Goal: Task Accomplishment & Management: Complete application form

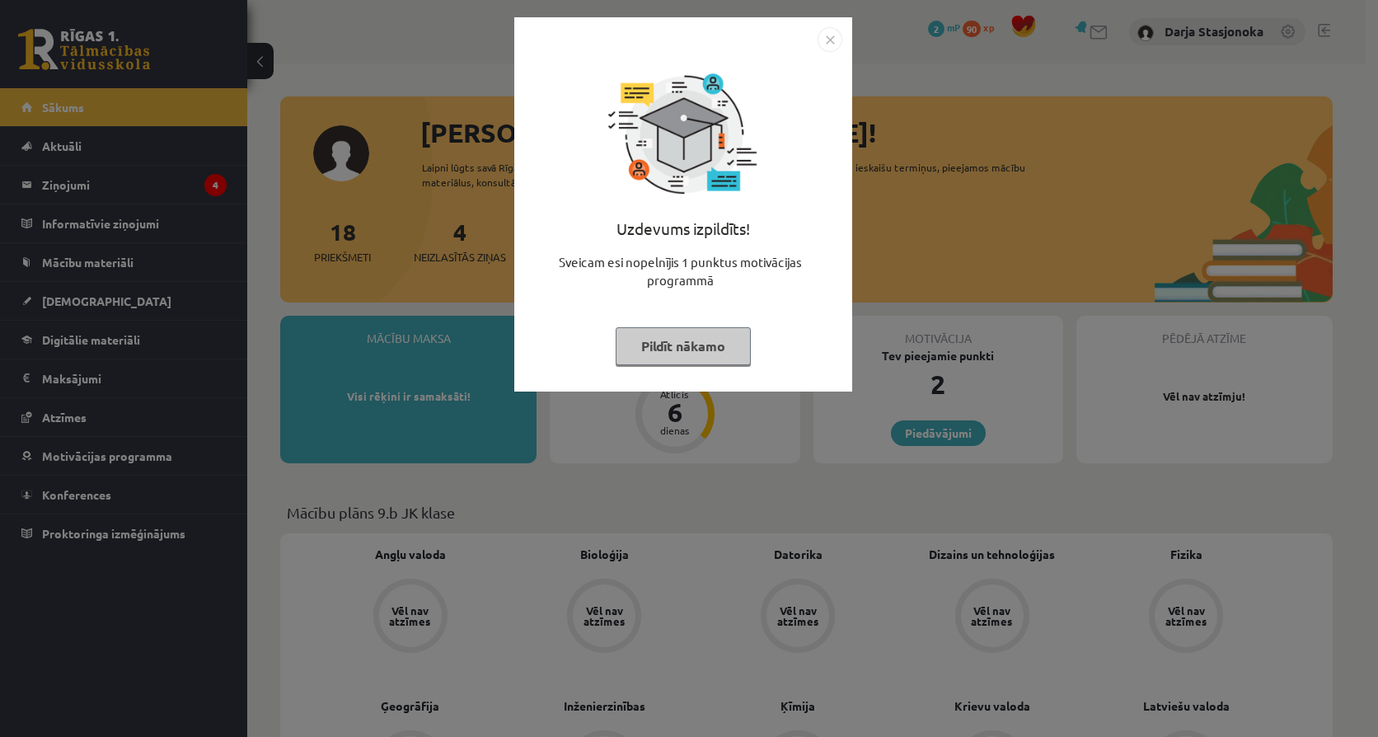
click at [833, 44] on img "Close" at bounding box center [830, 39] width 25 height 25
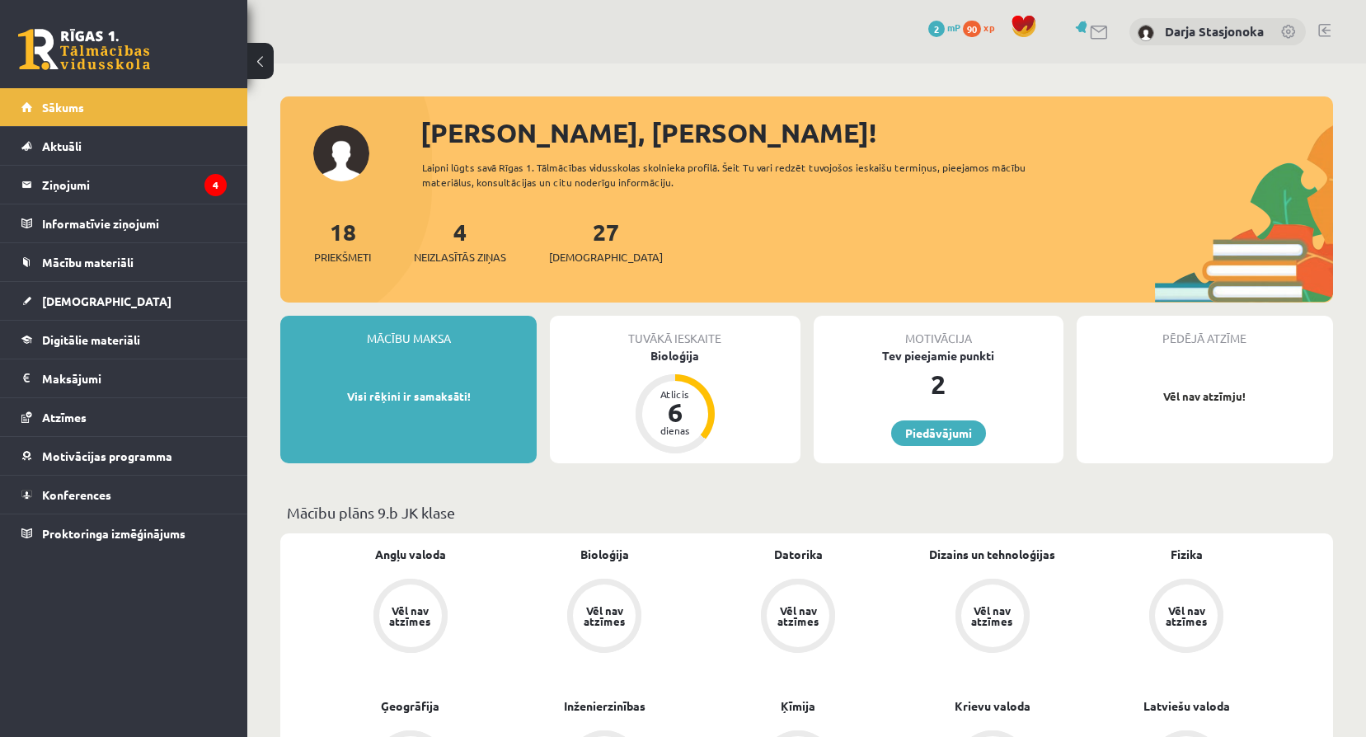
click at [748, 208] on div "Sveika, Darja! Laipni lūgts savā Rīgas 1. Tālmācības vidusskolas skolnieka prof…" at bounding box center [806, 208] width 1053 height 190
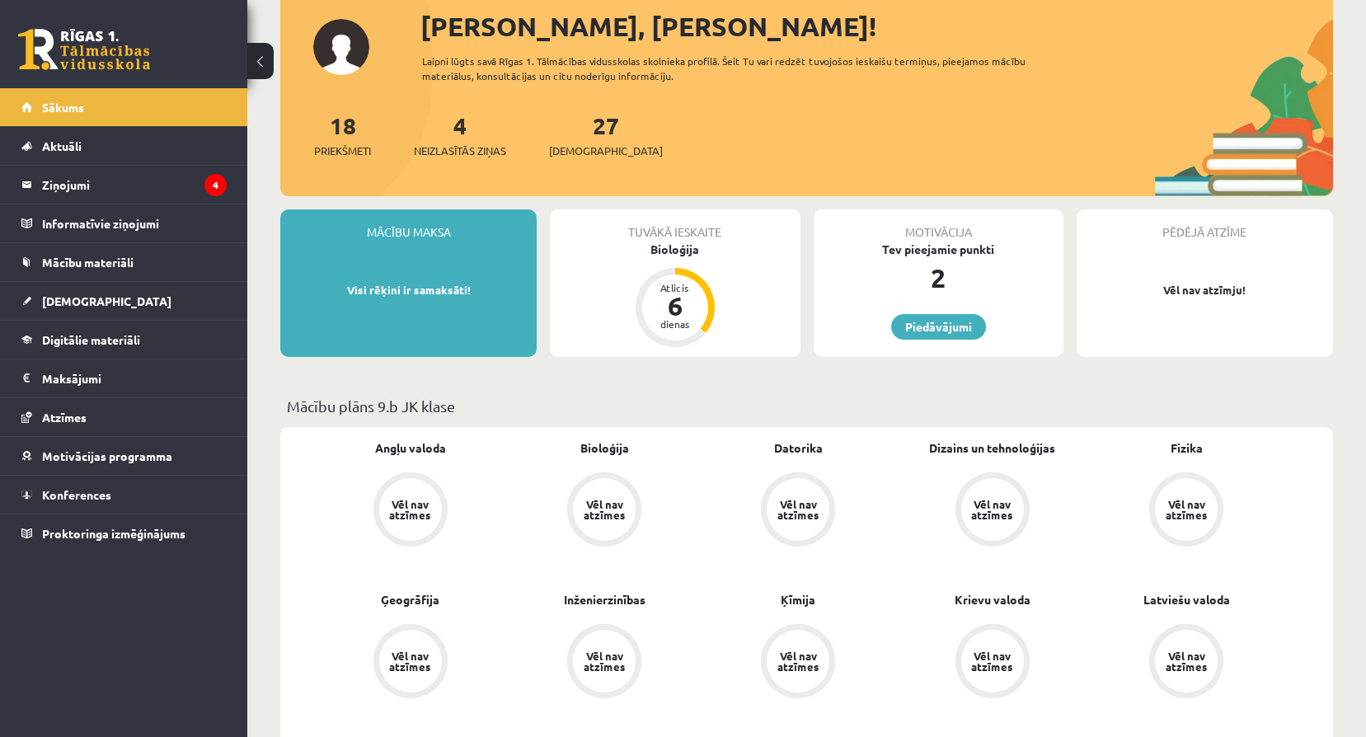
scroll to position [110, 0]
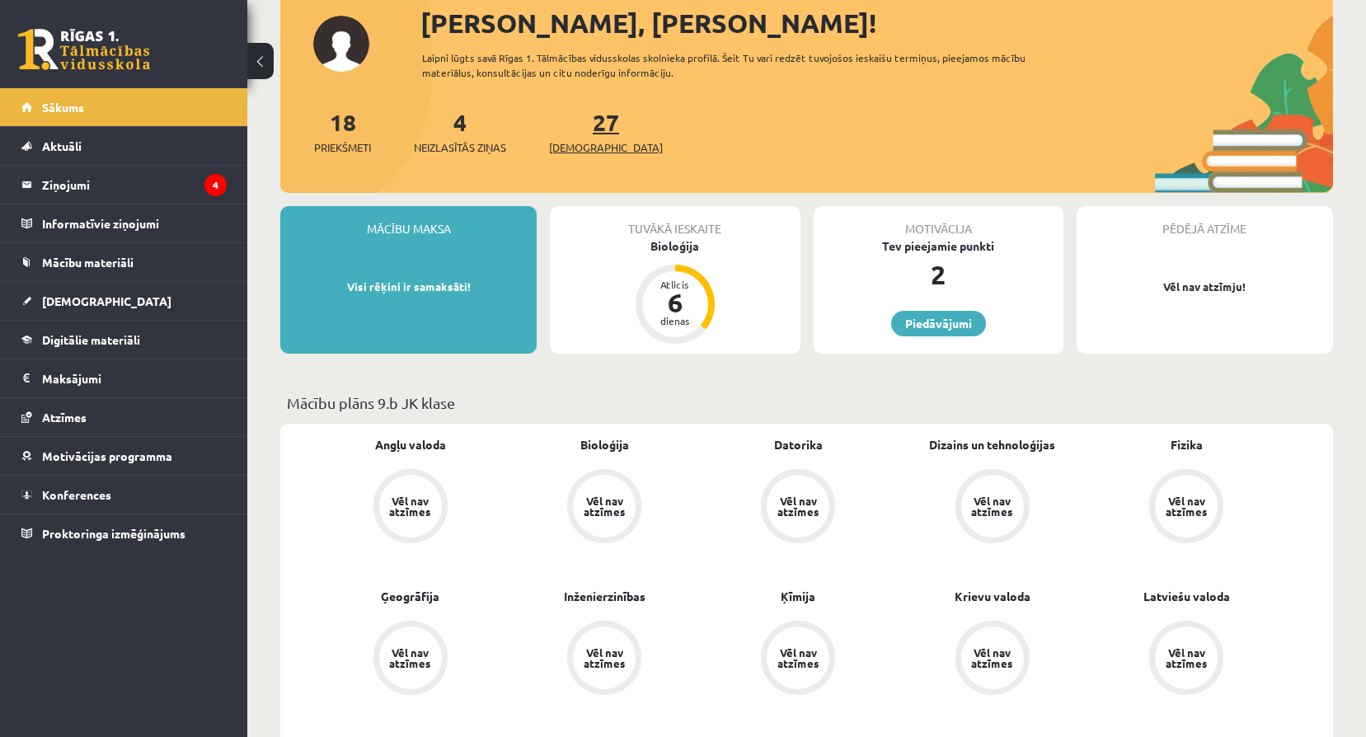
click at [602, 145] on span "[DEMOGRAPHIC_DATA]" at bounding box center [606, 147] width 114 height 16
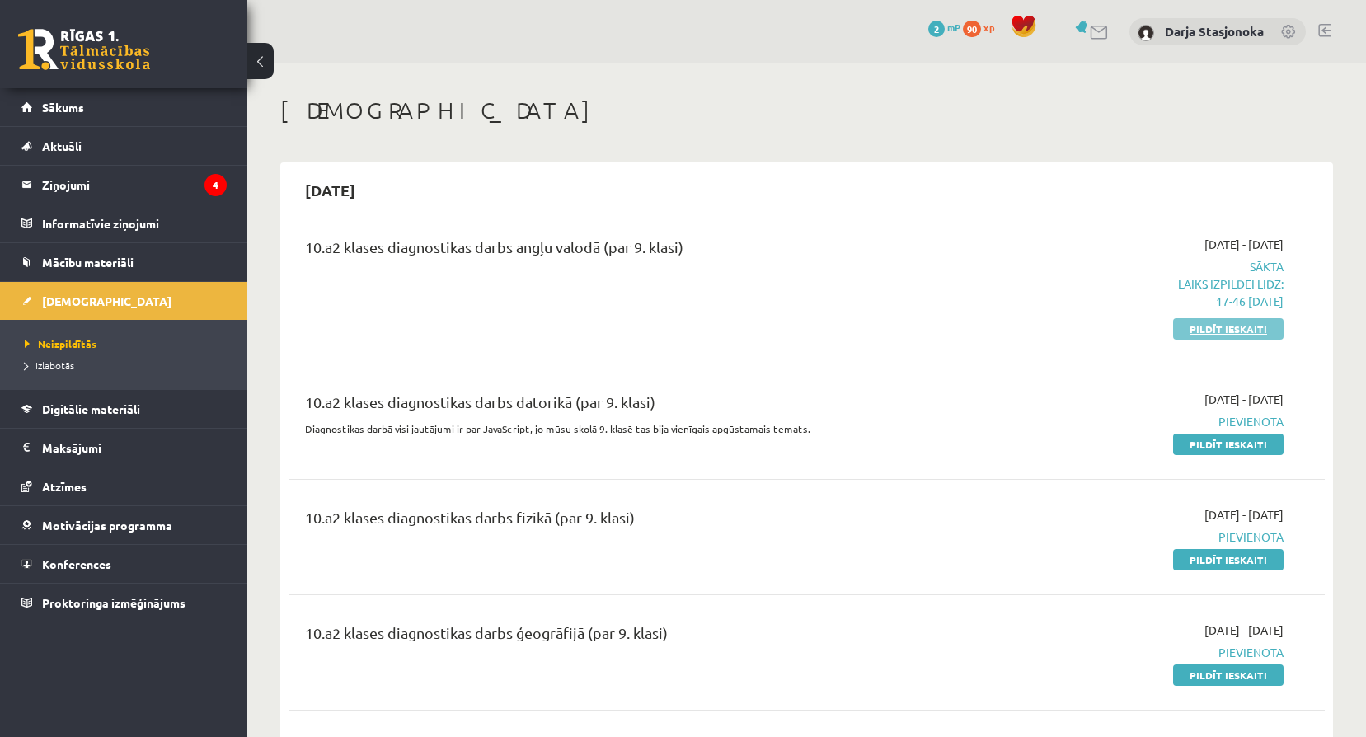
click at [1245, 331] on link "Pildīt ieskaiti" at bounding box center [1228, 328] width 110 height 21
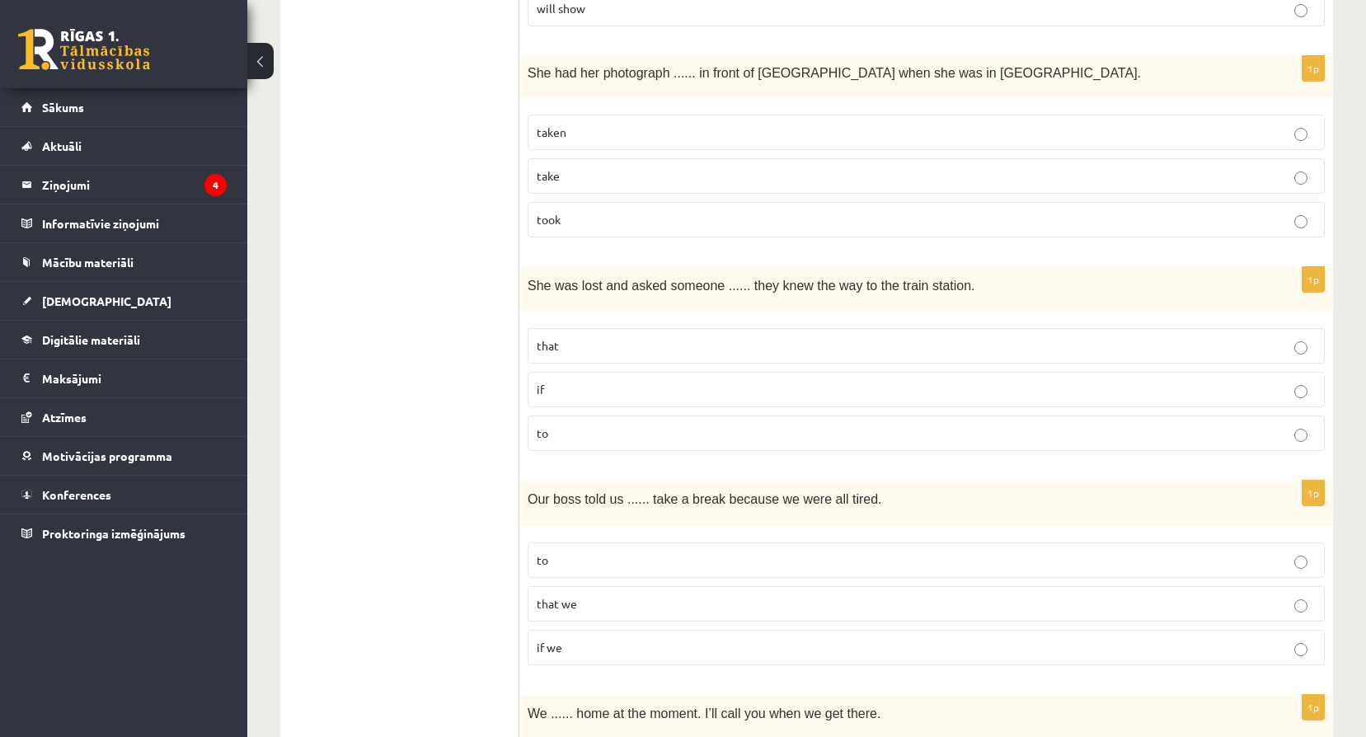
scroll to position [715, 0]
click at [1069, 123] on p "taken" at bounding box center [926, 130] width 779 height 17
click at [1076, 391] on p "if" at bounding box center [926, 387] width 779 height 17
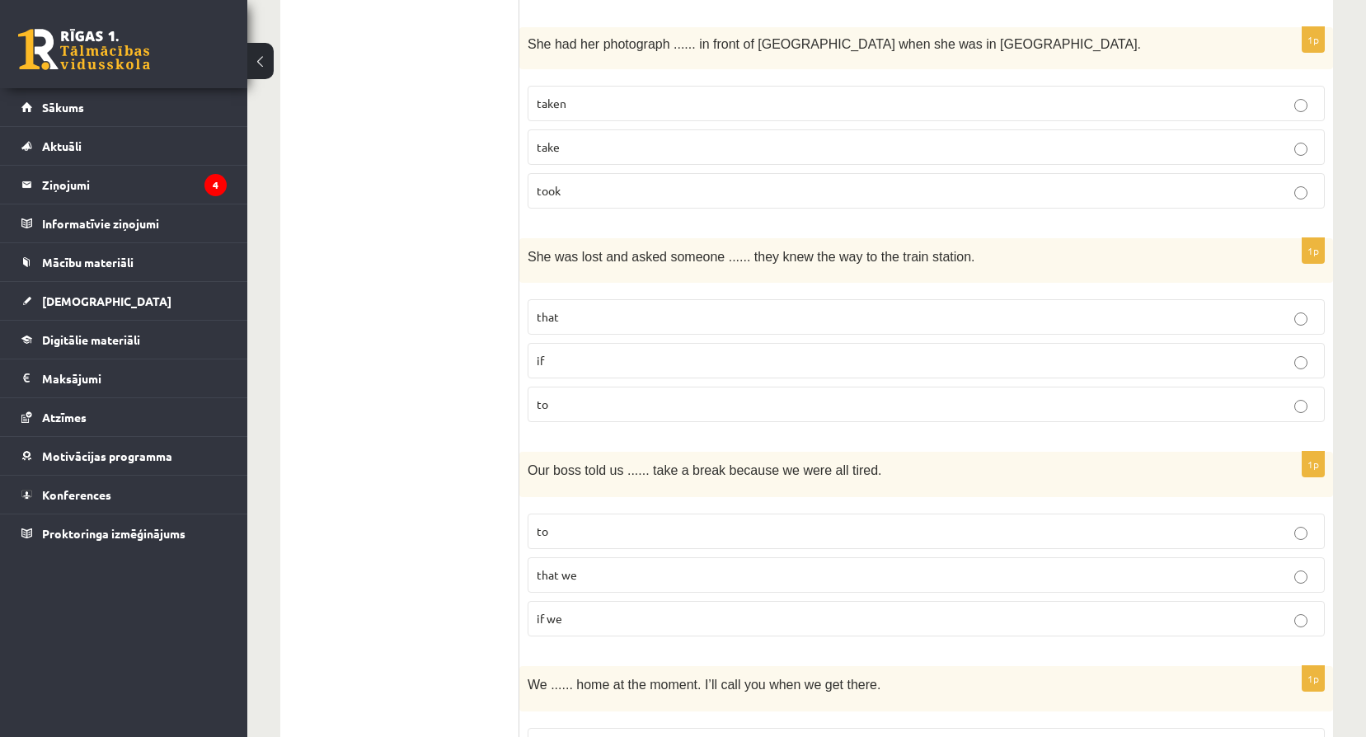
click at [912, 519] on label "to" at bounding box center [925, 530] width 797 height 35
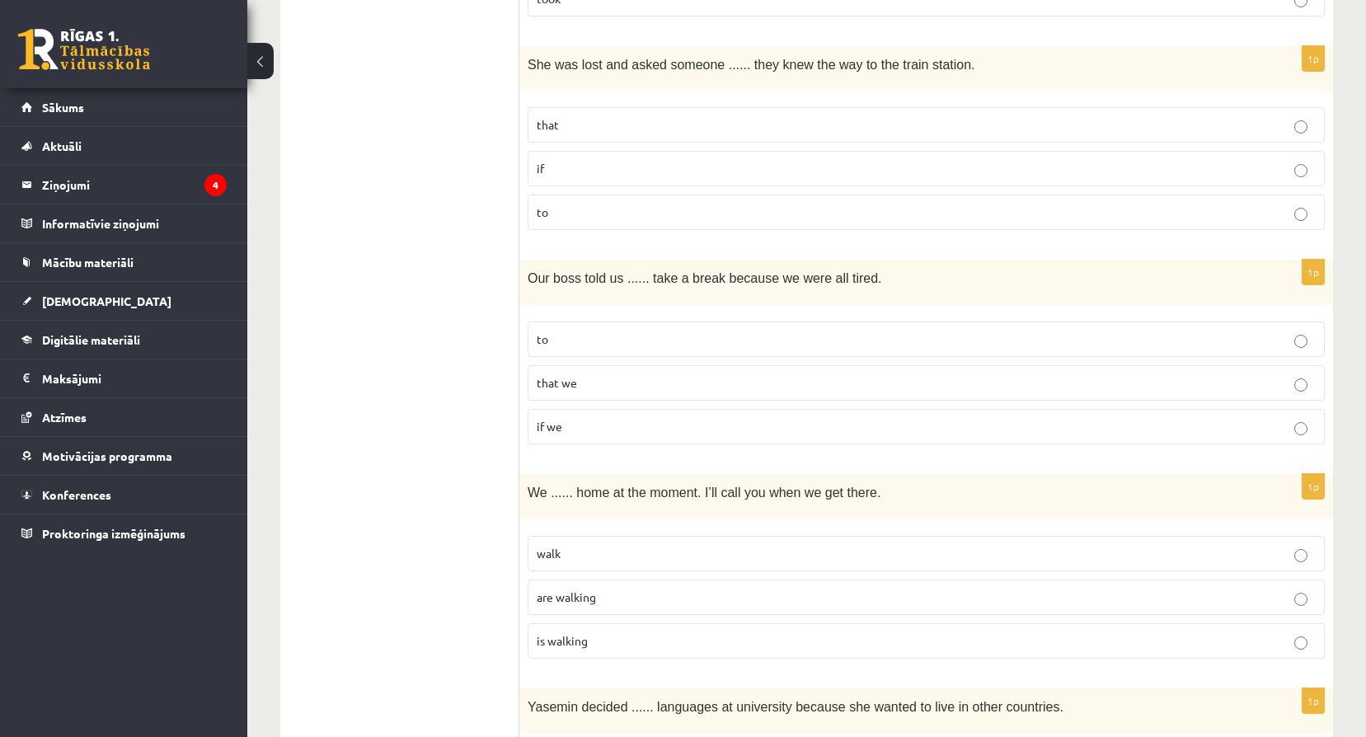
scroll to position [962, 0]
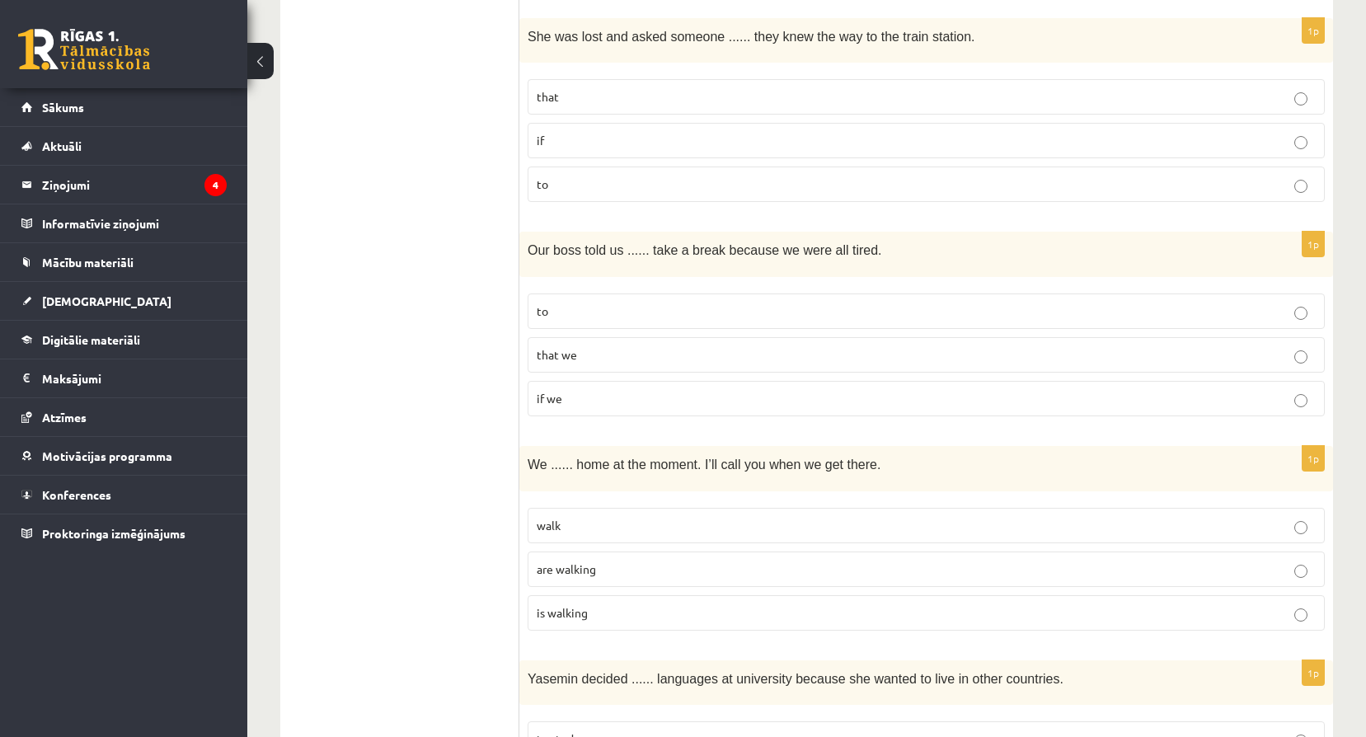
click at [862, 572] on p "are walking" at bounding box center [926, 568] width 779 height 17
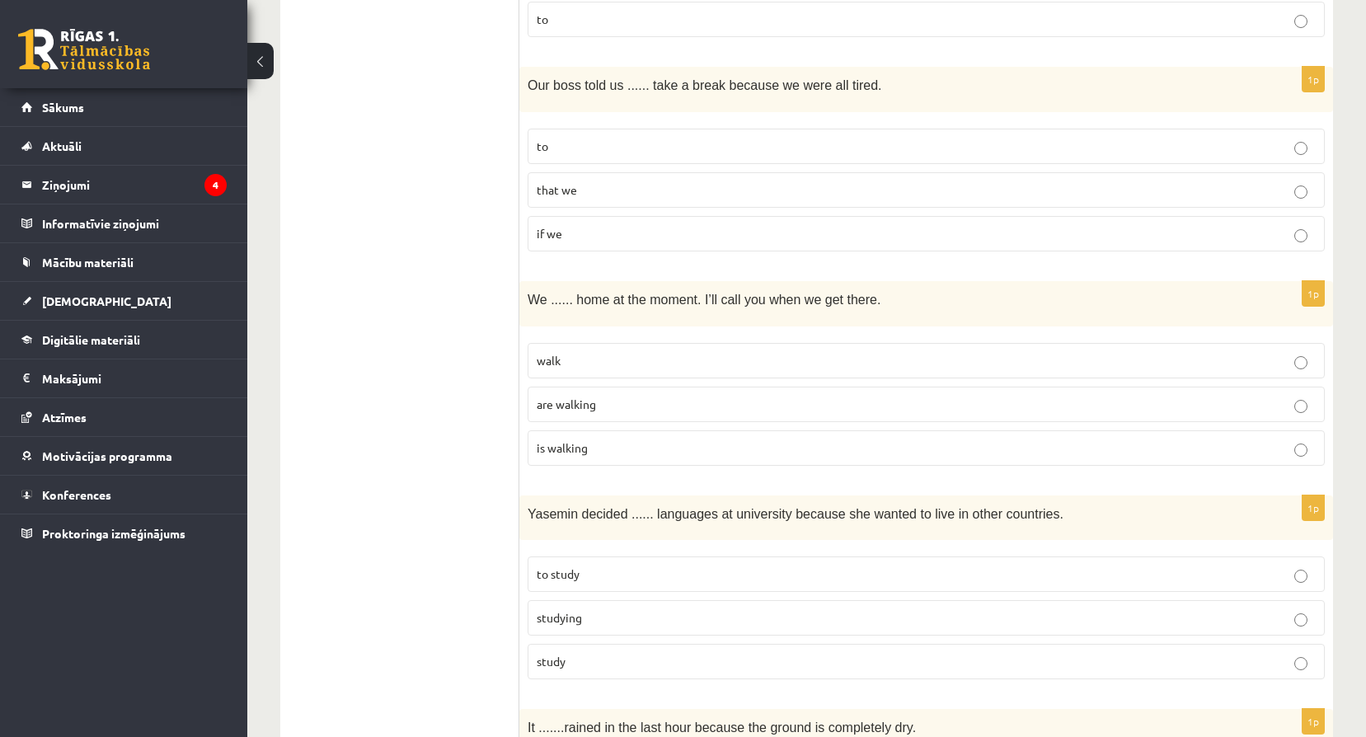
click at [861, 572] on p "to study" at bounding box center [926, 573] width 779 height 17
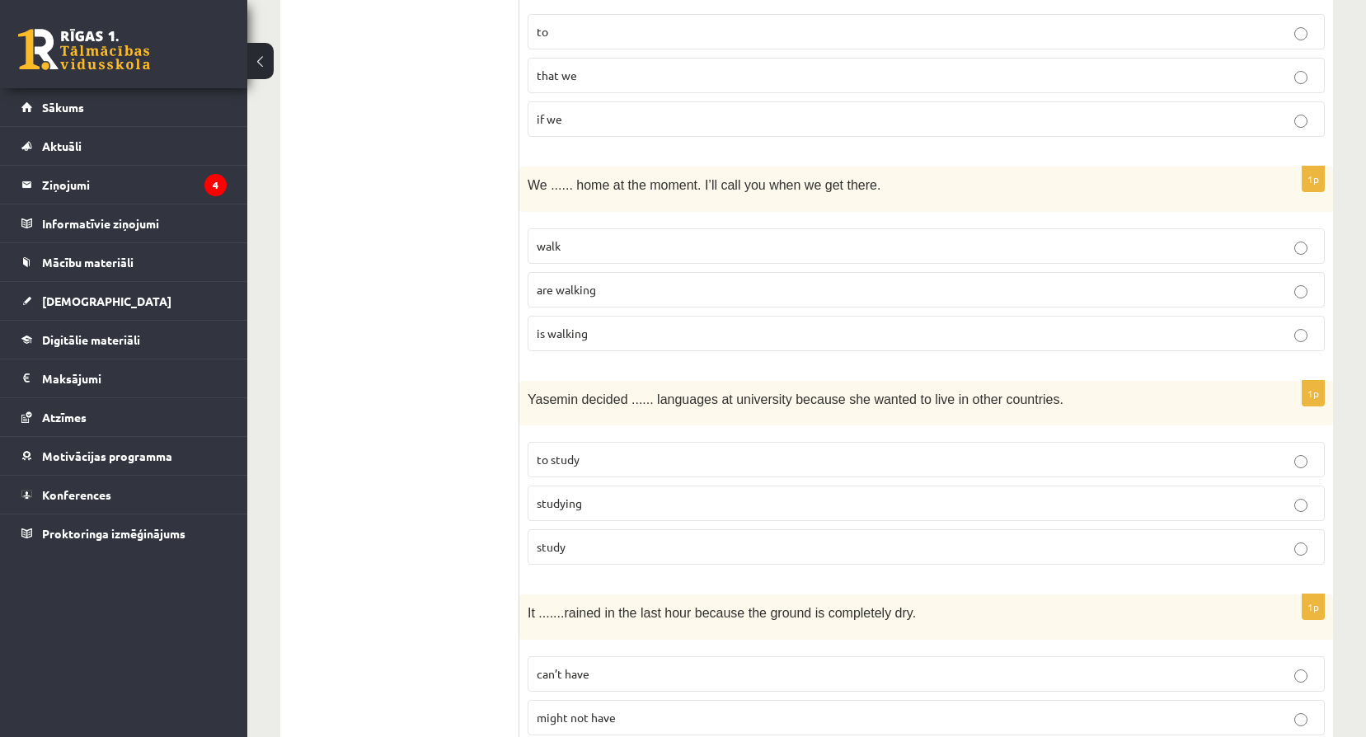
scroll to position [1292, 0]
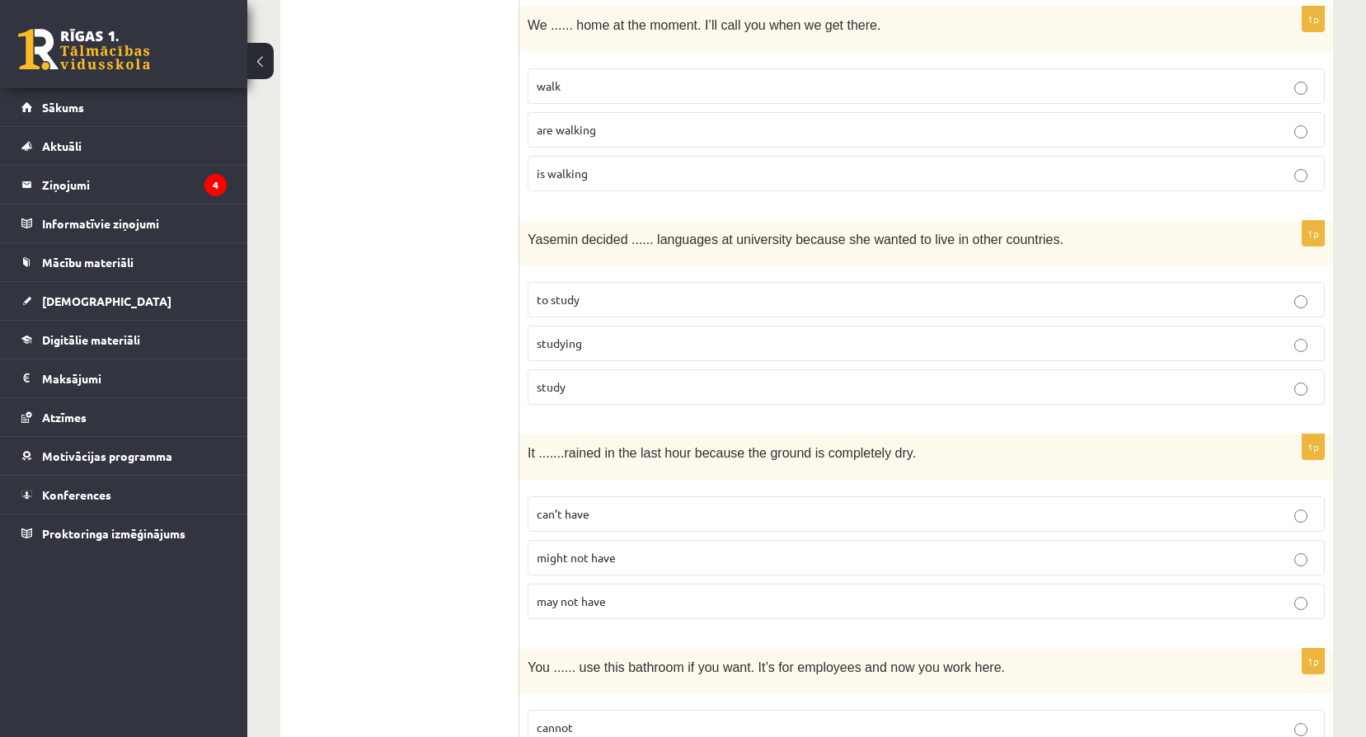
click at [856, 557] on p "might not have" at bounding box center [926, 557] width 779 height 17
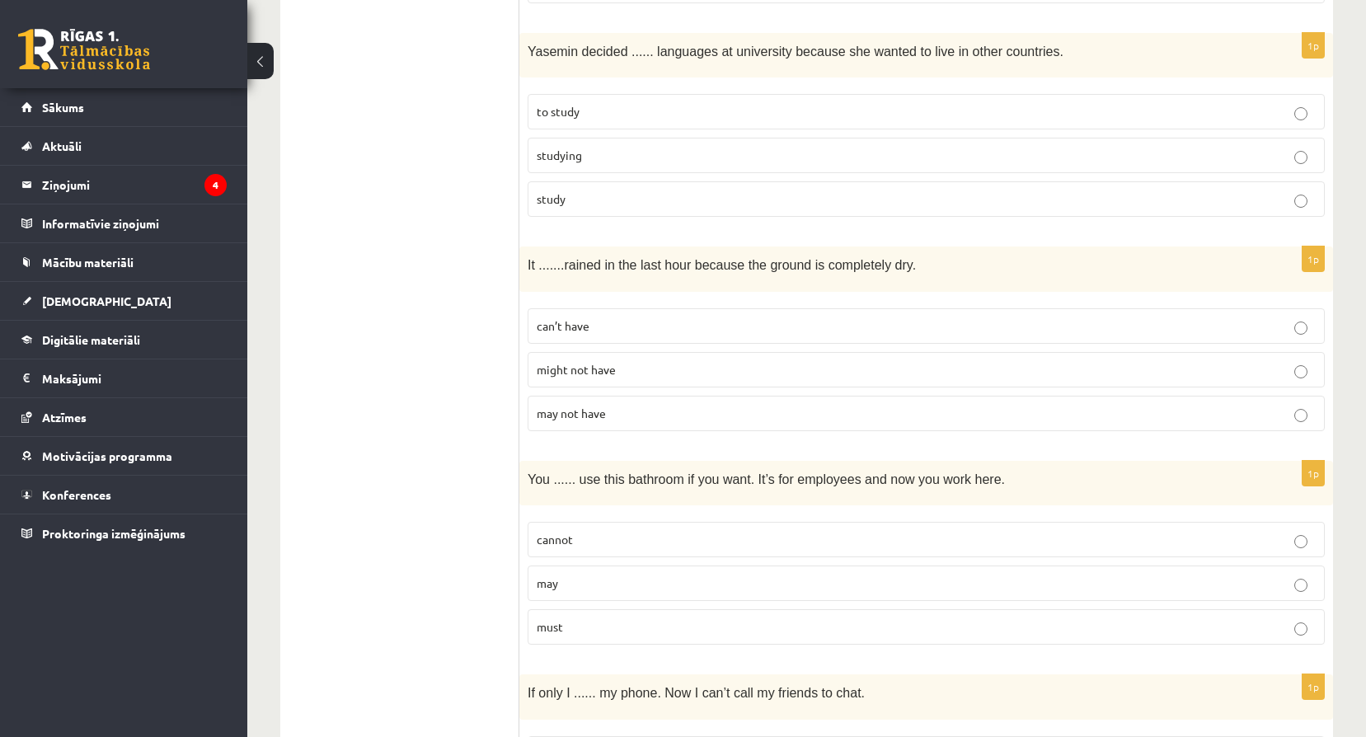
scroll to position [1621, 0]
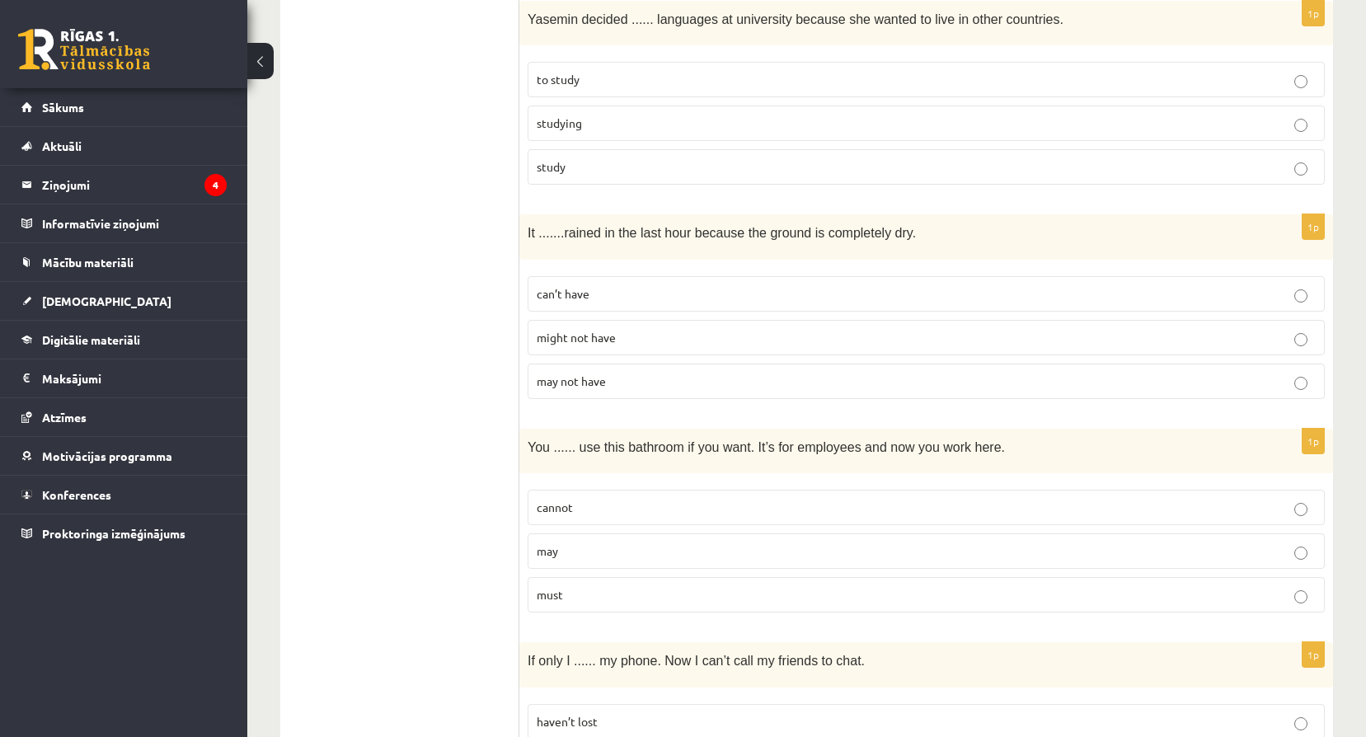
click at [865, 552] on p "may" at bounding box center [926, 550] width 779 height 17
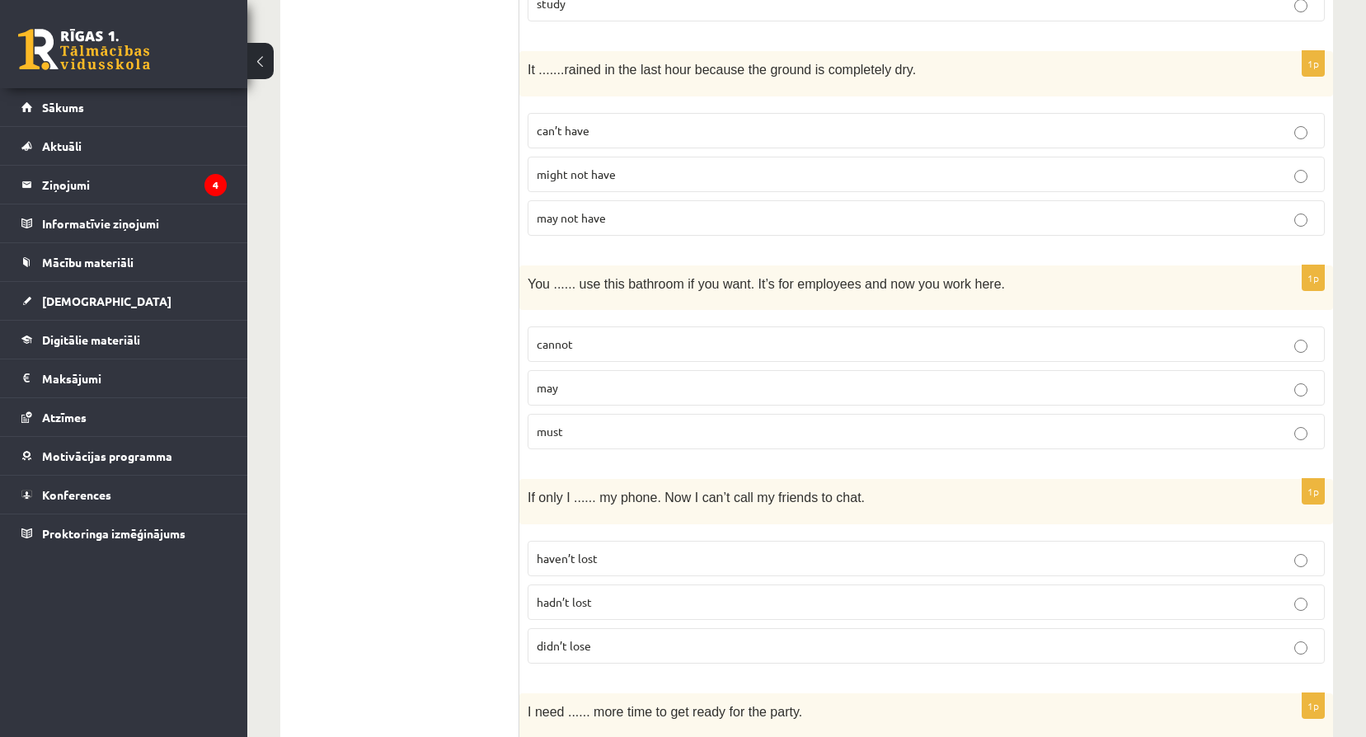
scroll to position [1786, 0]
click at [727, 598] on p "hadn’t lost" at bounding box center [926, 600] width 779 height 17
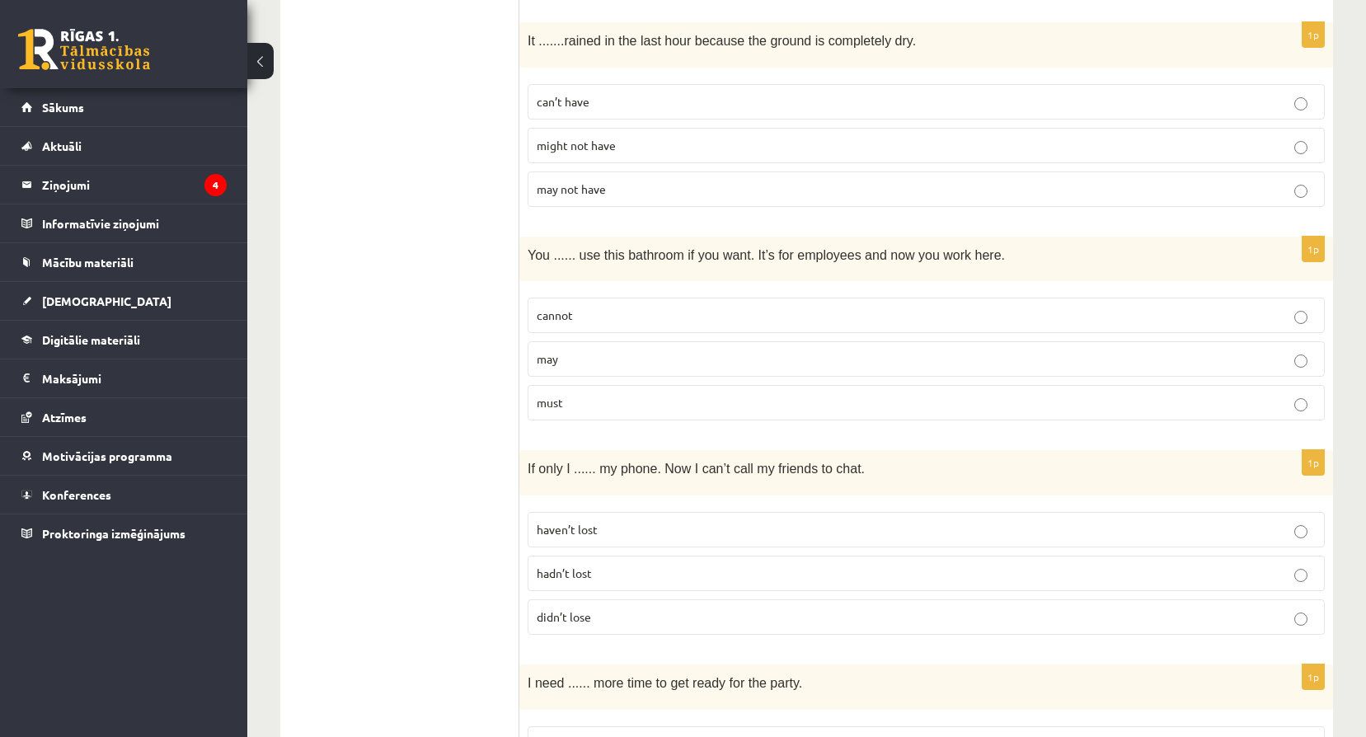
scroll to position [1840, 0]
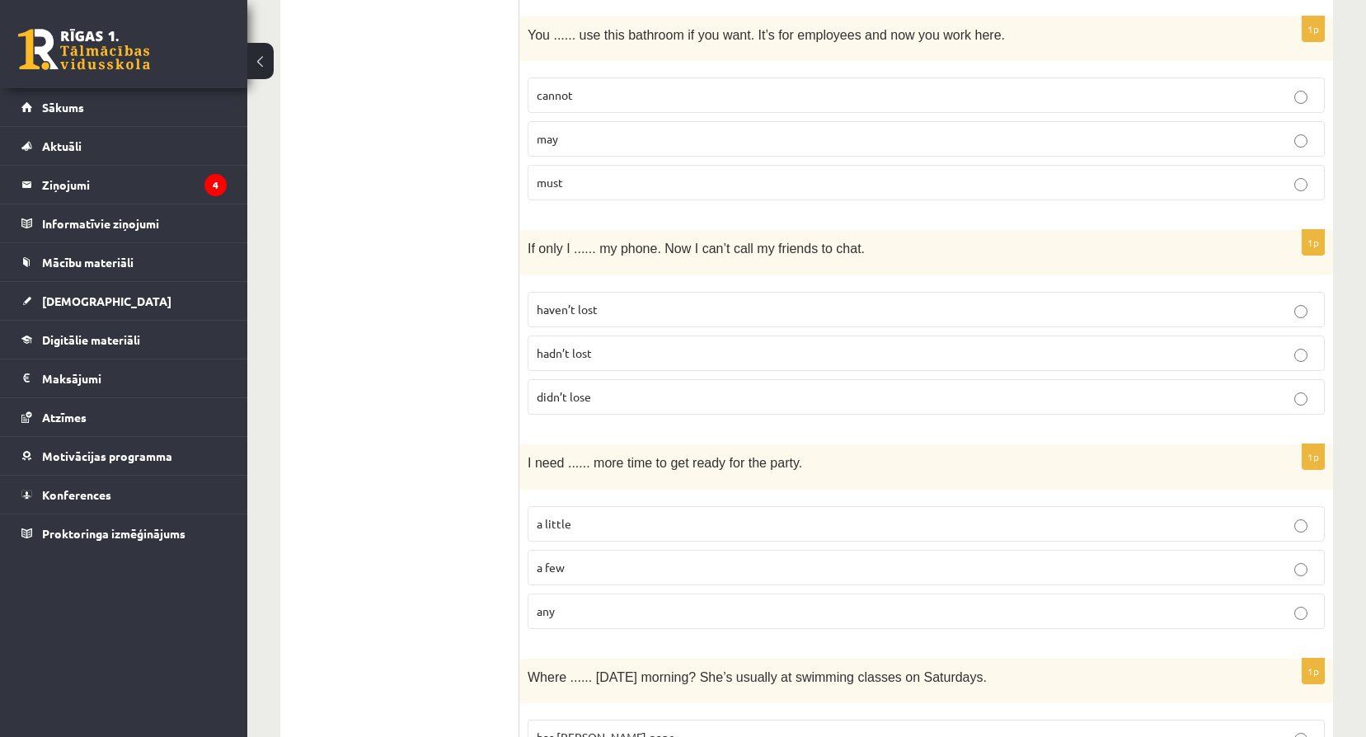
click at [754, 510] on label "a little" at bounding box center [925, 523] width 797 height 35
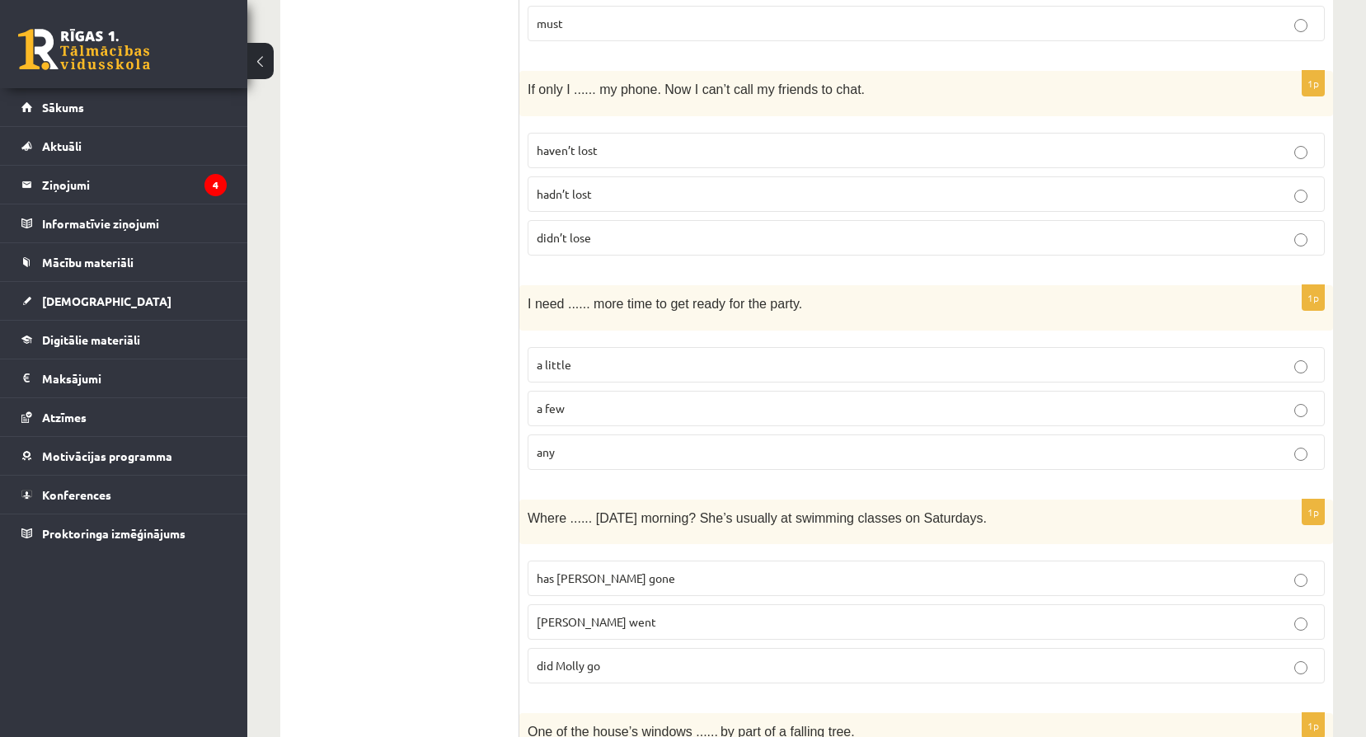
scroll to position [2198, 0]
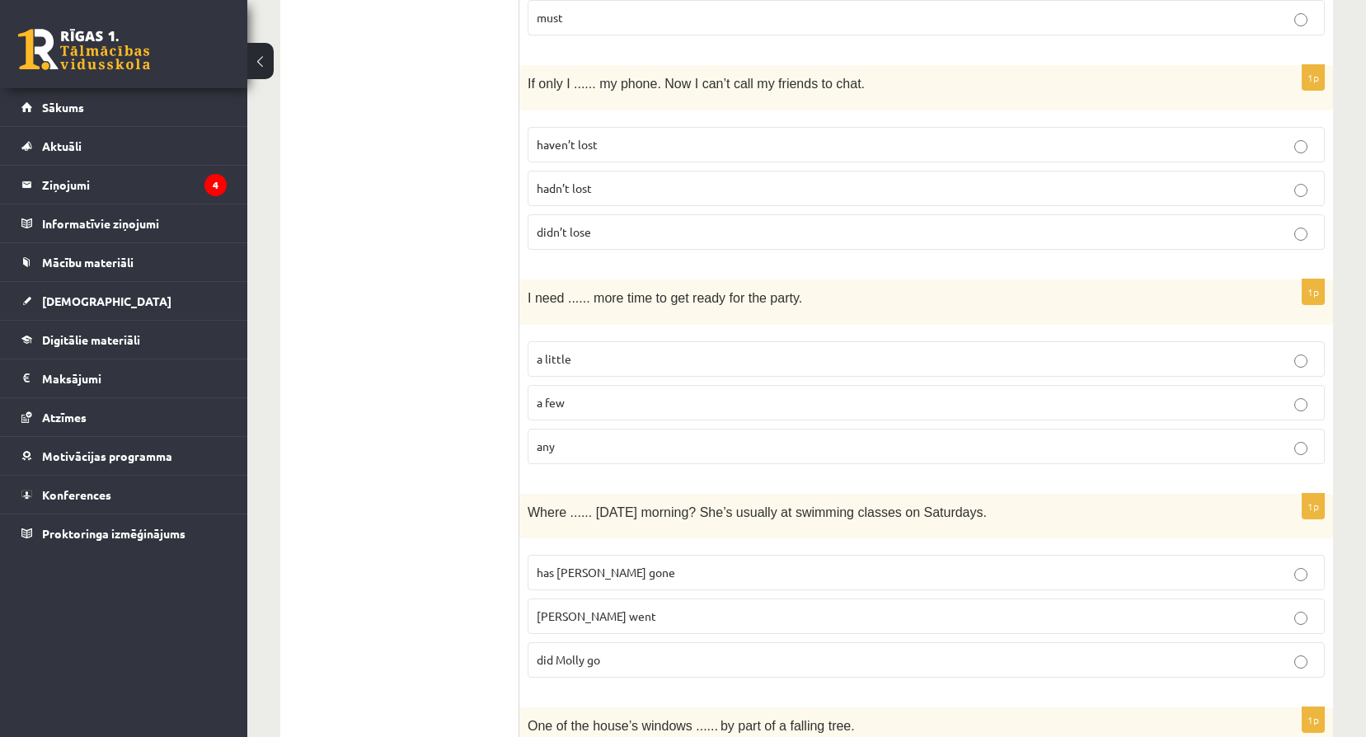
click at [626, 607] on label "Molly went" at bounding box center [925, 615] width 797 height 35
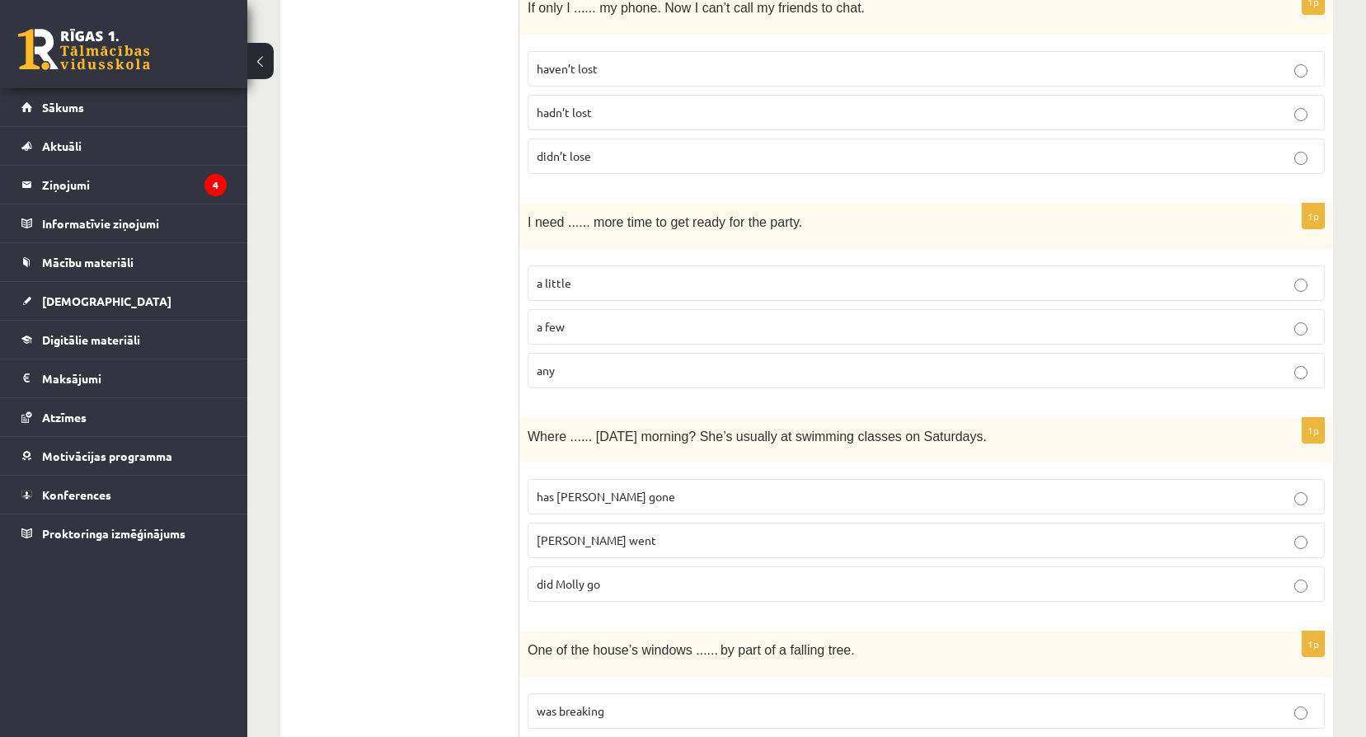
scroll to position [2308, 0]
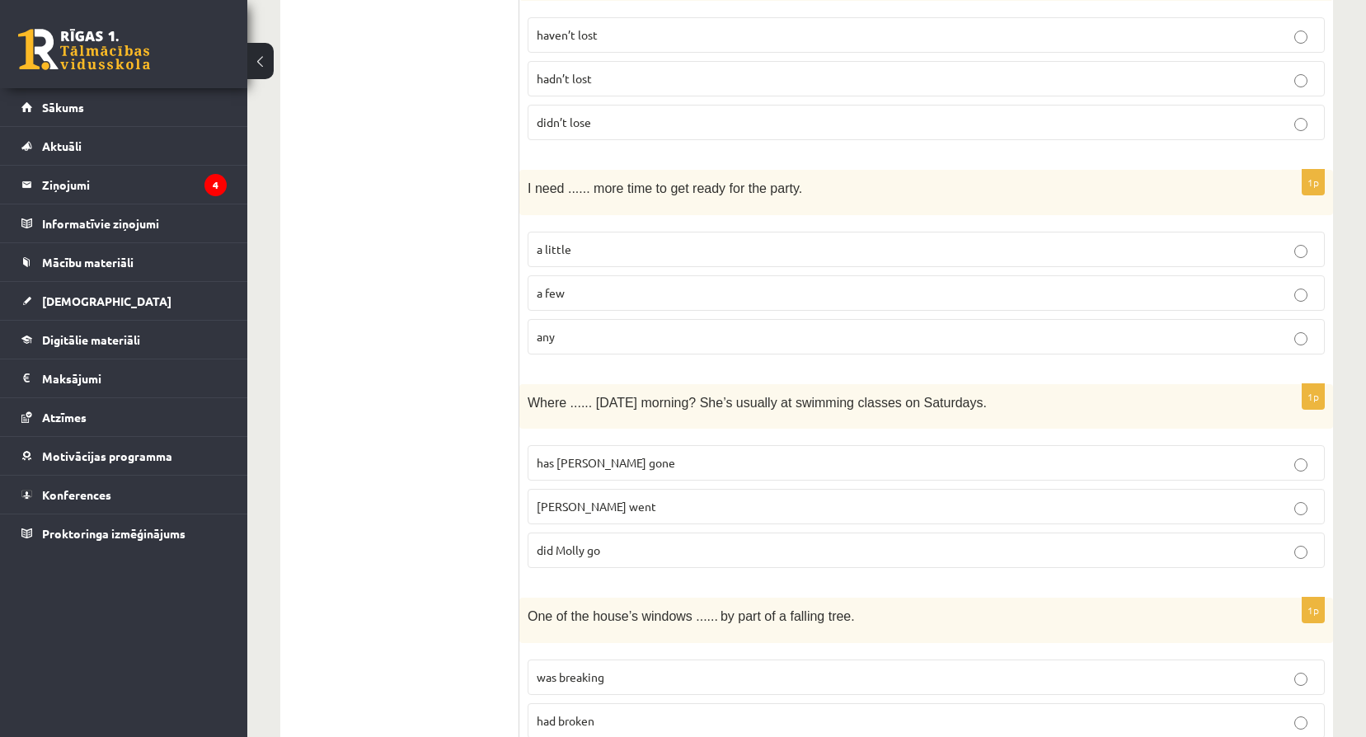
click at [527, 404] on div "Where ...... yesterday morning? She’s usually at swimming classes on Saturdays." at bounding box center [925, 406] width 813 height 45
drag, startPoint x: 527, startPoint y: 402, endPoint x: 547, endPoint y: 400, distance: 20.8
click at [547, 400] on div "Where ...... yesterday morning? She’s usually at swimming classes on Saturdays." at bounding box center [925, 406] width 813 height 45
drag, startPoint x: 547, startPoint y: 400, endPoint x: 528, endPoint y: 404, distance: 19.4
click at [528, 404] on span "Where ...... yesterday morning? She’s usually at swimming classes on Saturdays." at bounding box center [756, 403] width 459 height 14
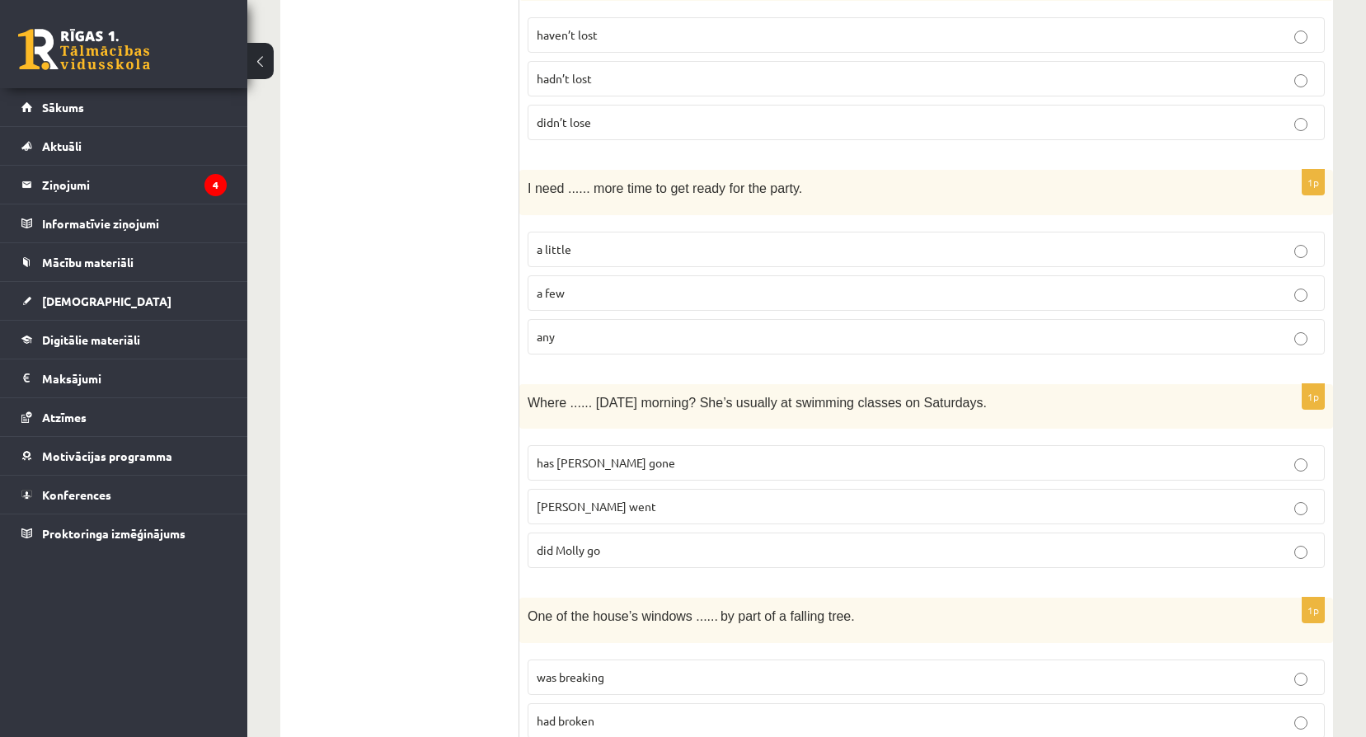
drag, startPoint x: 528, startPoint y: 405, endPoint x: 956, endPoint y: 398, distance: 427.8
click at [956, 398] on p "Where ...... yesterday morning? She’s usually at swimming classes on Saturdays." at bounding box center [884, 401] width 715 height 19
copy span "Where ...... yesterday morning? She’s usually at swimming classes on Saturdays."
click at [410, 364] on ul "A Grammar B Reading C Reading D Listening Answer the question" at bounding box center [408, 138] width 223 height 4301
drag, startPoint x: 590, startPoint y: 410, endPoint x: 1095, endPoint y: 418, distance: 505.3
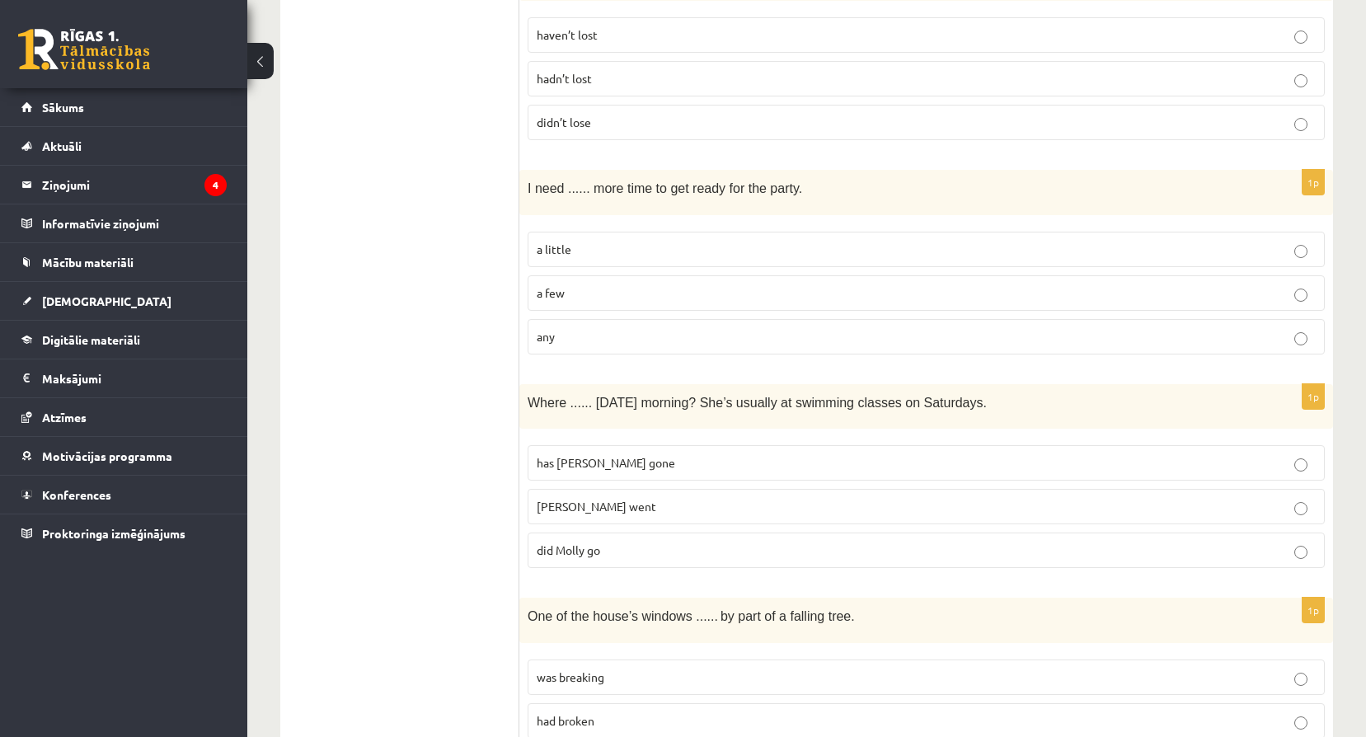
click at [1095, 418] on div "Where ...... yesterday morning? She’s usually at swimming classes on Saturdays." at bounding box center [925, 406] width 813 height 45
copy span "Where ...... yesterday morning? She’s usually at swimming classes on Saturdays."
drag, startPoint x: 534, startPoint y: 461, endPoint x: 619, endPoint y: 456, distance: 85.0
click at [619, 456] on label "has Molly gone" at bounding box center [925, 462] width 797 height 35
copy span "has Molly gone"
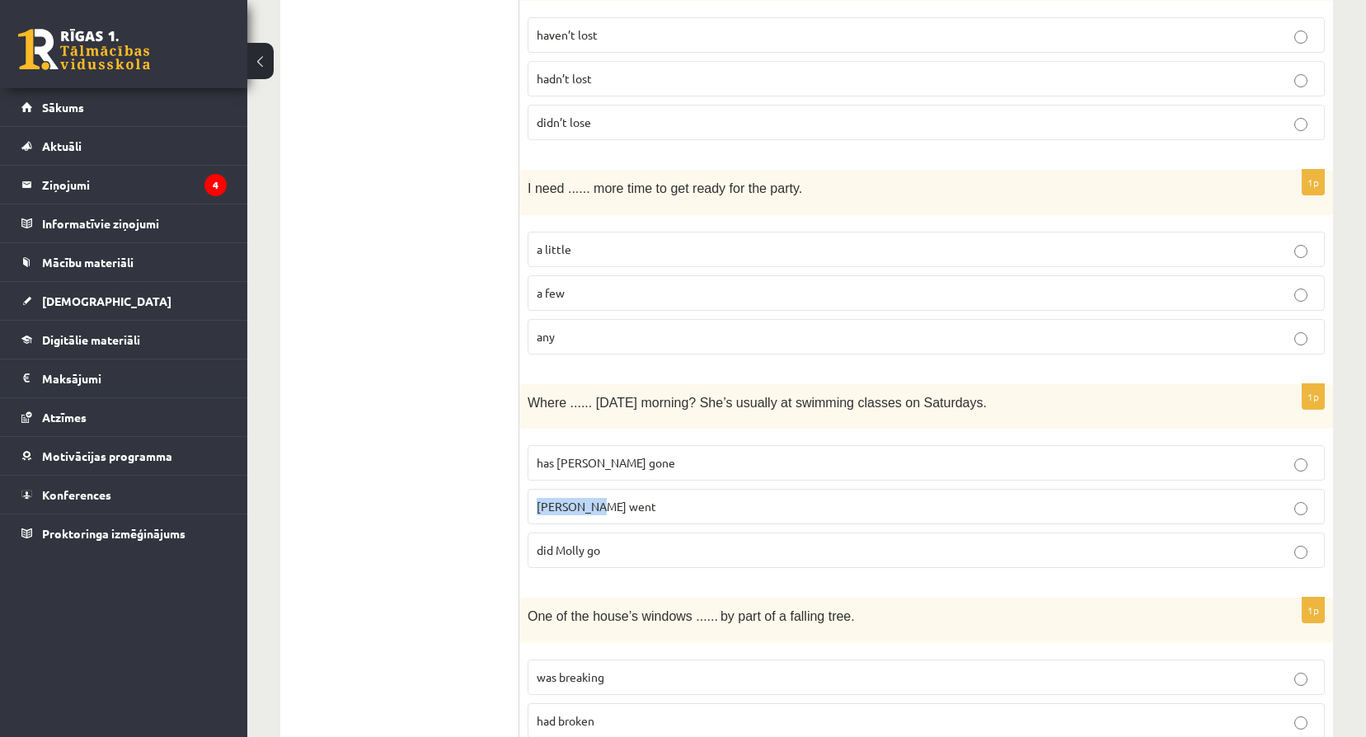
drag, startPoint x: 537, startPoint y: 505, endPoint x: 621, endPoint y: 495, distance: 84.6
click at [621, 495] on label "Molly went" at bounding box center [925, 506] width 797 height 35
copy span "Molly went"
drag, startPoint x: 538, startPoint y: 549, endPoint x: 611, endPoint y: 532, distance: 74.4
click at [611, 532] on fieldset "has Molly gone Molly went did Molly go" at bounding box center [925, 505] width 797 height 136
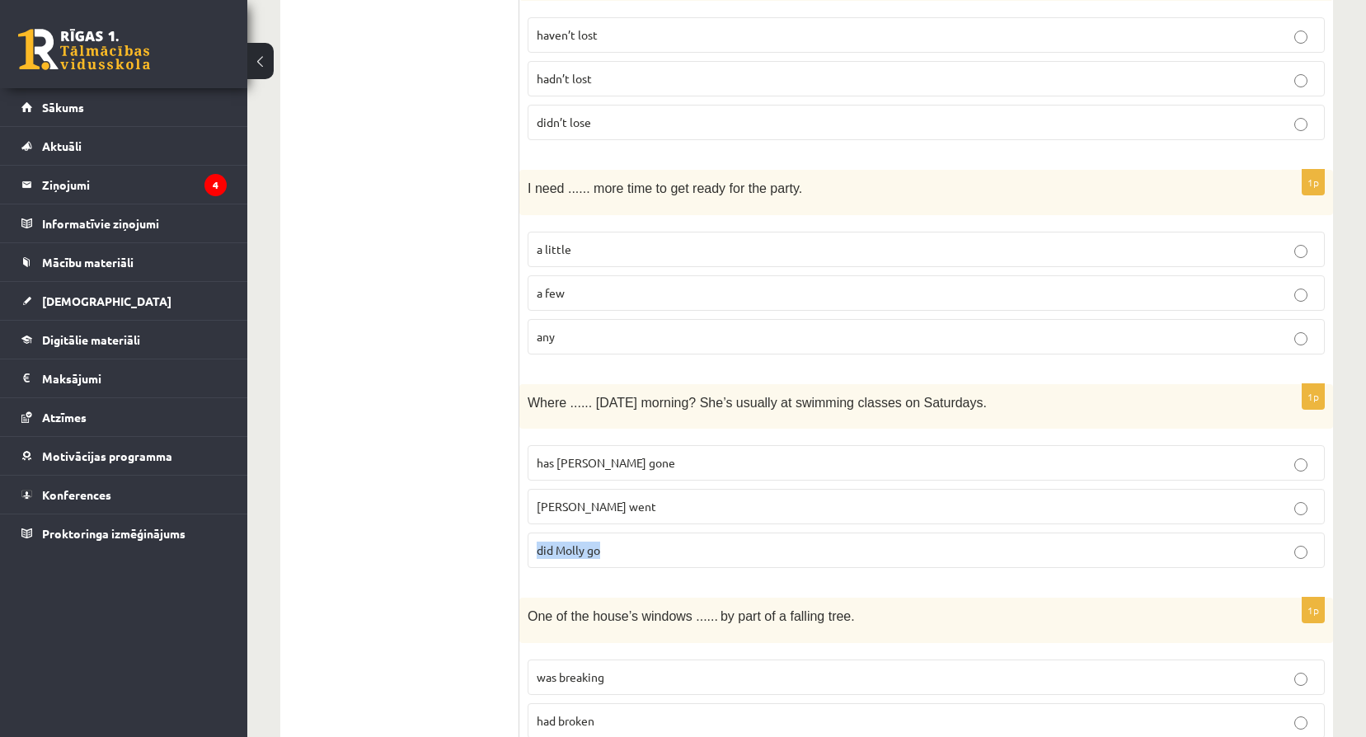
copy span "did Molly go"
click at [1180, 551] on p "did Molly go" at bounding box center [926, 550] width 779 height 17
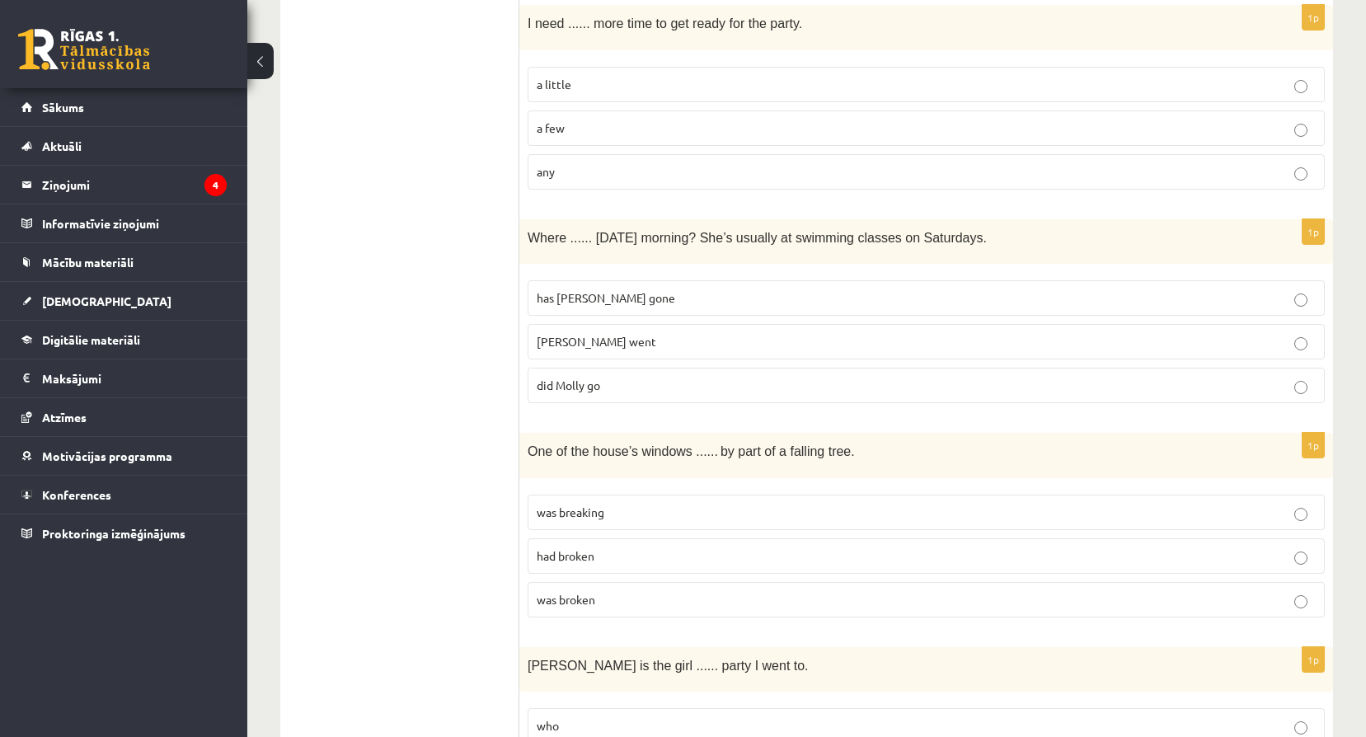
click at [673, 550] on p "had broken" at bounding box center [926, 555] width 779 height 17
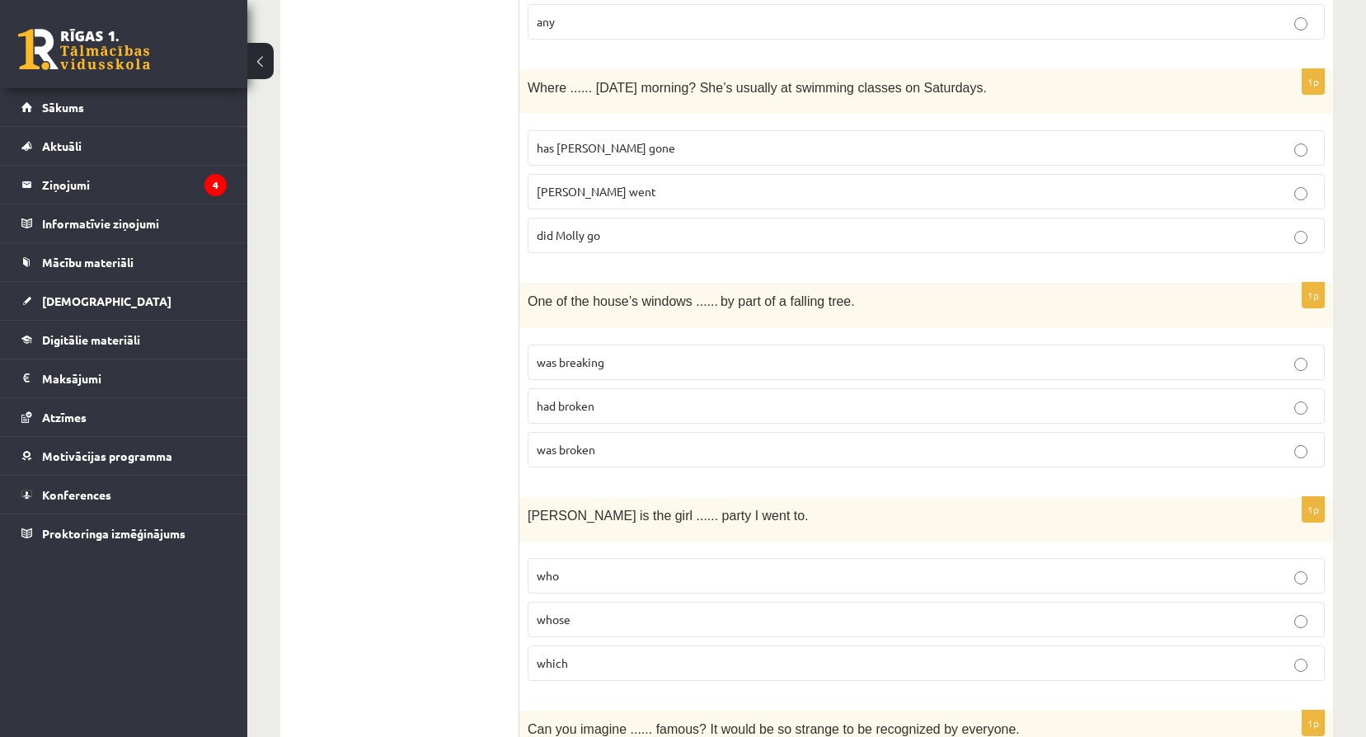
scroll to position [2637, 0]
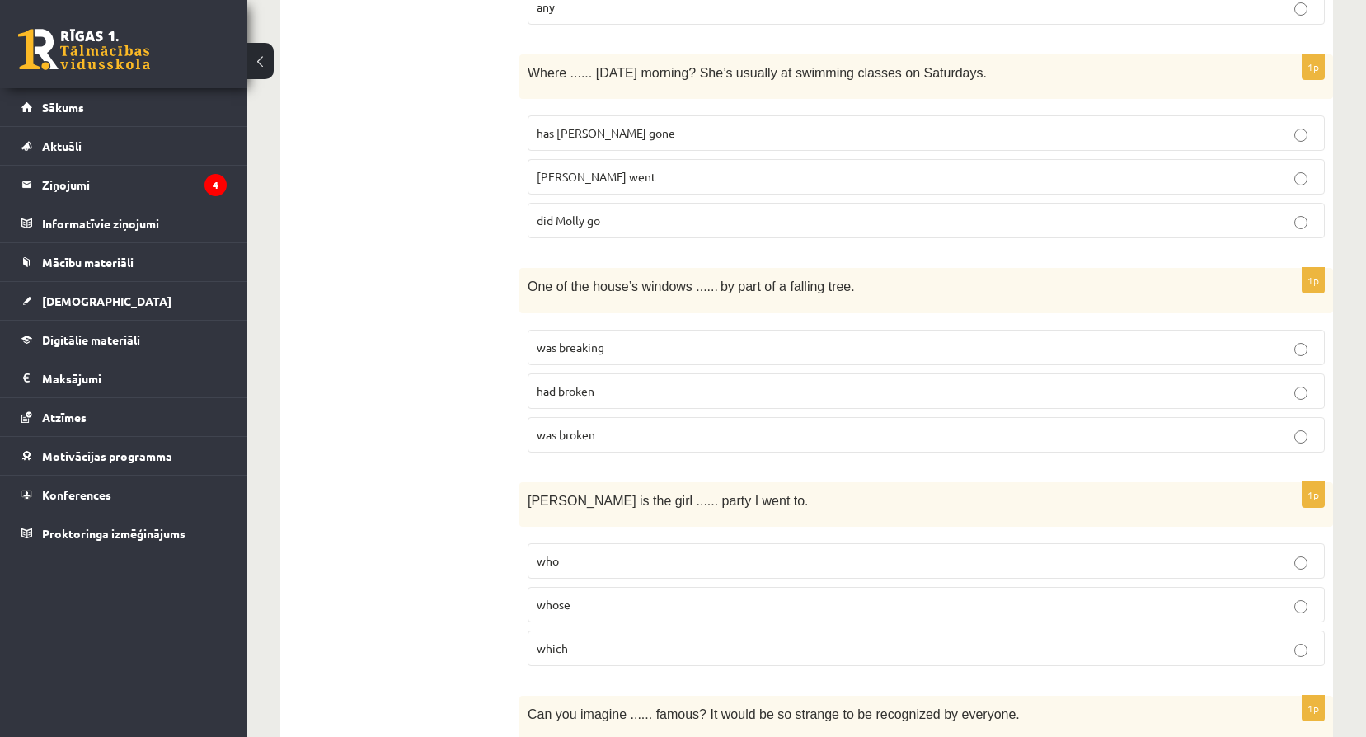
click at [595, 565] on p "who" at bounding box center [926, 560] width 779 height 17
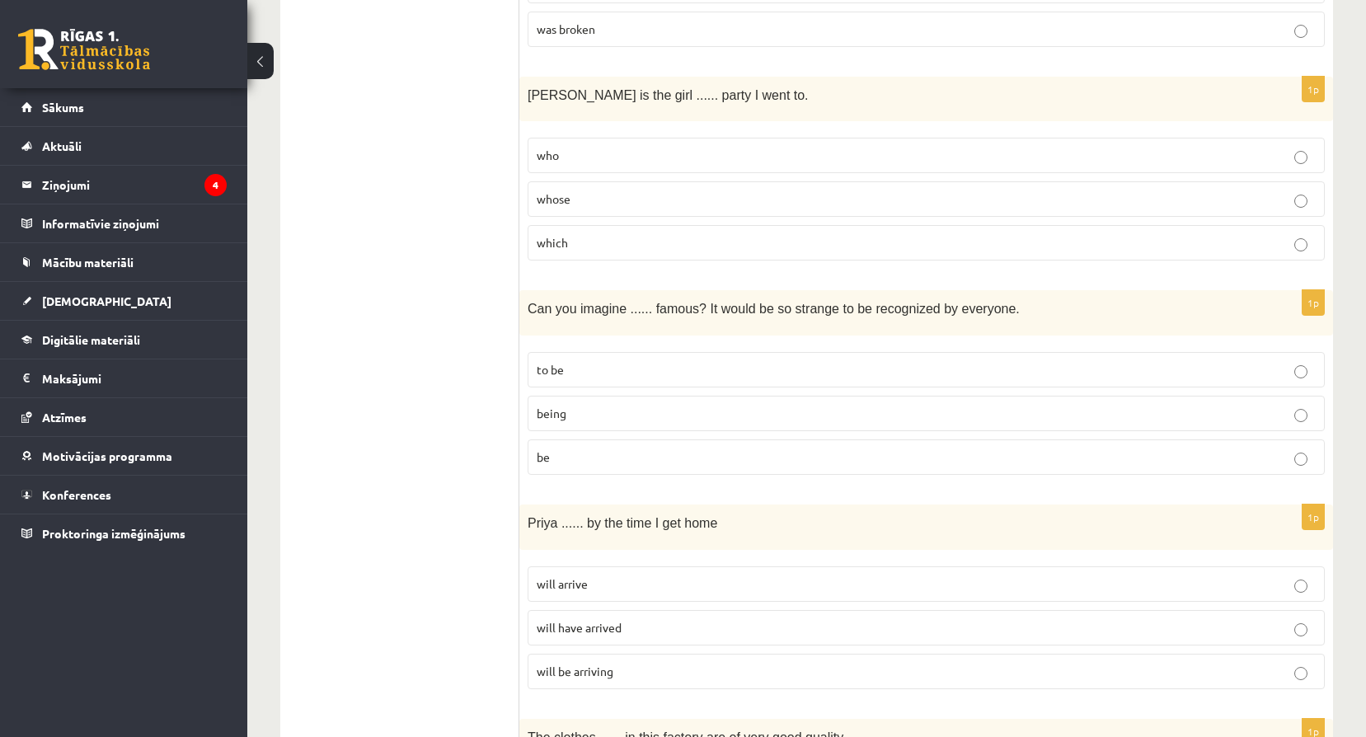
scroll to position [3050, 0]
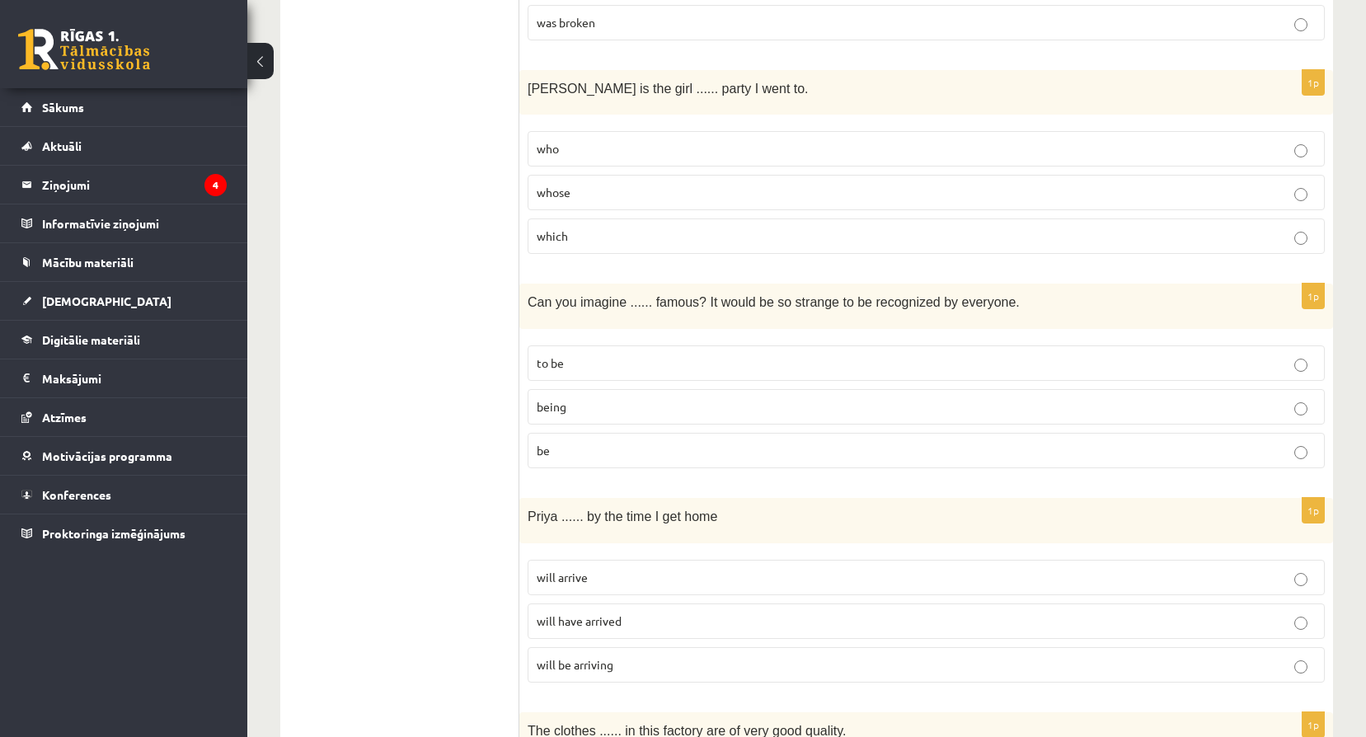
click at [528, 302] on div "Can you imagine ...... famous? It would be so strange to be recognized by every…" at bounding box center [925, 306] width 813 height 45
drag, startPoint x: 528, startPoint y: 305, endPoint x: 1000, endPoint y: 302, distance: 471.5
click at [1000, 302] on p "Can you imagine ...... famous? It would be so strange to be recognized by every…" at bounding box center [884, 301] width 715 height 19
copy span "Can you imagine ...... famous? It would be so strange to be recognized by every…"
drag, startPoint x: 535, startPoint y: 357, endPoint x: 582, endPoint y: 368, distance: 48.4
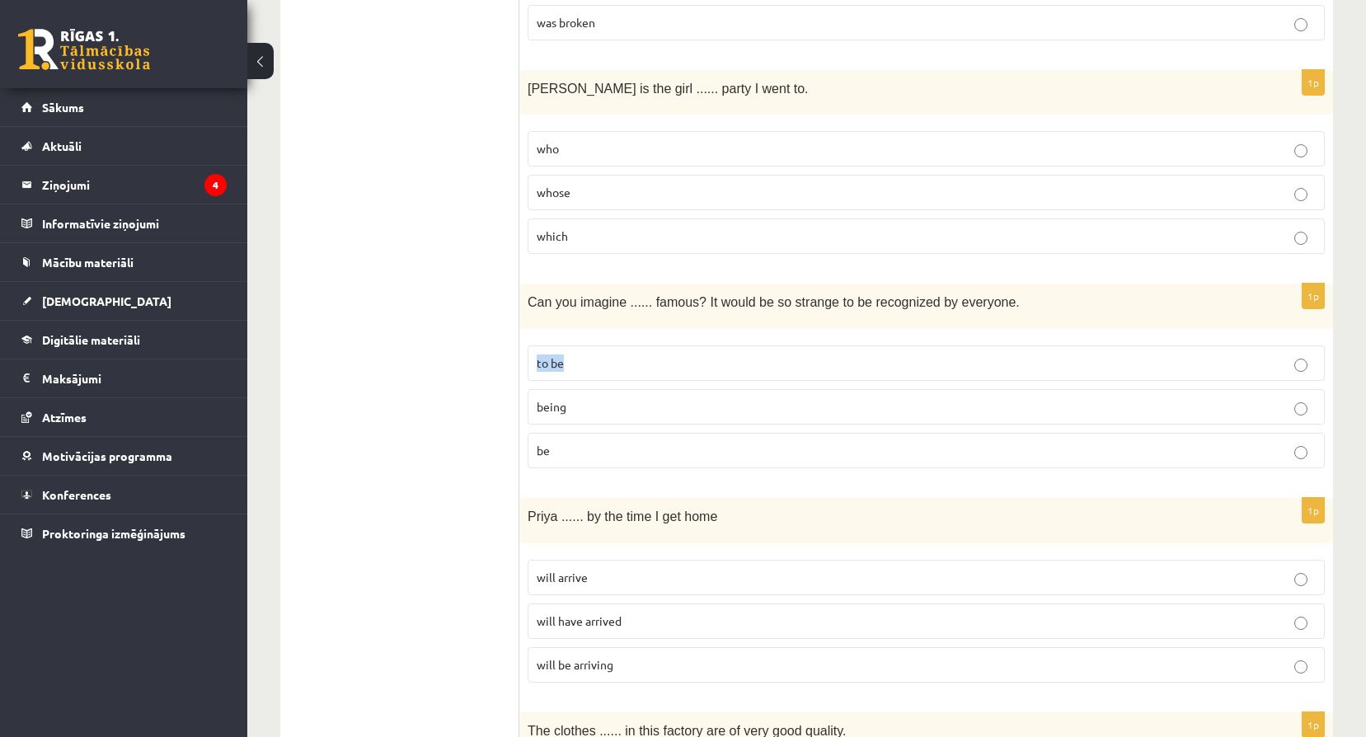
click at [582, 368] on label "to be" at bounding box center [925, 362] width 797 height 35
copy span "to be"
drag, startPoint x: 532, startPoint y: 406, endPoint x: 580, endPoint y: 402, distance: 48.0
click at [580, 402] on label "being" at bounding box center [925, 406] width 797 height 35
copy span "being"
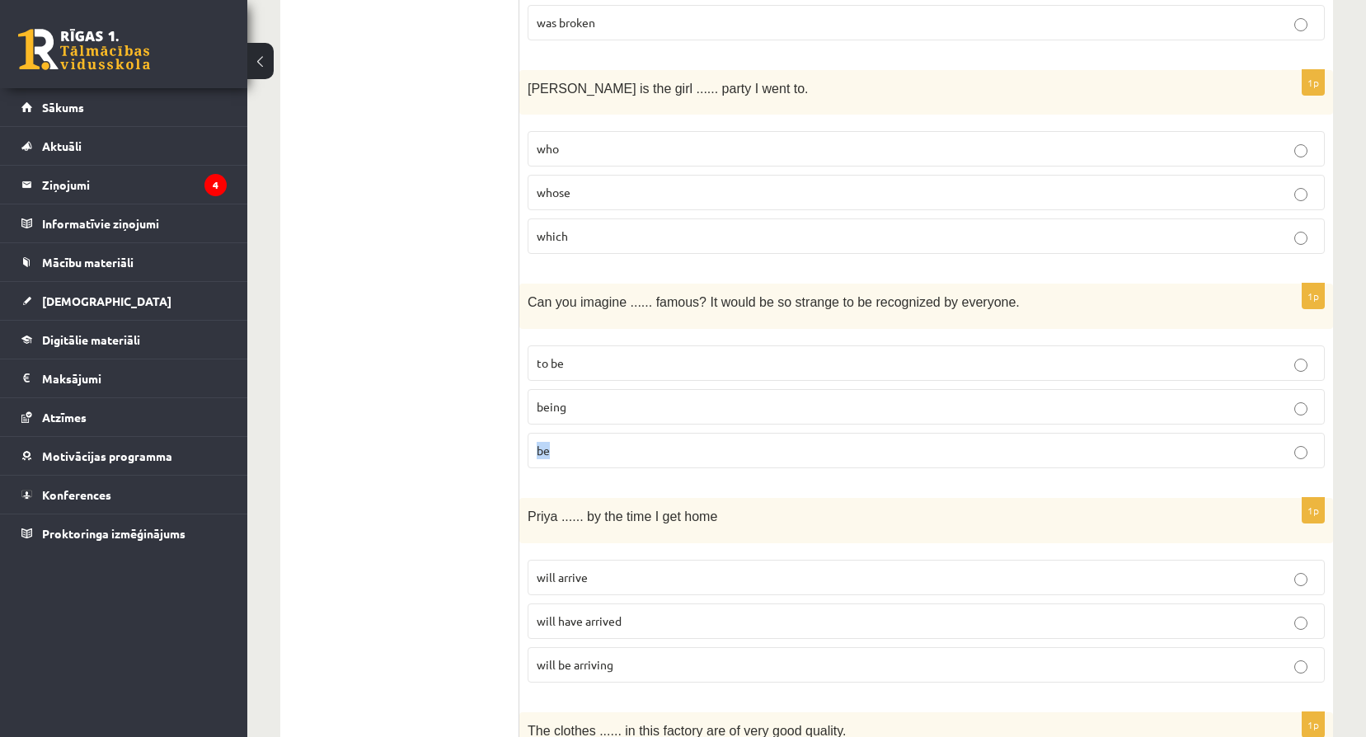
drag, startPoint x: 537, startPoint y: 455, endPoint x: 577, endPoint y: 452, distance: 39.6
click at [577, 452] on p "be" at bounding box center [926, 450] width 779 height 17
copy span "be"
click at [656, 406] on p "being" at bounding box center [926, 406] width 779 height 17
drag, startPoint x: 527, startPoint y: 518, endPoint x: 759, endPoint y: 526, distance: 232.6
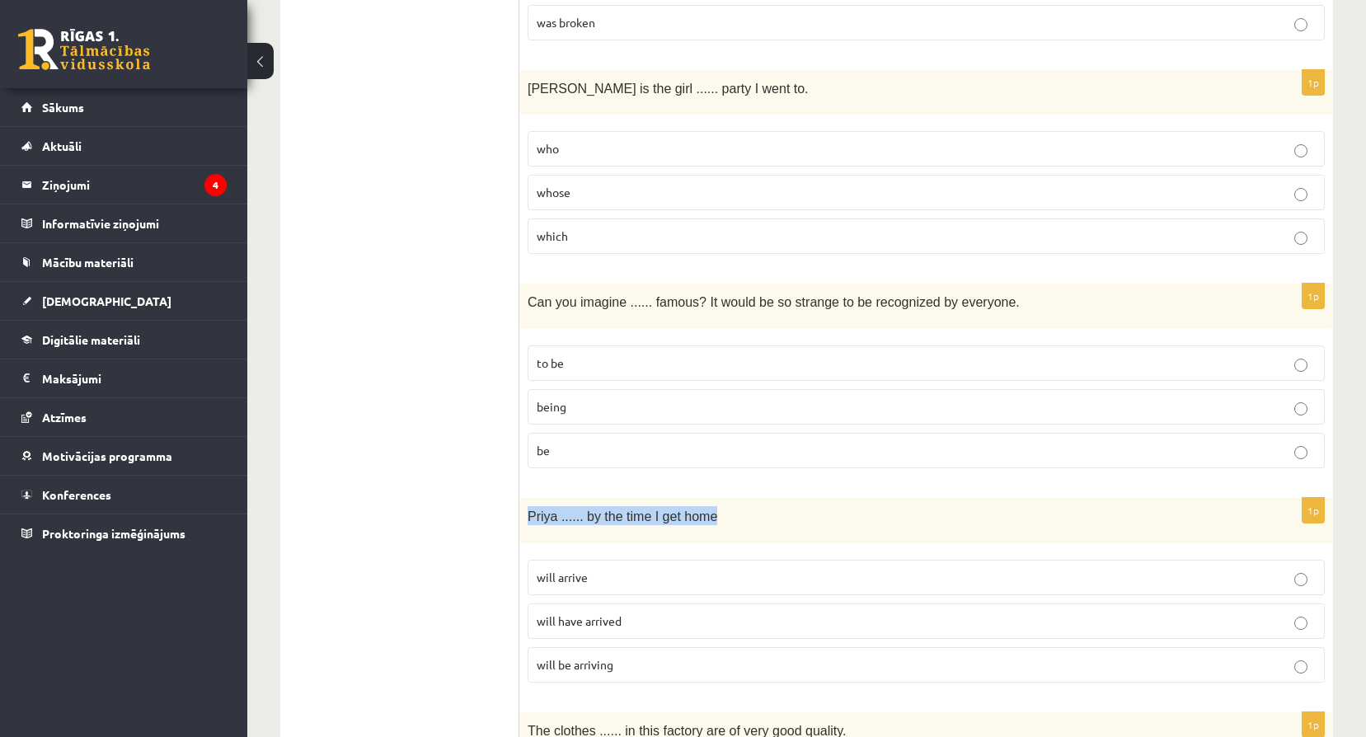
click at [759, 526] on div "Priya ...... by the time I get home" at bounding box center [925, 520] width 813 height 45
copy span "Priya ...... by the time I get home"
drag, startPoint x: 538, startPoint y: 577, endPoint x: 716, endPoint y: 577, distance: 178.0
click at [716, 577] on p "will arrive" at bounding box center [926, 577] width 779 height 17
drag, startPoint x: 543, startPoint y: 622, endPoint x: 710, endPoint y: 621, distance: 166.5
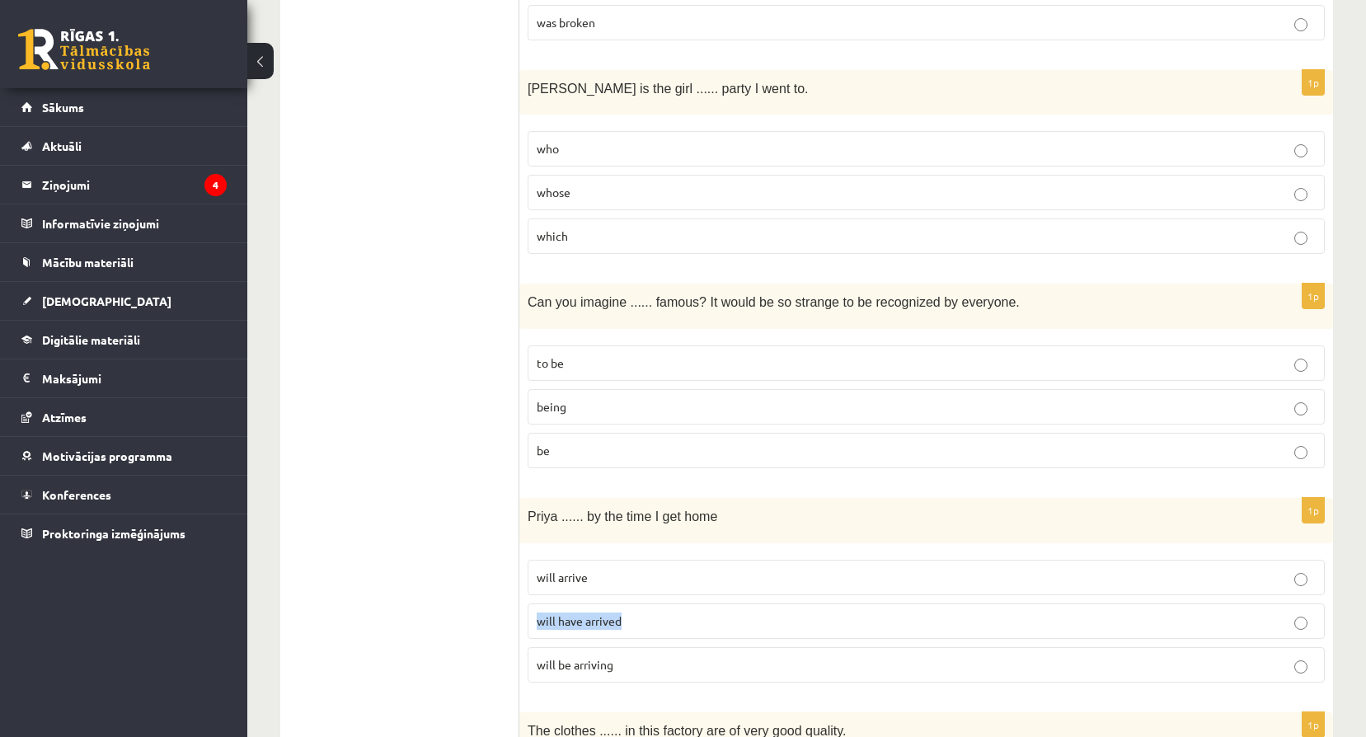
click at [710, 621] on p "will have arrived" at bounding box center [926, 620] width 779 height 17
drag, startPoint x: 540, startPoint y: 661, endPoint x: 748, endPoint y: 661, distance: 208.5
click at [748, 661] on p "will be arriving" at bounding box center [926, 664] width 779 height 17
click at [698, 623] on p "will have arrived" at bounding box center [926, 620] width 779 height 17
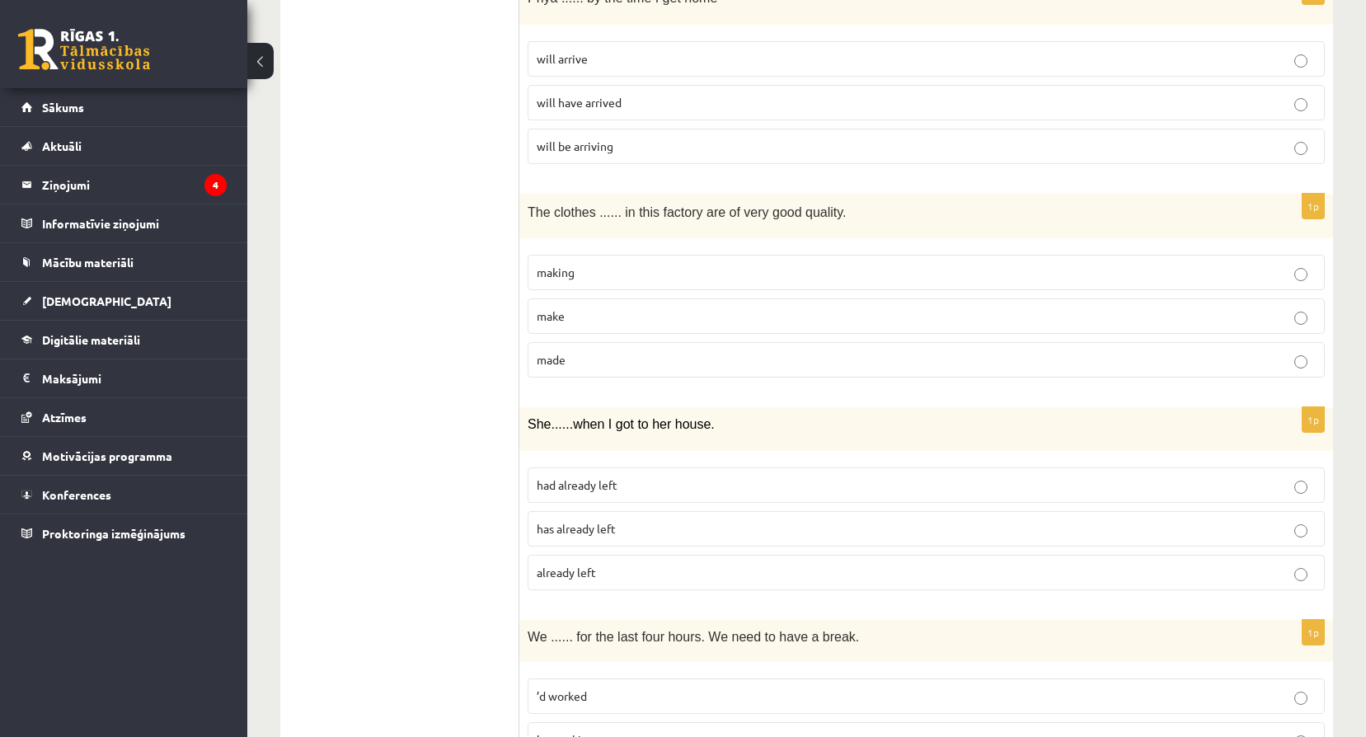
scroll to position [3571, 0]
click at [527, 210] on div "The clothes ...... in this factory are of very good quality." at bounding box center [925, 212] width 813 height 45
click at [527, 204] on div "The clothes ...... in this factory are of very good quality." at bounding box center [925, 212] width 813 height 45
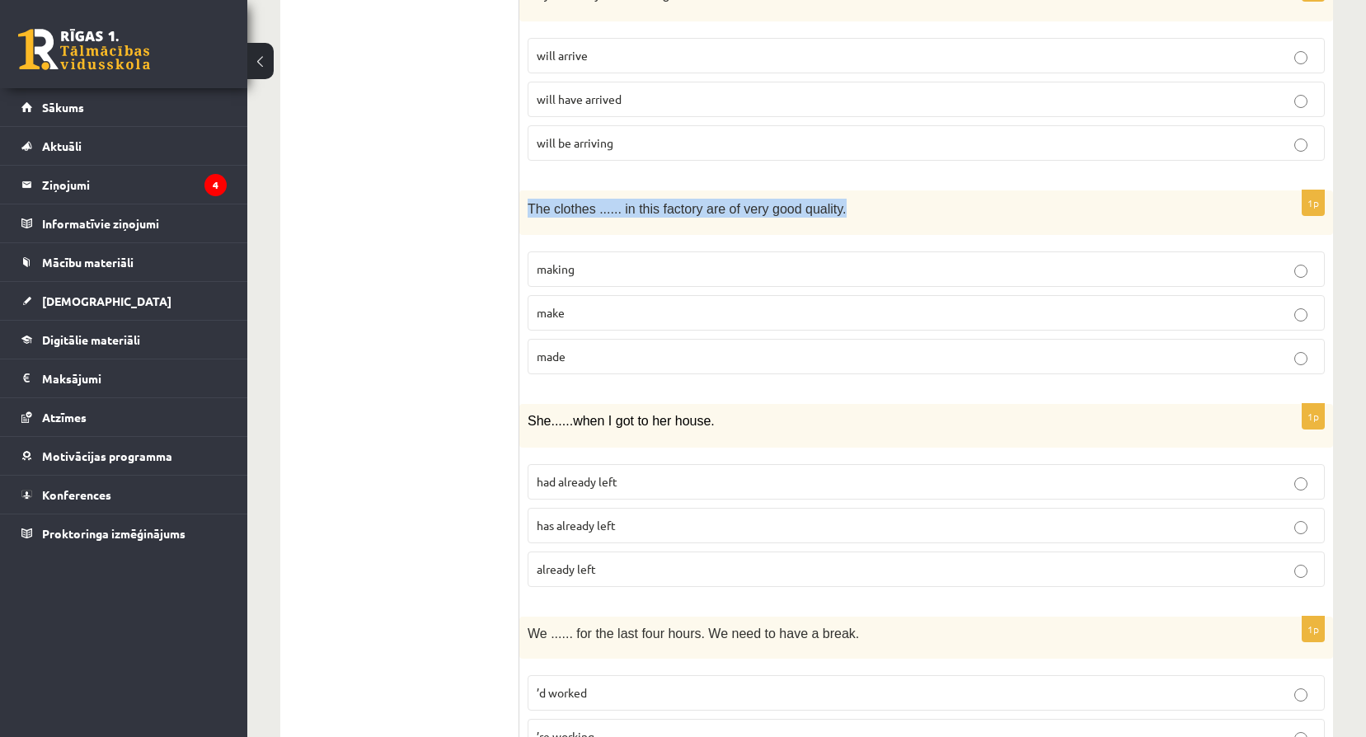
drag, startPoint x: 527, startPoint y: 209, endPoint x: 974, endPoint y: 219, distance: 446.8
click at [974, 219] on div "The clothes ...... in this factory are of very good quality." at bounding box center [925, 212] width 813 height 45
drag, startPoint x: 537, startPoint y: 267, endPoint x: 623, endPoint y: 274, distance: 86.8
click at [623, 274] on p "making" at bounding box center [926, 268] width 779 height 17
drag, startPoint x: 532, startPoint y: 310, endPoint x: 616, endPoint y: 316, distance: 84.3
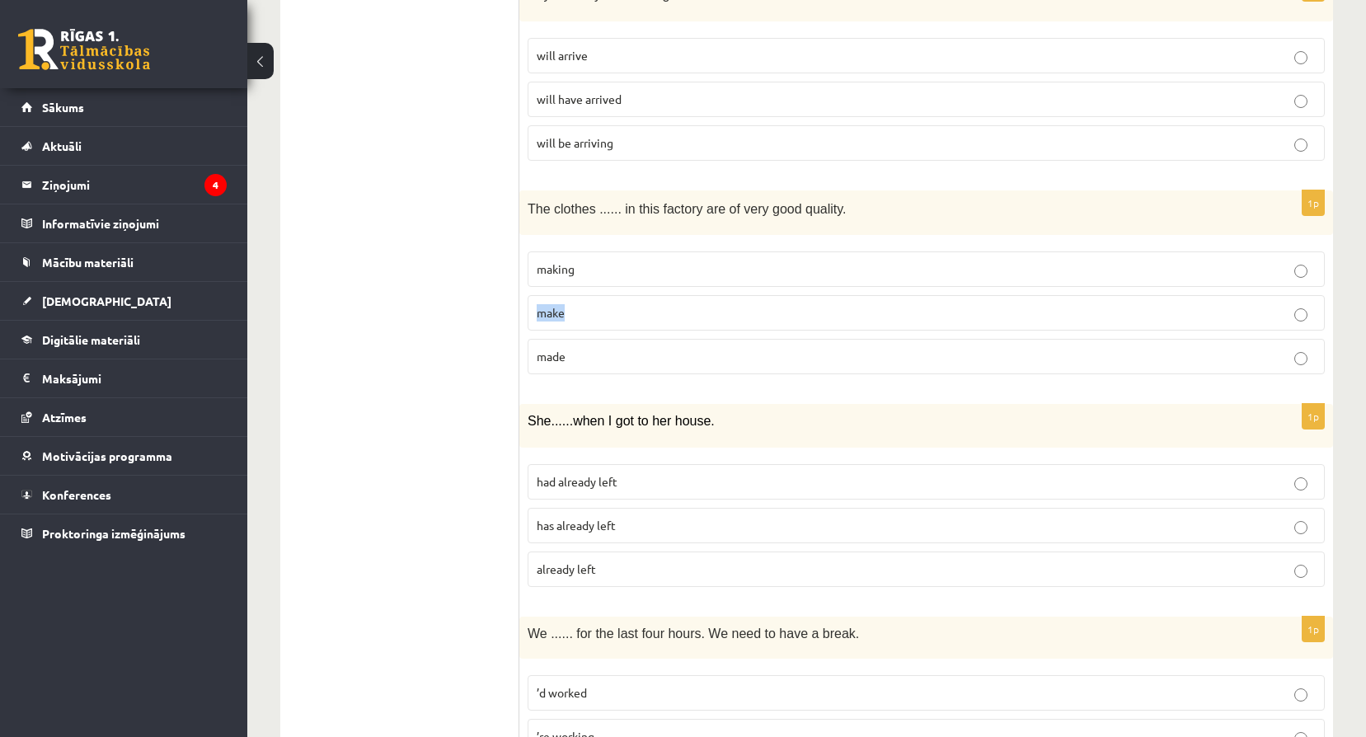
click at [616, 316] on label "make" at bounding box center [925, 312] width 797 height 35
drag, startPoint x: 534, startPoint y: 356, endPoint x: 682, endPoint y: 375, distance: 148.7
click at [682, 374] on label "made" at bounding box center [925, 356] width 797 height 35
drag, startPoint x: 531, startPoint y: 209, endPoint x: 870, endPoint y: 207, distance: 339.6
click at [870, 207] on p "The clothes ...... in this factory are of very good quality." at bounding box center [884, 208] width 715 height 19
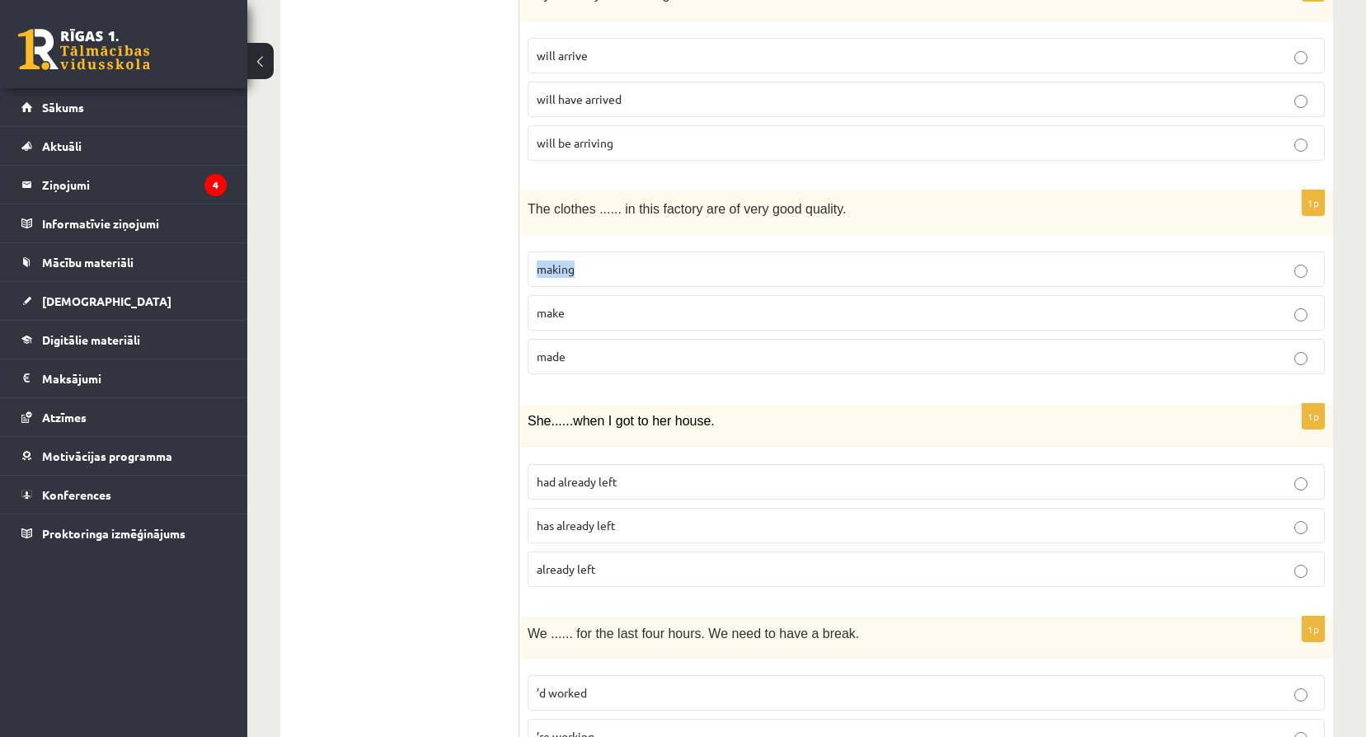
drag, startPoint x: 540, startPoint y: 269, endPoint x: 618, endPoint y: 274, distance: 78.5
click at [618, 274] on p "making" at bounding box center [926, 268] width 779 height 17
drag, startPoint x: 538, startPoint y: 310, endPoint x: 680, endPoint y: 323, distance: 142.4
click at [680, 323] on label "make" at bounding box center [925, 312] width 797 height 35
drag, startPoint x: 536, startPoint y: 357, endPoint x: 627, endPoint y: 361, distance: 91.6
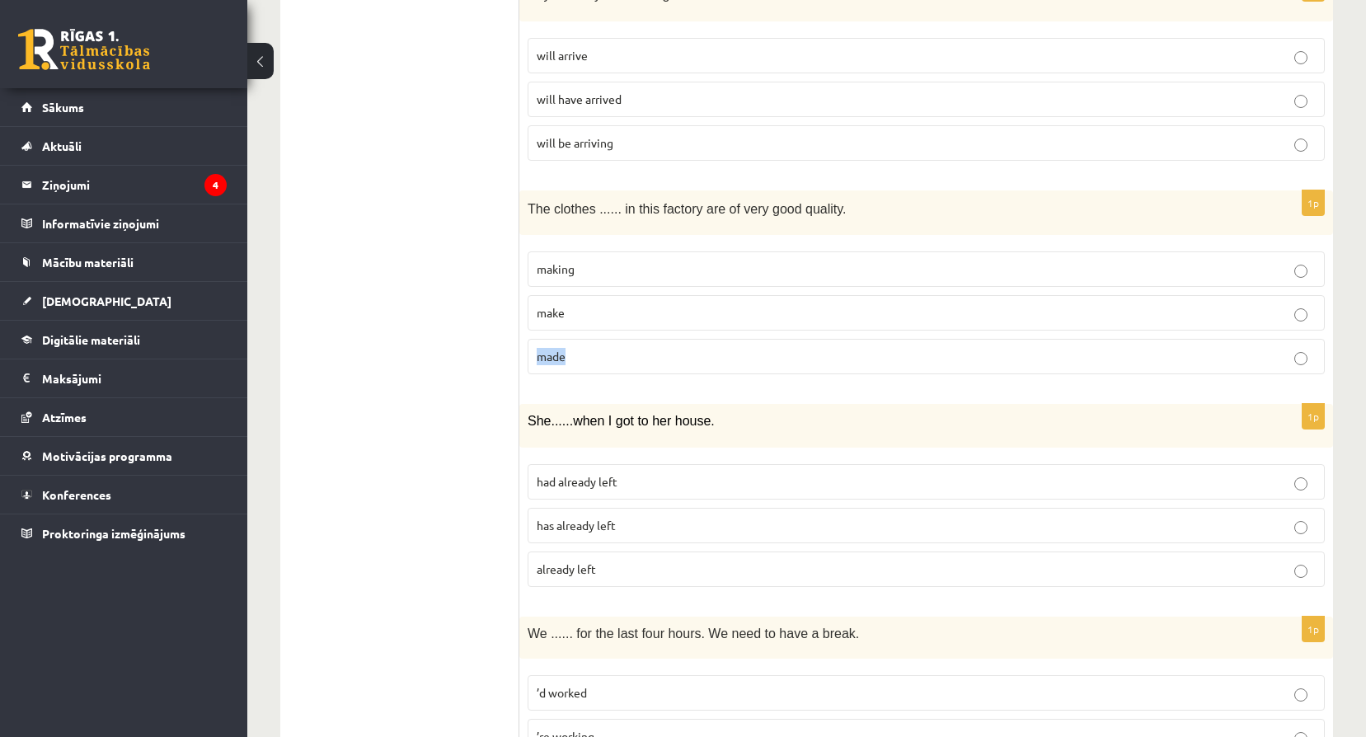
click at [627, 361] on label "made" at bounding box center [925, 356] width 797 height 35
click at [1309, 365] on p "made" at bounding box center [926, 356] width 779 height 17
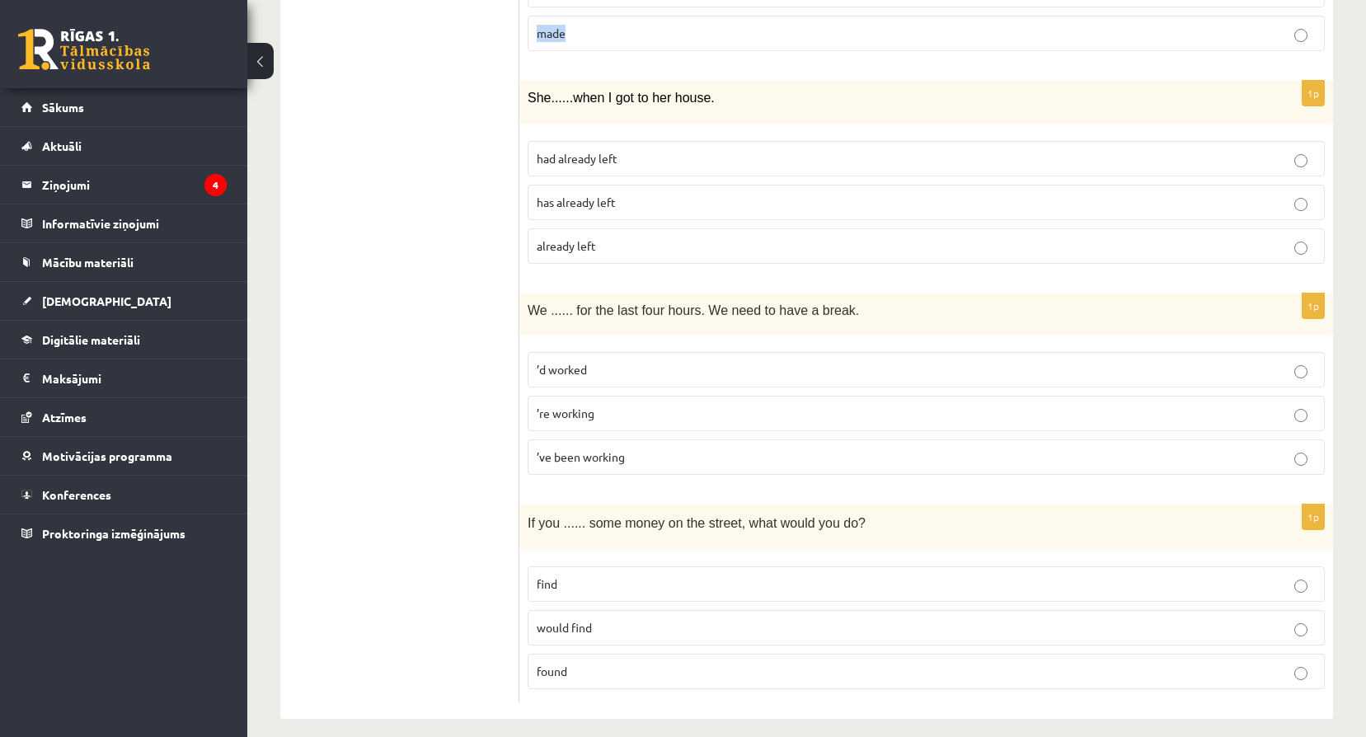
scroll to position [3910, 0]
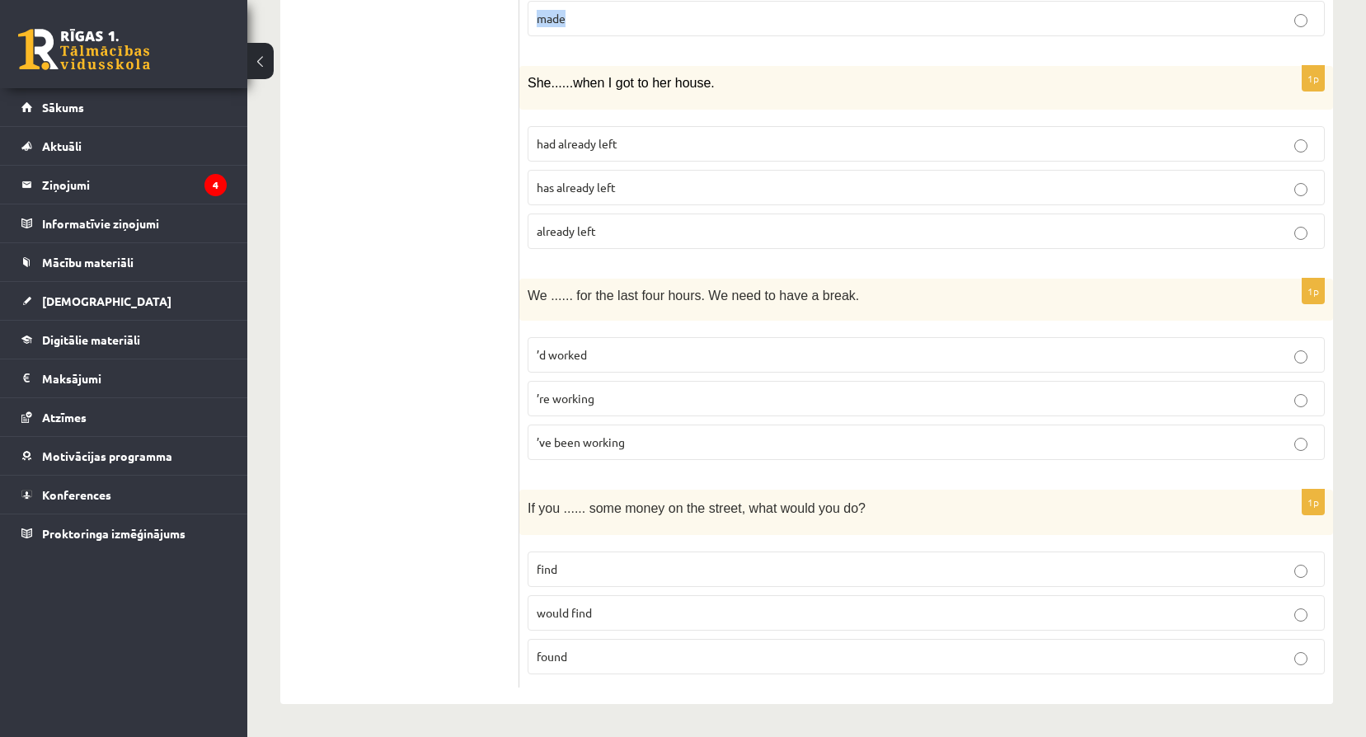
drag, startPoint x: 526, startPoint y: 78, endPoint x: 772, endPoint y: 97, distance: 247.2
click at [772, 97] on div "She ...... when I got to her house." at bounding box center [925, 88] width 813 height 44
drag, startPoint x: 533, startPoint y: 142, endPoint x: 725, endPoint y: 162, distance: 193.1
click at [725, 162] on fieldset "had already left has already left already left" at bounding box center [925, 186] width 797 height 136
drag, startPoint x: 408, startPoint y: 269, endPoint x: 659, endPoint y: 193, distance: 262.6
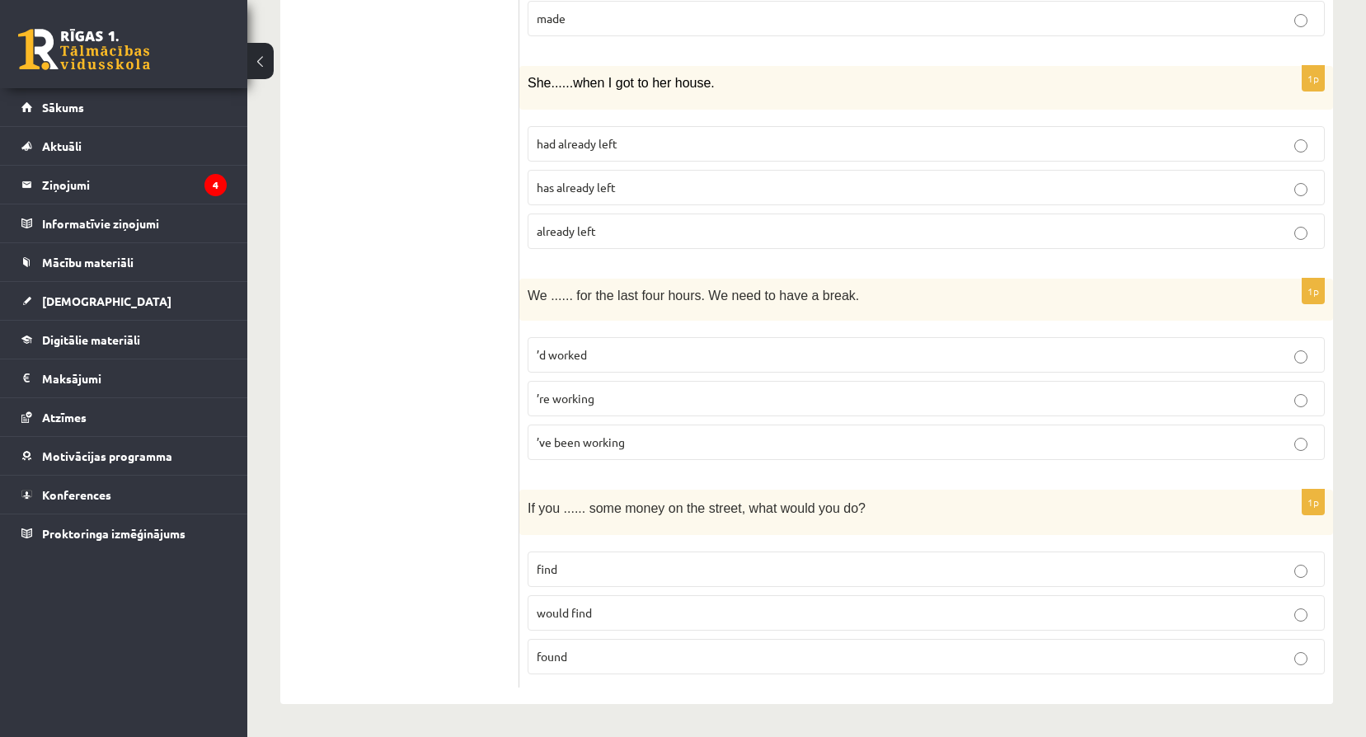
drag, startPoint x: 534, startPoint y: 229, endPoint x: 665, endPoint y: 247, distance: 132.3
click at [665, 247] on label "already left" at bounding box center [925, 230] width 797 height 35
click at [1292, 145] on p "had already left" at bounding box center [926, 143] width 779 height 17
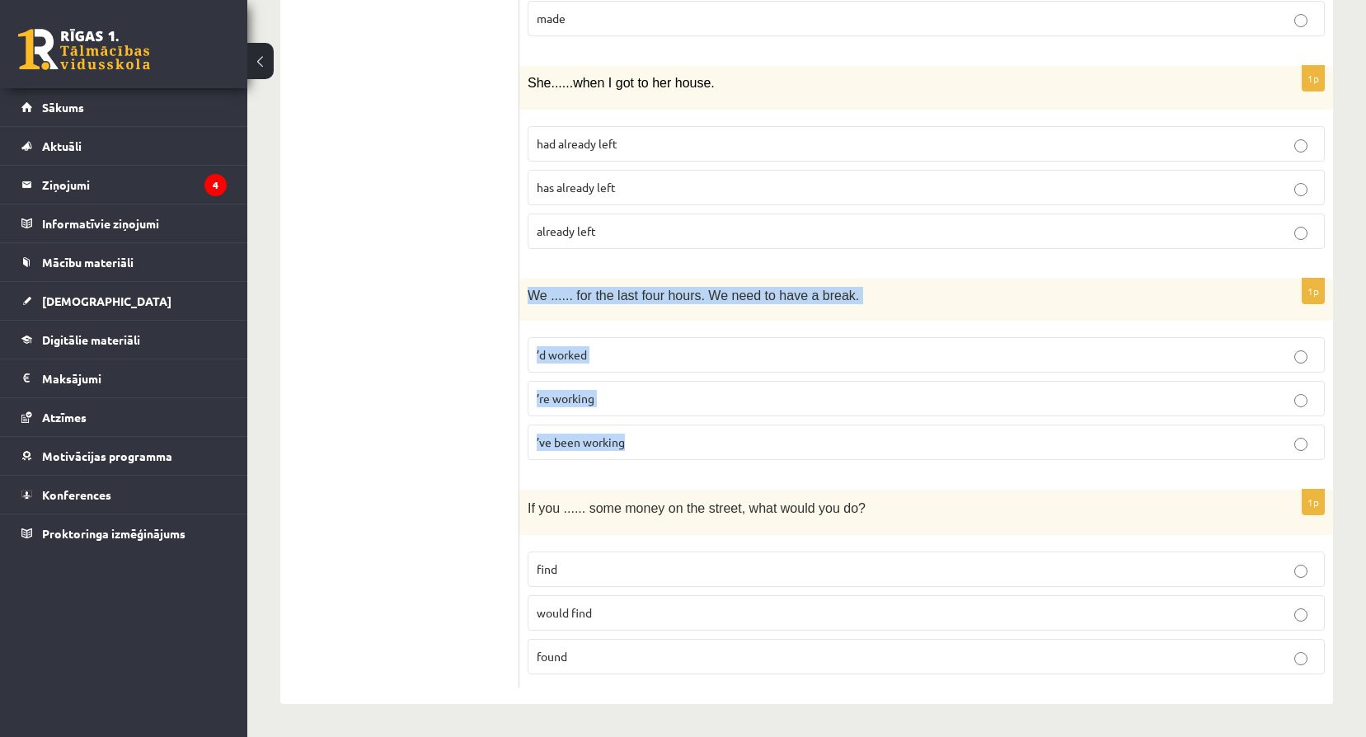
drag, startPoint x: 528, startPoint y: 293, endPoint x: 865, endPoint y: 449, distance: 370.6
click at [865, 449] on div "1p We ...... for the last four hours. We need to have a break. ’d worked ’re wo…" at bounding box center [925, 376] width 813 height 195
click at [701, 420] on fieldset "’d worked ’re working ’ve been working" at bounding box center [925, 397] width 797 height 136
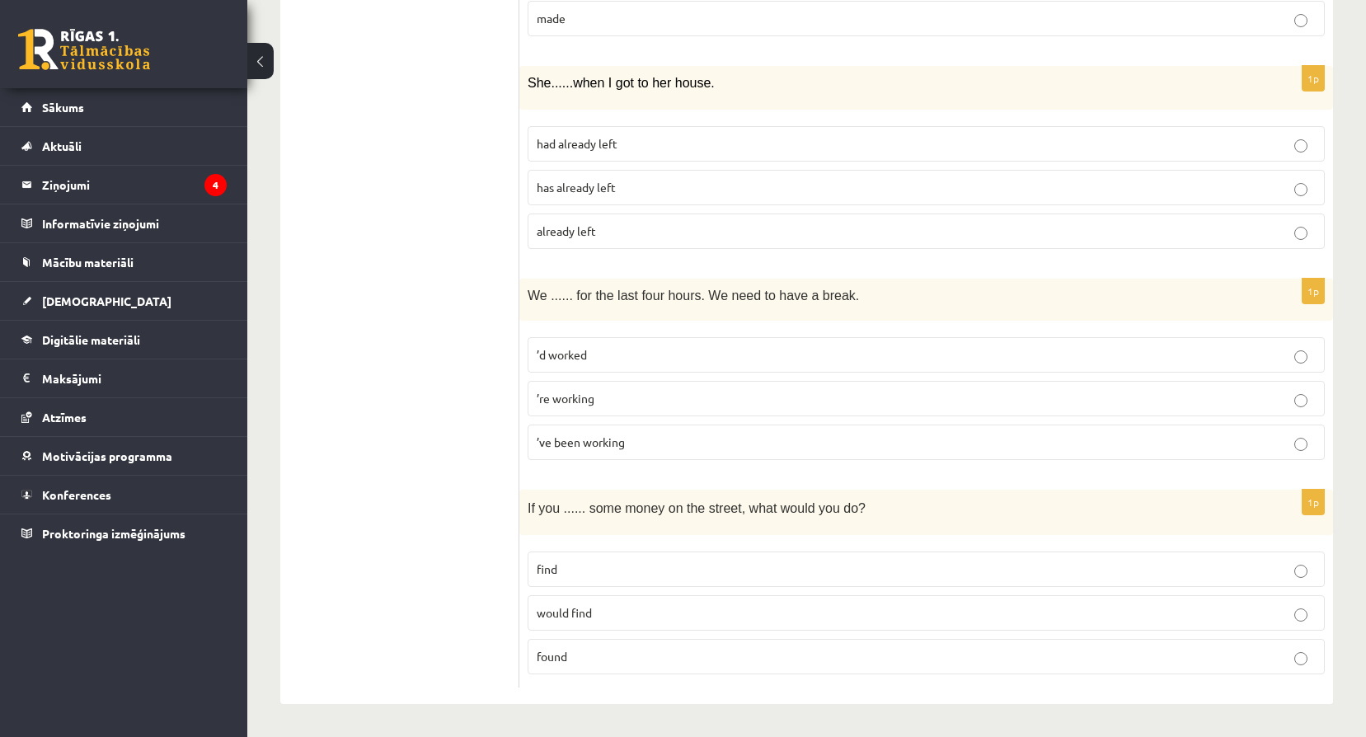
click at [756, 442] on p "’ve been working" at bounding box center [926, 442] width 779 height 17
drag, startPoint x: 529, startPoint y: 503, endPoint x: 1076, endPoint y: 637, distance: 562.7
click at [1076, 637] on div "1p If you ...... some money on the street, what would you do? find would find f…" at bounding box center [925, 589] width 813 height 198
click at [856, 648] on p "found" at bounding box center [926, 656] width 779 height 17
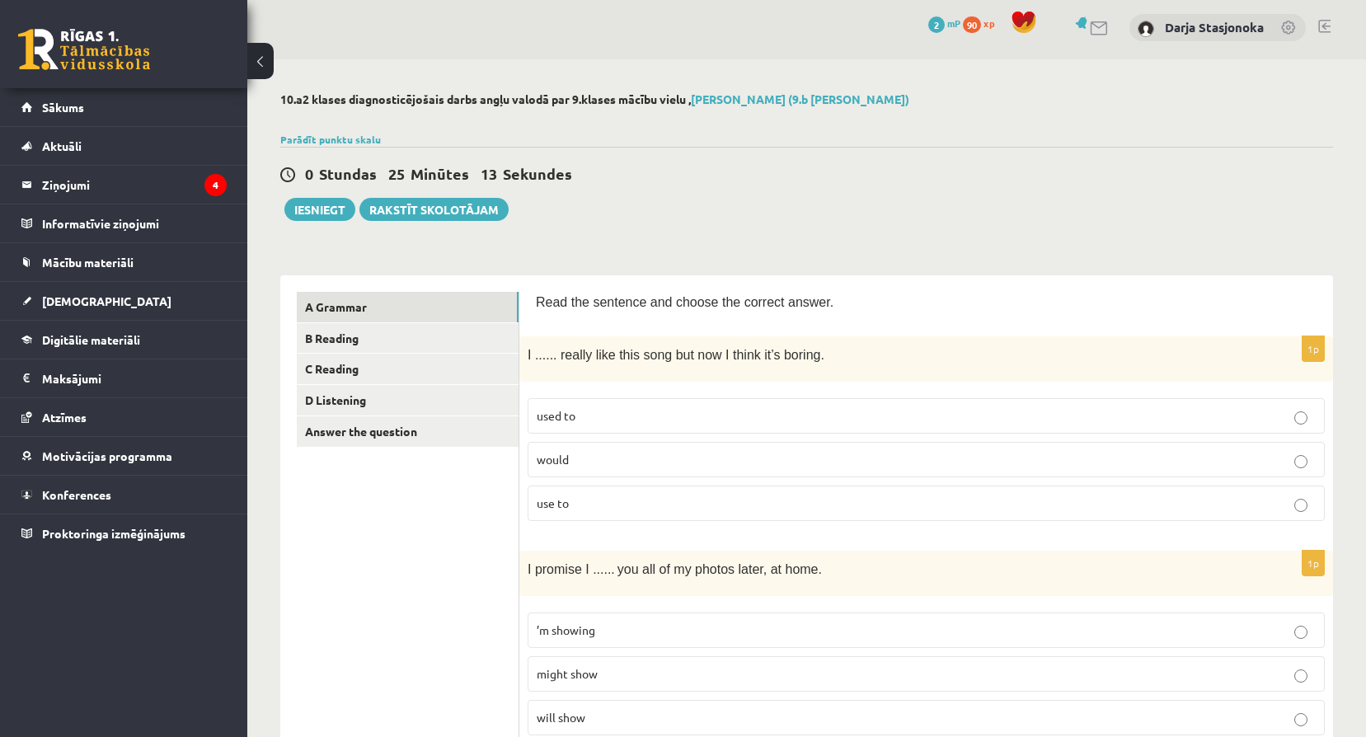
scroll to position [0, 0]
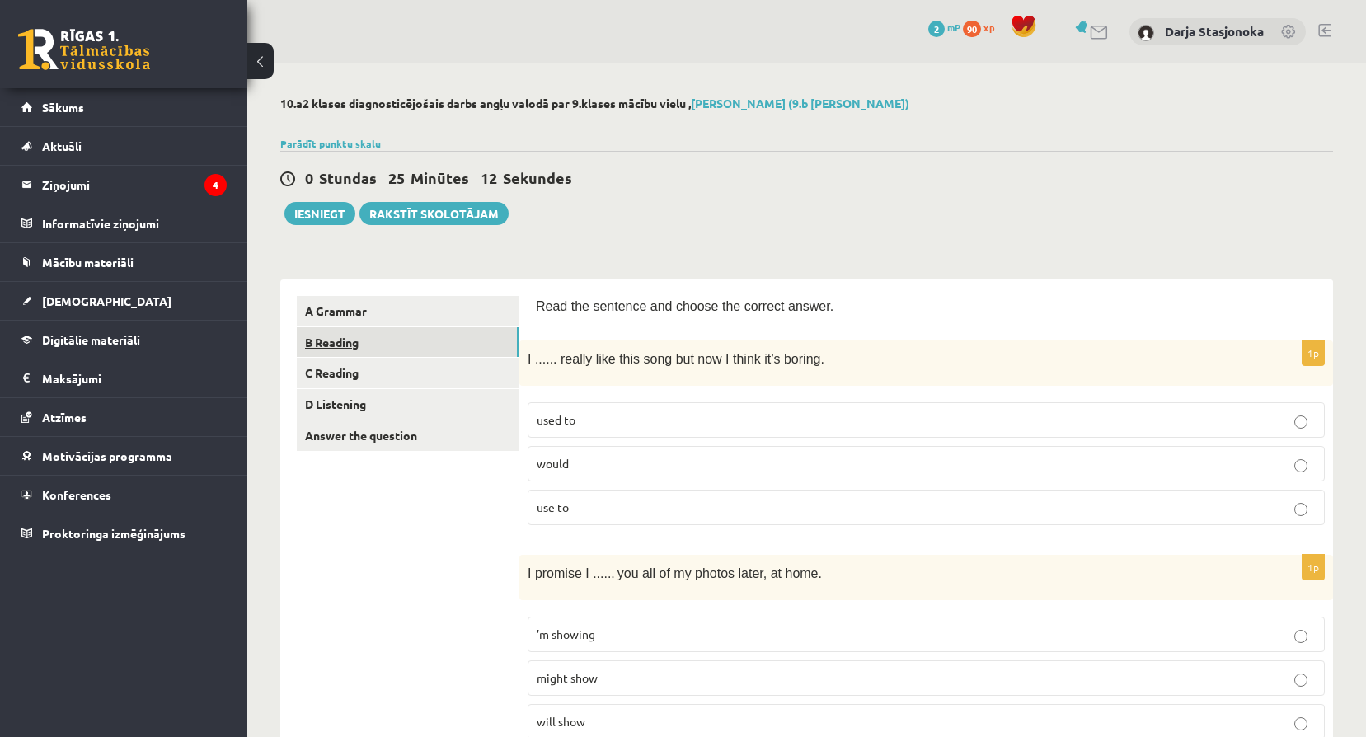
click at [433, 346] on link "B Reading" at bounding box center [408, 342] width 222 height 30
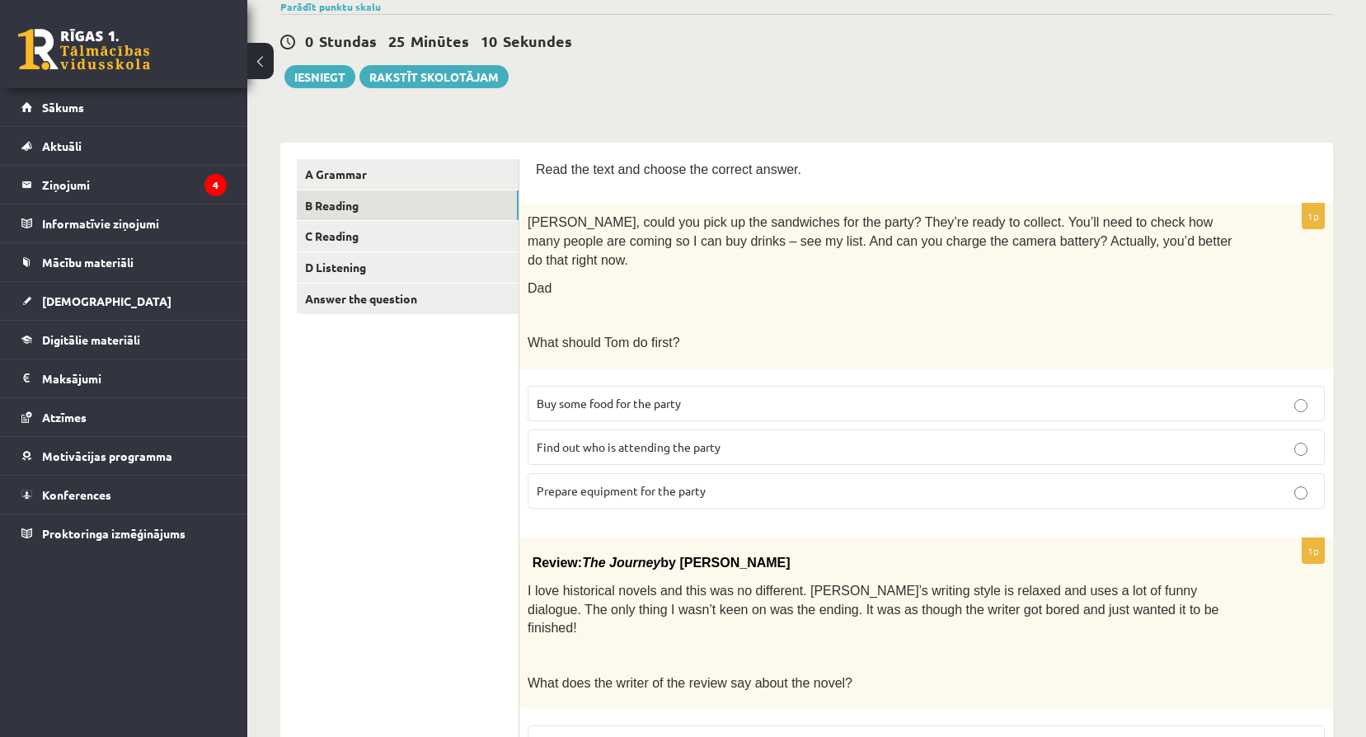
scroll to position [138, 0]
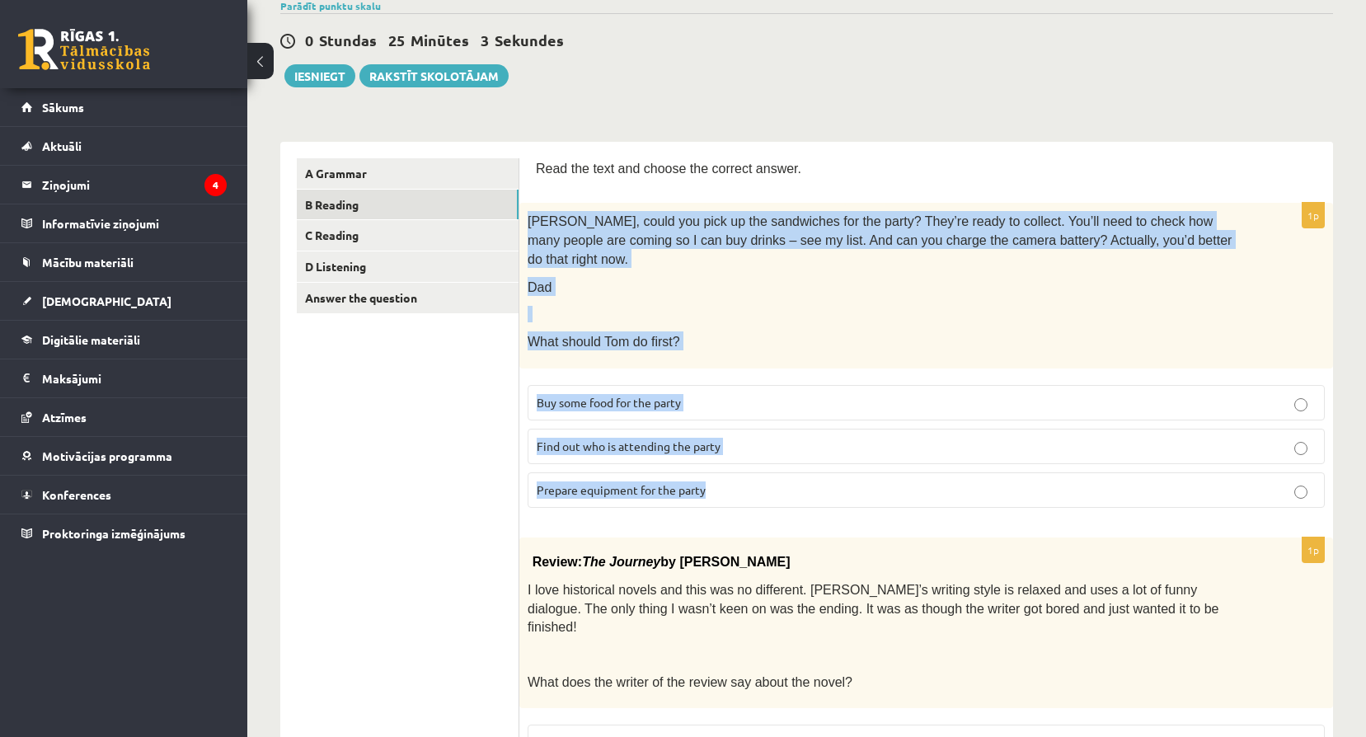
drag, startPoint x: 529, startPoint y: 223, endPoint x: 779, endPoint y: 469, distance: 350.3
click at [779, 469] on div "1p Tom, could you pick up the sandwiches for the party? They’re ready to collec…" at bounding box center [925, 362] width 813 height 318
click at [1024, 438] on p "Find out who is attending the party" at bounding box center [926, 446] width 779 height 17
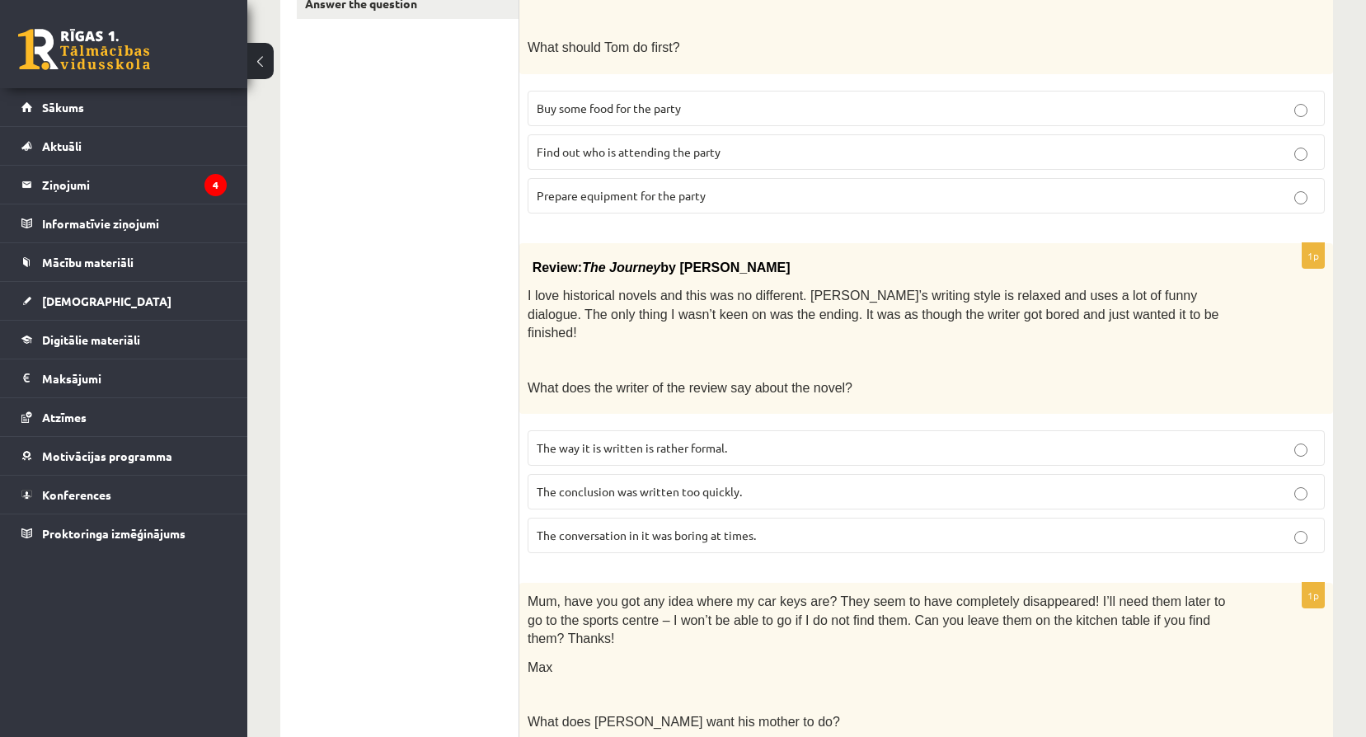
scroll to position [439, 0]
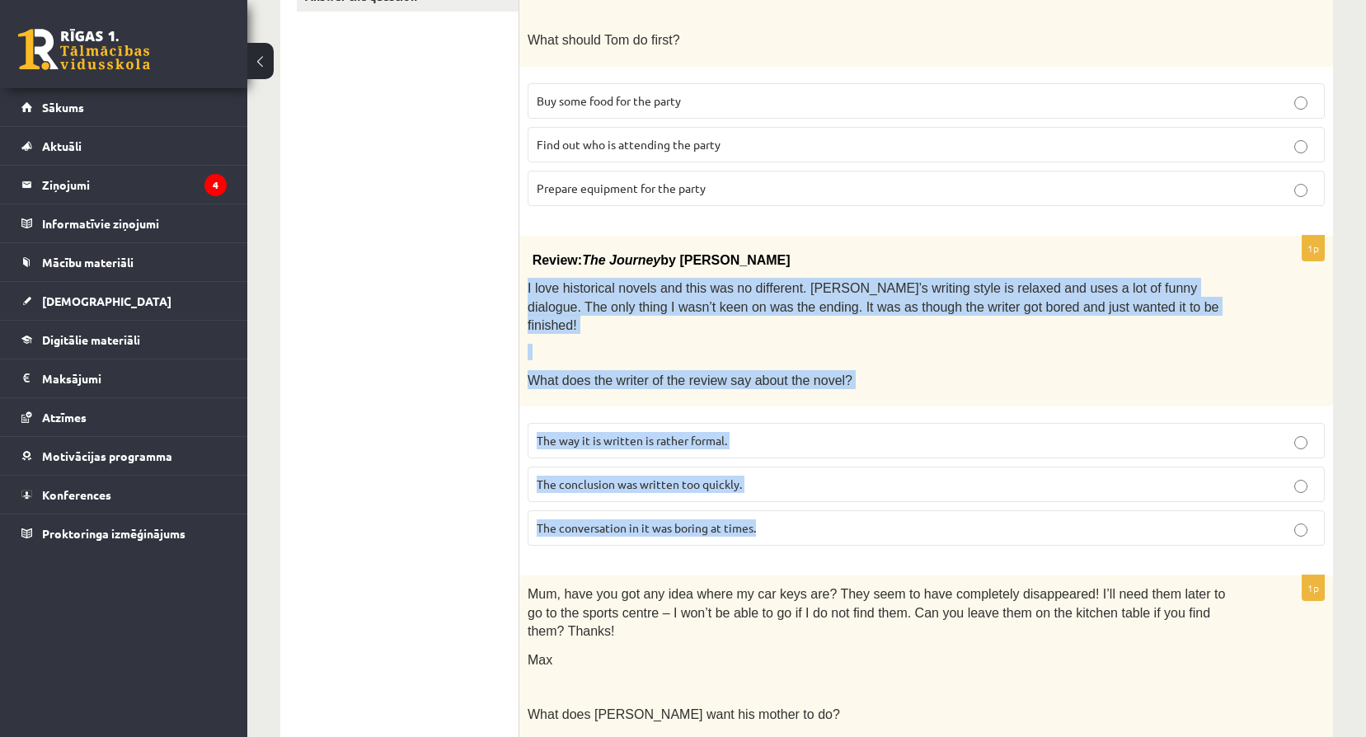
drag, startPoint x: 527, startPoint y: 268, endPoint x: 783, endPoint y: 490, distance: 338.3
click at [783, 490] on div "1p Review: The Journey by Elizabeth Brown I love historical novels and this was…" at bounding box center [925, 397] width 813 height 323
click at [892, 476] on p "The conclusion was written too quickly." at bounding box center [926, 484] width 779 height 17
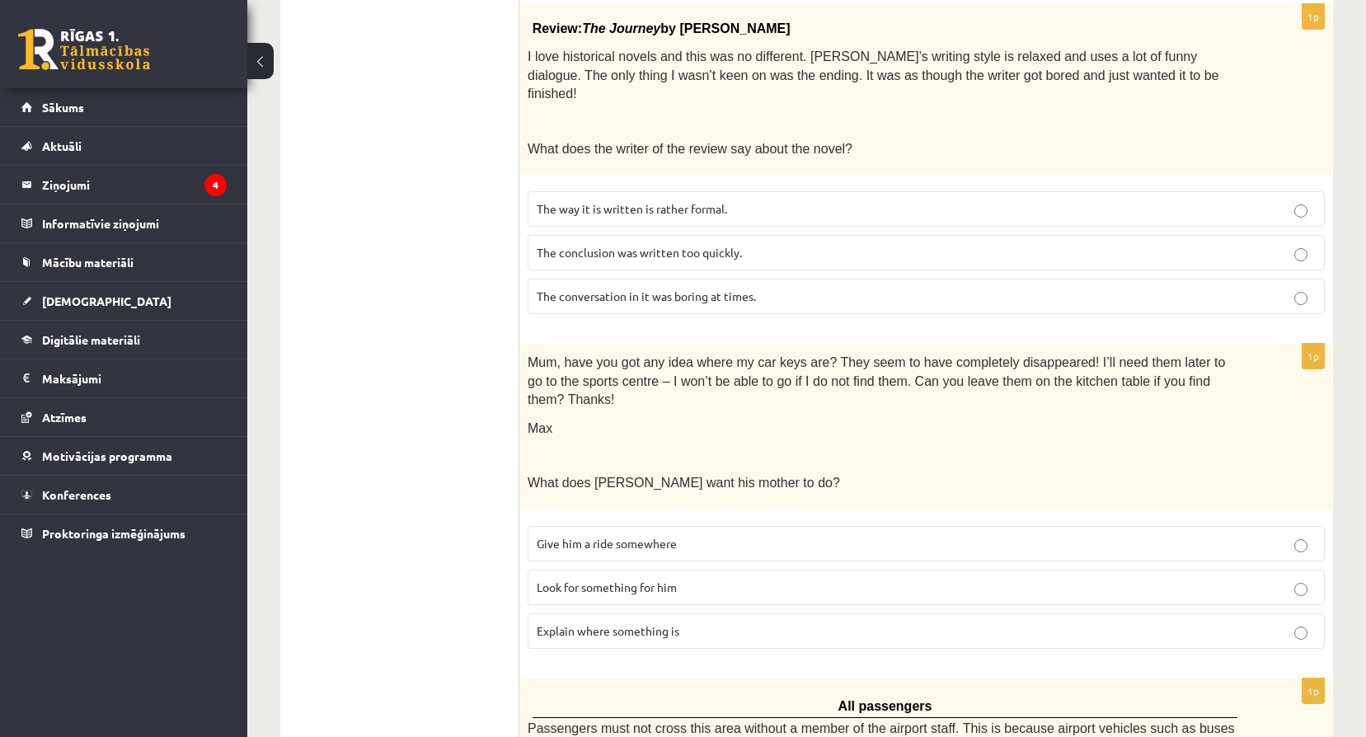
scroll to position [715, 0]
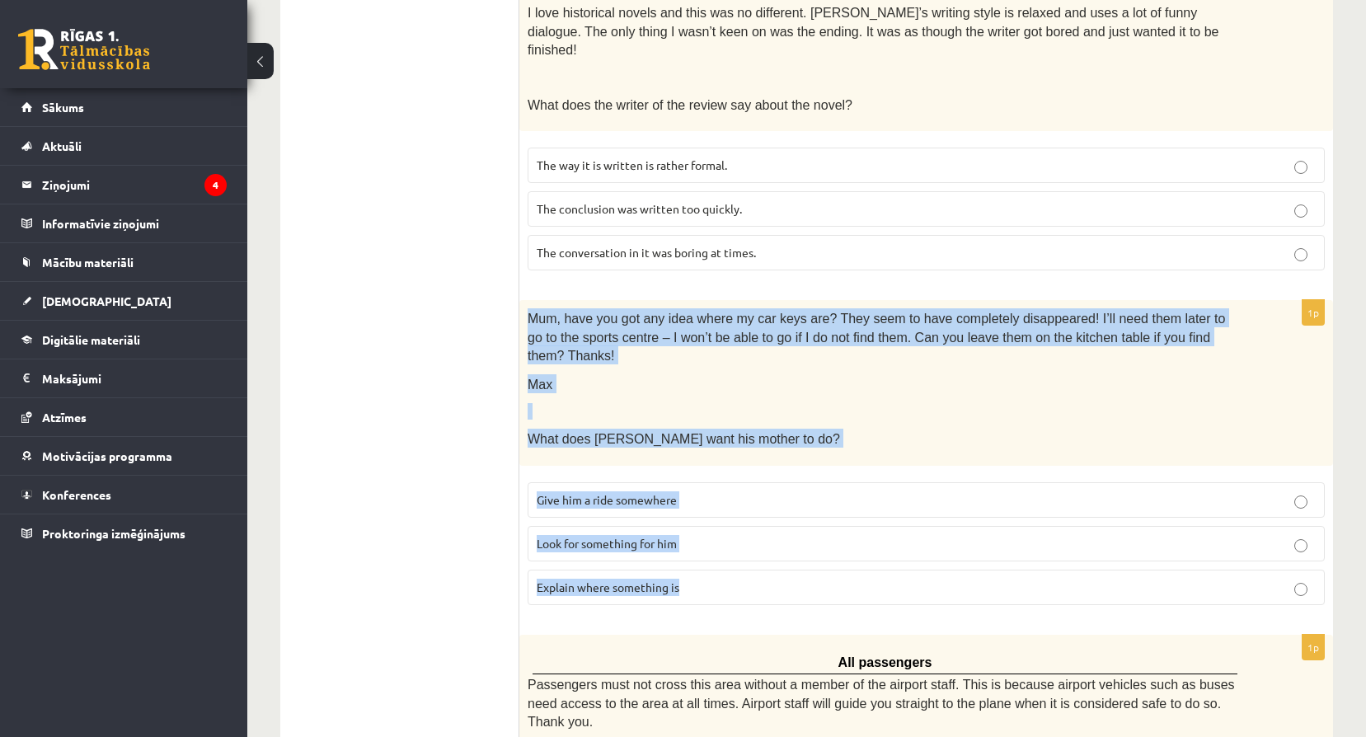
drag, startPoint x: 530, startPoint y: 276, endPoint x: 795, endPoint y: 513, distance: 355.5
click at [795, 513] on div "1p Mum, have you got any idea where my car keys are? They seem to have complete…" at bounding box center [925, 459] width 813 height 318
click at [743, 535] on p "Look for something for him" at bounding box center [926, 543] width 779 height 17
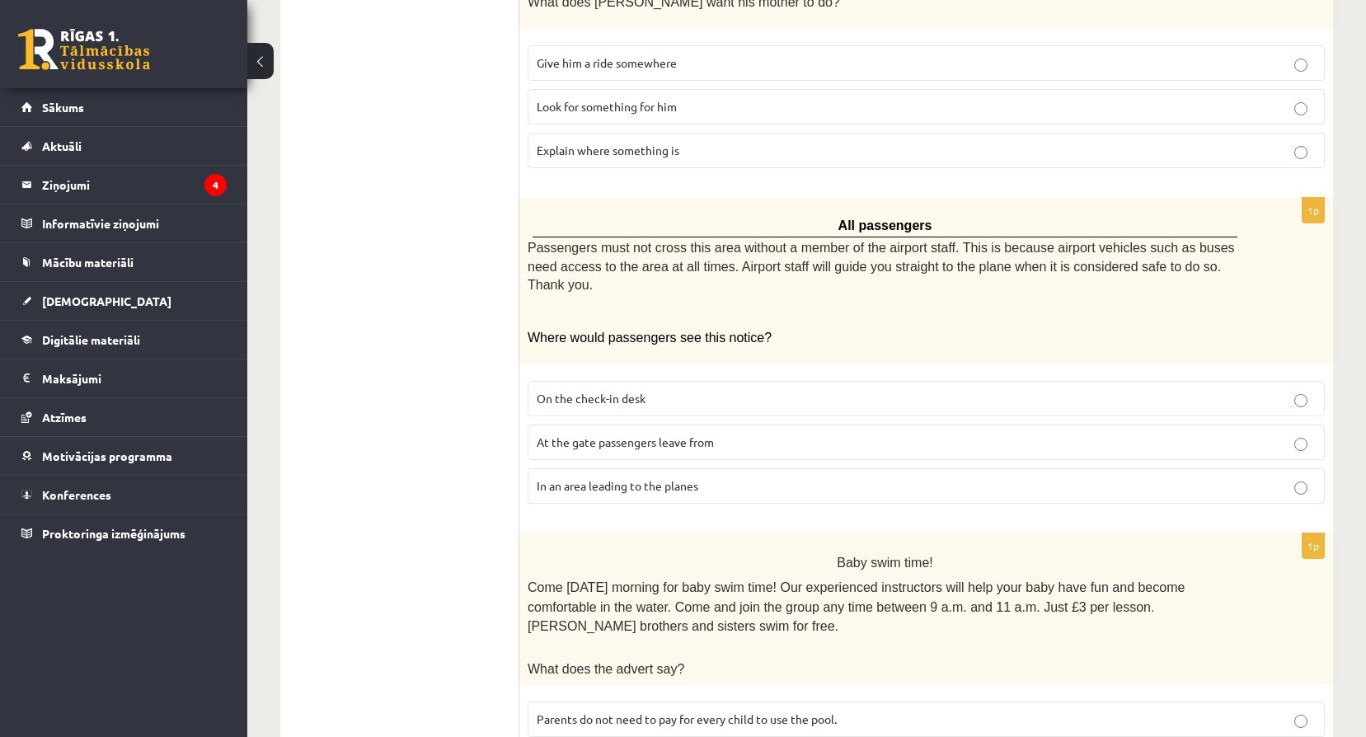
scroll to position [1154, 0]
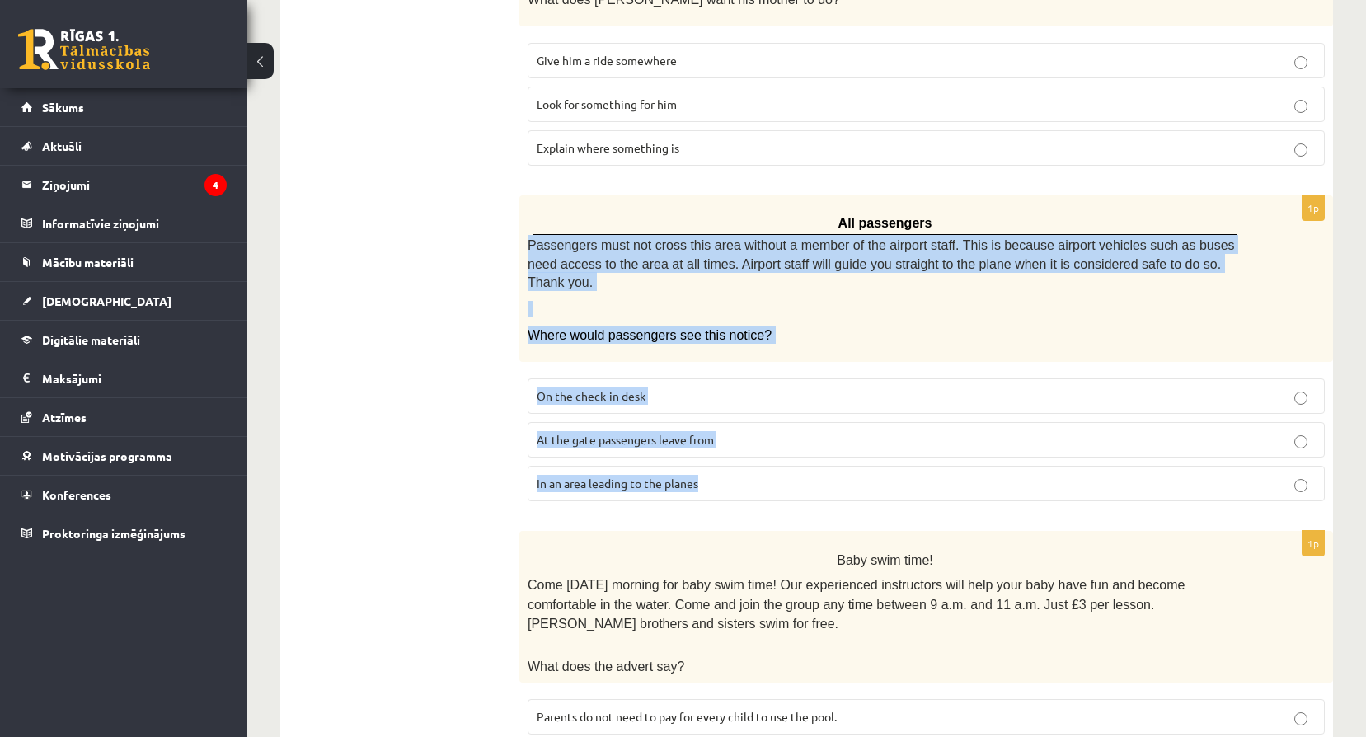
drag, startPoint x: 529, startPoint y: 182, endPoint x: 787, endPoint y: 405, distance: 340.7
click at [787, 405] on div "1p All passengers Passengers must not cross this area without a member of the a…" at bounding box center [925, 355] width 813 height 320
drag, startPoint x: 847, startPoint y: 157, endPoint x: 931, endPoint y: 407, distance: 264.0
click at [931, 407] on div "1p All passengers Passengers must not cross this area without a member of the a…" at bounding box center [925, 355] width 813 height 320
click at [783, 475] on p "In an area leading to the planes" at bounding box center [926, 483] width 779 height 17
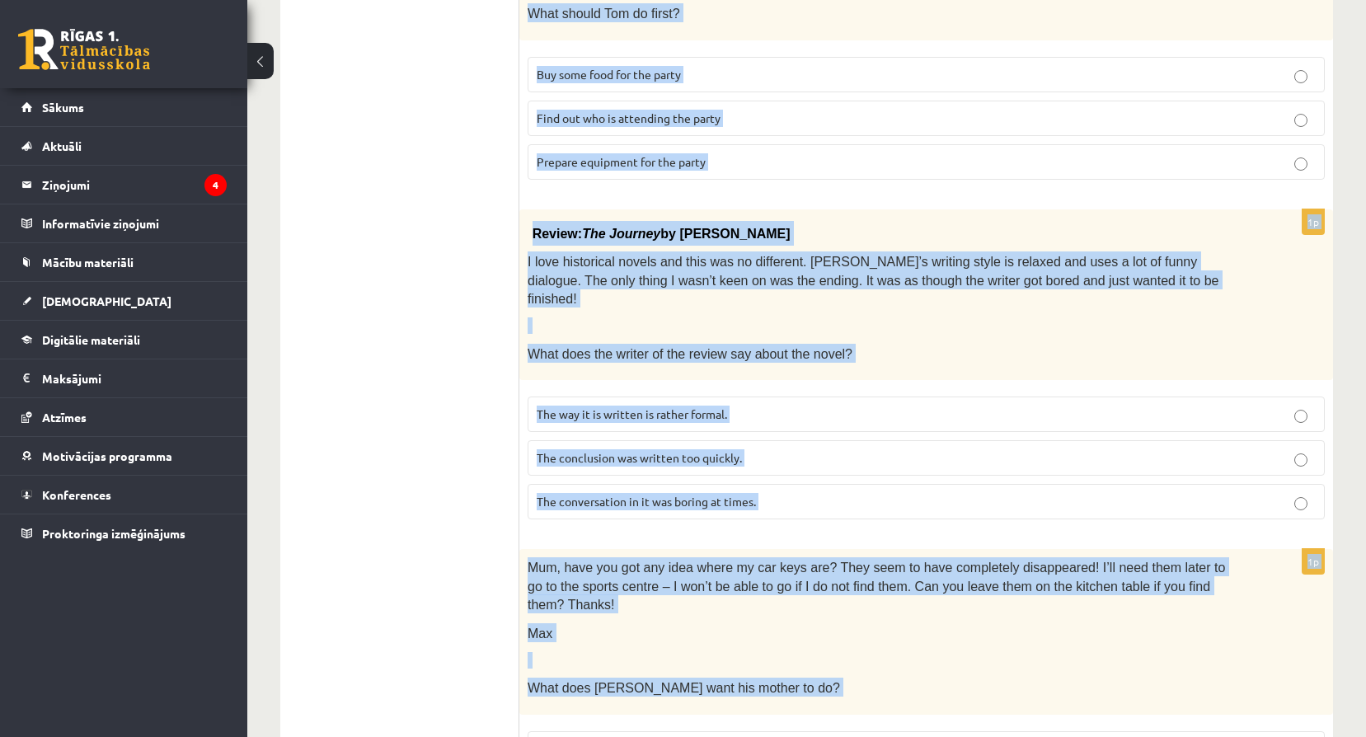
scroll to position [0, 0]
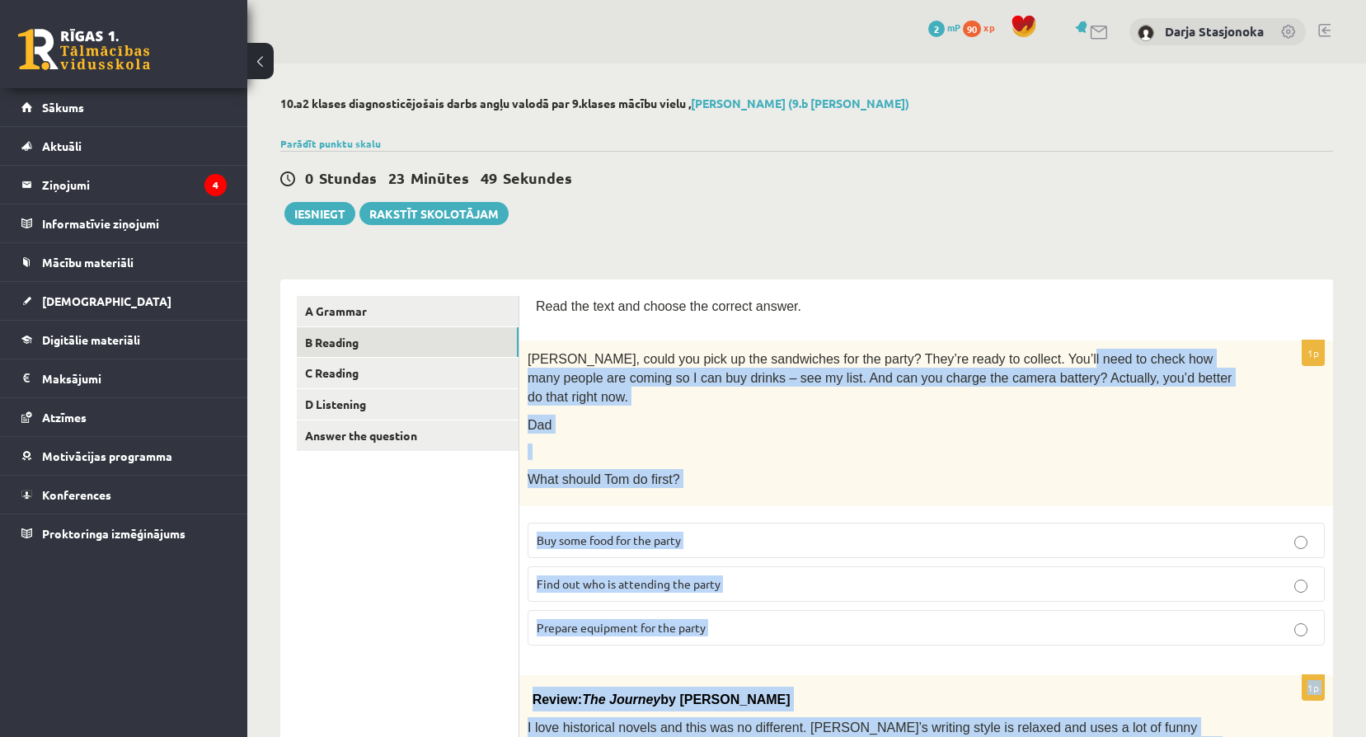
drag, startPoint x: 839, startPoint y: 151, endPoint x: 1022, endPoint y: 338, distance: 261.7
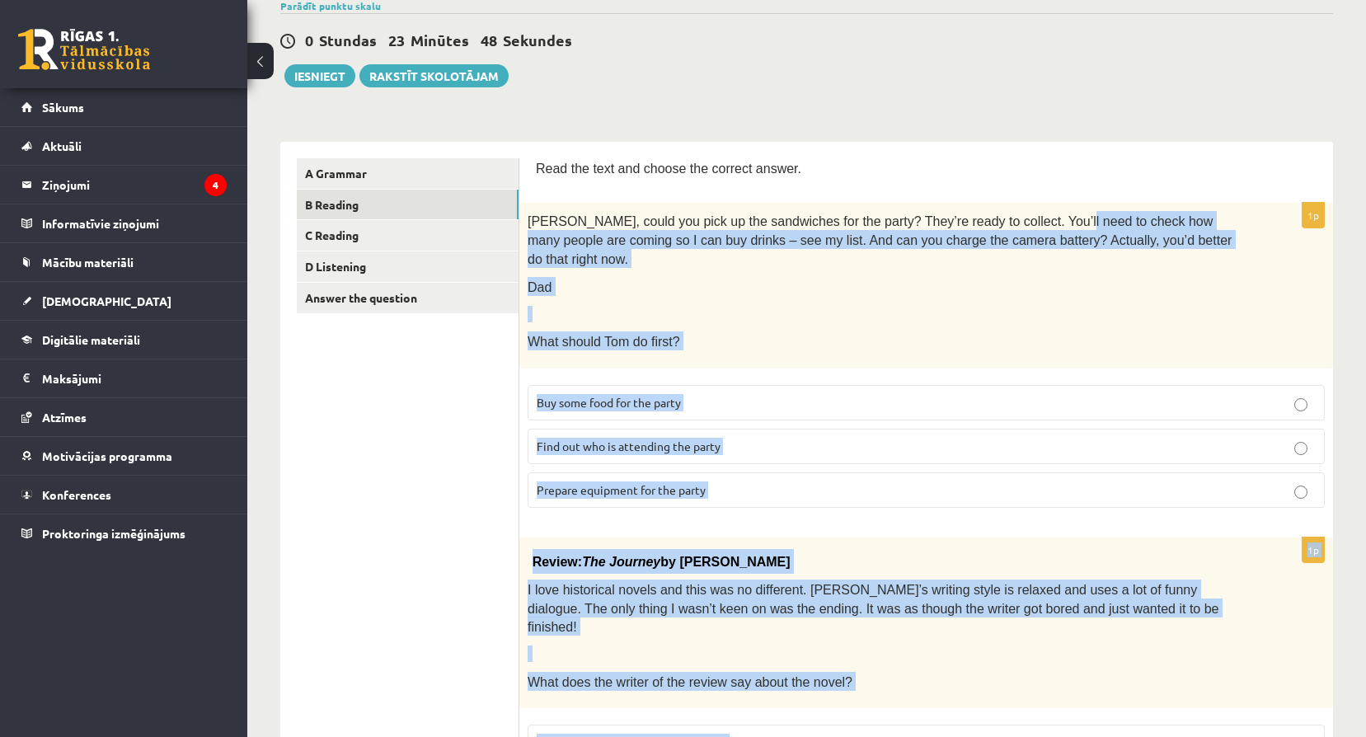
click at [931, 481] on p "Prepare equipment for the party" at bounding box center [926, 489] width 779 height 17
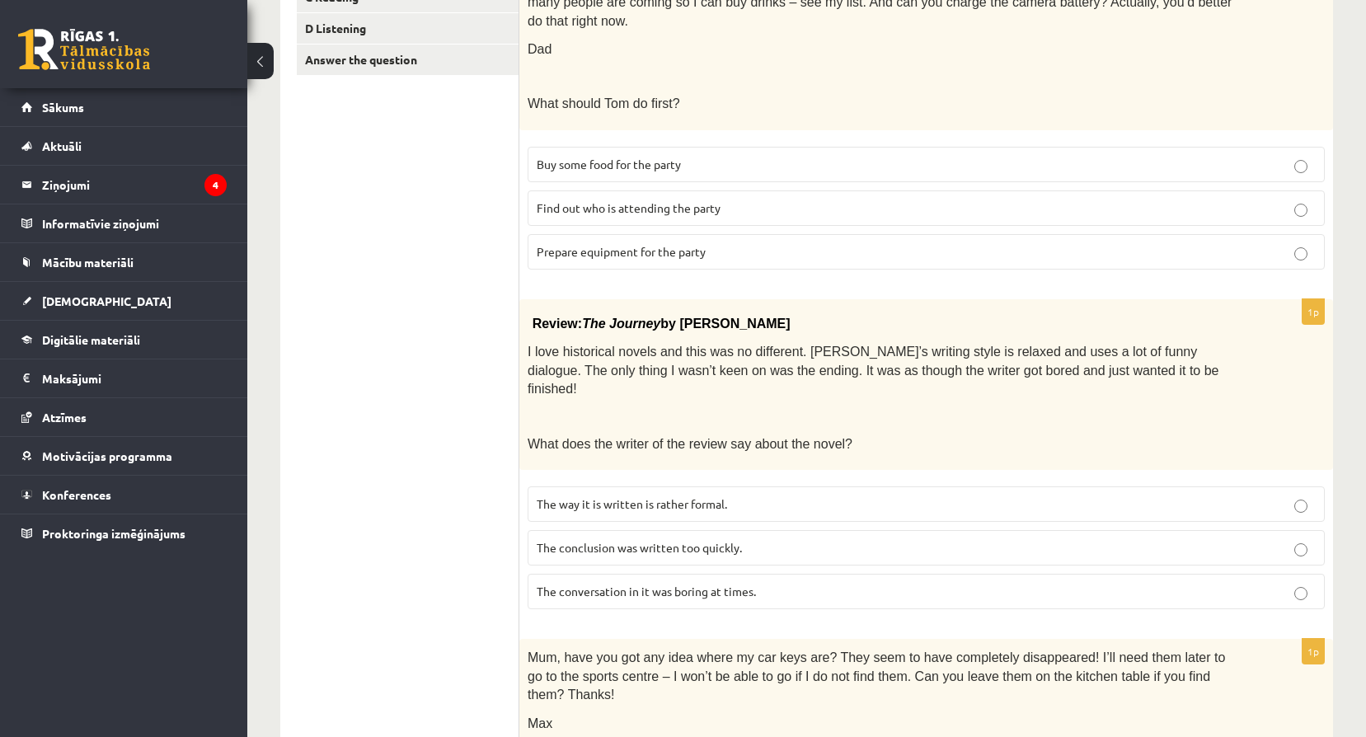
scroll to position [385, 0]
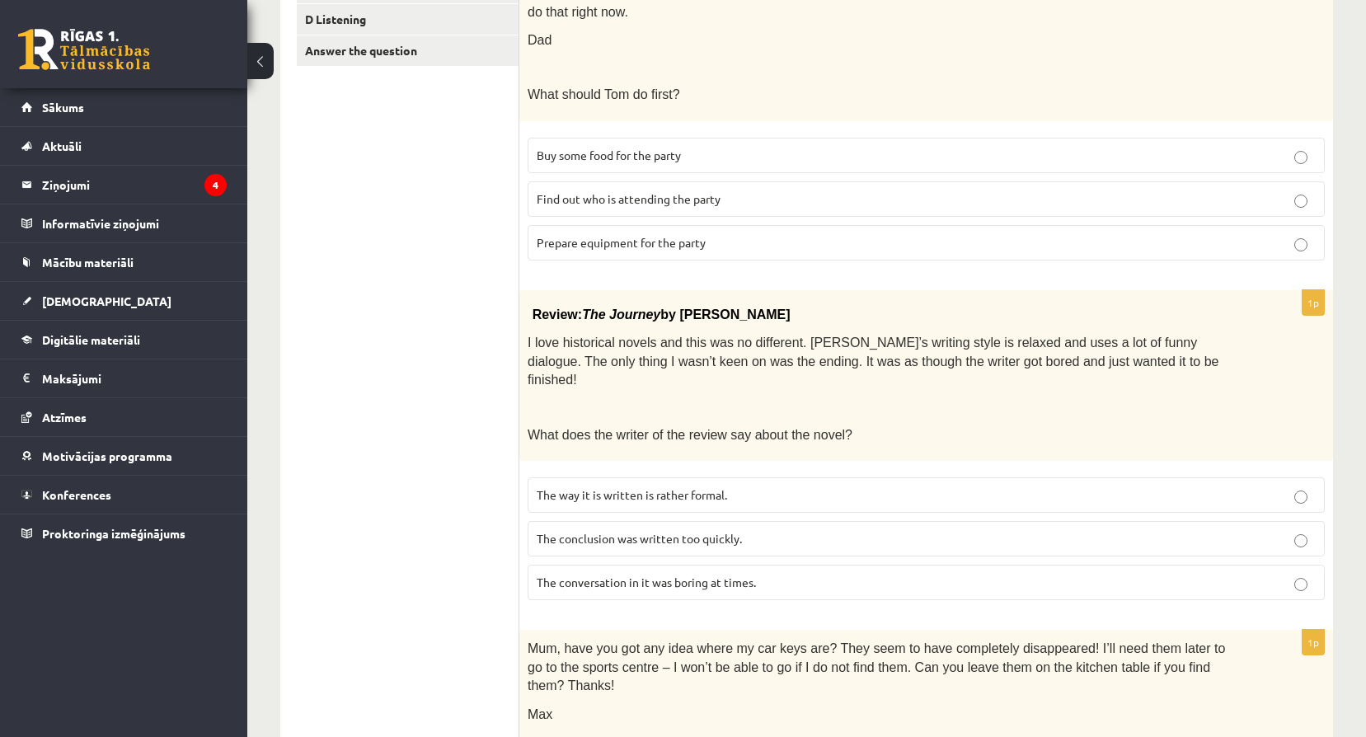
click at [785, 190] on p "Find out who is attending the party" at bounding box center [926, 198] width 779 height 17
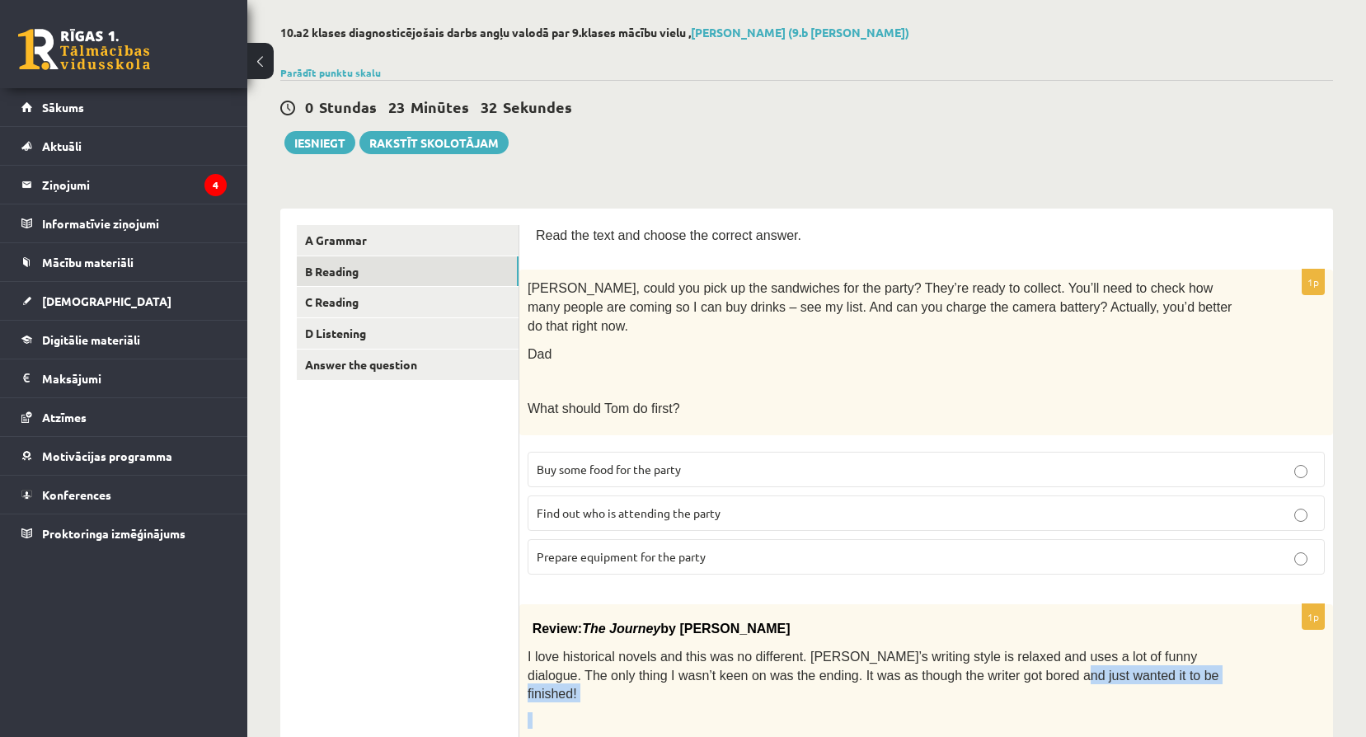
scroll to position [82, 0]
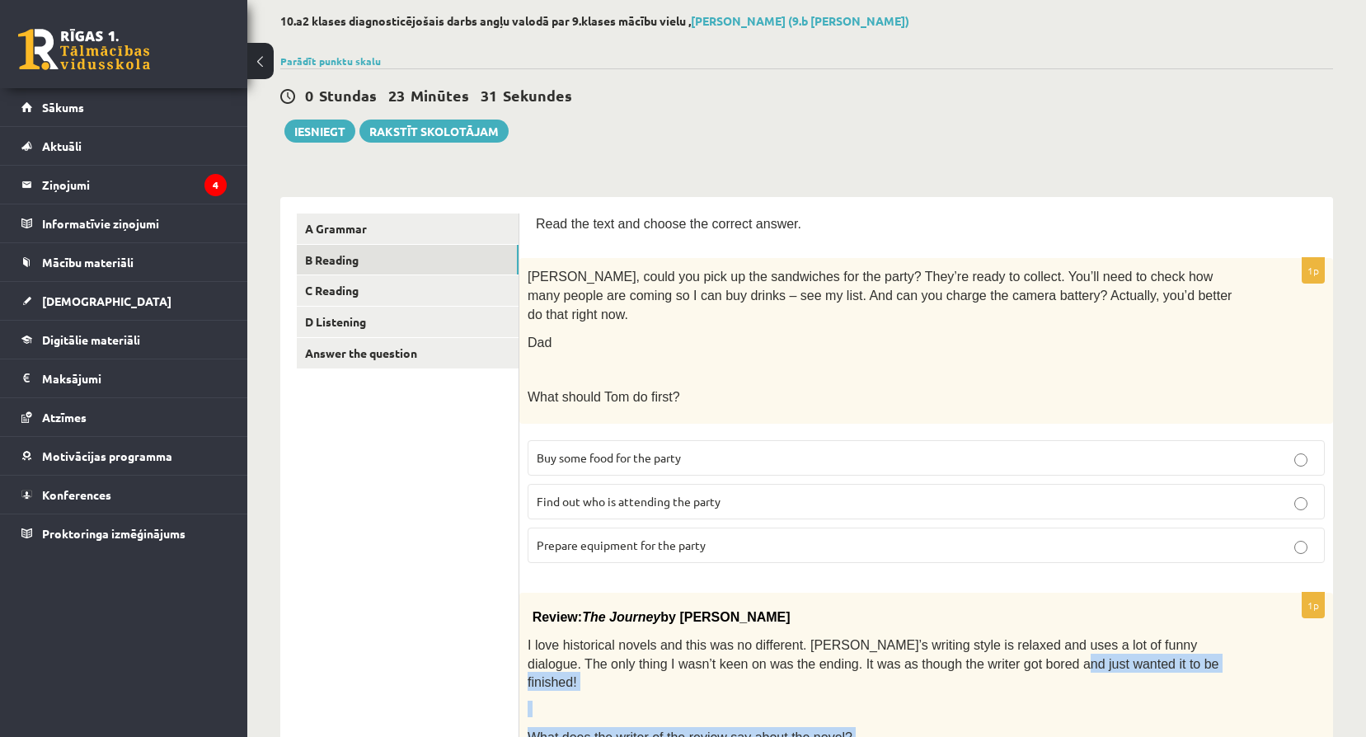
drag, startPoint x: 528, startPoint y: 311, endPoint x: 438, endPoint y: 565, distance: 269.3
drag, startPoint x: 438, startPoint y: 565, endPoint x: 392, endPoint y: 577, distance: 48.6
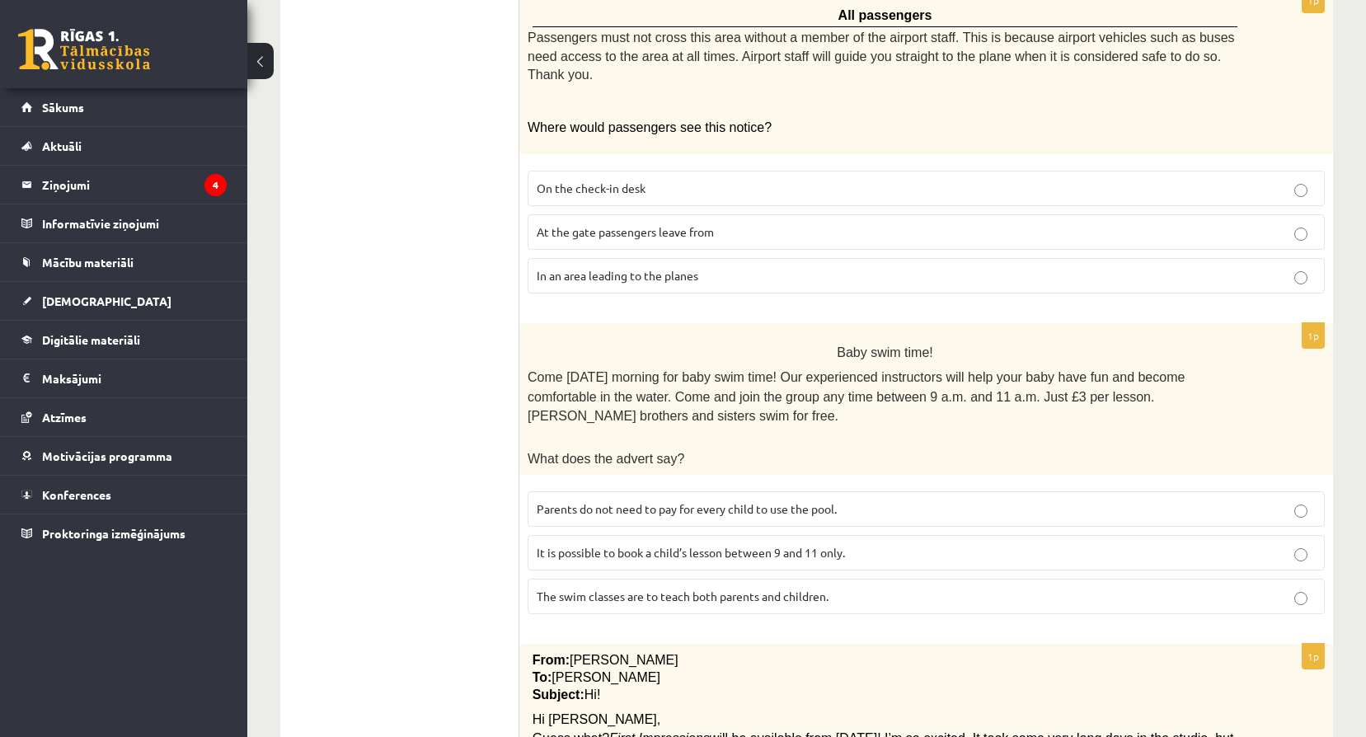
scroll to position [1377, 0]
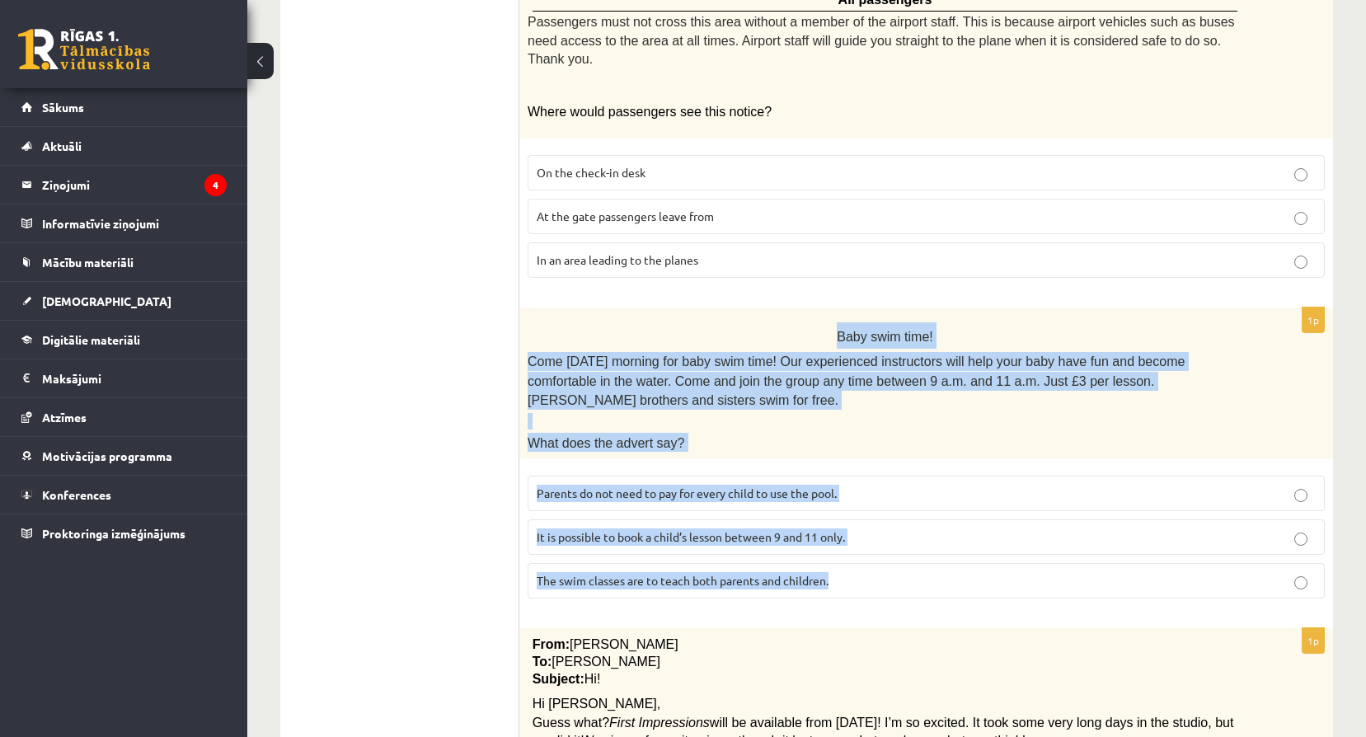
drag, startPoint x: 840, startPoint y: 260, endPoint x: 902, endPoint y: 492, distance: 240.5
click at [902, 492] on div "1p Baby swim time! Come on Sunday morning for baby swim time! Our experienced i…" at bounding box center [925, 459] width 813 height 304
drag, startPoint x: 902, startPoint y: 492, endPoint x: 824, endPoint y: 485, distance: 77.8
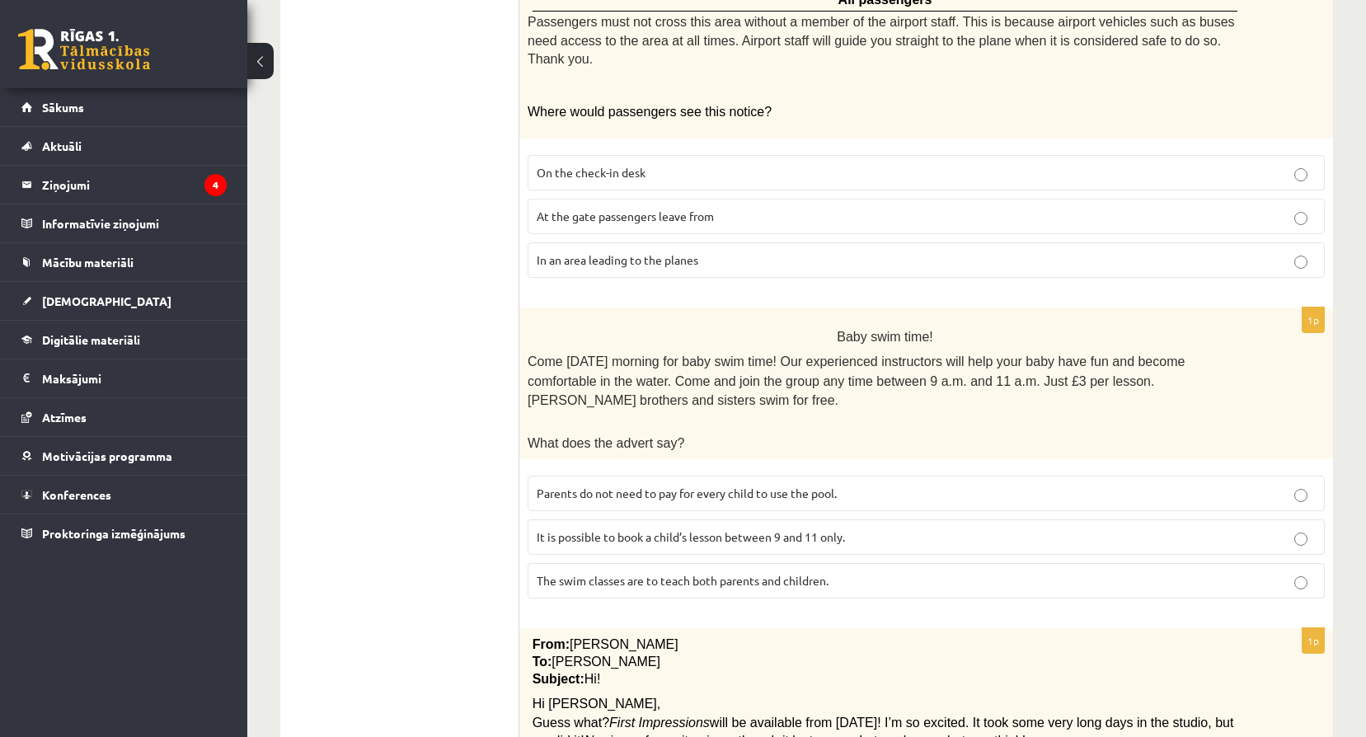
click at [934, 485] on p "Parents do not need to pay for every child to use the pool." at bounding box center [926, 493] width 779 height 17
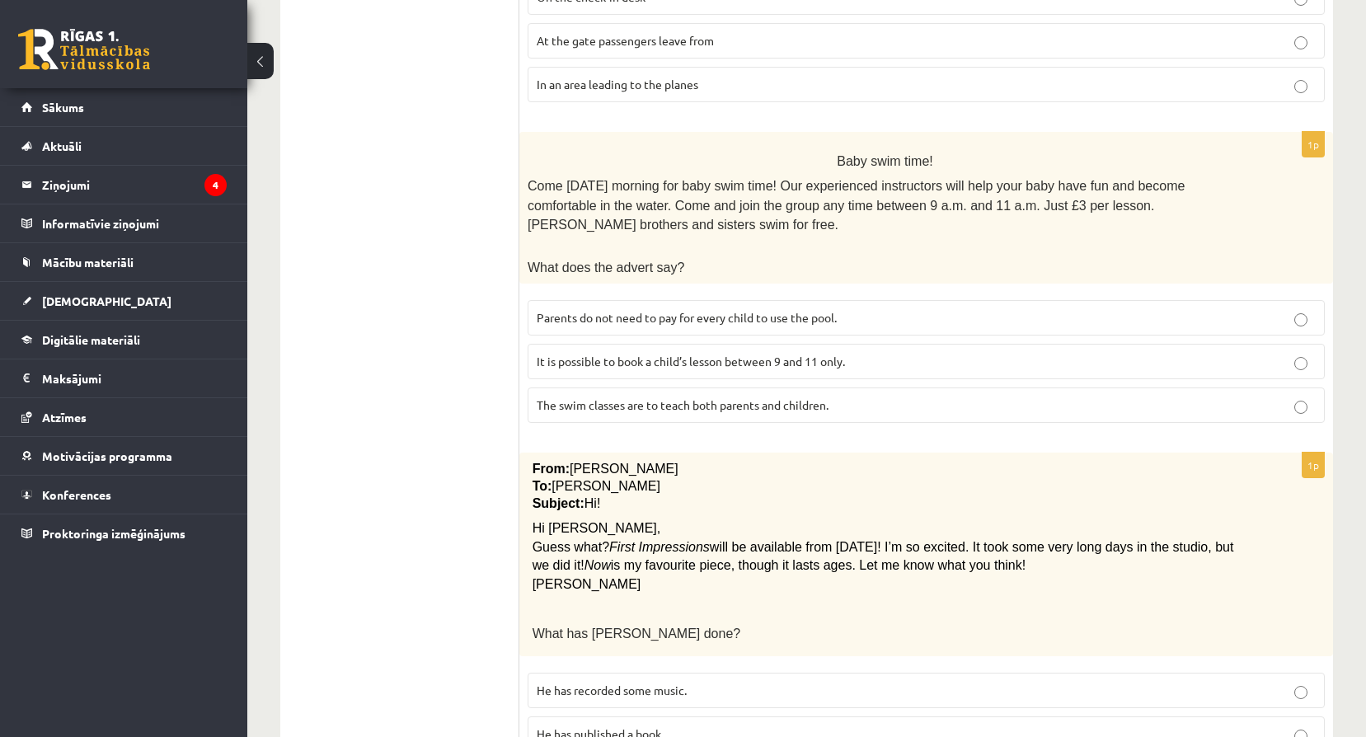
scroll to position [1575, 0]
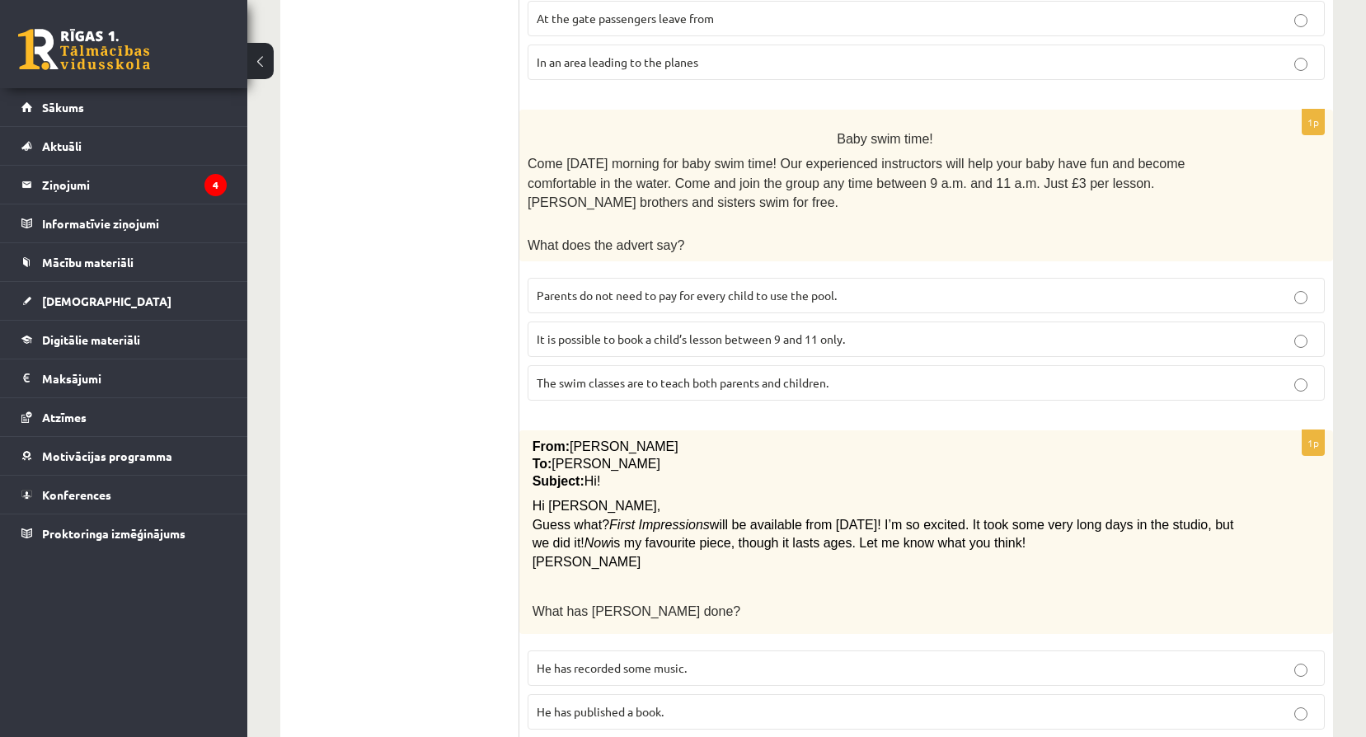
click at [527, 430] on div "From: Pete To: Cathy Subject: Hi! Hi Cathy, Guess what? First Impressions will …" at bounding box center [925, 532] width 813 height 204
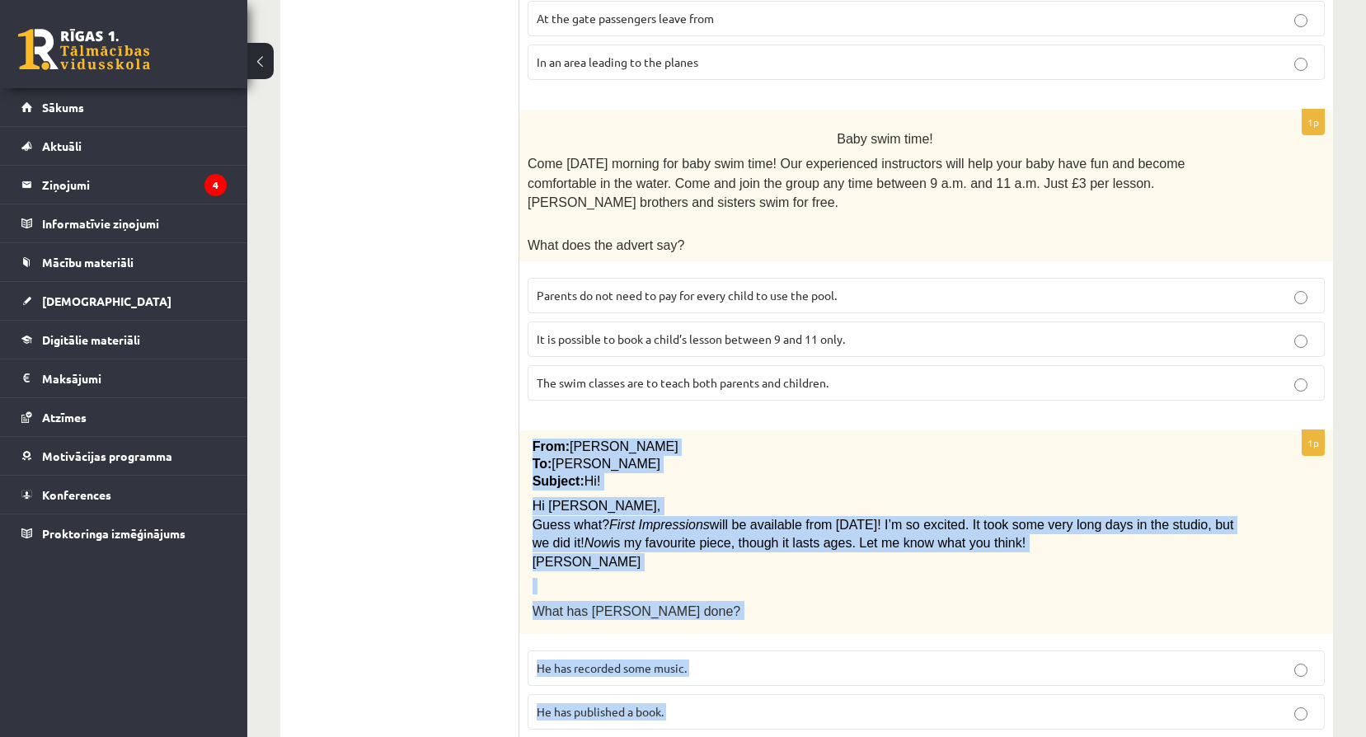
drag, startPoint x: 533, startPoint y: 348, endPoint x: 708, endPoint y: 656, distance: 354.3
click at [708, 656] on div "1p From: Pete To: Cathy Subject: Hi! Hi Cathy, Guess what? First Impressions wi…" at bounding box center [925, 608] width 813 height 356
drag, startPoint x: 708, startPoint y: 656, endPoint x: 662, endPoint y: 655, distance: 46.2
click at [734, 659] on p "He has recorded some music." at bounding box center [926, 667] width 779 height 17
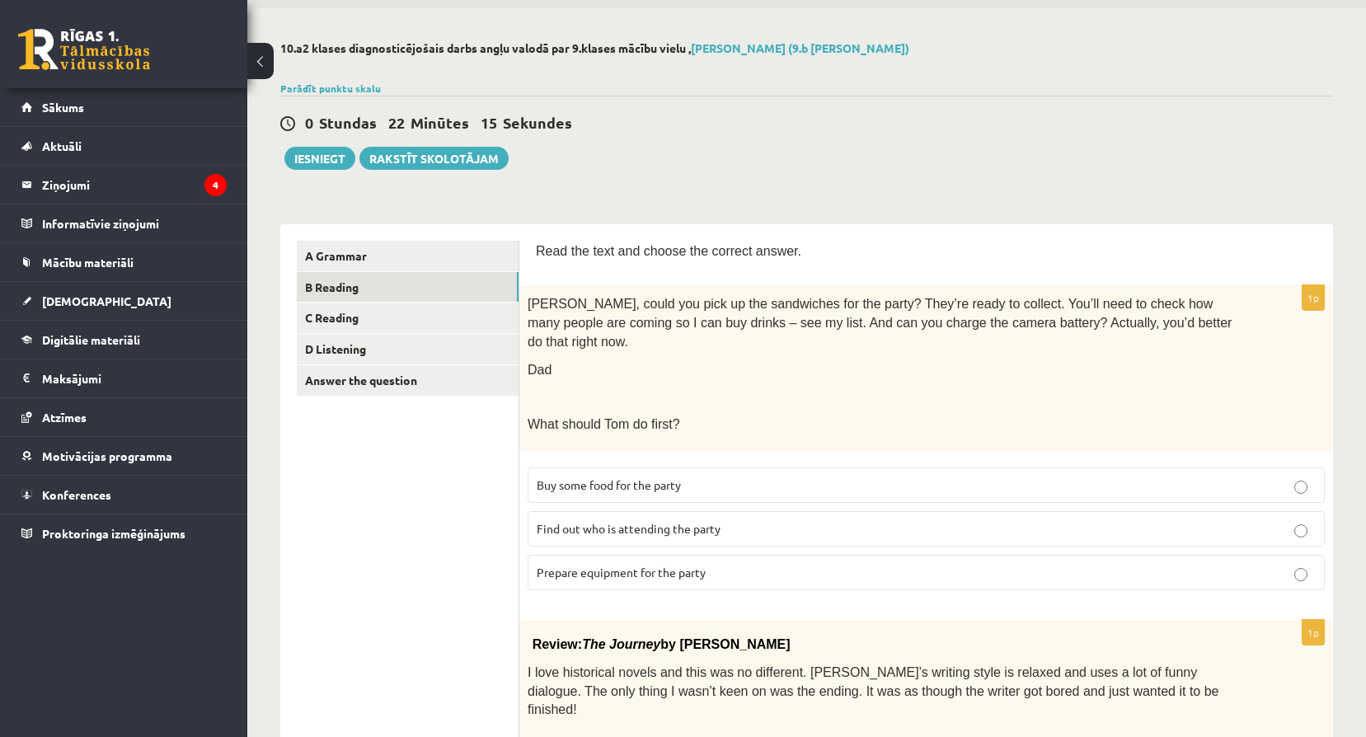
scroll to position [36, 0]
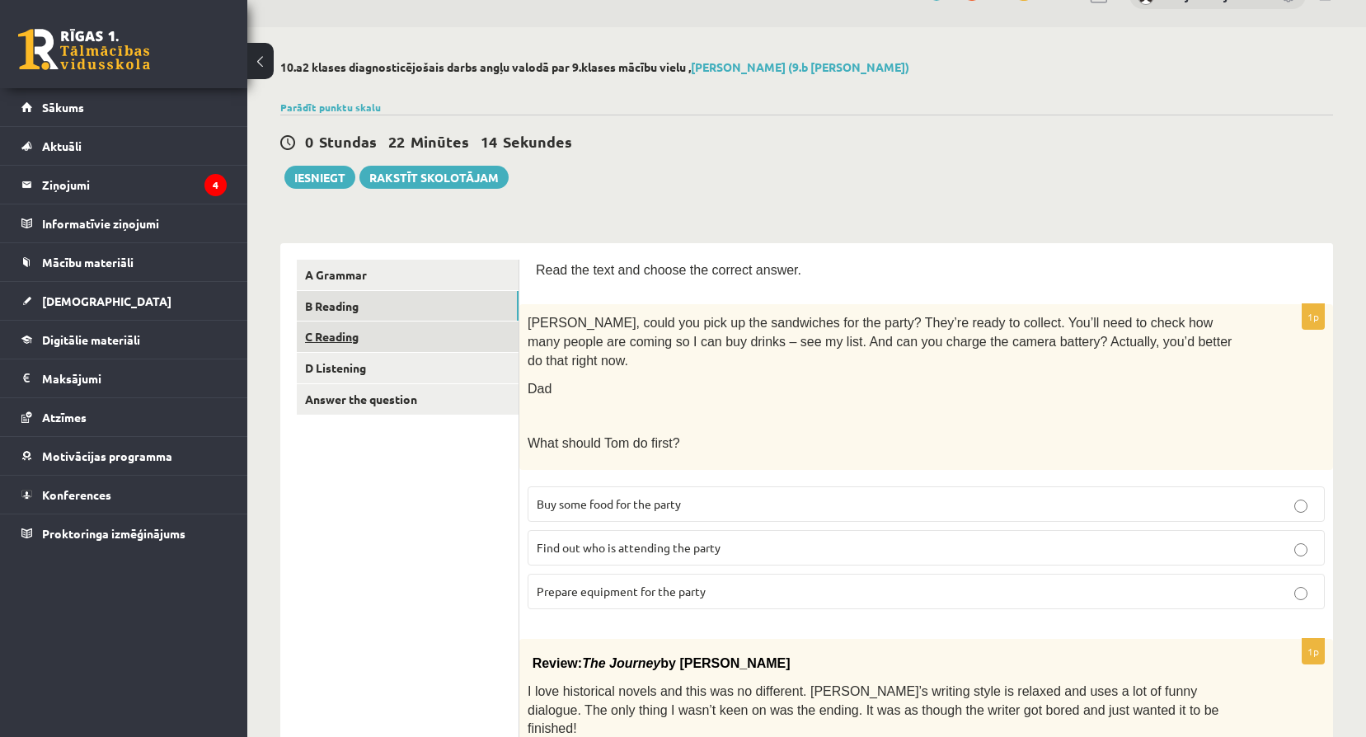
click at [403, 344] on link "C Reading" at bounding box center [408, 336] width 222 height 30
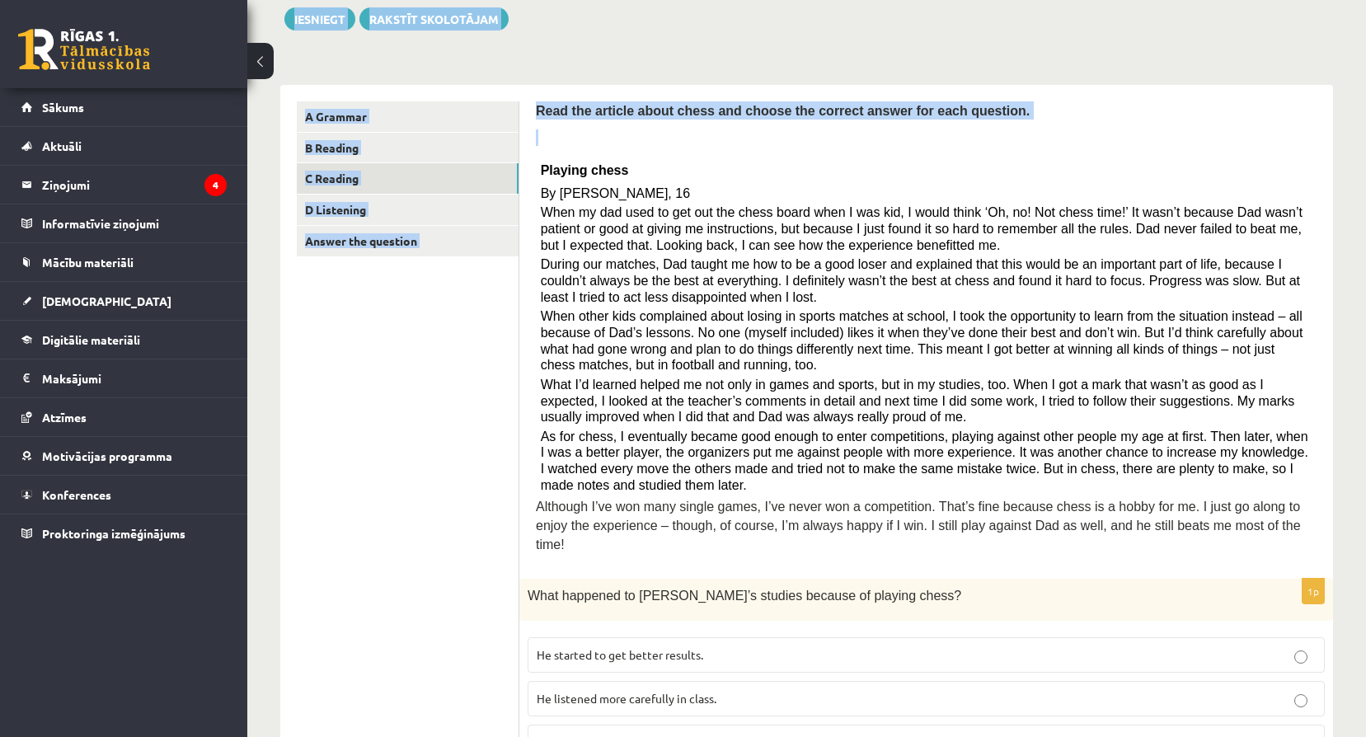
scroll to position [0, 0]
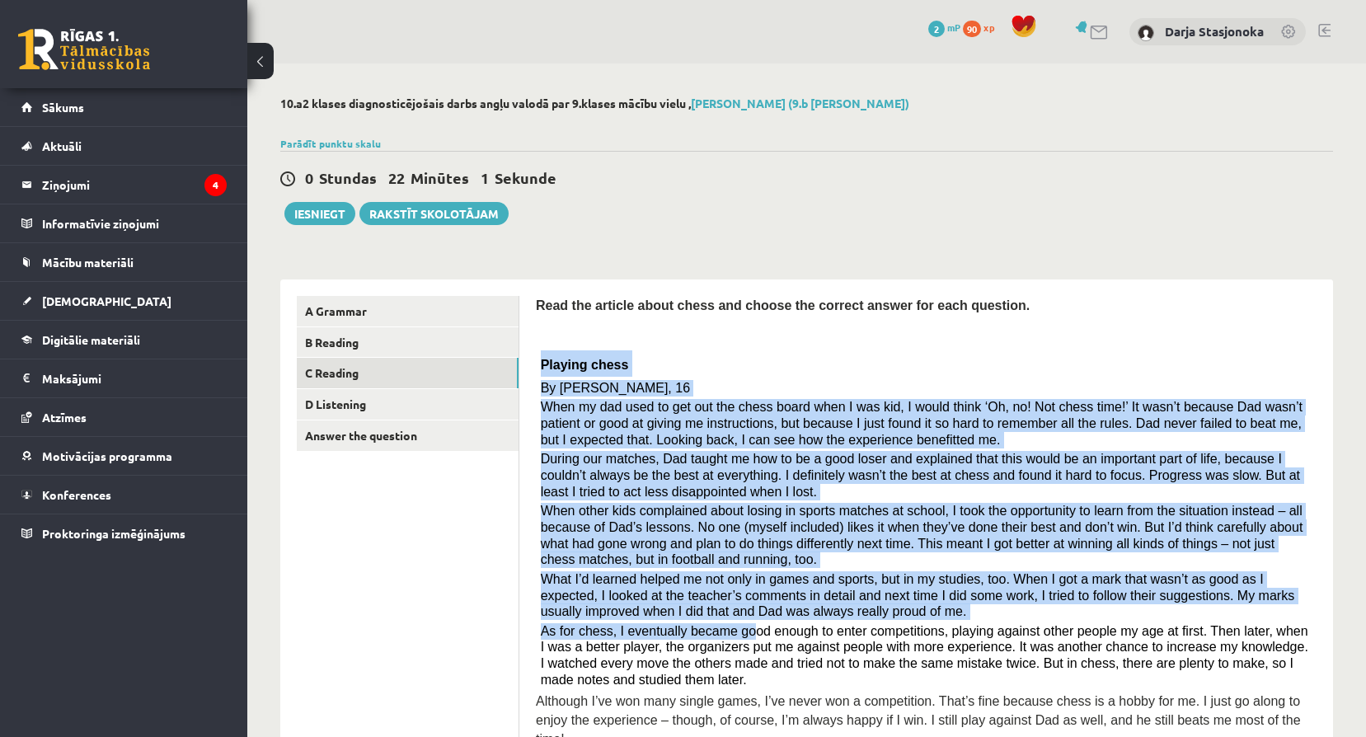
drag, startPoint x: 540, startPoint y: 106, endPoint x: 736, endPoint y: 628, distance: 557.4
click at [736, 628] on div "Read the article about chess and choose the correct answer for each question. P…" at bounding box center [926, 526] width 781 height 461
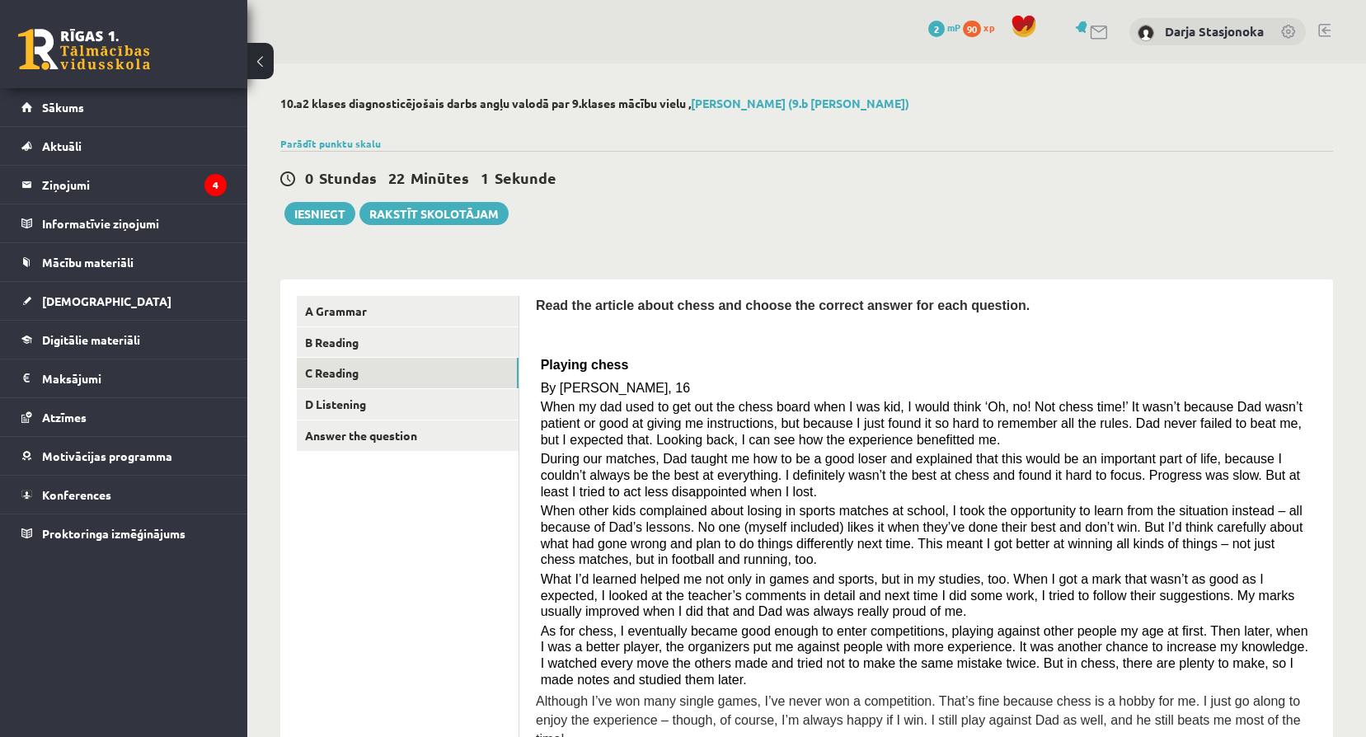
drag, startPoint x: 736, startPoint y: 628, endPoint x: 997, endPoint y: 312, distance: 410.4
click at [997, 312] on p "Read the article about chess and choose the correct answer for each question." at bounding box center [926, 305] width 781 height 18
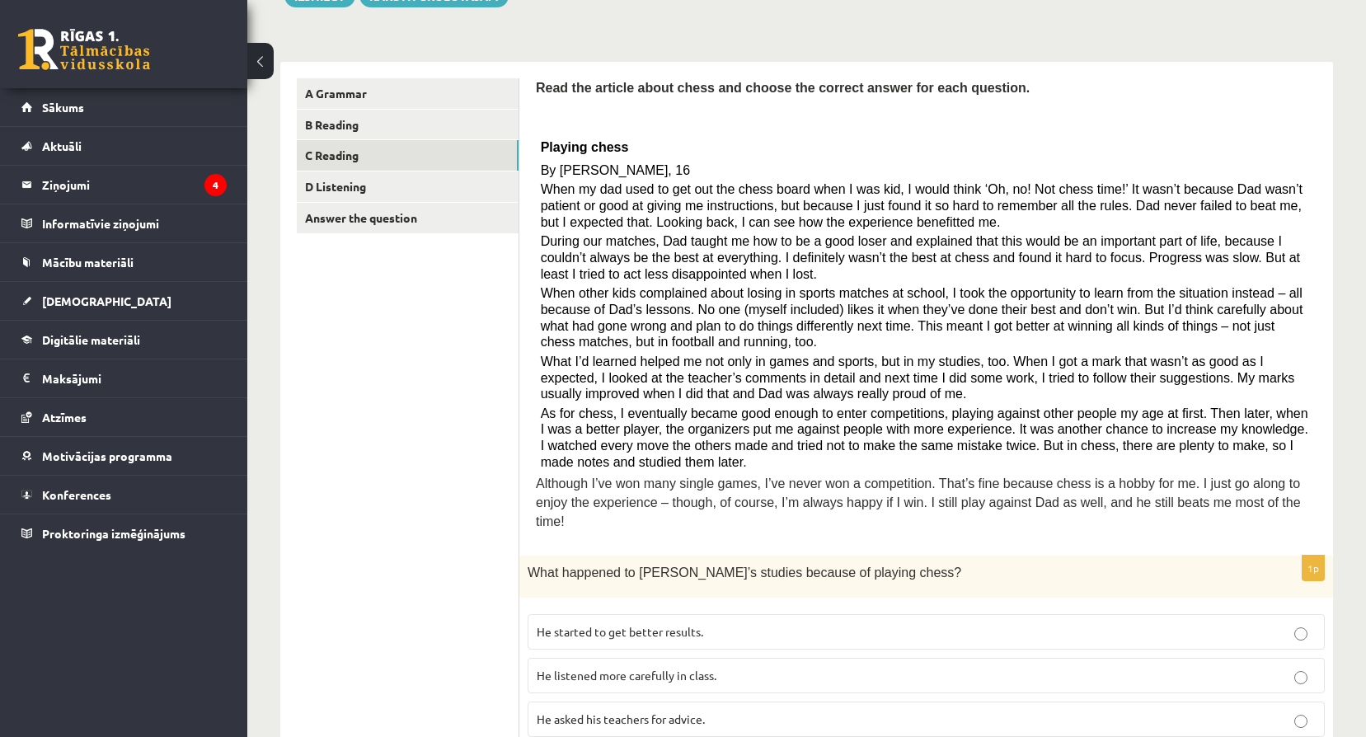
scroll to position [220, 0]
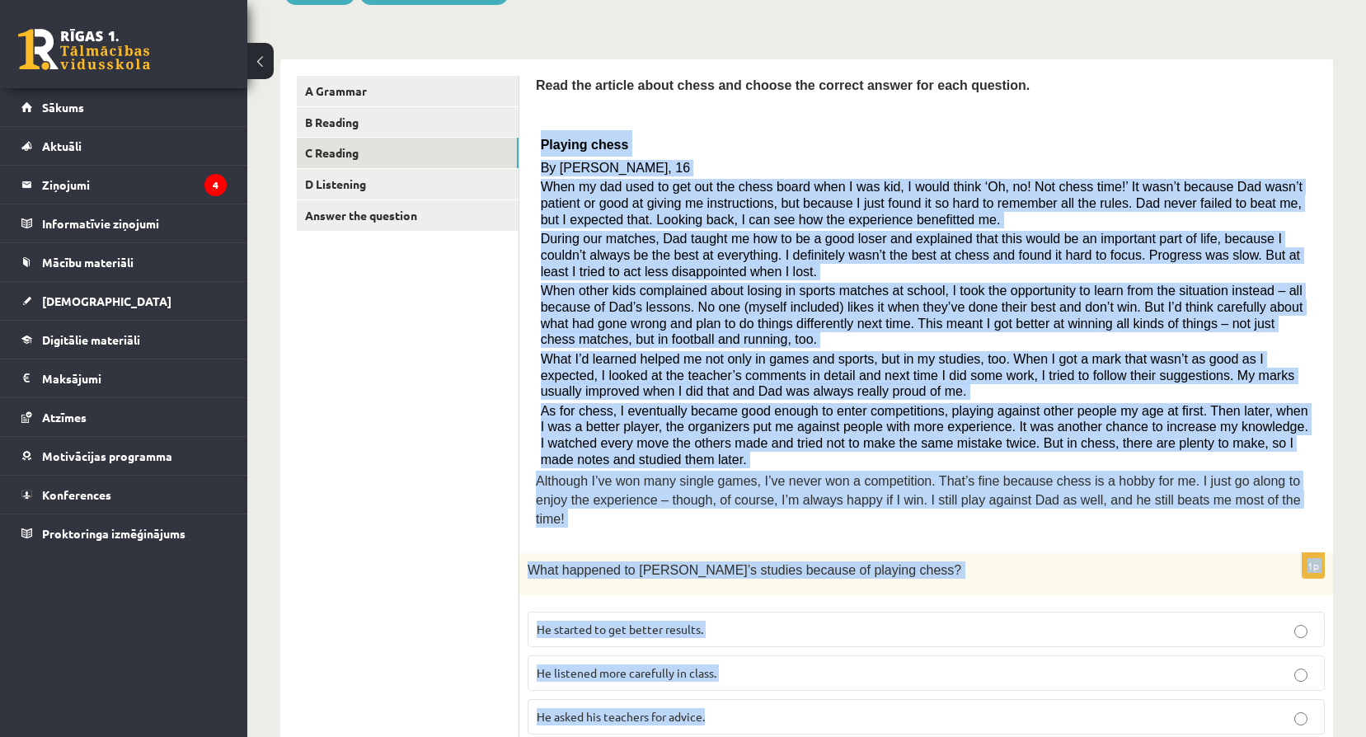
drag, startPoint x: 541, startPoint y: 142, endPoint x: 728, endPoint y: 690, distance: 579.2
drag, startPoint x: 728, startPoint y: 690, endPoint x: 668, endPoint y: 696, distance: 59.7
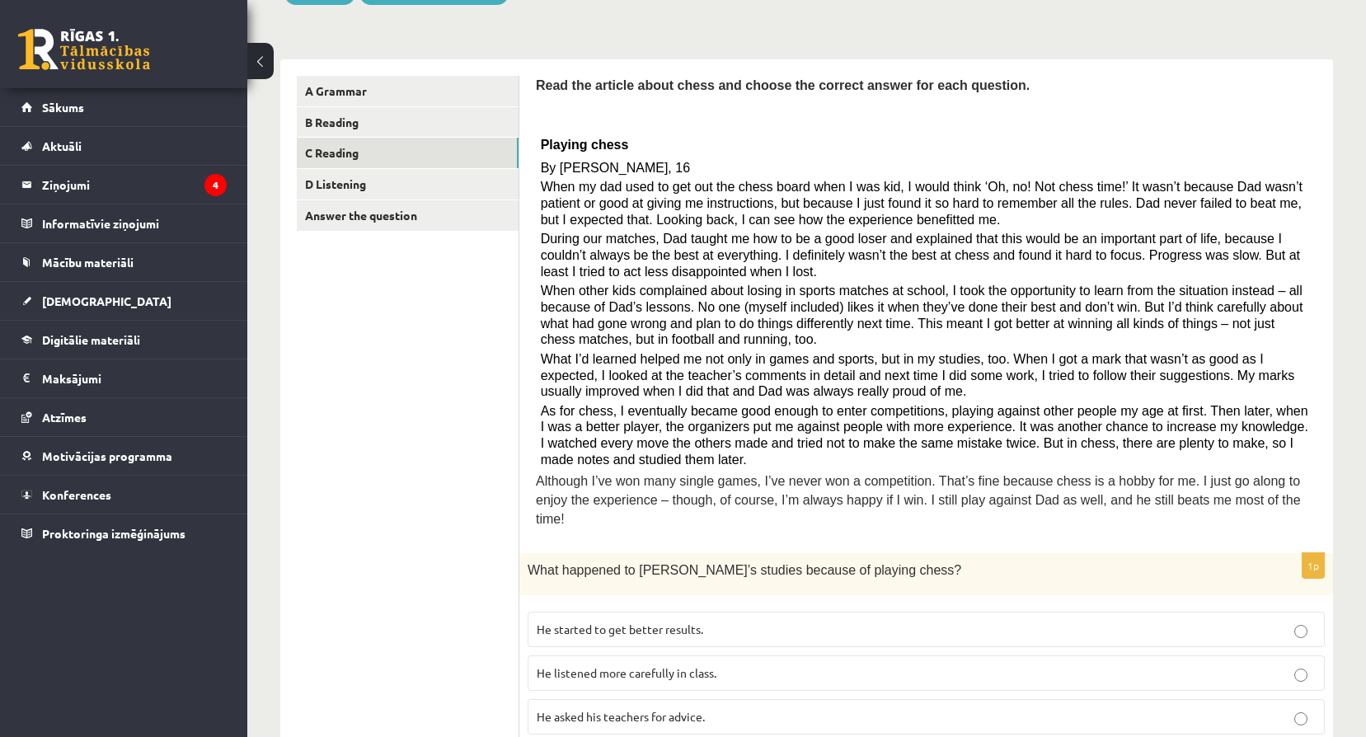
click at [789, 621] on p "He started to get better results." at bounding box center [926, 629] width 779 height 17
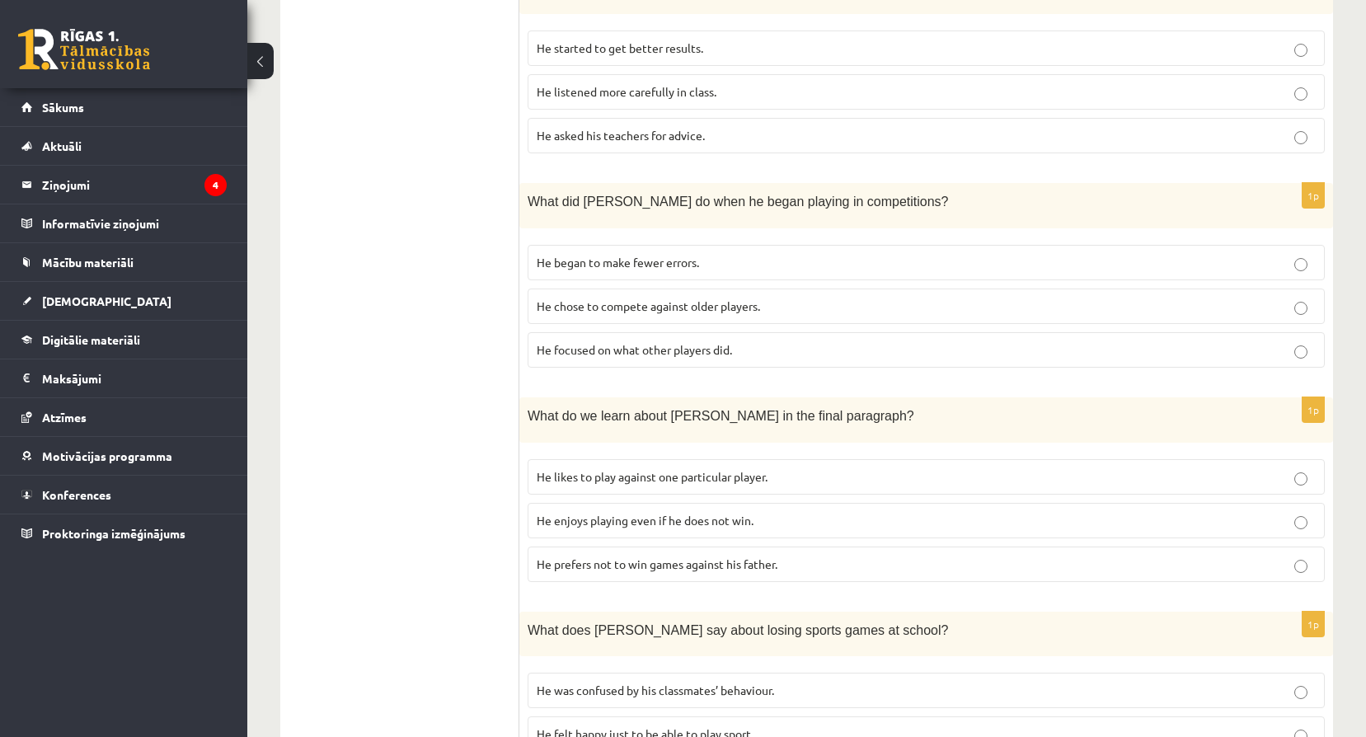
scroll to position [824, 0]
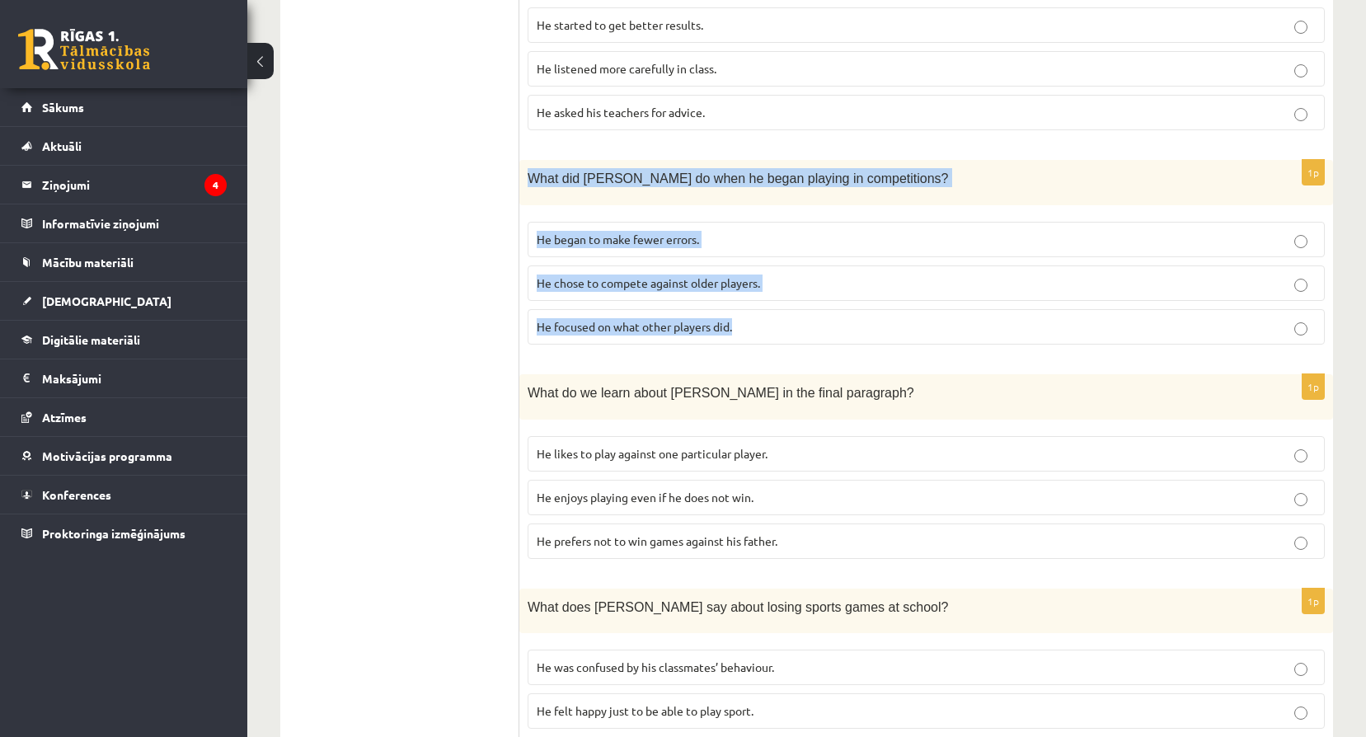
drag, startPoint x: 528, startPoint y: 159, endPoint x: 747, endPoint y: 299, distance: 259.5
click at [747, 299] on div "1p What did Sam do when he began playing in competitions? He began to make fewe…" at bounding box center [925, 259] width 813 height 198
click at [743, 318] on p "He focused on what other players did." at bounding box center [926, 326] width 779 height 17
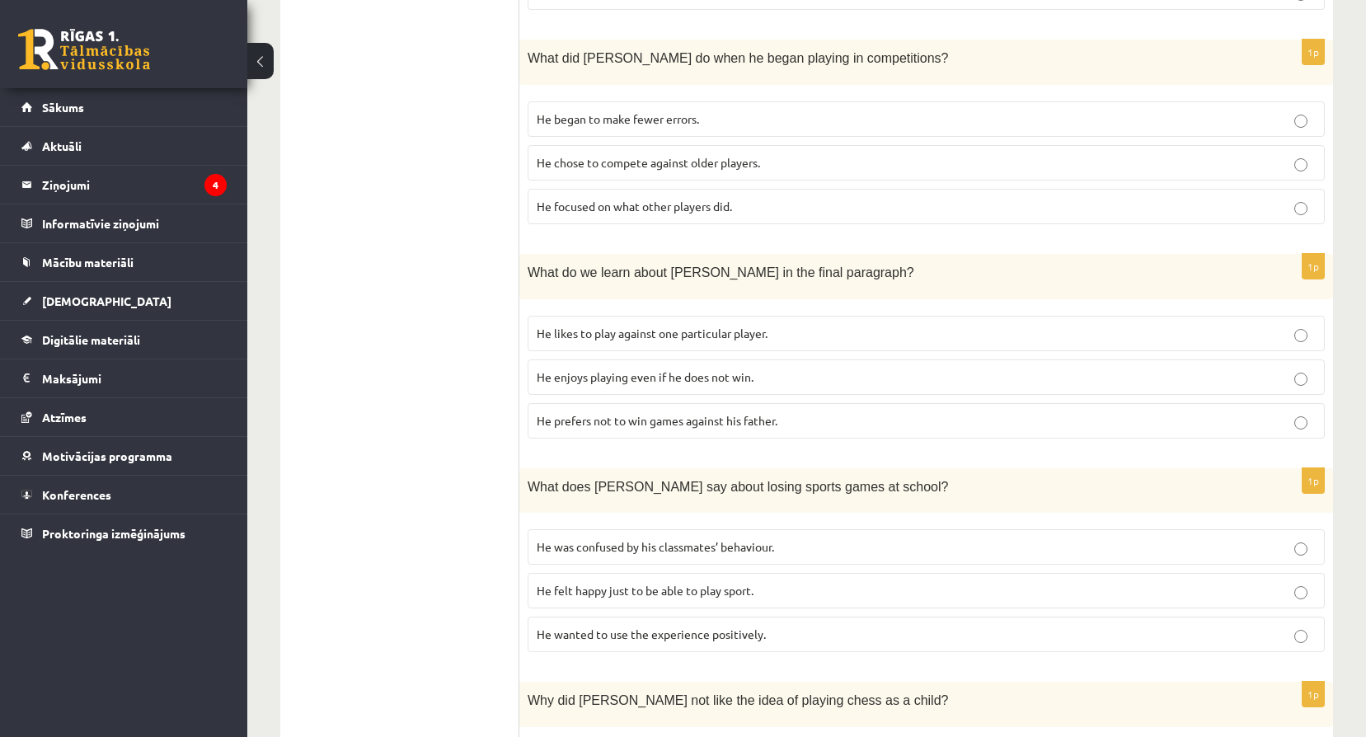
scroll to position [989, 0]
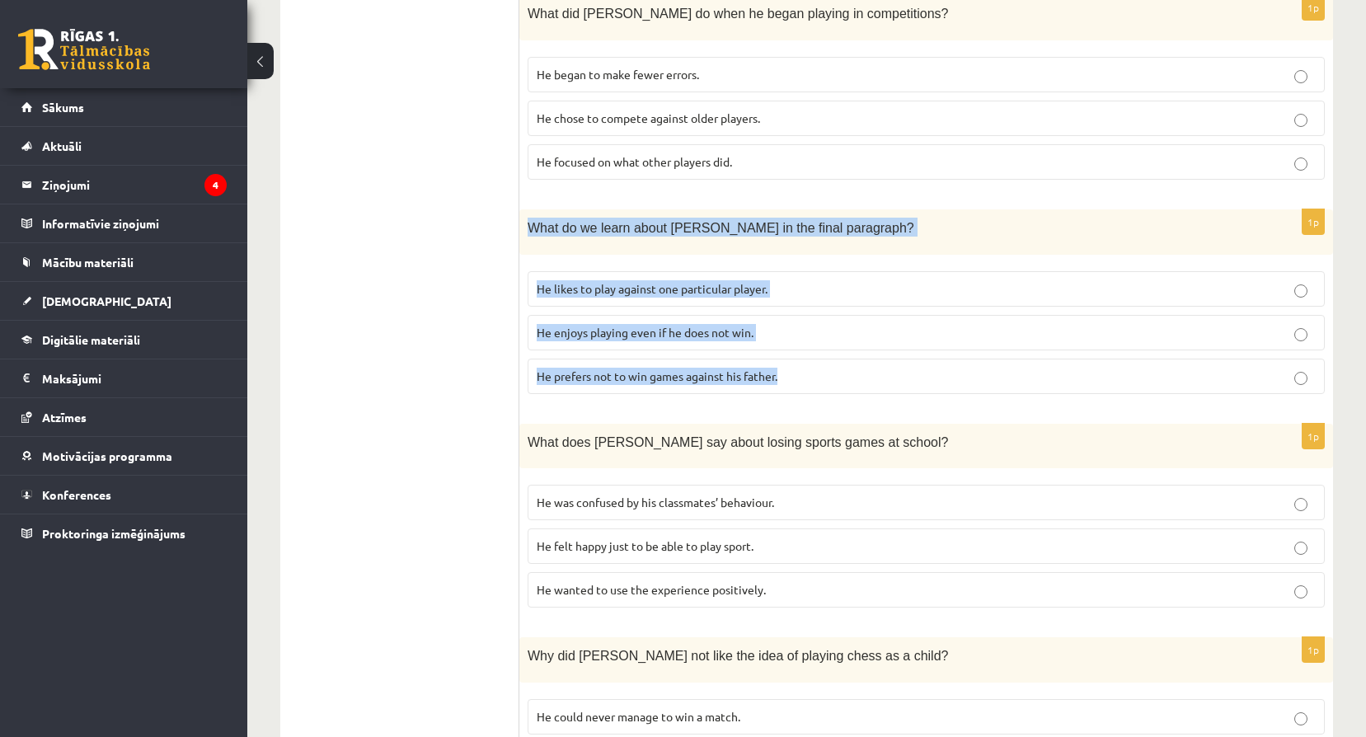
drag, startPoint x: 527, startPoint y: 205, endPoint x: 815, endPoint y: 362, distance: 328.2
click at [815, 362] on div "1p What do we learn about Sam in the final paragraph? He likes to play against …" at bounding box center [925, 308] width 813 height 198
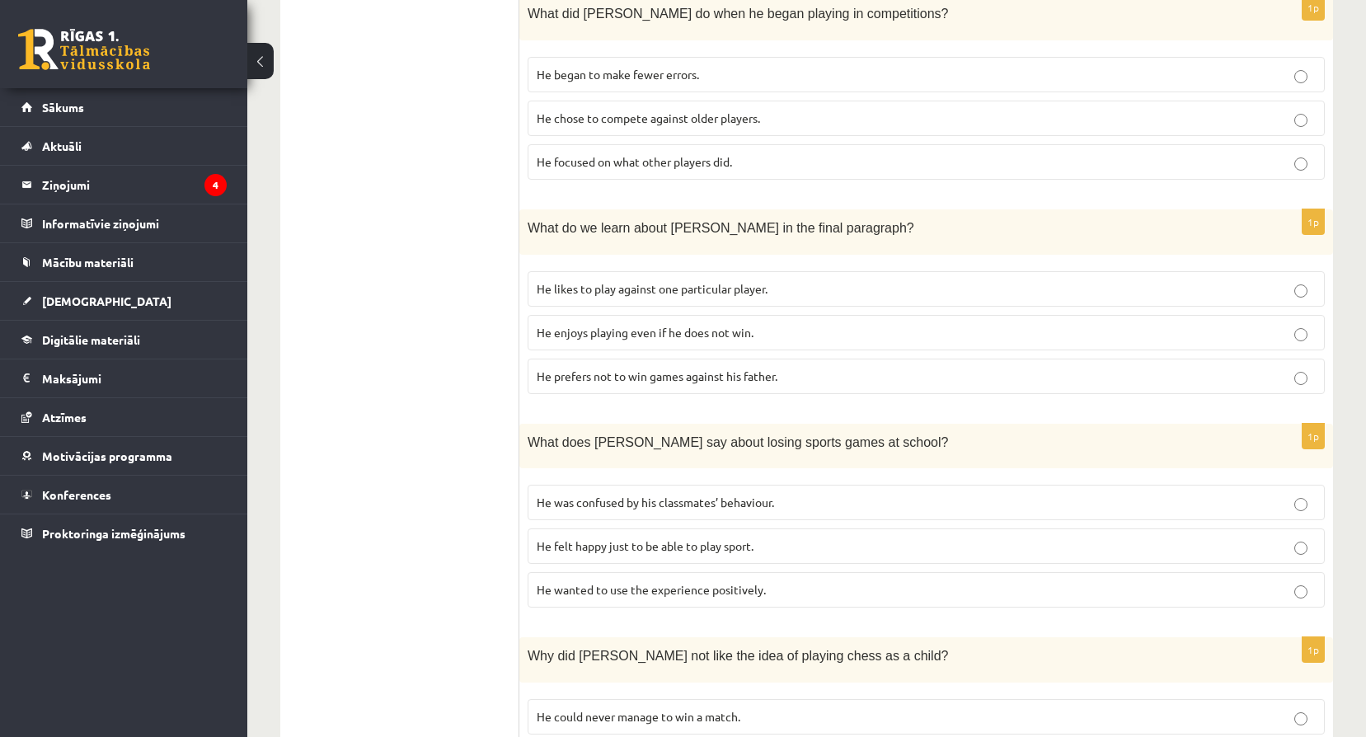
click at [467, 499] on ul "A Grammar B Reading C Reading D Listening Answer the question" at bounding box center [408, 178] width 223 height 1742
click at [687, 325] on span "He enjoys playing even if he does not win." at bounding box center [645, 332] width 217 height 15
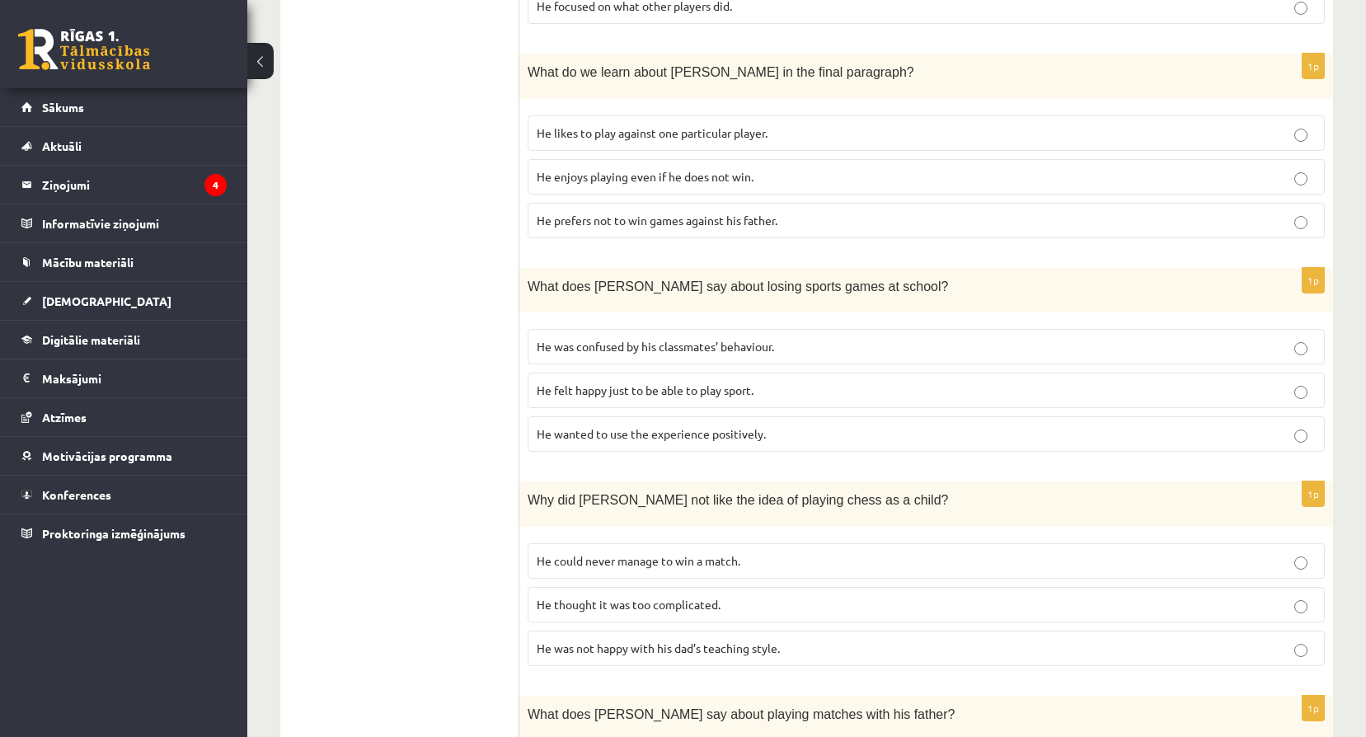
scroll to position [1181, 0]
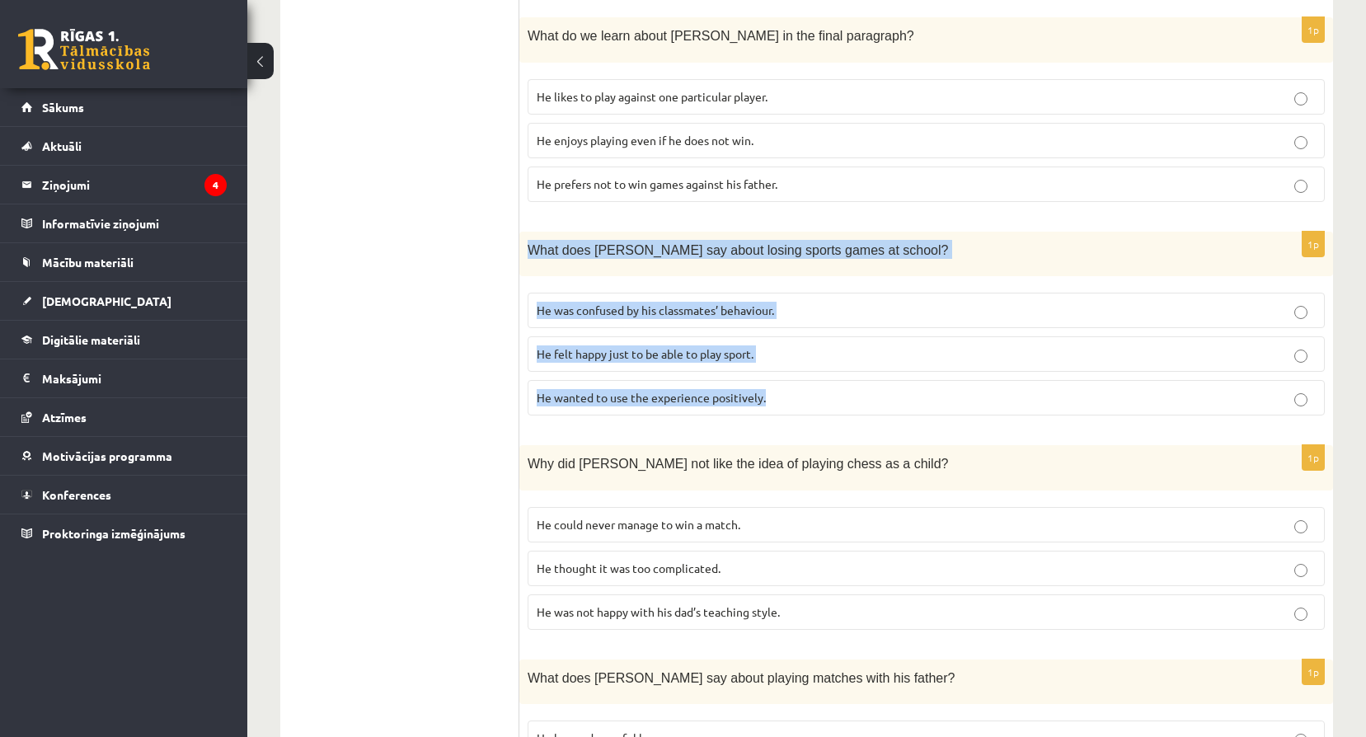
drag, startPoint x: 528, startPoint y: 232, endPoint x: 799, endPoint y: 378, distance: 307.9
click at [799, 378] on div "1p What does Sam say about losing sports games at school? He was confused by hi…" at bounding box center [925, 331] width 813 height 198
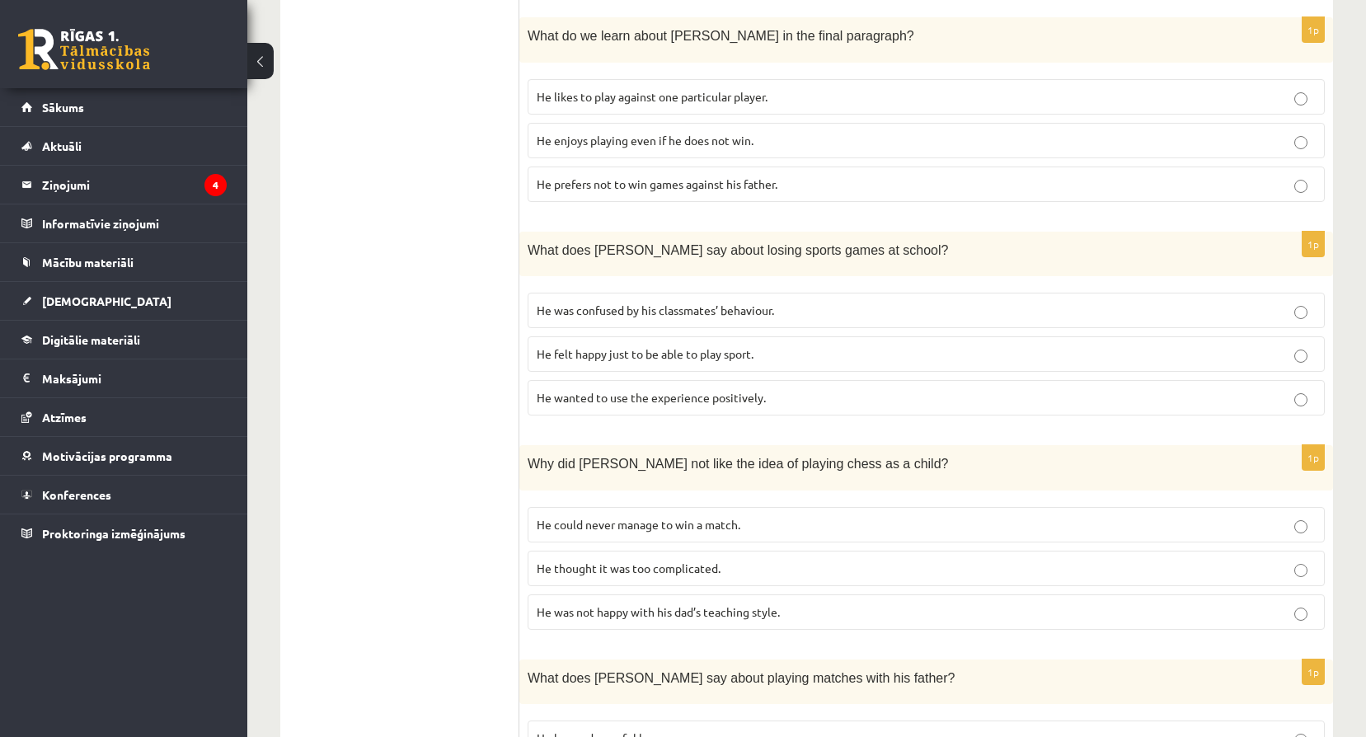
click at [784, 396] on label "He wanted to use the experience positively." at bounding box center [925, 397] width 797 height 35
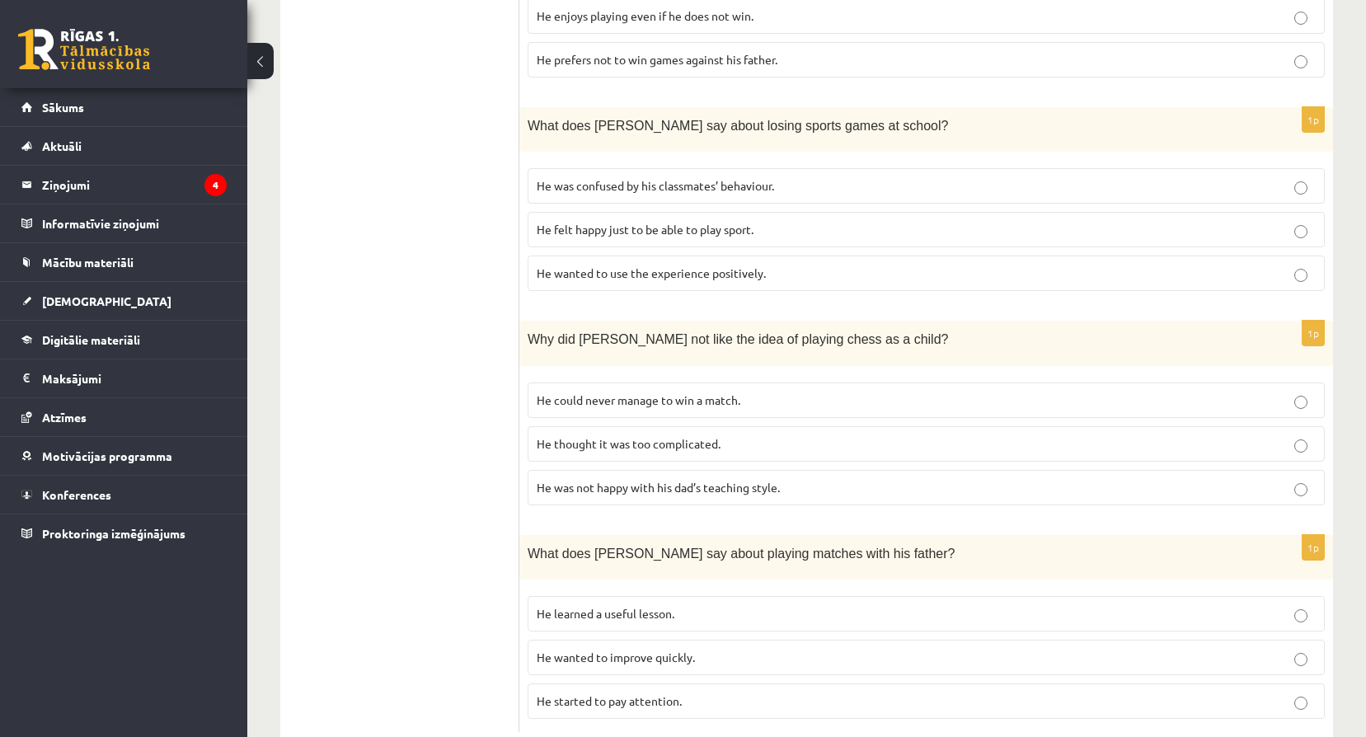
scroll to position [1332, 0]
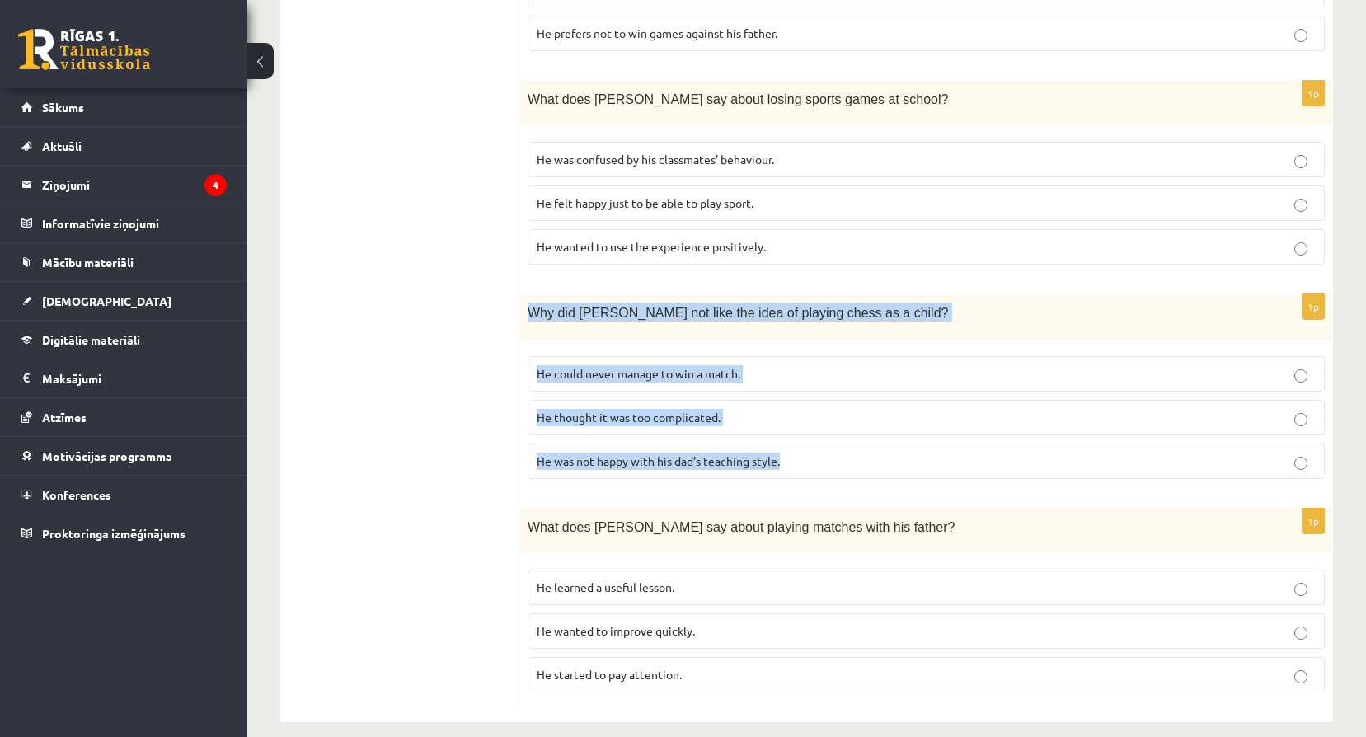
drag, startPoint x: 529, startPoint y: 290, endPoint x: 817, endPoint y: 444, distance: 326.3
click at [817, 444] on div "1p Why did Sam not like the idea of playing chess as a child? He could never ma…" at bounding box center [925, 393] width 813 height 198
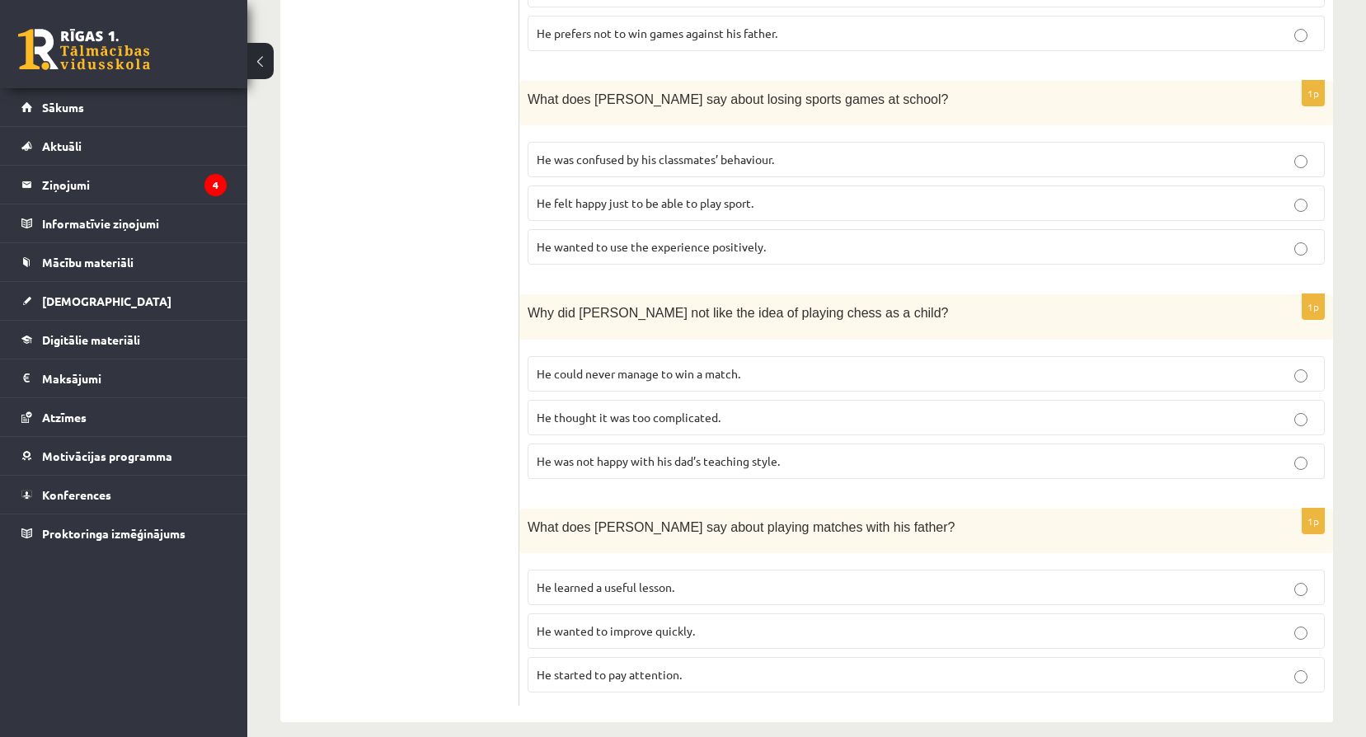
click at [731, 525] on div "What does Sam say about playing matches with his father?" at bounding box center [925, 531] width 813 height 45
click at [698, 409] on p "He thought it was too complicated." at bounding box center [926, 417] width 779 height 17
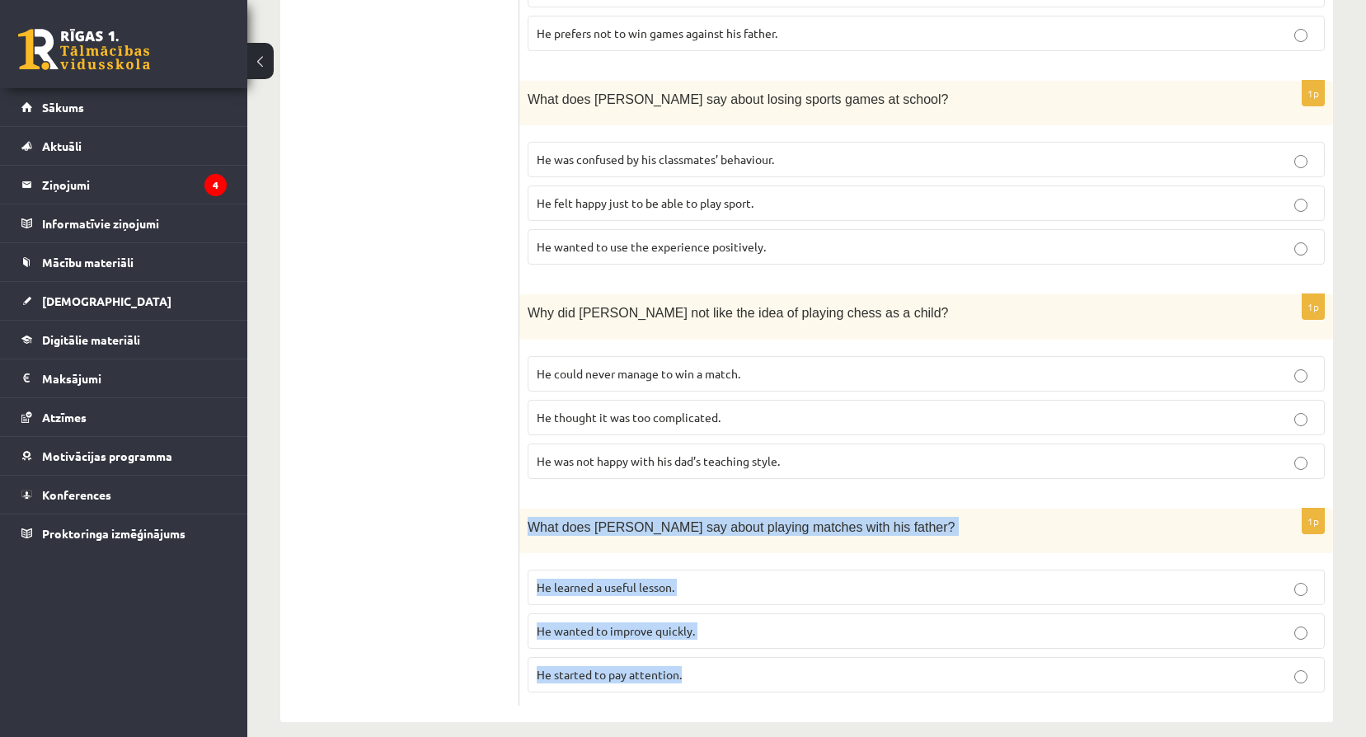
drag, startPoint x: 527, startPoint y: 509, endPoint x: 872, endPoint y: 687, distance: 387.8
click at [872, 687] on div "1p What does Sam say about playing matches with his father? He learned a useful…" at bounding box center [925, 608] width 813 height 198
click at [718, 579] on p "He learned a useful lesson." at bounding box center [926, 587] width 779 height 17
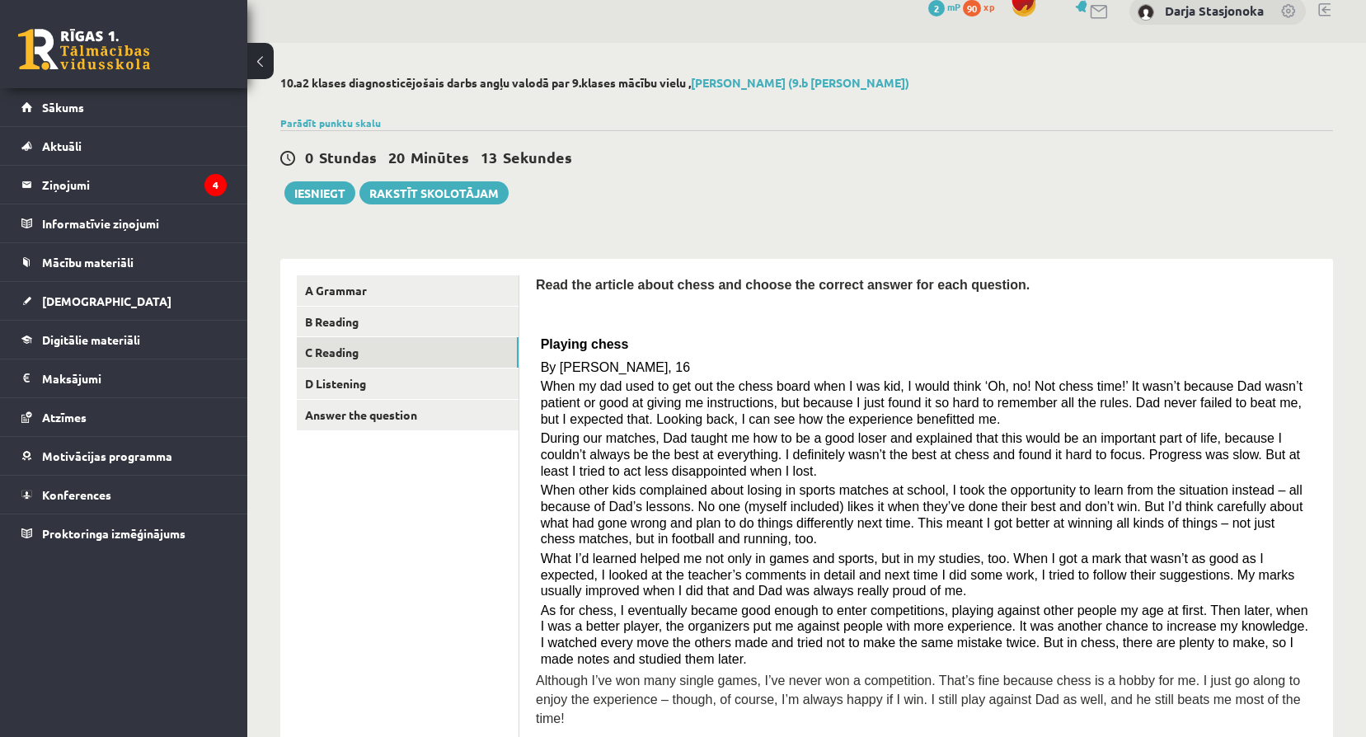
scroll to position [13, 0]
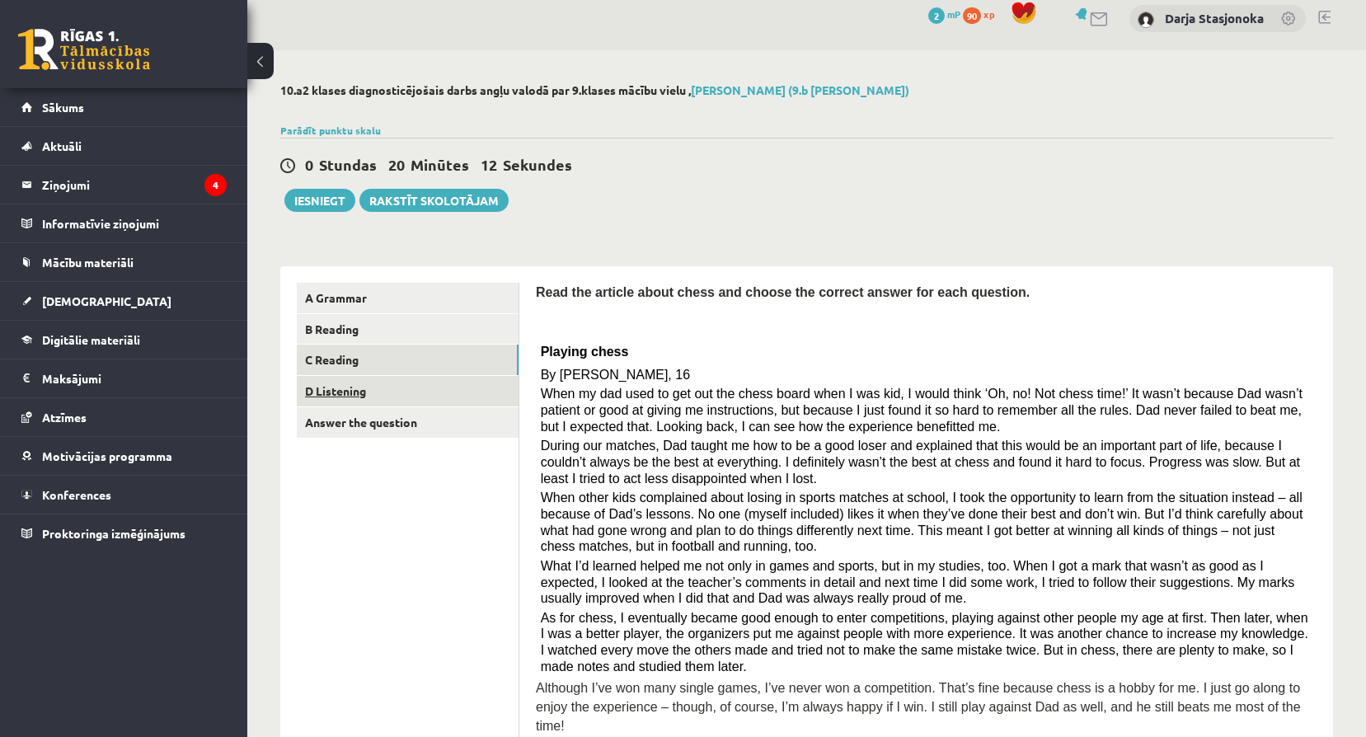
click at [387, 390] on link "D Listening" at bounding box center [408, 391] width 222 height 30
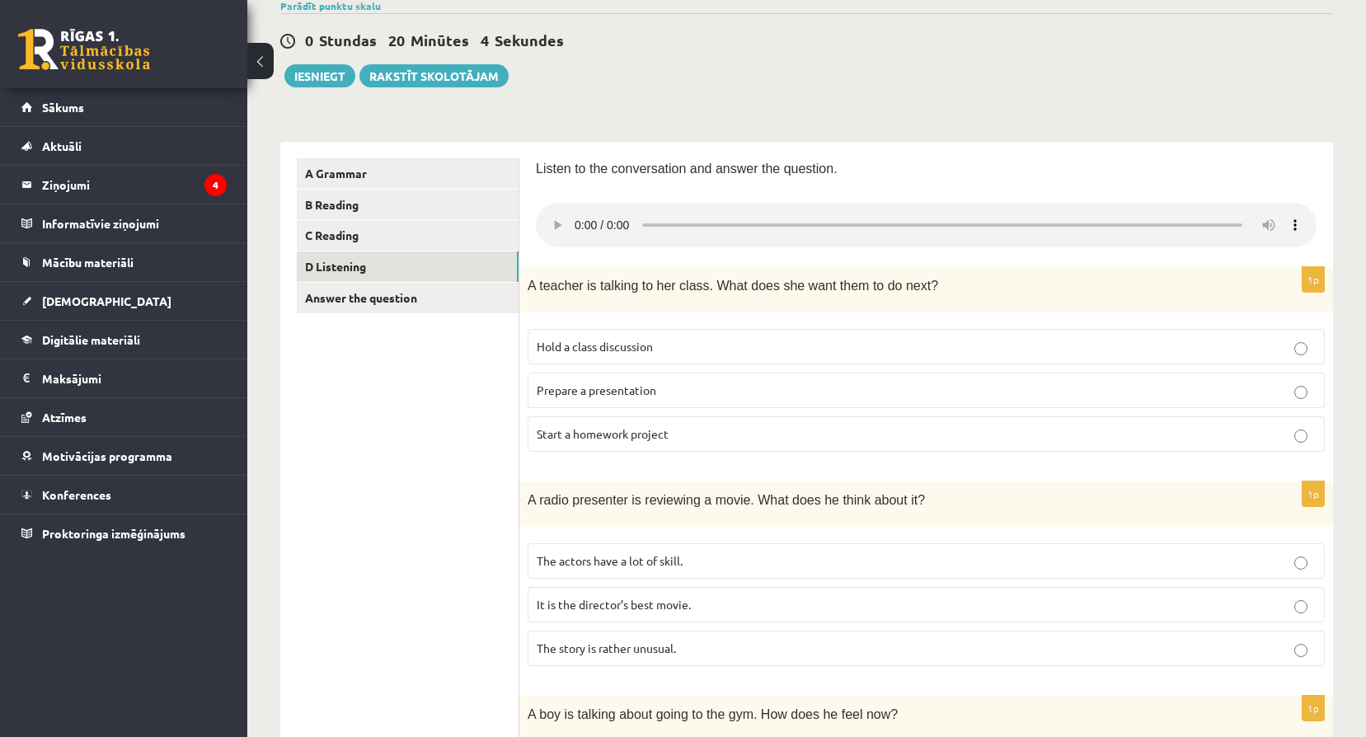
scroll to position [135, 0]
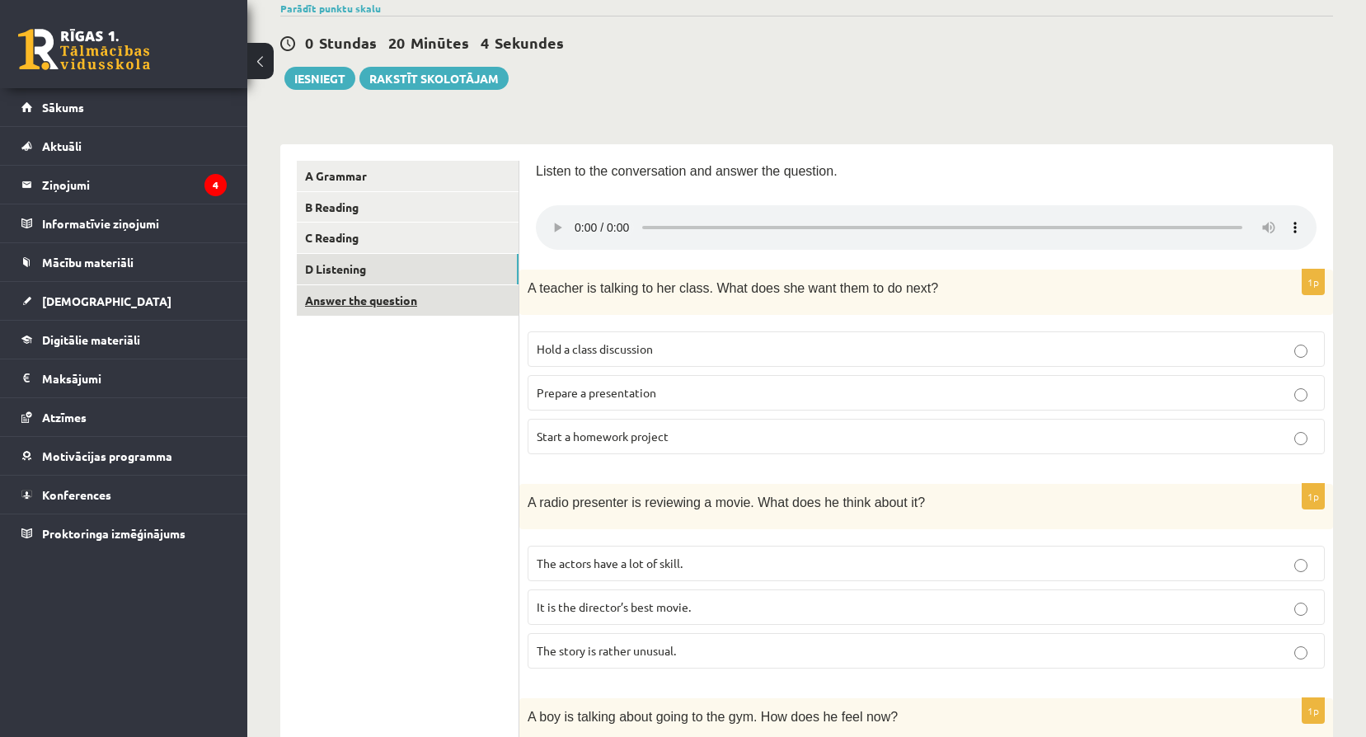
click at [466, 304] on link "Answer the question" at bounding box center [408, 300] width 222 height 30
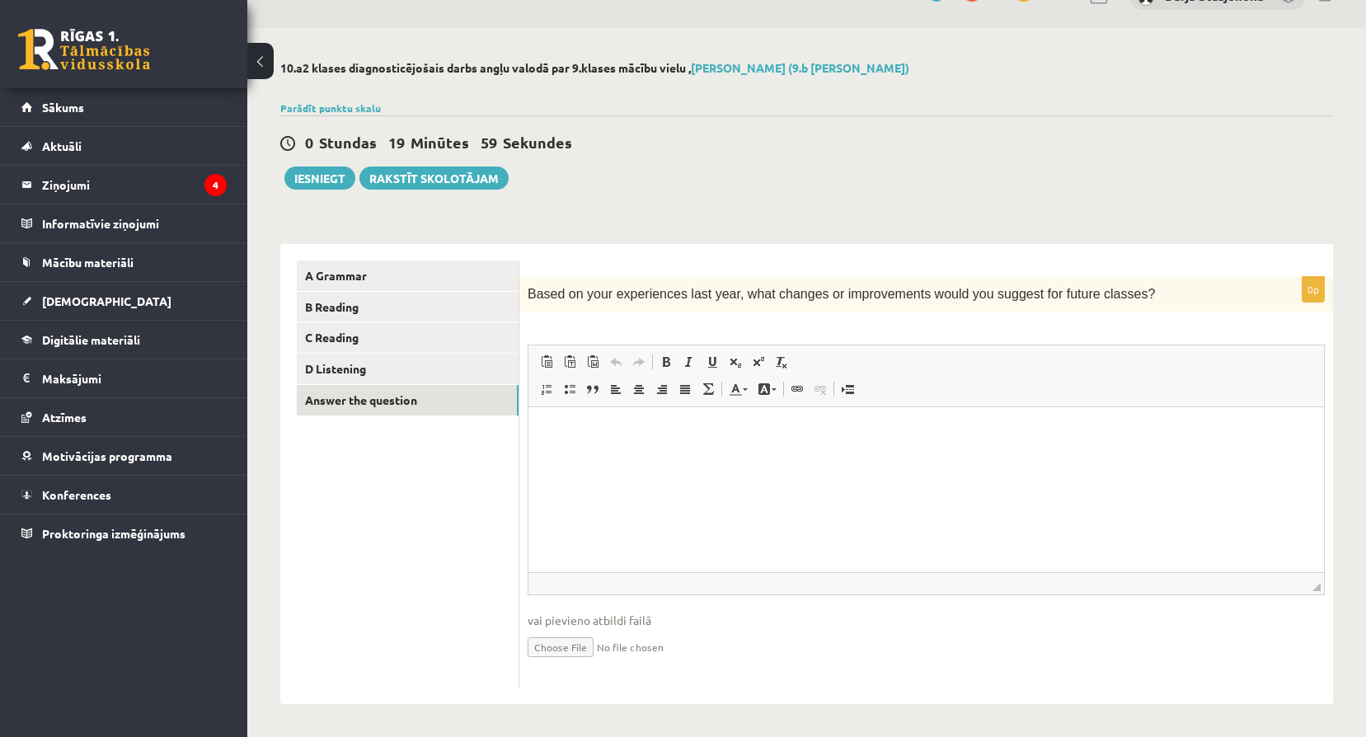
scroll to position [37, 0]
click at [345, 363] on link "D Listening" at bounding box center [408, 368] width 222 height 30
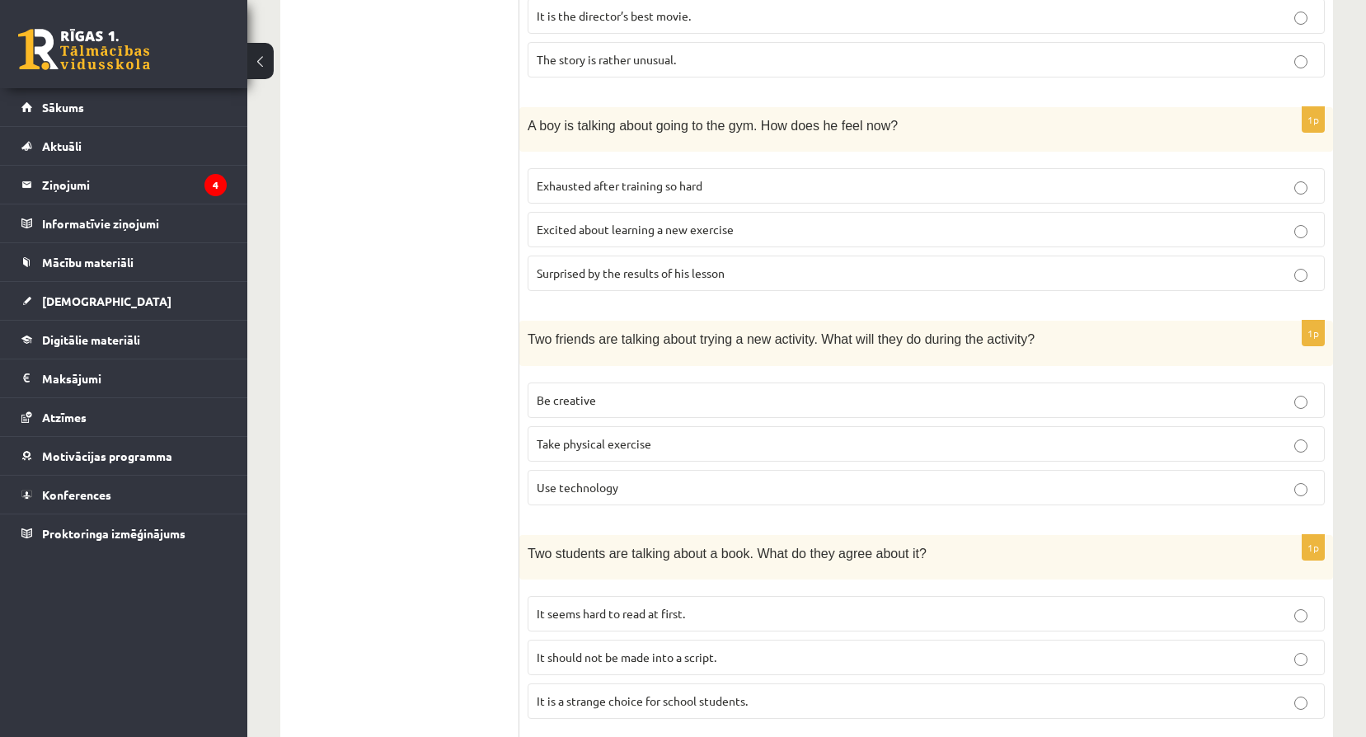
scroll to position [752, 0]
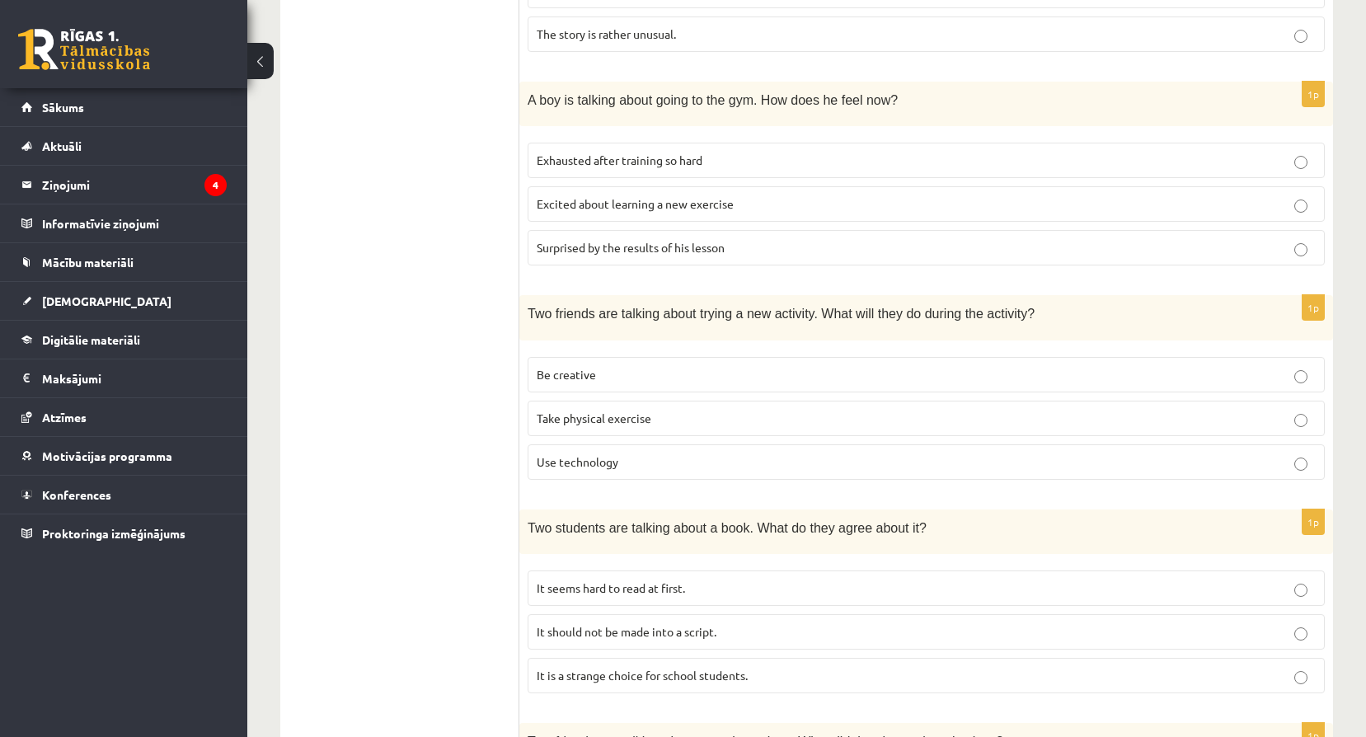
click at [802, 369] on p "Be creative" at bounding box center [926, 374] width 779 height 17
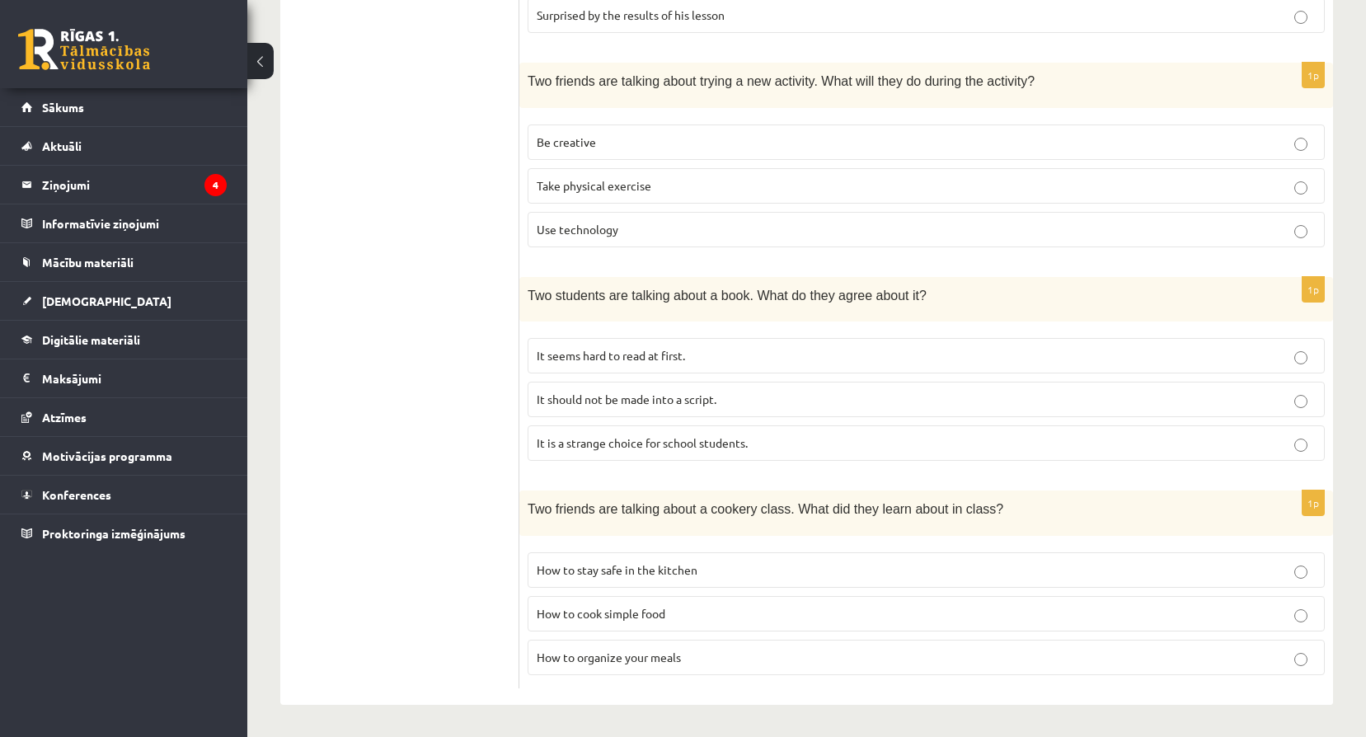
scroll to position [987, 0]
click at [673, 560] on p "How to stay safe in the kitchen" at bounding box center [926, 568] width 779 height 17
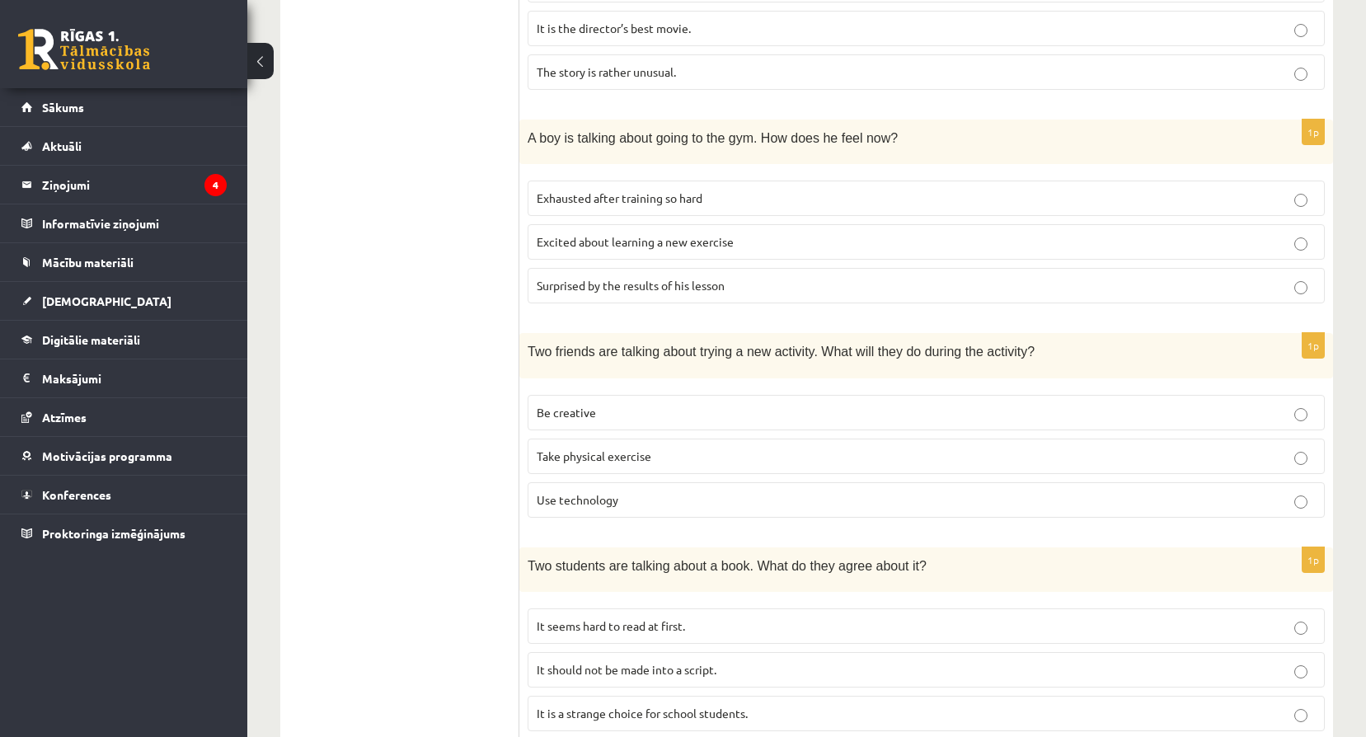
scroll to position [713, 0]
click at [738, 243] on p "Excited about learning a new exercise" at bounding box center [926, 242] width 779 height 17
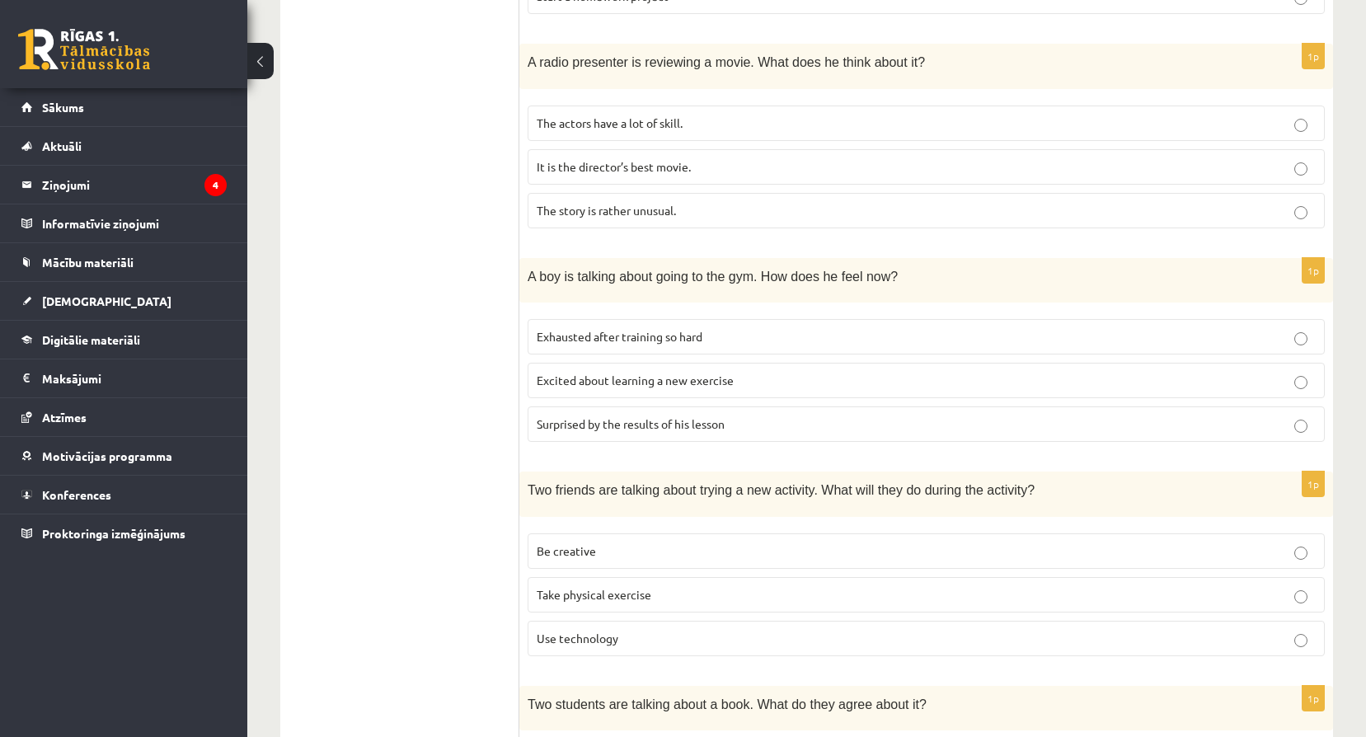
scroll to position [548, 0]
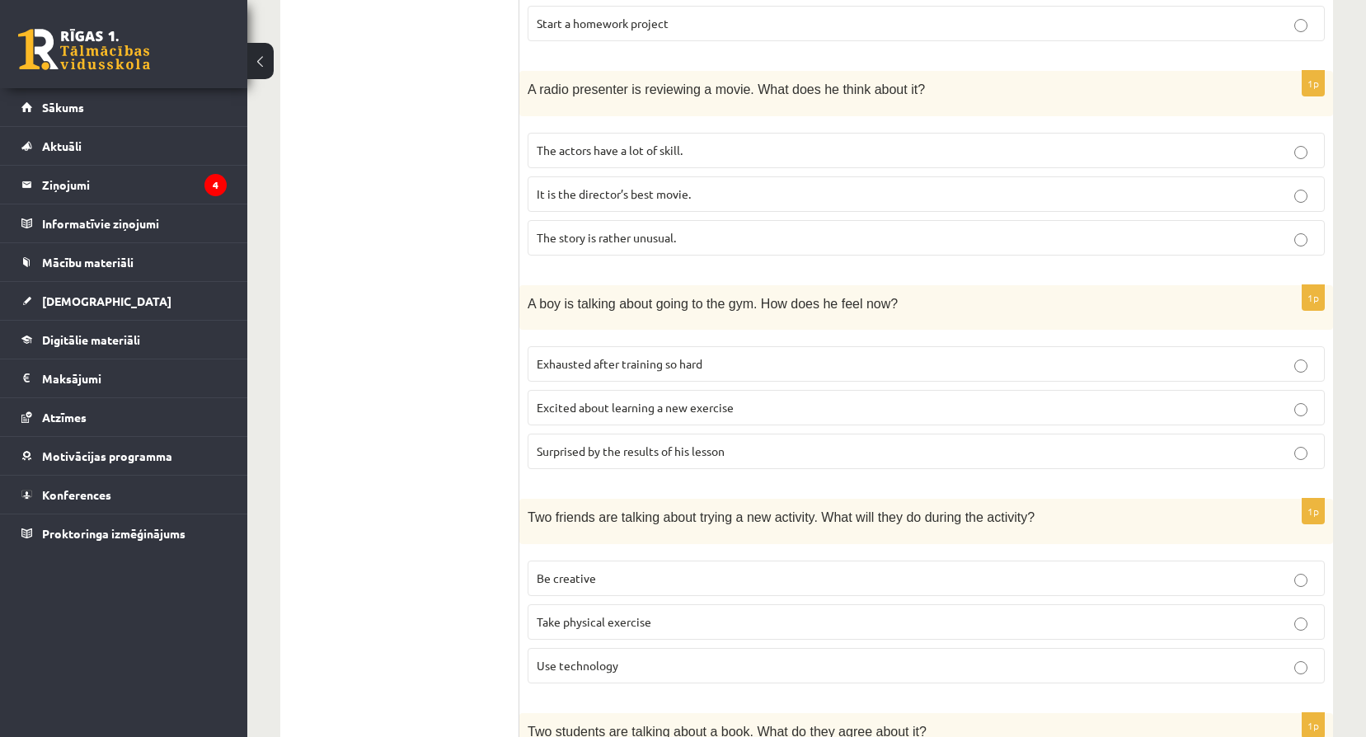
click at [697, 361] on span "Exhausted after training so hard" at bounding box center [620, 363] width 166 height 15
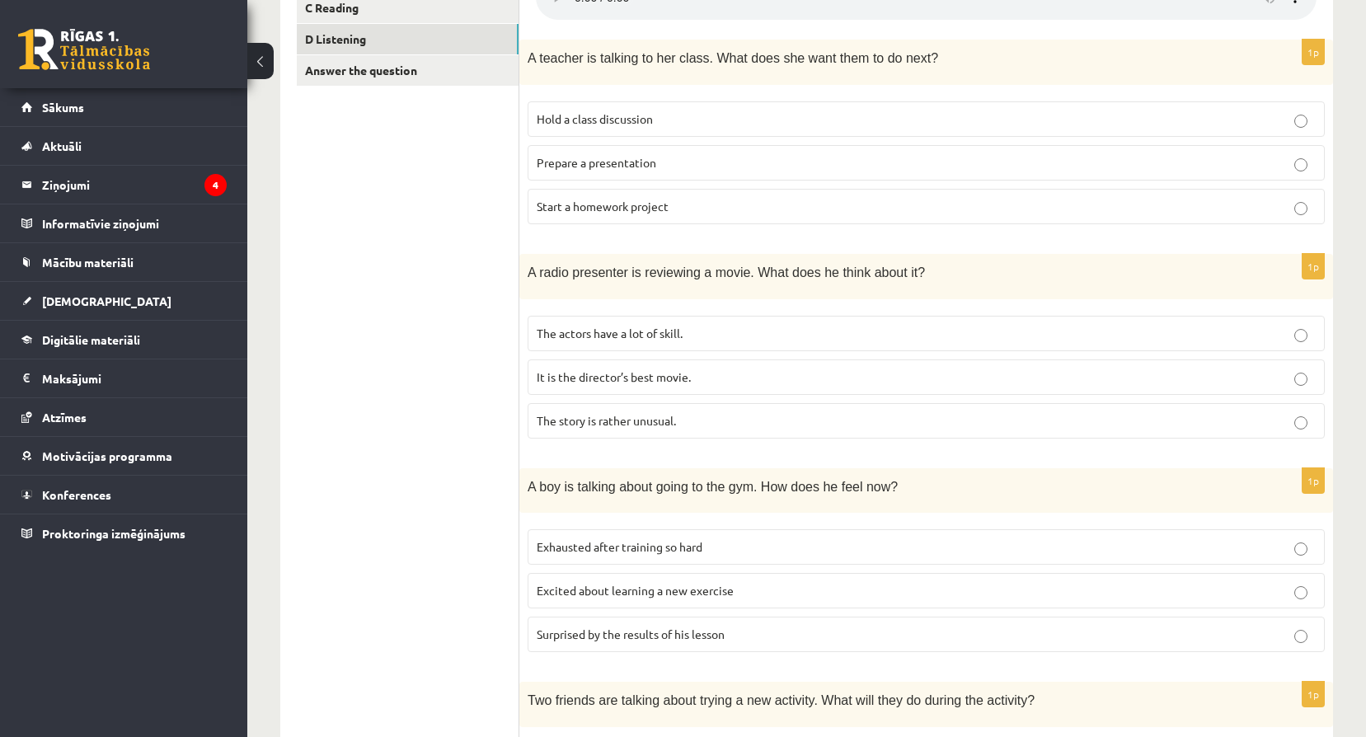
scroll to position [355, 0]
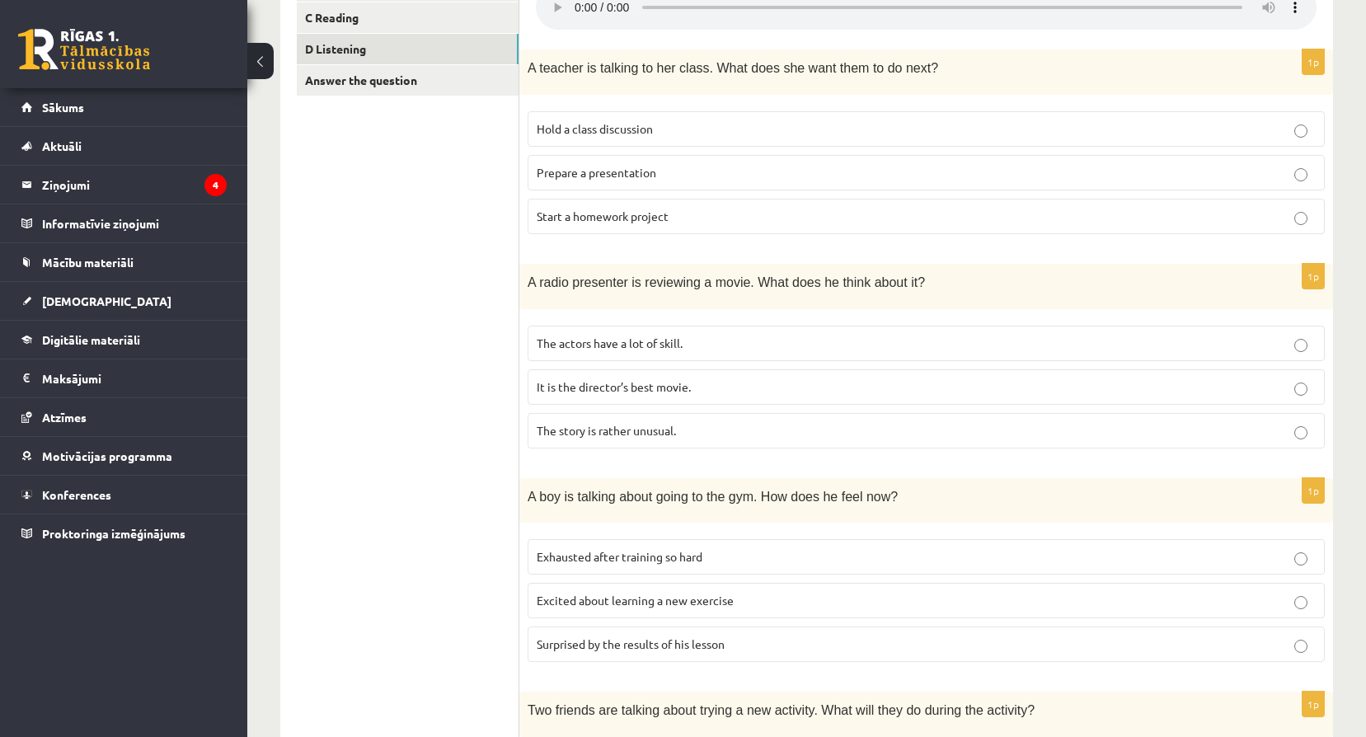
click at [804, 394] on p "It is the director’s best movie." at bounding box center [926, 386] width 779 height 17
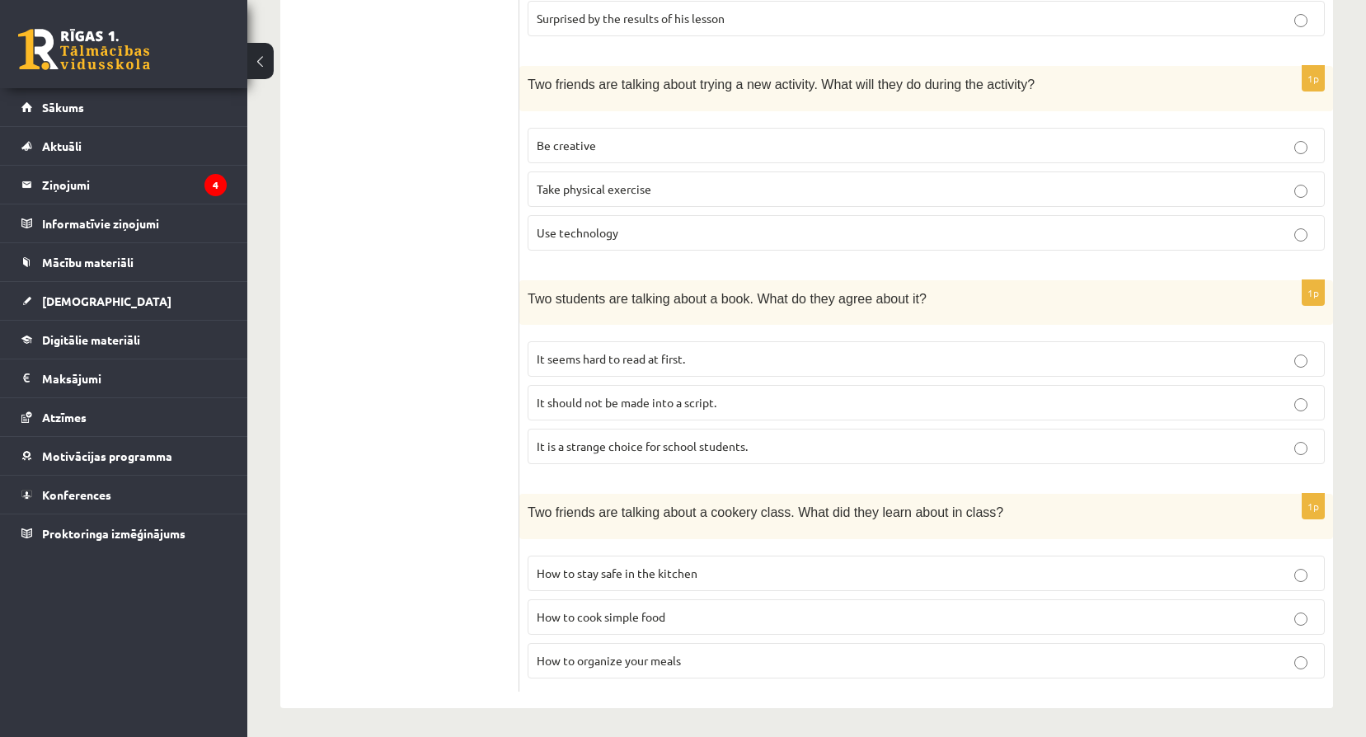
scroll to position [987, 0]
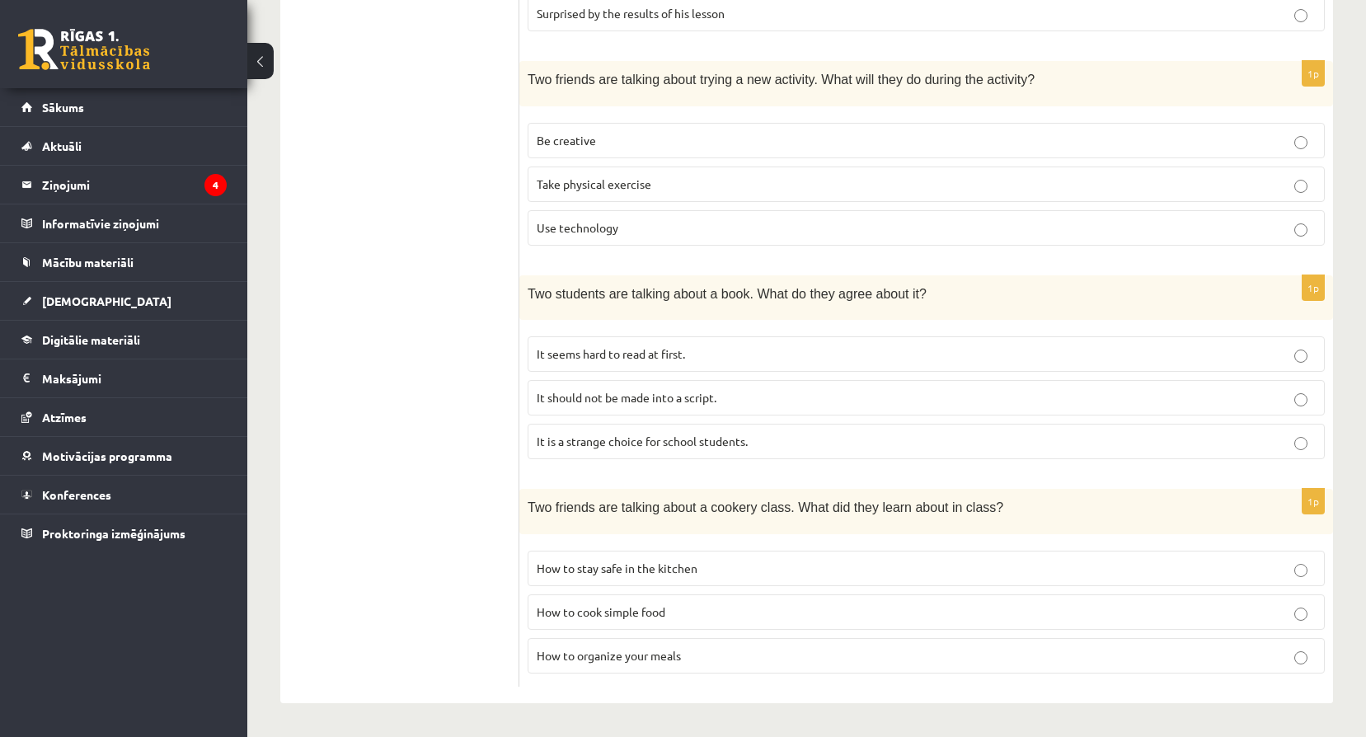
click at [794, 443] on p "It is a strange choice for school students." at bounding box center [926, 441] width 779 height 17
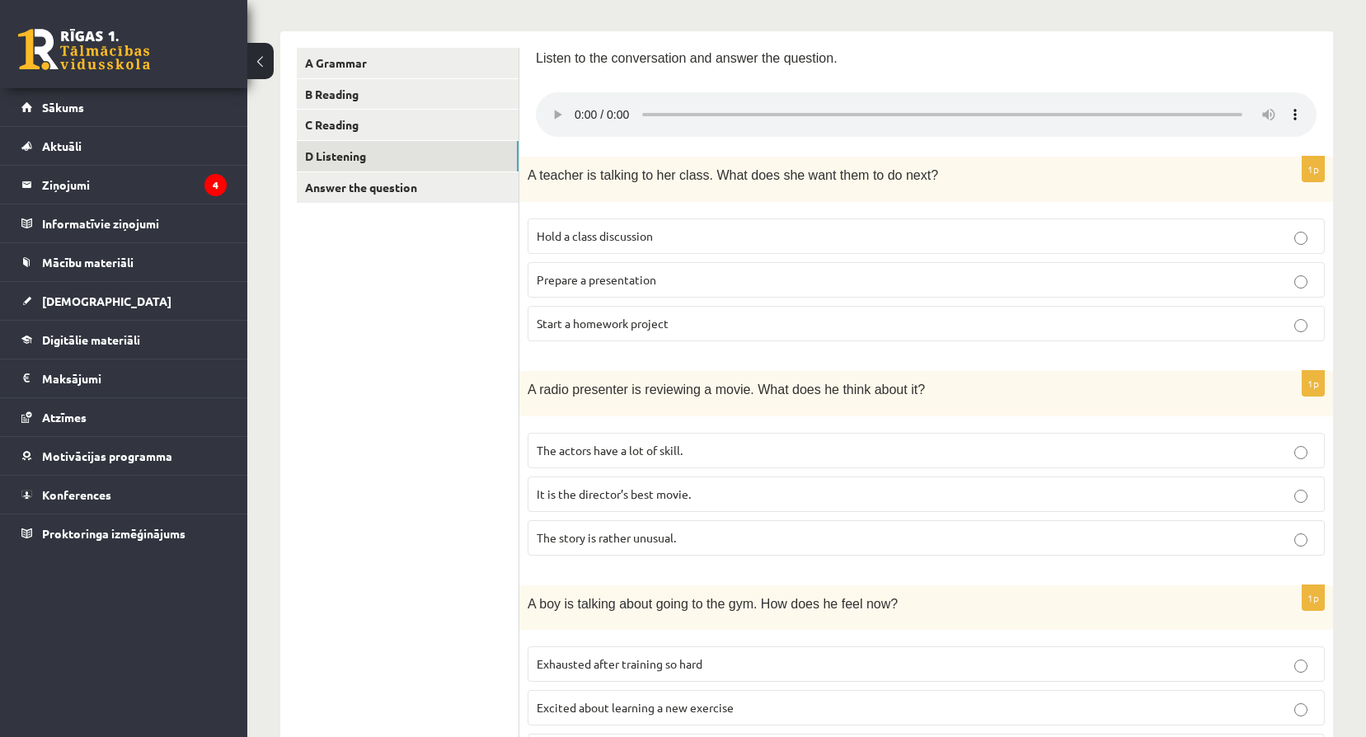
scroll to position [218, 0]
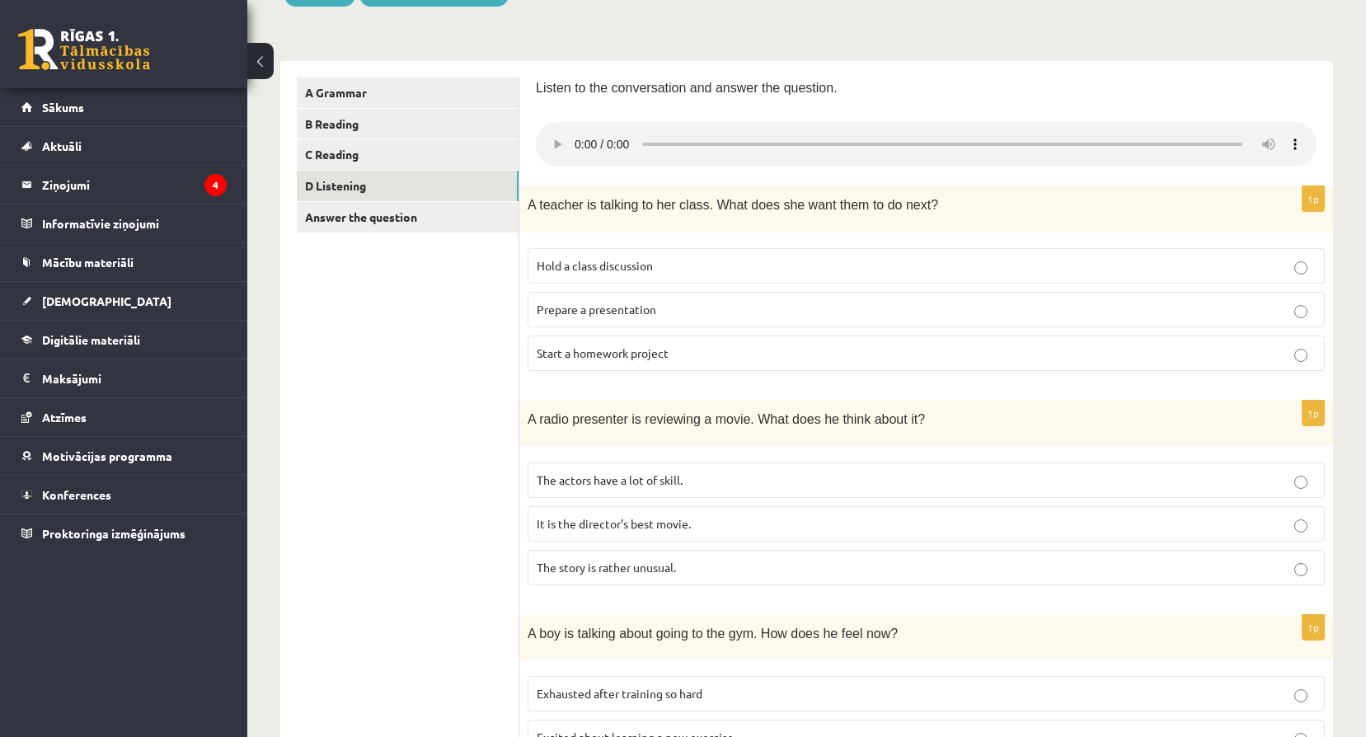
click at [1174, 269] on p "Hold a class discussion" at bounding box center [926, 265] width 779 height 17
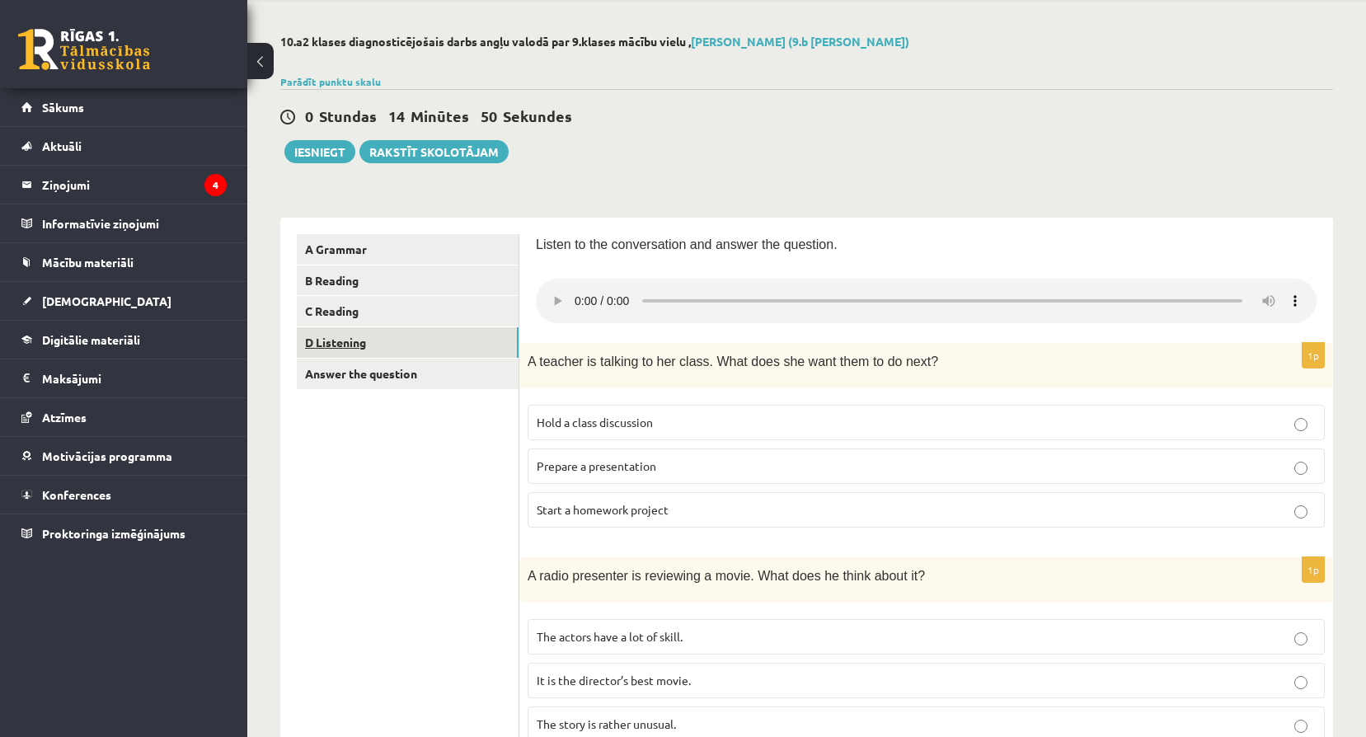
scroll to position [54, 0]
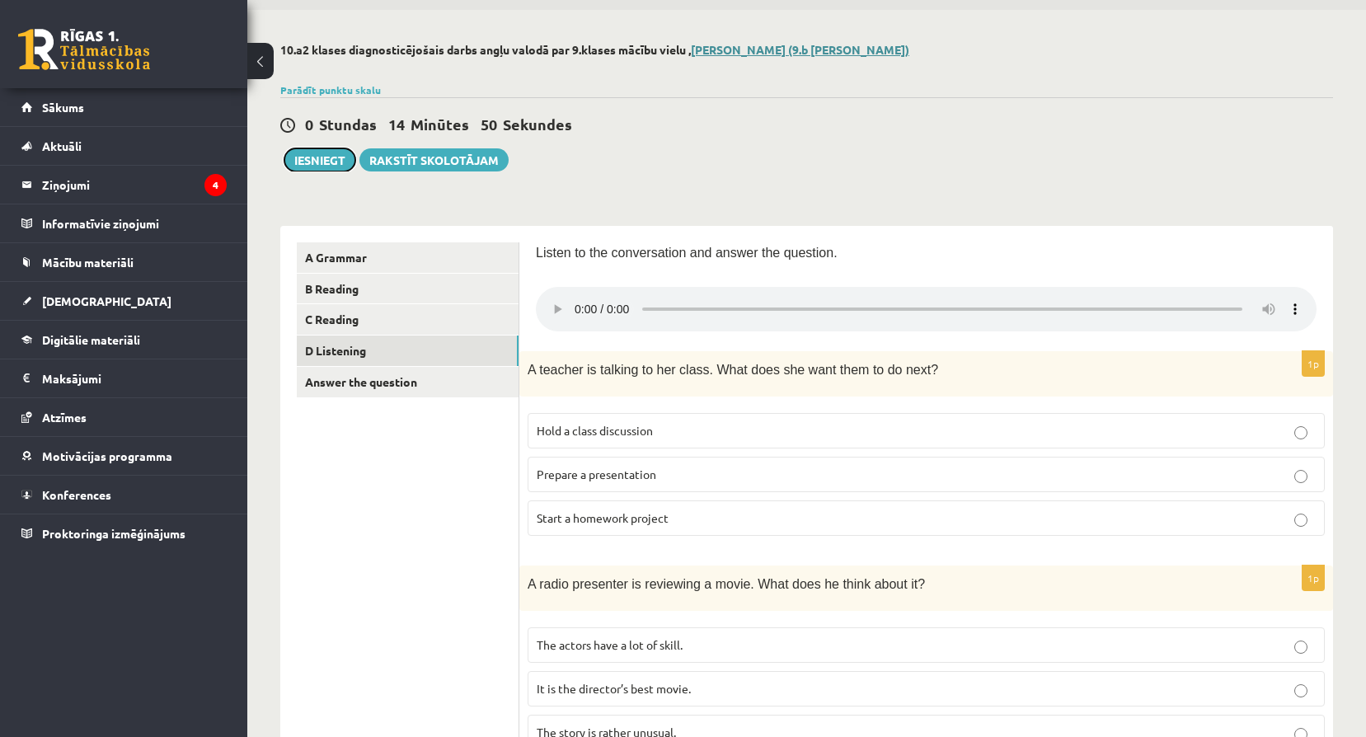
drag, startPoint x: 303, startPoint y: 164, endPoint x: 843, endPoint y: 53, distance: 551.2
click at [303, 164] on button "Iesniegt" at bounding box center [319, 159] width 71 height 23
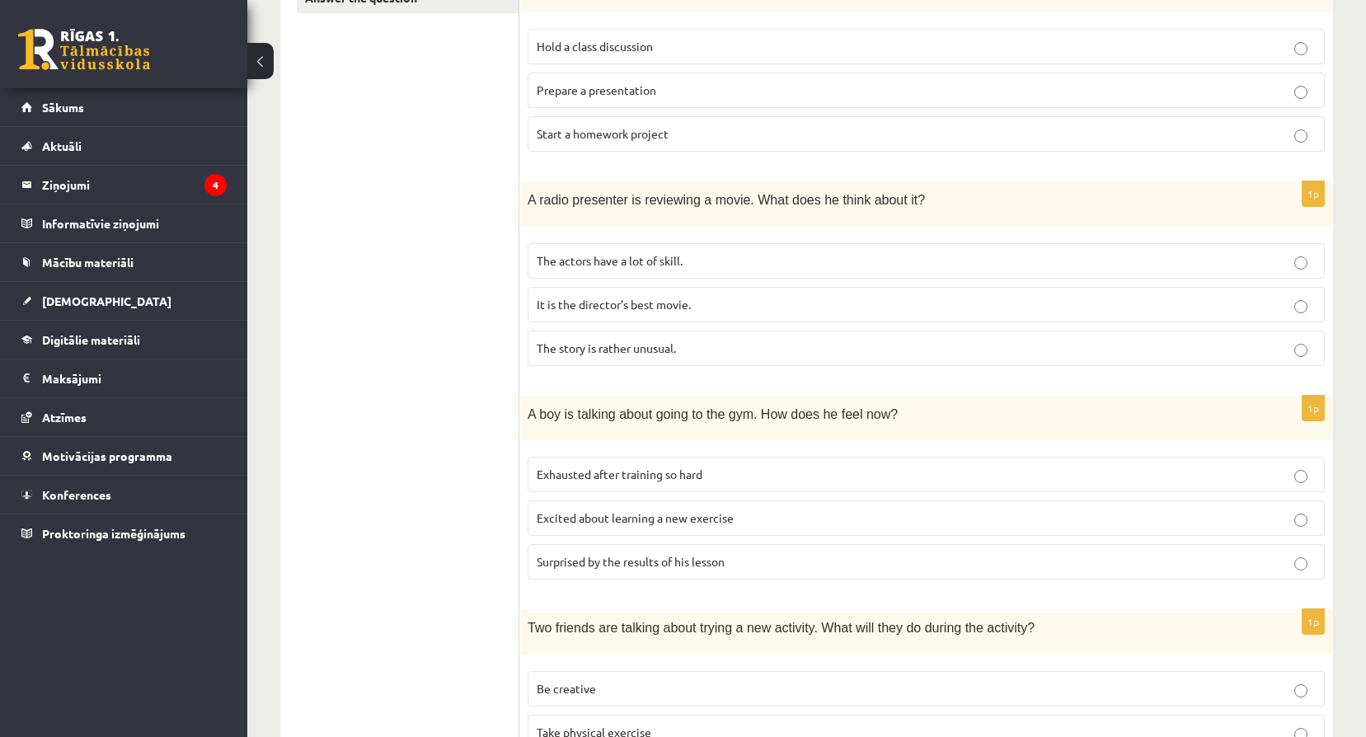
scroll to position [410, 0]
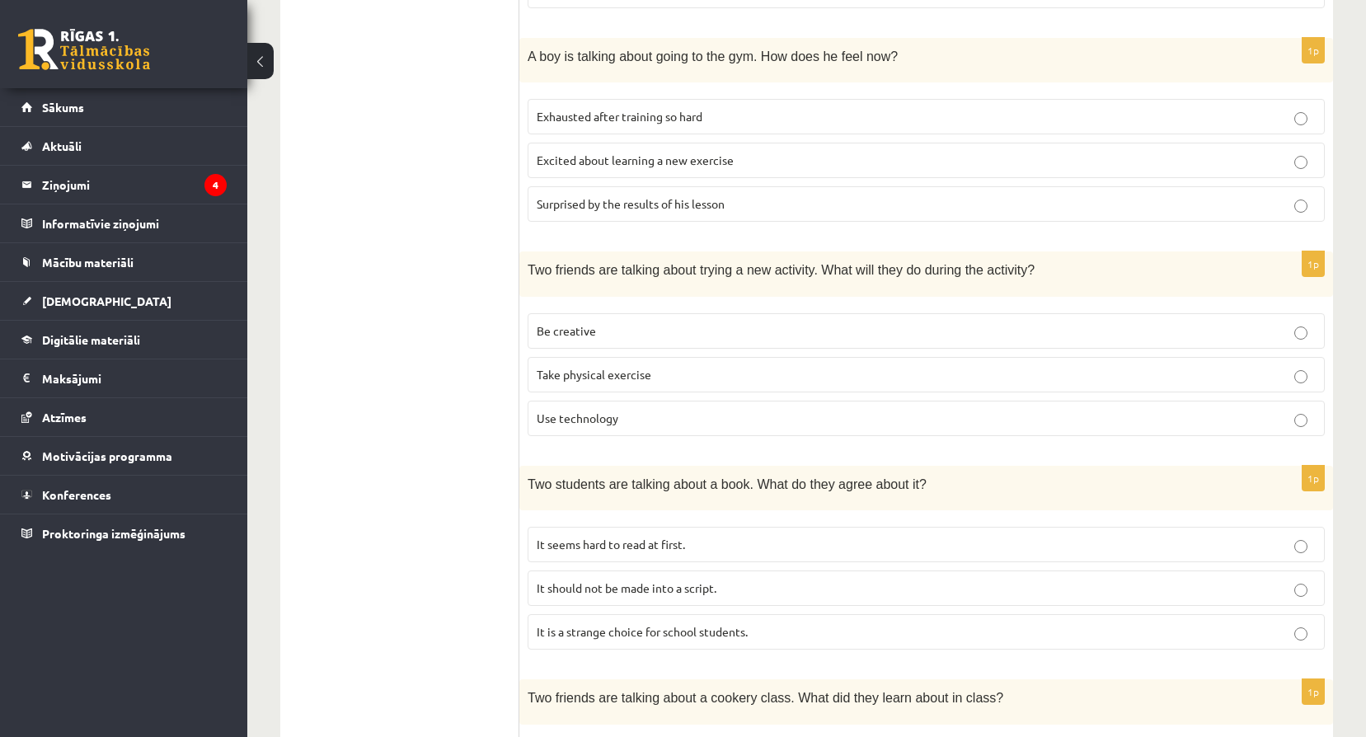
click at [377, 475] on ul "A Grammar B Reading C Reading D Listening Answer the question" at bounding box center [408, 189] width 223 height 1376
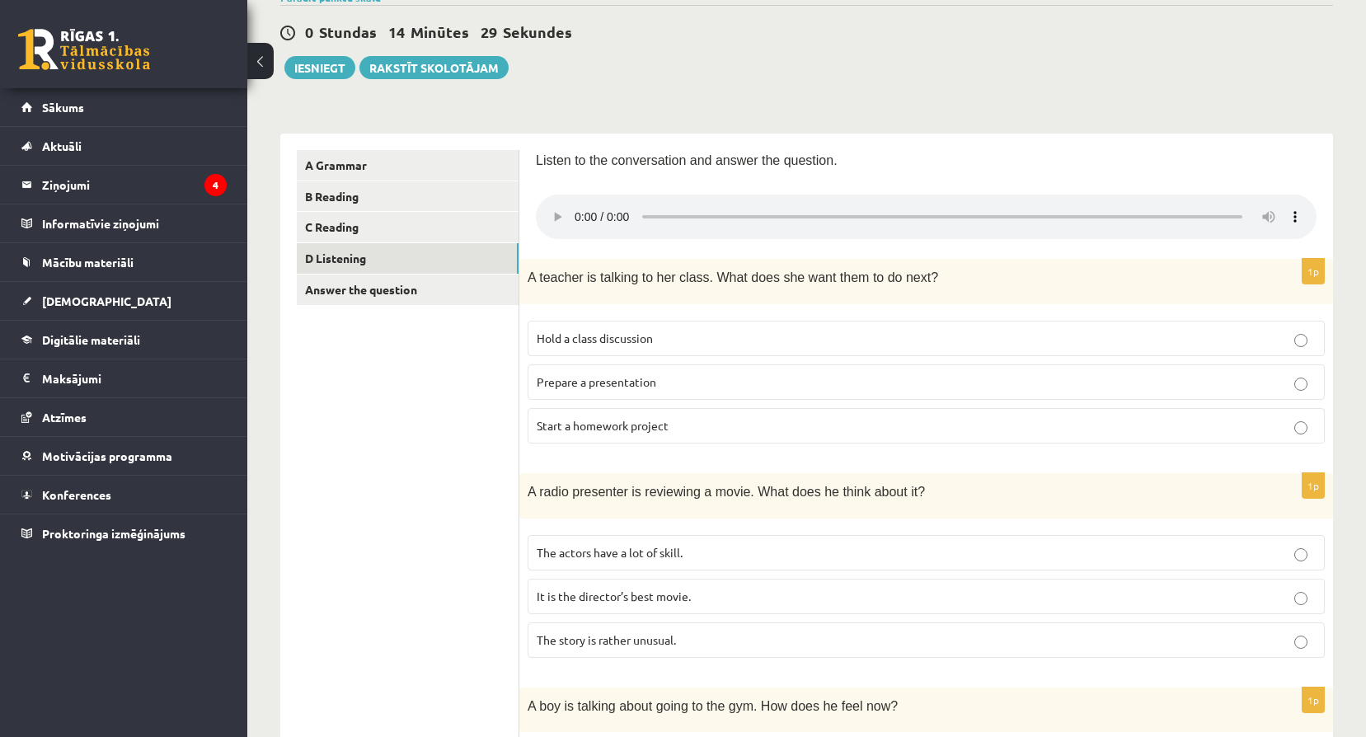
scroll to position [81, 0]
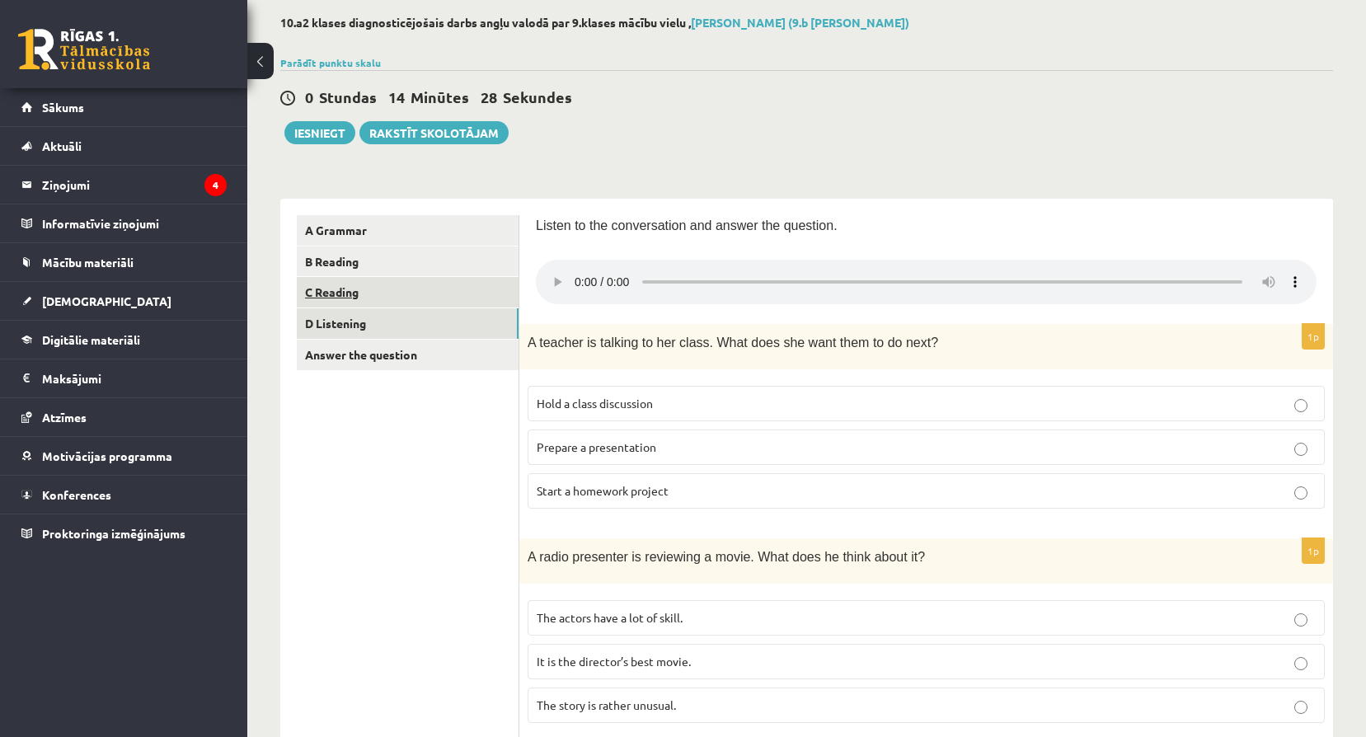
click at [366, 293] on link "C Reading" at bounding box center [408, 292] width 222 height 30
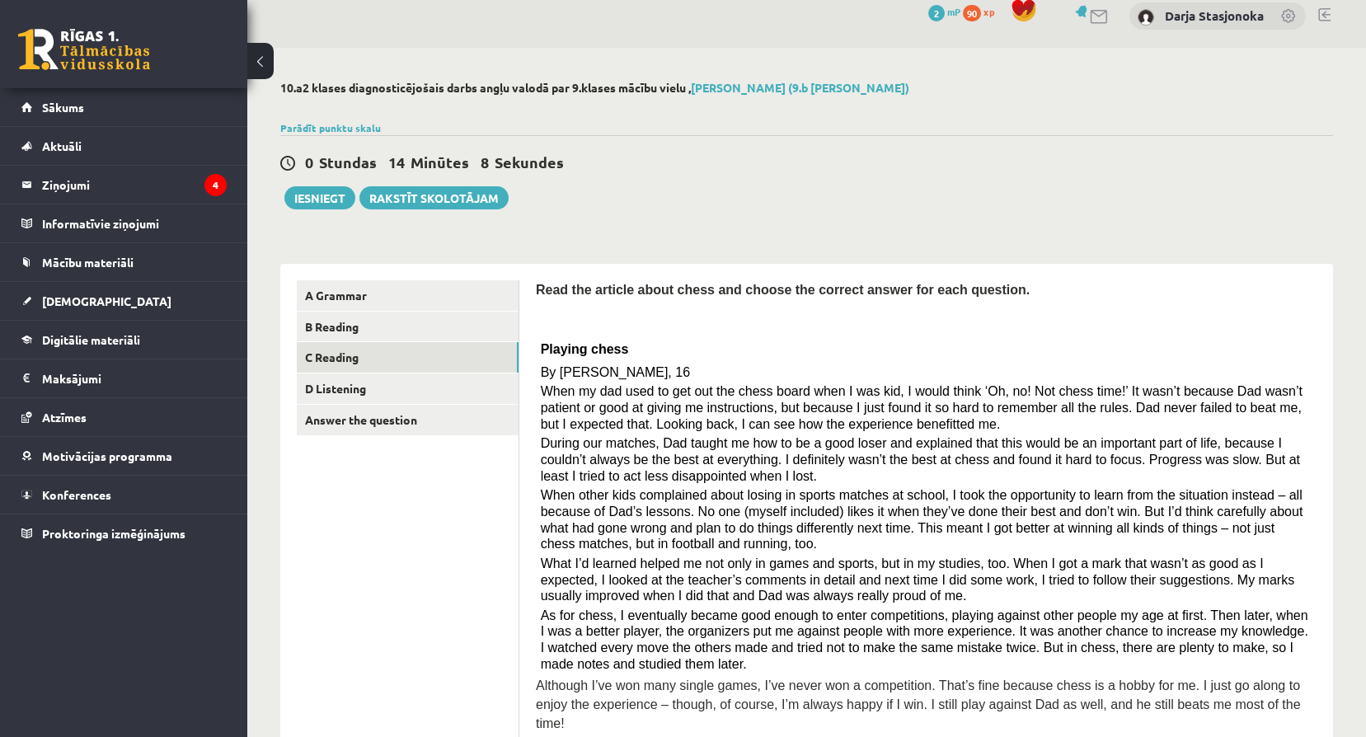
scroll to position [0, 0]
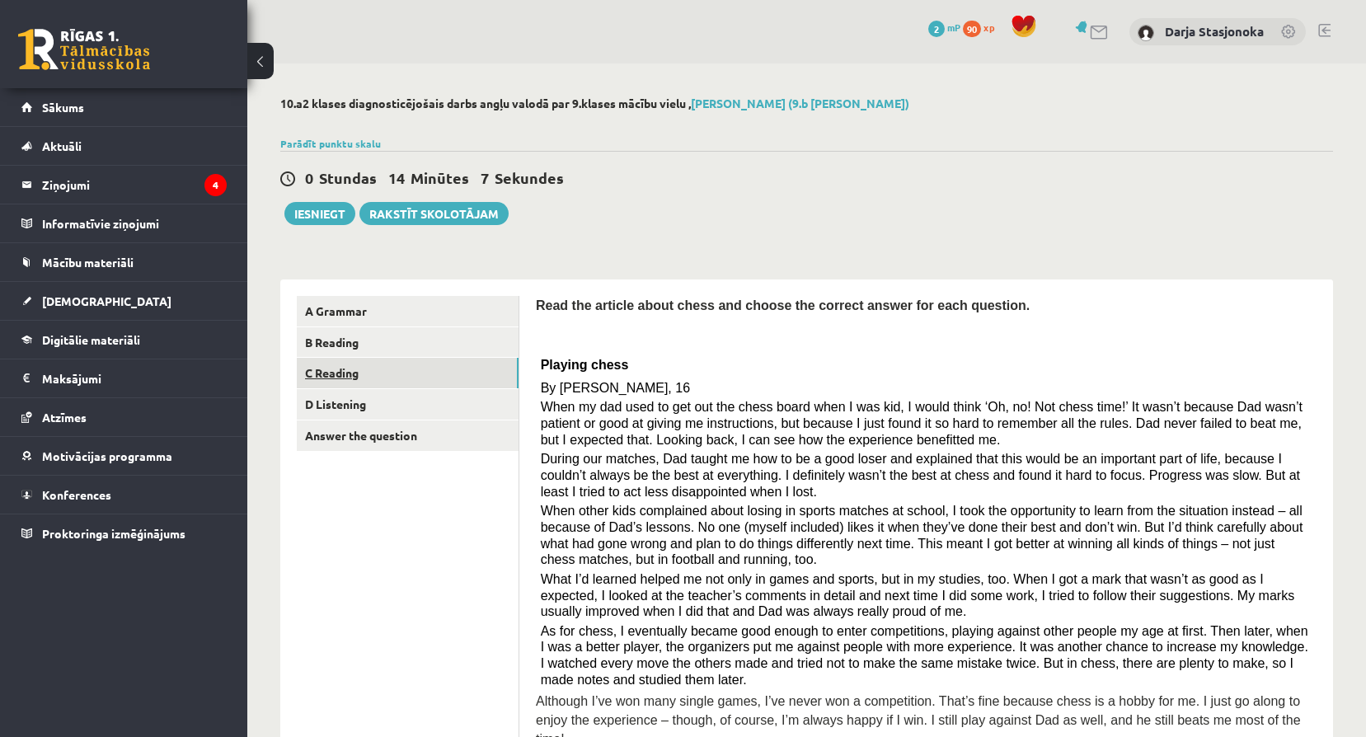
click at [389, 367] on link "C Reading" at bounding box center [408, 373] width 222 height 30
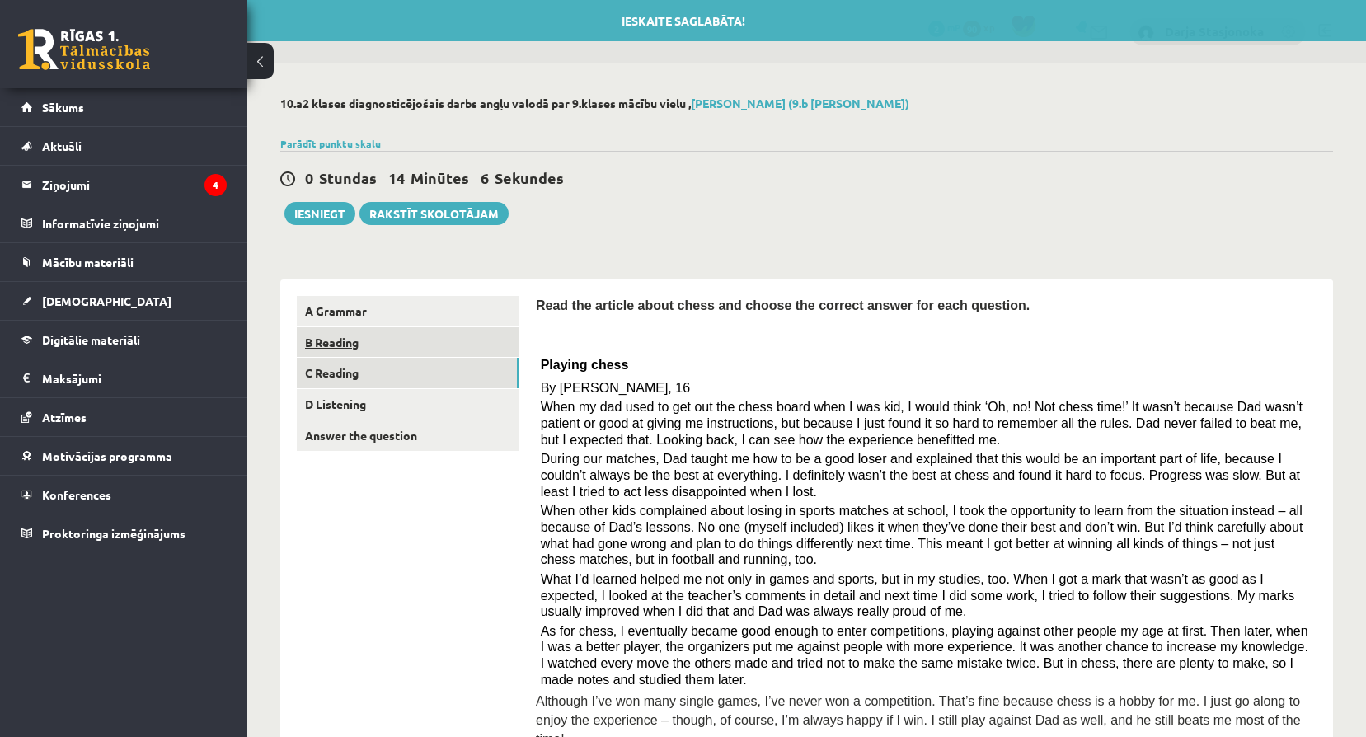
click at [361, 342] on link "B Reading" at bounding box center [408, 342] width 222 height 30
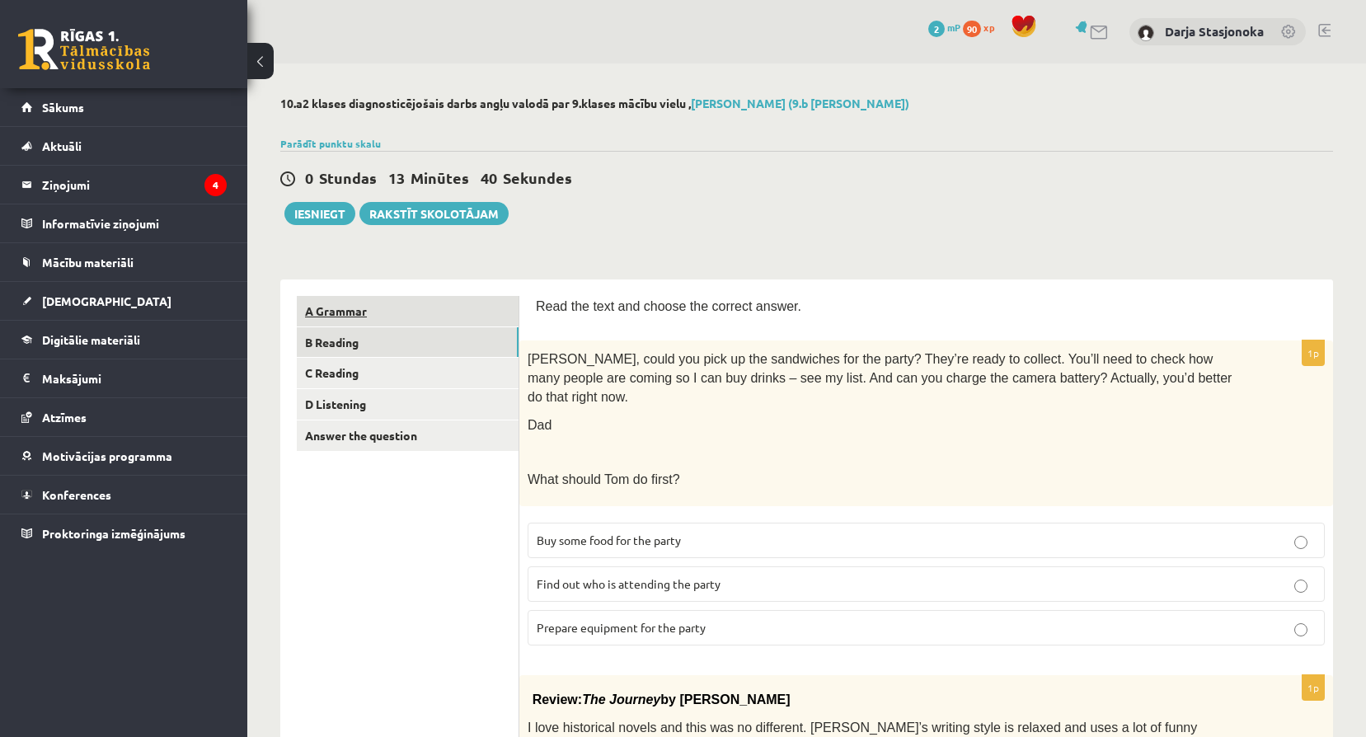
click at [453, 311] on link "A Grammar" at bounding box center [408, 311] width 222 height 30
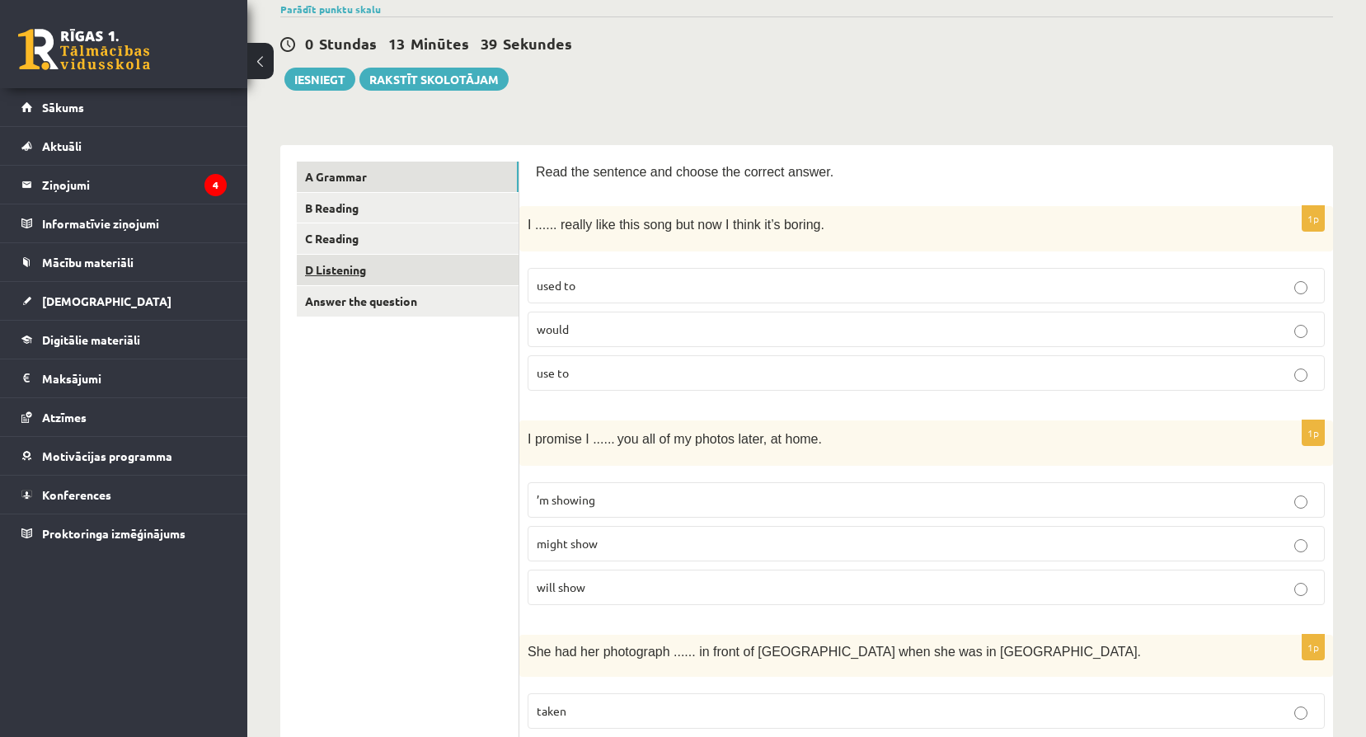
scroll to position [138, 0]
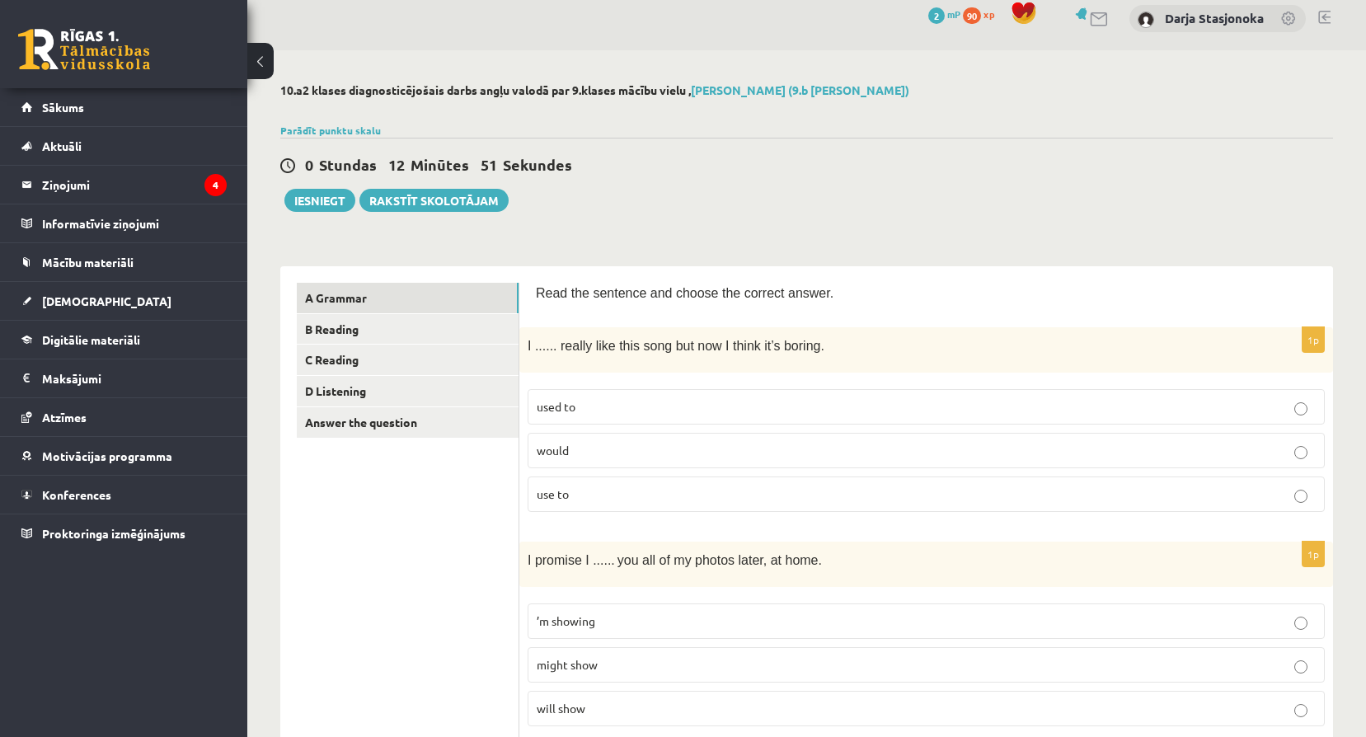
scroll to position [0, 0]
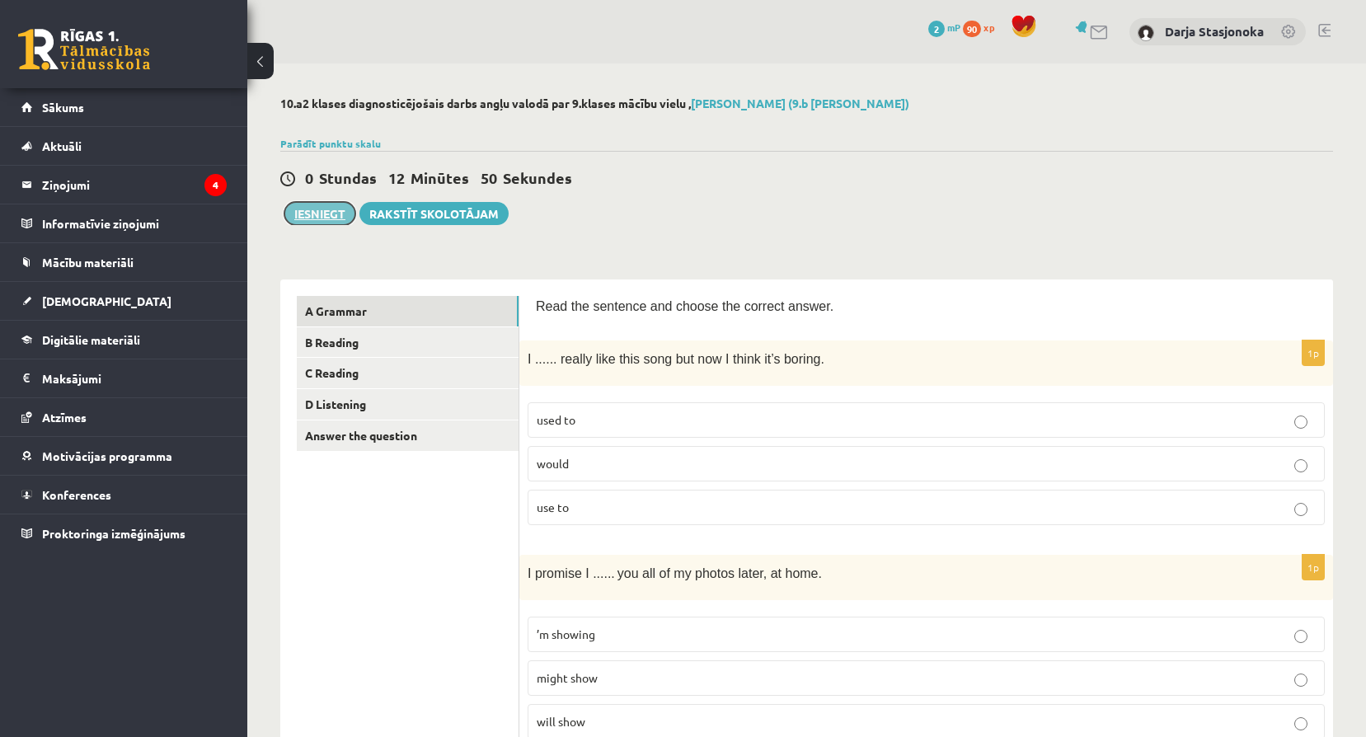
click at [310, 204] on button "Iesniegt" at bounding box center [319, 213] width 71 height 23
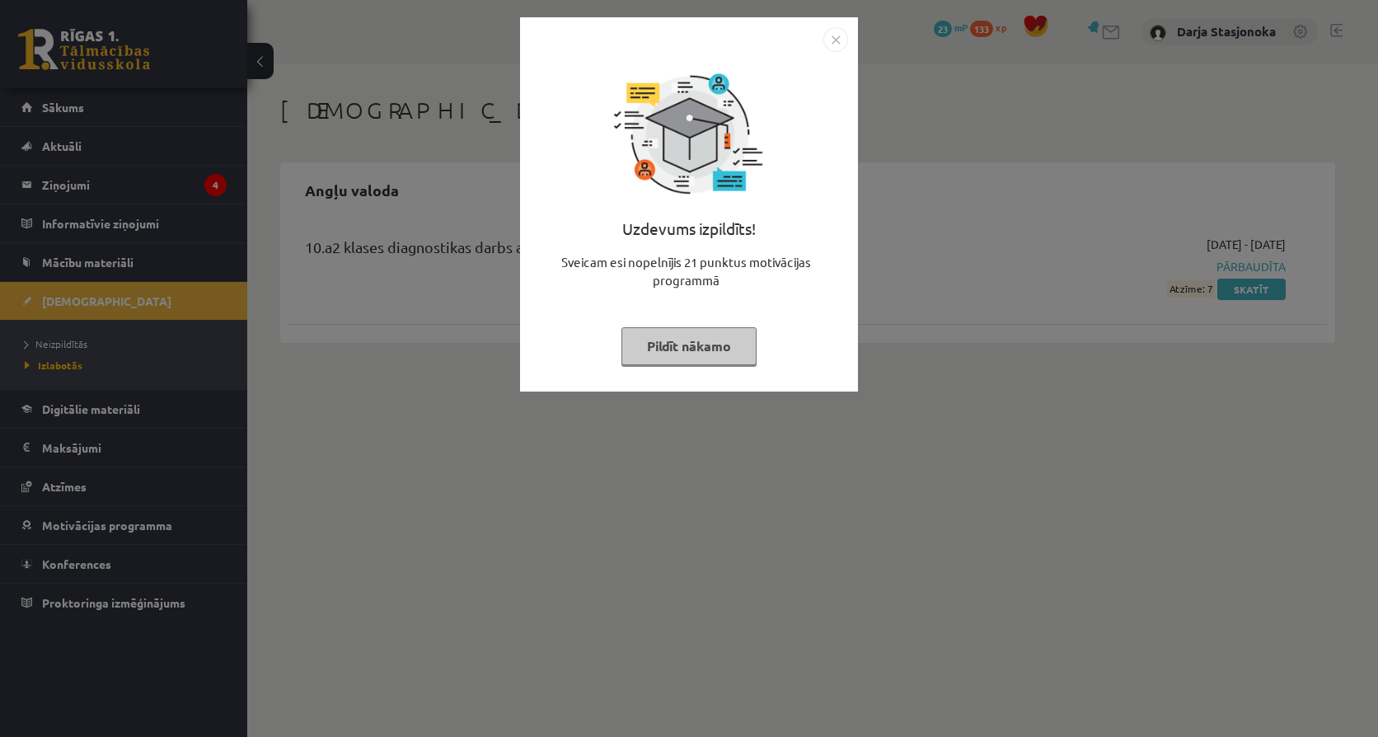
click at [830, 41] on img "Close" at bounding box center [835, 39] width 25 height 25
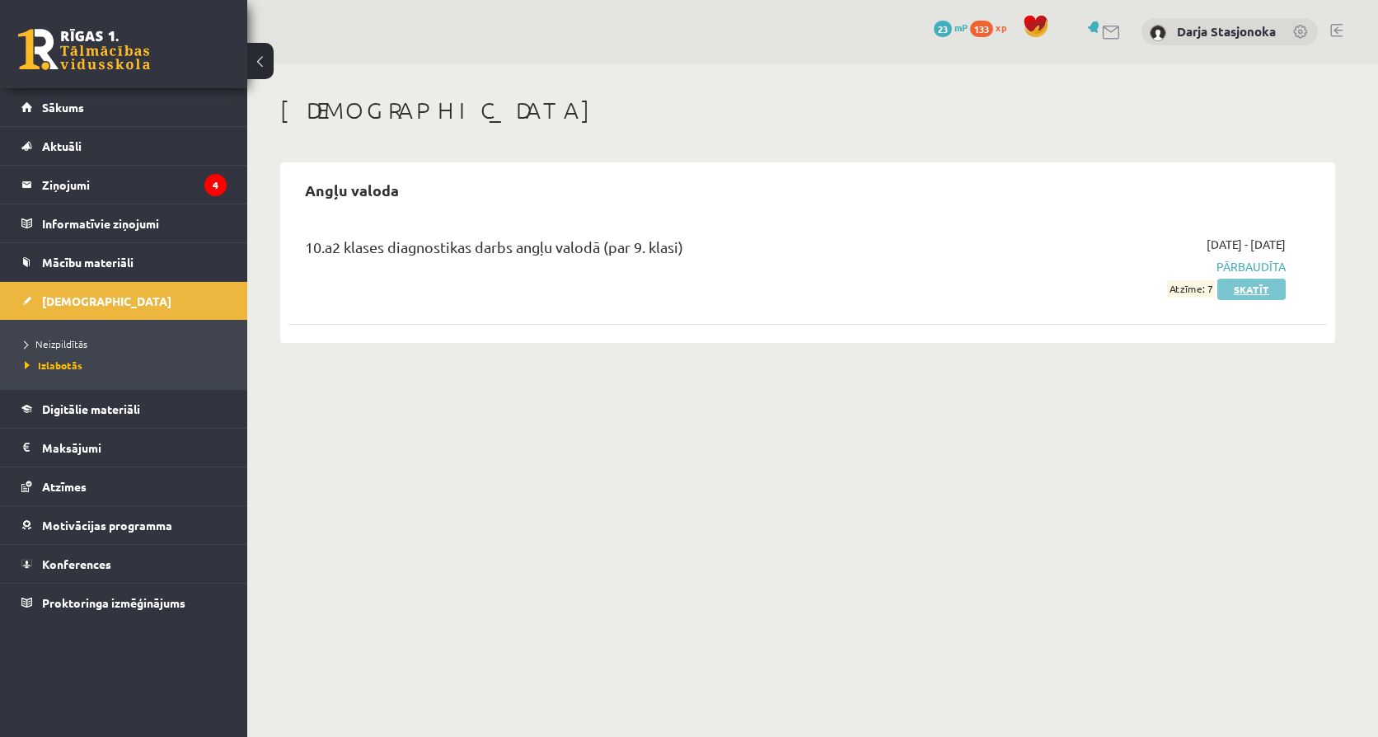
click at [1259, 294] on link "Skatīt" at bounding box center [1251, 289] width 68 height 21
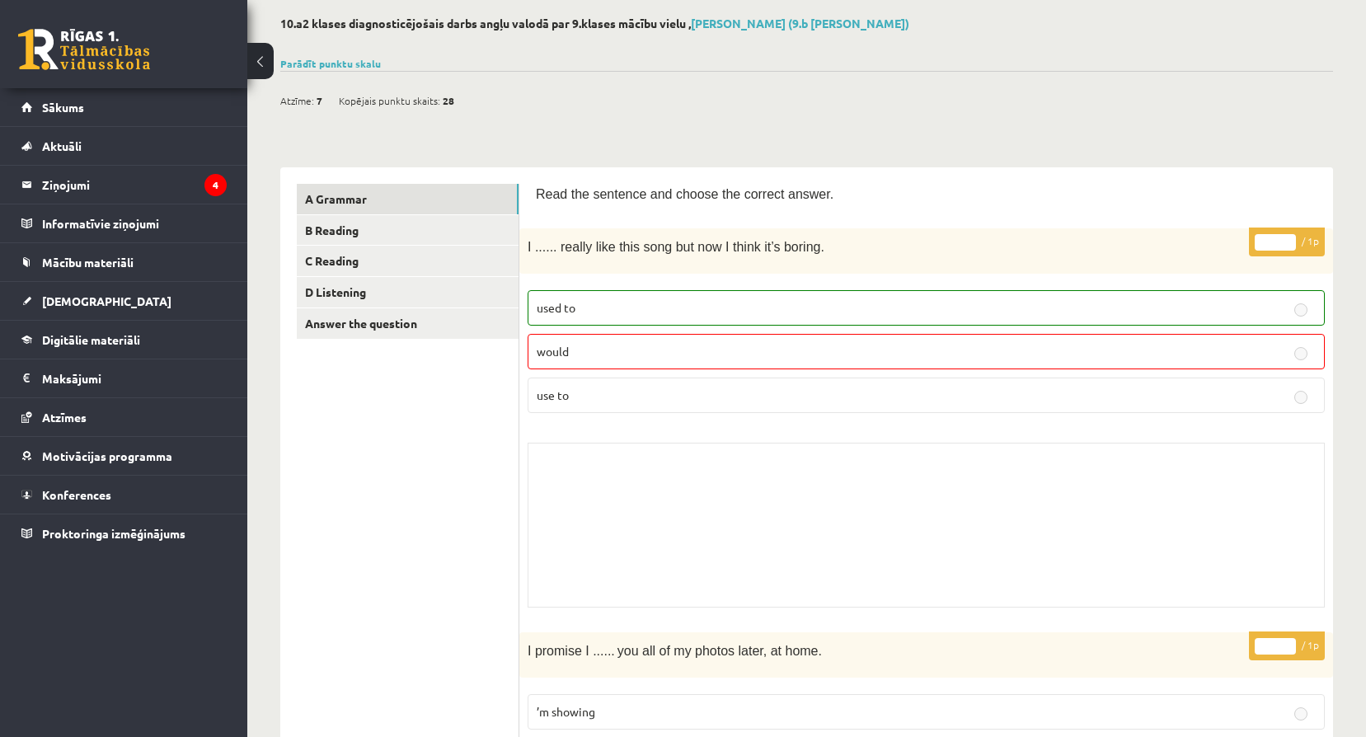
scroll to position [110, 0]
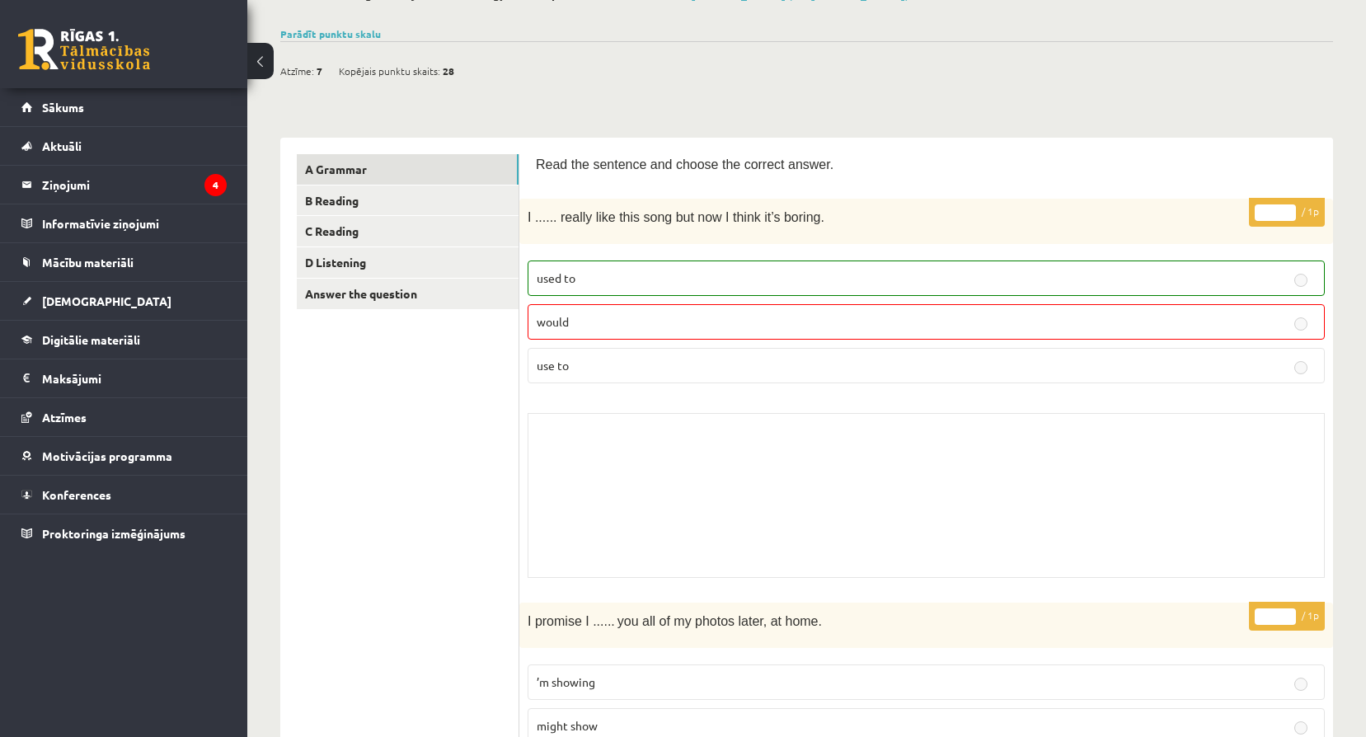
click at [1117, 274] on p "used to" at bounding box center [926, 278] width 779 height 17
click at [1077, 287] on label "used to" at bounding box center [925, 277] width 797 height 35
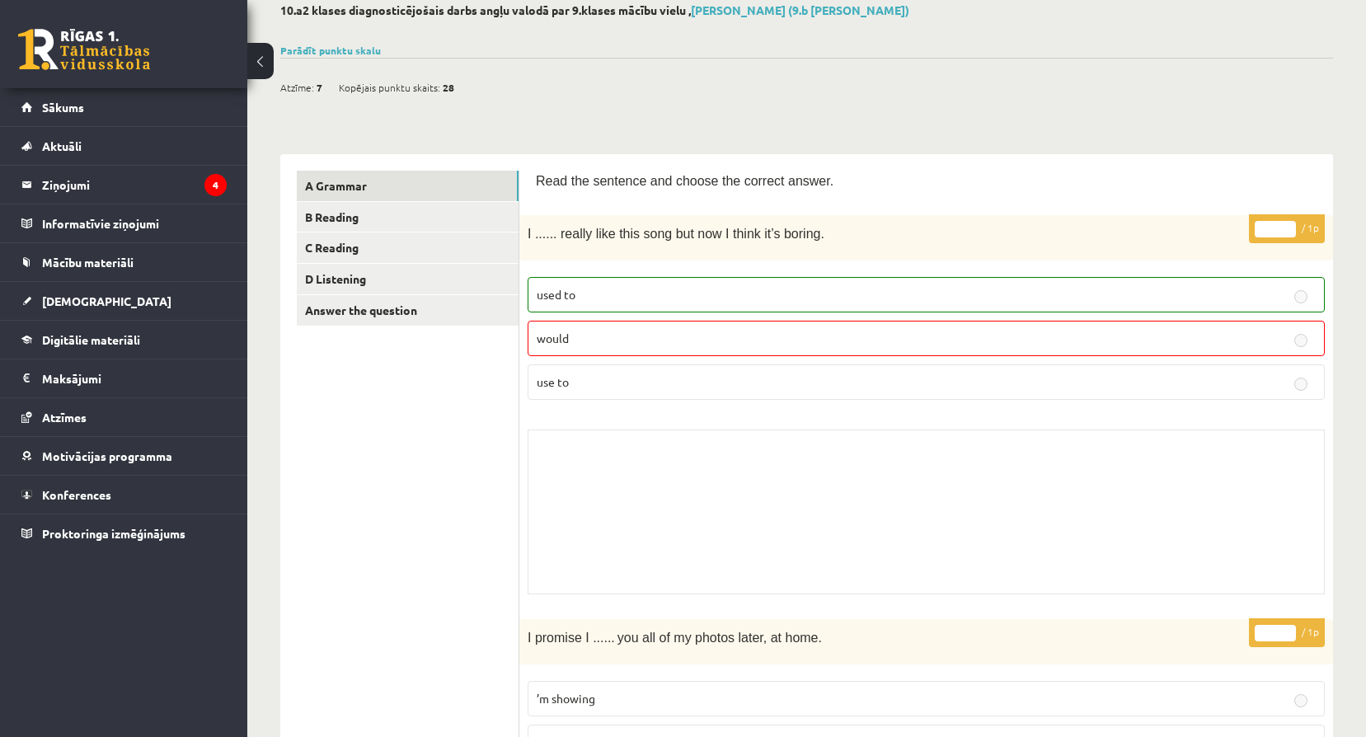
scroll to position [83, 0]
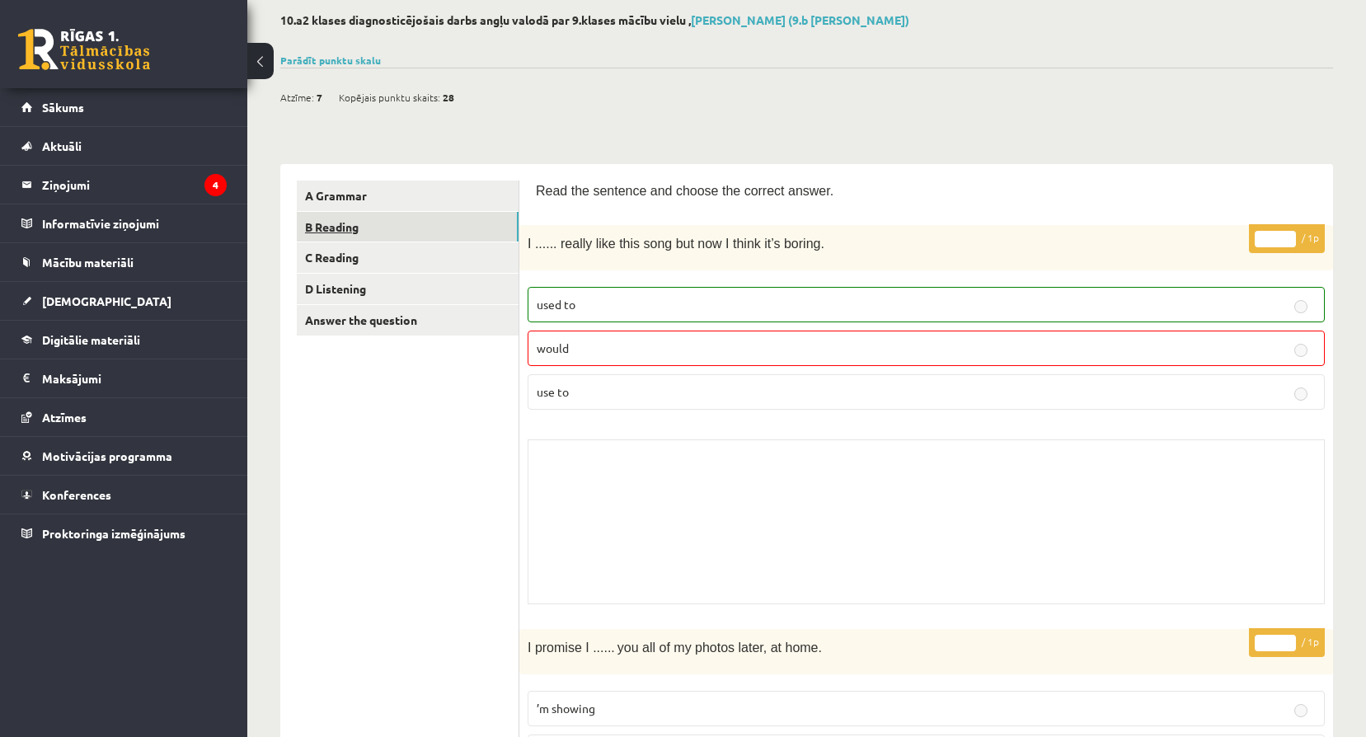
click at [434, 218] on link "B Reading" at bounding box center [408, 227] width 222 height 30
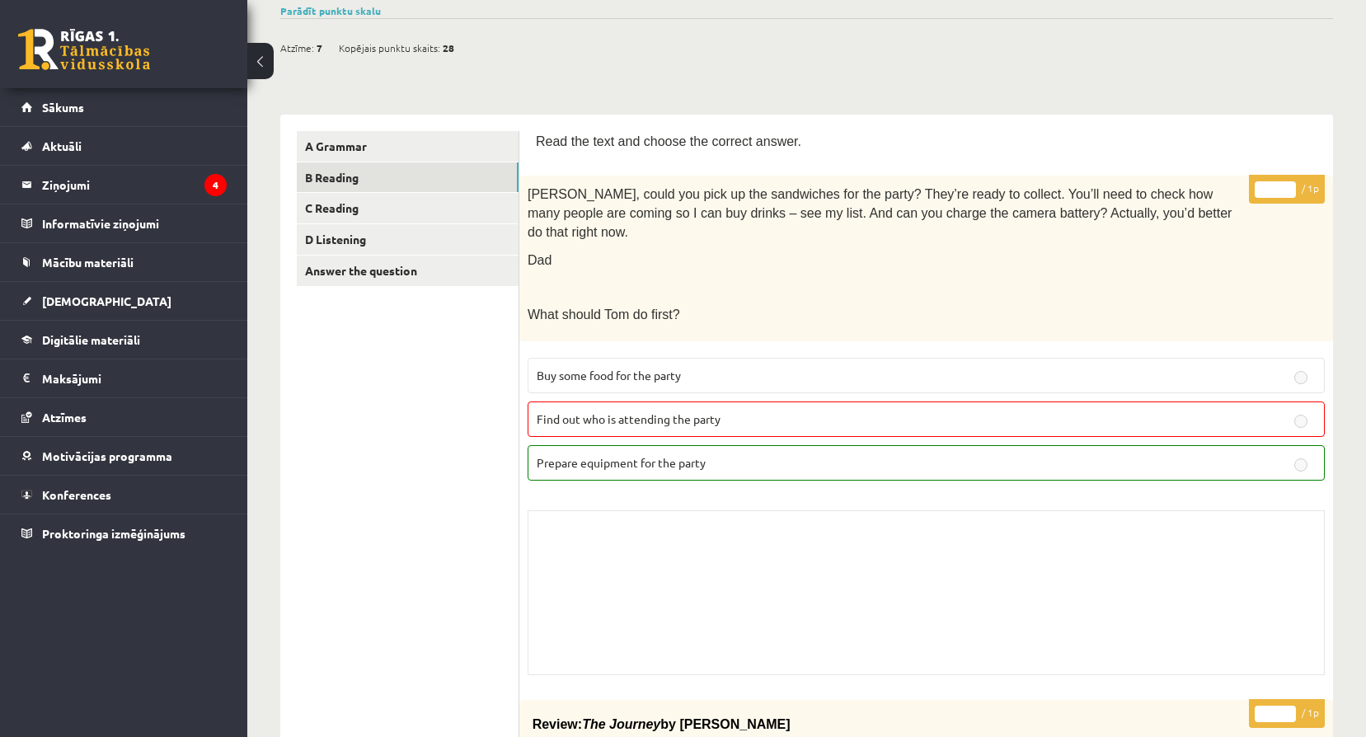
scroll to position [15, 0]
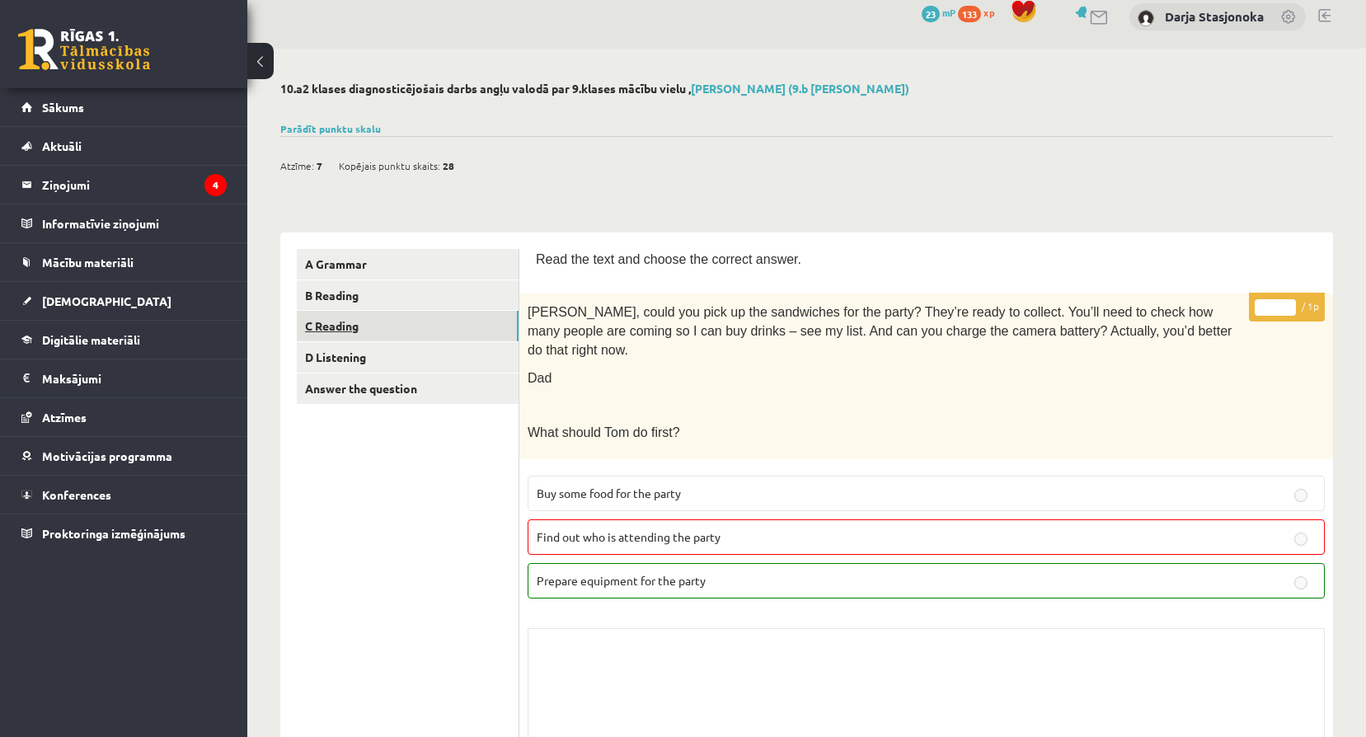
click at [499, 324] on link "C Reading" at bounding box center [408, 326] width 222 height 30
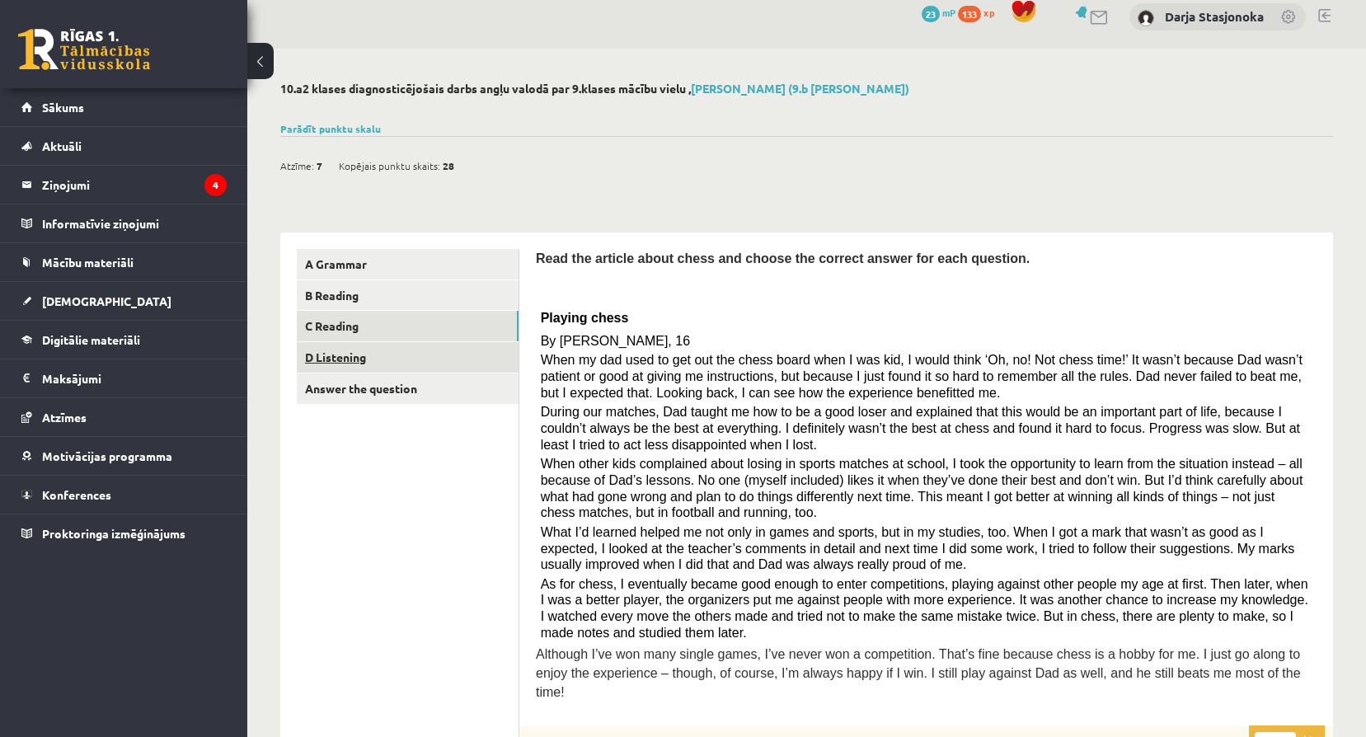
click at [447, 362] on link "D Listening" at bounding box center [408, 357] width 222 height 30
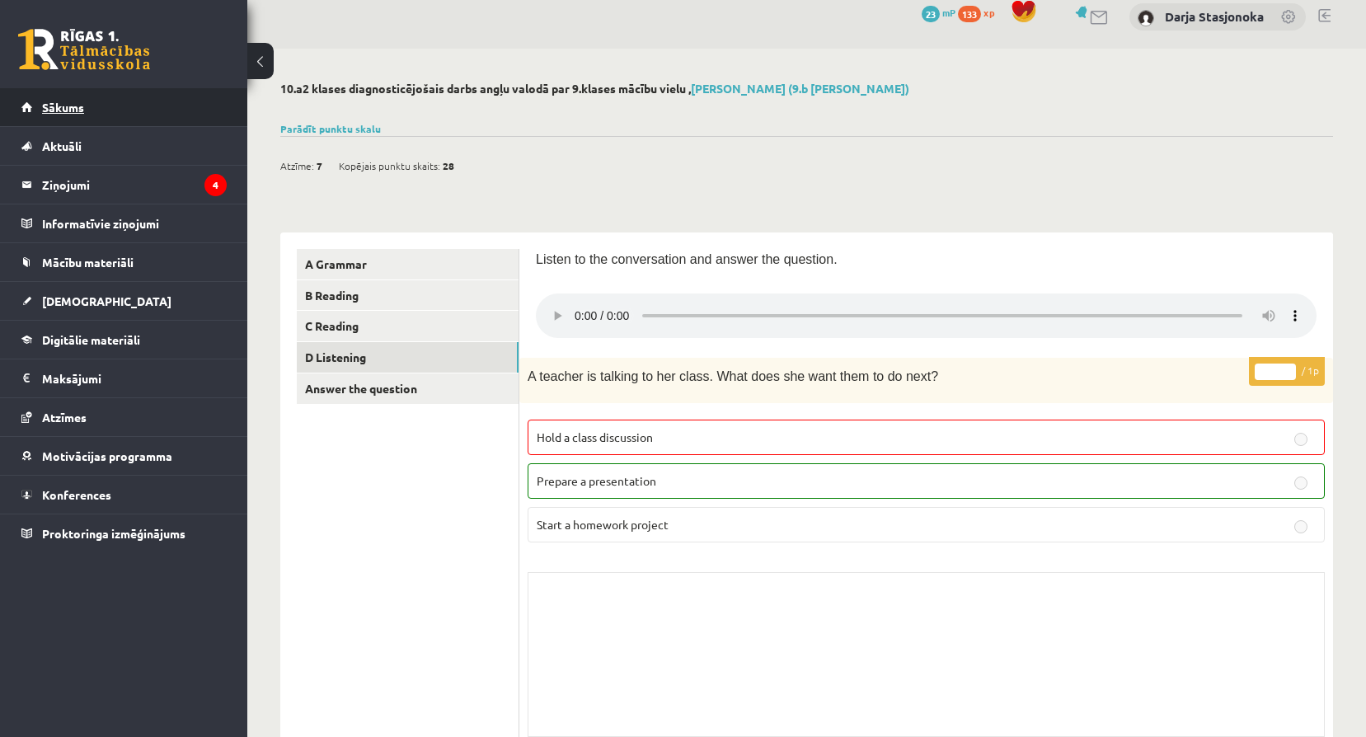
click at [52, 109] on span "Sākums" at bounding box center [63, 107] width 42 height 15
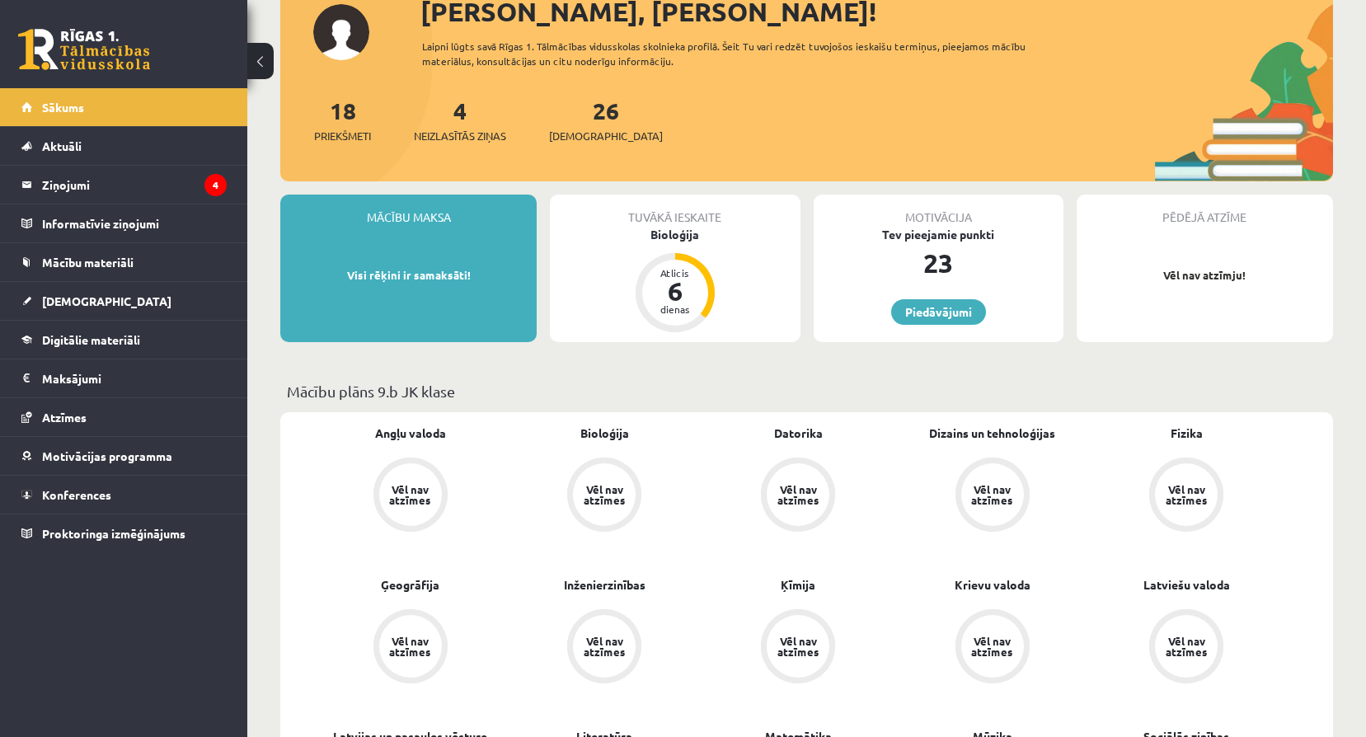
scroll to position [138, 0]
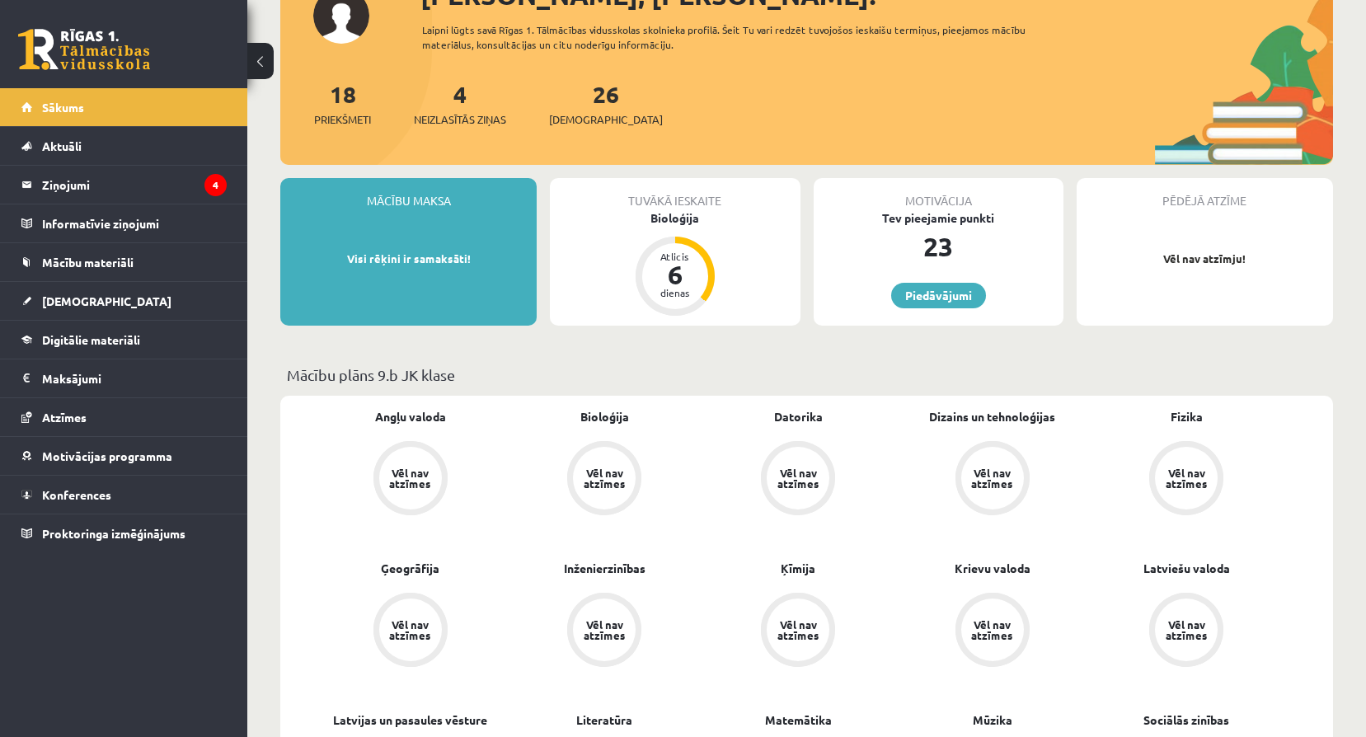
click at [398, 405] on div "Angļu valoda Vēl nav atzīmes Bioloģija Vēl nav atzīmes [GEOGRAPHIC_DATA] Vēl na…" at bounding box center [806, 711] width 1053 height 631
click at [401, 420] on link "Angļu valoda" at bounding box center [410, 416] width 71 height 17
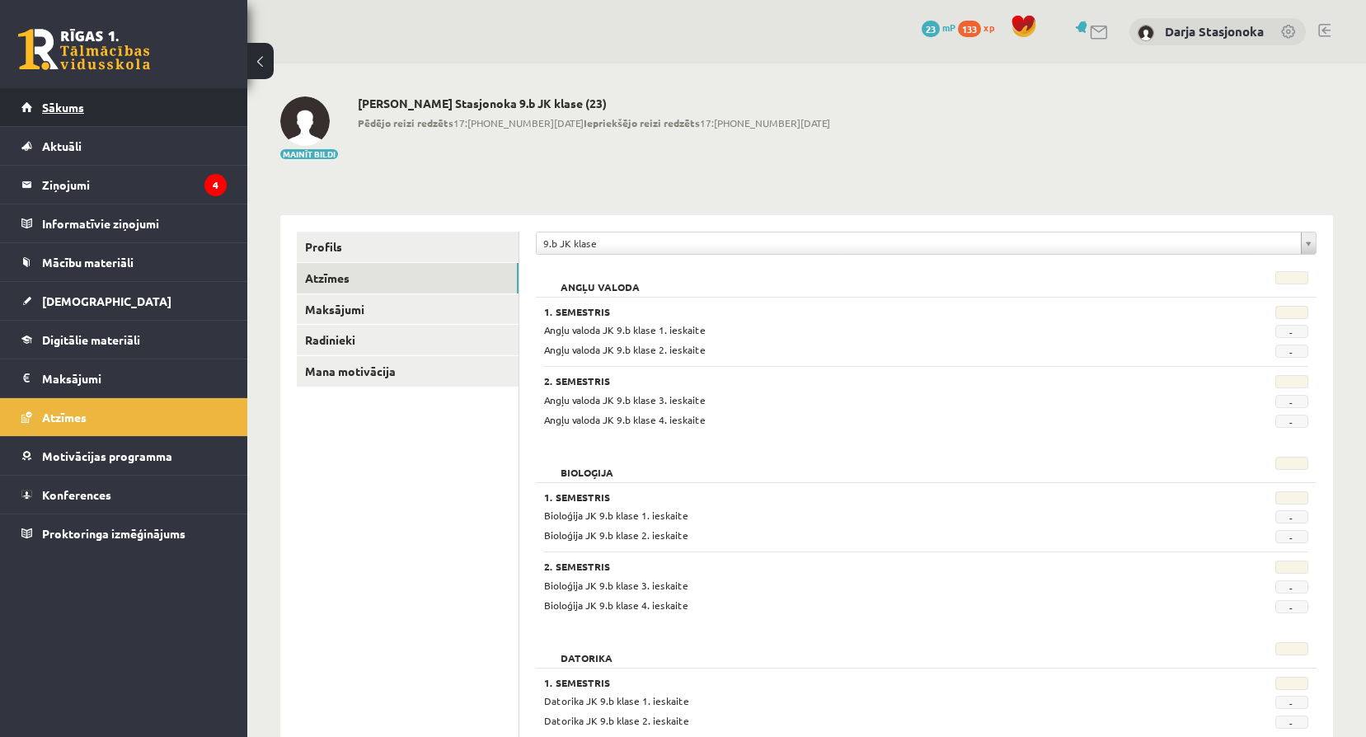
click at [144, 98] on link "Sākums" at bounding box center [123, 107] width 205 height 38
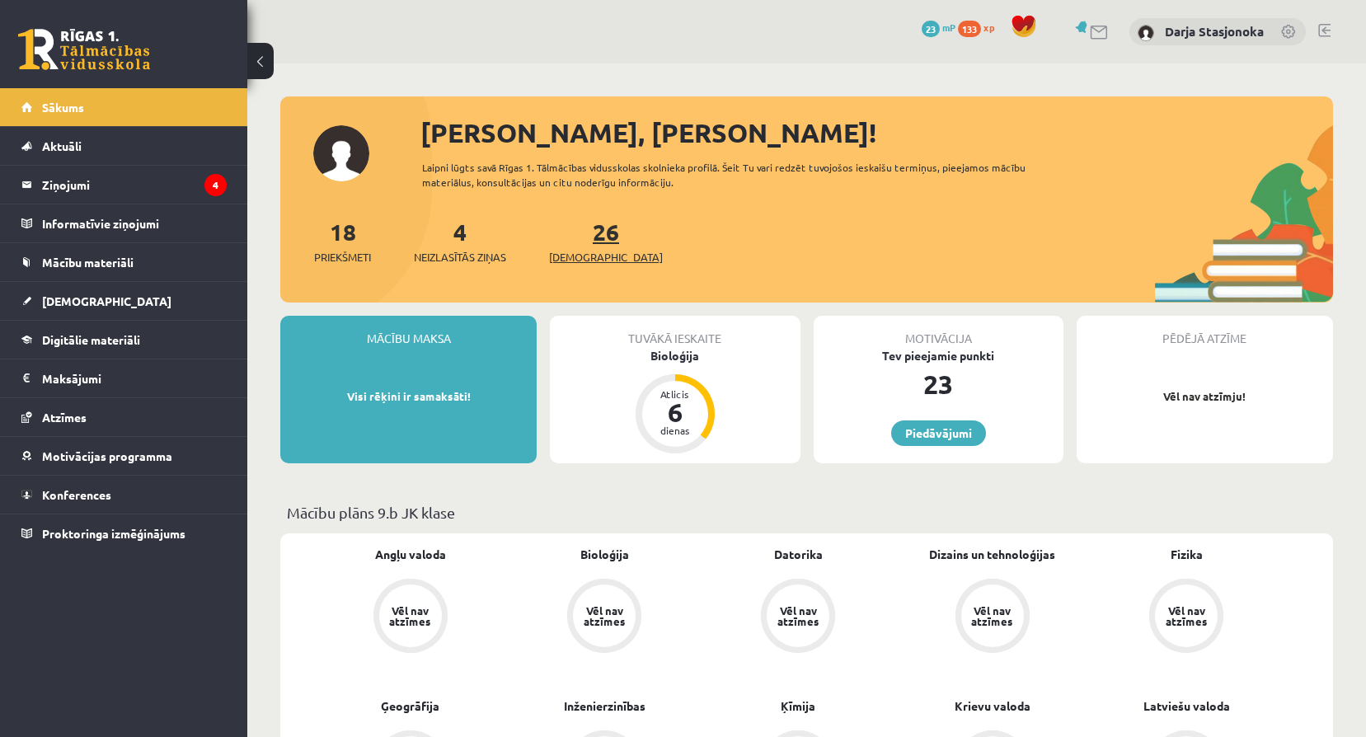
click at [579, 257] on span "[DEMOGRAPHIC_DATA]" at bounding box center [606, 257] width 114 height 16
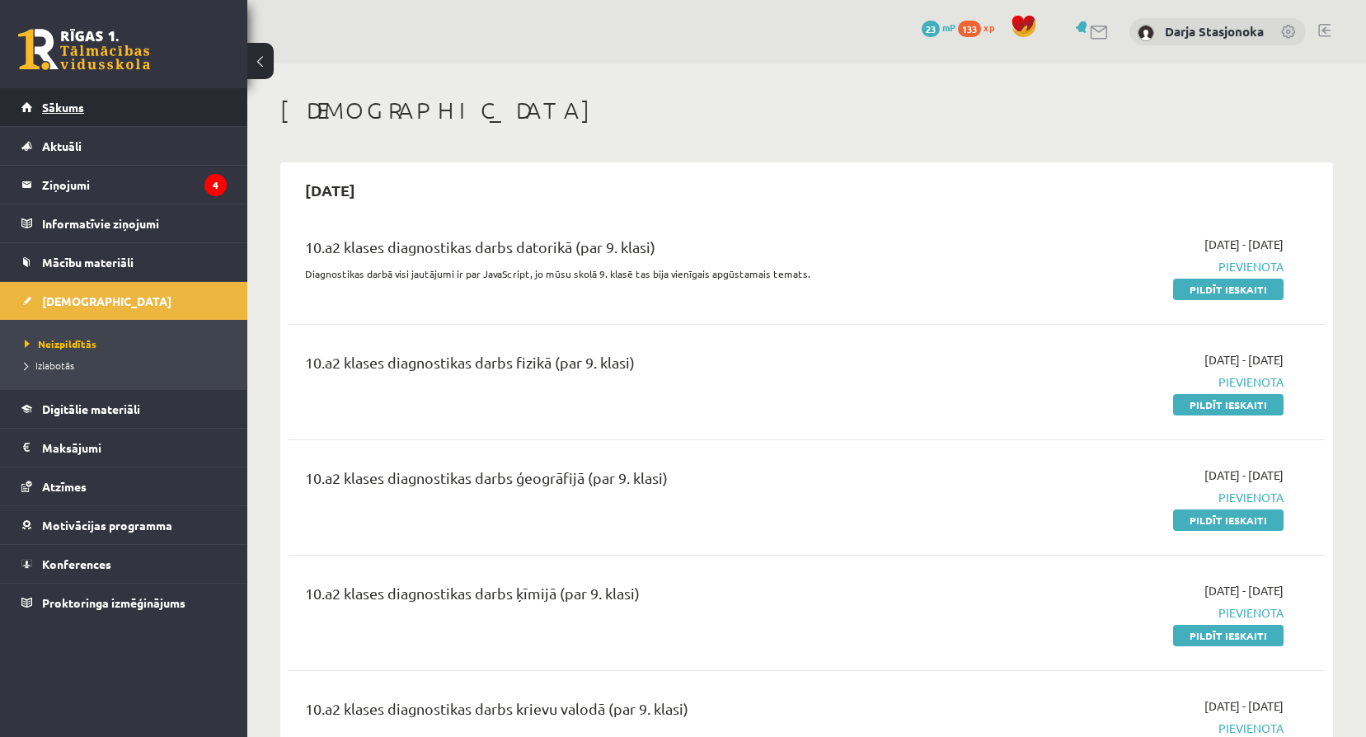
click at [72, 111] on span "Sākums" at bounding box center [63, 107] width 42 height 15
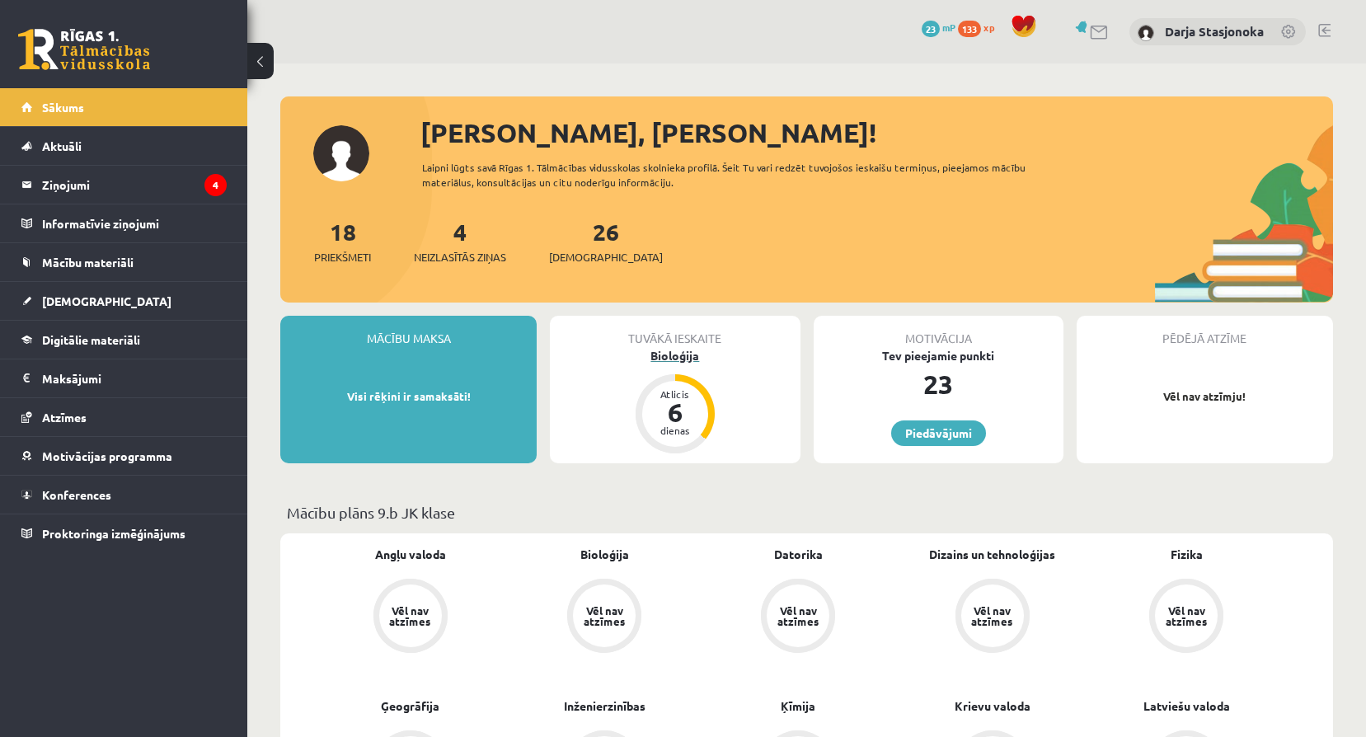
click at [679, 351] on div "Bioloģija" at bounding box center [675, 355] width 250 height 17
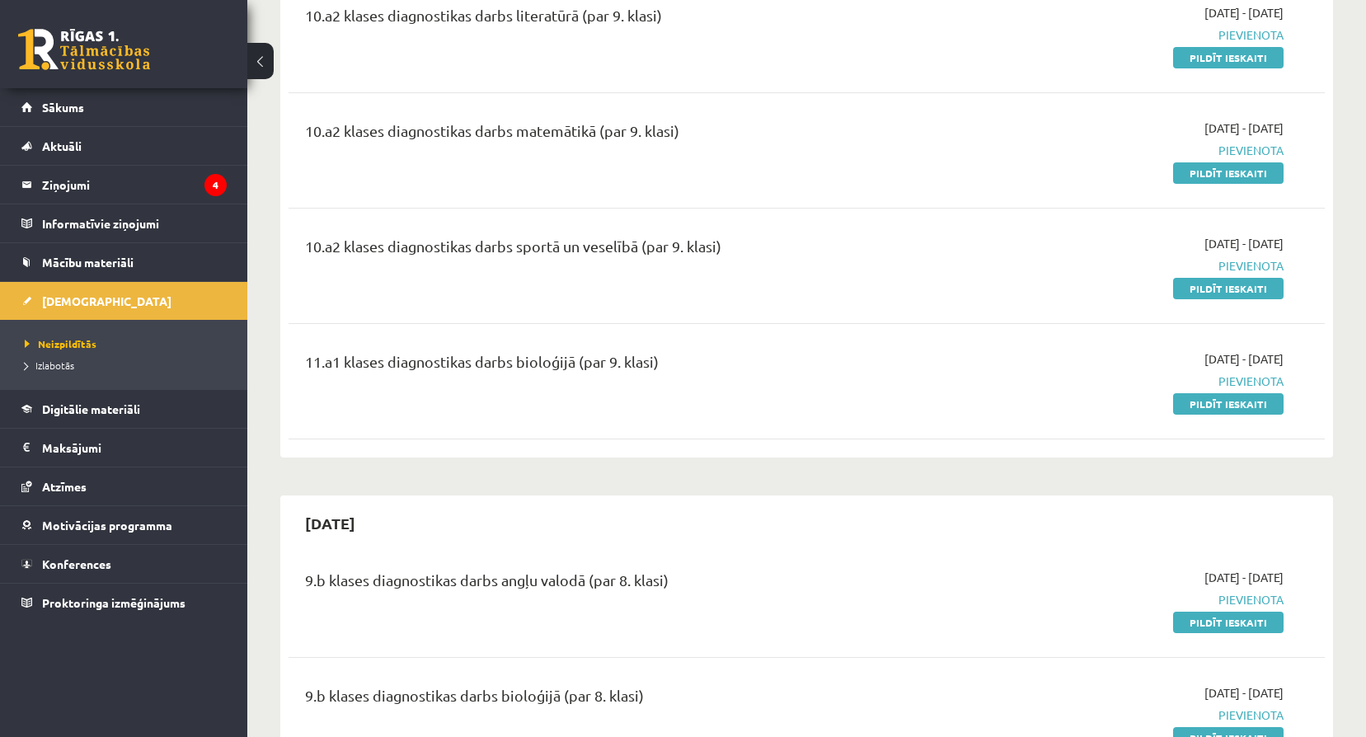
scroll to position [934, 0]
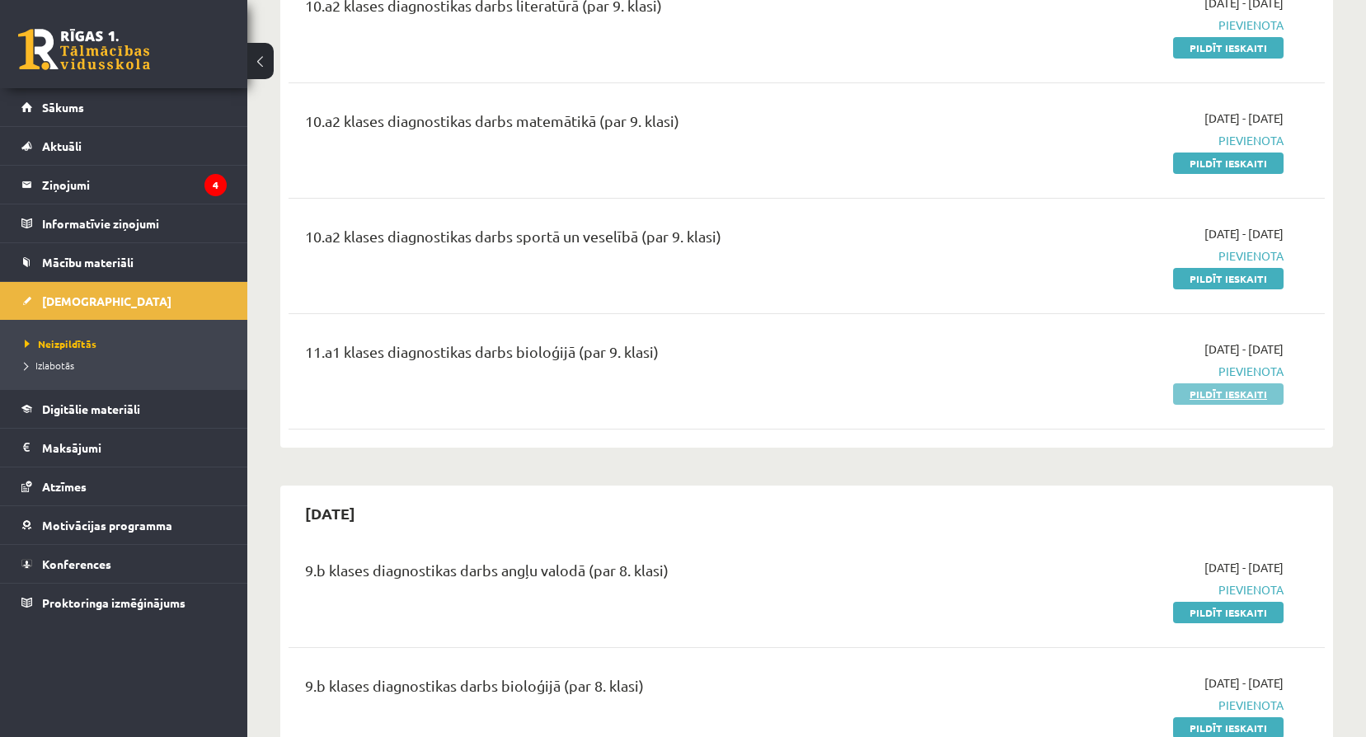
click at [1207, 397] on link "Pildīt ieskaiti" at bounding box center [1228, 393] width 110 height 21
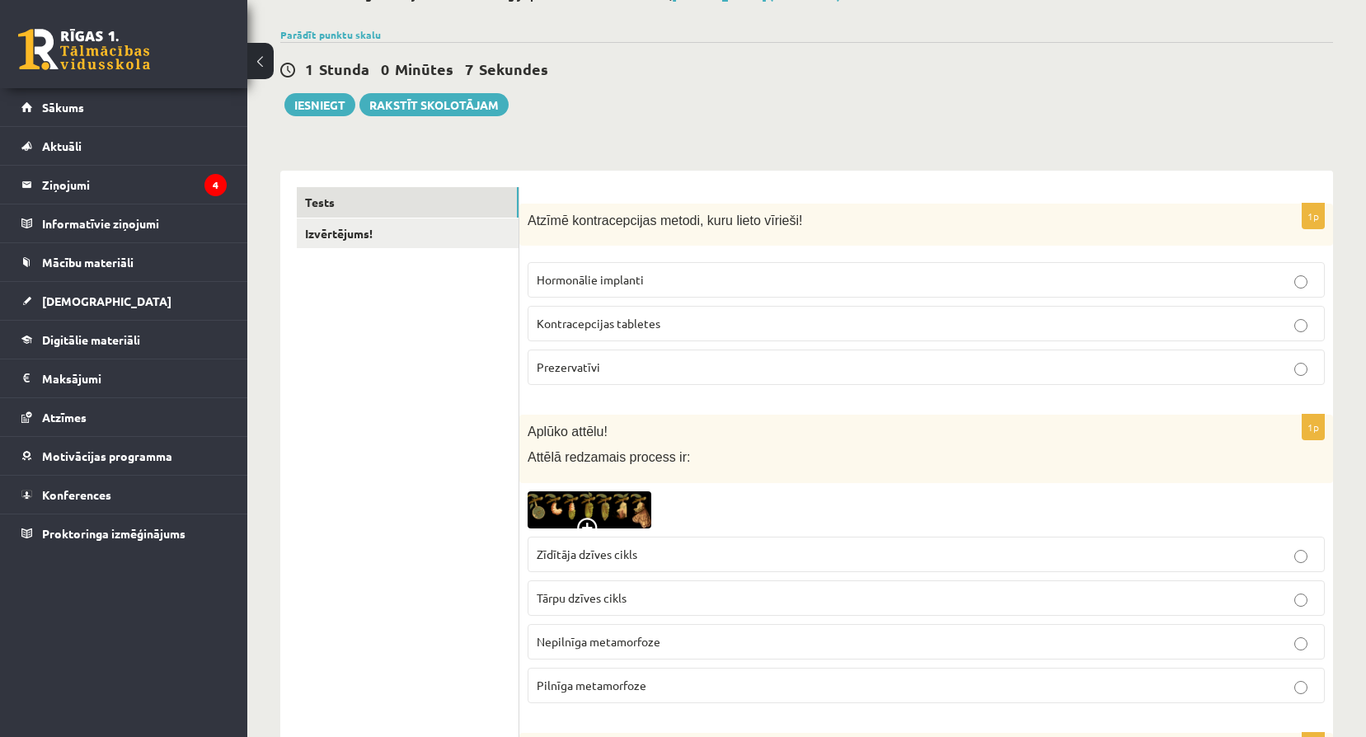
scroll to position [110, 0]
click at [923, 357] on label "Prezervatīvi" at bounding box center [925, 366] width 797 height 35
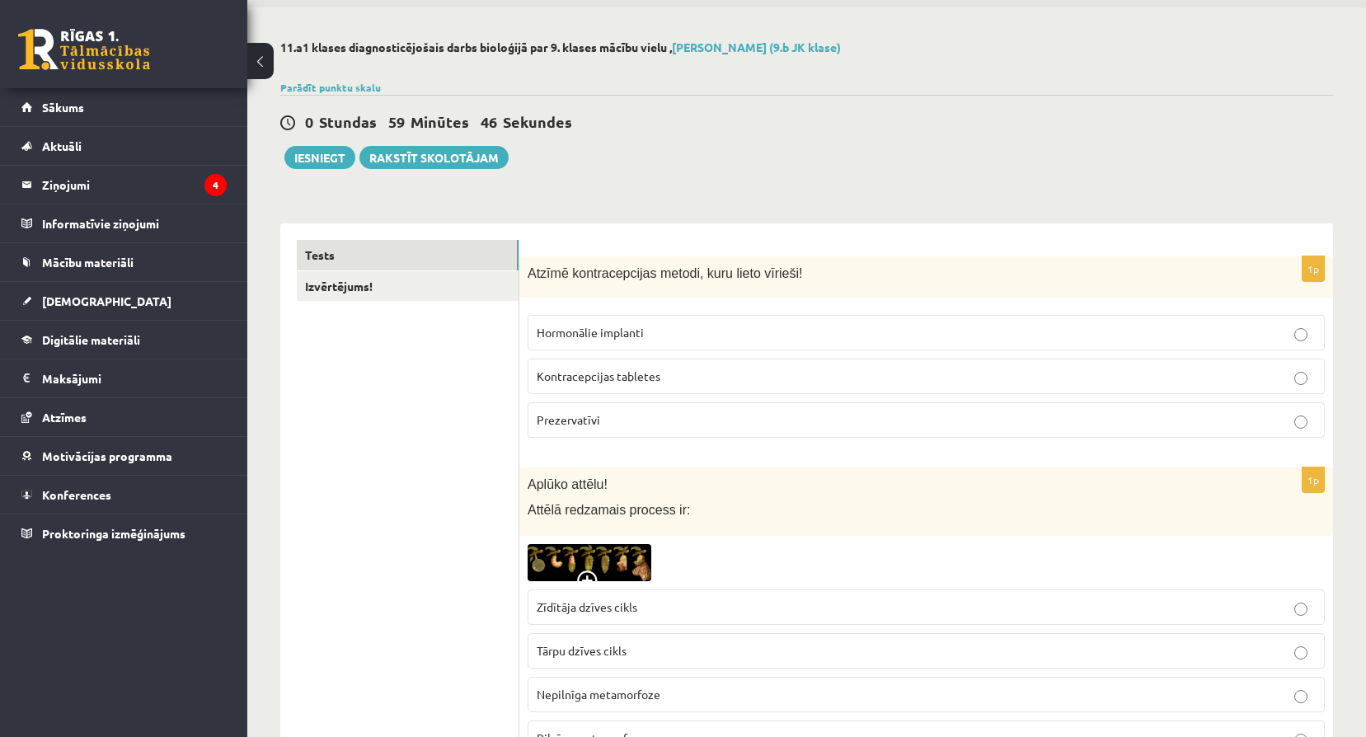
scroll to position [55, 0]
click at [379, 293] on link "Izvērtējums!" at bounding box center [408, 287] width 222 height 30
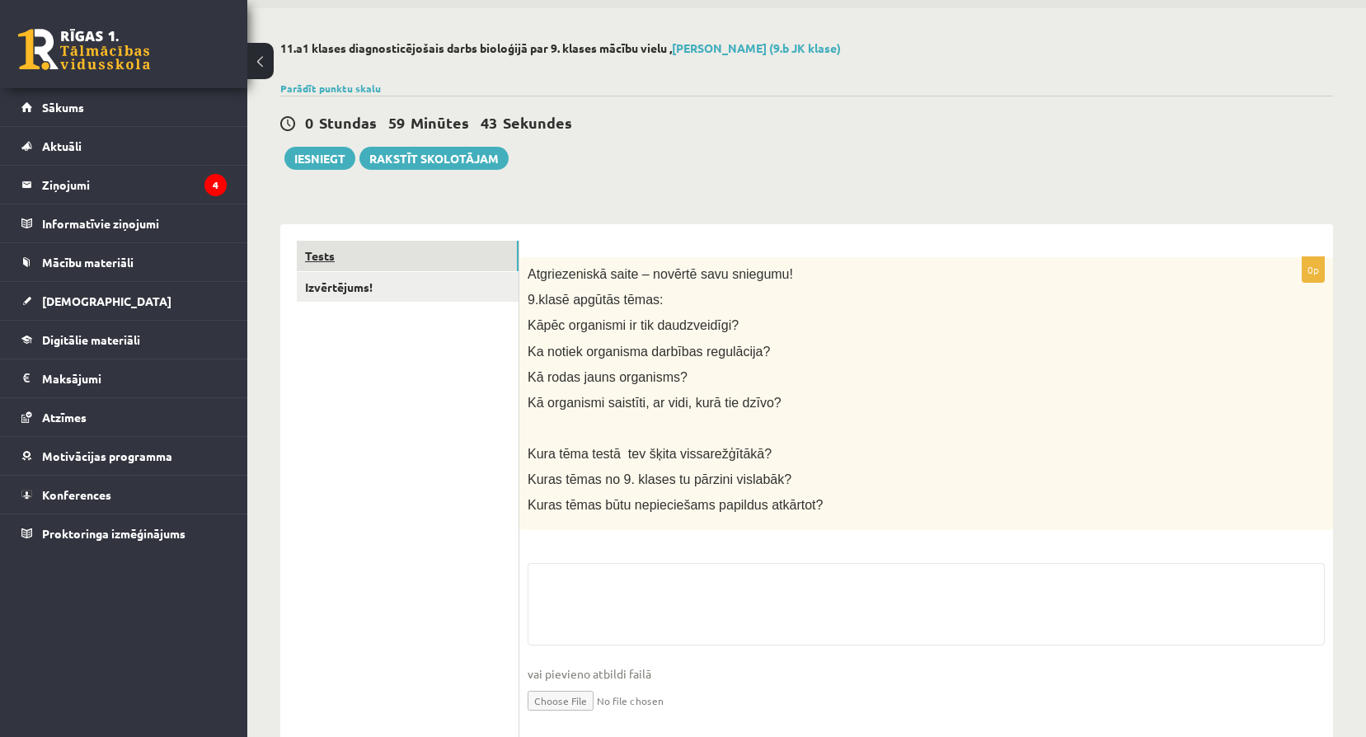
click at [462, 267] on link "Tests" at bounding box center [408, 256] width 222 height 30
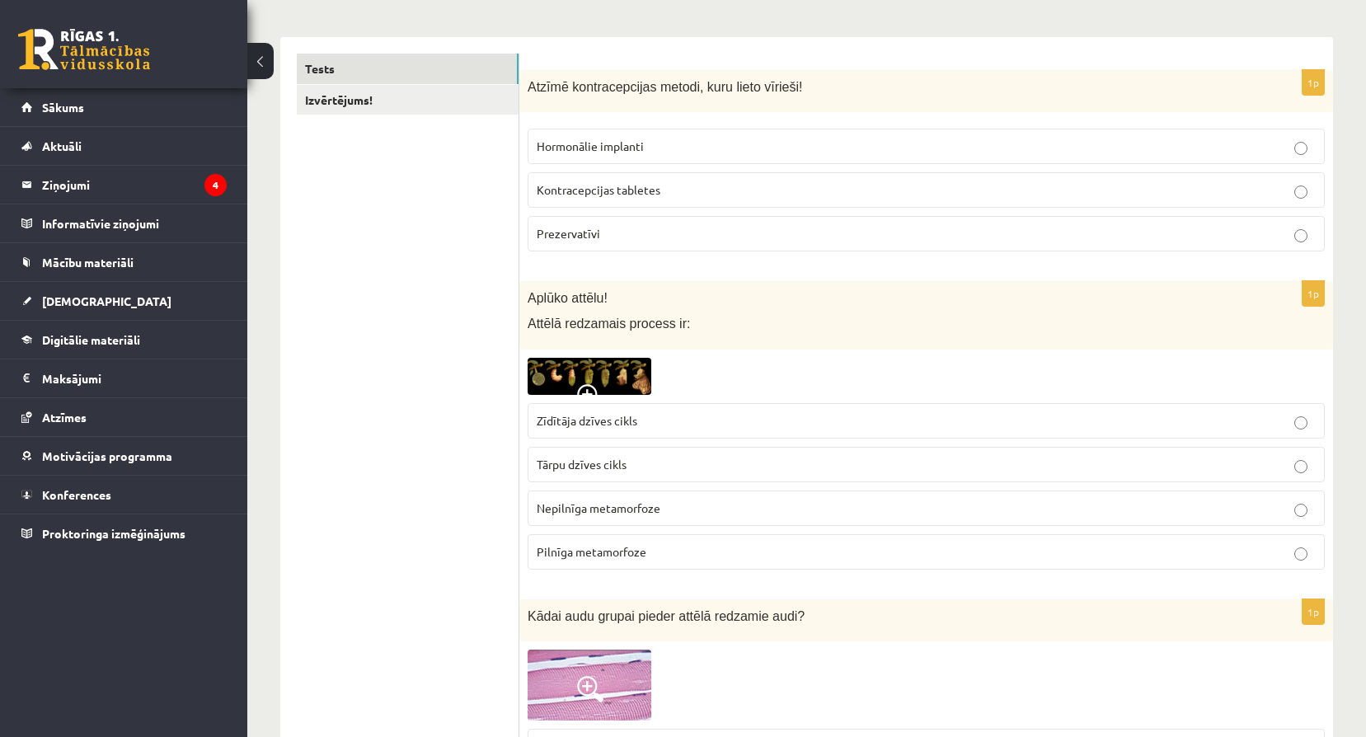
scroll to position [247, 0]
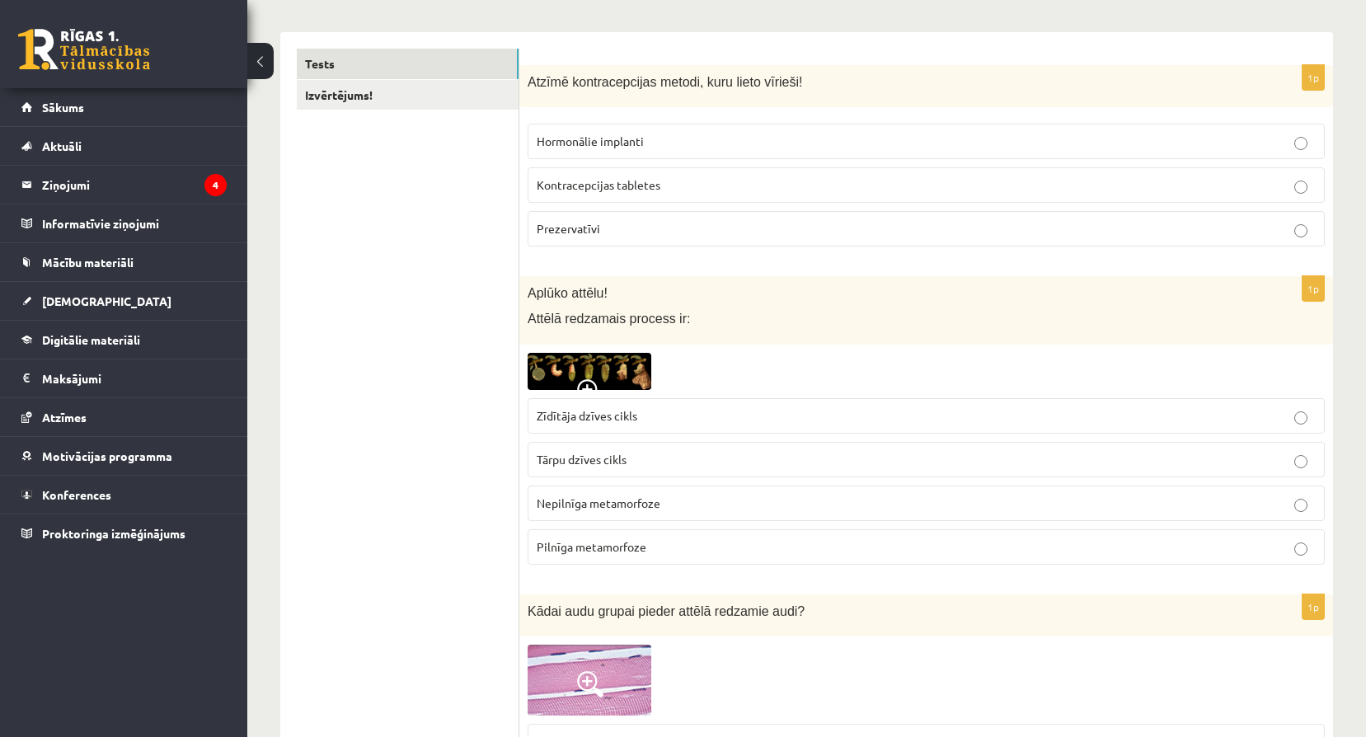
click at [587, 552] on span "Pilnīga metamorfoze" at bounding box center [592, 546] width 110 height 15
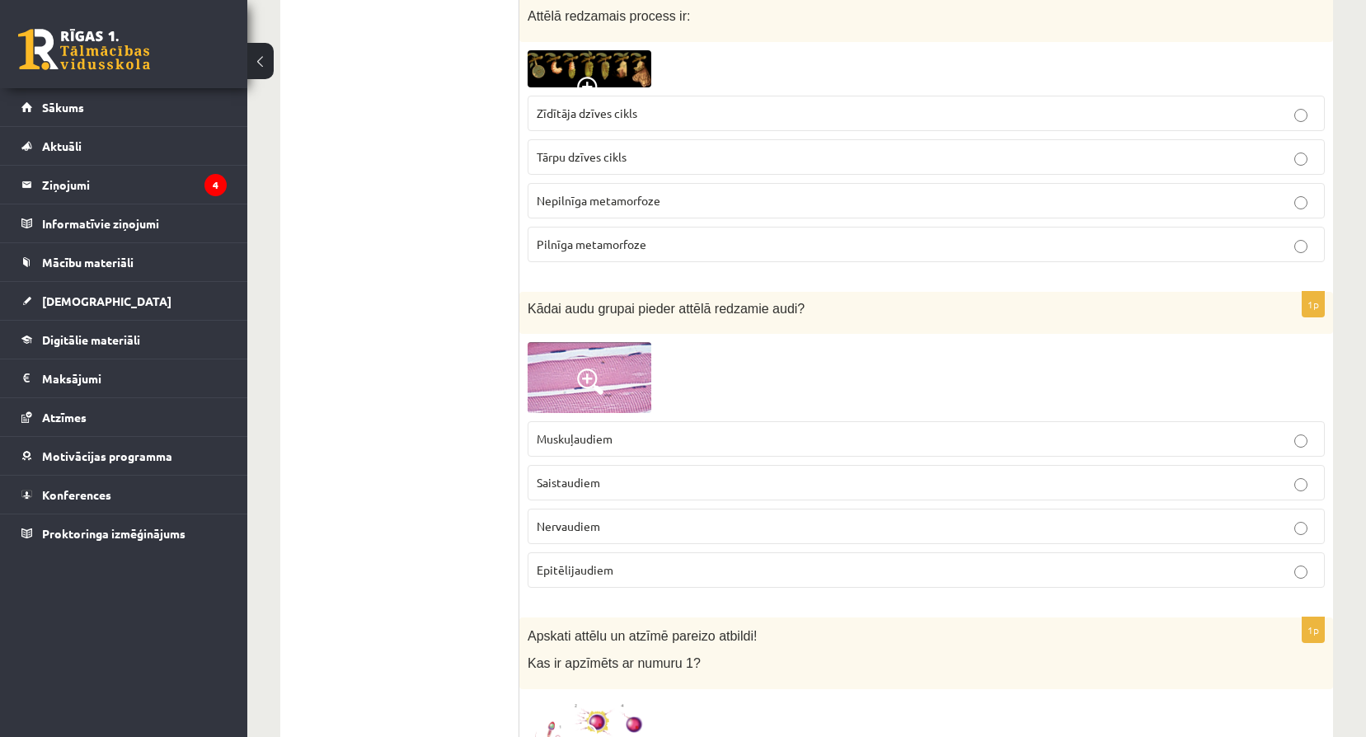
scroll to position [577, 0]
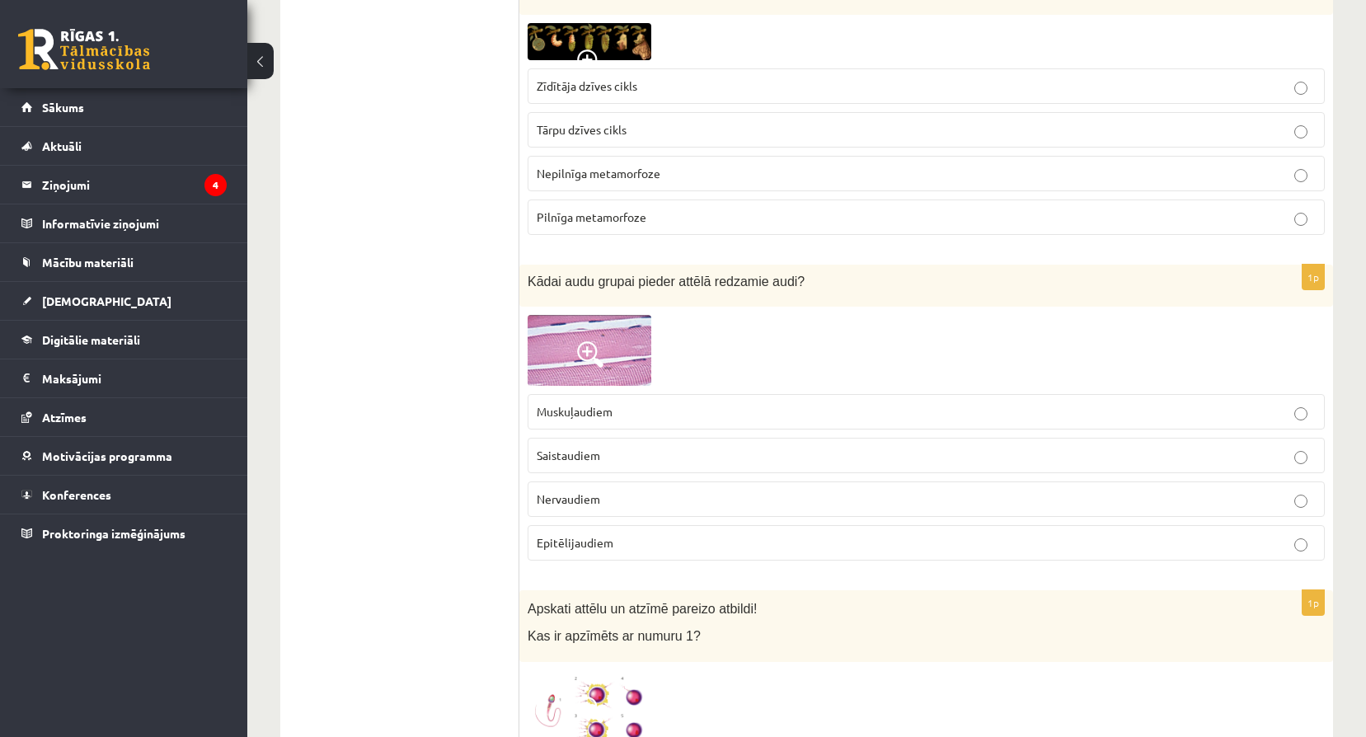
click at [576, 354] on img at bounding box center [589, 350] width 124 height 71
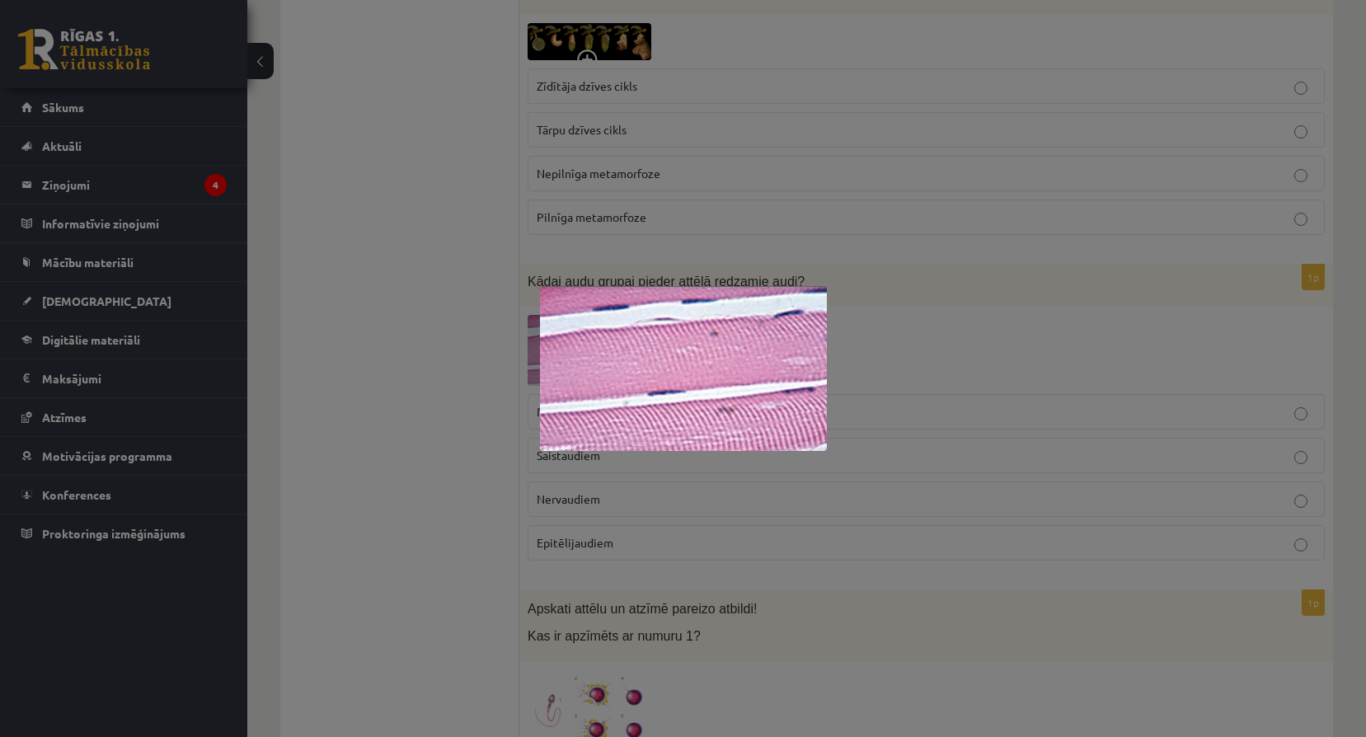
click at [966, 199] on div at bounding box center [683, 368] width 1366 height 737
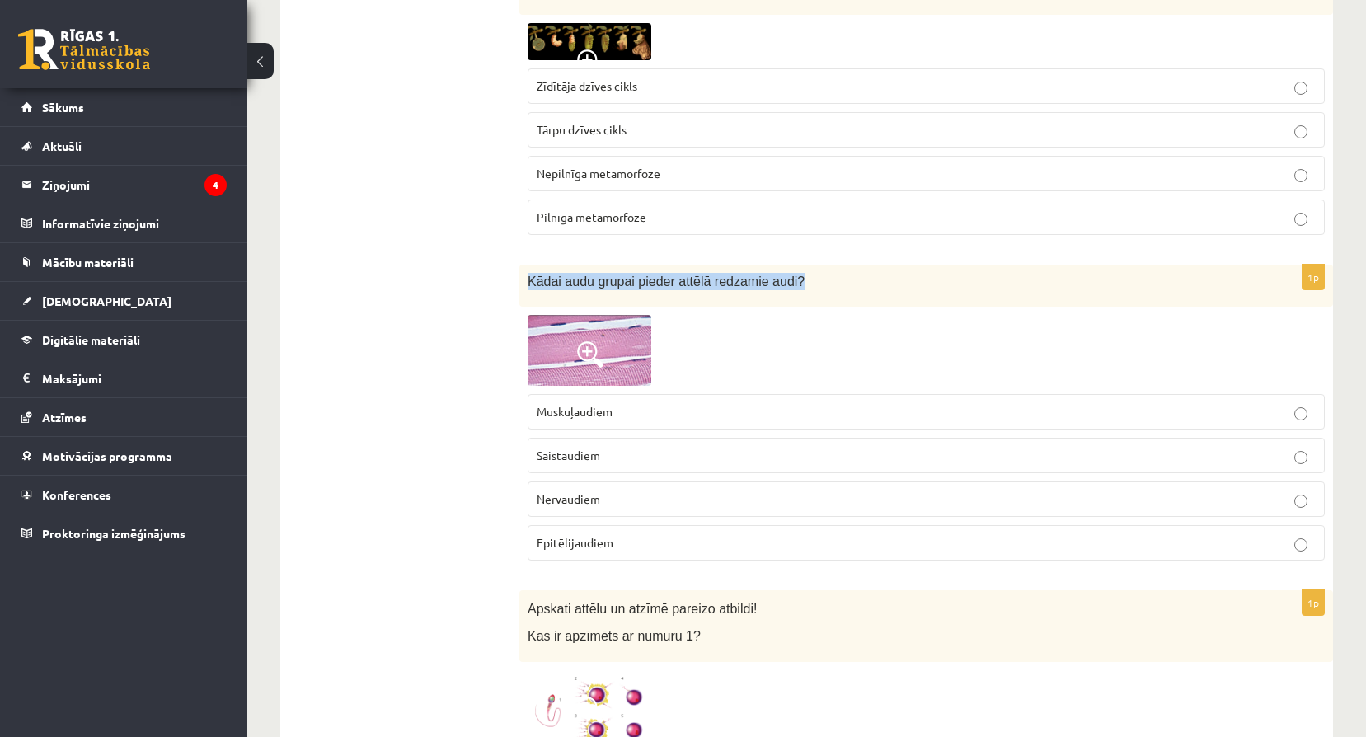
drag, startPoint x: 529, startPoint y: 277, endPoint x: 778, endPoint y: 284, distance: 249.0
click at [778, 284] on span "Kādai audu grupai pieder attēlā redzamie audi?" at bounding box center [665, 281] width 277 height 14
copy span "Kādai audu grupai pieder attēlā redzamie audi?"
drag, startPoint x: 531, startPoint y: 406, endPoint x: 632, endPoint y: 406, distance: 101.4
click at [632, 406] on label "Muskuļaudiem" at bounding box center [925, 411] width 797 height 35
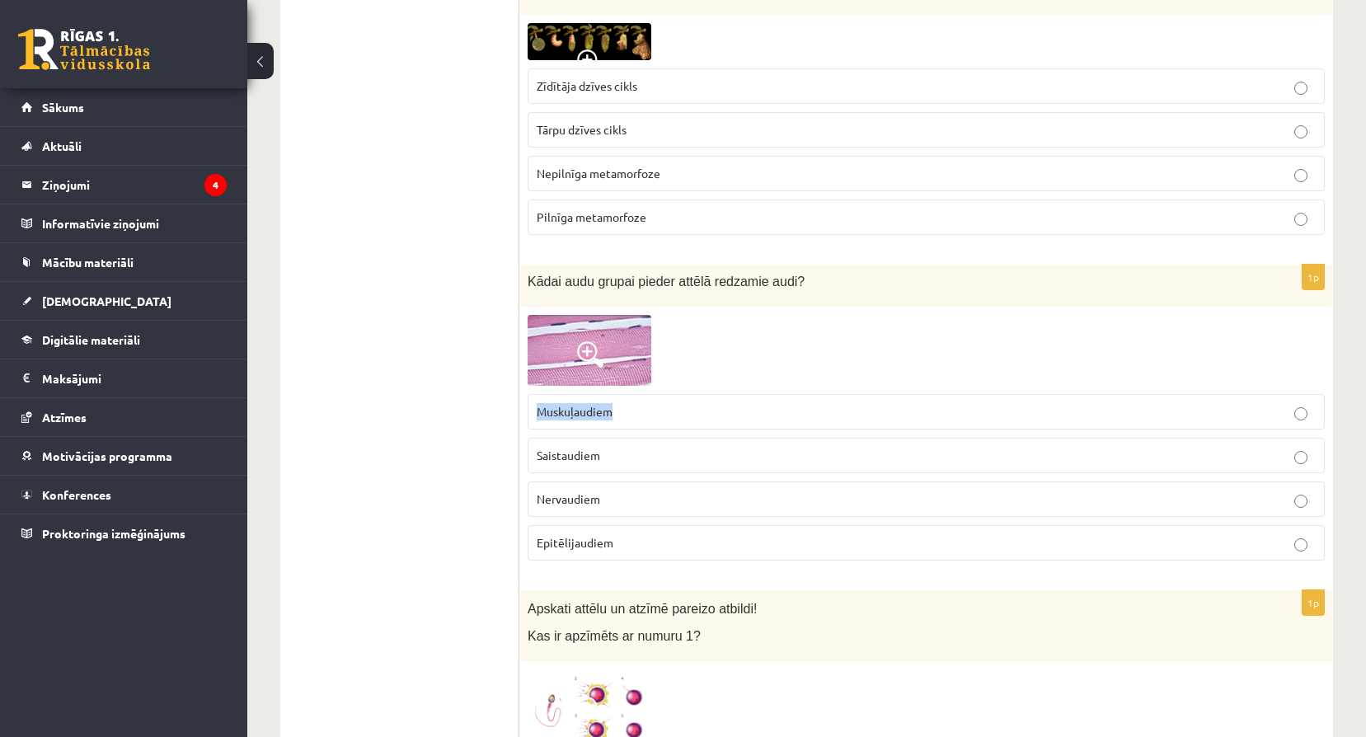
click at [797, 409] on p "Muskuļaudiem" at bounding box center [926, 411] width 779 height 17
click at [610, 353] on img at bounding box center [589, 350] width 124 height 71
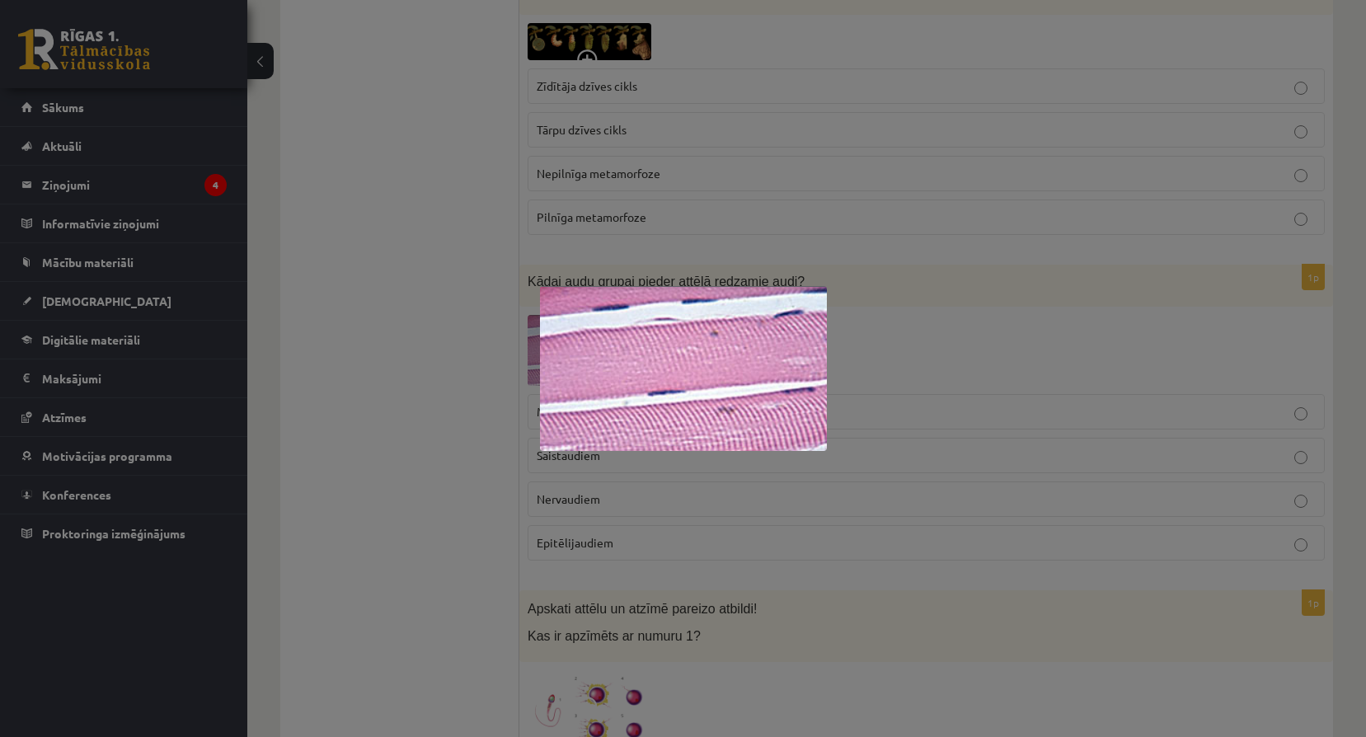
click at [1037, 378] on div at bounding box center [683, 368] width 1366 height 737
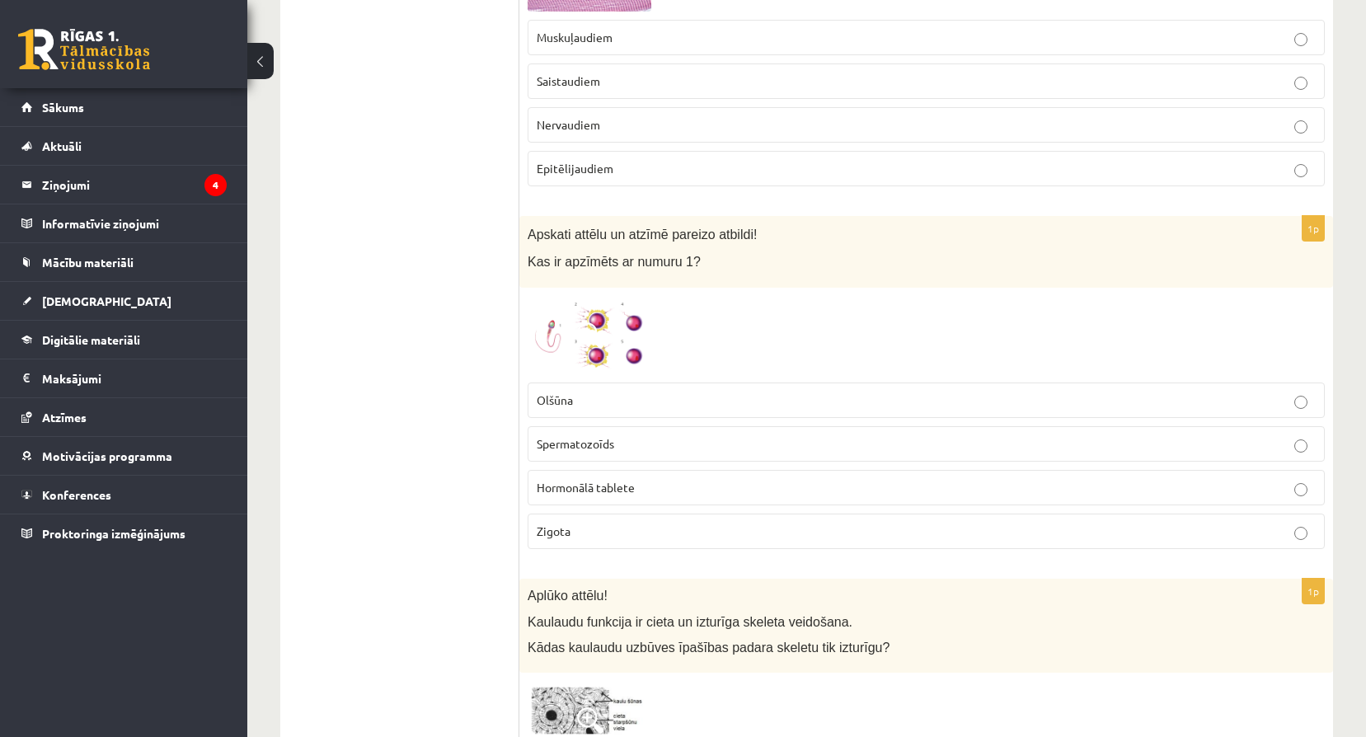
scroll to position [962, 0]
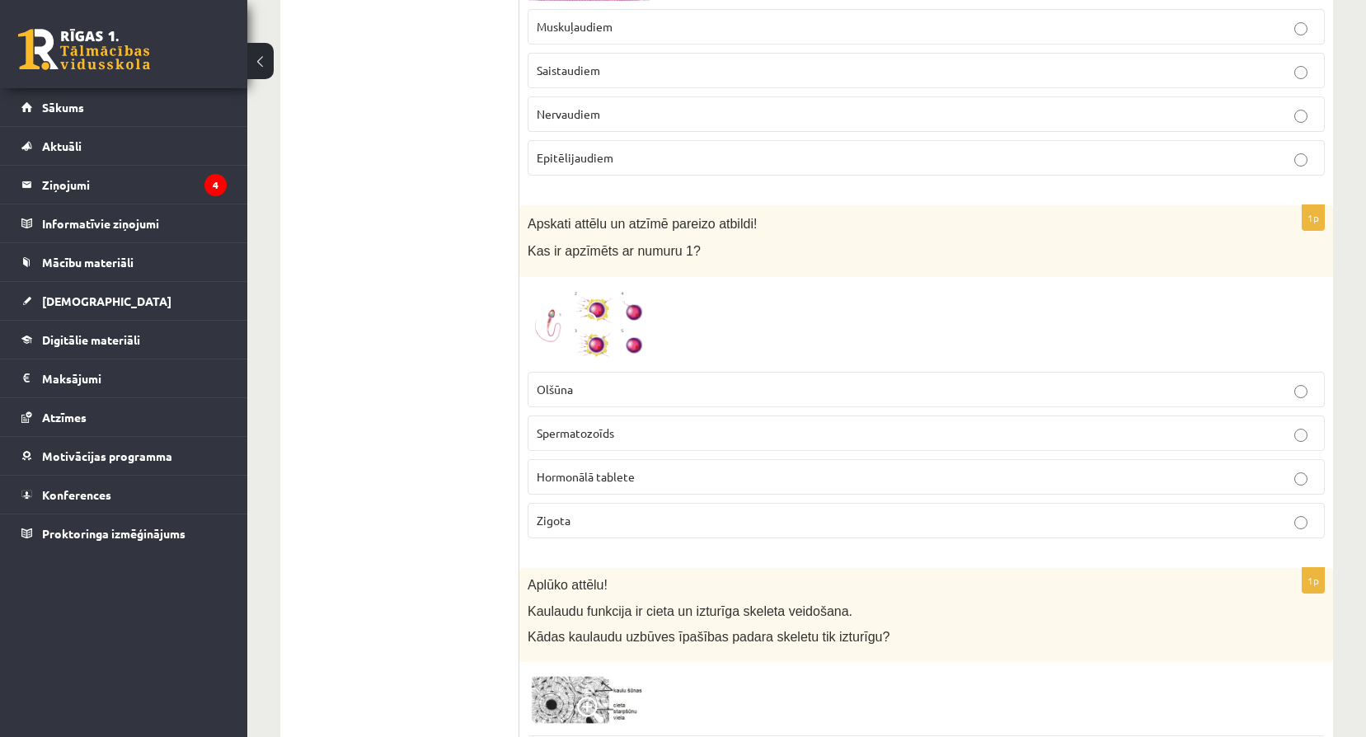
click at [566, 323] on img at bounding box center [589, 324] width 124 height 78
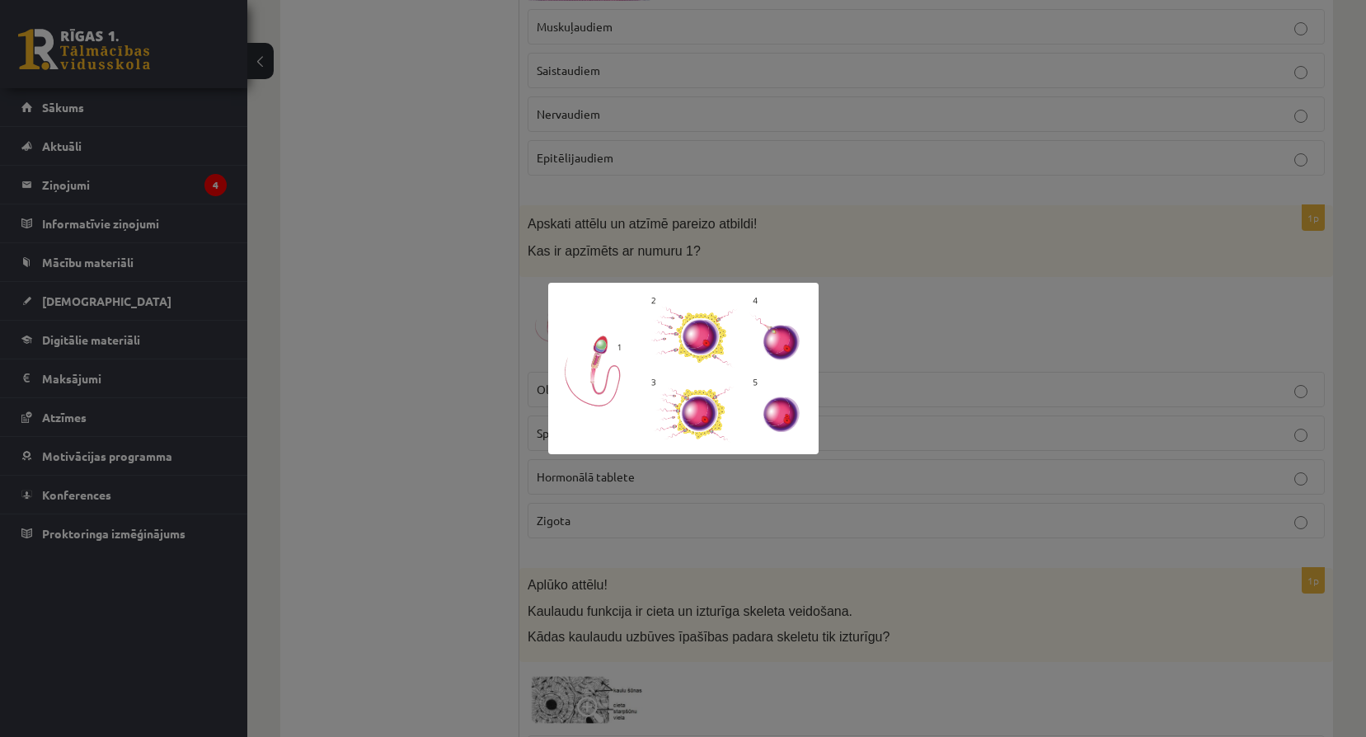
click at [848, 603] on div at bounding box center [683, 368] width 1366 height 737
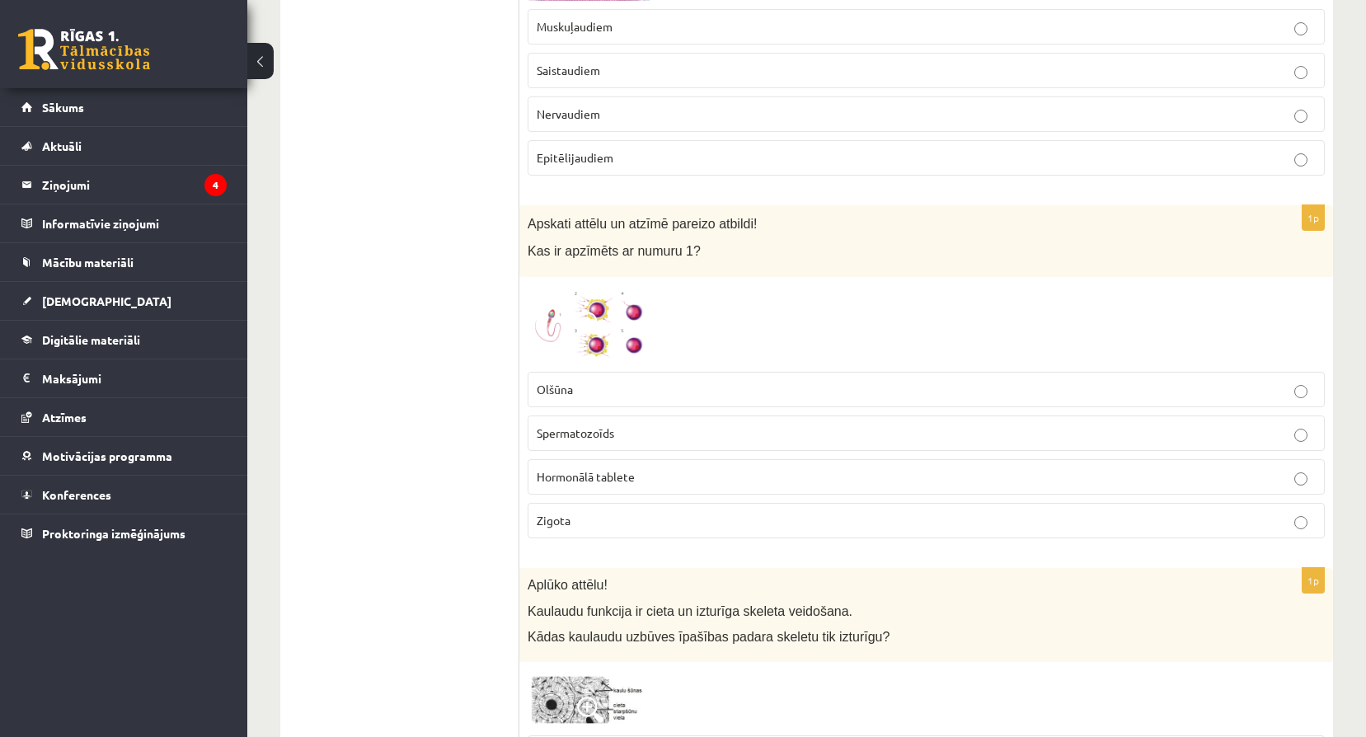
click at [667, 432] on p "Spermatozoīds" at bounding box center [926, 432] width 779 height 17
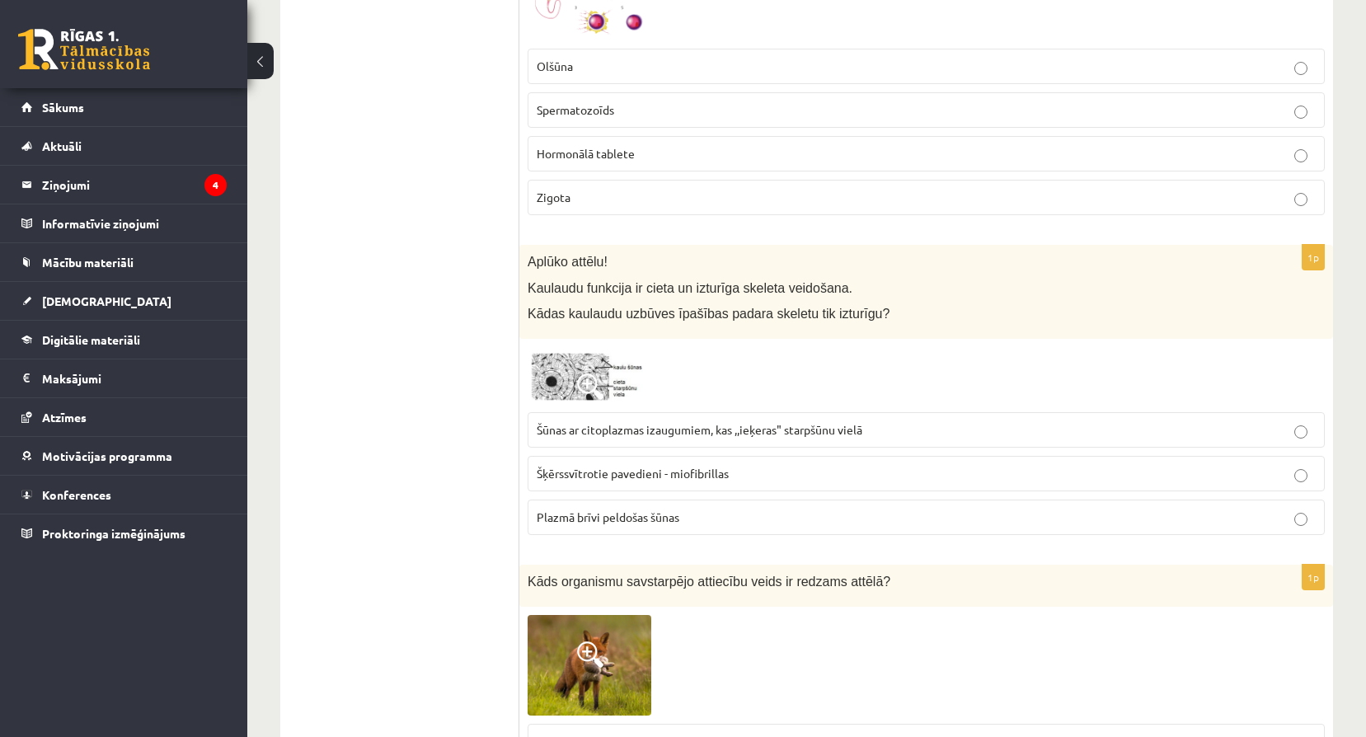
scroll to position [1292, 0]
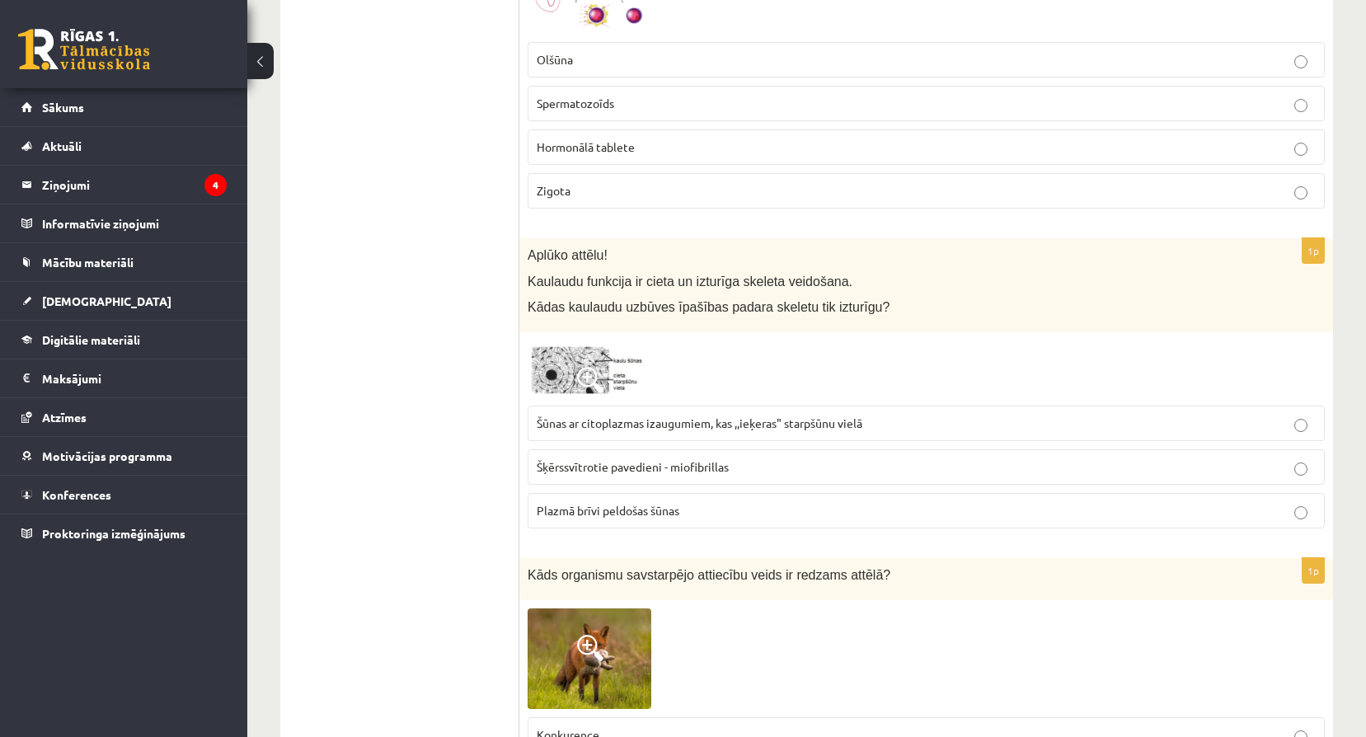
click at [585, 362] on img at bounding box center [589, 368] width 124 height 57
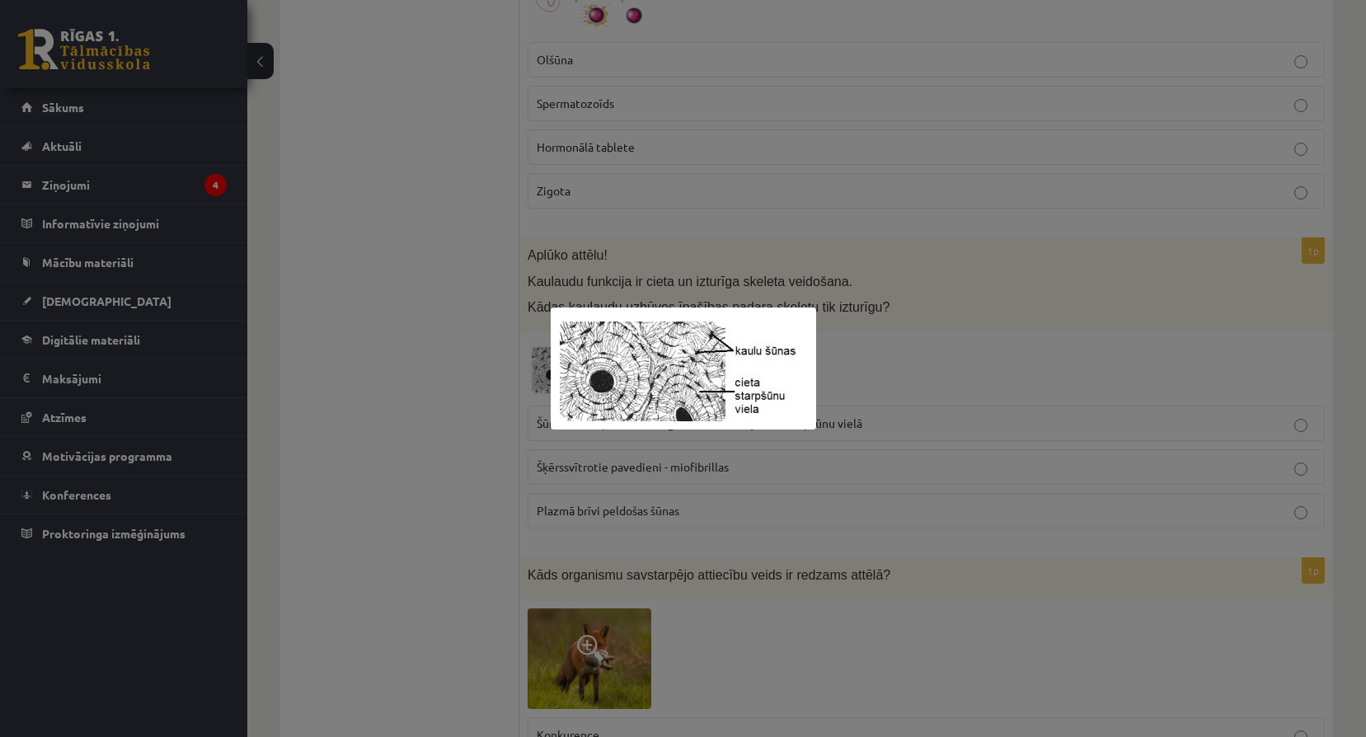
click at [870, 476] on div at bounding box center [683, 368] width 1366 height 737
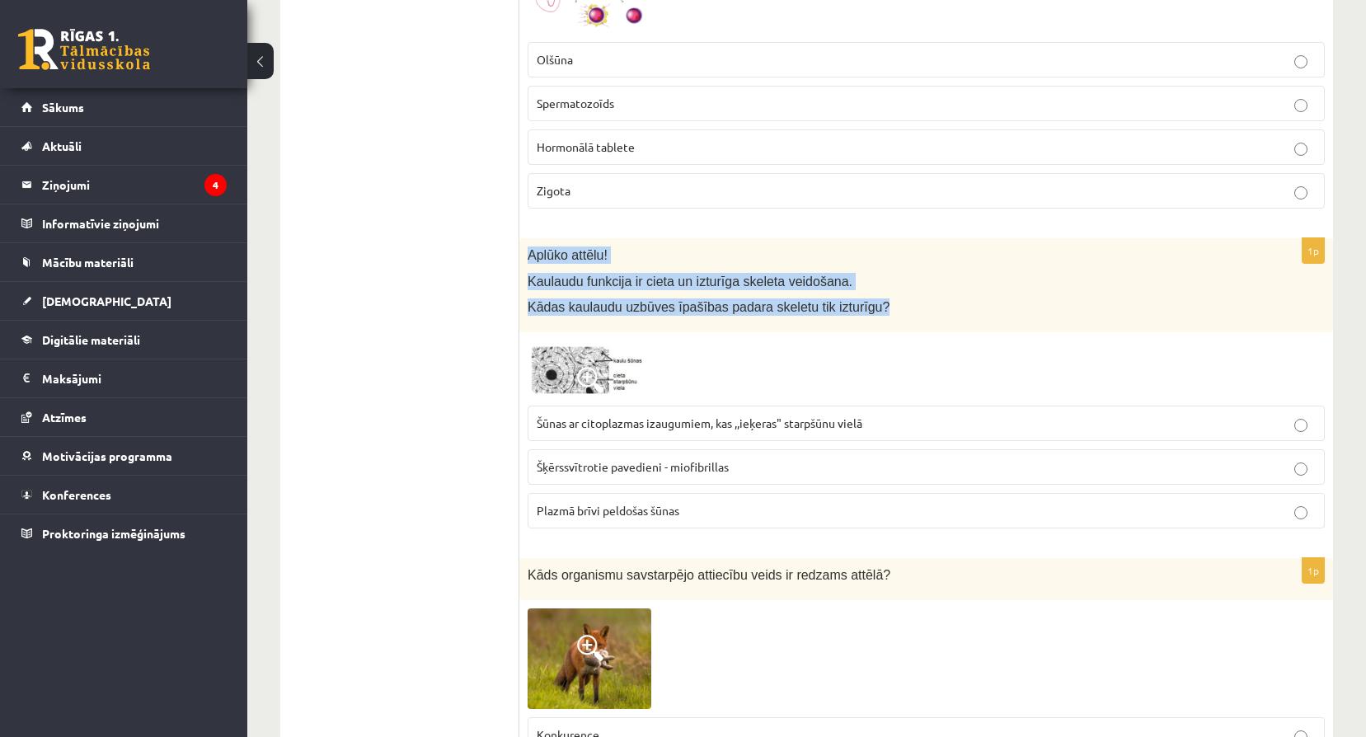
drag, startPoint x: 530, startPoint y: 258, endPoint x: 867, endPoint y: 321, distance: 343.0
click at [867, 321] on div "Aplūko attēlu! Kaulaudu funkcija ir cieta un izturīga skeleta veidošana. Kādas …" at bounding box center [925, 285] width 813 height 94
copy div "Aplūko attēlu! Kaulaudu funkcija ir cieta un izturīga skeleta veidošana. Kādas …"
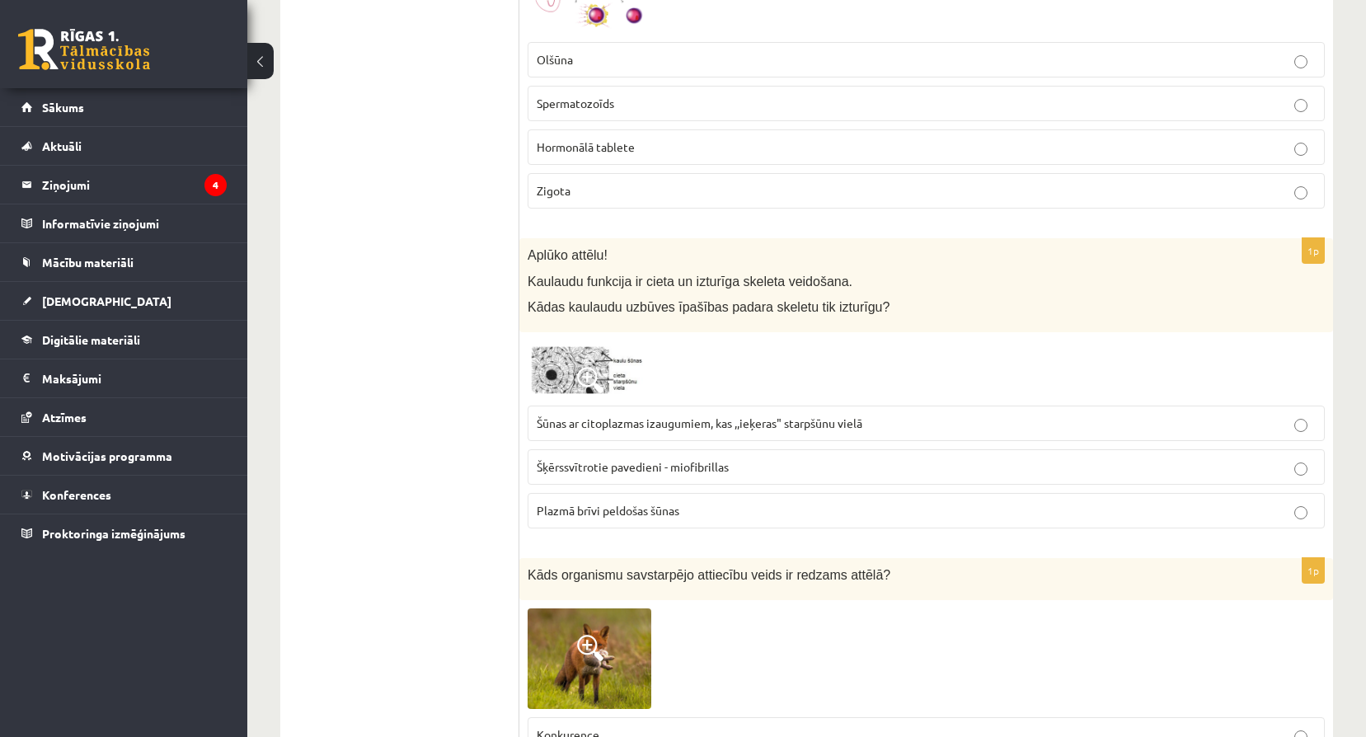
click at [827, 385] on div at bounding box center [925, 368] width 797 height 57
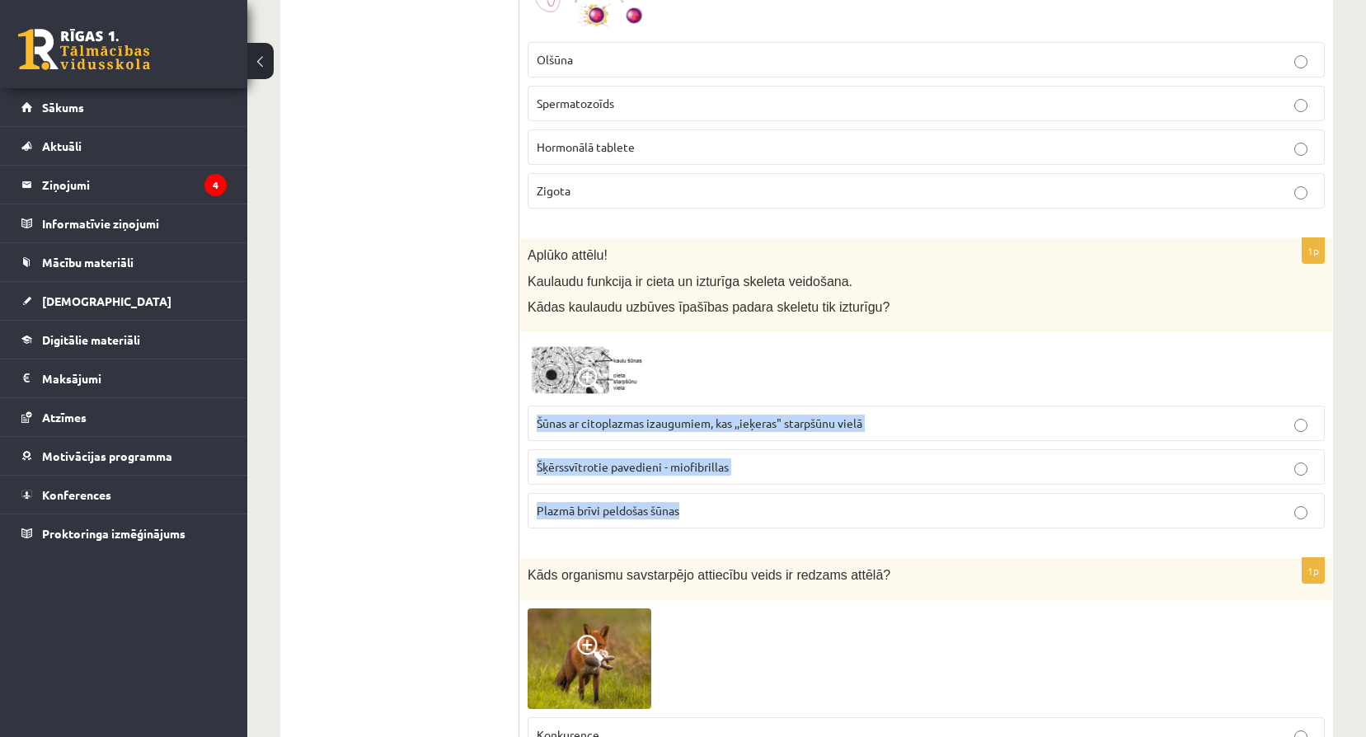
drag, startPoint x: 533, startPoint y: 416, endPoint x: 737, endPoint y: 501, distance: 220.6
click at [737, 501] on fieldset "Šūnas ar citoplazmas izaugumiem, kas ,,ieķeras" starpšūnu vielā Šķērssvītrotie …" at bounding box center [925, 465] width 797 height 136
copy fieldset "Šūnas ar citoplazmas izaugumiem, kas ,,ieķeras" starpšūnu vielā Šķērssvītrotie …"
click at [106, 112] on link "Sākums" at bounding box center [123, 107] width 205 height 38
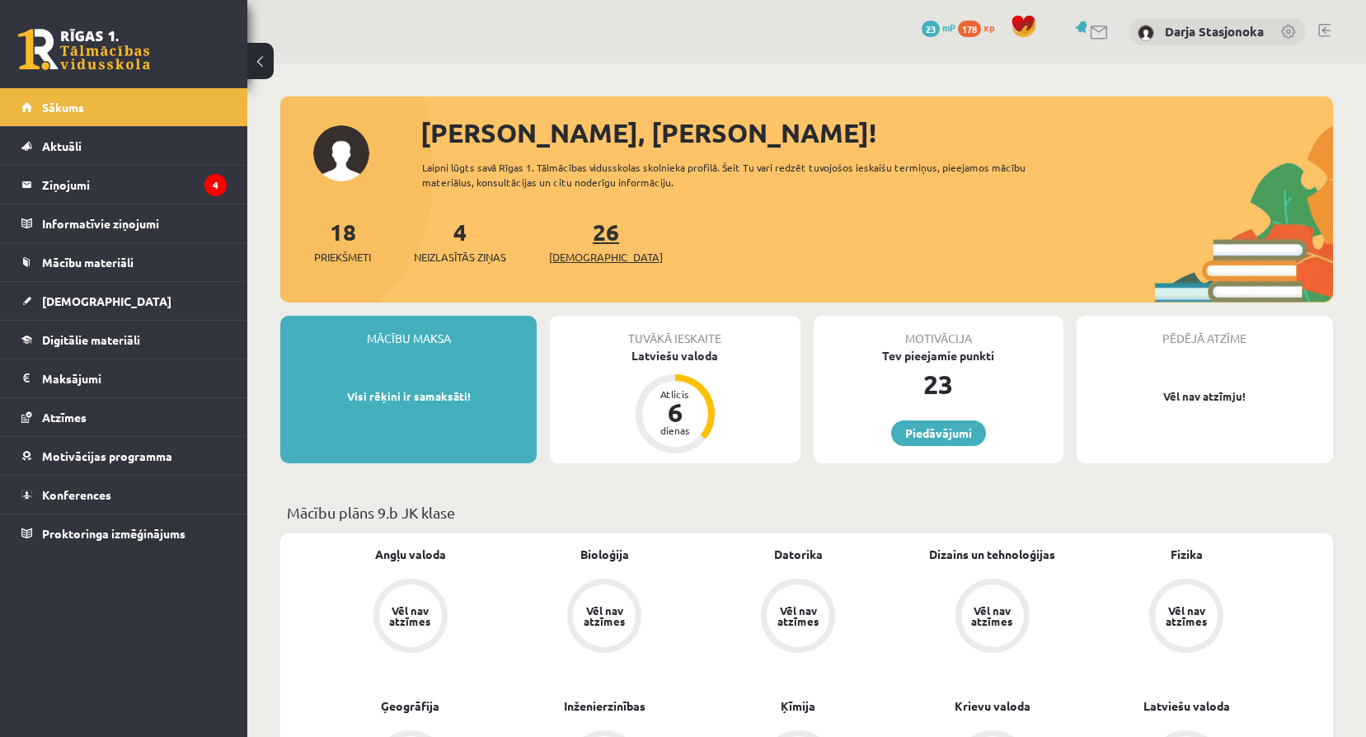
click at [577, 238] on link "26 Ieskaites" at bounding box center [606, 241] width 114 height 49
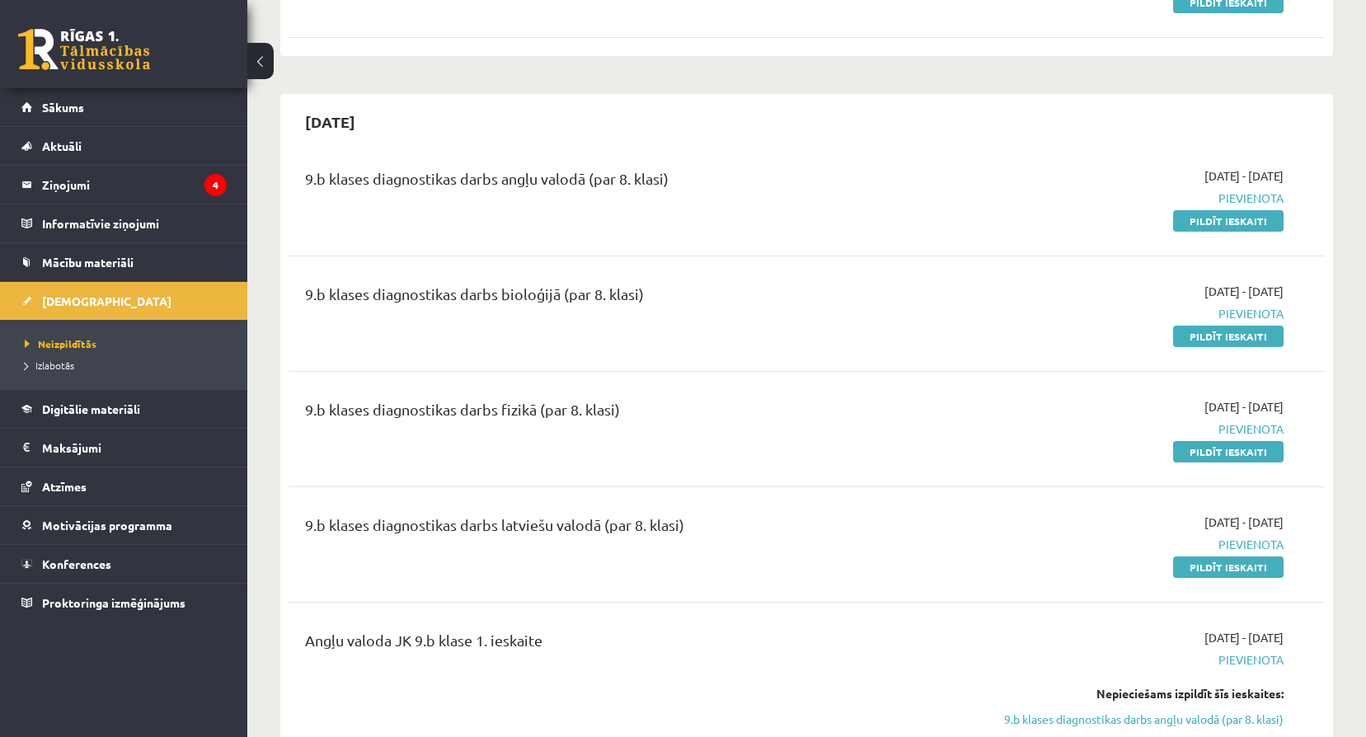
scroll to position [1374, 0]
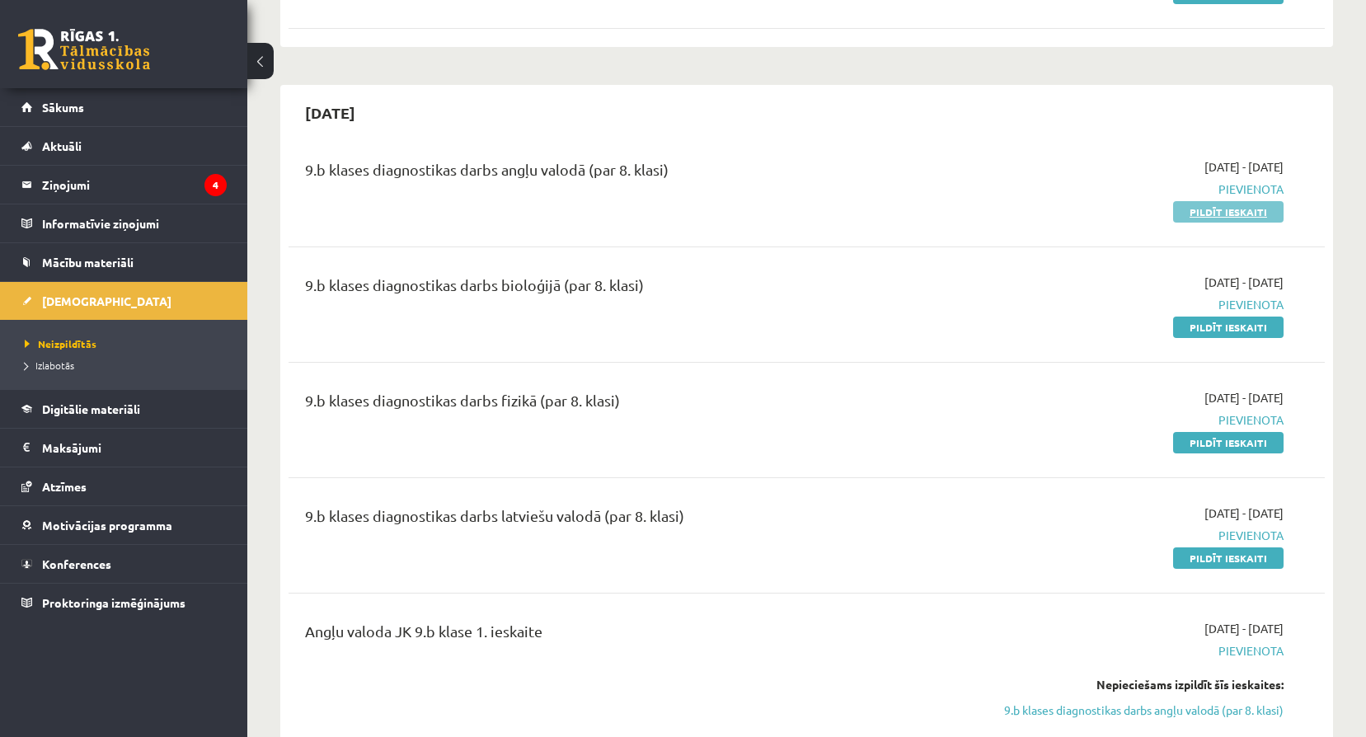
click at [1208, 209] on link "Pildīt ieskaiti" at bounding box center [1228, 211] width 110 height 21
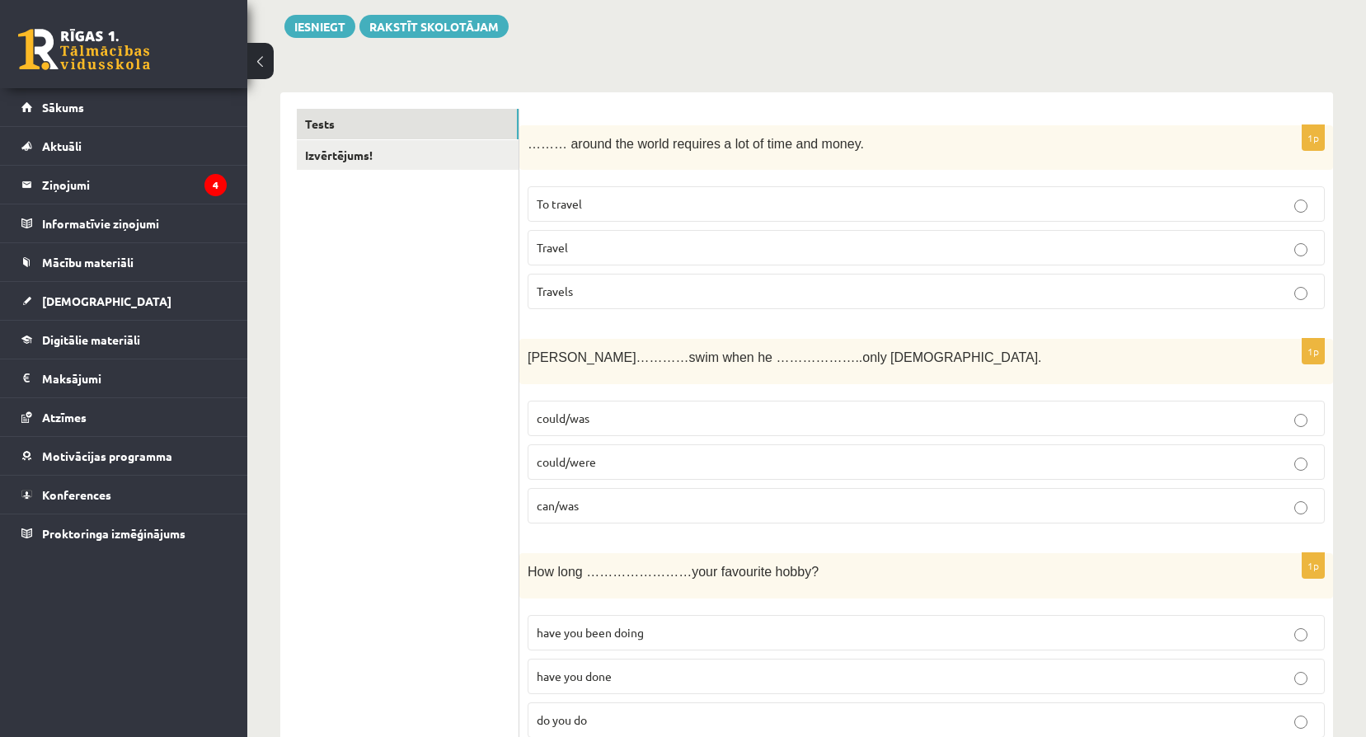
scroll to position [192, 0]
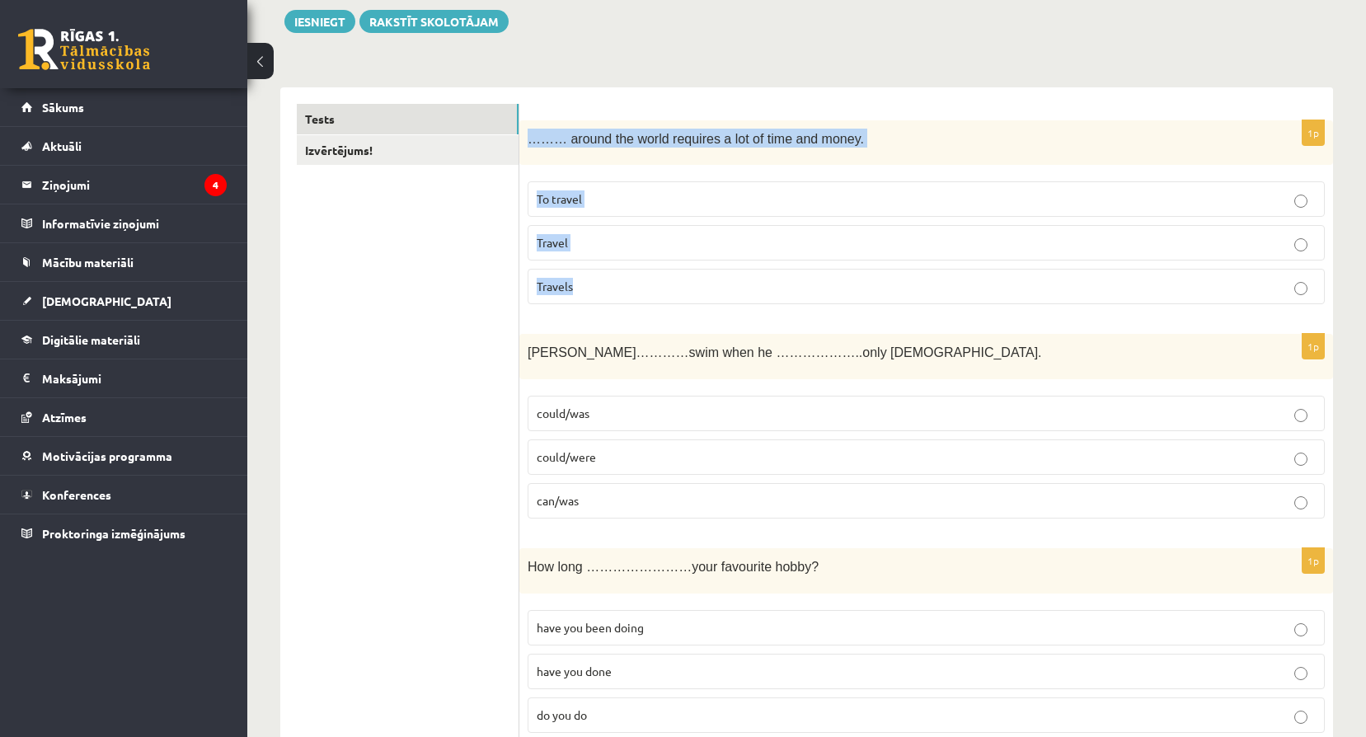
drag, startPoint x: 527, startPoint y: 141, endPoint x: 651, endPoint y: 278, distance: 184.4
click at [651, 278] on div "1p ……… around the world requires a lot of time and money. To travel Travel Trav…" at bounding box center [925, 219] width 813 height 198
copy div "……… around the world requires a lot of time and money. To travel Travel Travels"
click at [704, 188] on label "To travel" at bounding box center [925, 198] width 797 height 35
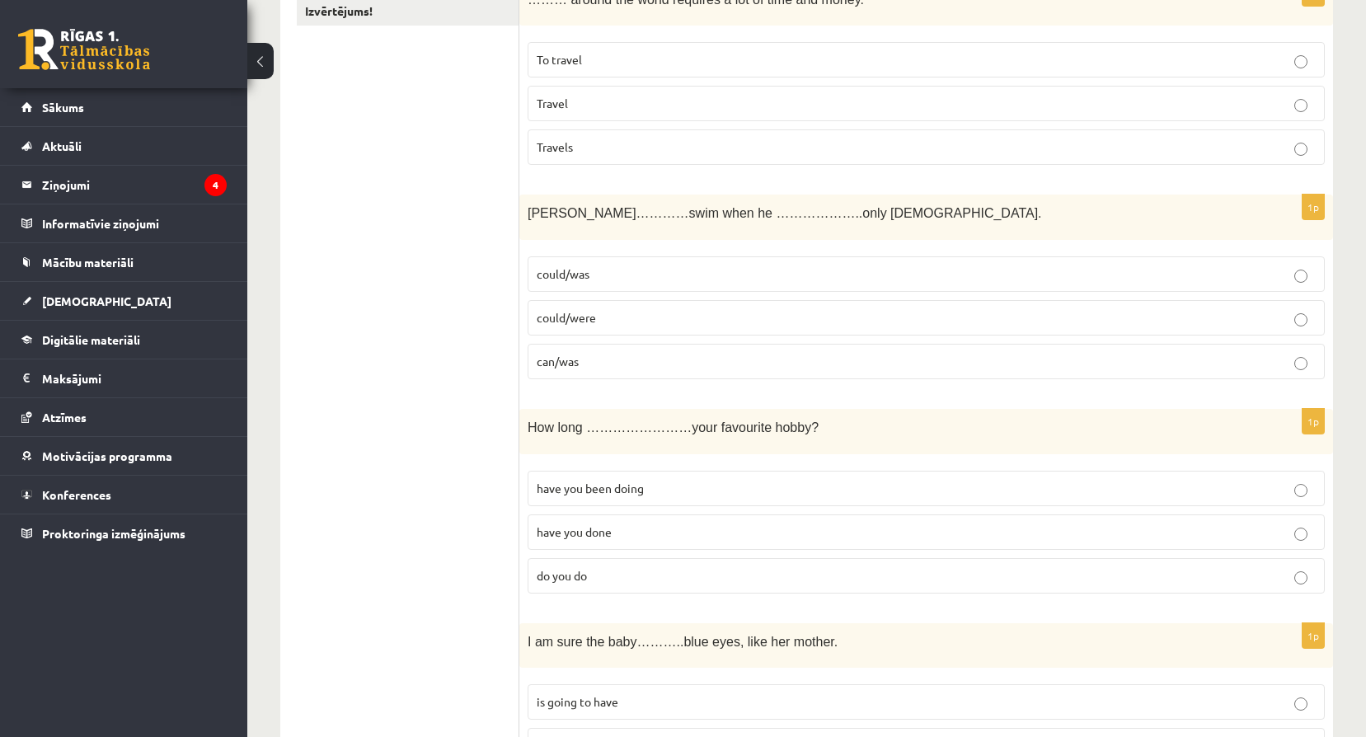
scroll to position [385, 0]
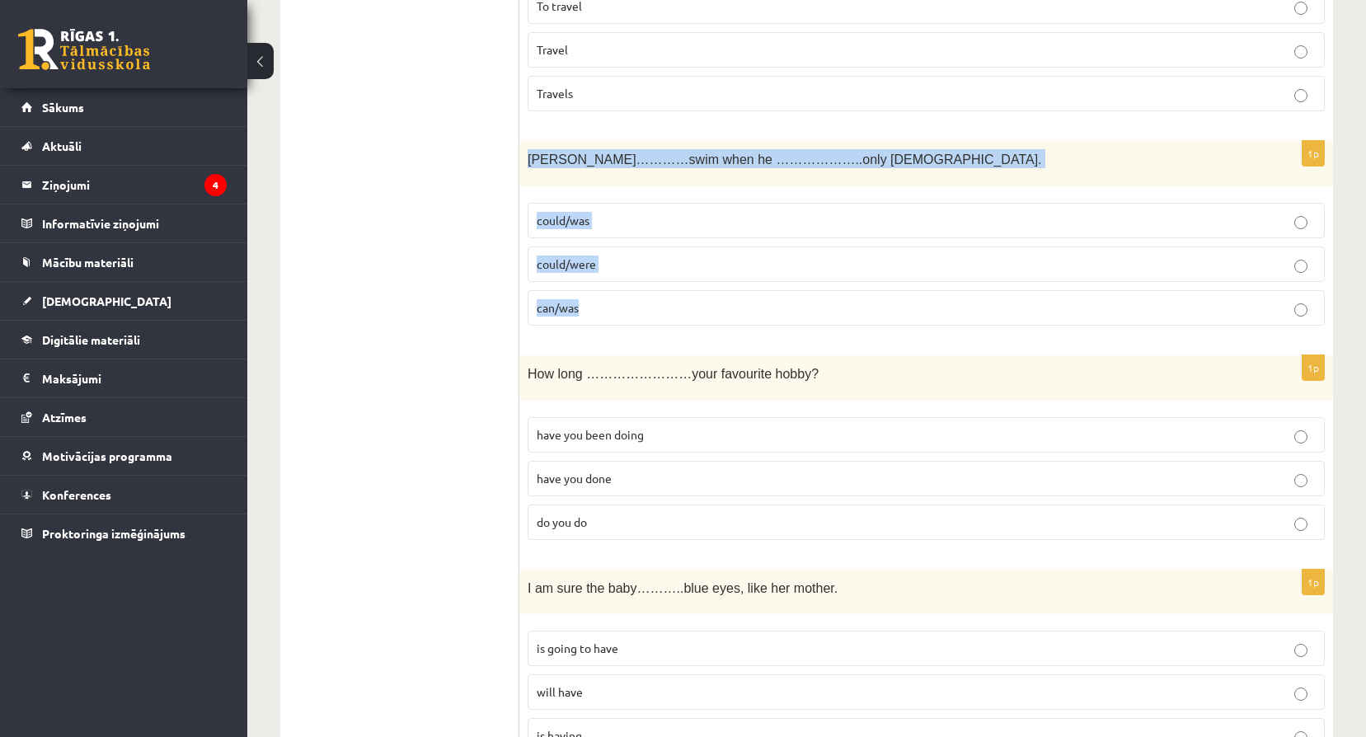
drag, startPoint x: 528, startPoint y: 159, endPoint x: 863, endPoint y: 310, distance: 367.1
click at [863, 310] on div "1p Tom…………swim when he ………………..only 4 years old. could/was could/were can/was" at bounding box center [925, 240] width 813 height 198
copy div "Tom…………swim when he ………………..only 4 years old. could/was could/were can/was"
click at [668, 218] on p "could/was" at bounding box center [926, 220] width 779 height 17
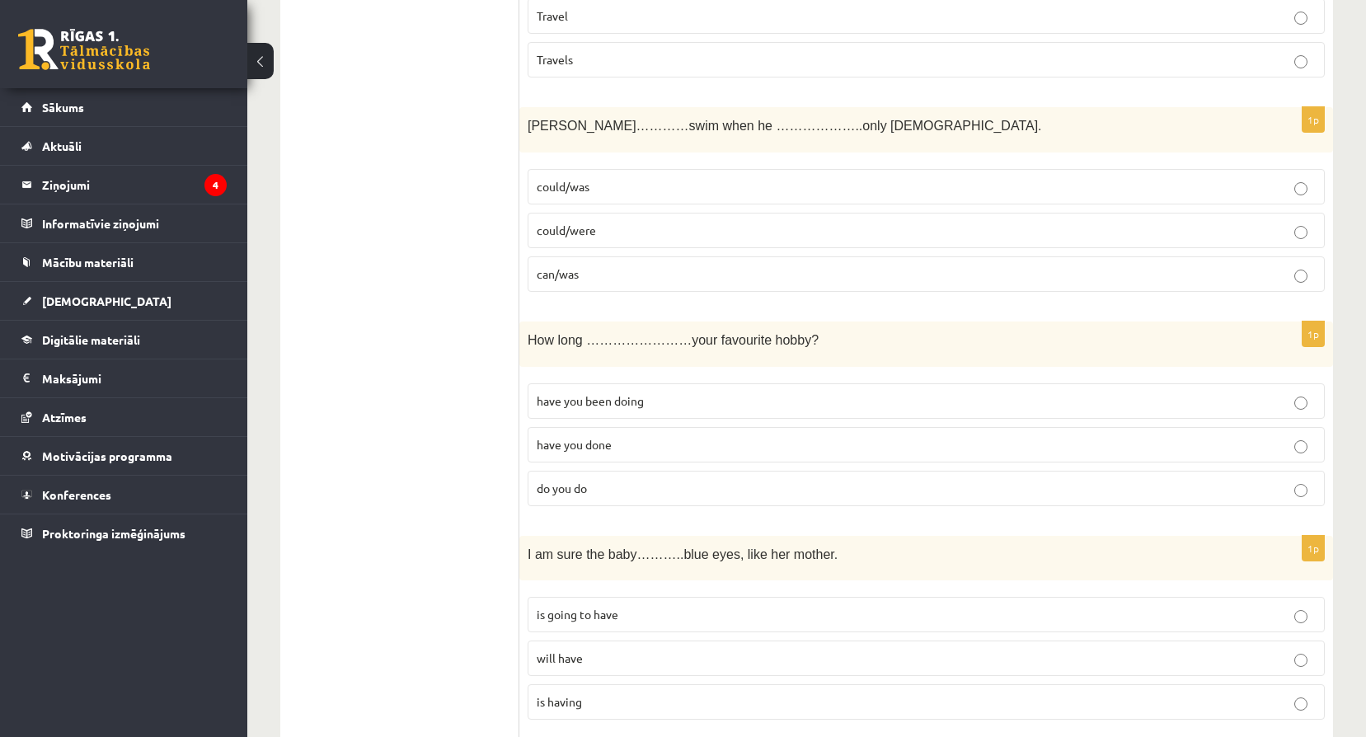
scroll to position [467, 0]
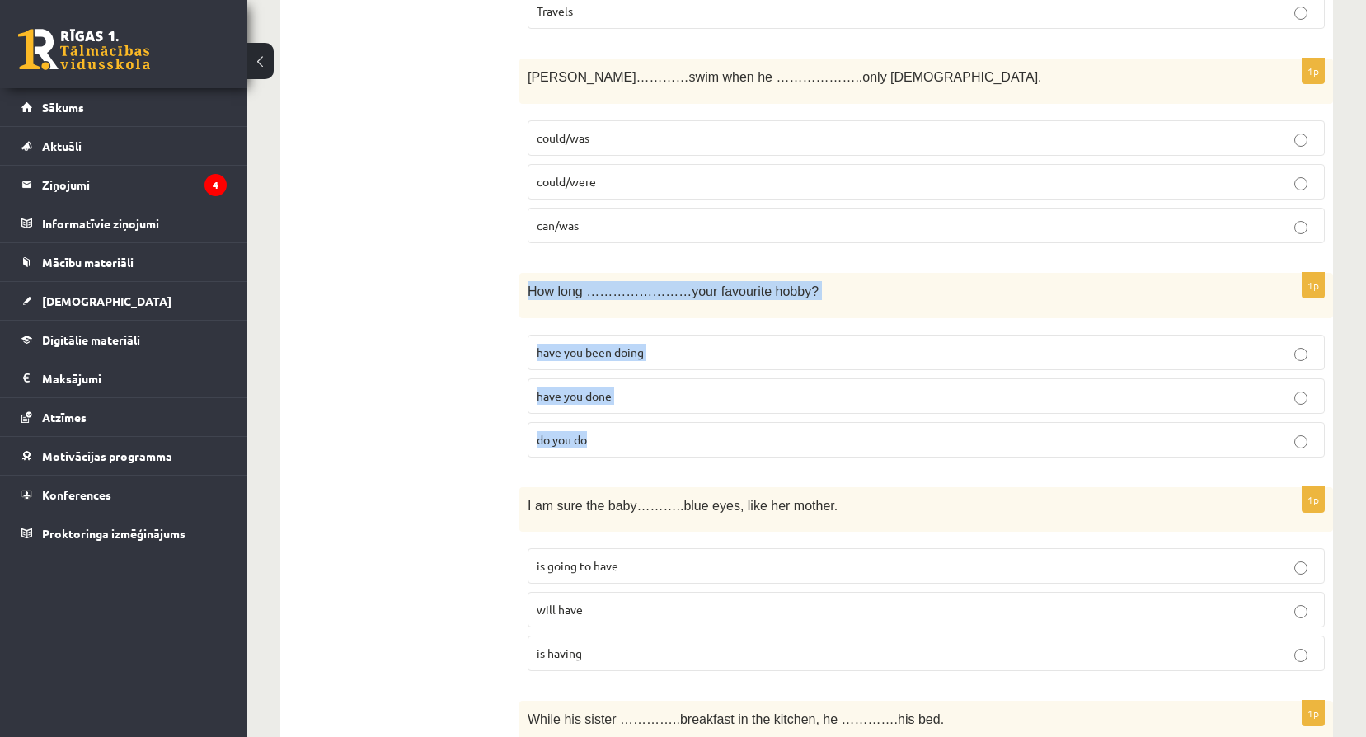
drag, startPoint x: 530, startPoint y: 288, endPoint x: 727, endPoint y: 436, distance: 246.1
click at [727, 436] on div "1p How long ……………………your favourite hobby? have you been doing have you done do …" at bounding box center [925, 372] width 813 height 198
copy div "How long ……………………your favourite hobby? have you been doing have you done do you…"
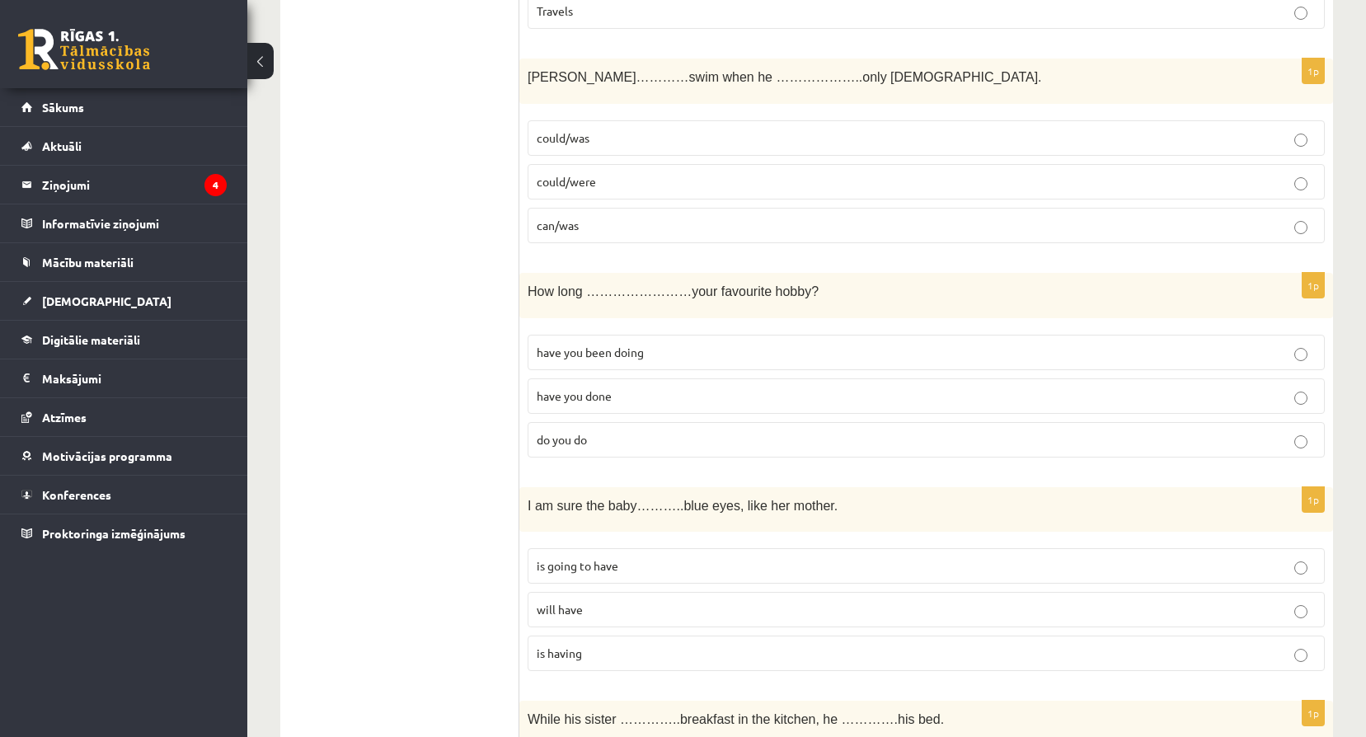
click at [701, 352] on p "have you been doing" at bounding box center [926, 352] width 779 height 17
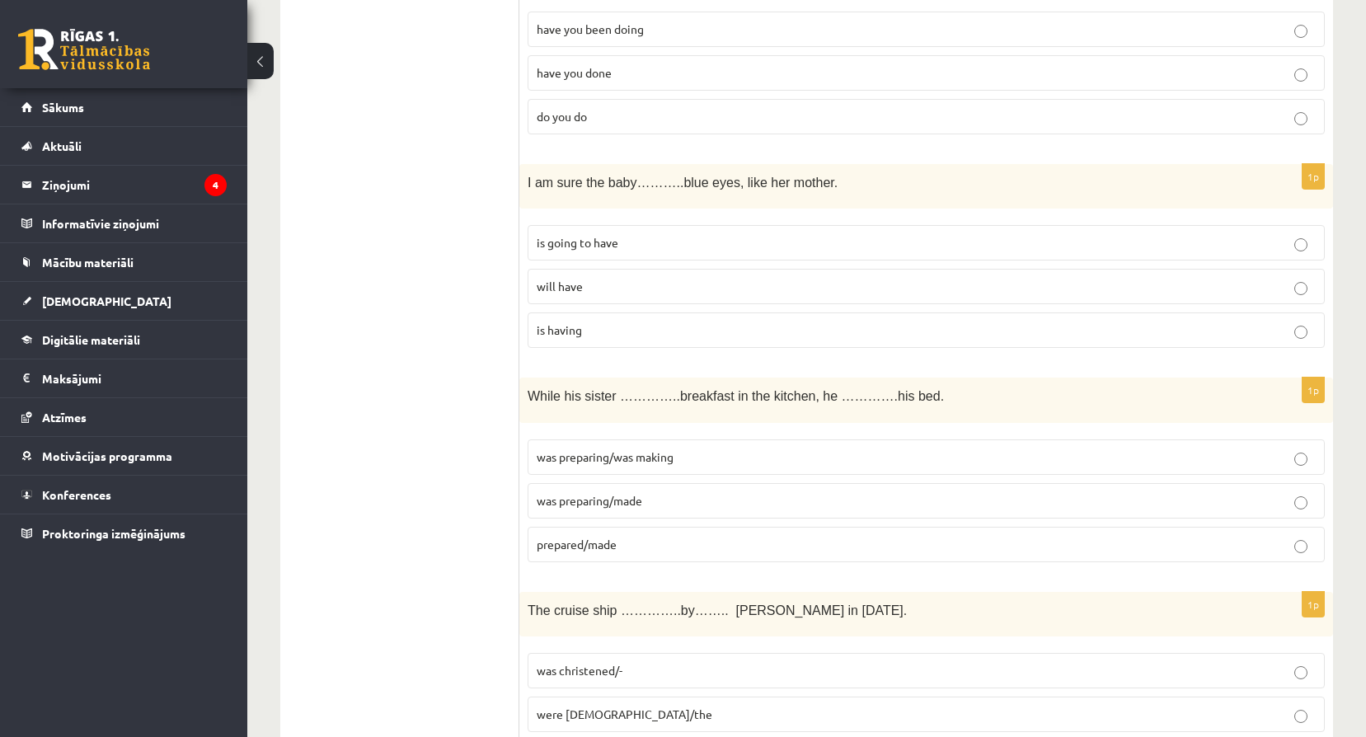
scroll to position [797, 0]
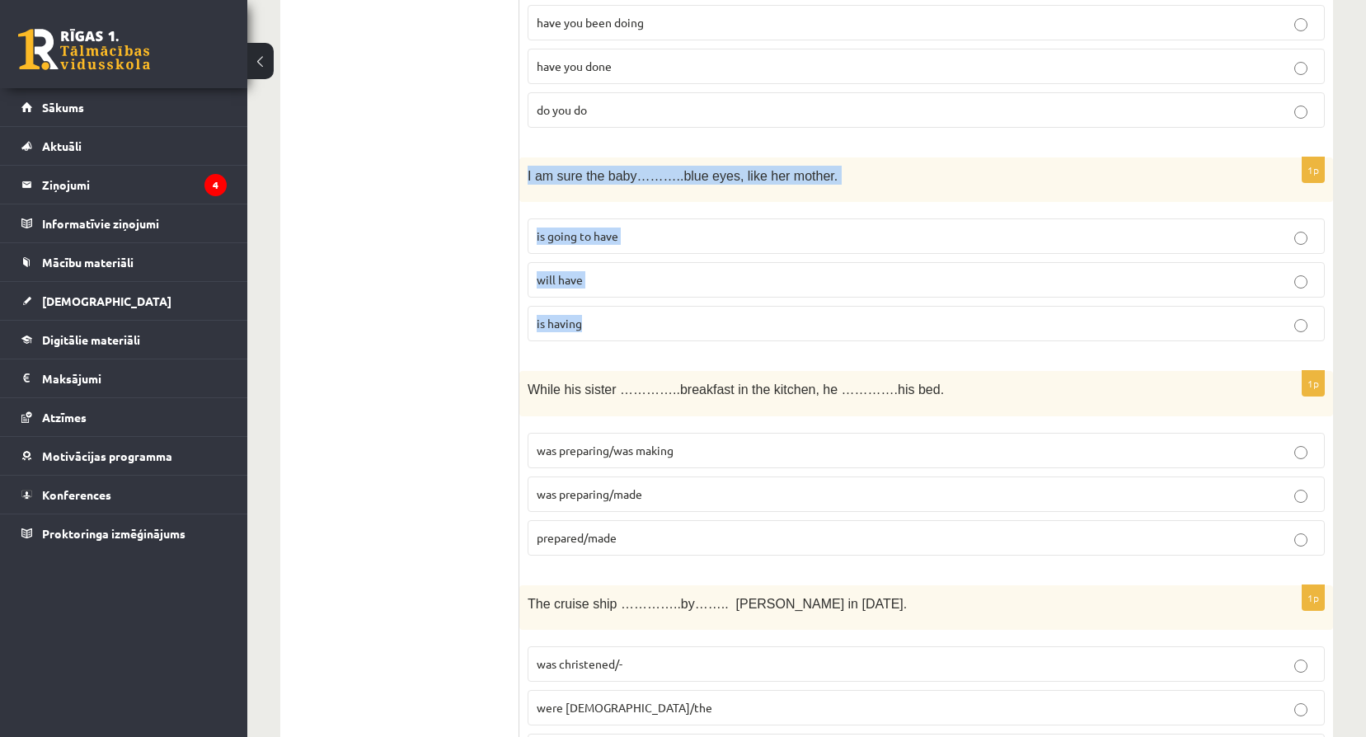
drag, startPoint x: 527, startPoint y: 174, endPoint x: 672, endPoint y: 314, distance: 201.1
click at [672, 314] on div "1p I am sure the baby………..blue eyes, like her mother. is going to have will hav…" at bounding box center [925, 256] width 813 height 198
copy div "I am sure the baby………..blue eyes, like her mother. is going to have will have i…"
click at [664, 241] on p "is going to have" at bounding box center [926, 235] width 779 height 17
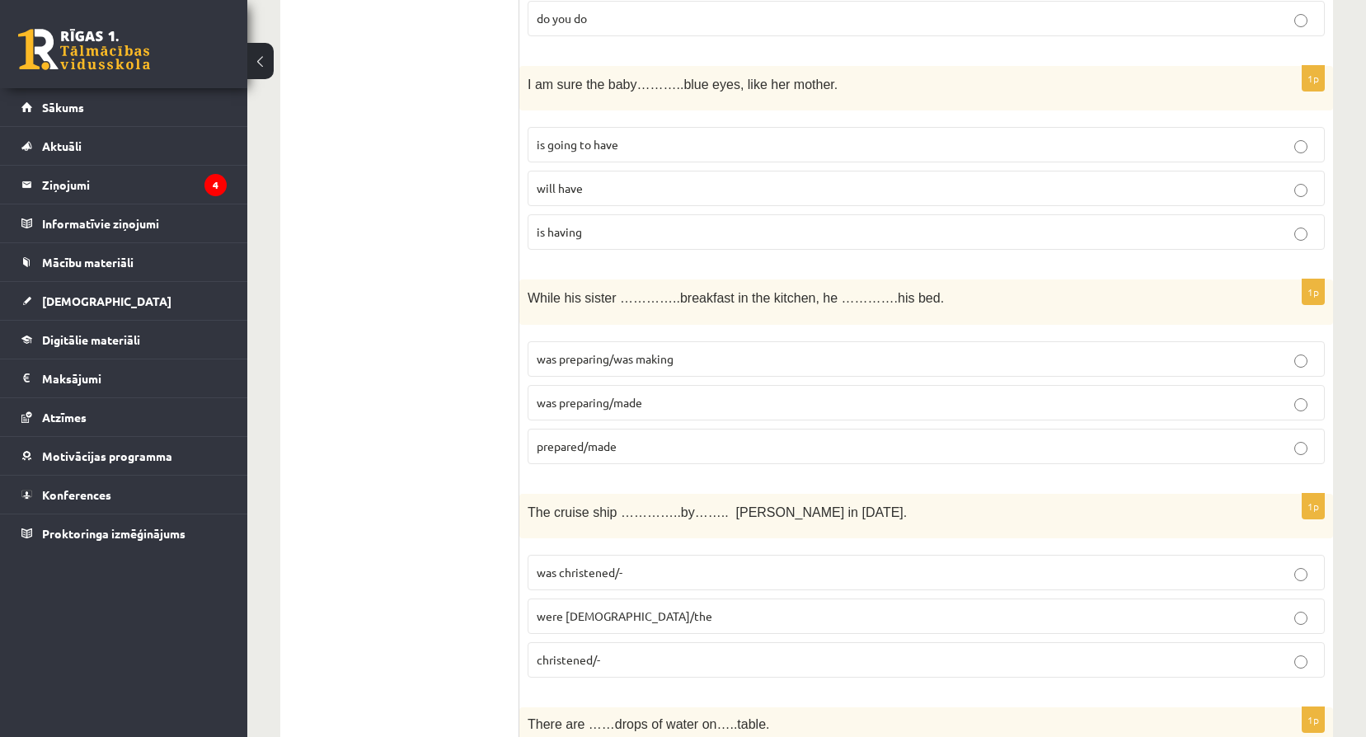
scroll to position [907, 0]
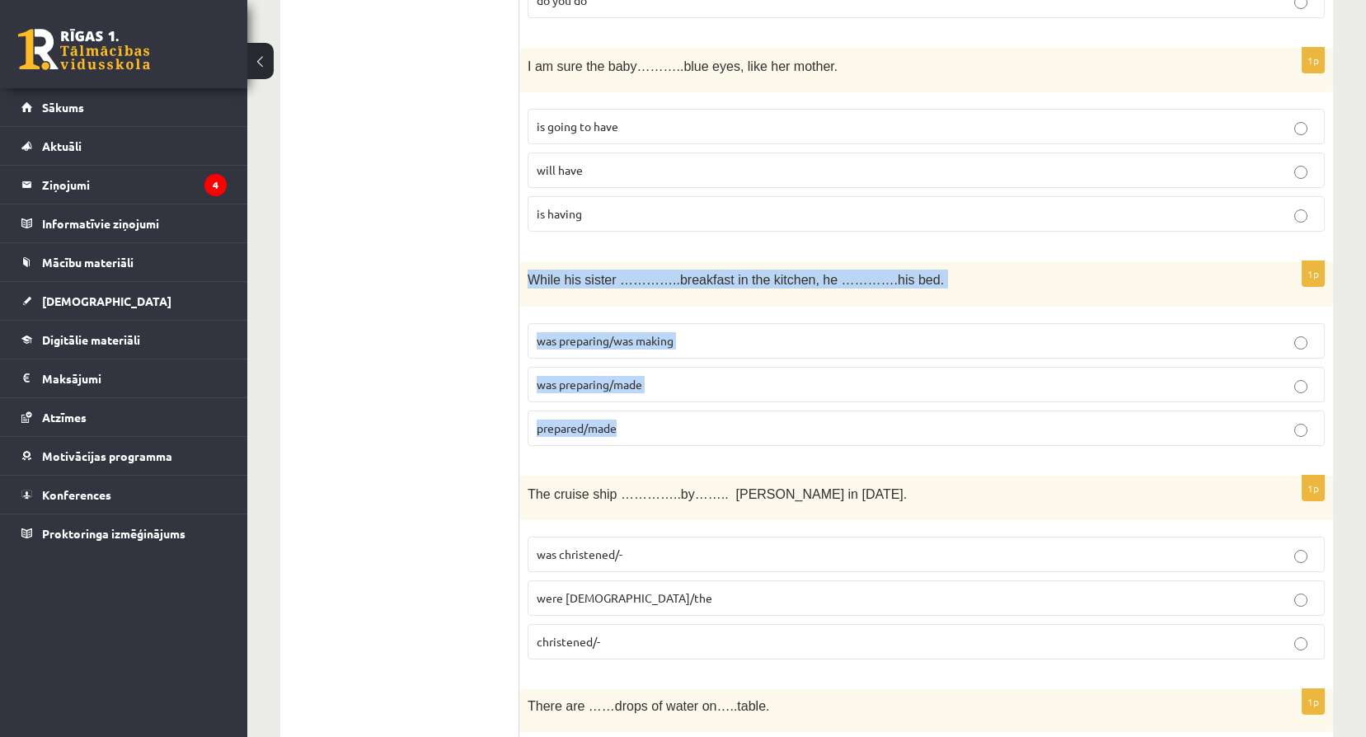
drag, startPoint x: 530, startPoint y: 280, endPoint x: 733, endPoint y: 457, distance: 268.7
click at [733, 457] on div "1p While his sister …………..breakfast in the kitchen, he ………….his bed. was prepar…" at bounding box center [925, 360] width 813 height 198
copy div "While his sister …………..breakfast in the kitchen, he ………….his bed. was preparing…"
click at [698, 340] on p "was preparing/was making" at bounding box center [926, 340] width 779 height 17
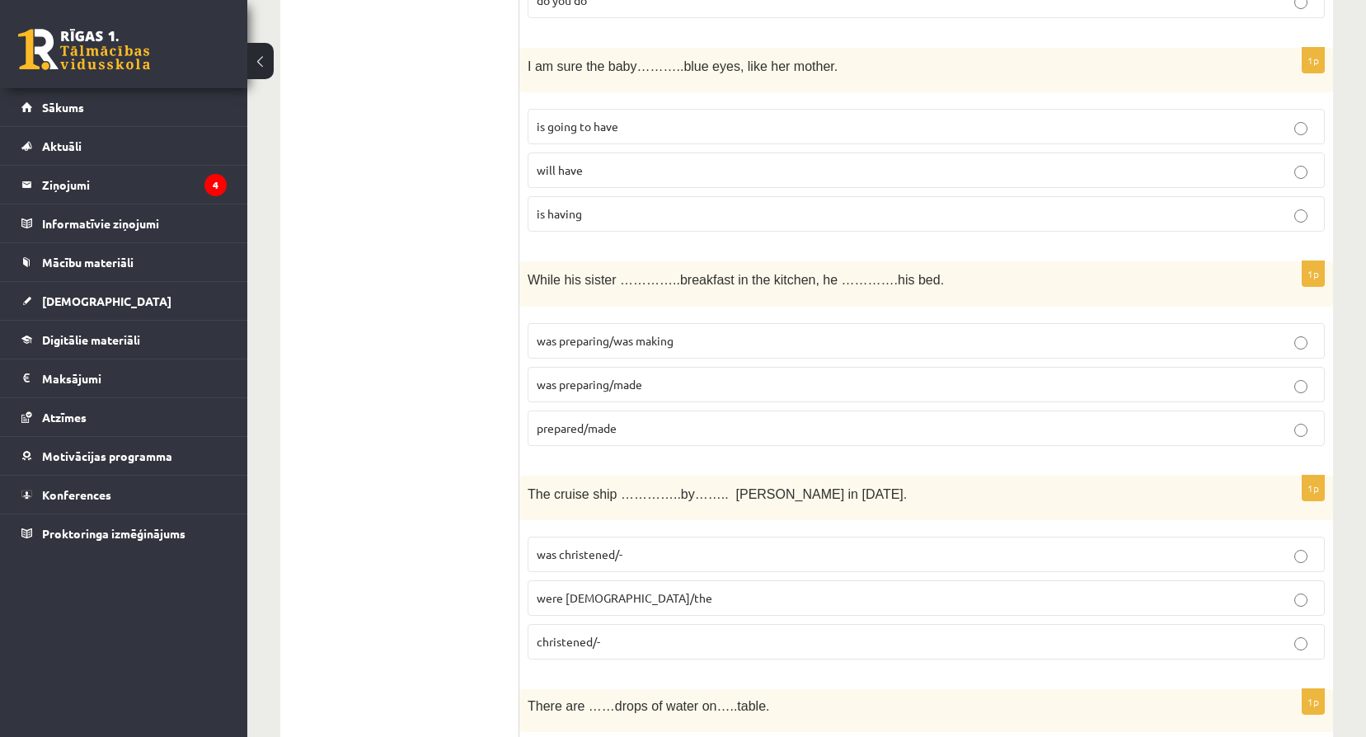
click at [692, 383] on p "was preparing/made" at bounding box center [926, 384] width 779 height 17
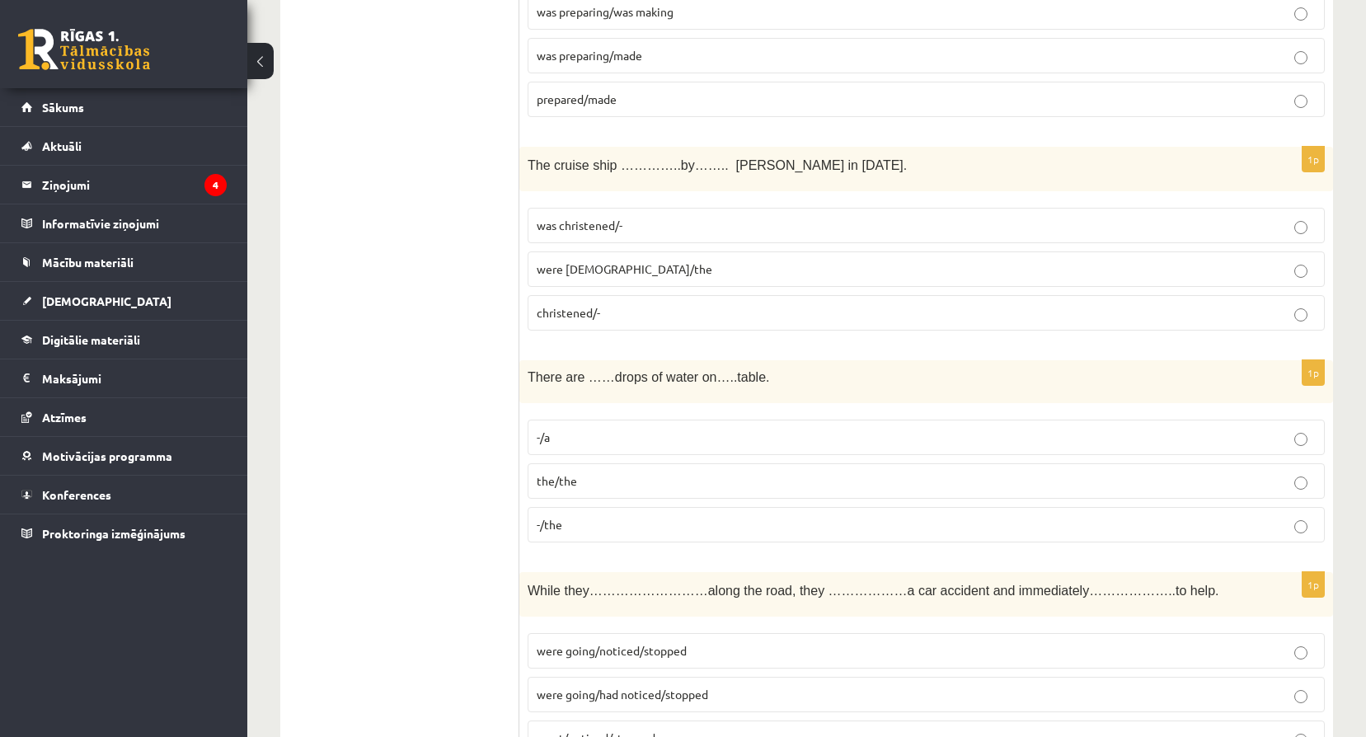
scroll to position [1236, 0]
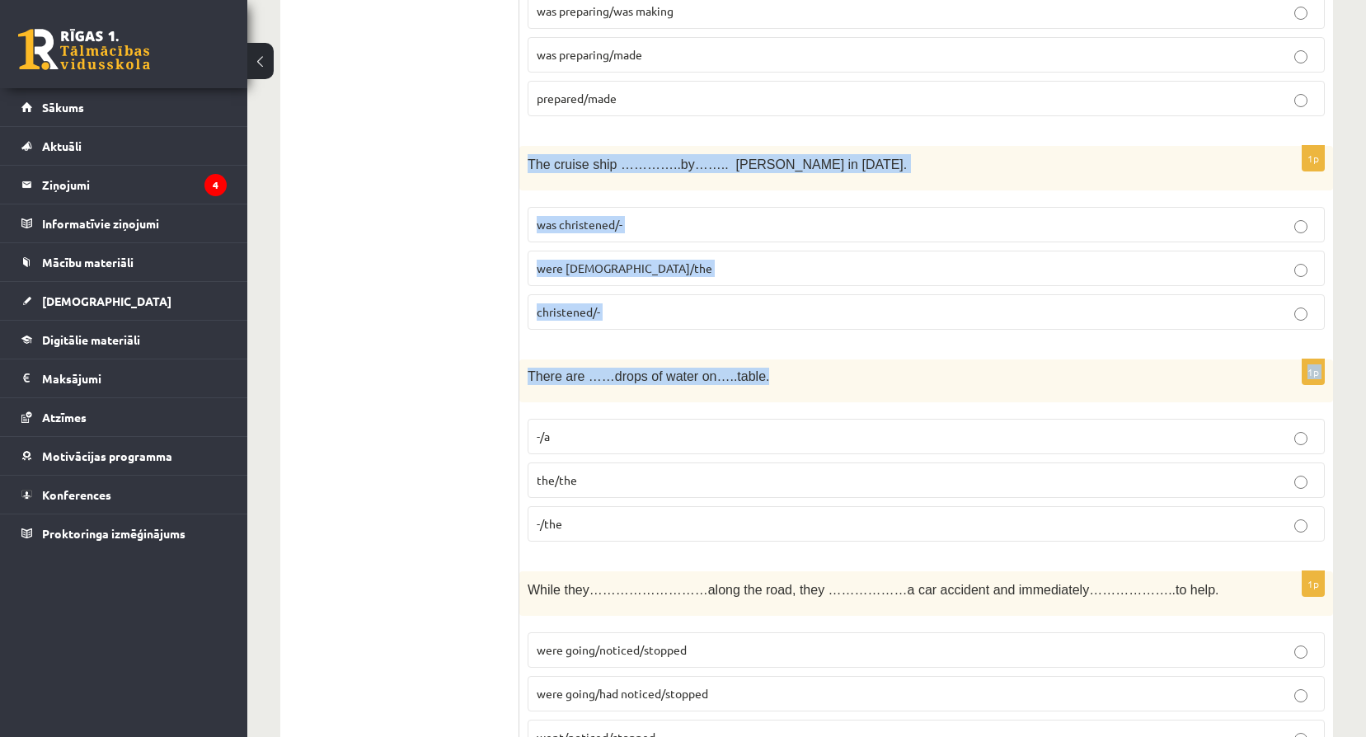
drag, startPoint x: 527, startPoint y: 161, endPoint x: 945, endPoint y: 349, distance: 459.3
drag, startPoint x: 945, startPoint y: 349, endPoint x: 810, endPoint y: 349, distance: 135.2
drag, startPoint x: 527, startPoint y: 162, endPoint x: 663, endPoint y: 296, distance: 190.0
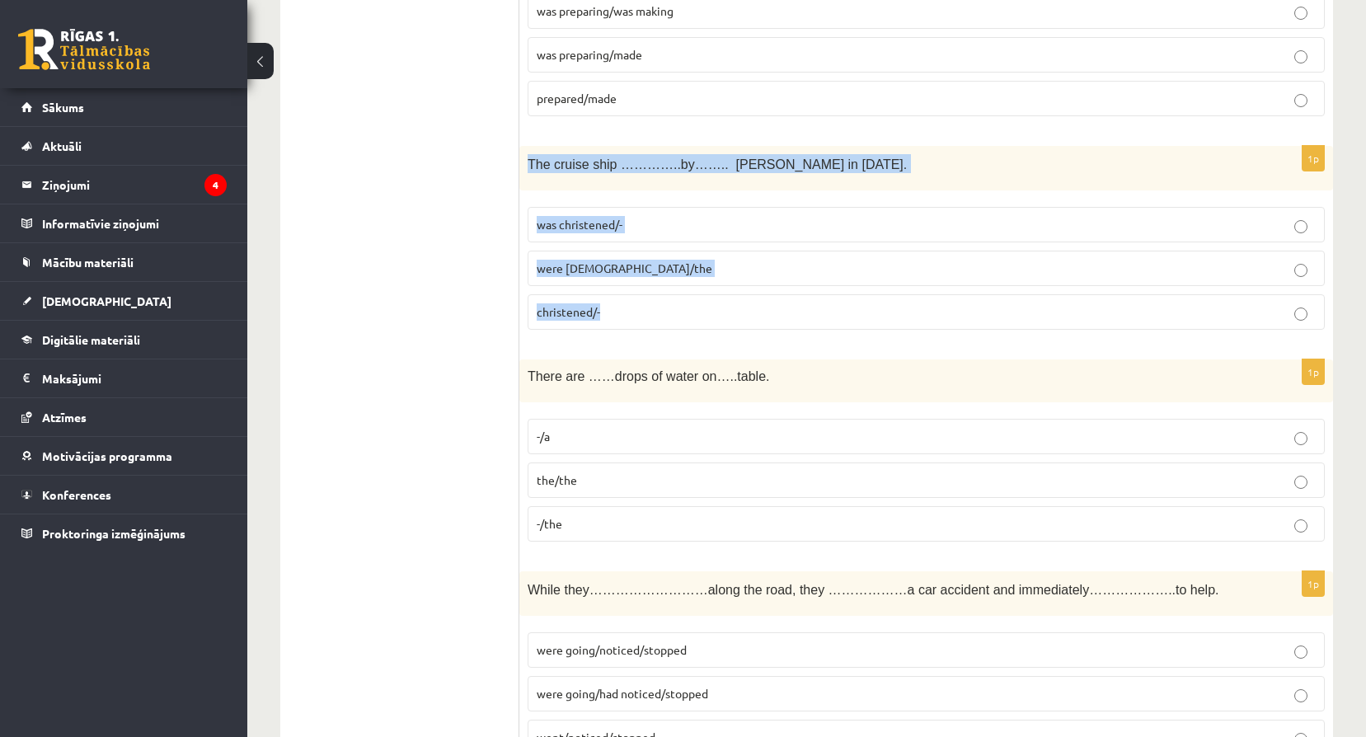
click at [663, 296] on div "1p The cruise ship …………..by…….. Queen Elizabeth in 1987. was christened/- were …" at bounding box center [925, 245] width 813 height 198
copy div "The cruise ship …………..by…….. Queen Elizabeth in 1987. was christened/- were chr…"
click at [663, 221] on p "was christened/-" at bounding box center [926, 224] width 779 height 17
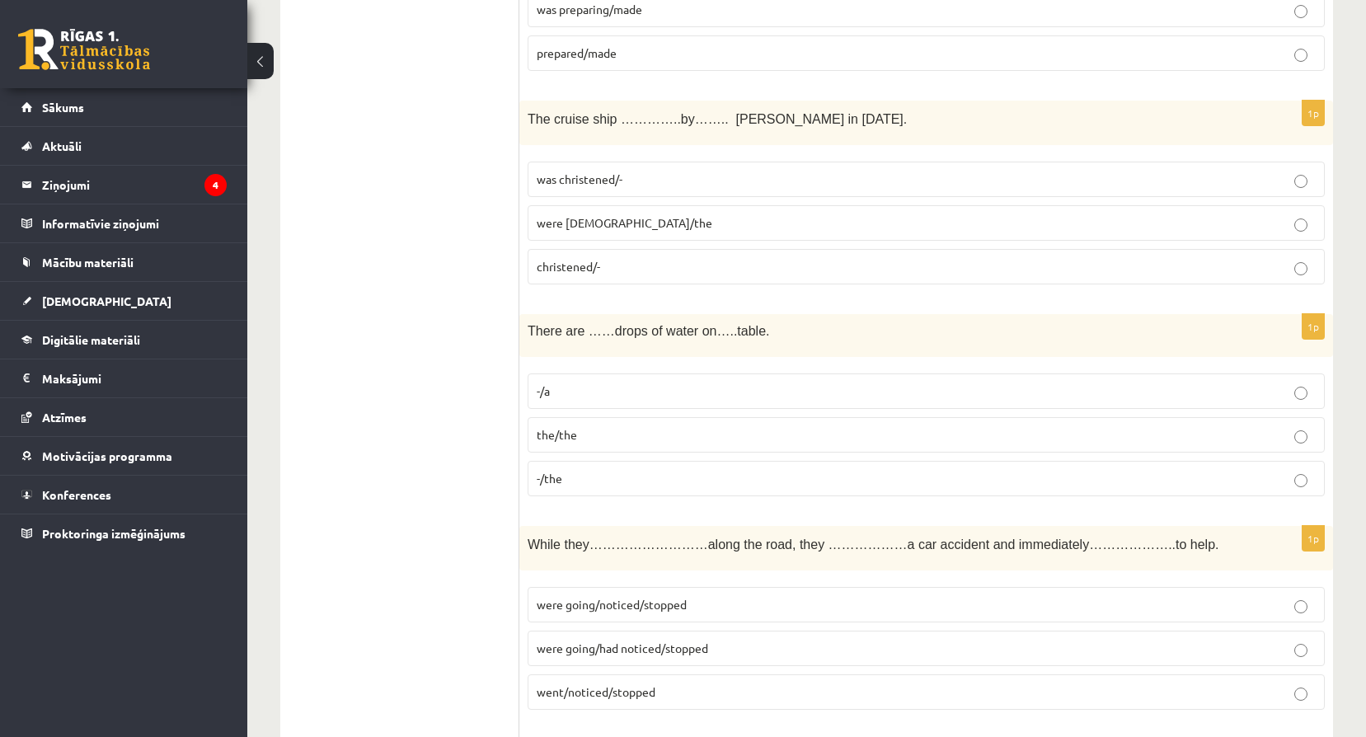
scroll to position [1292, 0]
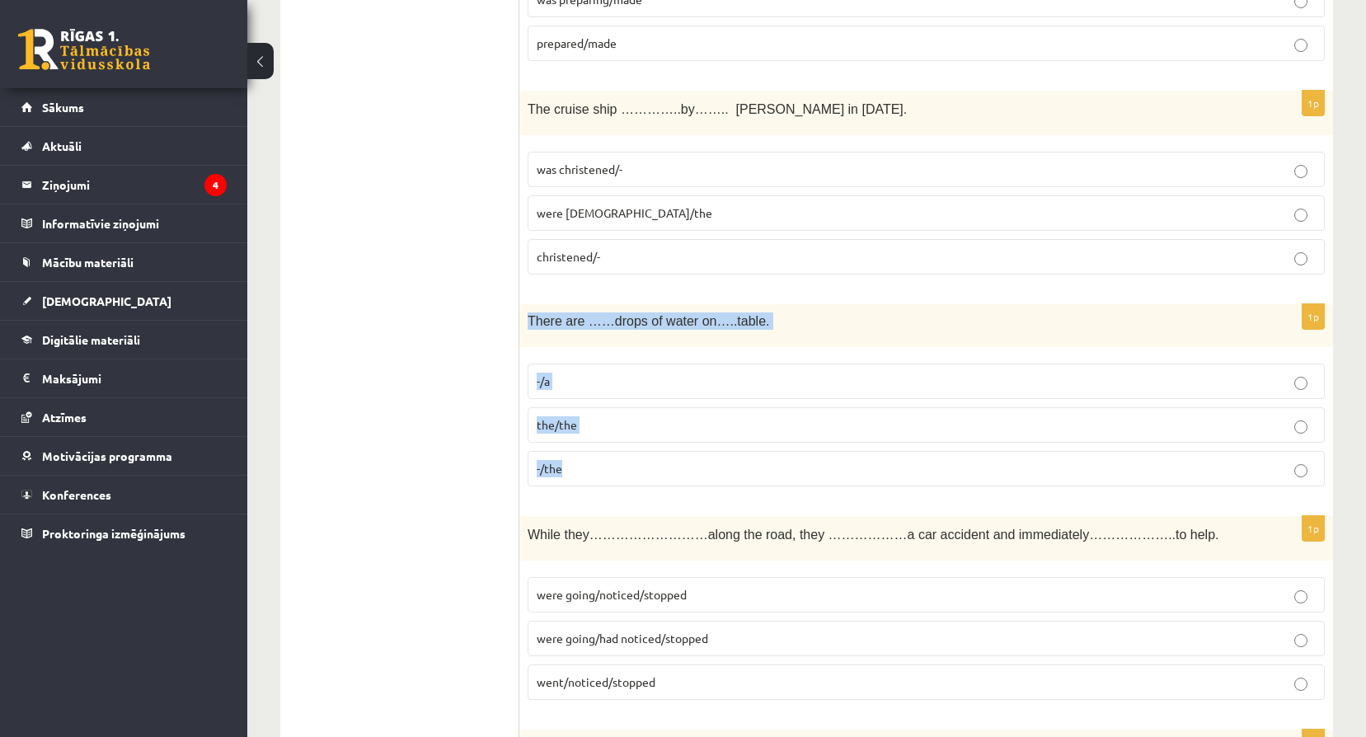
drag, startPoint x: 528, startPoint y: 316, endPoint x: 652, endPoint y: 453, distance: 184.4
click at [652, 453] on div "1p There are ……drops of water on…..table. -/a the/the -/the" at bounding box center [925, 401] width 813 height 195
copy div "There are ……drops of water on…..table. -/a the/the -/the"
click at [634, 431] on p "the/the" at bounding box center [926, 424] width 779 height 17
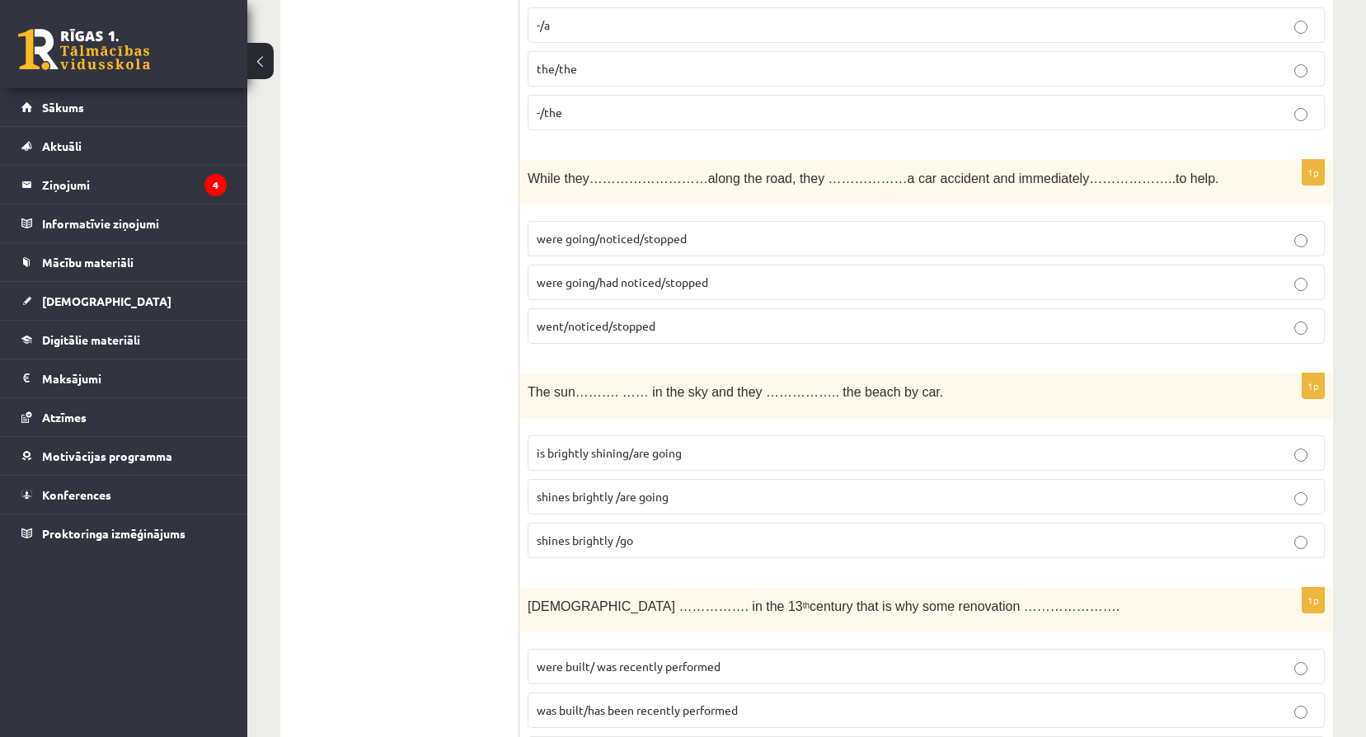
scroll to position [1648, 0]
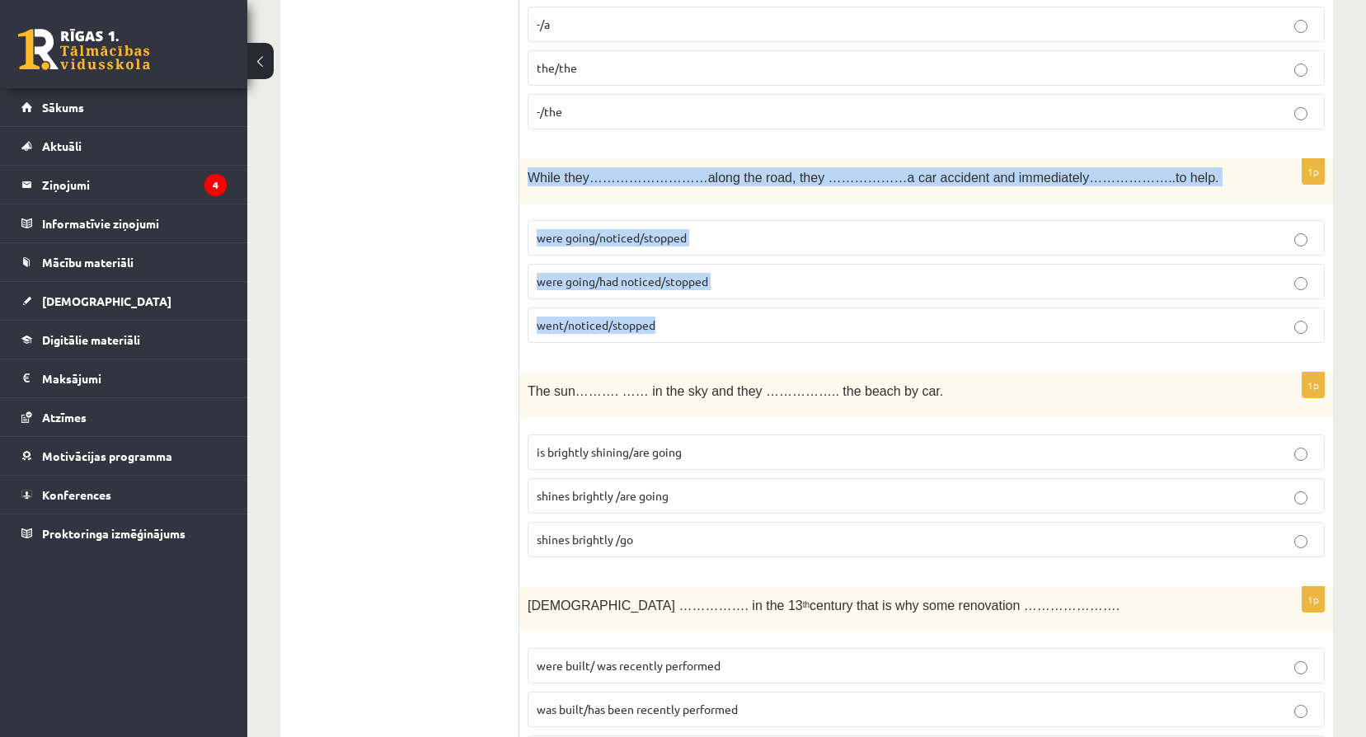
drag, startPoint x: 528, startPoint y: 181, endPoint x: 748, endPoint y: 329, distance: 264.7
click at [748, 329] on div "1p While they………………………along the road, they ………………a car accident and immediately…" at bounding box center [925, 258] width 813 height 198
copy div "While they………………………along the road, they ………………a car accident and immediately…………"
click at [720, 237] on p "were going/noticed/stopped" at bounding box center [926, 237] width 779 height 17
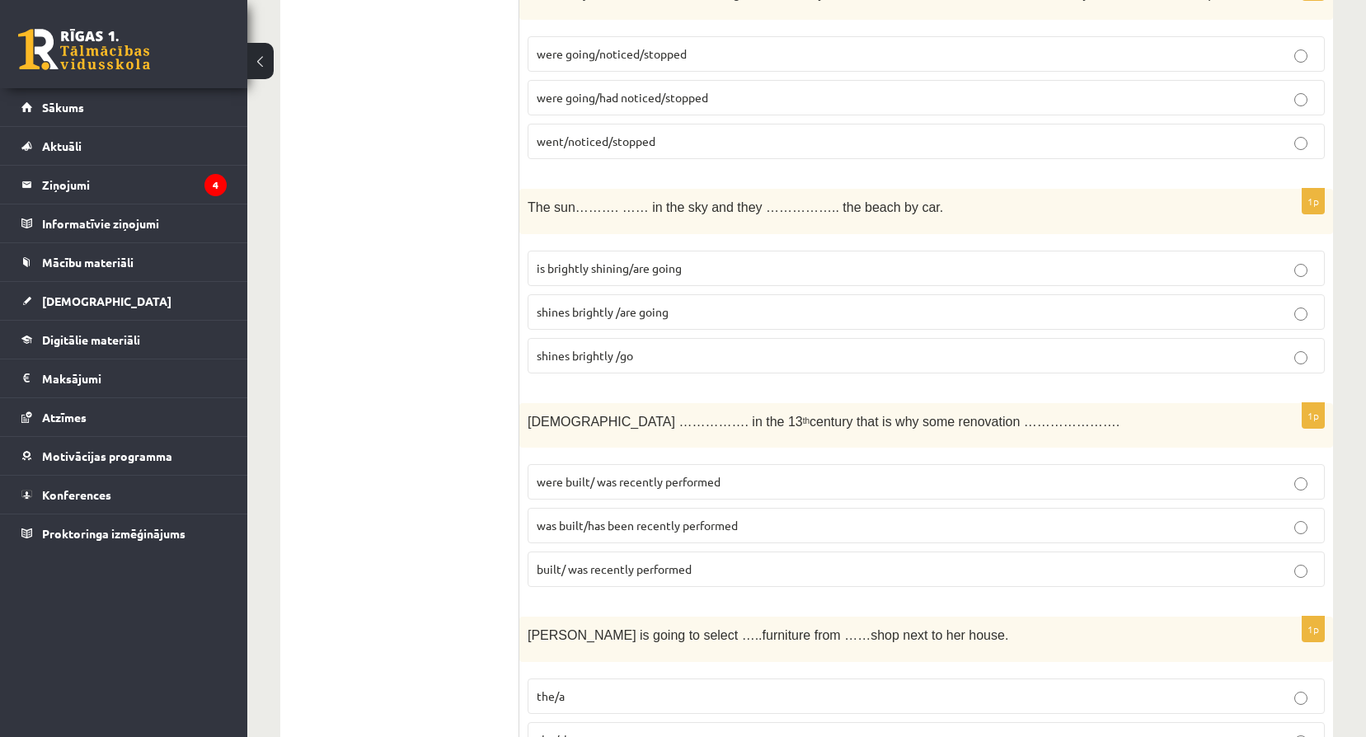
scroll to position [1840, 0]
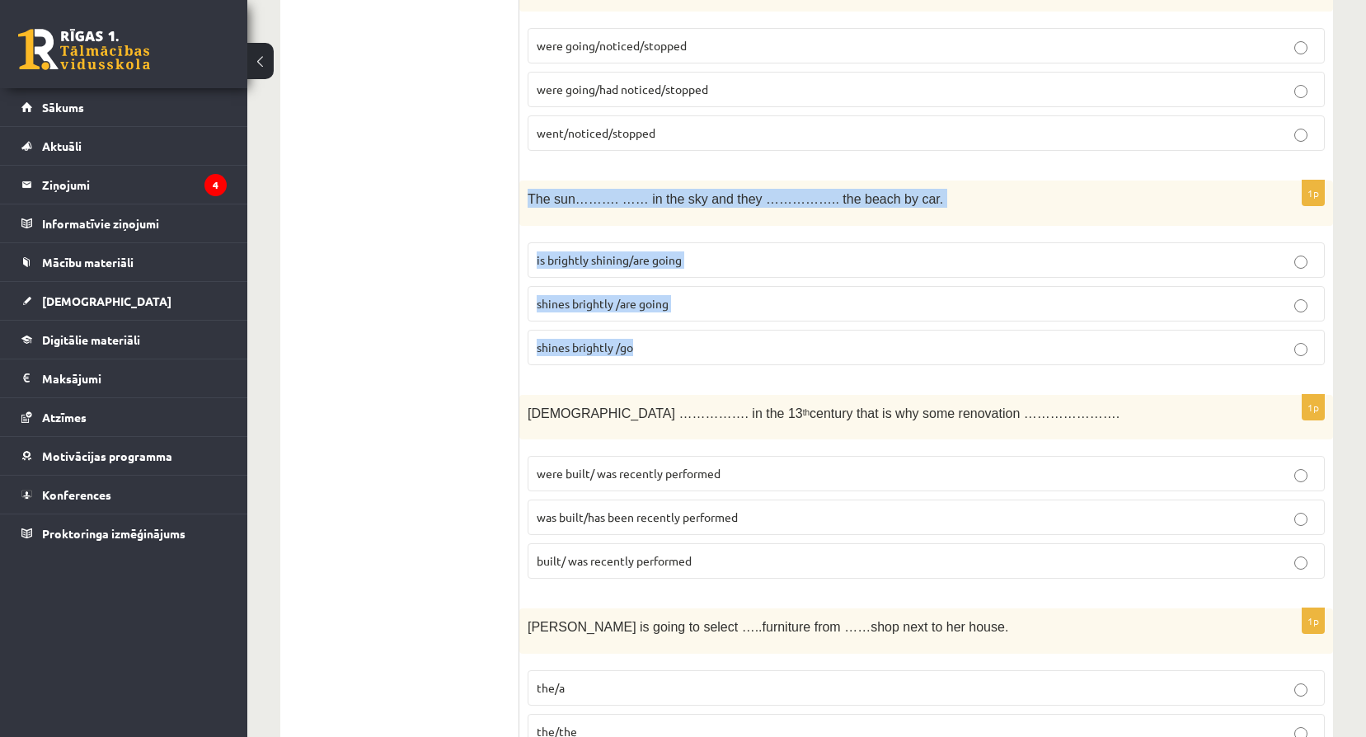
drag, startPoint x: 528, startPoint y: 195, endPoint x: 685, endPoint y: 365, distance: 231.6
click at [685, 365] on div "1p The sun………. …… in the sky and they …………….. the beach by car. is brightly shi…" at bounding box center [925, 280] width 813 height 198
copy div "The sun………. …… in the sky and they …………….. the beach by car. is brightly shinin…"
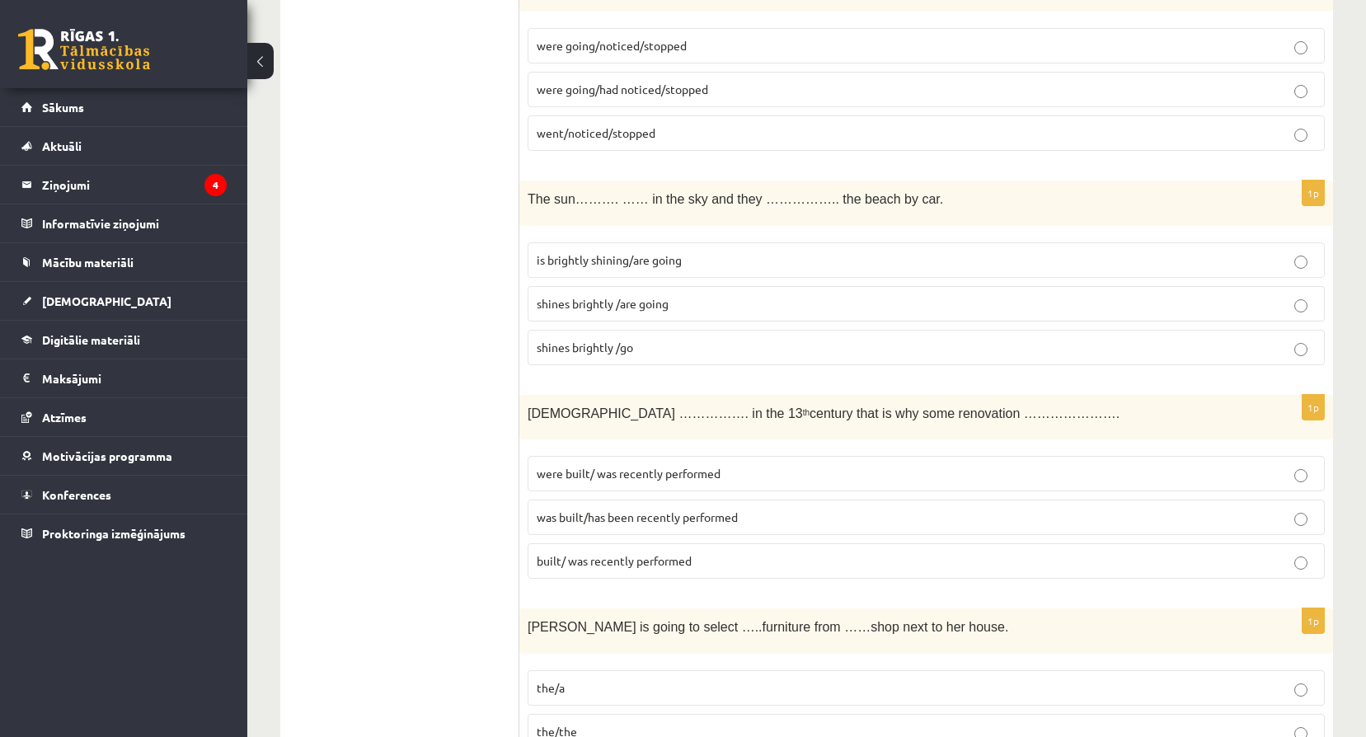
click at [642, 360] on label "shines brightly /go" at bounding box center [925, 347] width 797 height 35
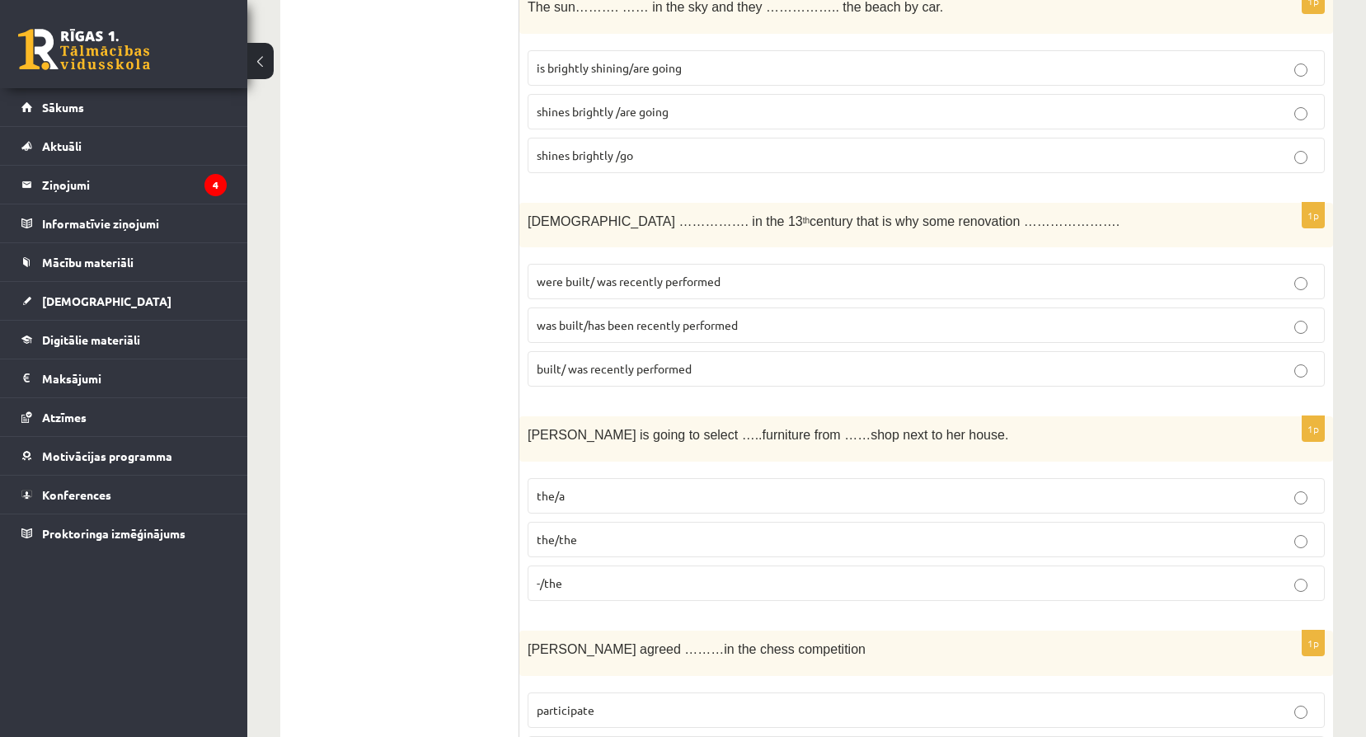
scroll to position [2033, 0]
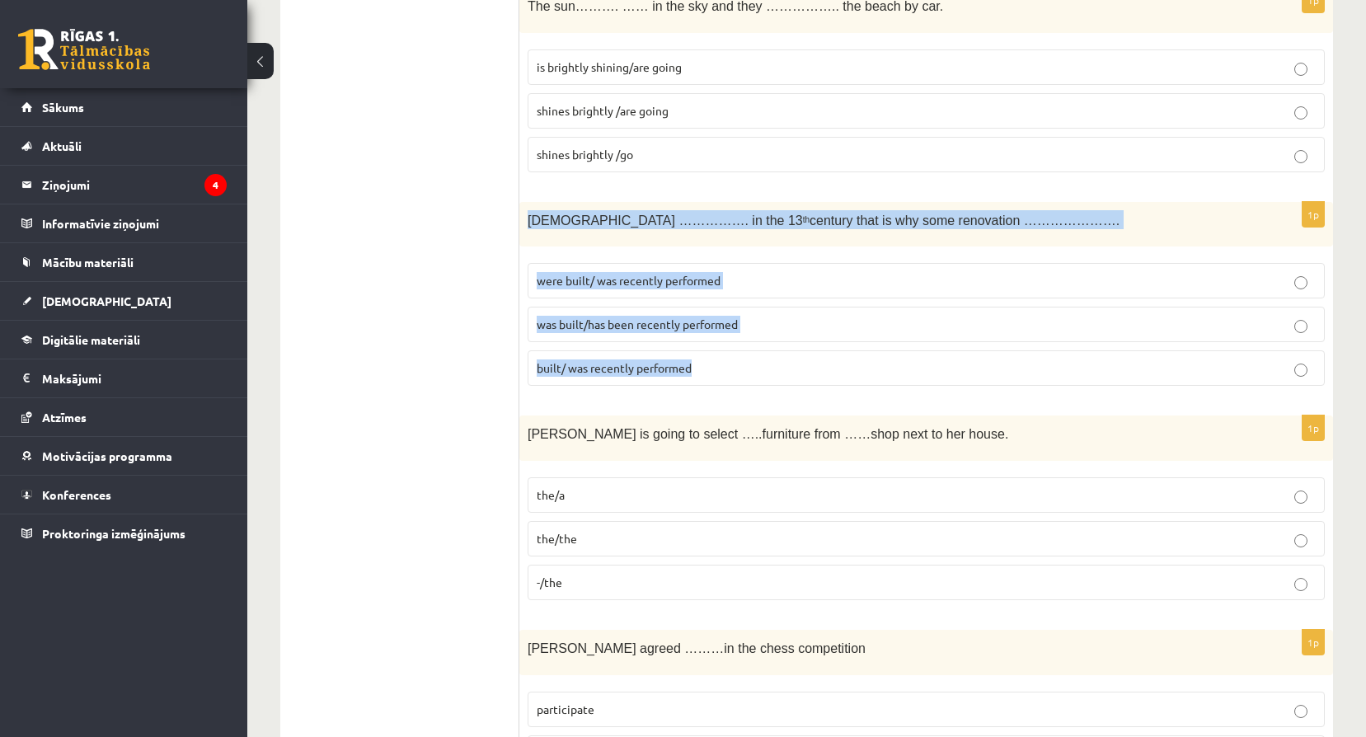
drag, startPoint x: 527, startPoint y: 223, endPoint x: 789, endPoint y: 386, distance: 308.8
click at [789, 386] on div "1p The church ……………. in the 13 th century that is why some renovation …………………. …" at bounding box center [925, 301] width 813 height 198
copy div "The church ……………. in the 13 th century that is why some renovation …………………. wer…"
click at [752, 289] on p "were built/ was recently performed" at bounding box center [926, 280] width 779 height 17
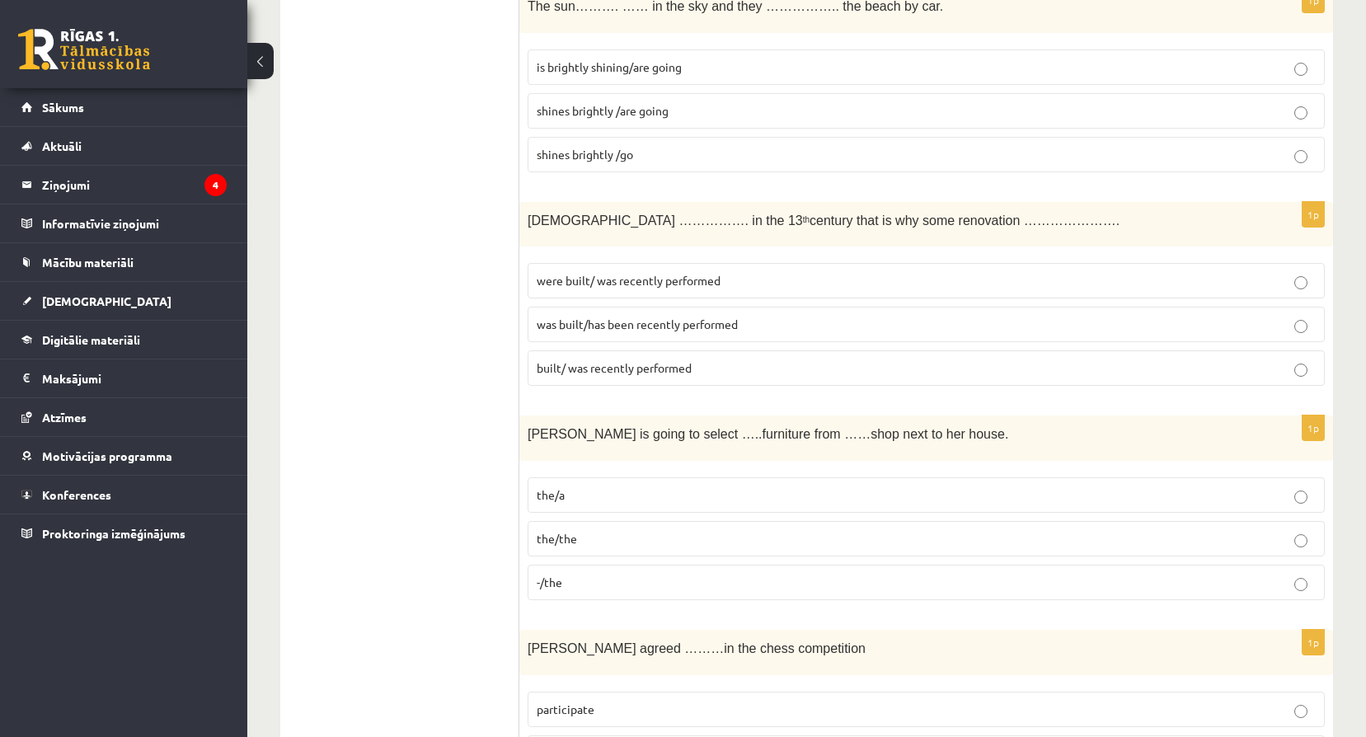
click at [717, 325] on span "was built/has been recently performed" at bounding box center [637, 323] width 201 height 15
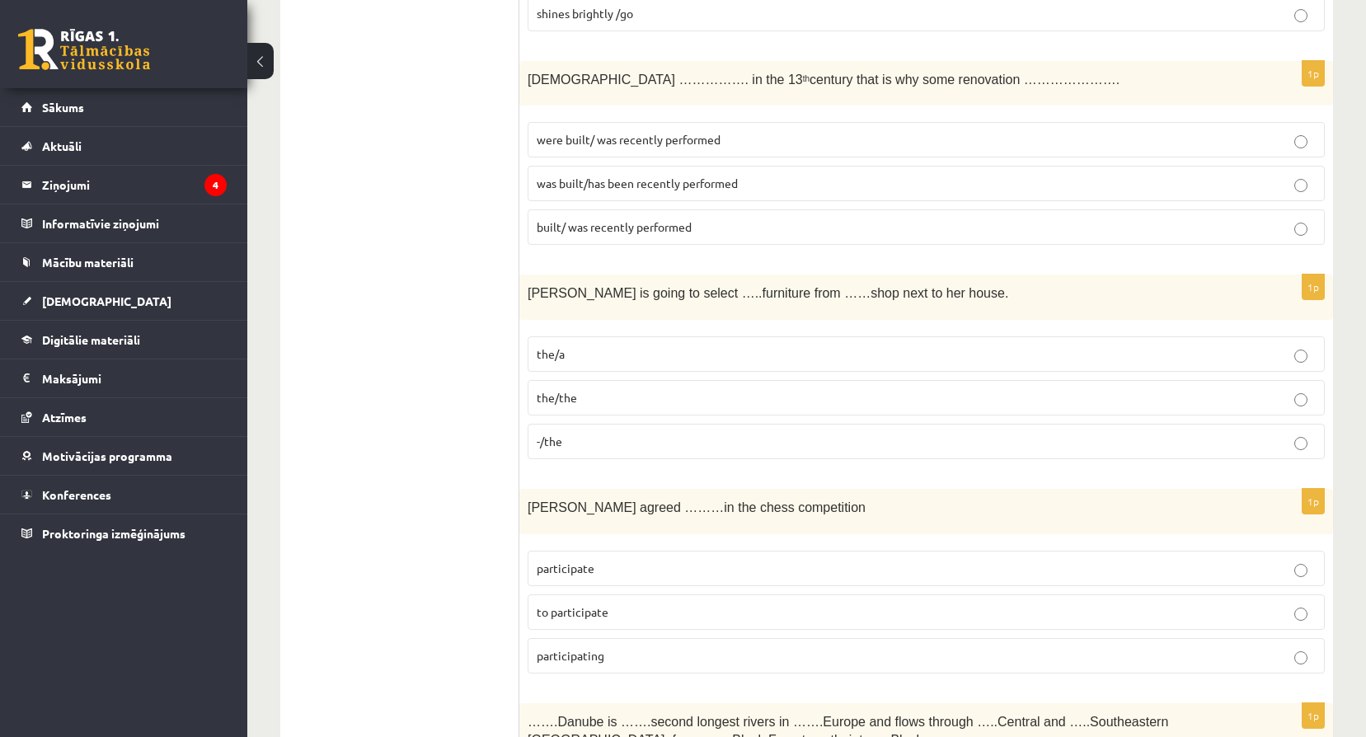
scroll to position [2198, 0]
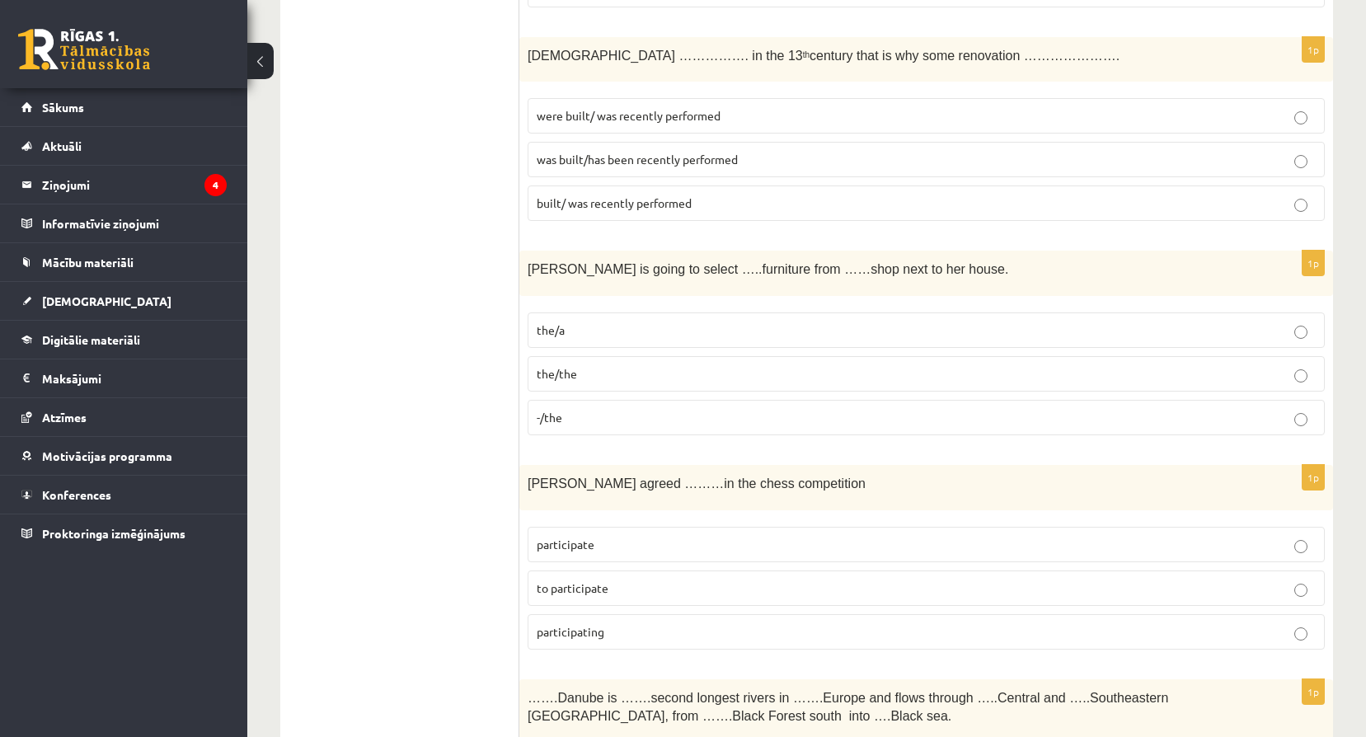
drag, startPoint x: 523, startPoint y: 271, endPoint x: 532, endPoint y: 270, distance: 8.4
click at [532, 270] on div "Gretta is going to select …..furniture from ……shop next to her house." at bounding box center [925, 273] width 813 height 45
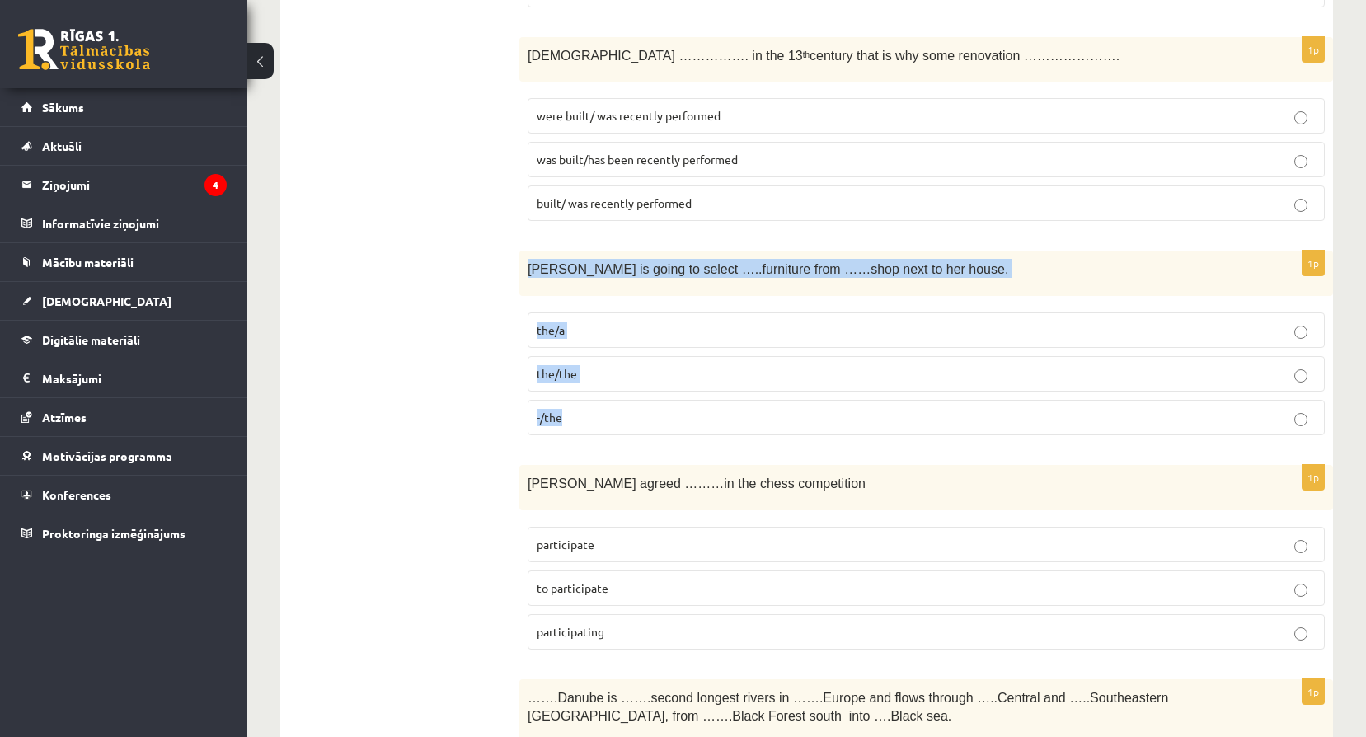
drag, startPoint x: 527, startPoint y: 265, endPoint x: 695, endPoint y: 438, distance: 240.7
click at [695, 438] on div "1p Gretta is going to select …..furniture from ……shop next to her house. the/a …" at bounding box center [925, 350] width 813 height 198
click at [629, 371] on p "the/the" at bounding box center [926, 373] width 779 height 17
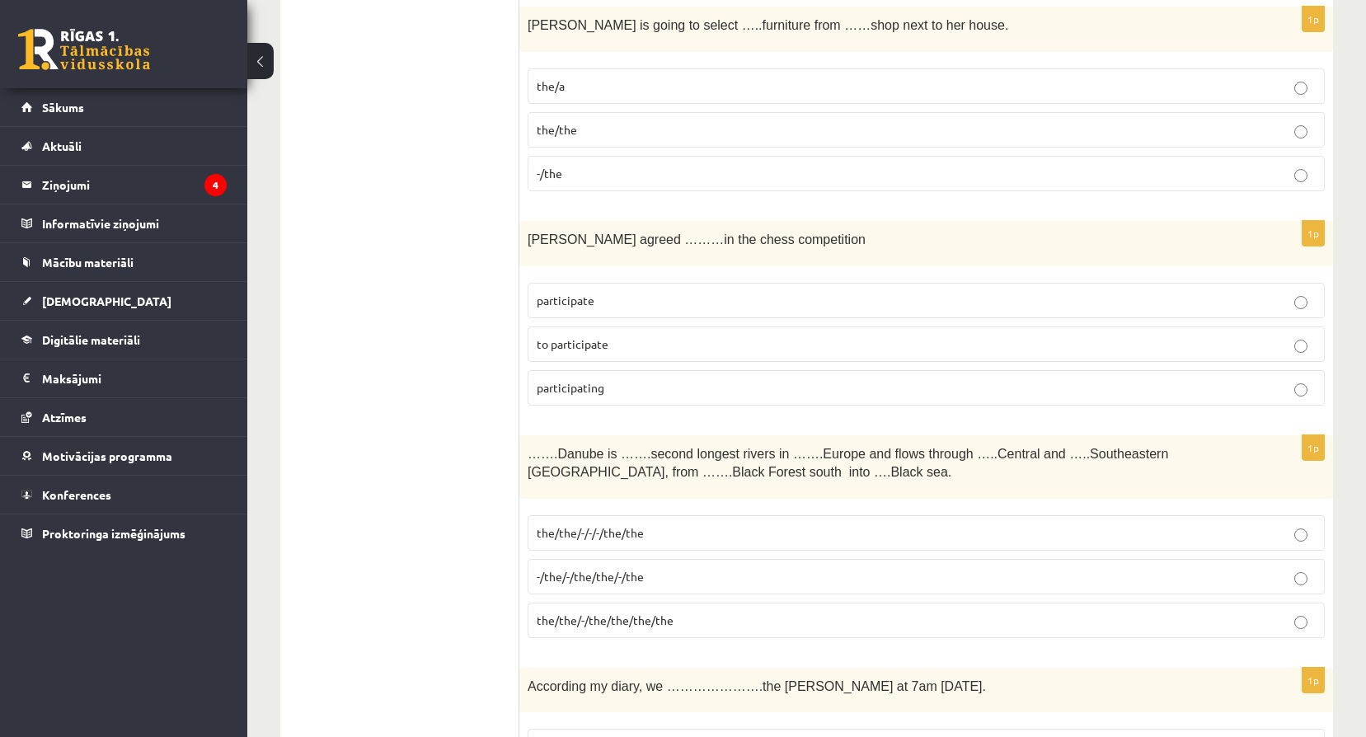
scroll to position [2445, 0]
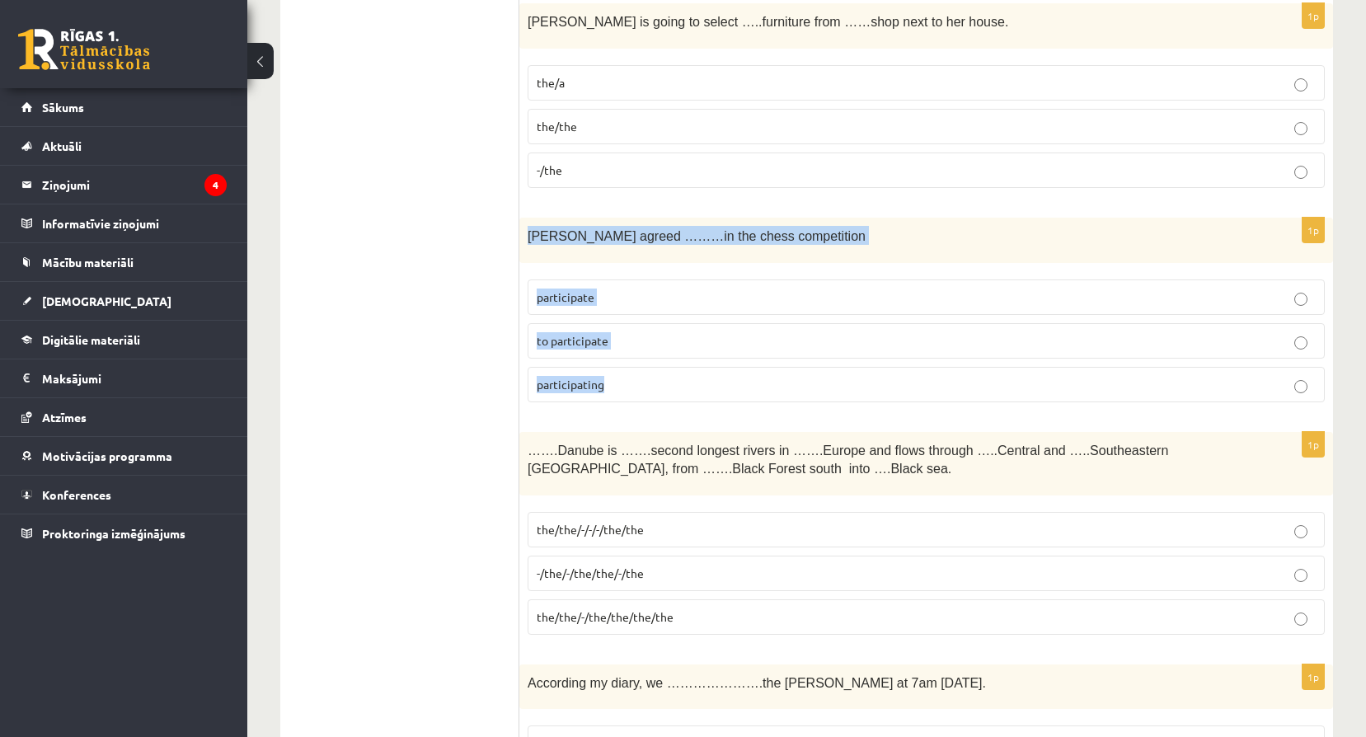
drag, startPoint x: 526, startPoint y: 233, endPoint x: 657, endPoint y: 377, distance: 194.3
click at [657, 377] on div "1p Sally agreed ………in the chess competition participate to participate particip…" at bounding box center [925, 317] width 813 height 198
click at [630, 328] on label "to participate" at bounding box center [925, 340] width 797 height 35
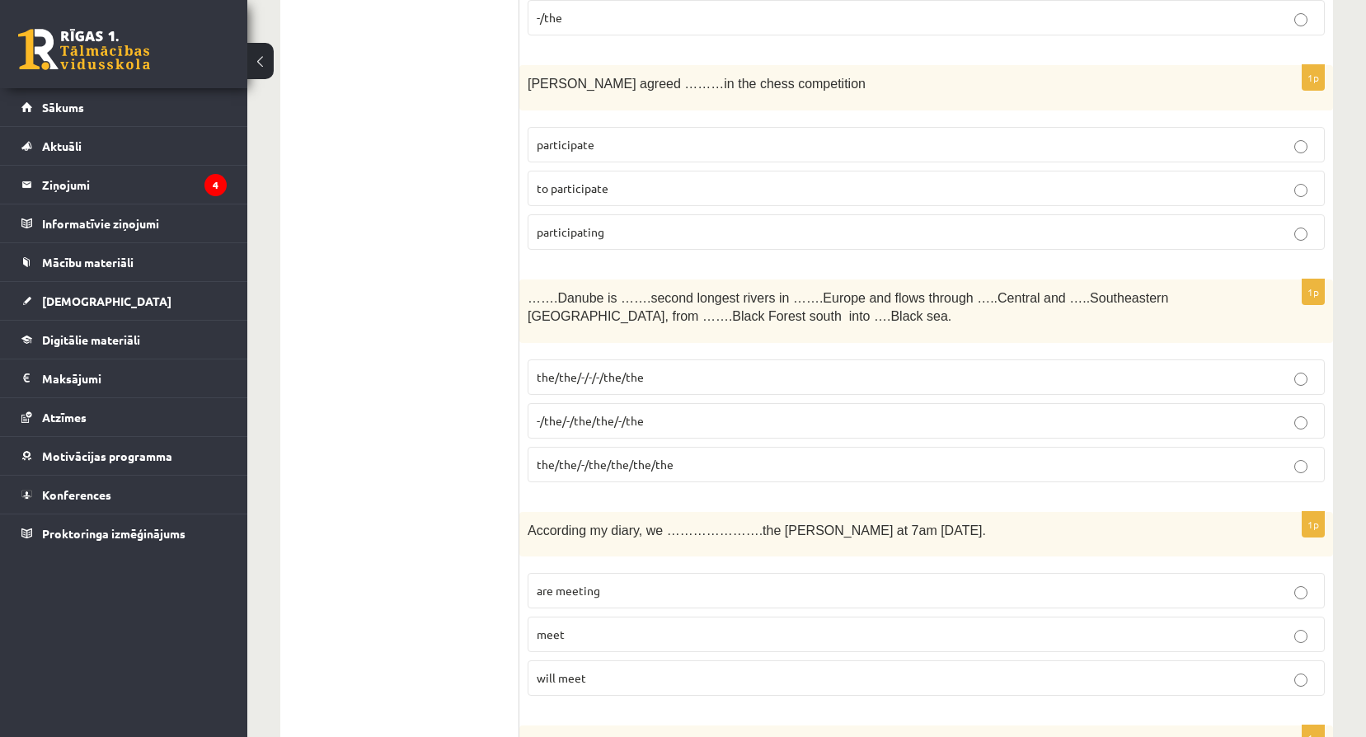
scroll to position [2665, 0]
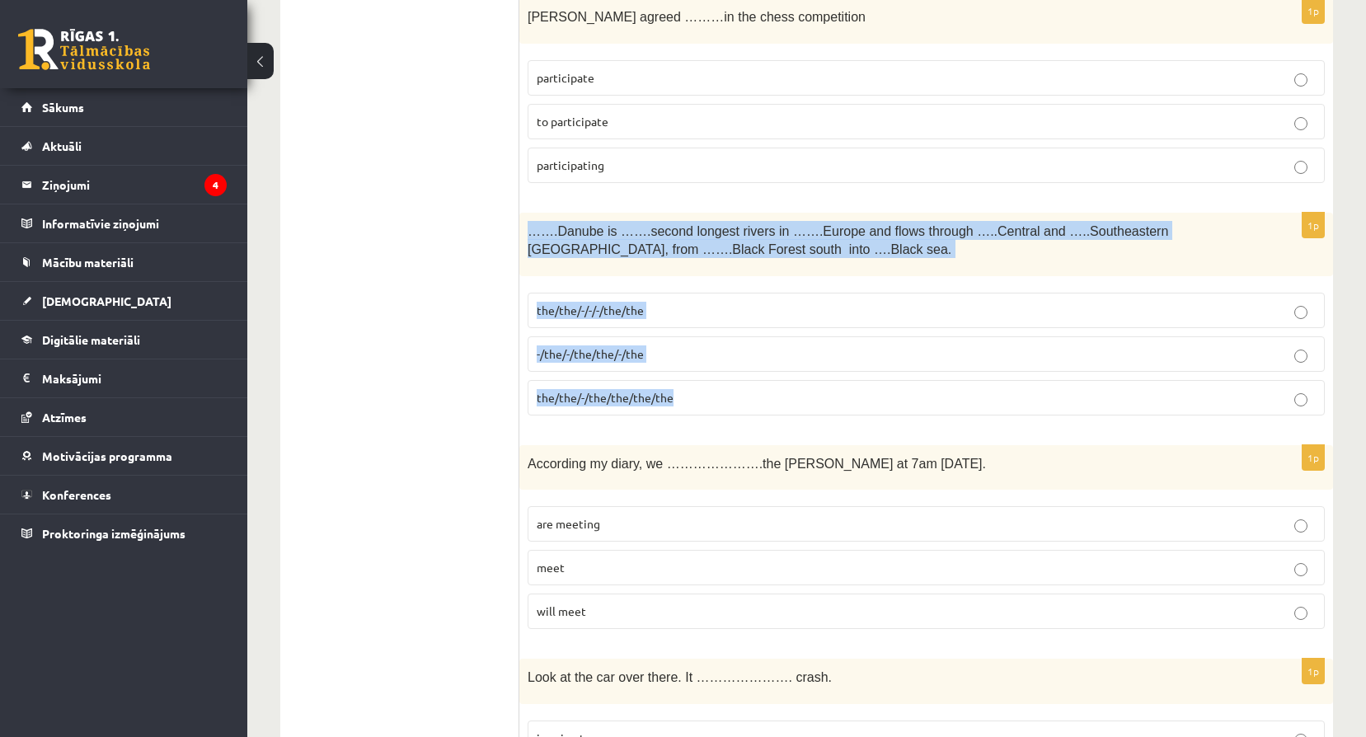
drag, startPoint x: 530, startPoint y: 230, endPoint x: 678, endPoint y: 415, distance: 237.5
click at [678, 415] on div "1p …….Danube is …….second longest rivers in …….Europe and flows through …..Cent…" at bounding box center [925, 321] width 813 height 216
click at [645, 304] on p "the/the/-/-/-/the/the" at bounding box center [926, 310] width 779 height 17
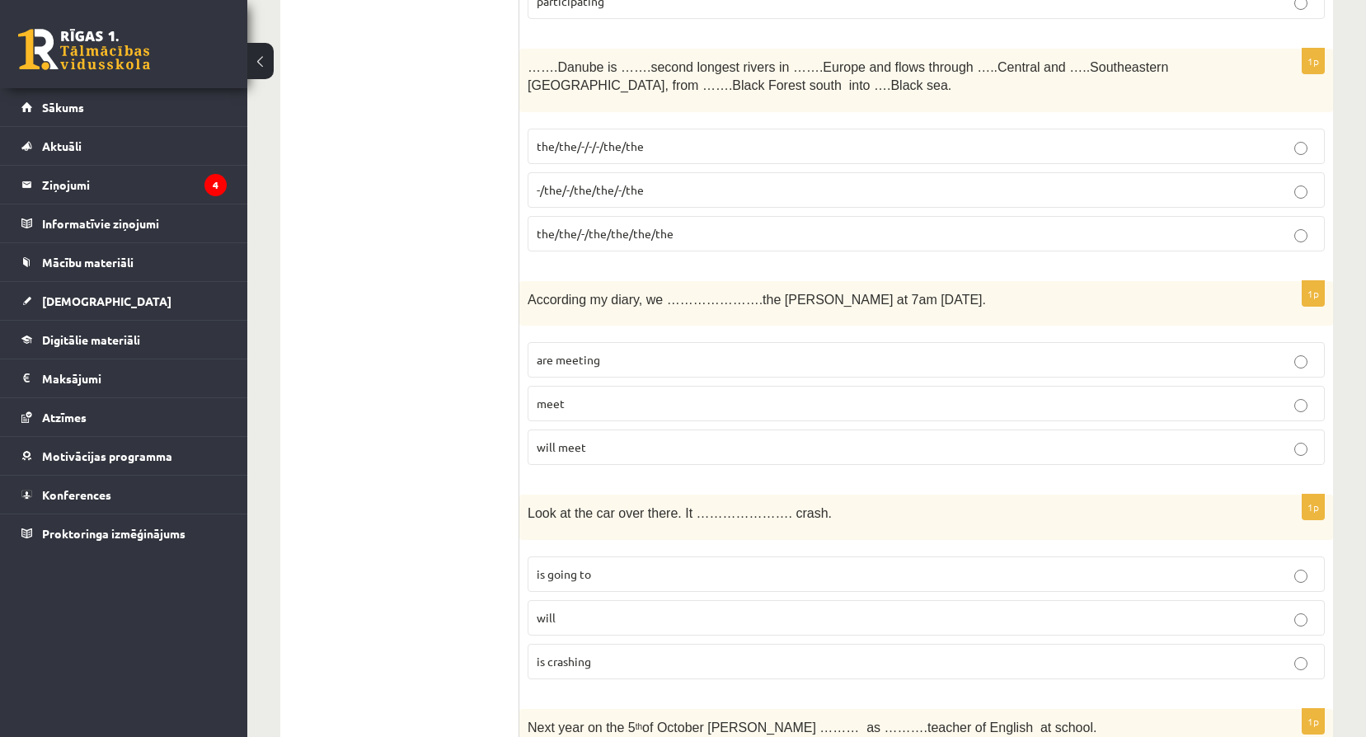
scroll to position [2830, 0]
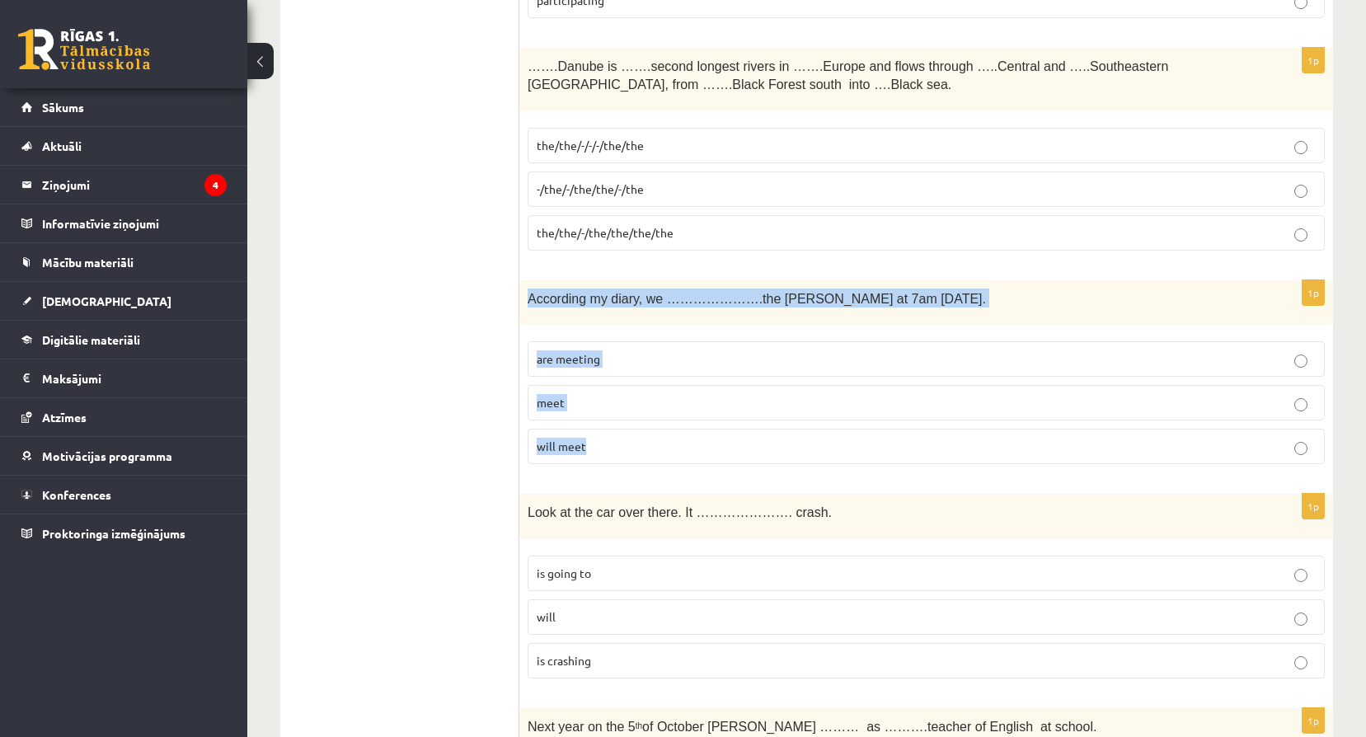
drag, startPoint x: 527, startPoint y: 294, endPoint x: 723, endPoint y: 432, distance: 239.0
click at [723, 432] on div "1p According my diary, we ………………….the byers at 7am tomorrow. are meeting meet w…" at bounding box center [925, 379] width 813 height 198
click at [647, 356] on p "are meeting" at bounding box center [926, 358] width 779 height 17
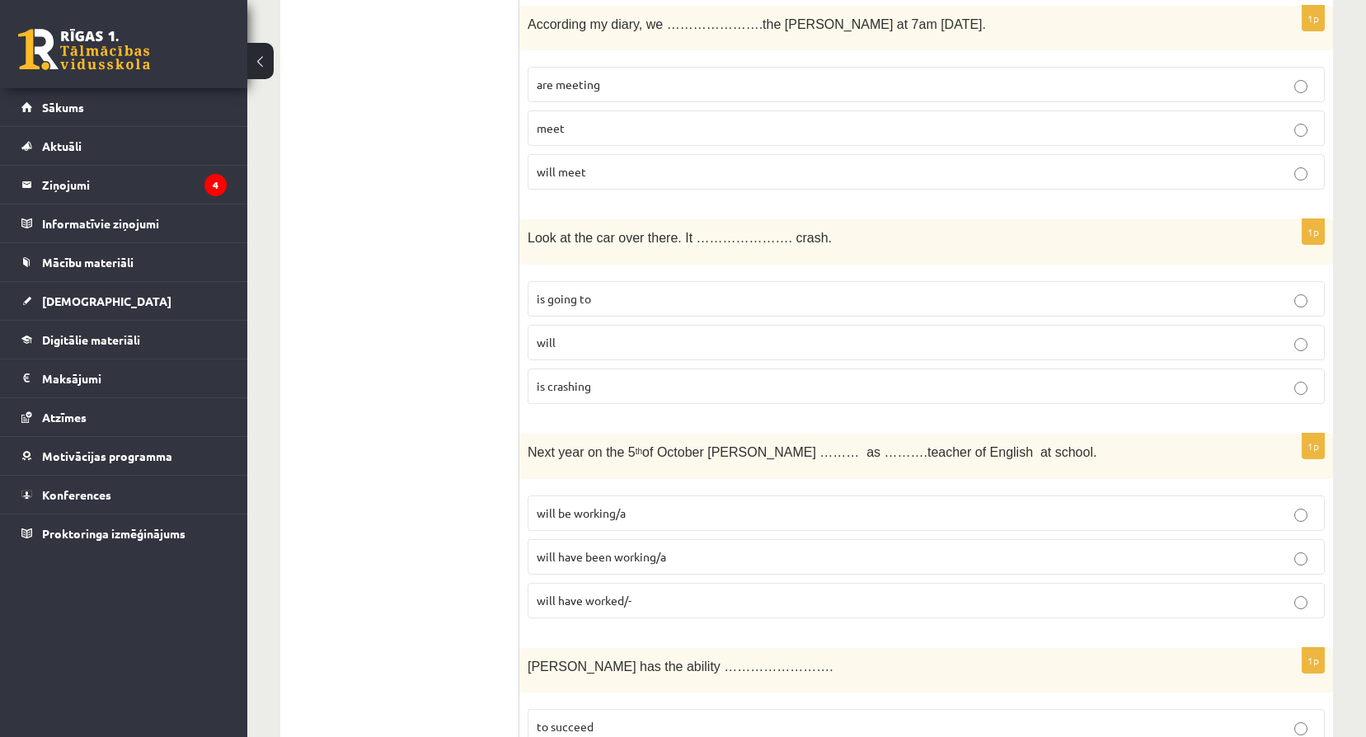
scroll to position [3105, 0]
click at [526, 237] on div "Look at the car over there. It …………………. crash." at bounding box center [925, 240] width 813 height 45
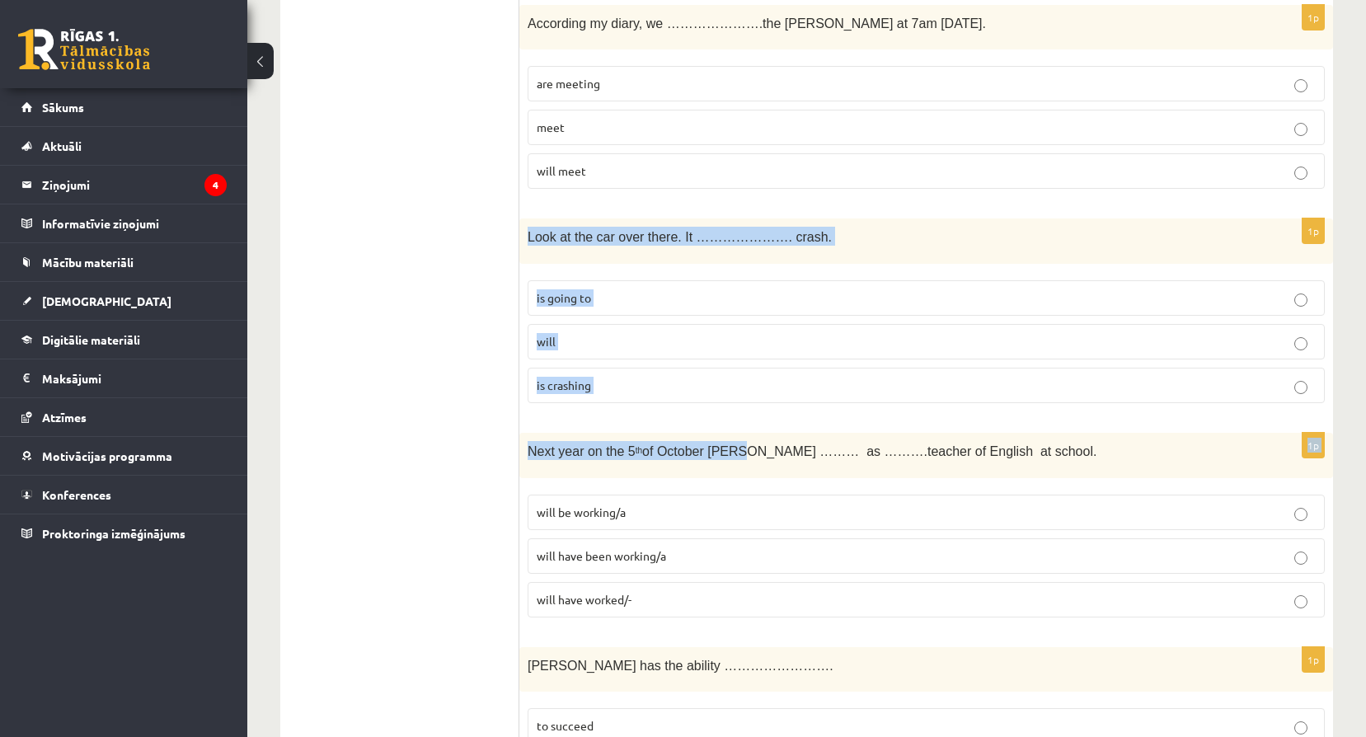
drag, startPoint x: 530, startPoint y: 237, endPoint x: 723, endPoint y: 419, distance: 264.7
click at [723, 419] on form "1p ……… around the world requires a lot of time and money. To travel Travel Trav…" at bounding box center [926, 298] width 781 height 6215
drag, startPoint x: 723, startPoint y: 419, endPoint x: 680, endPoint y: 410, distance: 43.6
click at [680, 410] on div "1p Look at the car over there. It …………………. crash. is going to will is crashing" at bounding box center [925, 317] width 813 height 198
drag, startPoint x: 528, startPoint y: 235, endPoint x: 653, endPoint y: 387, distance: 196.2
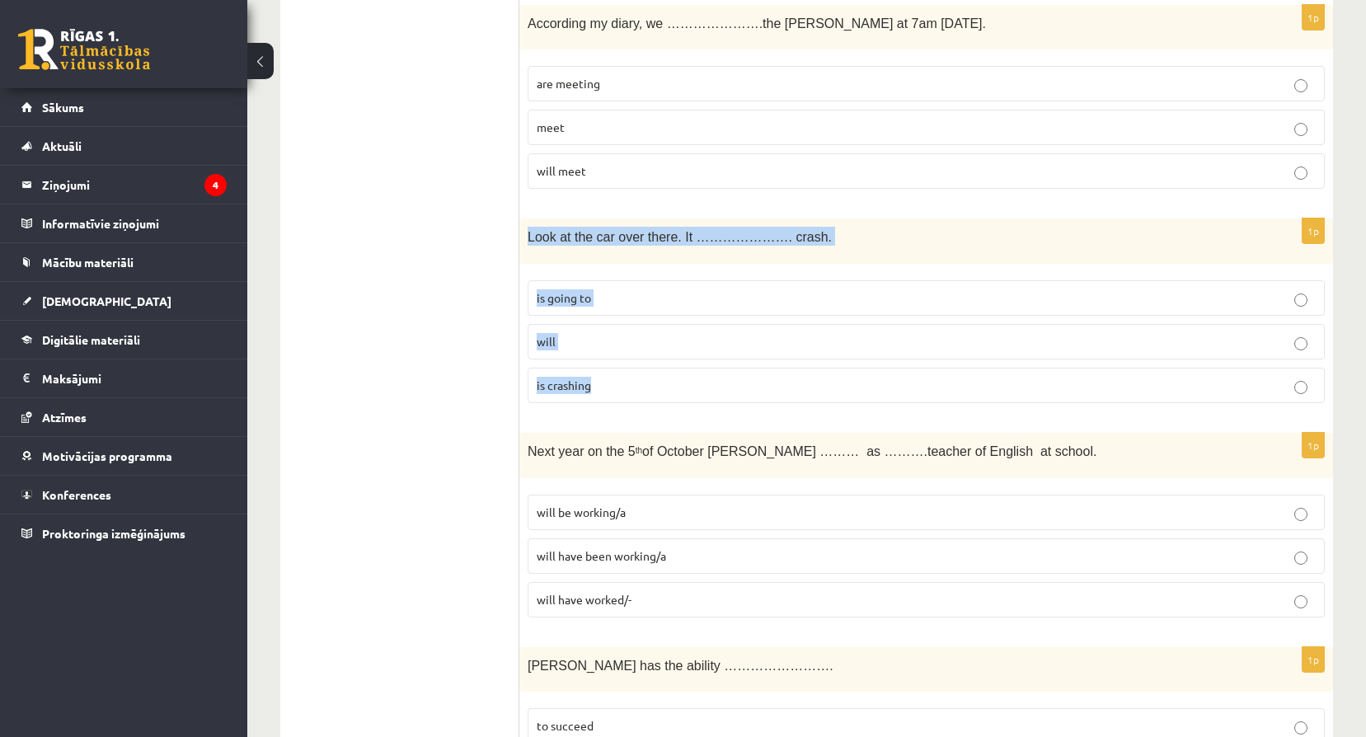
click at [653, 387] on div "1p Look at the car over there. It …………………. crash. is going to will is crashing" at bounding box center [925, 317] width 813 height 198
click at [658, 291] on p "is going to" at bounding box center [926, 297] width 779 height 17
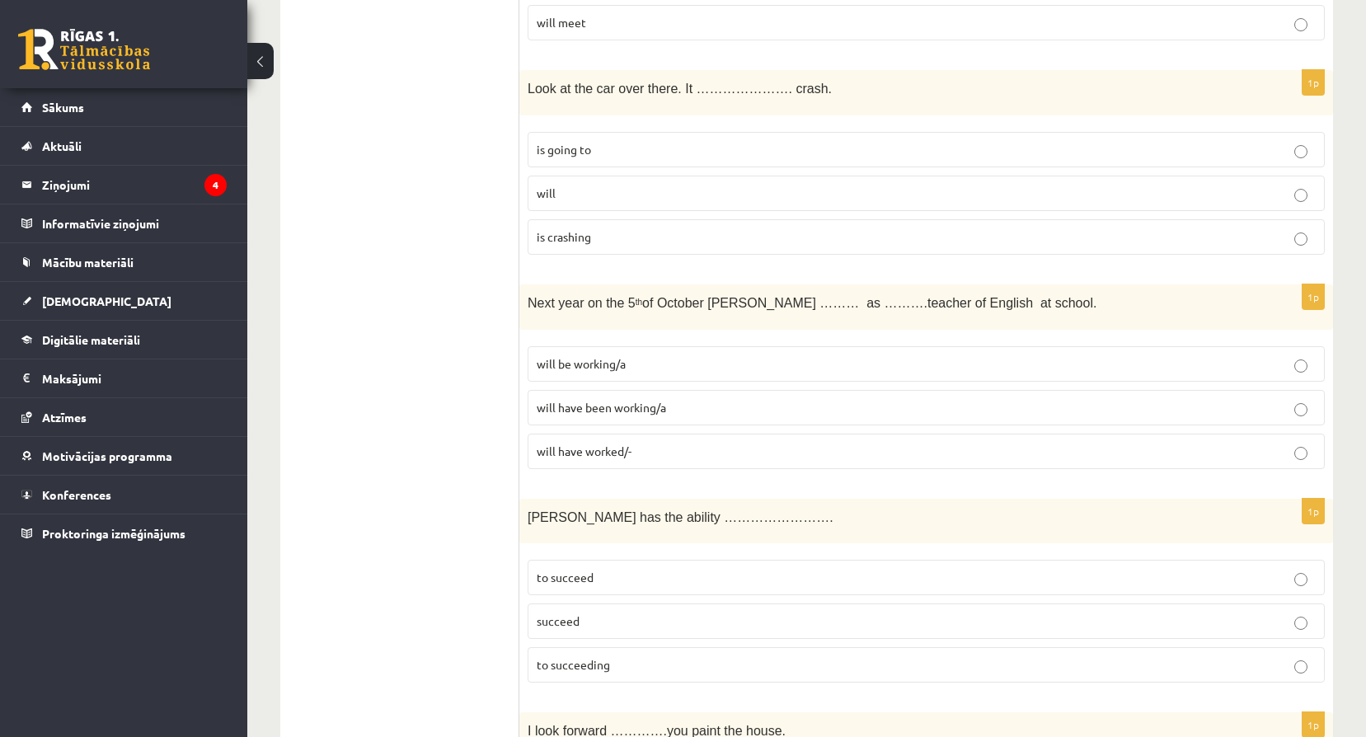
scroll to position [3270, 0]
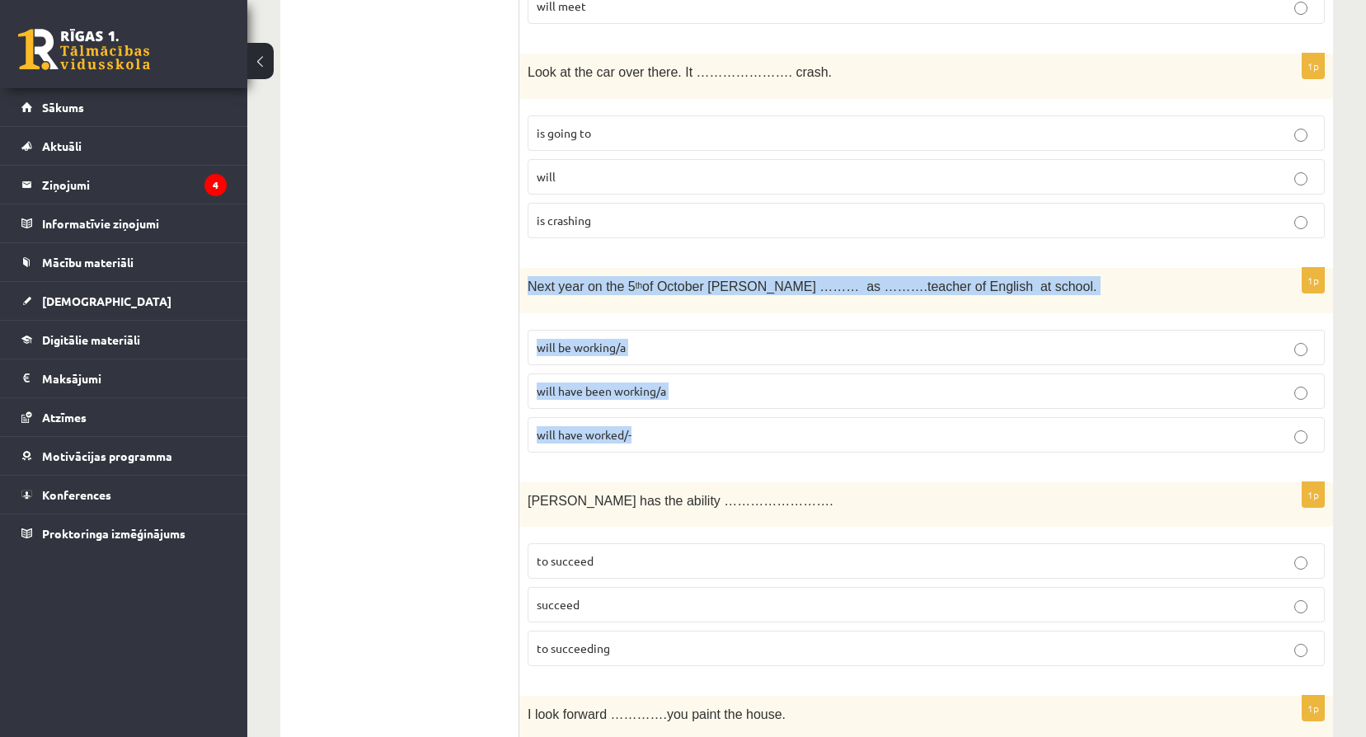
drag, startPoint x: 528, startPoint y: 284, endPoint x: 716, endPoint y: 466, distance: 261.7
click at [716, 466] on div "1p Next year on the 5 th of October Ann ……… as ……….teacher of English at school…" at bounding box center [925, 367] width 813 height 198
click at [708, 390] on p "will have been working/a" at bounding box center [926, 390] width 779 height 17
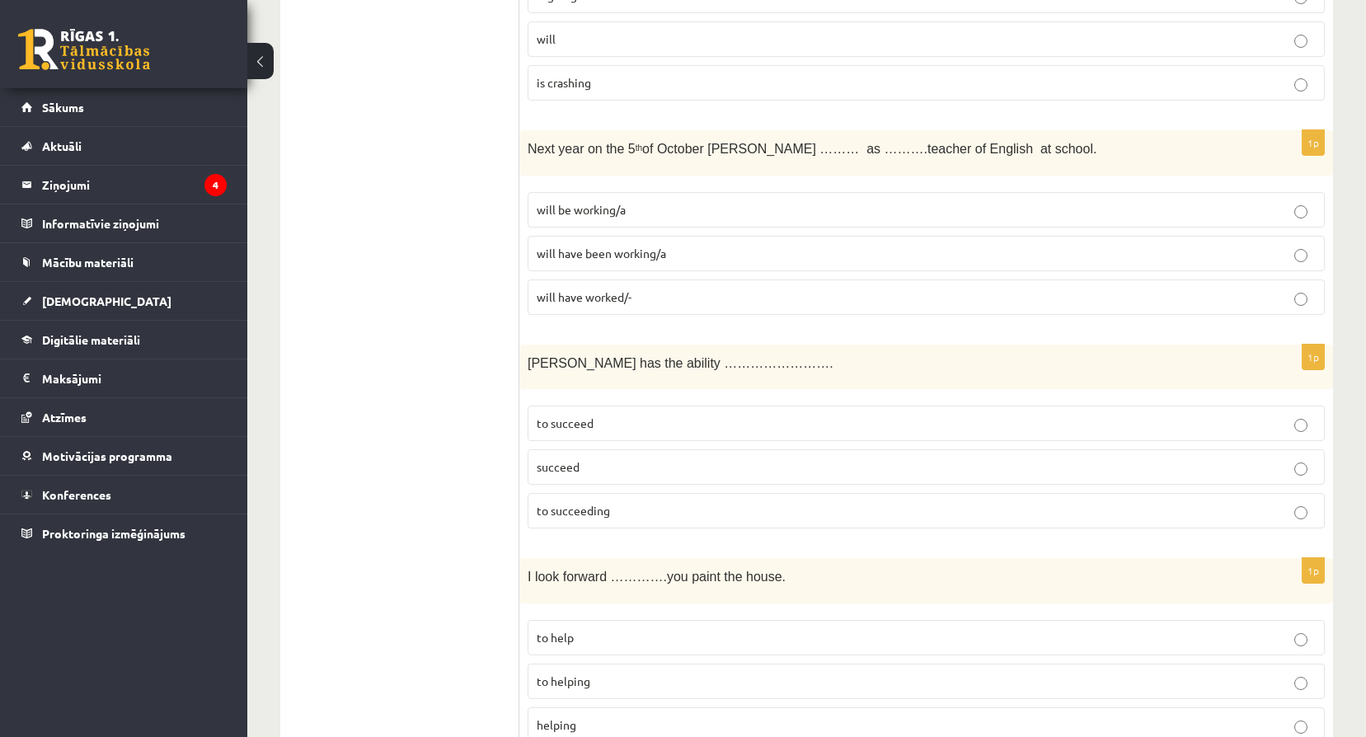
scroll to position [3434, 0]
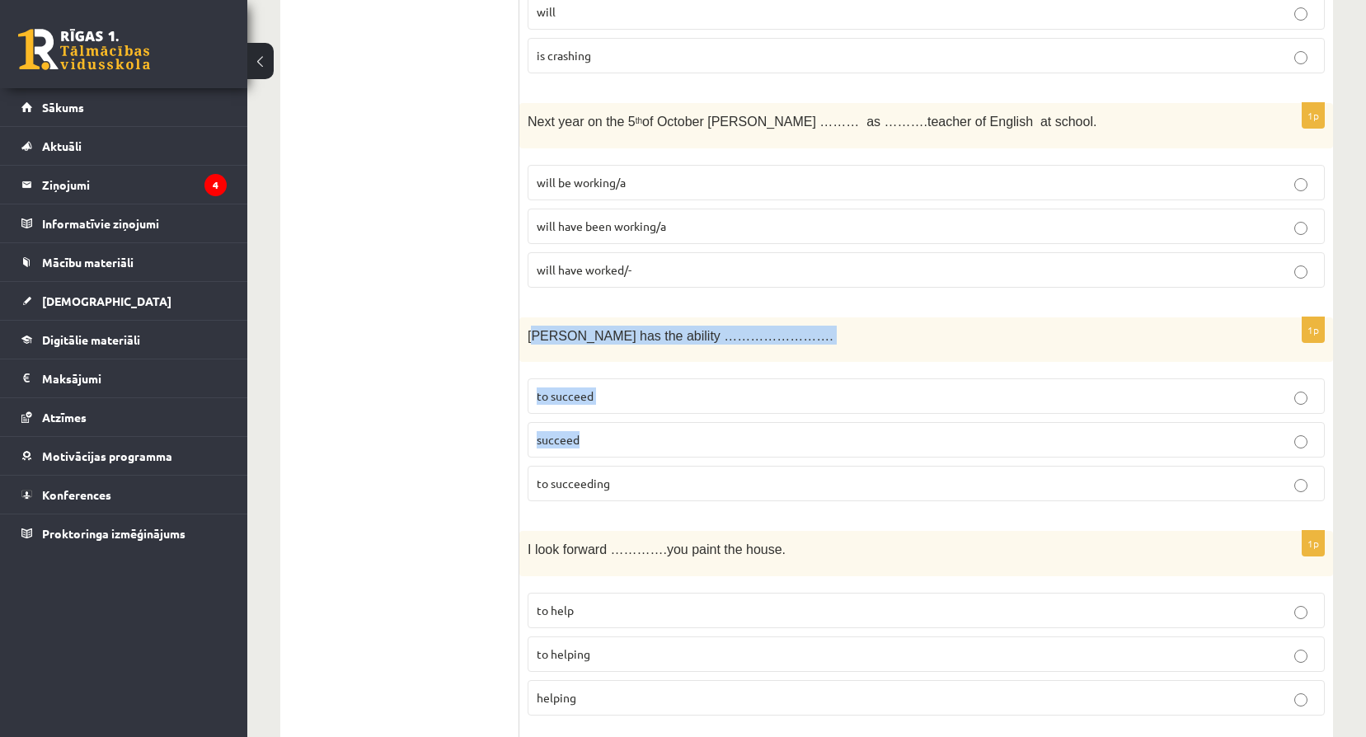
drag, startPoint x: 531, startPoint y: 334, endPoint x: 696, endPoint y: 438, distance: 195.5
click at [696, 438] on div "1p Tara has the ability ……………………. to succeed succeed to succeeding" at bounding box center [925, 416] width 813 height 198
drag, startPoint x: 696, startPoint y: 438, endPoint x: 577, endPoint y: 353, distance: 146.6
click at [577, 353] on div "Tara has the ability ……………………." at bounding box center [925, 339] width 813 height 45
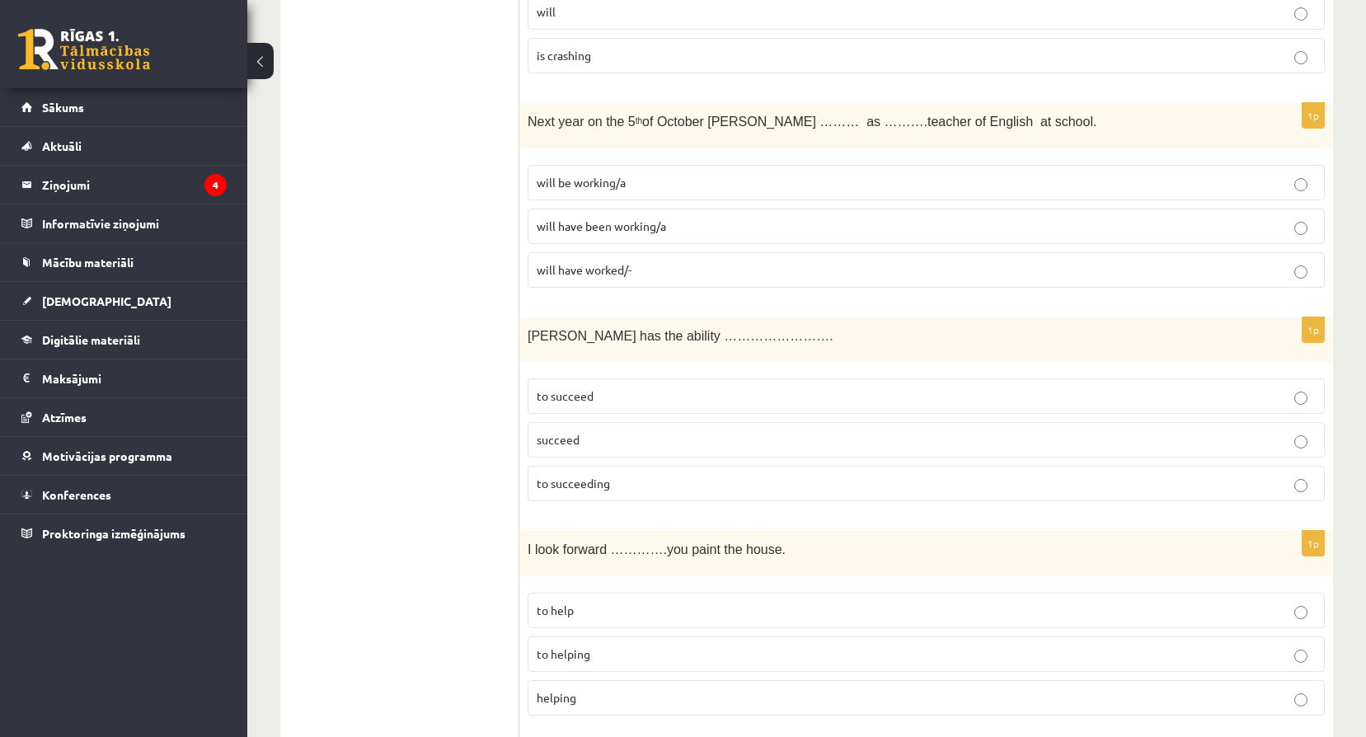
click at [570, 396] on span "to succeed" at bounding box center [565, 395] width 57 height 15
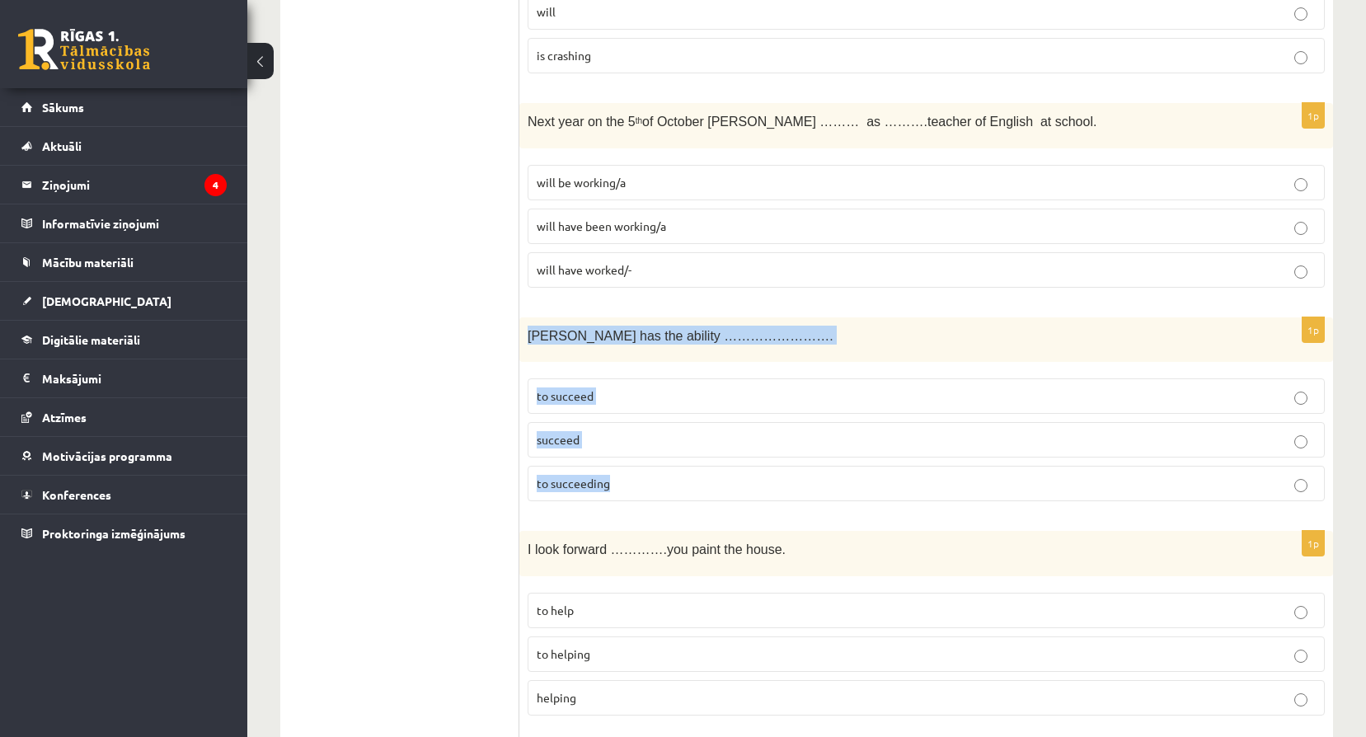
drag, startPoint x: 527, startPoint y: 332, endPoint x: 691, endPoint y: 506, distance: 238.5
click at [691, 506] on div "1p Tara has the ability ……………………. to succeed succeed to succeeding" at bounding box center [925, 416] width 813 height 198
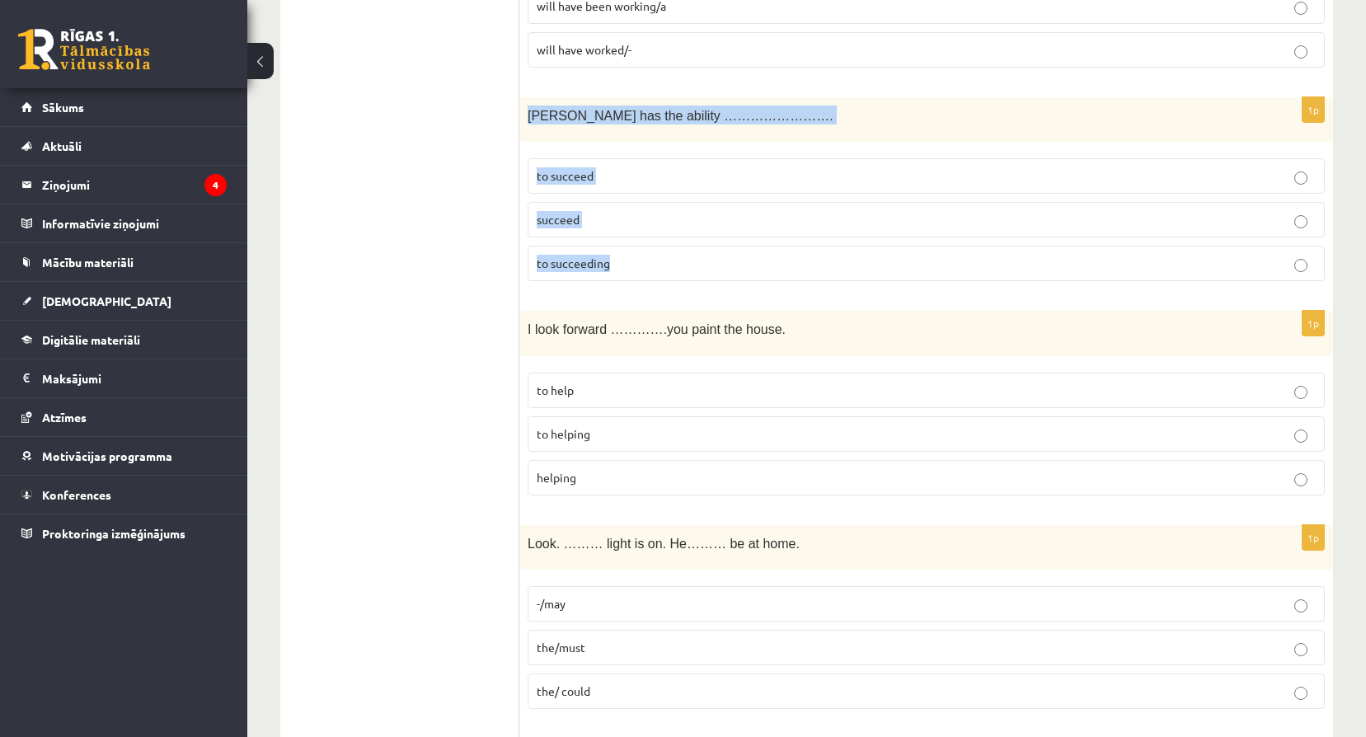
scroll to position [3682, 0]
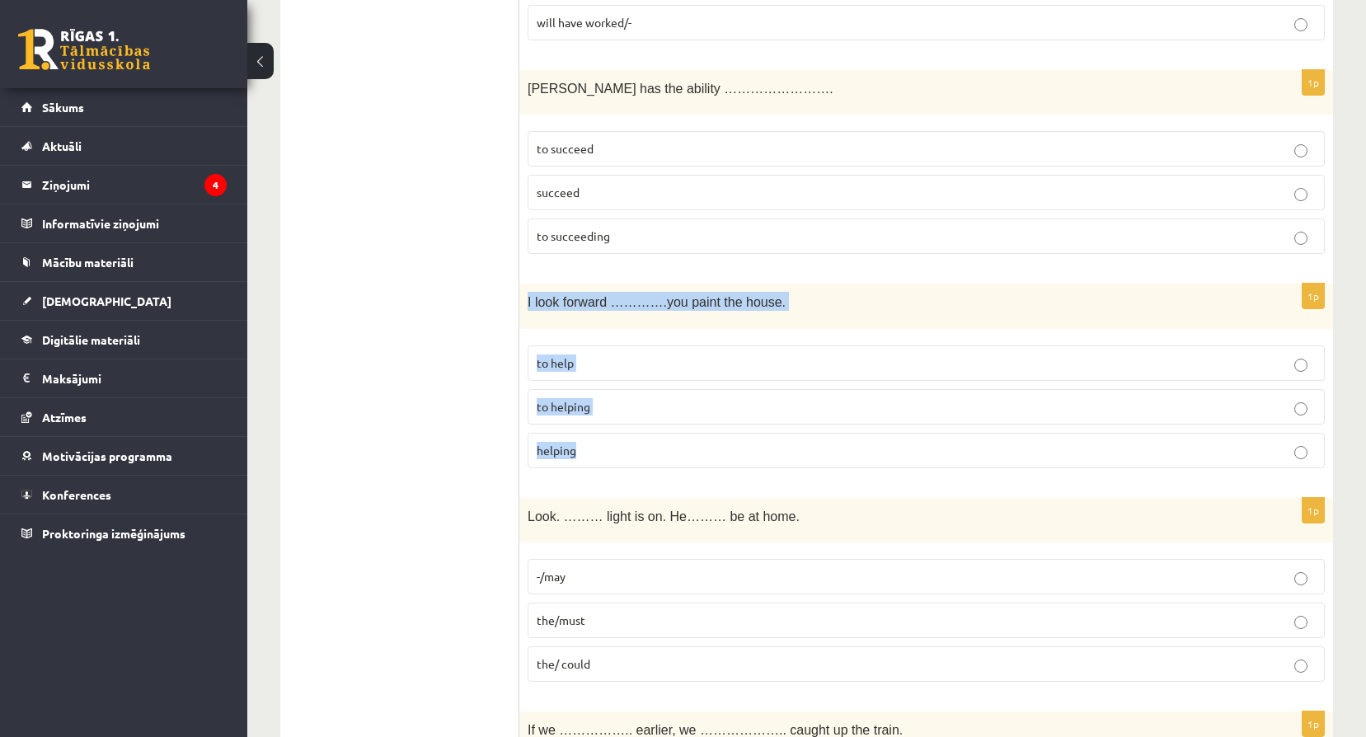
drag, startPoint x: 529, startPoint y: 301, endPoint x: 683, endPoint y: 448, distance: 212.8
click at [683, 448] on div "1p I look forward ………….you paint the house. to help to helping helping" at bounding box center [925, 383] width 813 height 198
click at [647, 408] on p "to helping" at bounding box center [926, 406] width 779 height 17
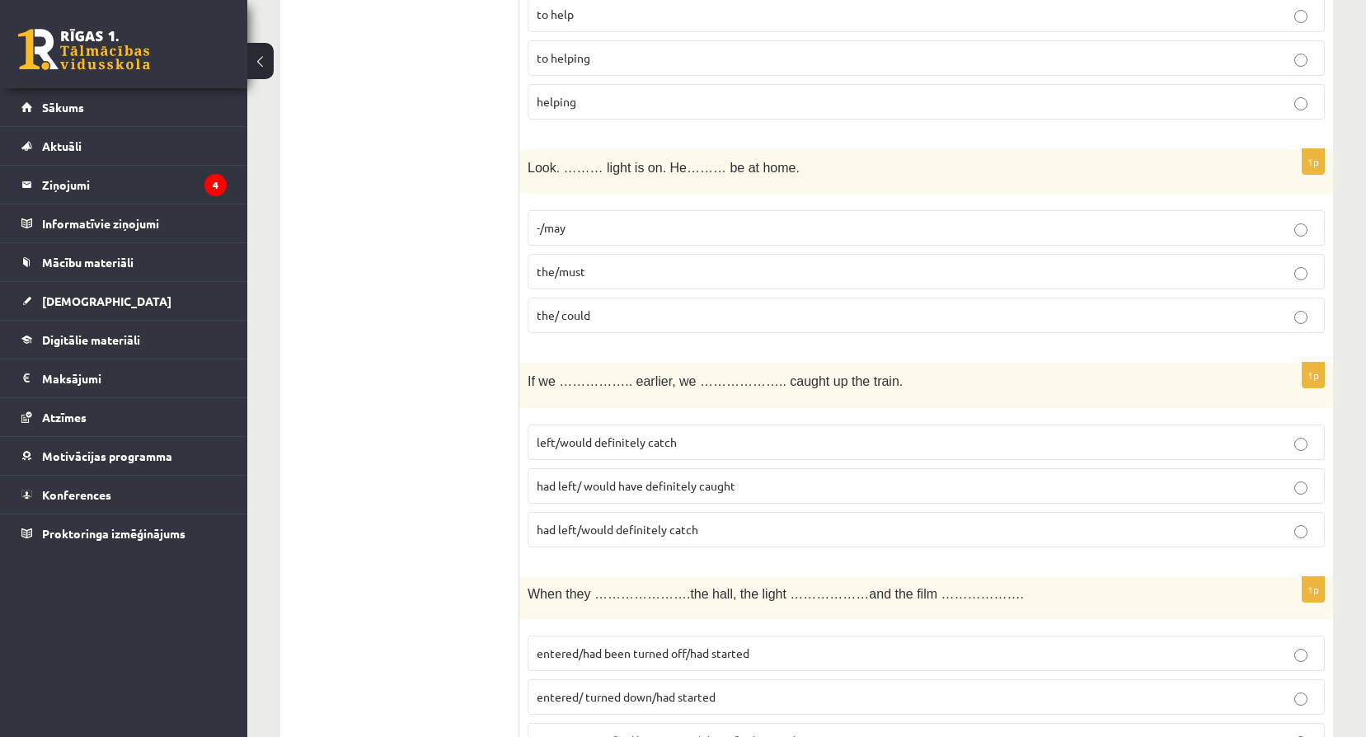
scroll to position [4039, 0]
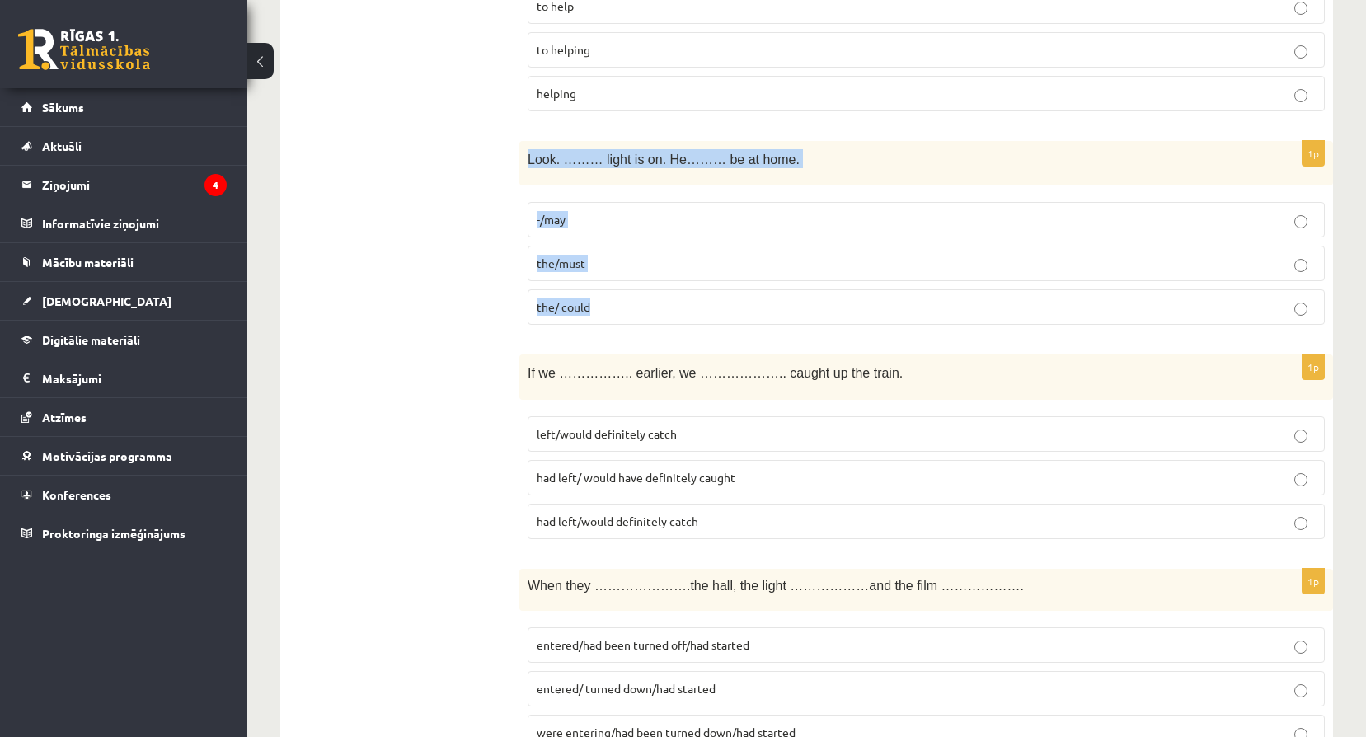
drag, startPoint x: 527, startPoint y: 157, endPoint x: 721, endPoint y: 323, distance: 254.9
click at [721, 323] on div "1p Look. ……… light is on. He……… be at home. -/may the/must the/ could" at bounding box center [925, 240] width 813 height 198
click at [644, 258] on p "the/must" at bounding box center [926, 263] width 779 height 17
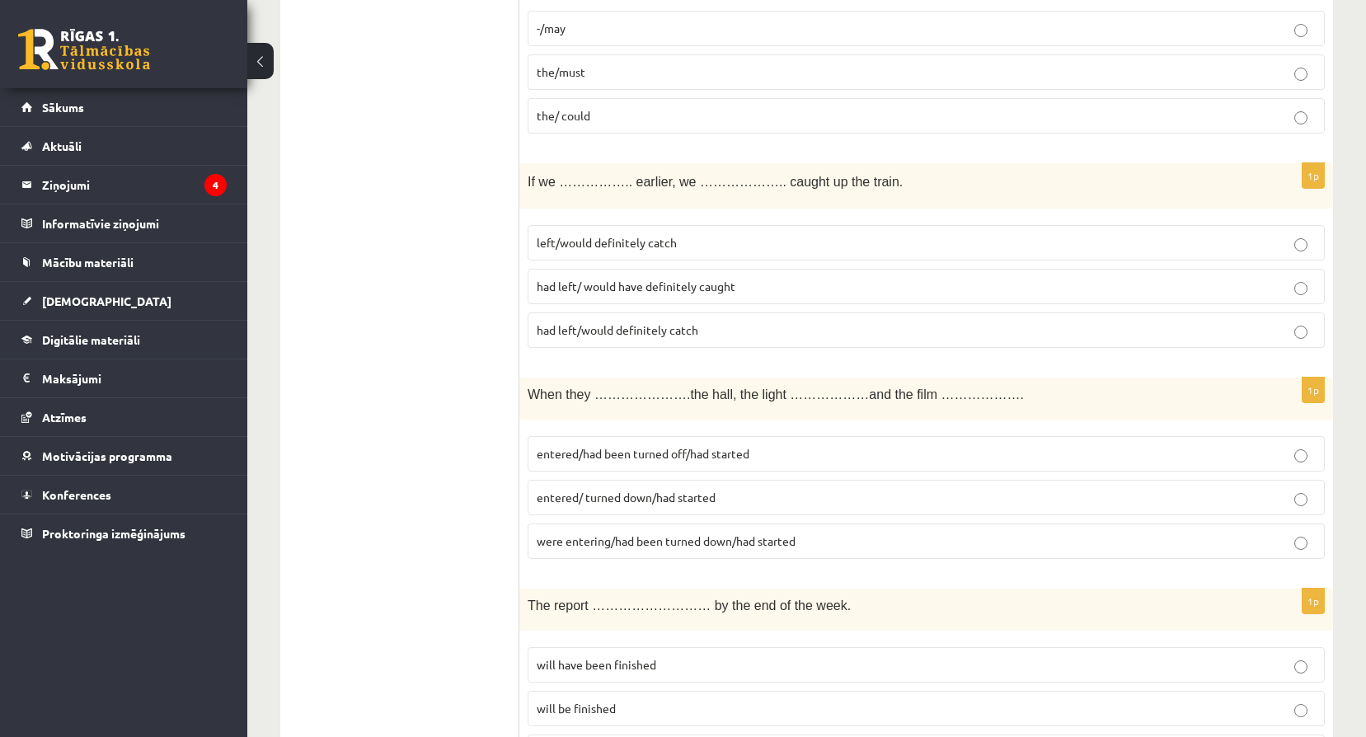
scroll to position [4231, 0]
click at [527, 180] on div "If we …………….. earlier, we ……………….. caught up the train." at bounding box center [925, 184] width 813 height 45
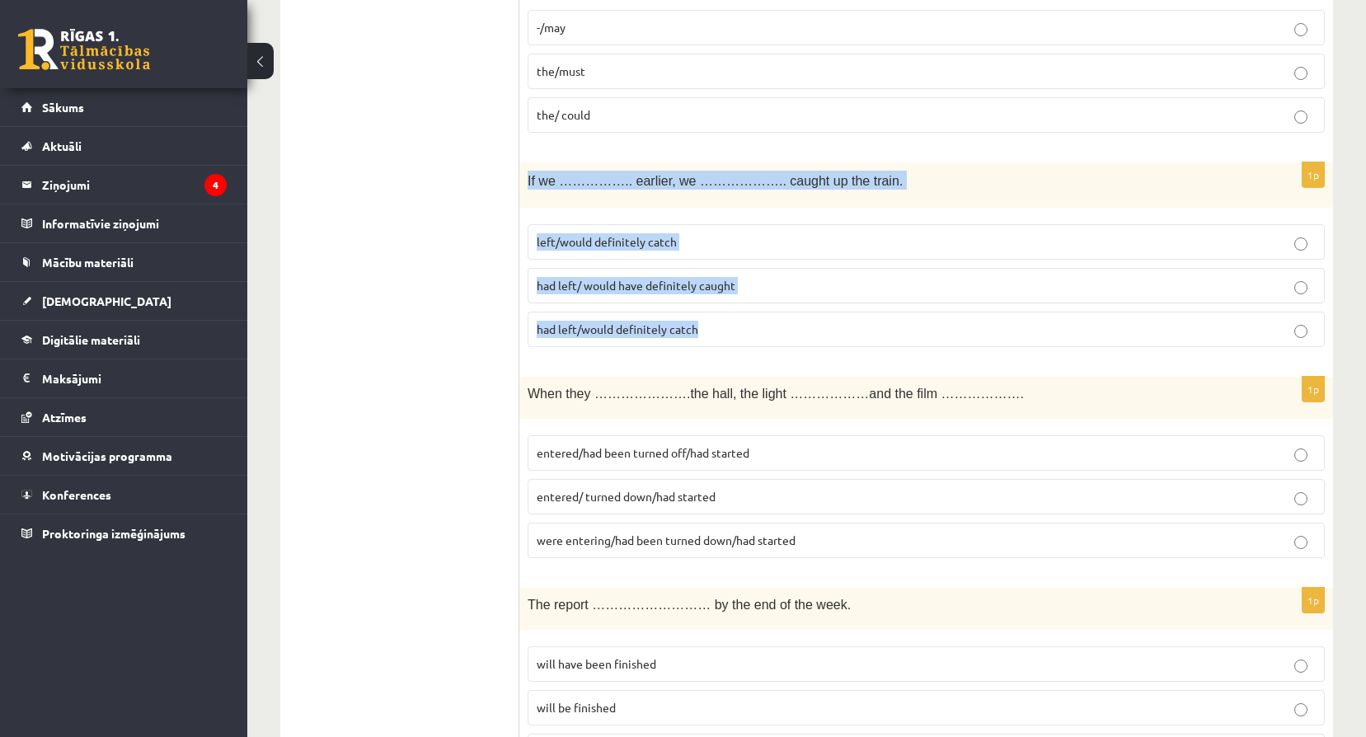
drag, startPoint x: 527, startPoint y: 180, endPoint x: 708, endPoint y: 325, distance: 231.6
click at [708, 325] on div "1p If we …………….. earlier, we ……………….. caught up the train. left/would definitel…" at bounding box center [925, 261] width 813 height 198
click at [751, 287] on p "had left/ would have definitely caught" at bounding box center [926, 285] width 779 height 17
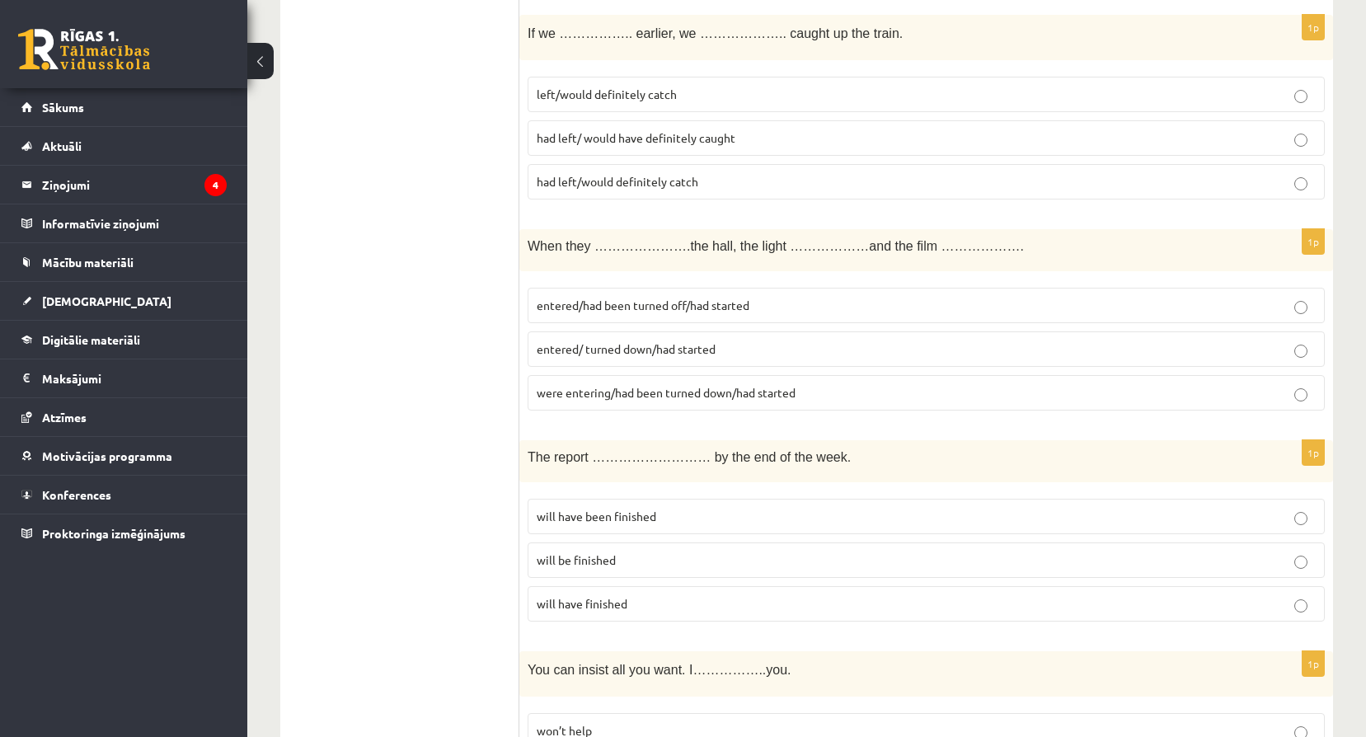
scroll to position [4396, 0]
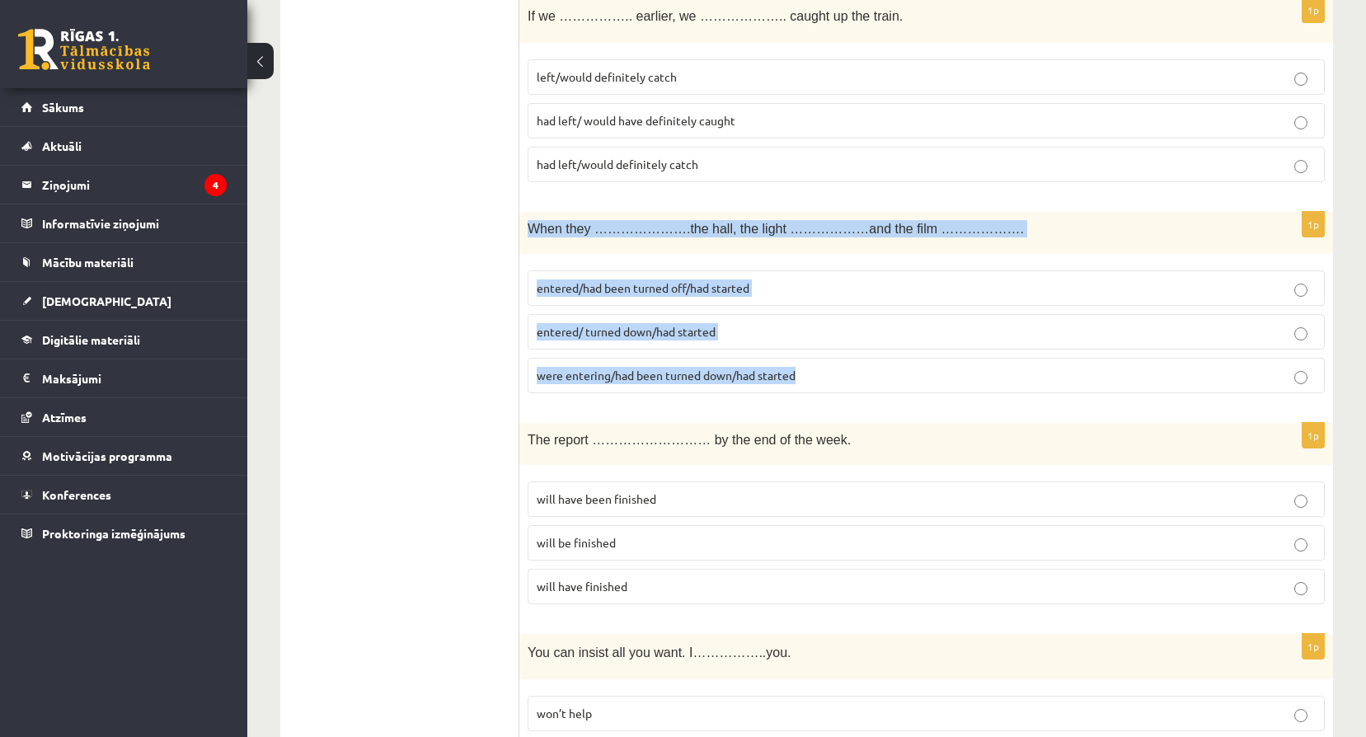
drag, startPoint x: 530, startPoint y: 225, endPoint x: 810, endPoint y: 379, distance: 319.8
click at [810, 379] on div "1p When they ………………….the hall, the light ………………and the film ………………. entered/had…" at bounding box center [925, 309] width 813 height 195
click at [788, 291] on p "entered/had been turned off/had started" at bounding box center [926, 287] width 779 height 17
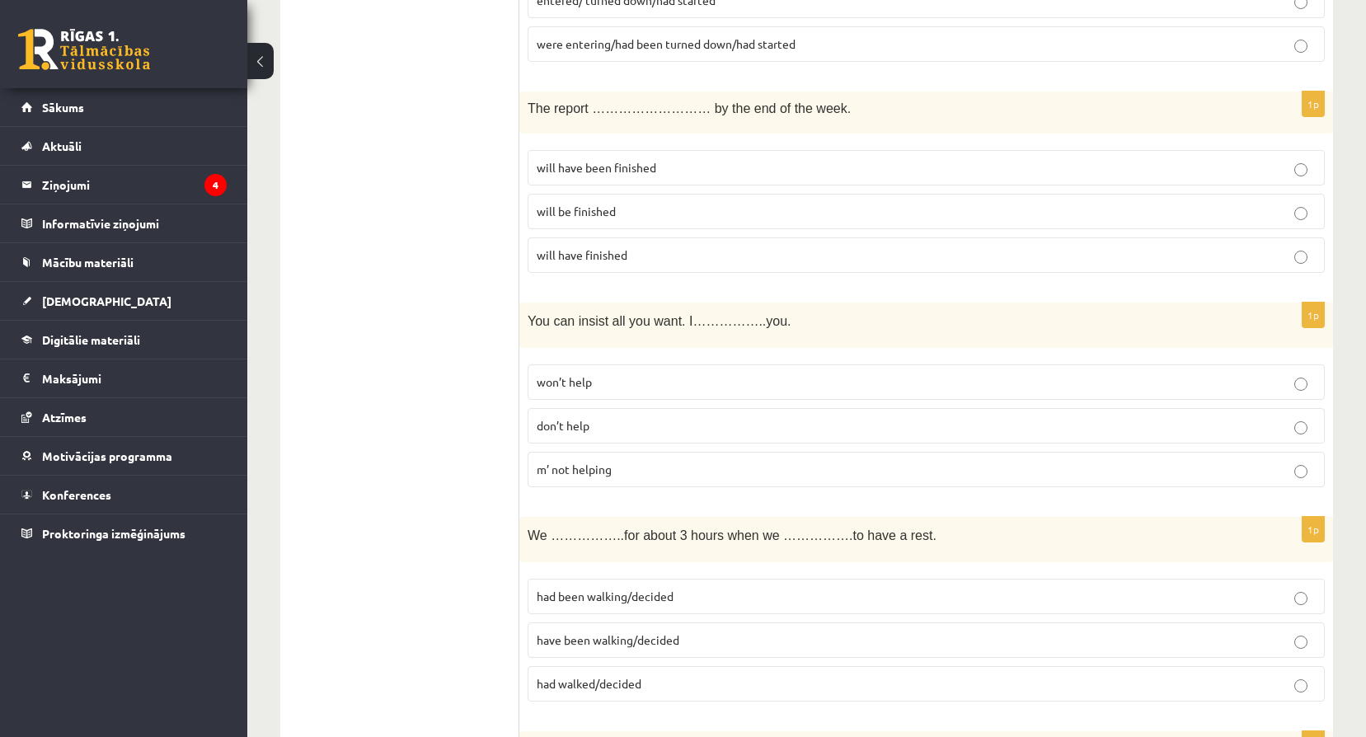
scroll to position [4753, 0]
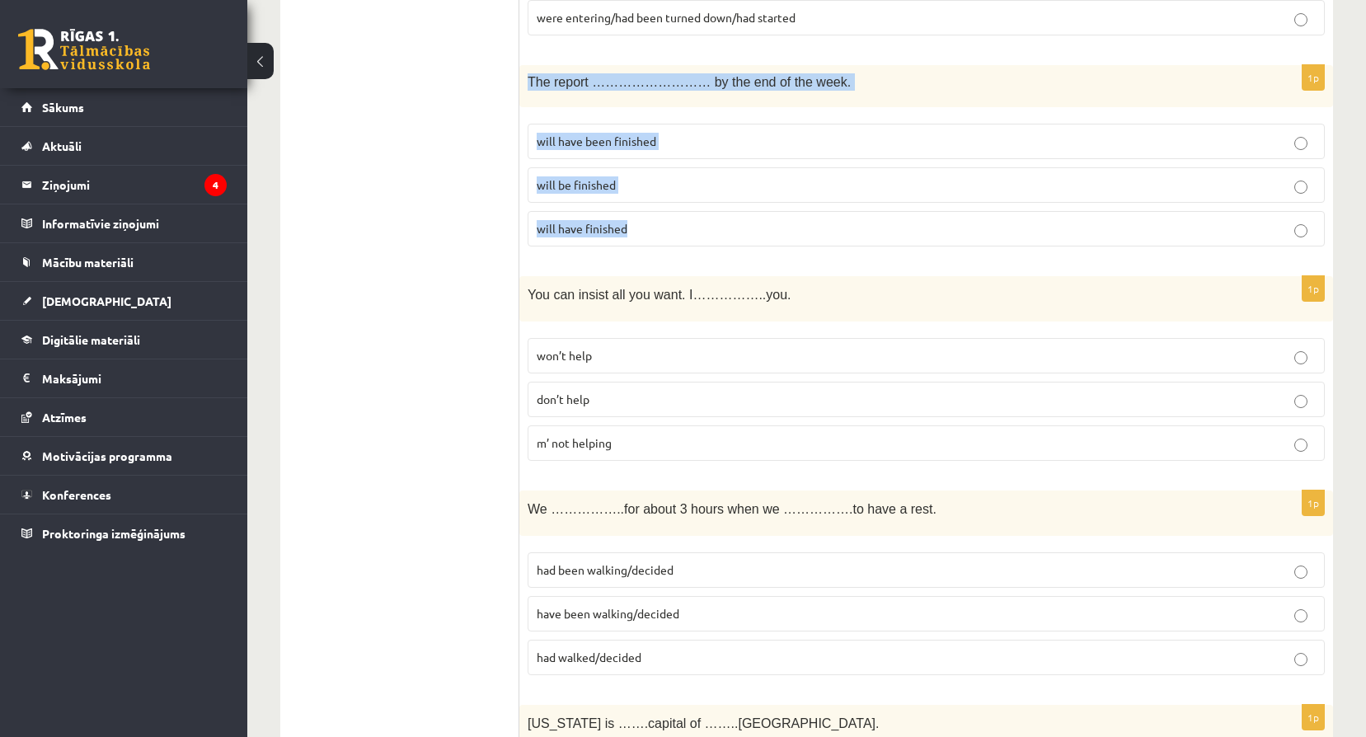
drag, startPoint x: 529, startPoint y: 79, endPoint x: 729, endPoint y: 234, distance: 252.6
click at [729, 234] on div "1p The report ……………………… by the end of the week. will have been finished will be…" at bounding box center [925, 162] width 813 height 195
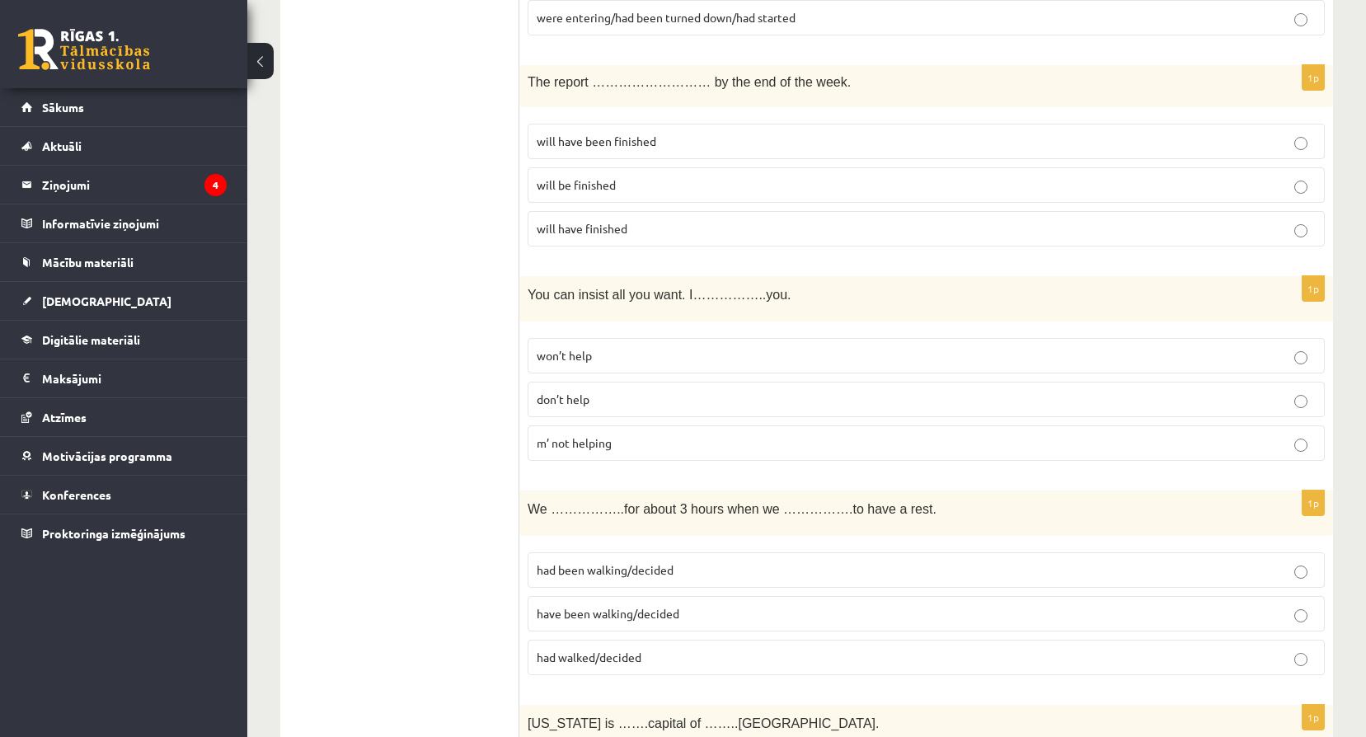
click at [663, 307] on div "You can insist all you want. I……………..you." at bounding box center [925, 298] width 813 height 45
click at [654, 143] on span "will have been finished" at bounding box center [597, 141] width 120 height 15
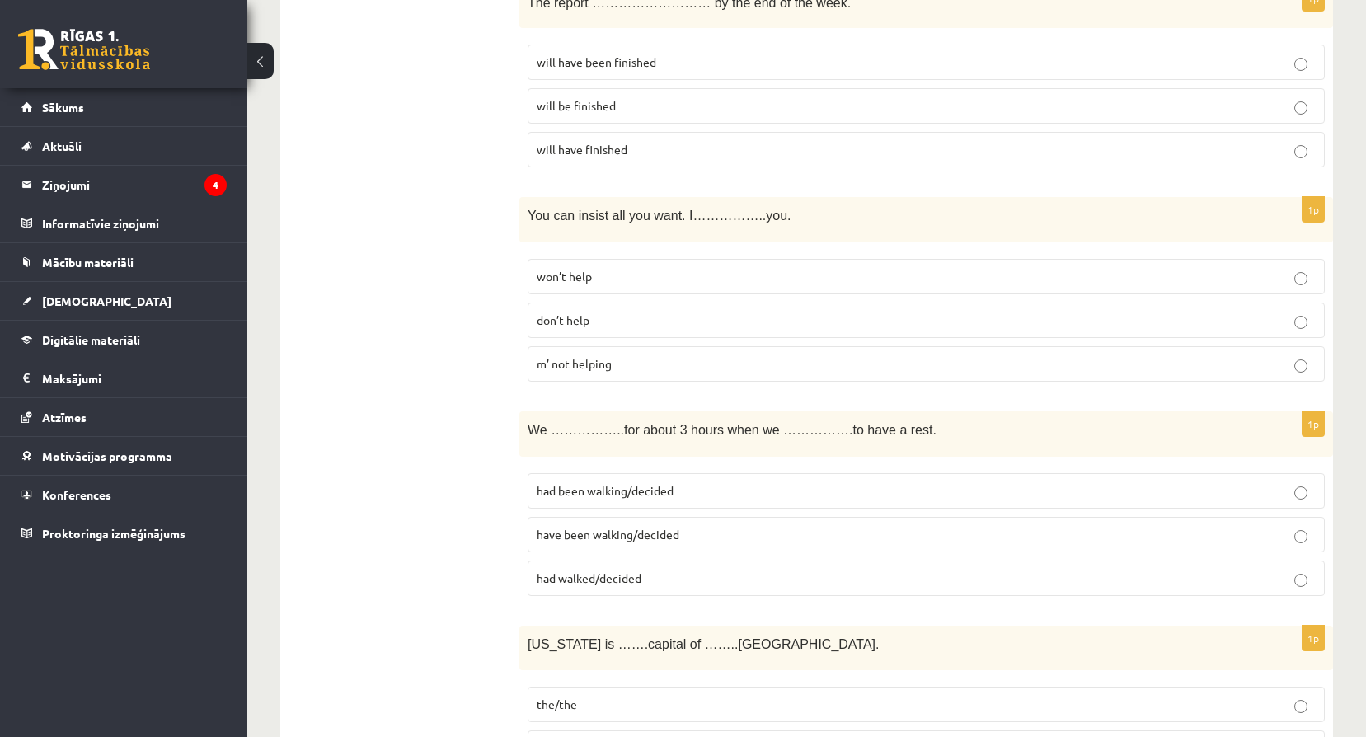
scroll to position [4836, 0]
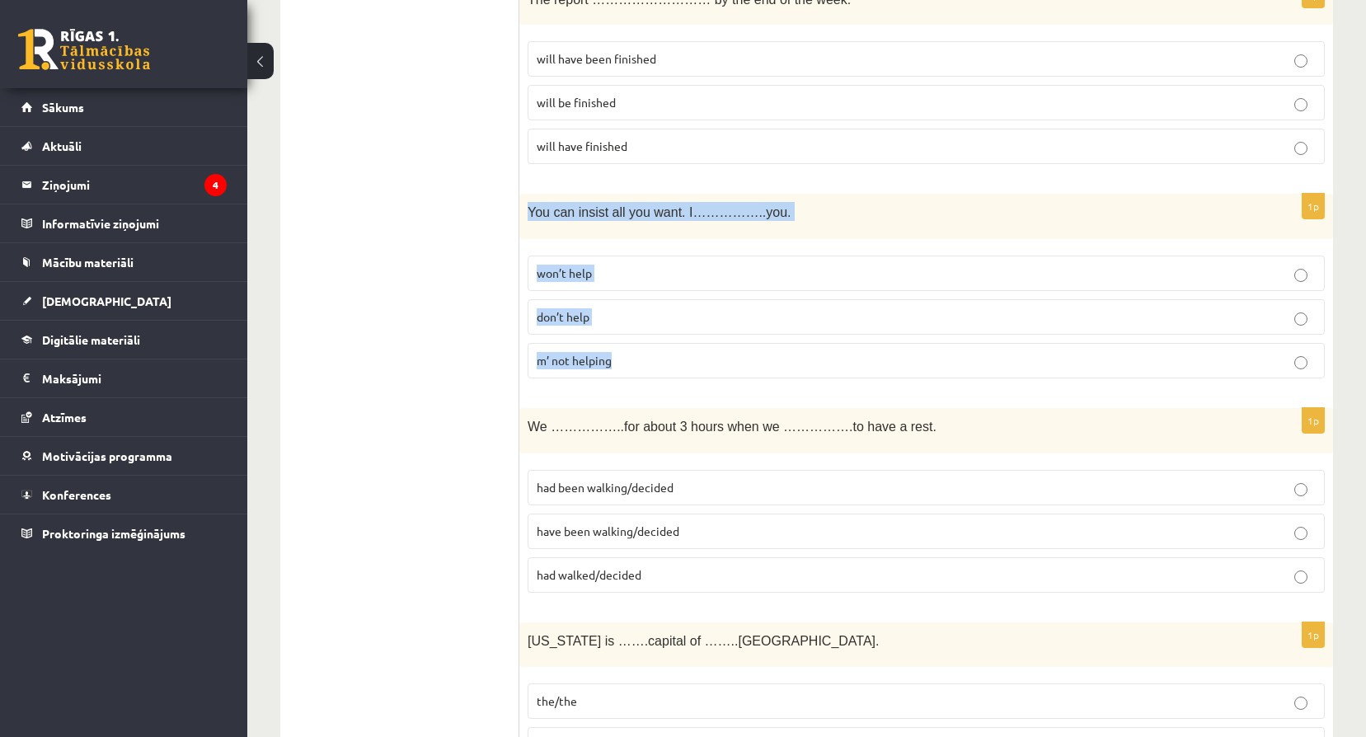
drag, startPoint x: 527, startPoint y: 213, endPoint x: 679, endPoint y: 349, distance: 203.2
click at [679, 349] on div "1p You can insist all you want. I……………..you. won’t help don’t help m’ not helpi…" at bounding box center [925, 293] width 813 height 198
click at [650, 270] on p "won’t help" at bounding box center [926, 273] width 779 height 17
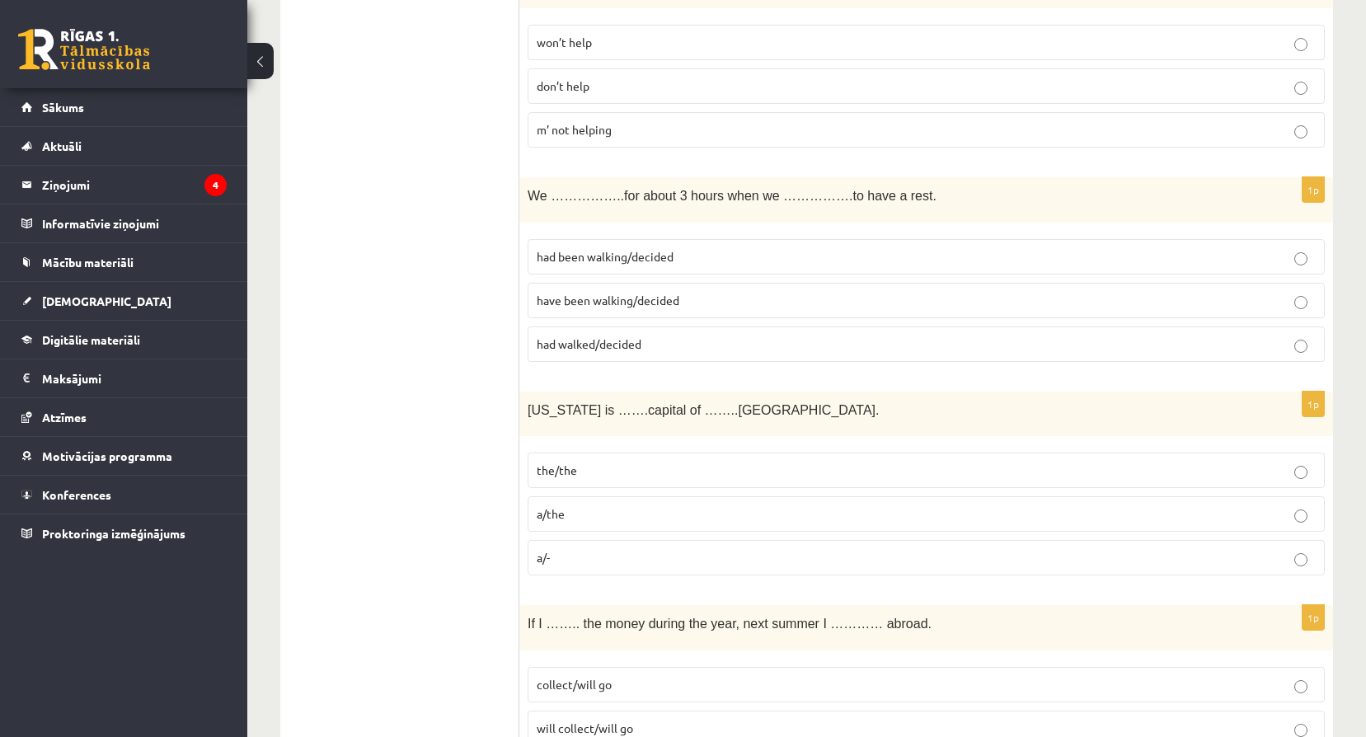
scroll to position [5083, 0]
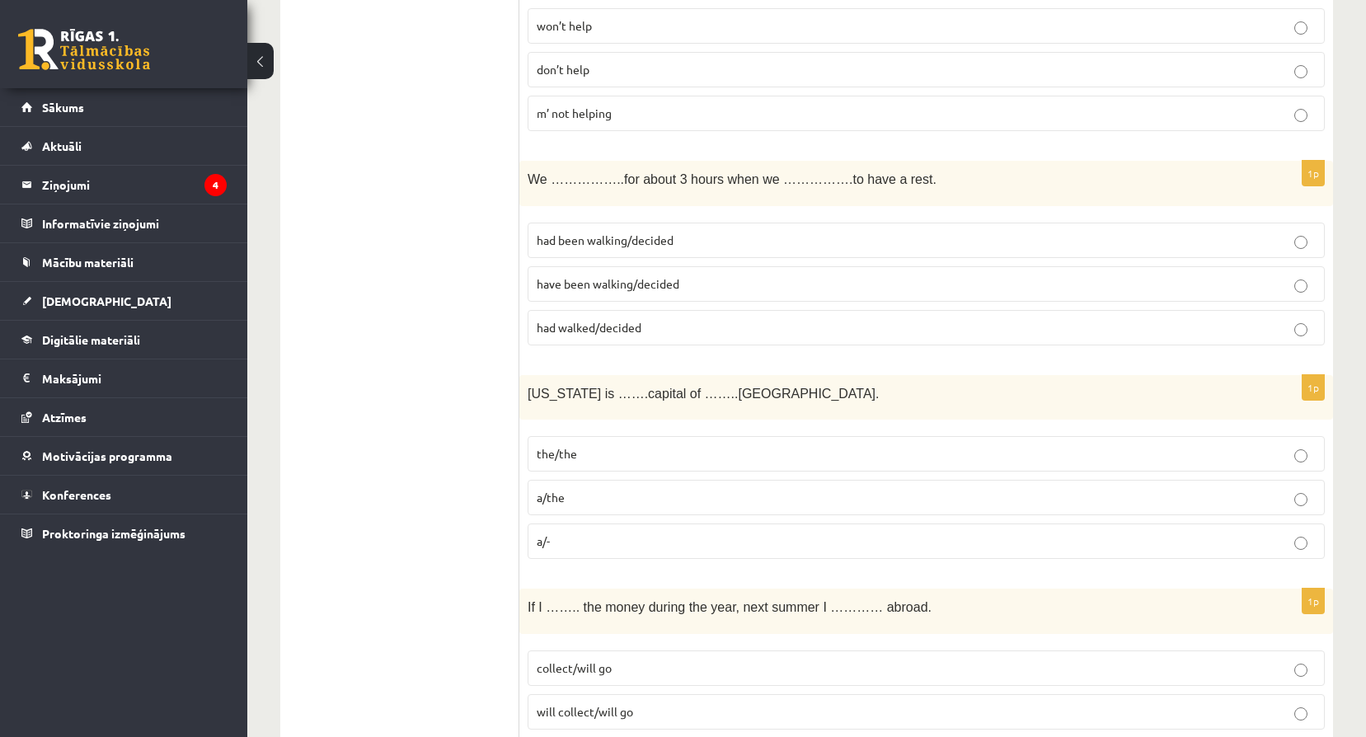
click at [527, 176] on div "We ……………..for about 3 hours when we …………….to have a rest." at bounding box center [925, 183] width 813 height 45
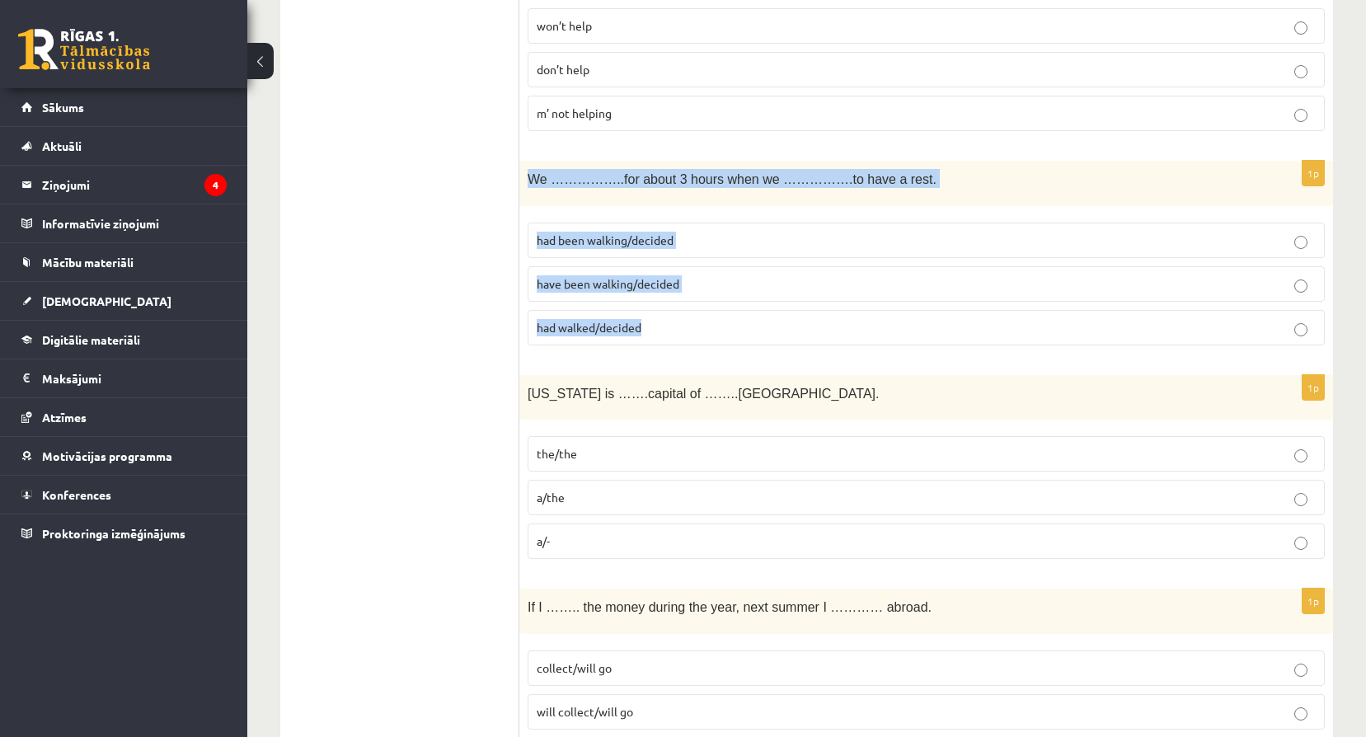
drag, startPoint x: 528, startPoint y: 181, endPoint x: 686, endPoint y: 333, distance: 219.2
click at [686, 333] on div "1p We ……………..for about 3 hours when we …………….to have a rest. had been walking/d…" at bounding box center [925, 260] width 813 height 198
click at [736, 243] on p "had been walking/decided" at bounding box center [926, 240] width 779 height 17
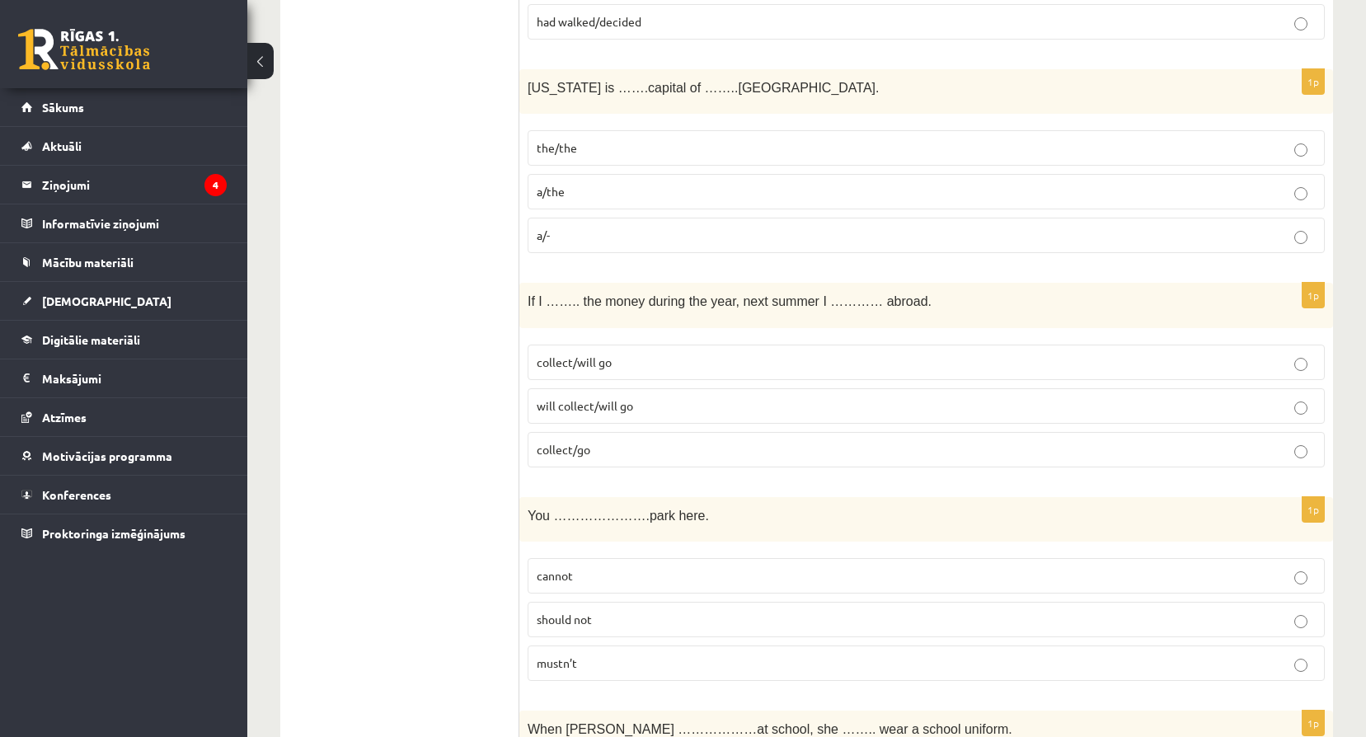
scroll to position [5413, 0]
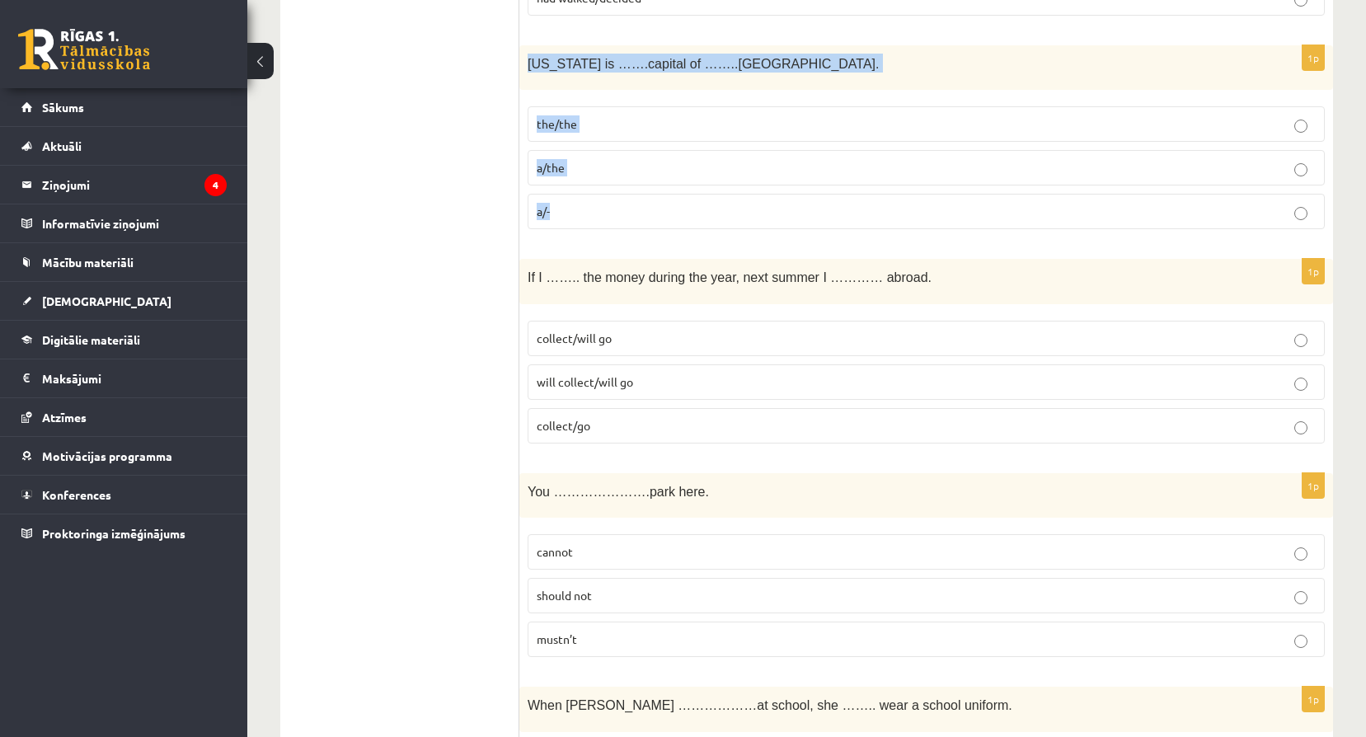
drag, startPoint x: 526, startPoint y: 66, endPoint x: 634, endPoint y: 203, distance: 174.3
click at [634, 203] on div "1p Washington is …….capital of ……..USA. the/the a/the a/-" at bounding box center [925, 144] width 813 height 198
click at [652, 123] on p "the/the" at bounding box center [926, 123] width 779 height 17
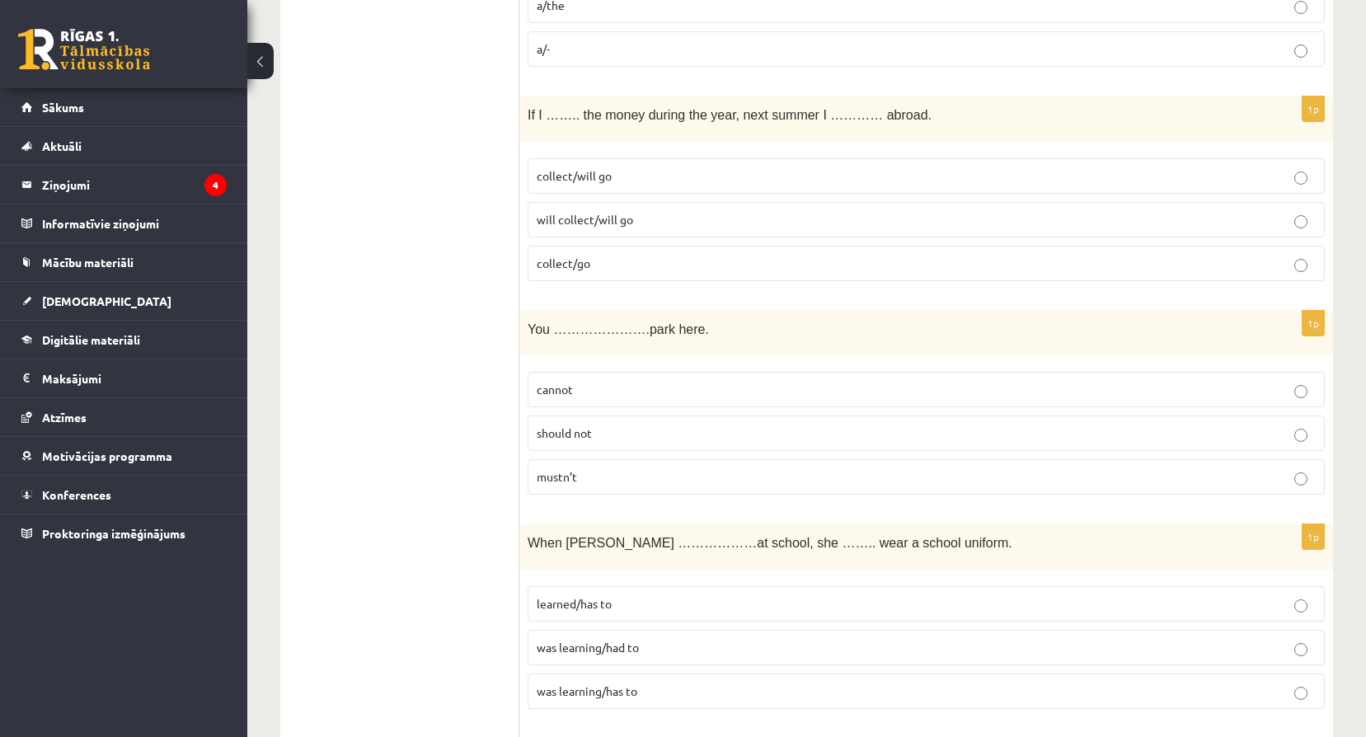
scroll to position [5577, 0]
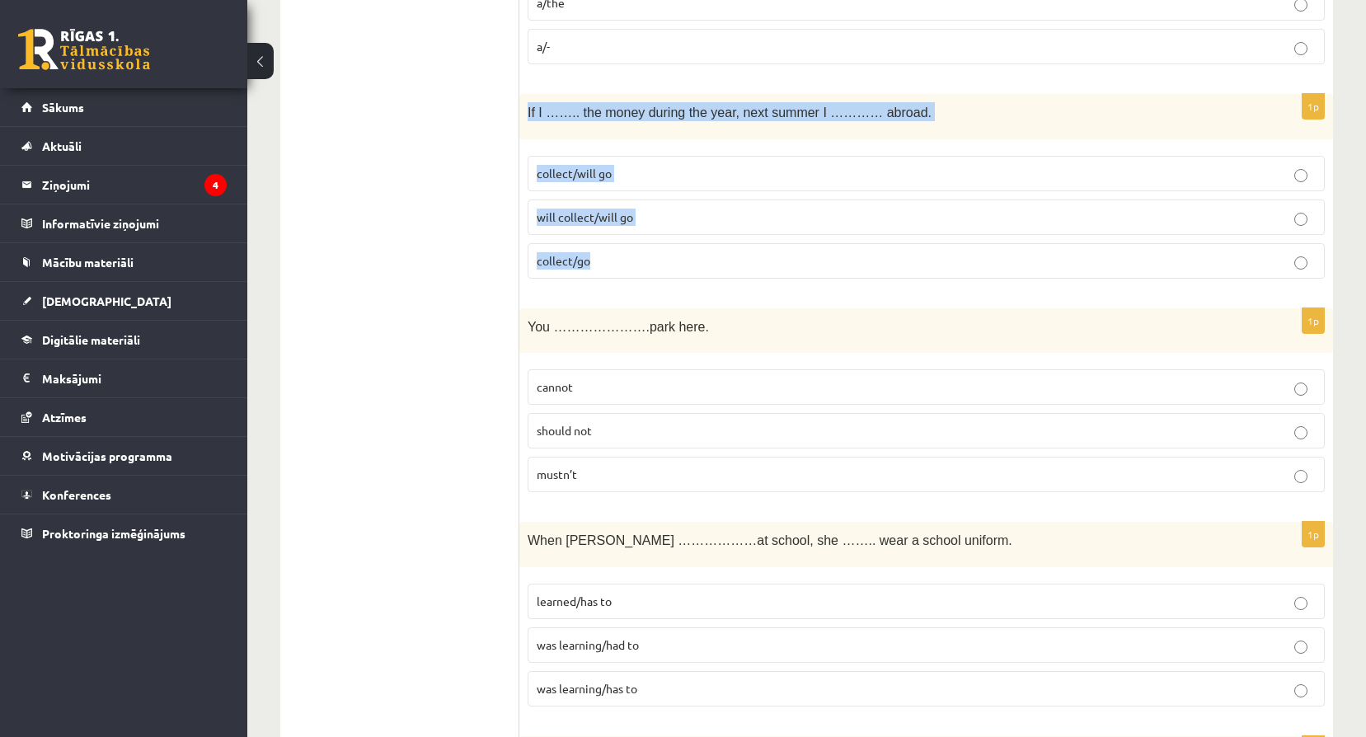
drag, startPoint x: 528, startPoint y: 109, endPoint x: 659, endPoint y: 258, distance: 198.0
click at [659, 258] on div "1p If I …….. the money during the year, next summer I ………… abroad. collect/will…" at bounding box center [925, 193] width 813 height 198
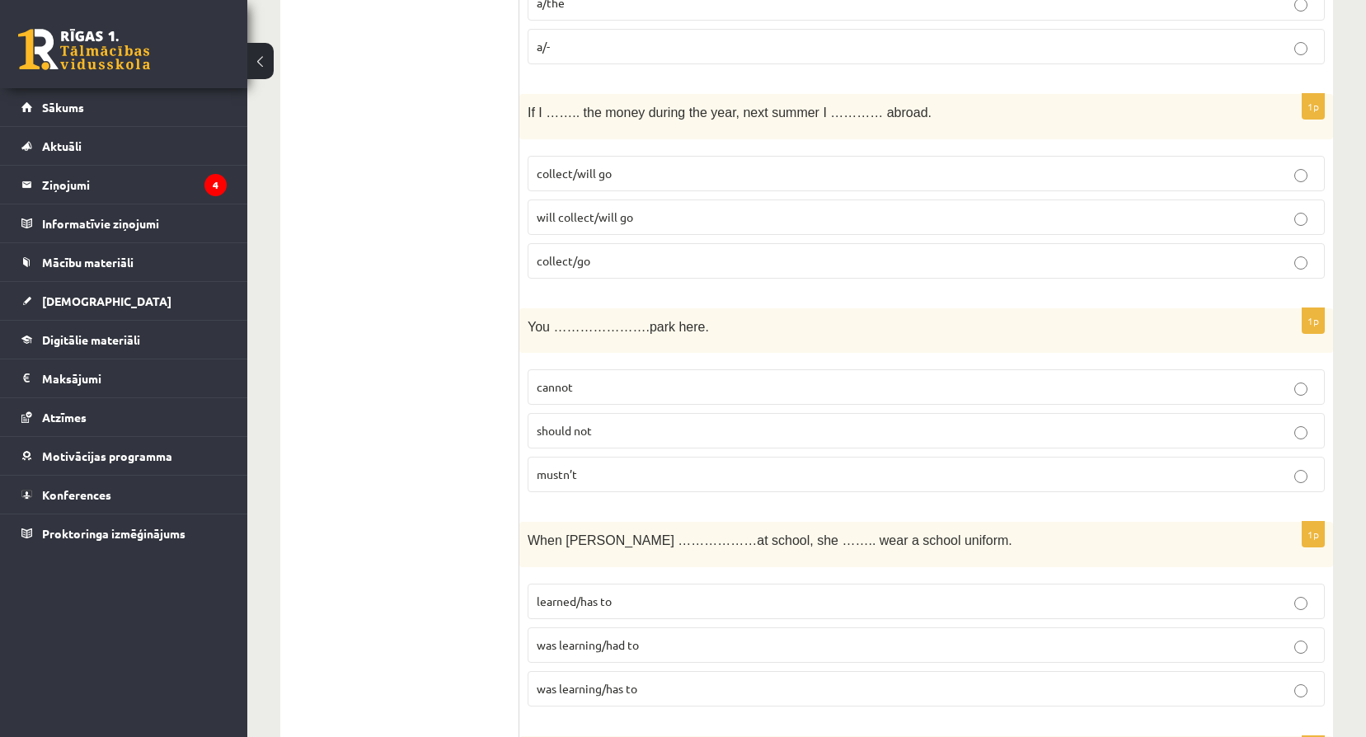
click at [706, 358] on div "1p You ………………….park here. cannot should not mustn’t" at bounding box center [925, 407] width 813 height 198
click at [680, 169] on p "collect/will go" at bounding box center [926, 173] width 779 height 17
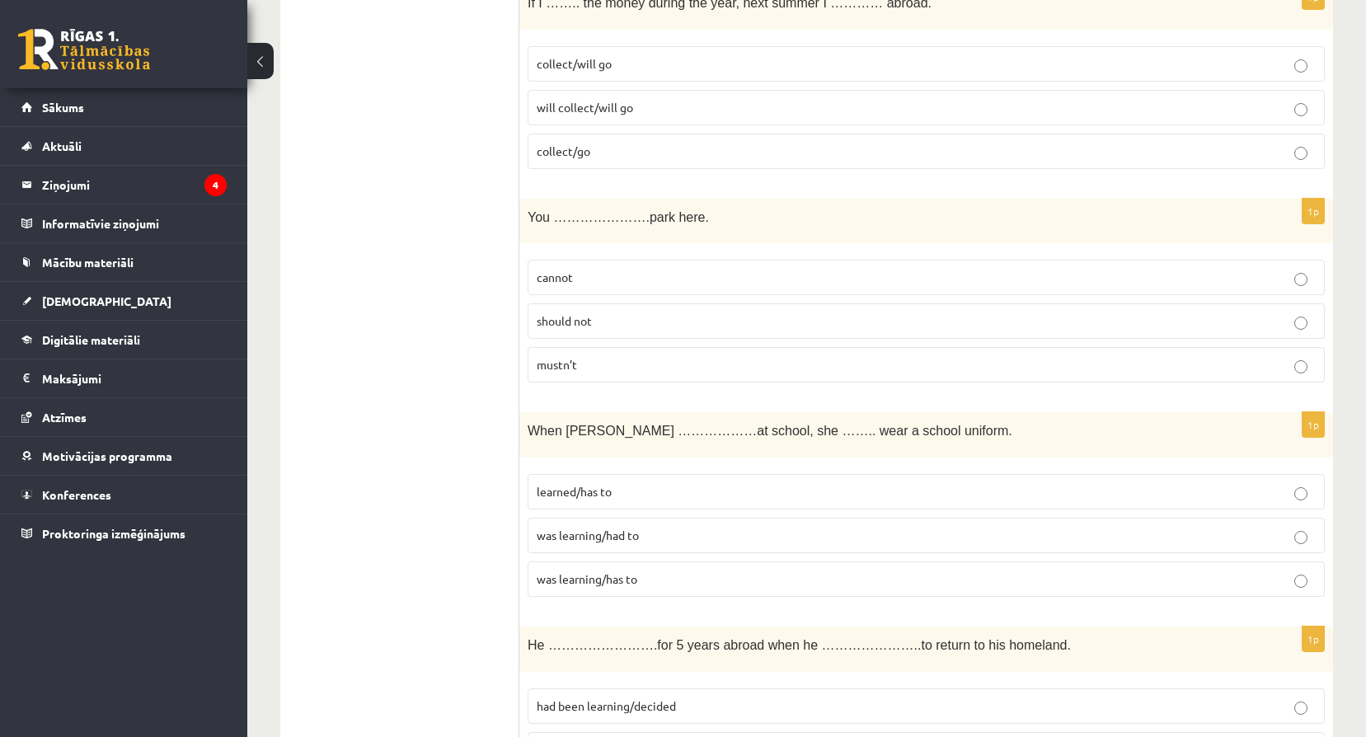
scroll to position [5714, 0]
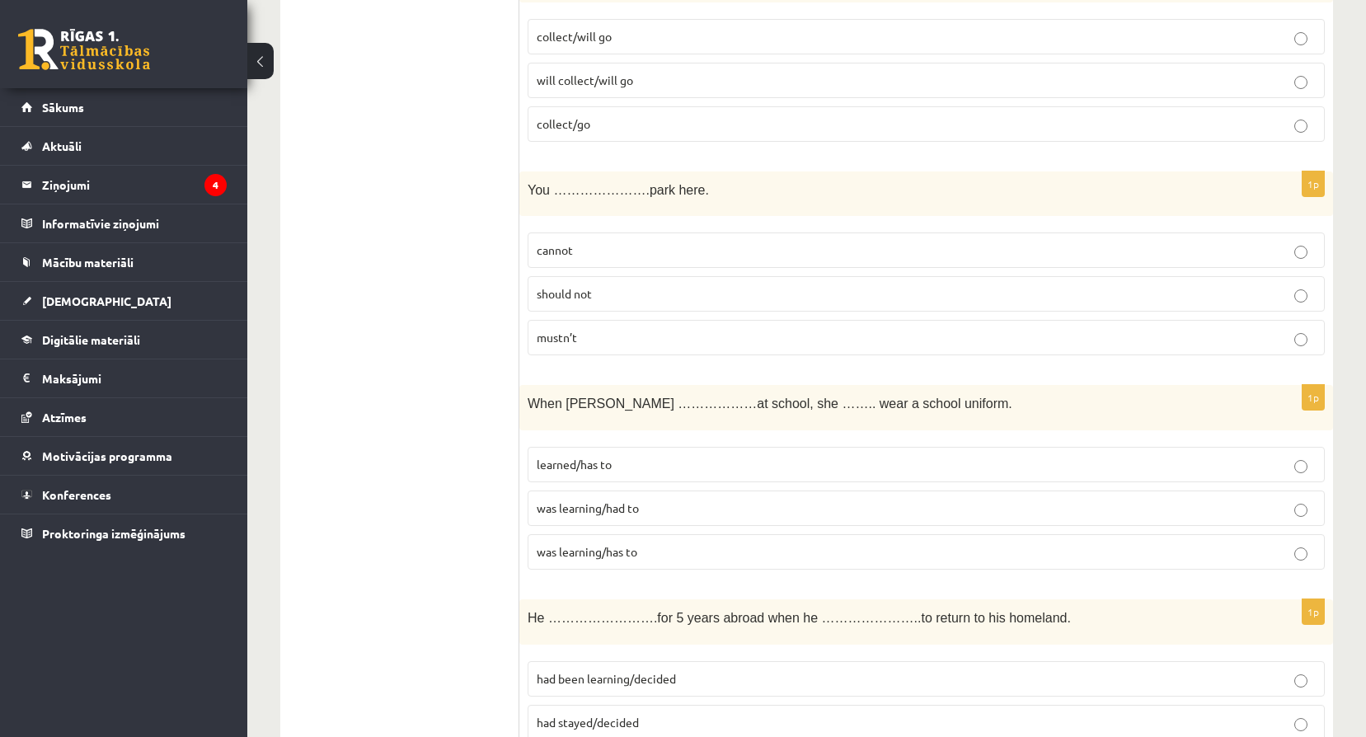
click at [621, 255] on p "cannot" at bounding box center [926, 249] width 779 height 17
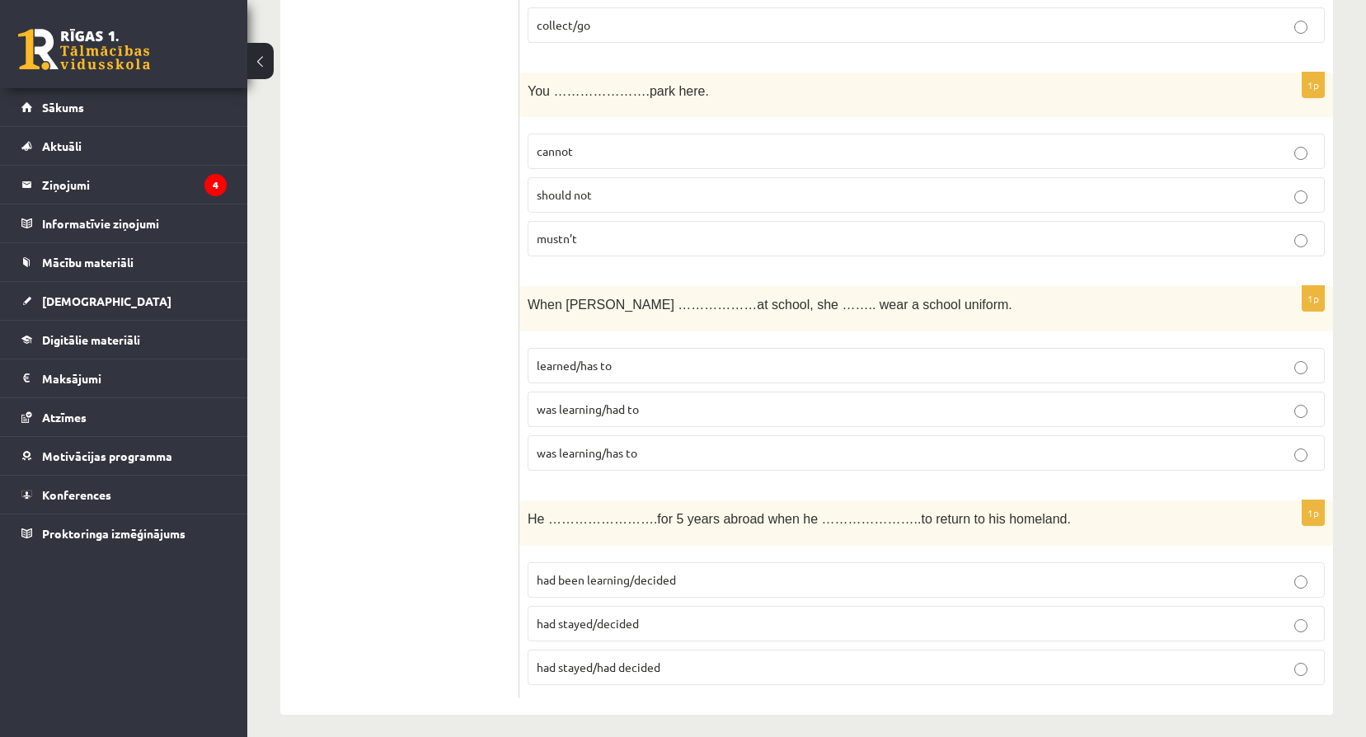
scroll to position [5825, 0]
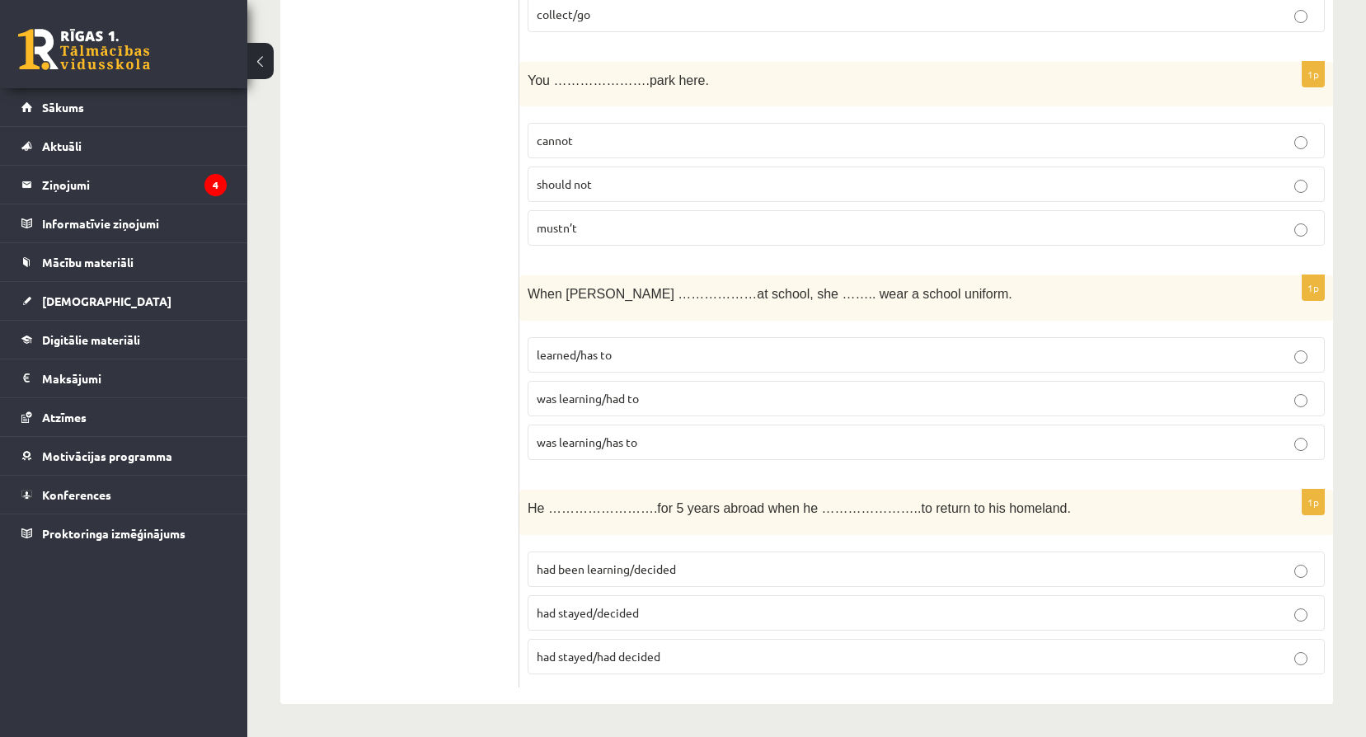
click at [657, 400] on p "was learning/had to" at bounding box center [926, 398] width 779 height 17
click at [639, 574] on span "had been learning/decided" at bounding box center [606, 568] width 139 height 15
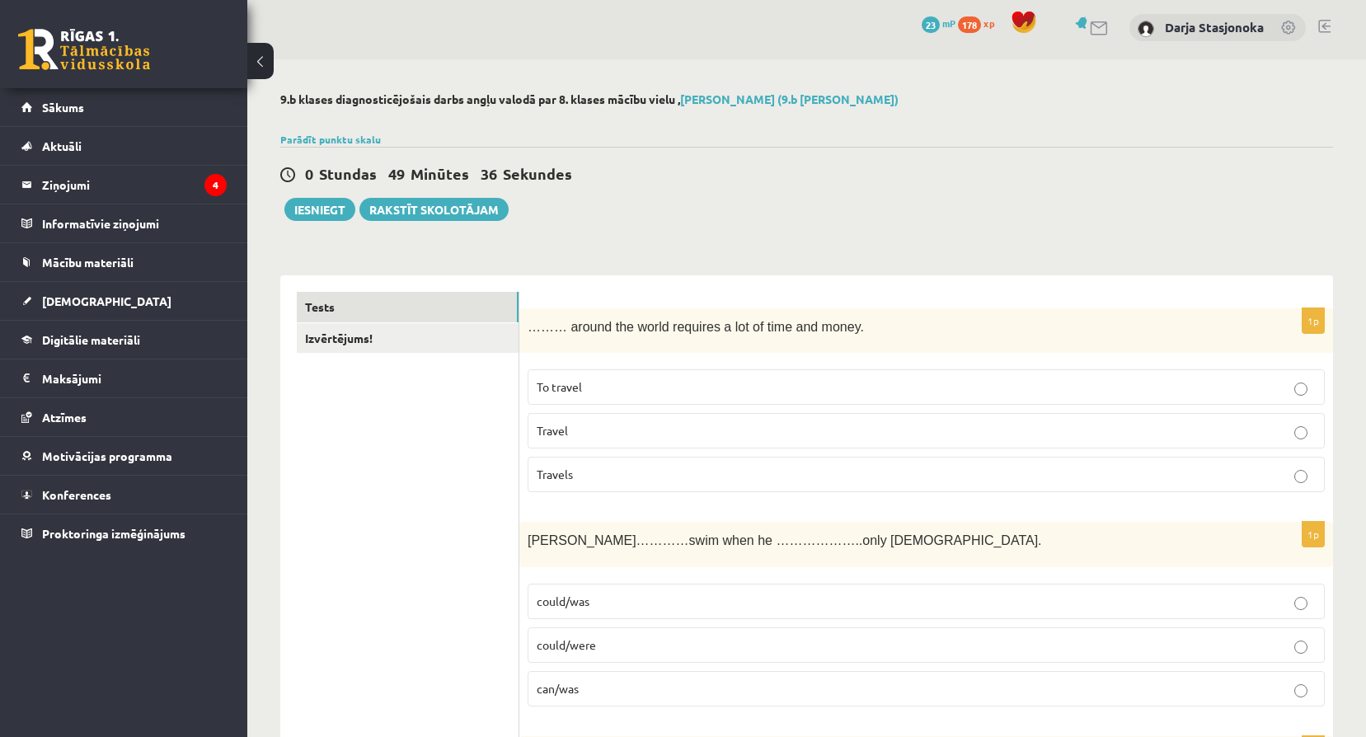
scroll to position [0, 0]
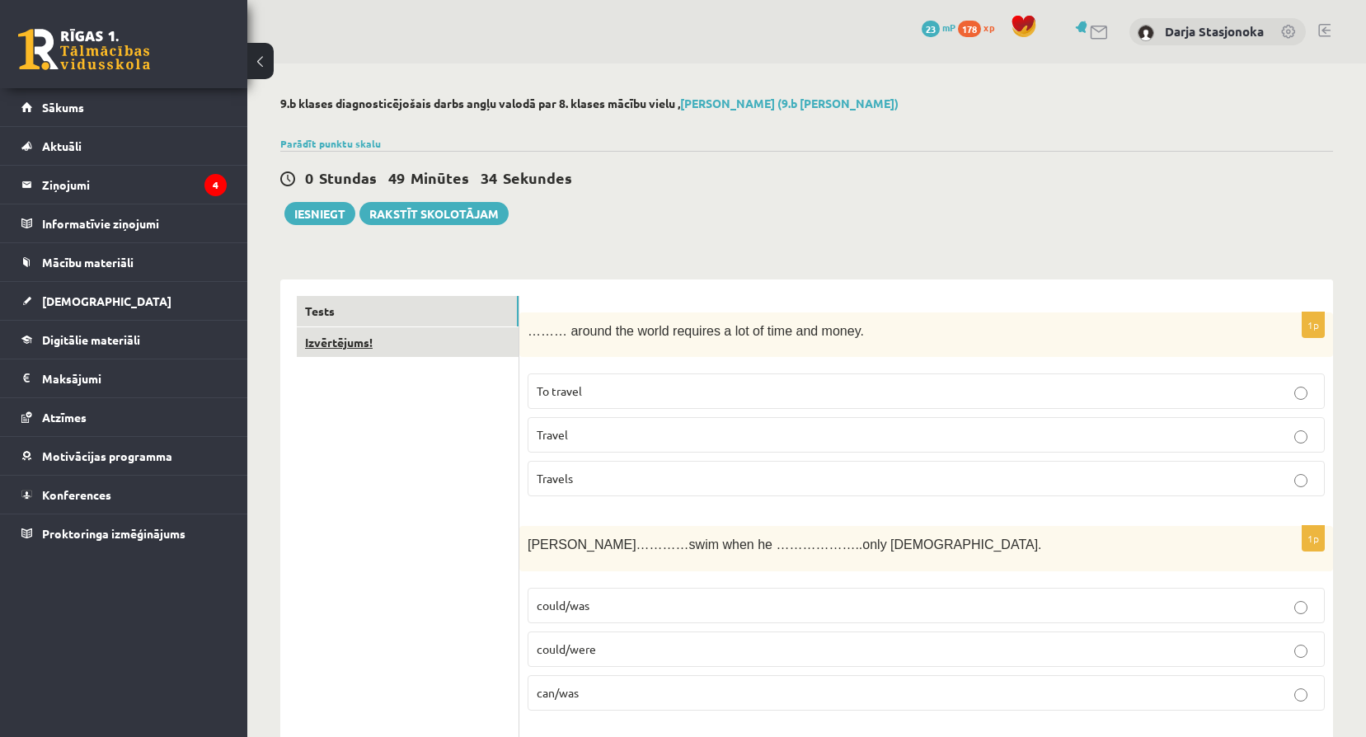
click at [409, 345] on link "Izvērtējums!" at bounding box center [408, 342] width 222 height 30
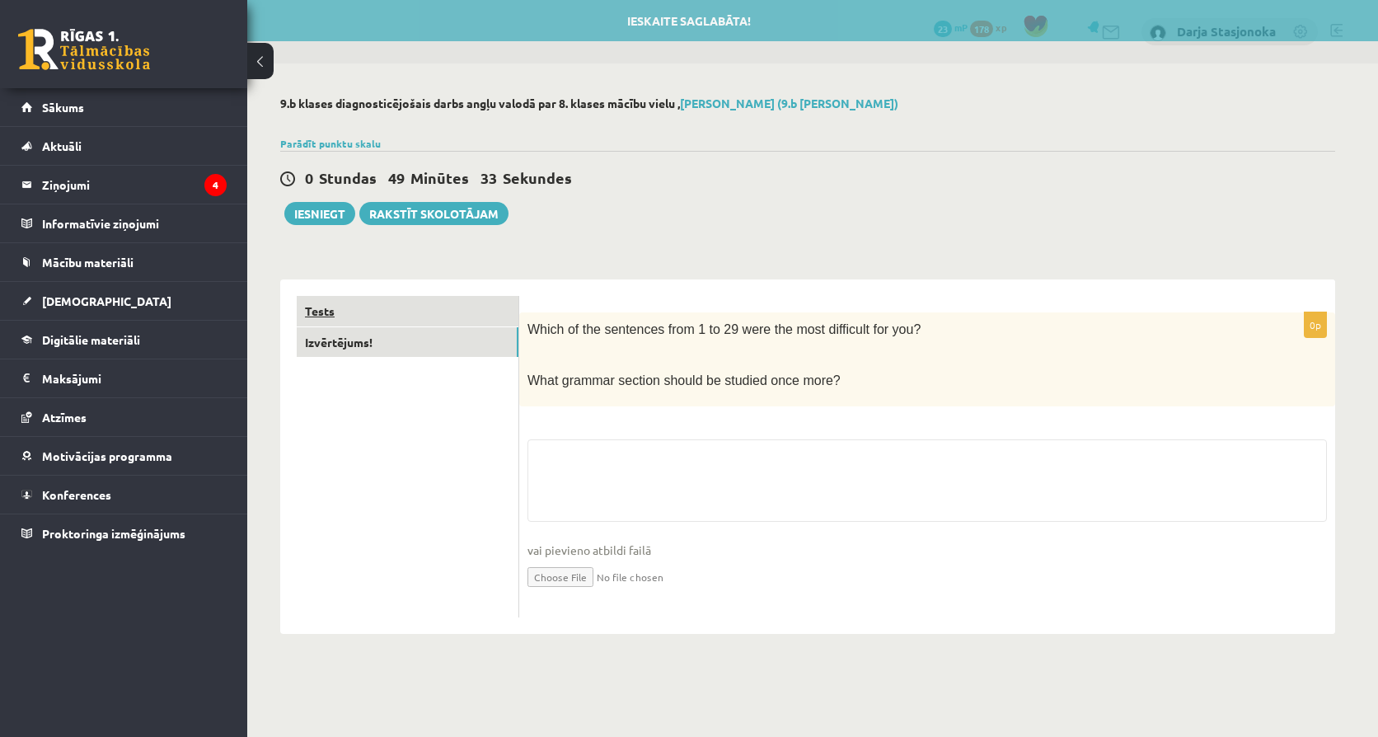
click at [397, 312] on link "Tests" at bounding box center [408, 311] width 222 height 30
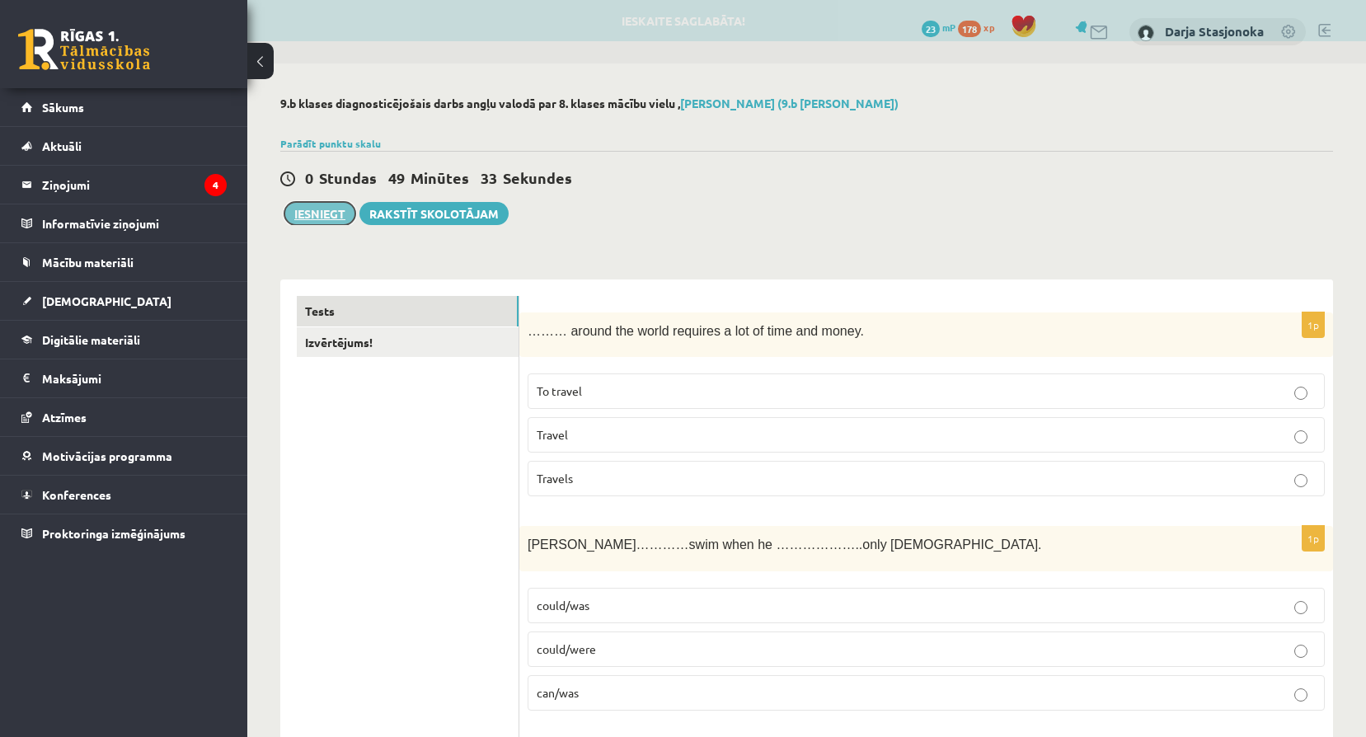
click at [308, 220] on button "Iesniegt" at bounding box center [319, 213] width 71 height 23
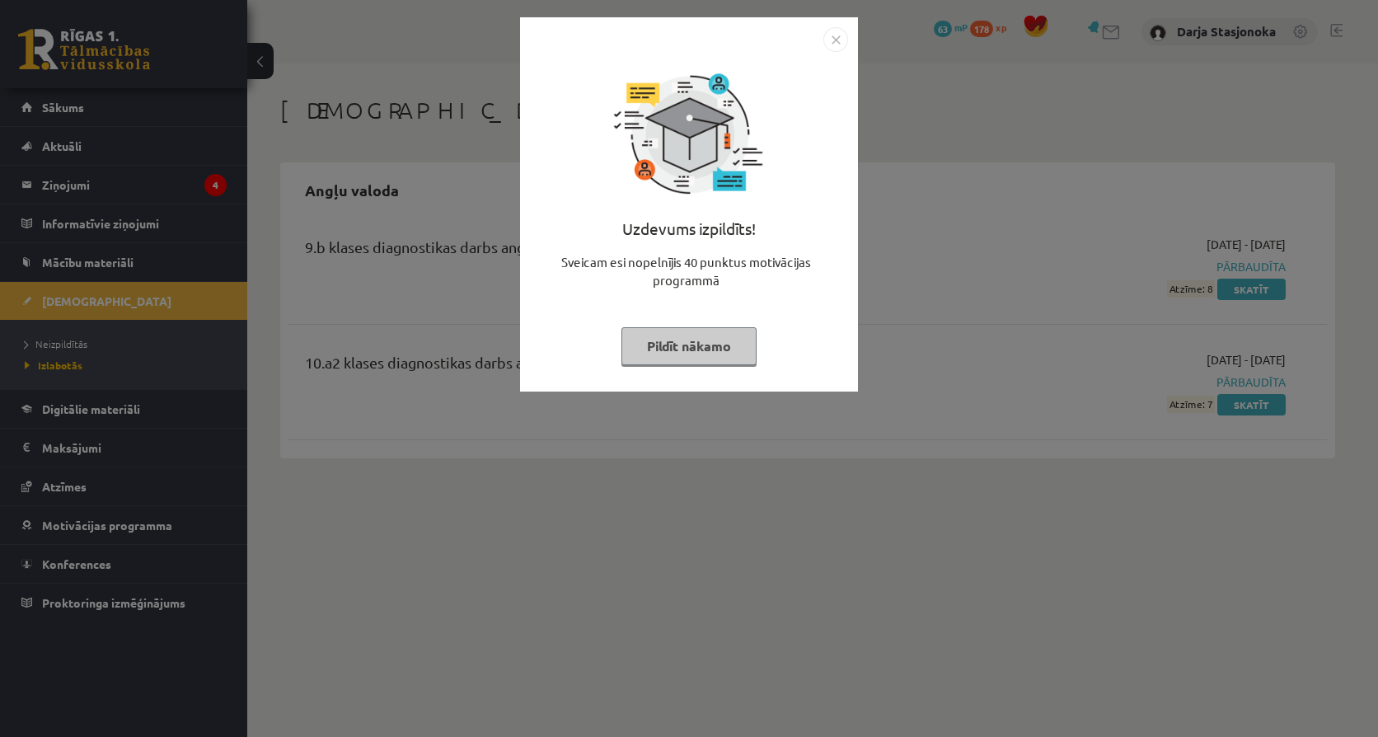
click at [830, 54] on div "Uzdevums izpildīts! Sveicam esi nopelnījis 40 punktus motivācijas programmā Pil…" at bounding box center [689, 217] width 318 height 330
click at [834, 41] on img "Close" at bounding box center [835, 39] width 25 height 25
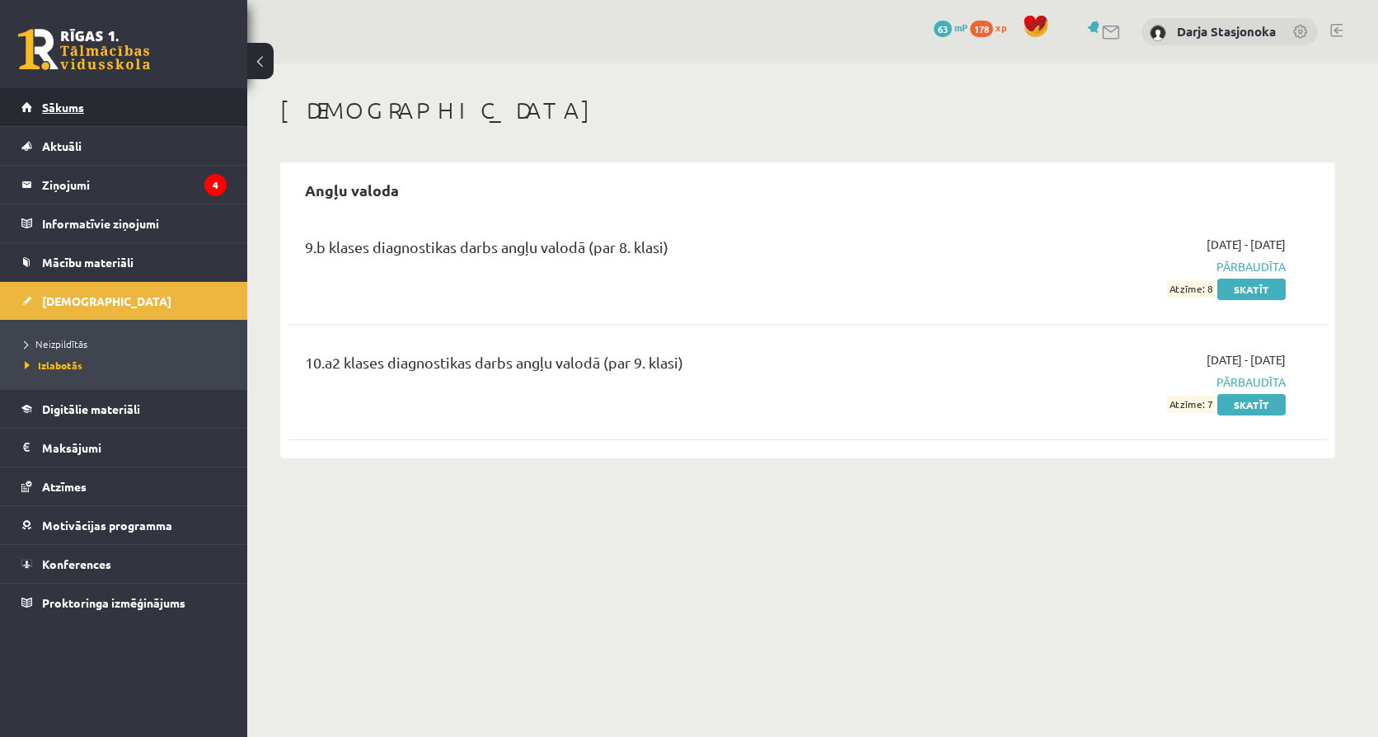
click at [127, 90] on link "Sākums" at bounding box center [123, 107] width 205 height 38
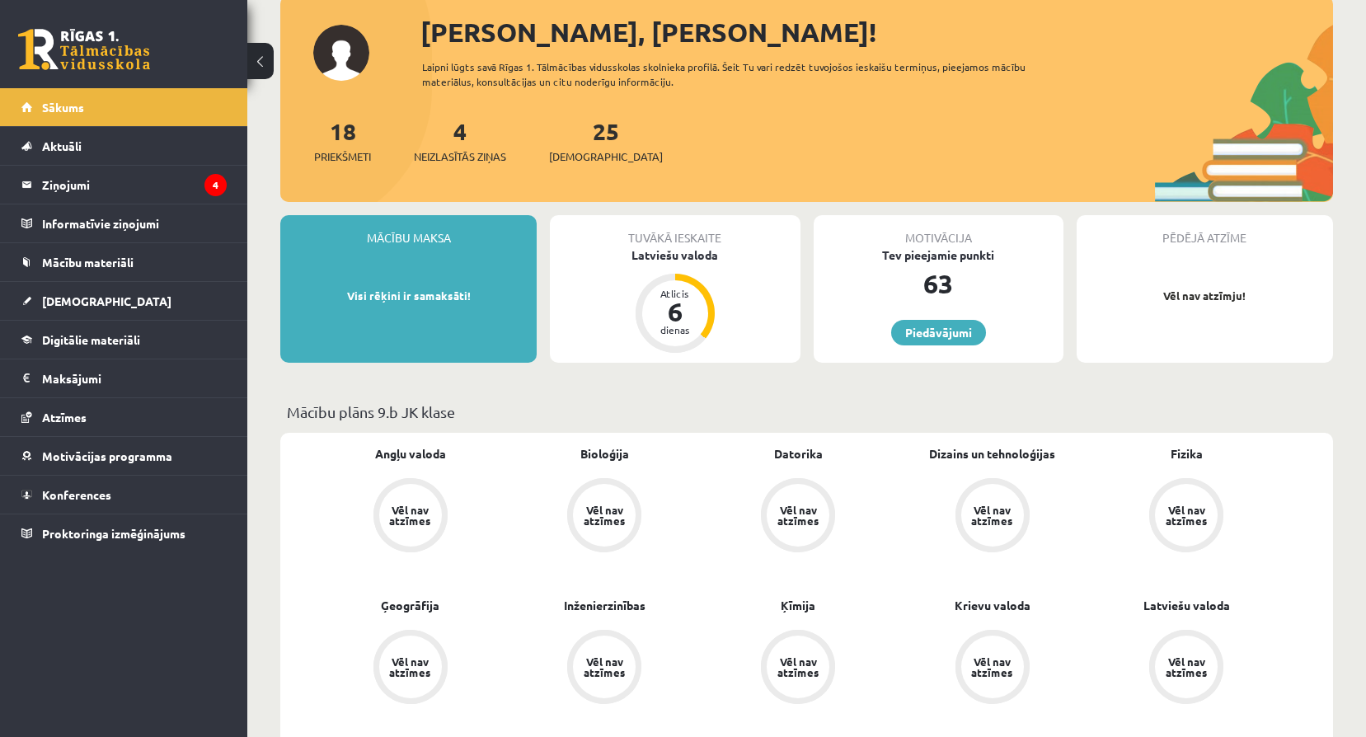
scroll to position [110, 0]
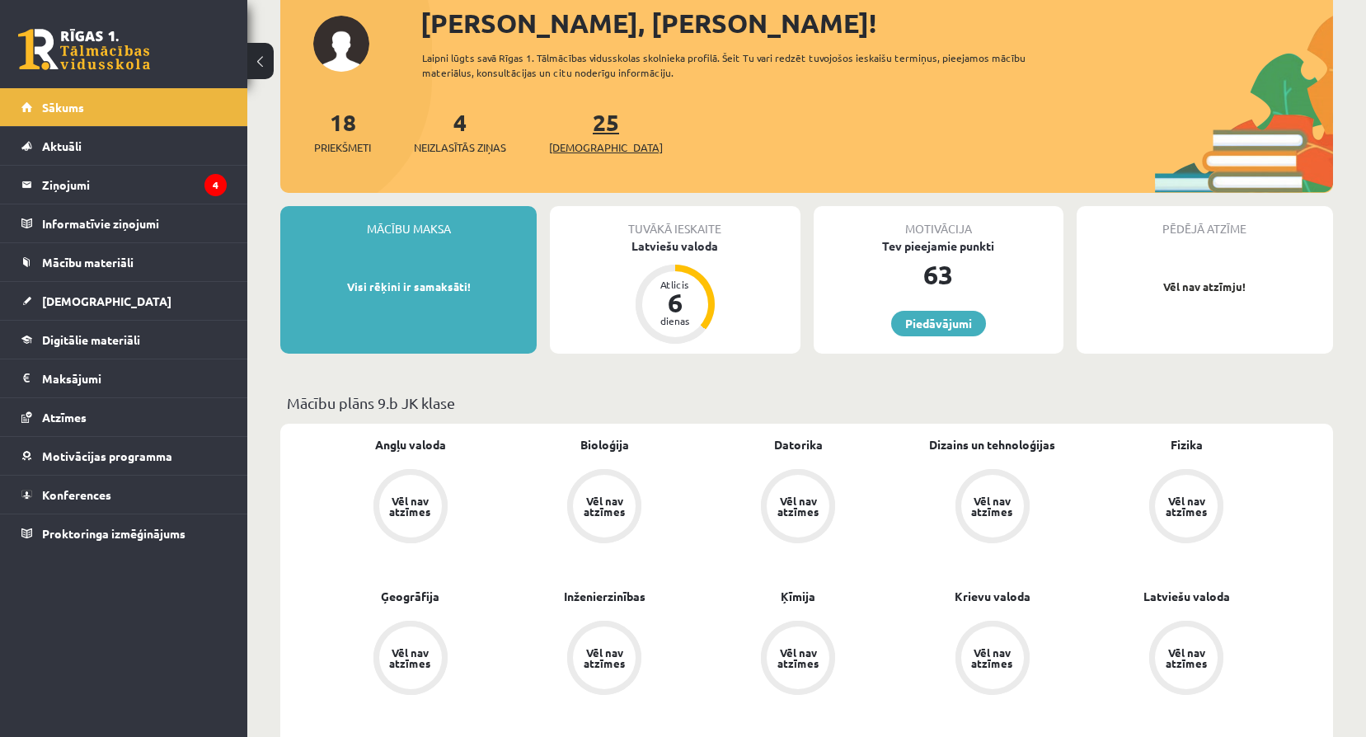
click at [586, 150] on span "[DEMOGRAPHIC_DATA]" at bounding box center [606, 147] width 114 height 16
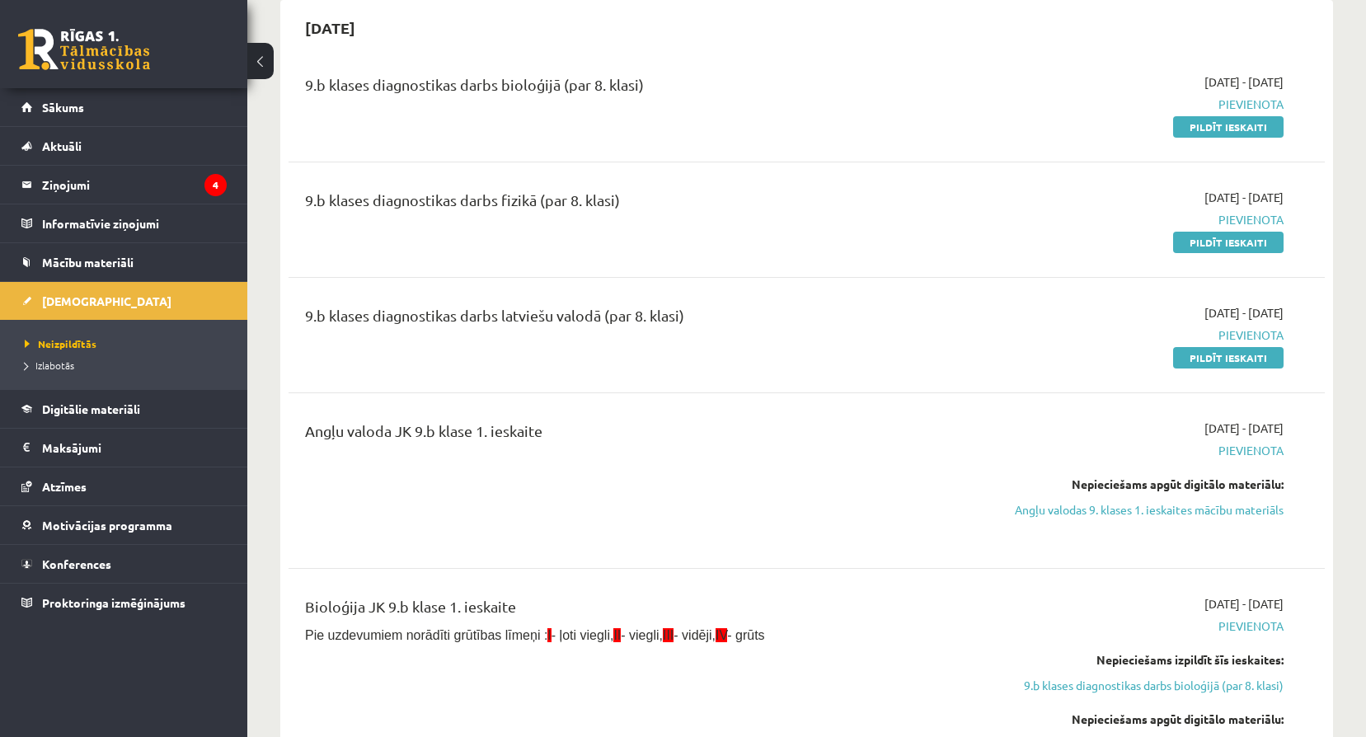
scroll to position [1456, 0]
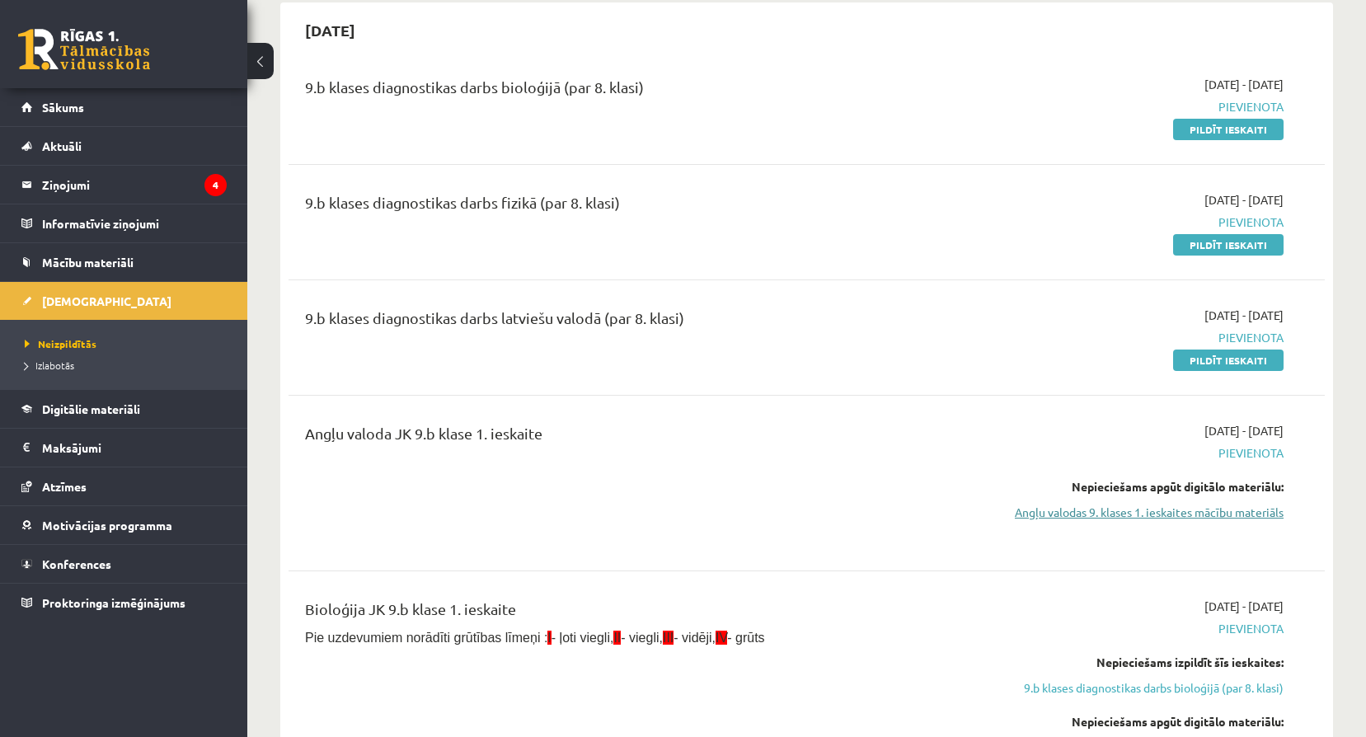
click at [1121, 520] on link "Angļu valodas 9. klases 1. ieskaites mācību materiāls" at bounding box center [1128, 512] width 310 height 17
click at [1114, 509] on link "Angļu valodas 9. klases 1. ieskaites mācību materiāls" at bounding box center [1128, 512] width 310 height 17
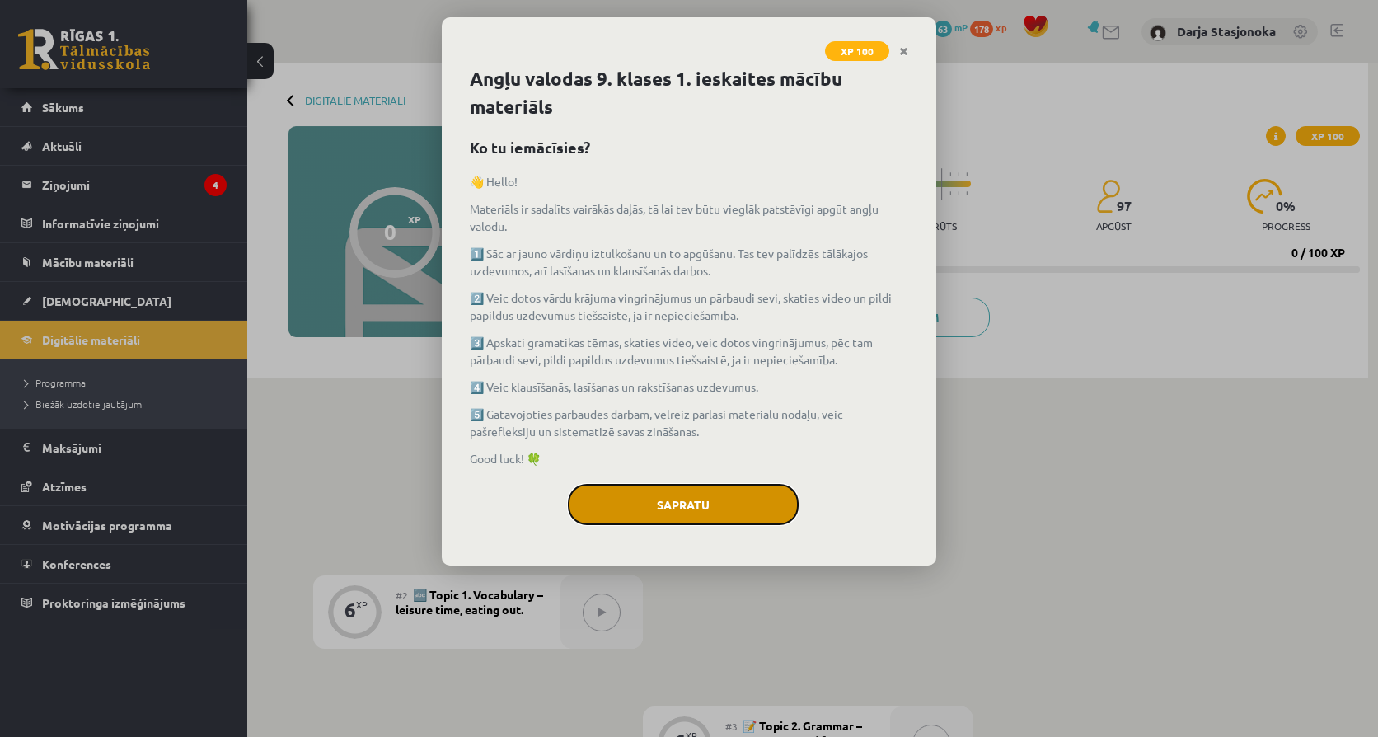
click at [697, 513] on button "Sapratu" at bounding box center [683, 504] width 231 height 41
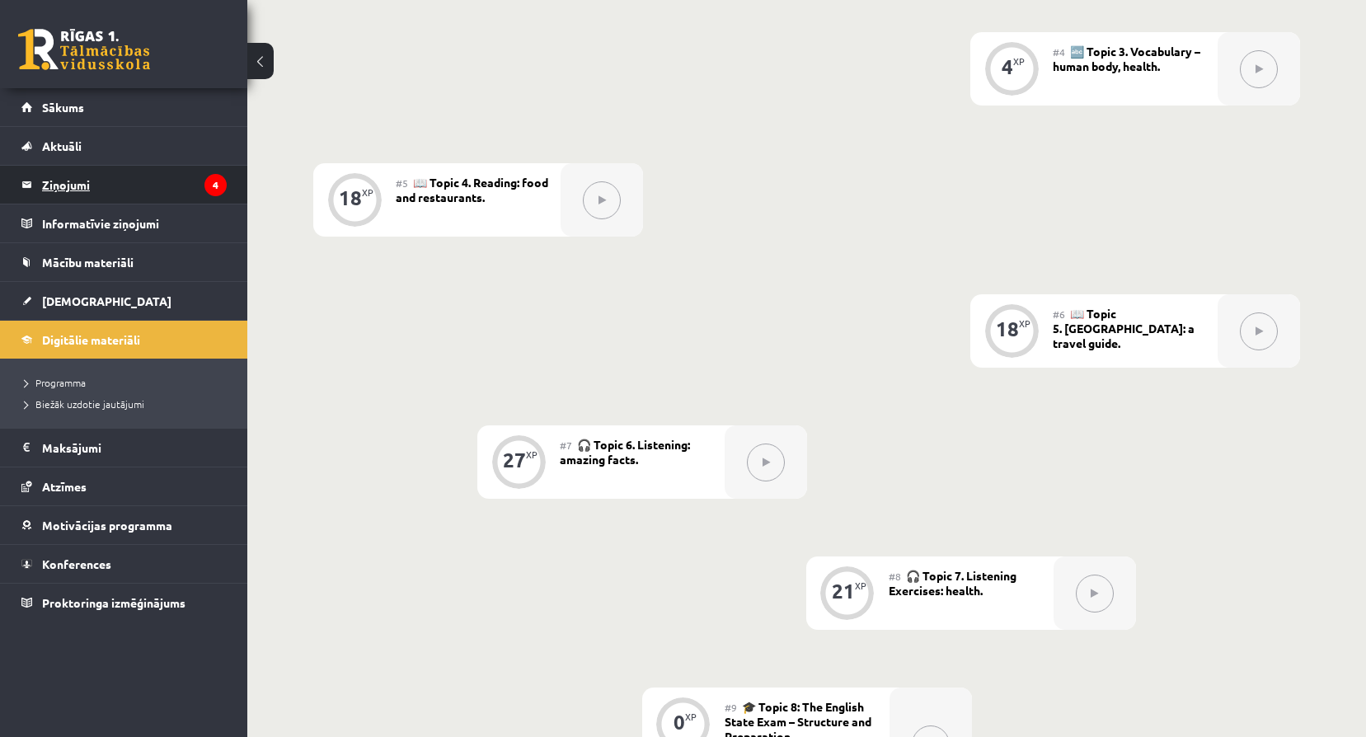
scroll to position [797, 0]
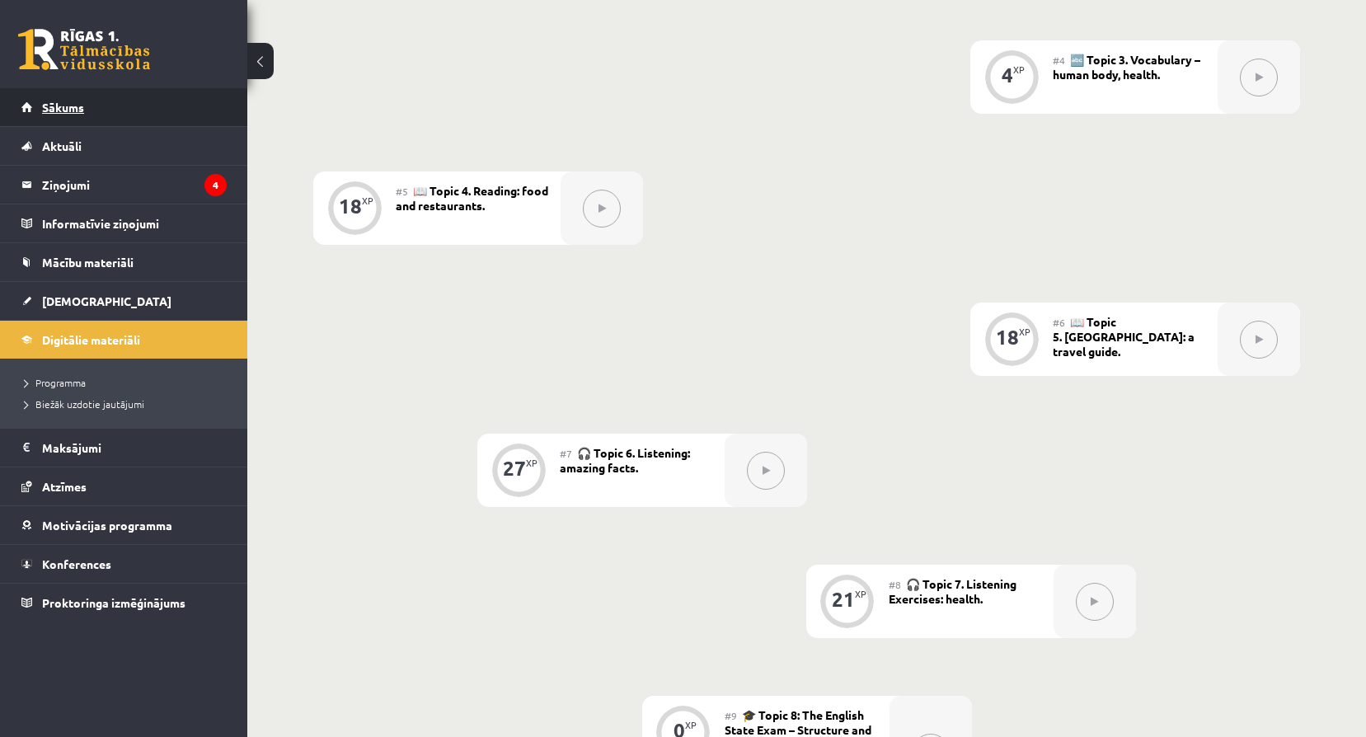
click at [136, 96] on link "Sākums" at bounding box center [123, 107] width 205 height 38
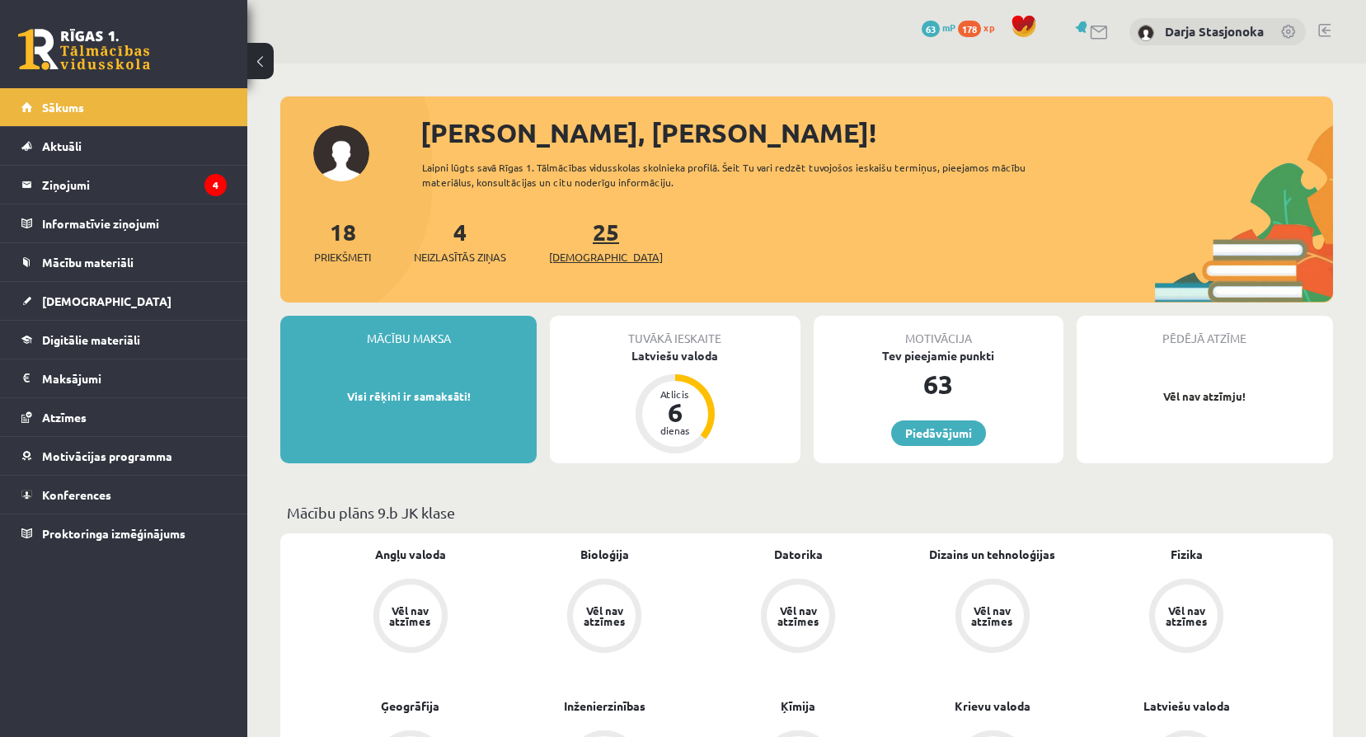
click at [570, 251] on span "[DEMOGRAPHIC_DATA]" at bounding box center [606, 257] width 114 height 16
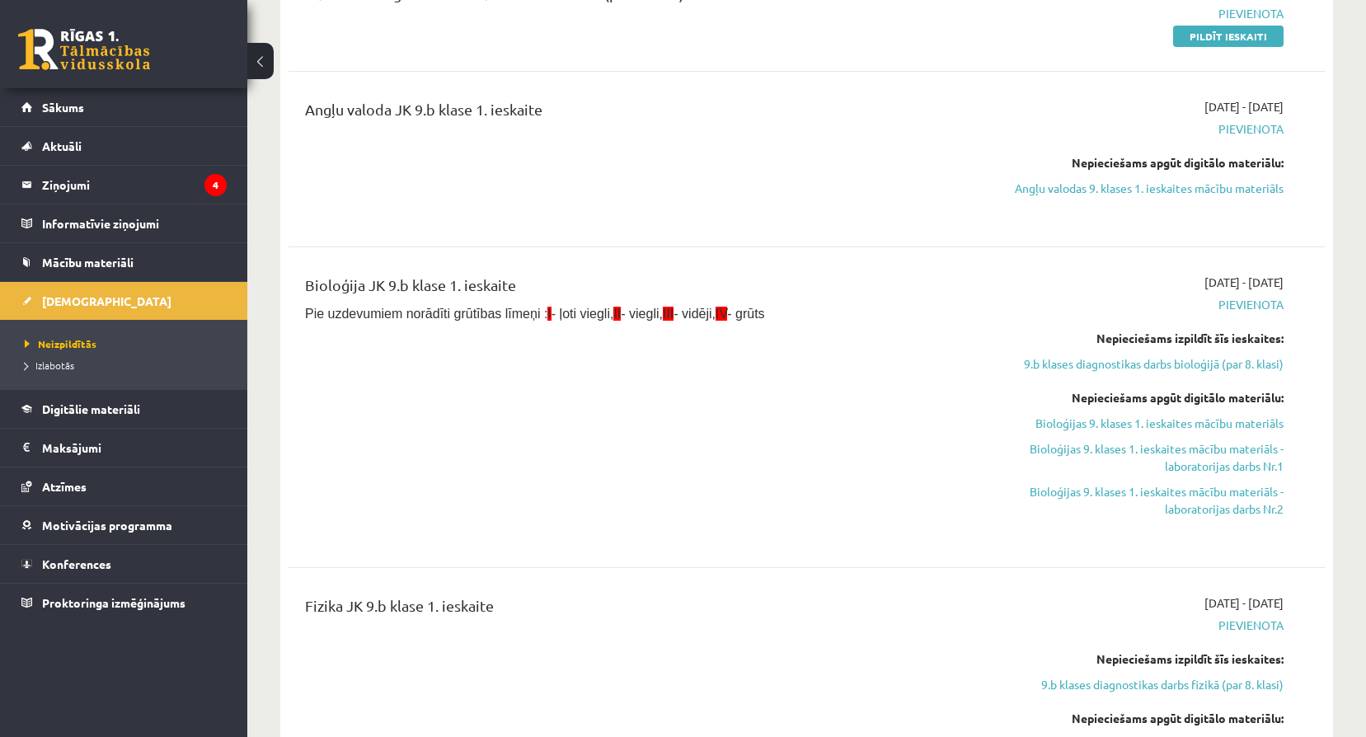
scroll to position [1786, 0]
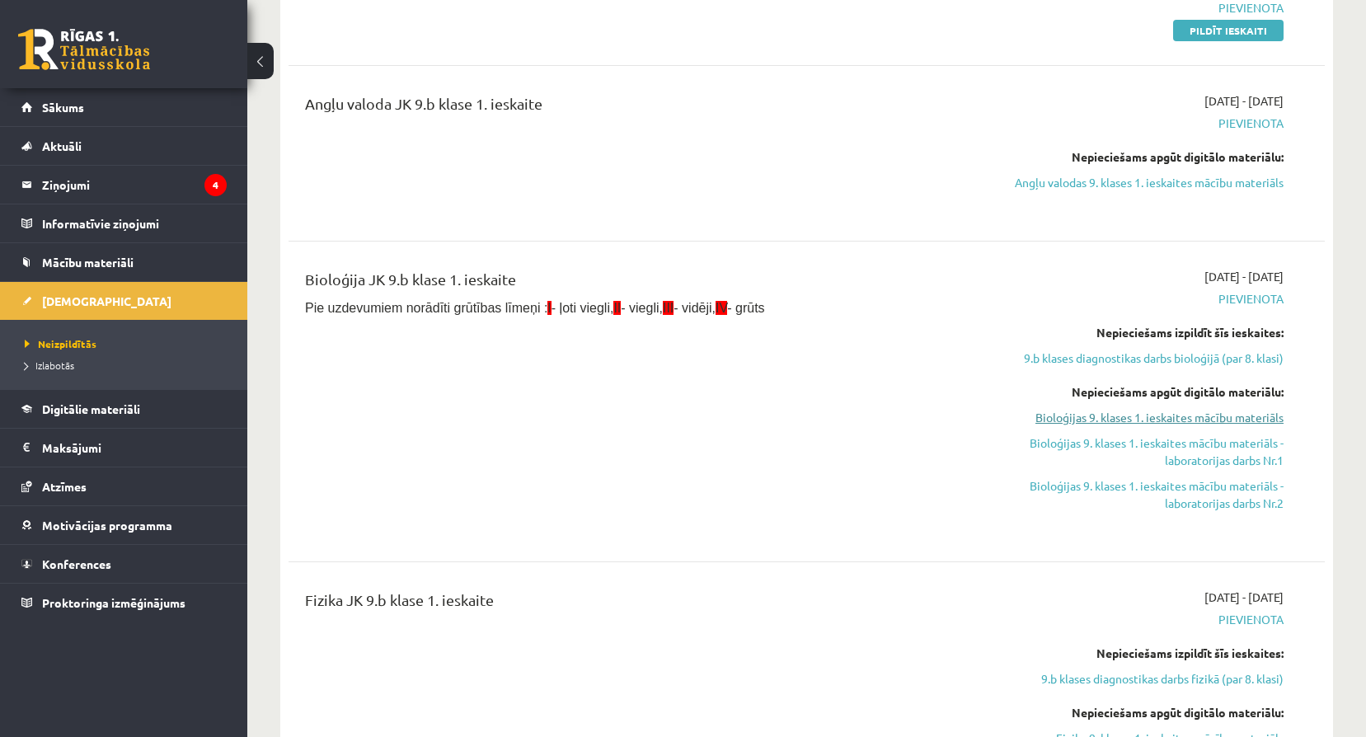
click at [1134, 415] on link "Bioloģijas 9. klases 1. ieskaites mācību materiāls" at bounding box center [1128, 417] width 310 height 17
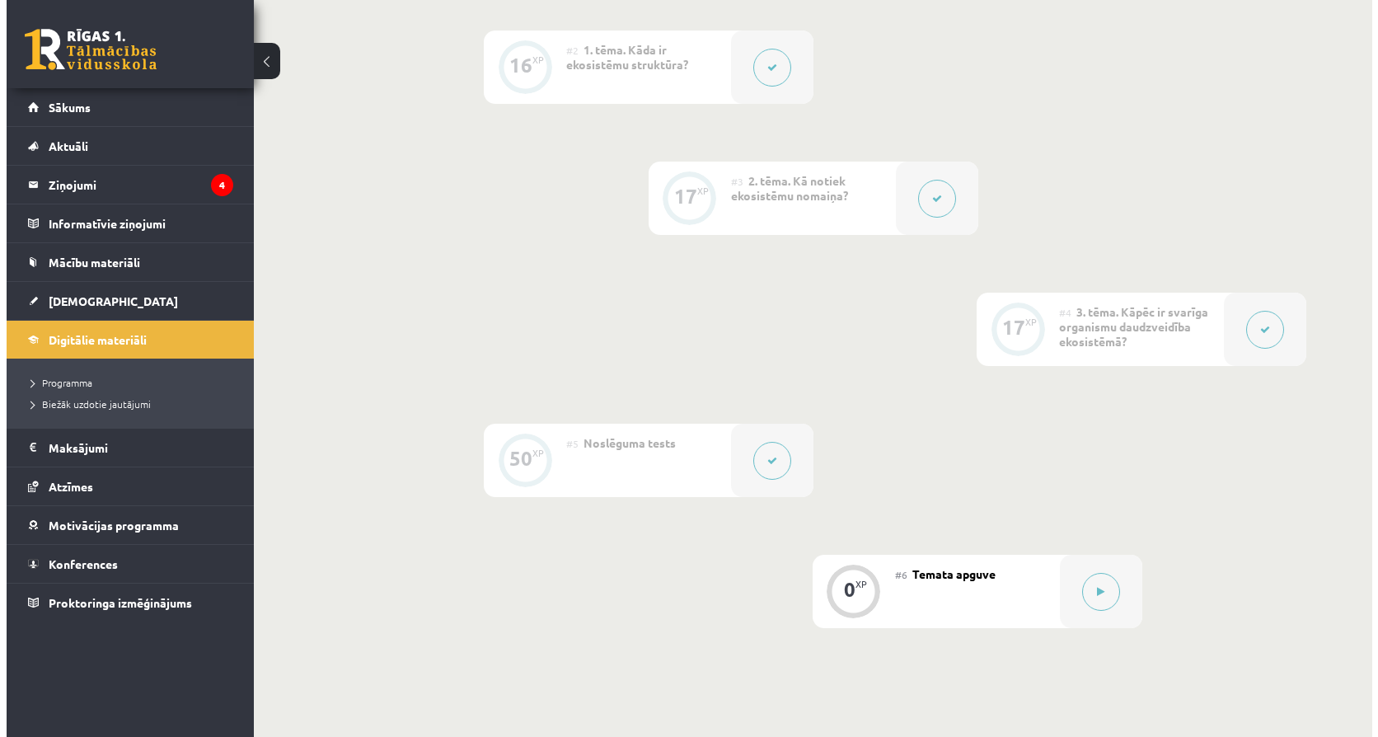
scroll to position [560, 0]
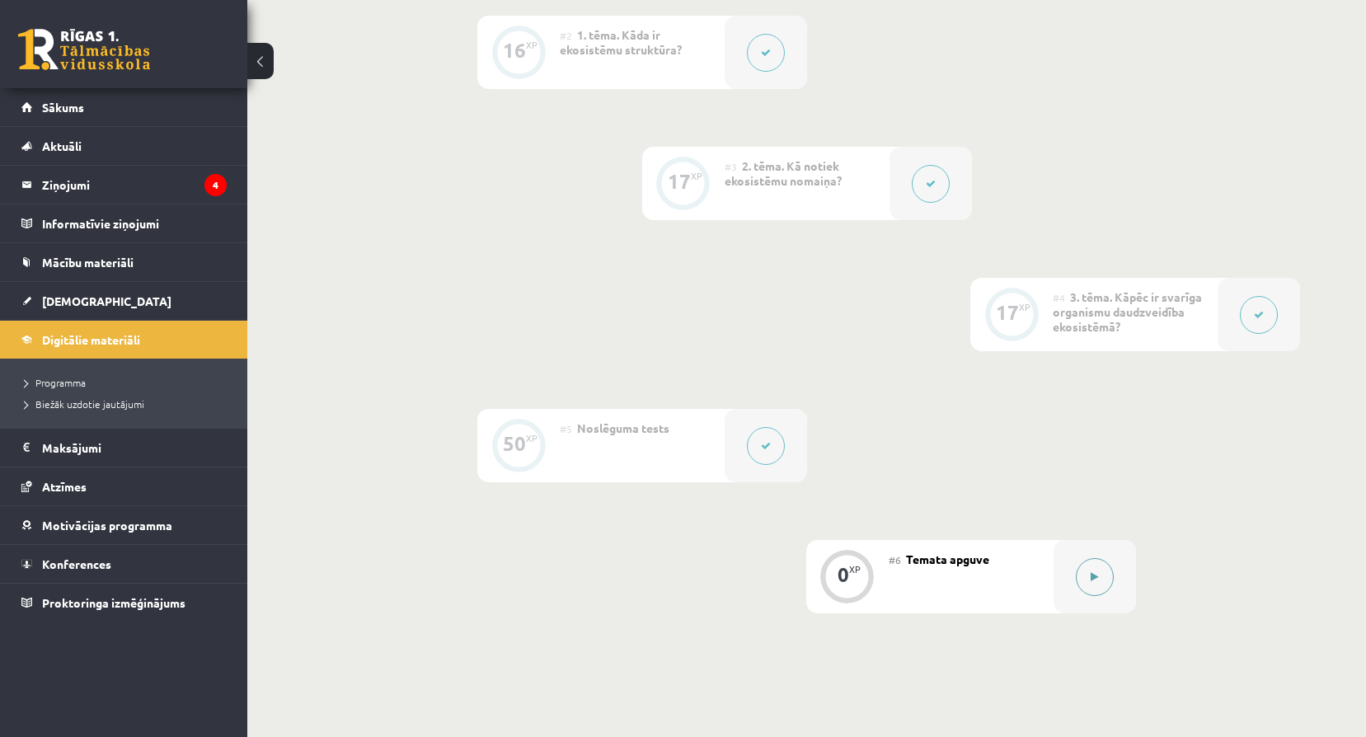
click at [1098, 570] on button at bounding box center [1095, 577] width 38 height 38
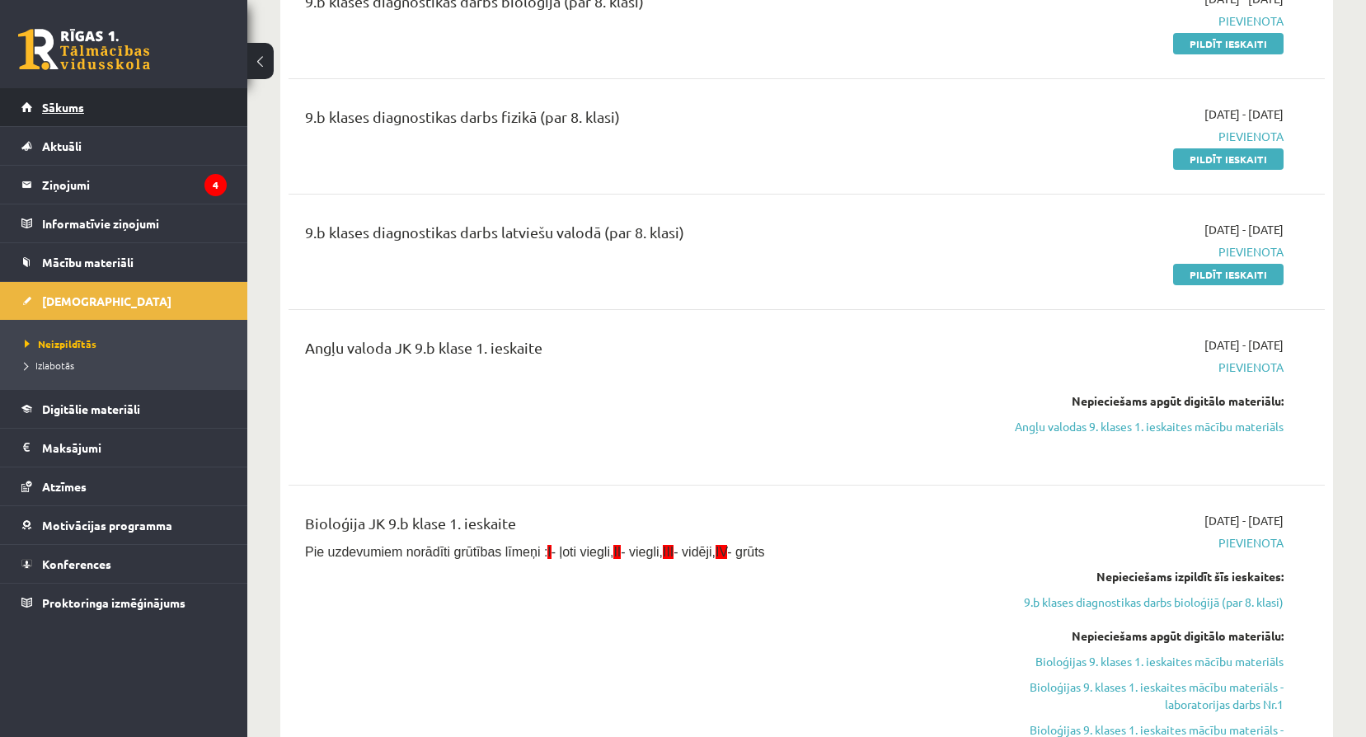
scroll to position [1484, 0]
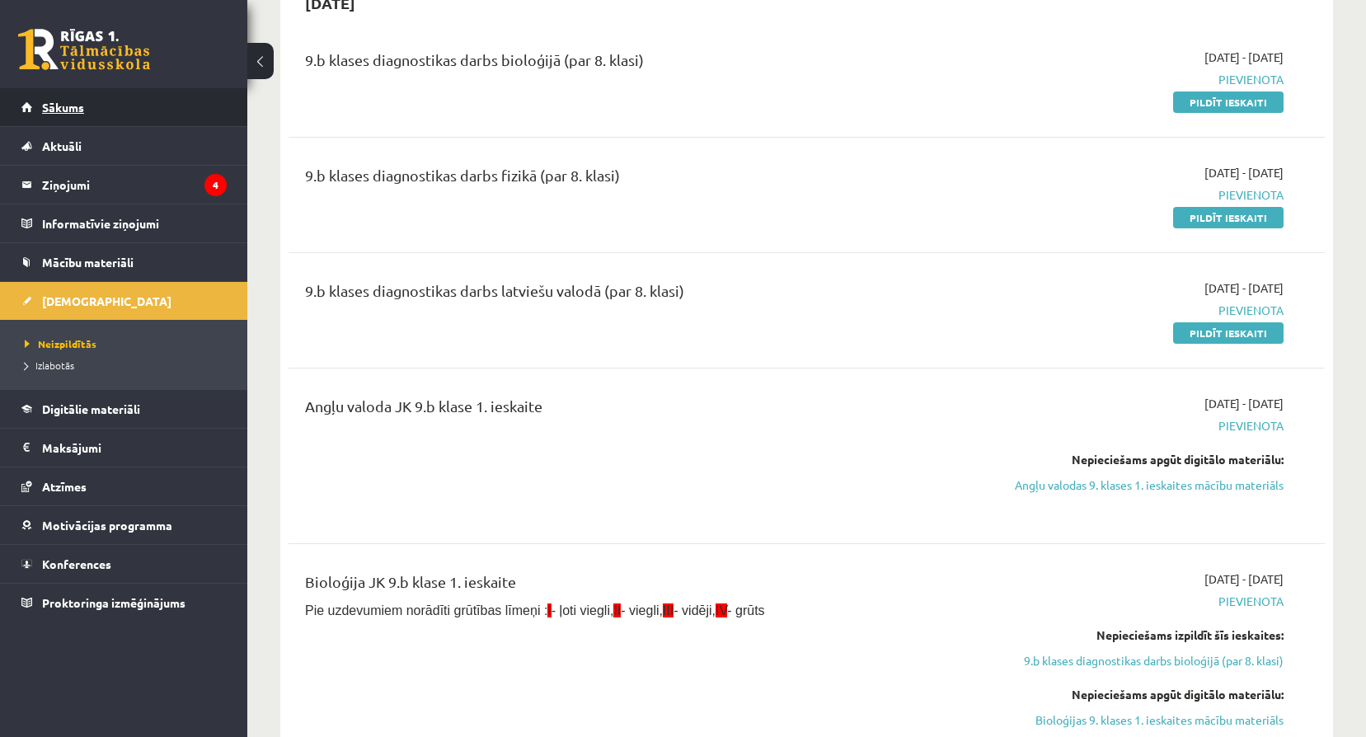
click at [142, 96] on link "Sākums" at bounding box center [123, 107] width 205 height 38
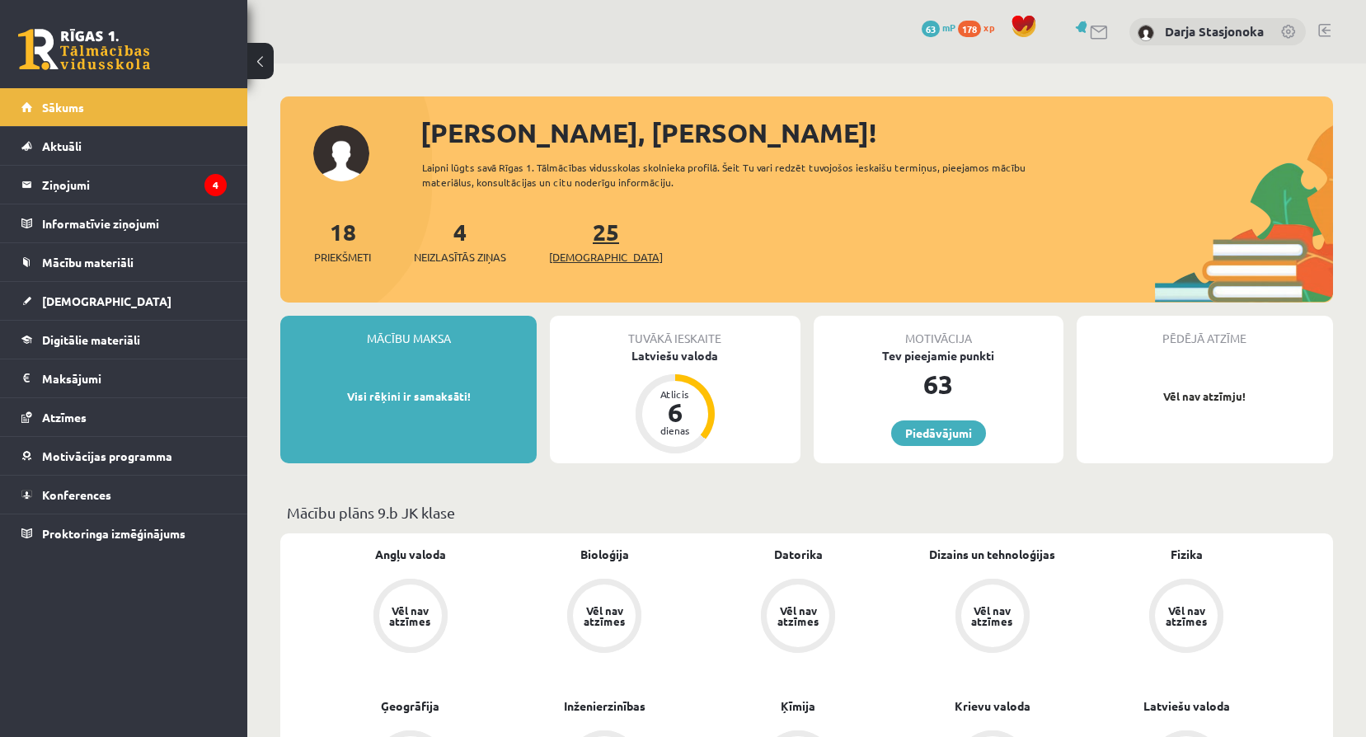
click at [569, 256] on span "[DEMOGRAPHIC_DATA]" at bounding box center [606, 257] width 114 height 16
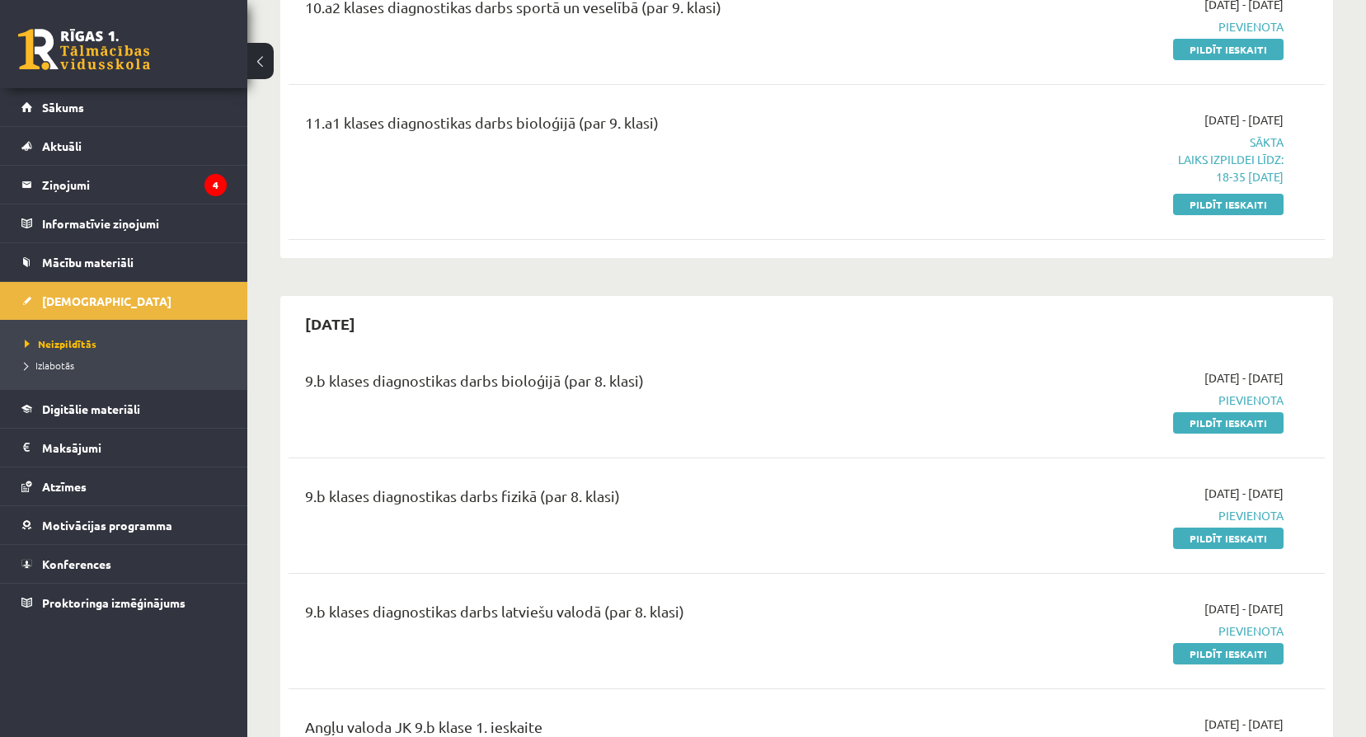
scroll to position [1187, 0]
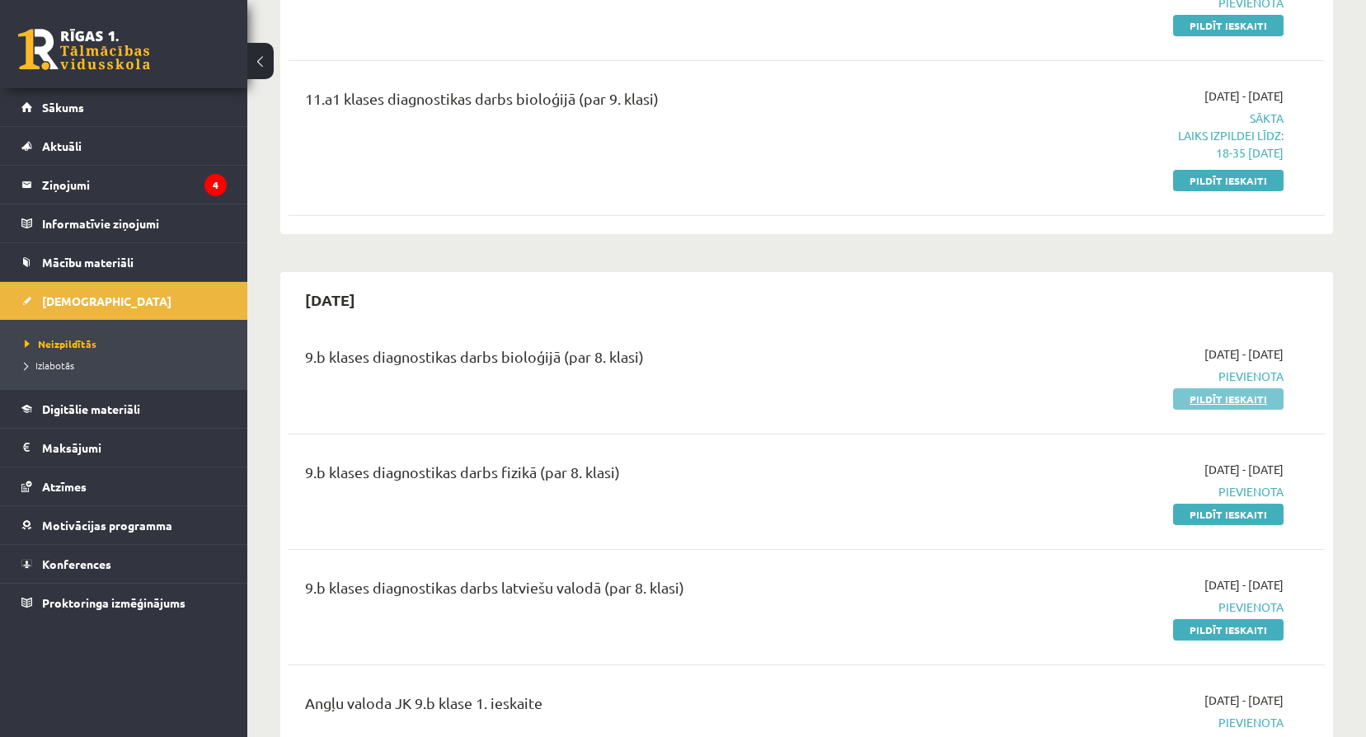
click at [1194, 397] on link "Pildīt ieskaiti" at bounding box center [1228, 398] width 110 height 21
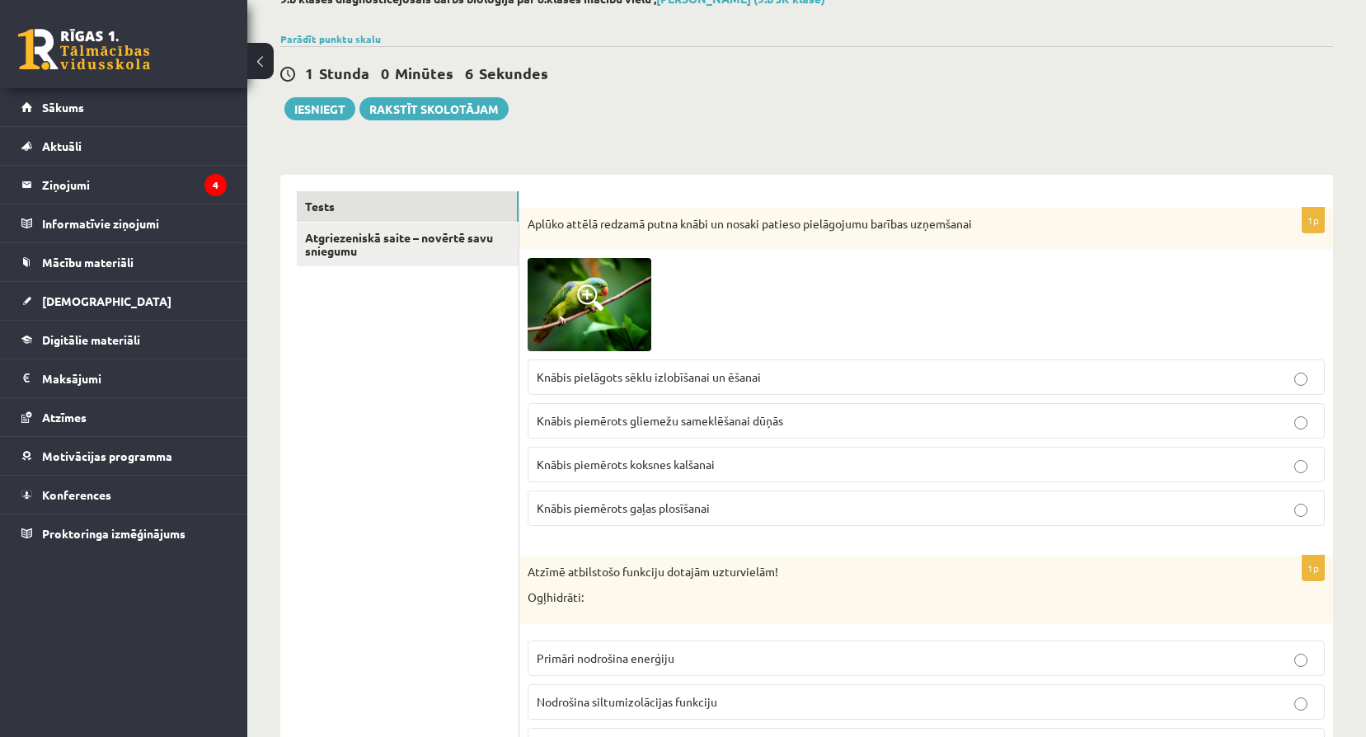
scroll to position [110, 0]
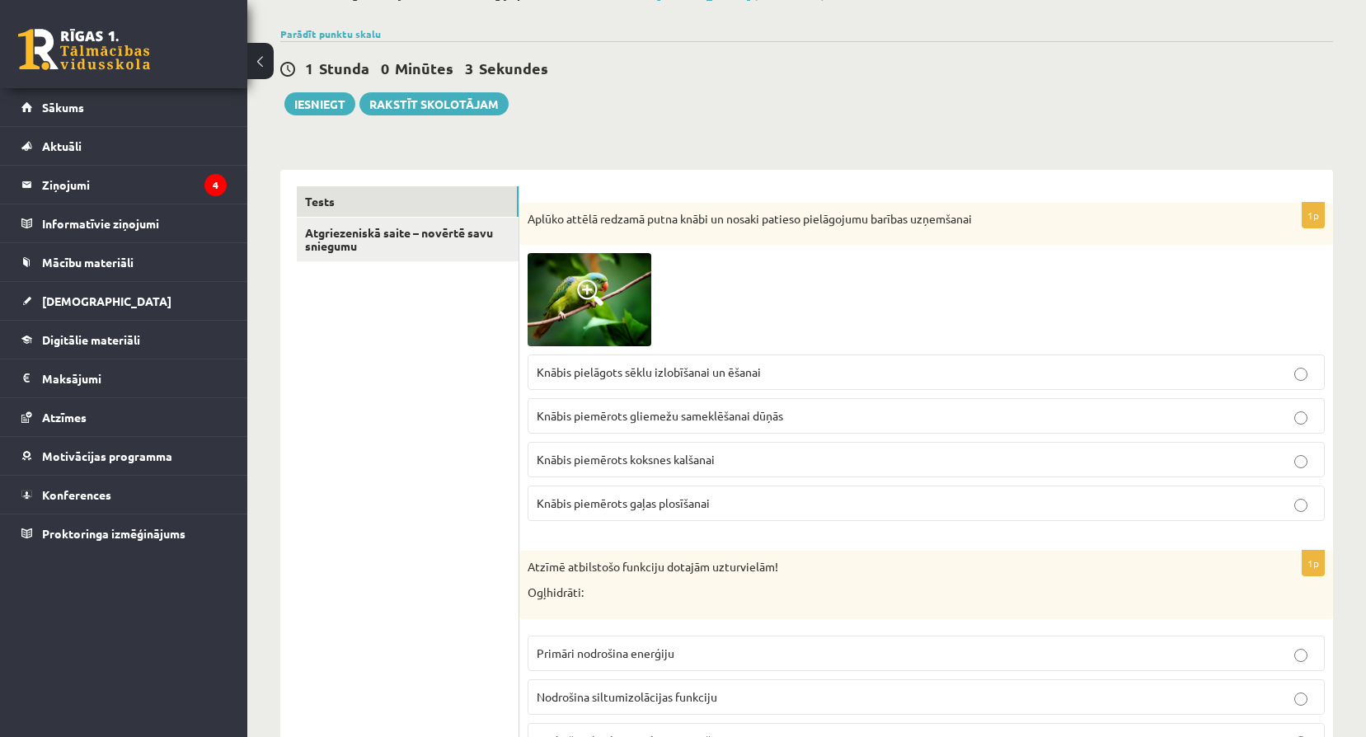
click at [526, 218] on div "Aplūko attēlā redzamā putna knābi un nosaki patieso pielāgojumu barības uzņemša…" at bounding box center [925, 224] width 813 height 43
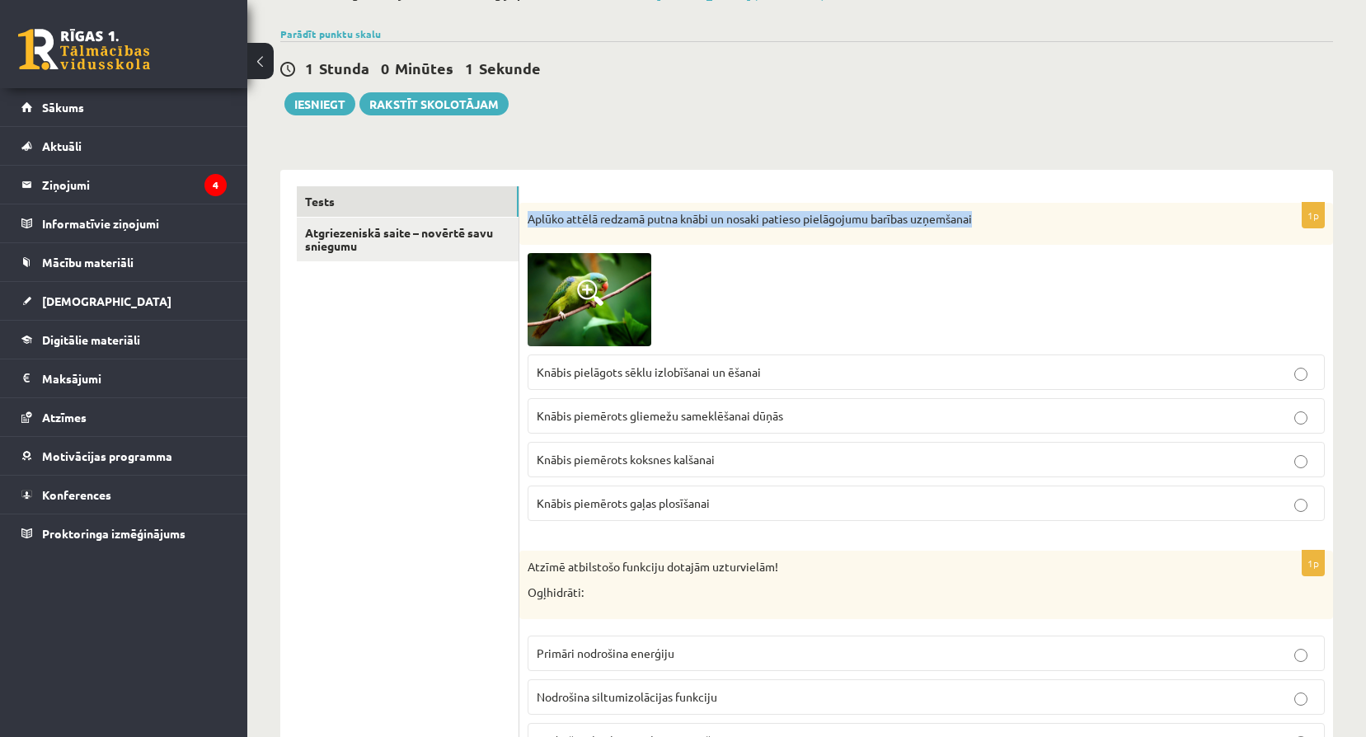
drag, startPoint x: 527, startPoint y: 219, endPoint x: 980, endPoint y: 216, distance: 452.5
click at [980, 216] on p "Aplūko attēlā redzamā putna knābi un nosaki patieso pielāgojumu barības uzņemša…" at bounding box center [884, 219] width 715 height 16
copy p "Aplūko attēlā redzamā putna knābi un nosaki patieso pielāgojumu barības uzņemša…"
click at [574, 291] on img at bounding box center [589, 299] width 124 height 92
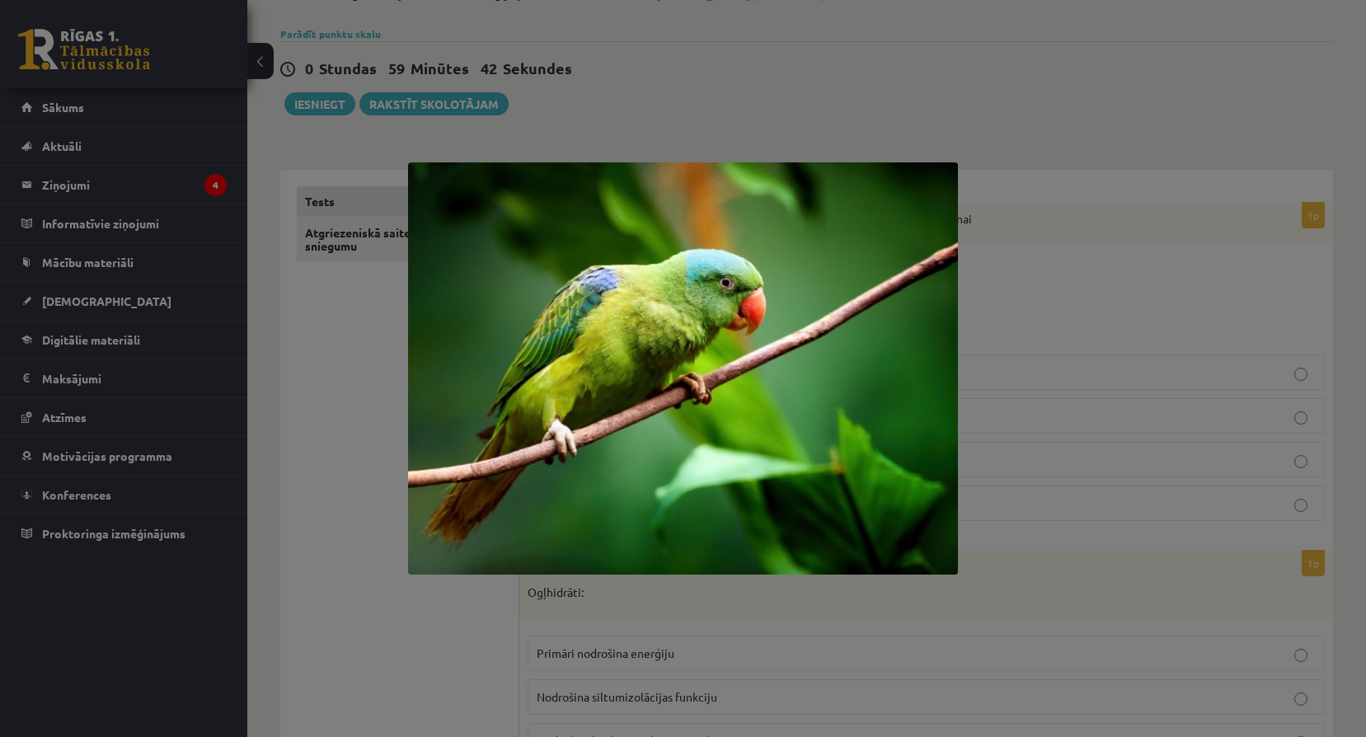
click at [1162, 289] on div at bounding box center [683, 368] width 1366 height 737
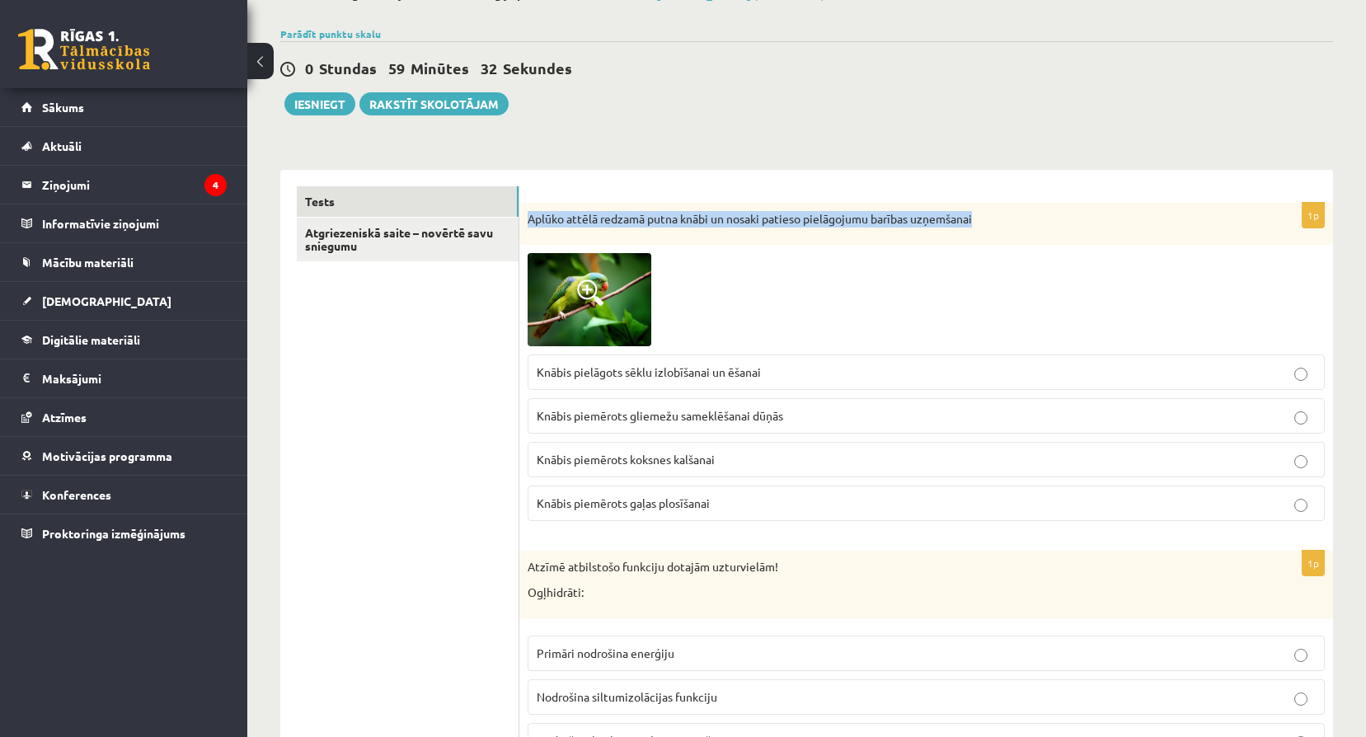
drag, startPoint x: 528, startPoint y: 218, endPoint x: 996, endPoint y: 228, distance: 467.5
click at [996, 228] on div "Aplūko attēlā redzamā putna knābi un nosaki patieso pielāgojumu barības uzņemša…" at bounding box center [925, 224] width 813 height 43
copy p "Aplūko attēlā redzamā putna knābi un nosaki patieso pielāgojumu barības uzņemša…"
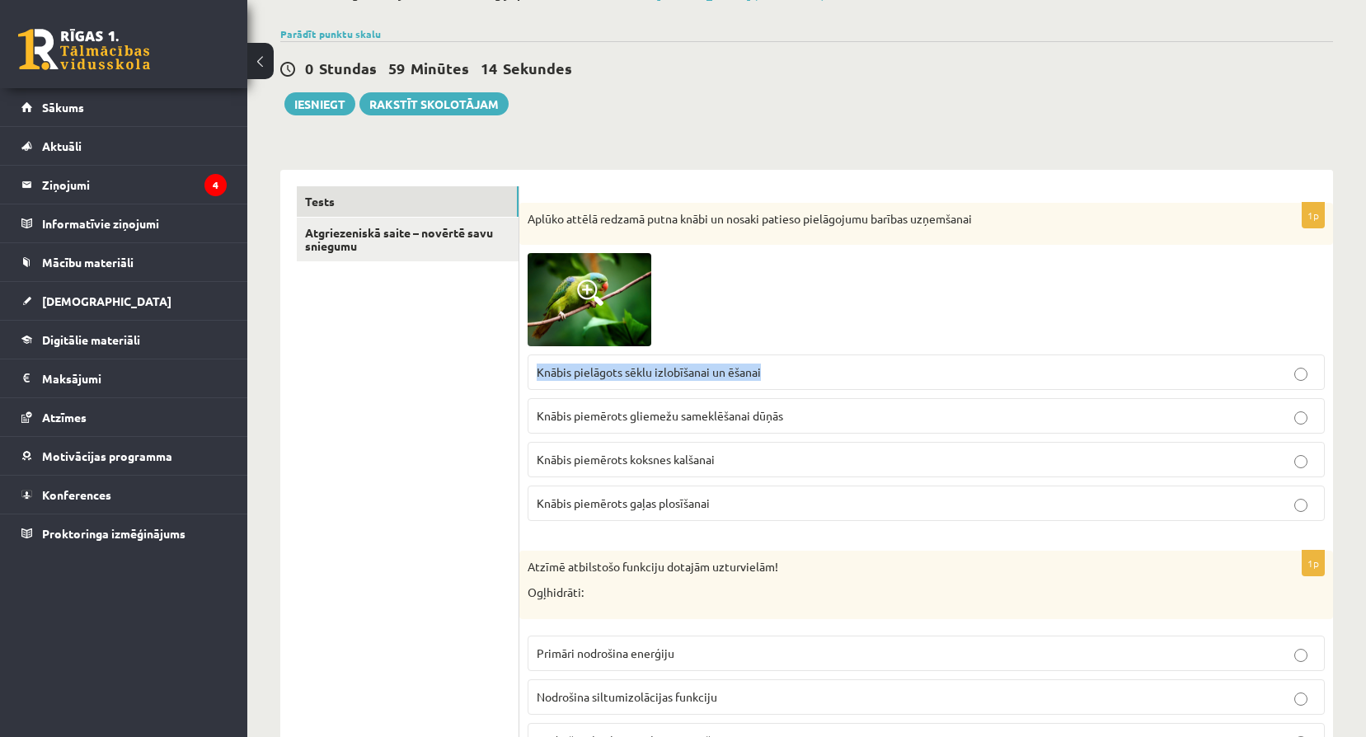
drag, startPoint x: 533, startPoint y: 370, endPoint x: 769, endPoint y: 374, distance: 235.8
click at [769, 374] on label "Knābis pielāgots sēklu izlobīšanai un ēšanai" at bounding box center [925, 371] width 797 height 35
copy span "Knābis pielāgots sēklu izlobīšanai un ēšanai"
drag, startPoint x: 537, startPoint y: 411, endPoint x: 794, endPoint y: 425, distance: 256.7
click at [794, 425] on label "Knābis piemērots gliemežu sameklēšanai dūņās" at bounding box center [925, 415] width 797 height 35
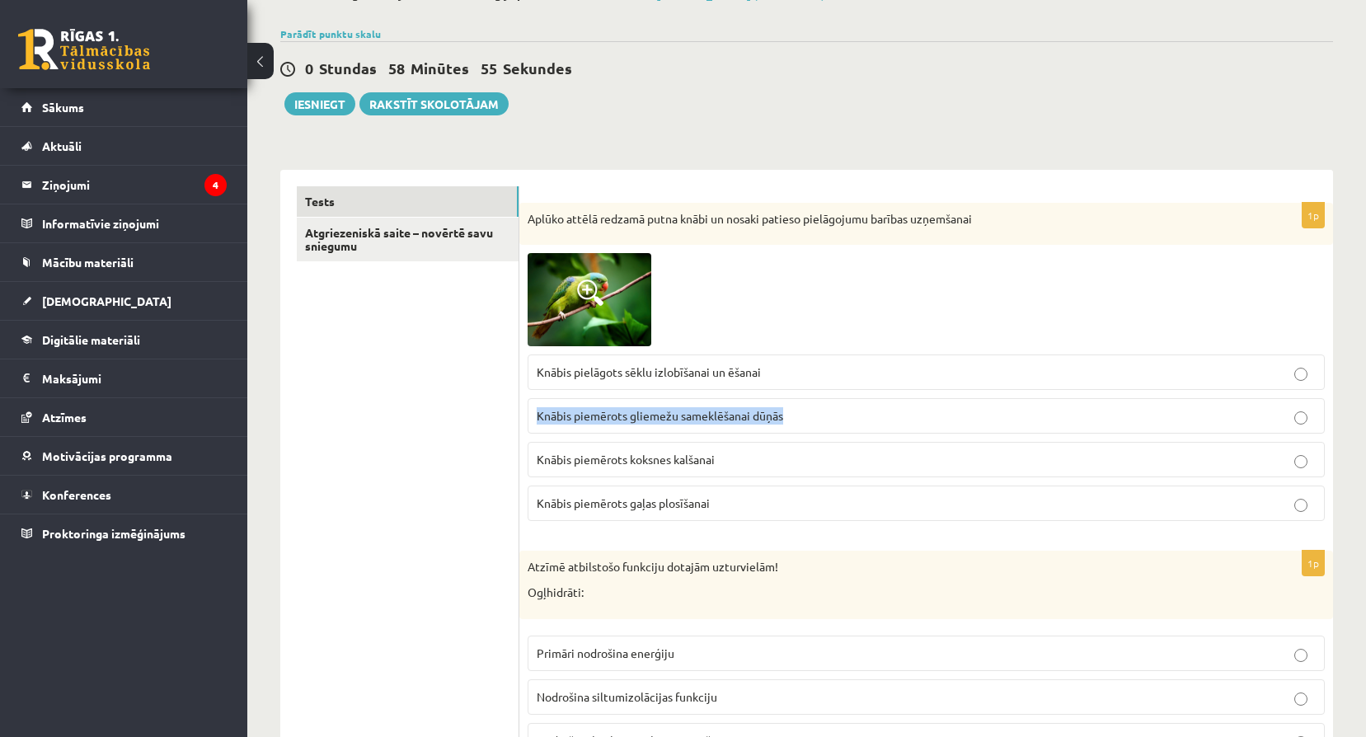
copy span "Knābis piemērots gliemežu sameklēšanai dūņās"
drag, startPoint x: 545, startPoint y: 456, endPoint x: 759, endPoint y: 467, distance: 214.6
click at [759, 467] on p "Knābis piemērots koksnes kalšanai" at bounding box center [926, 459] width 779 height 17
copy span "Knābis piemērots koksnes kalšanai"
drag, startPoint x: 538, startPoint y: 499, endPoint x: 731, endPoint y: 509, distance: 193.1
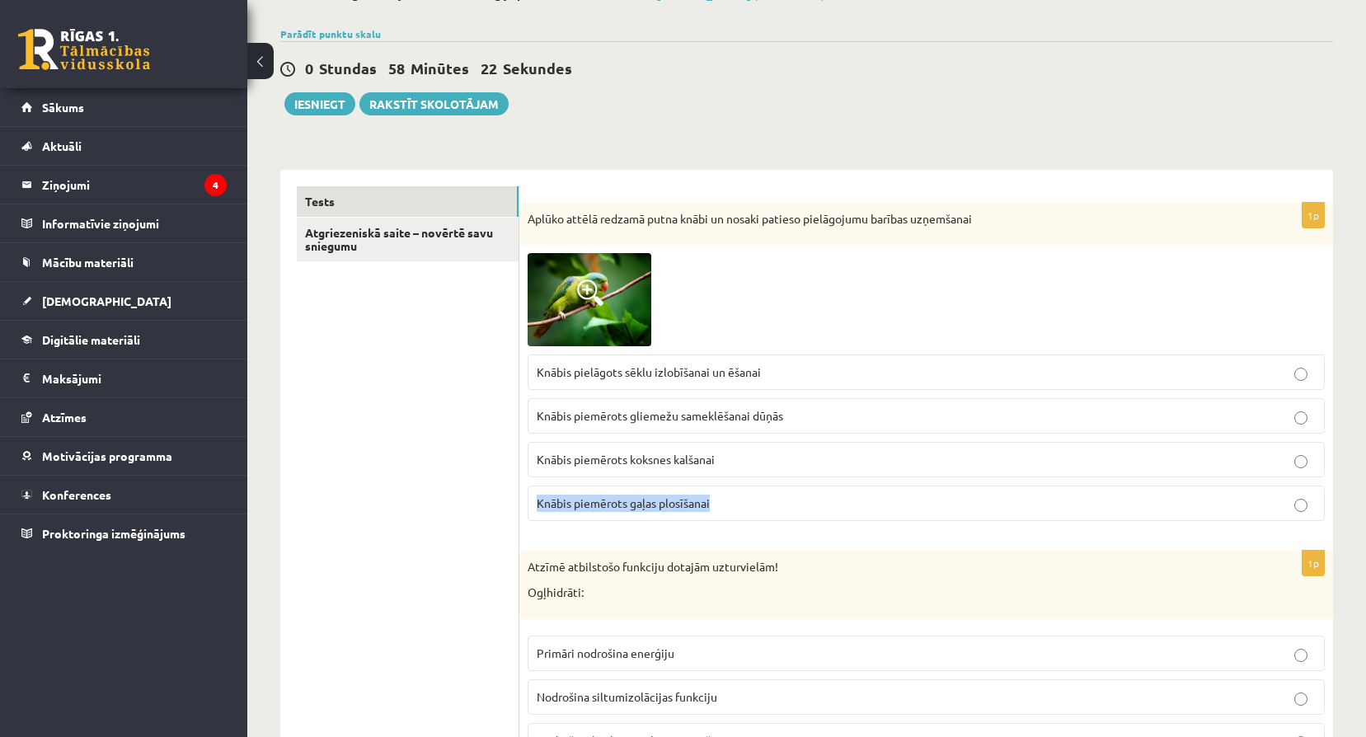
click at [731, 509] on p "Knābis piemērots gaļas plosīšanai" at bounding box center [926, 503] width 779 height 17
click at [819, 373] on p "Knābis pielāgots sēklu izlobīšanai un ēšanai" at bounding box center [926, 371] width 779 height 17
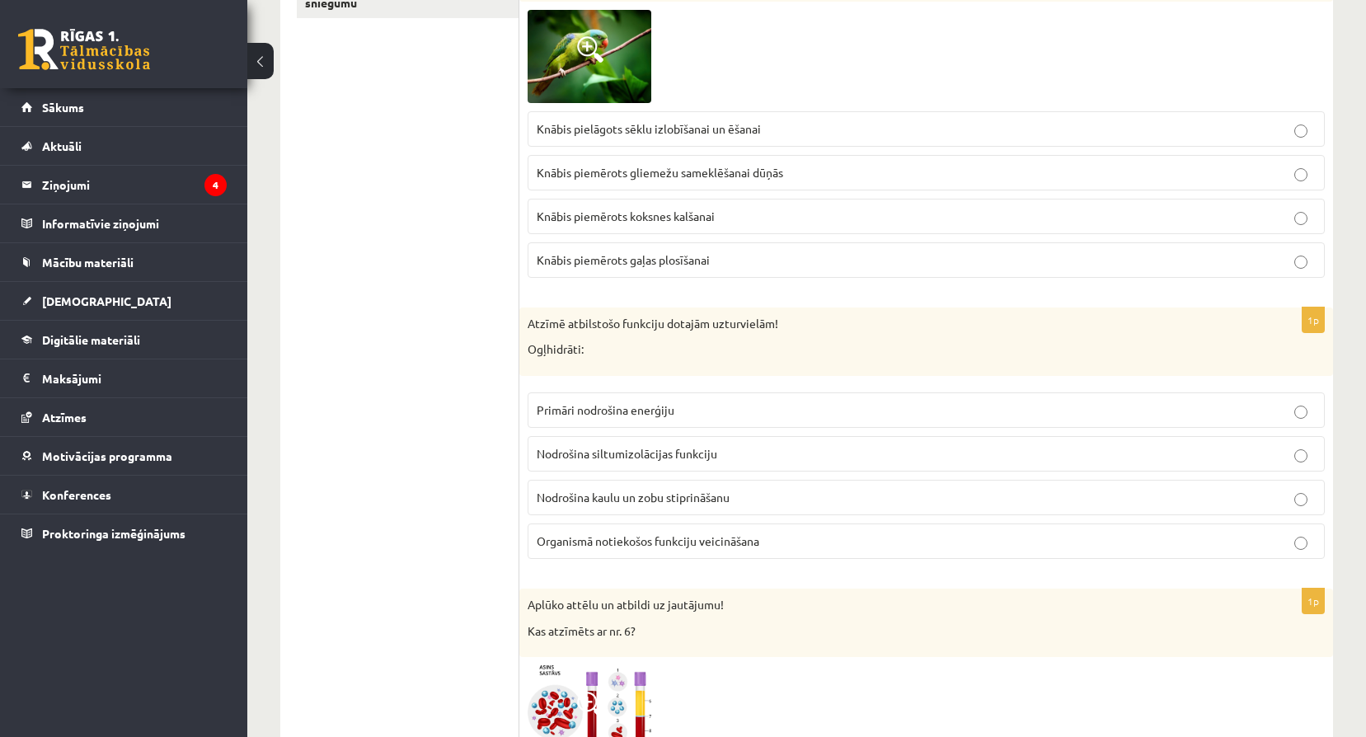
scroll to position [357, 0]
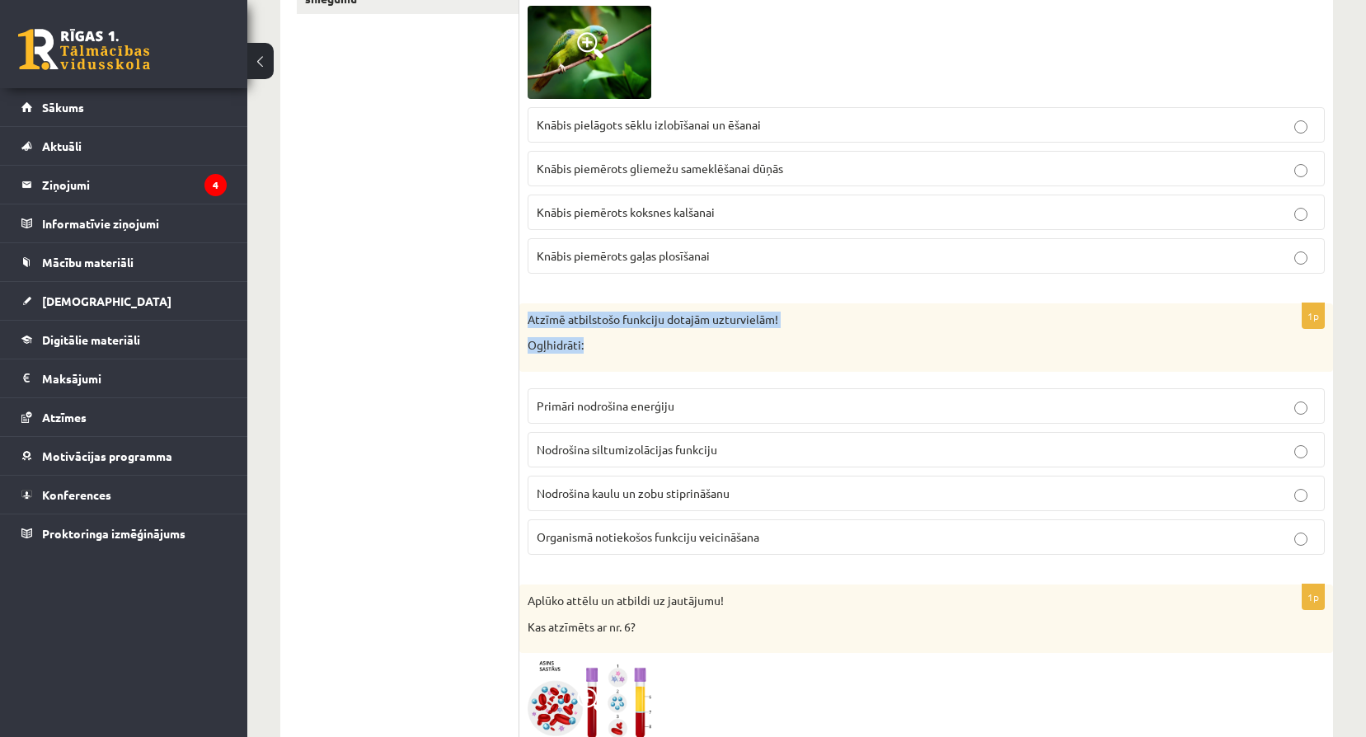
drag, startPoint x: 530, startPoint y: 316, endPoint x: 786, endPoint y: 332, distance: 256.9
click at [786, 332] on div "Atzīmē atbilstošo funkciju dotajām uzturvielām! Ogļhidrāti:" at bounding box center [925, 337] width 813 height 68
copy div "Atzīmē atbilstošo funkciju dotajām uzturvielām! Ogļhidrāti:"
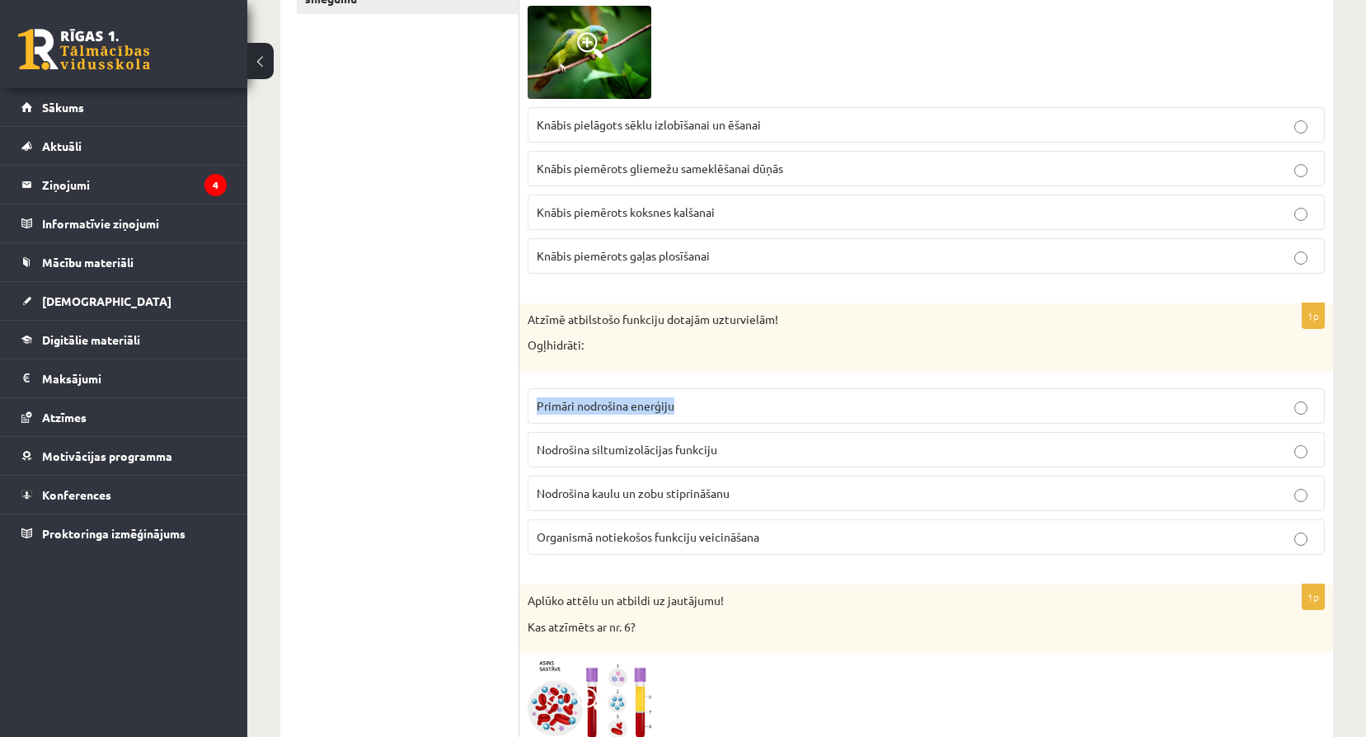
drag, startPoint x: 558, startPoint y: 401, endPoint x: 739, endPoint y: 401, distance: 181.3
click at [739, 401] on p "Primāri nodrošina enerģiju" at bounding box center [926, 405] width 779 height 17
copy span "Primāri nodrošina enerģiju"
drag, startPoint x: 537, startPoint y: 450, endPoint x: 720, endPoint y: 450, distance: 183.0
click at [720, 450] on p "Nodrošina siltumizolācijas funkciju" at bounding box center [926, 449] width 779 height 17
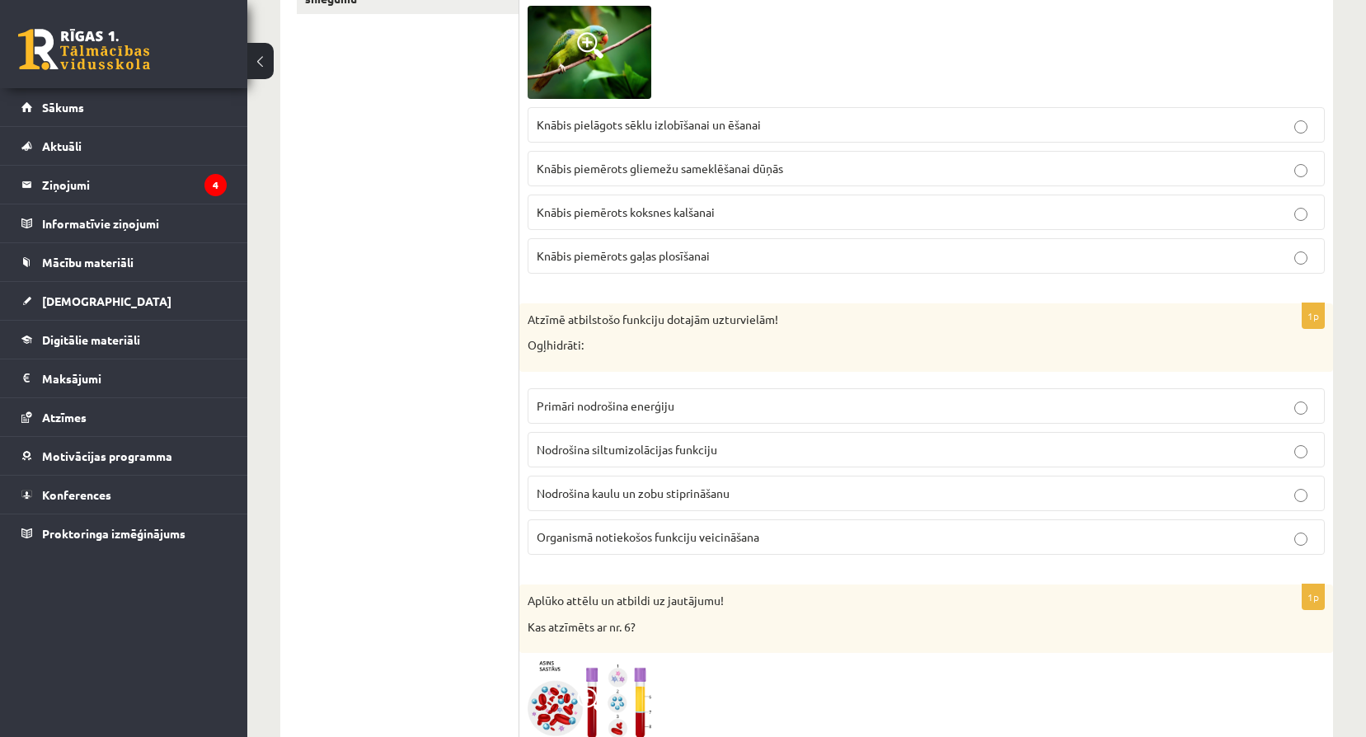
click at [560, 494] on span "Nodrošina kaulu un zobu stiprināšanu" at bounding box center [633, 492] width 193 height 15
click at [570, 533] on span "Organismā notiekošos funkciju veicināšana" at bounding box center [648, 536] width 223 height 15
click at [644, 387] on fieldset "Primāri nodrošina enerģiju Nodrošina siltumizolācijas funkciju Nodrošina kaulu …" at bounding box center [925, 470] width 797 height 180
drag, startPoint x: 651, startPoint y: 406, endPoint x: 630, endPoint y: 542, distance: 137.7
click at [651, 405] on span "Primāri nodrošina enerģiju" at bounding box center [606, 405] width 138 height 15
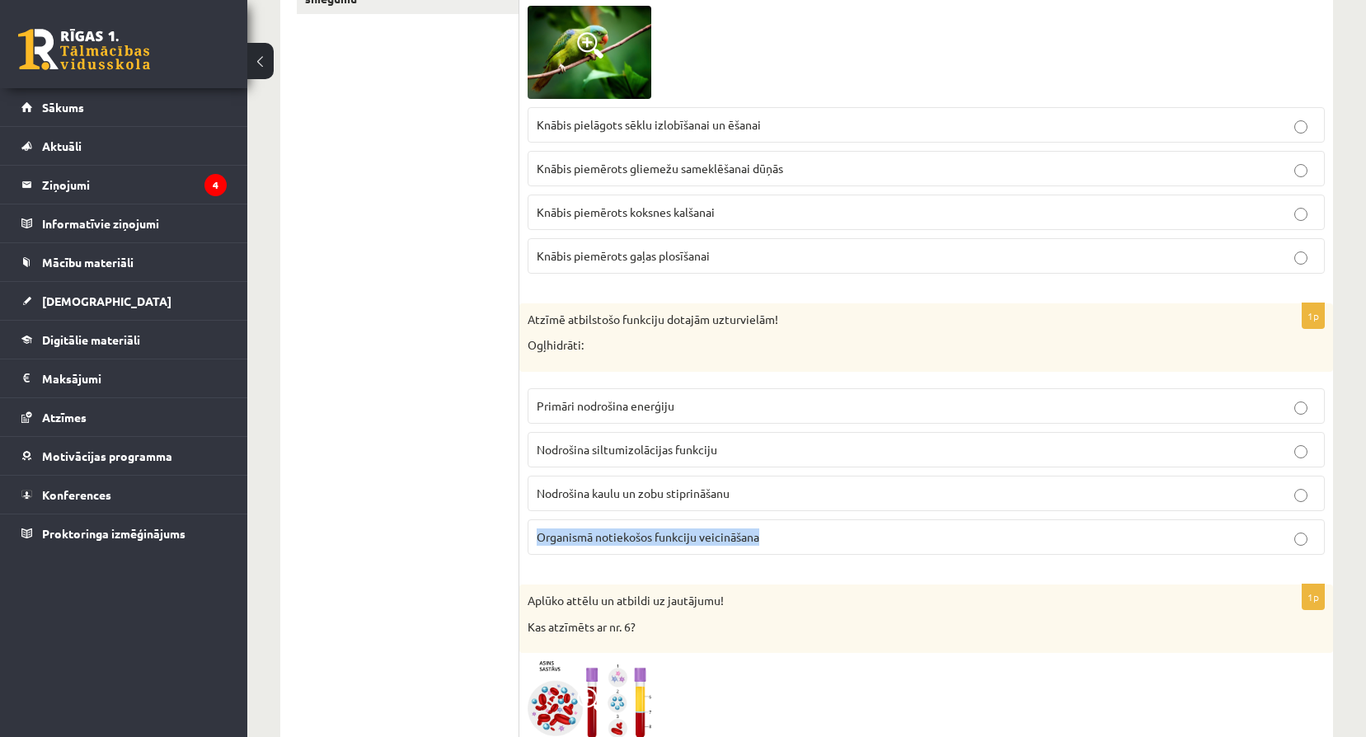
drag, startPoint x: 533, startPoint y: 532, endPoint x: 805, endPoint y: 546, distance: 272.4
click at [805, 546] on label "Organismā notiekošos funkciju veicināšana" at bounding box center [925, 536] width 797 height 35
copy span "Organismā notiekošos funkciju veicināšana"
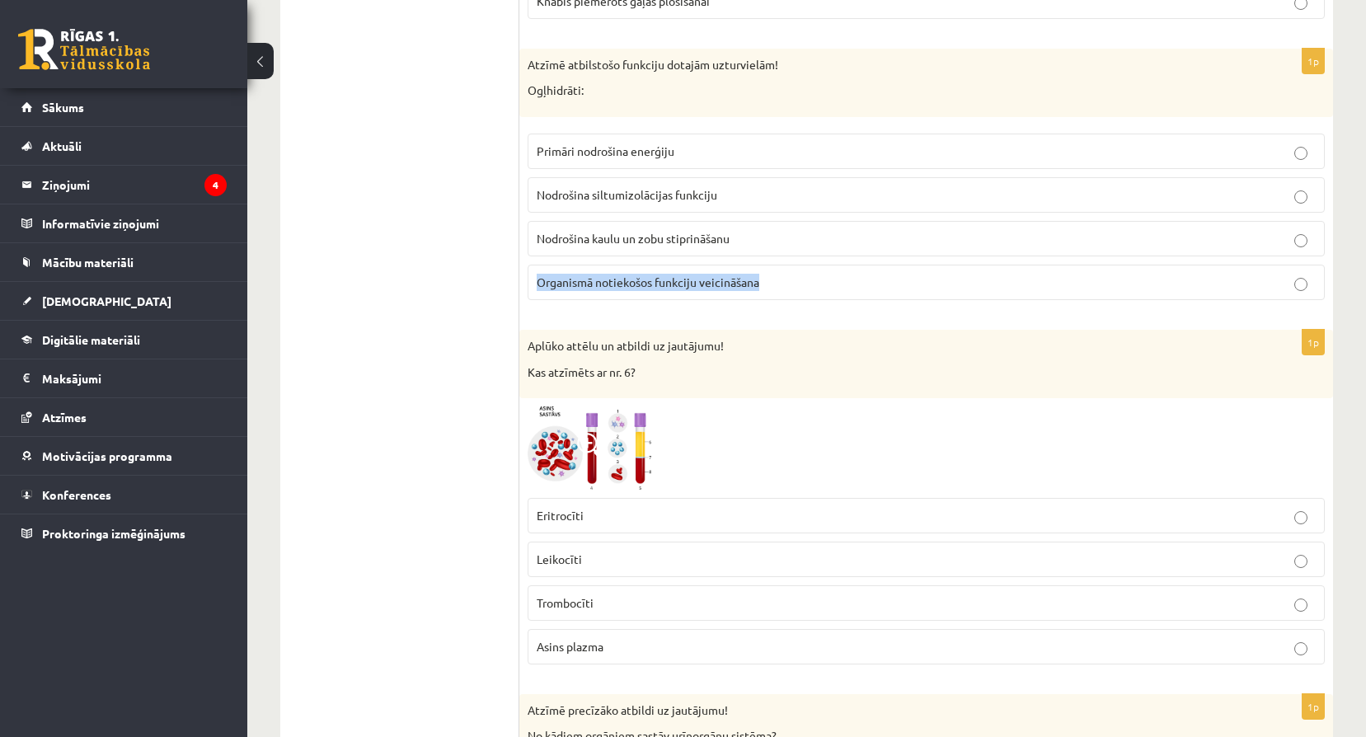
scroll to position [632, 0]
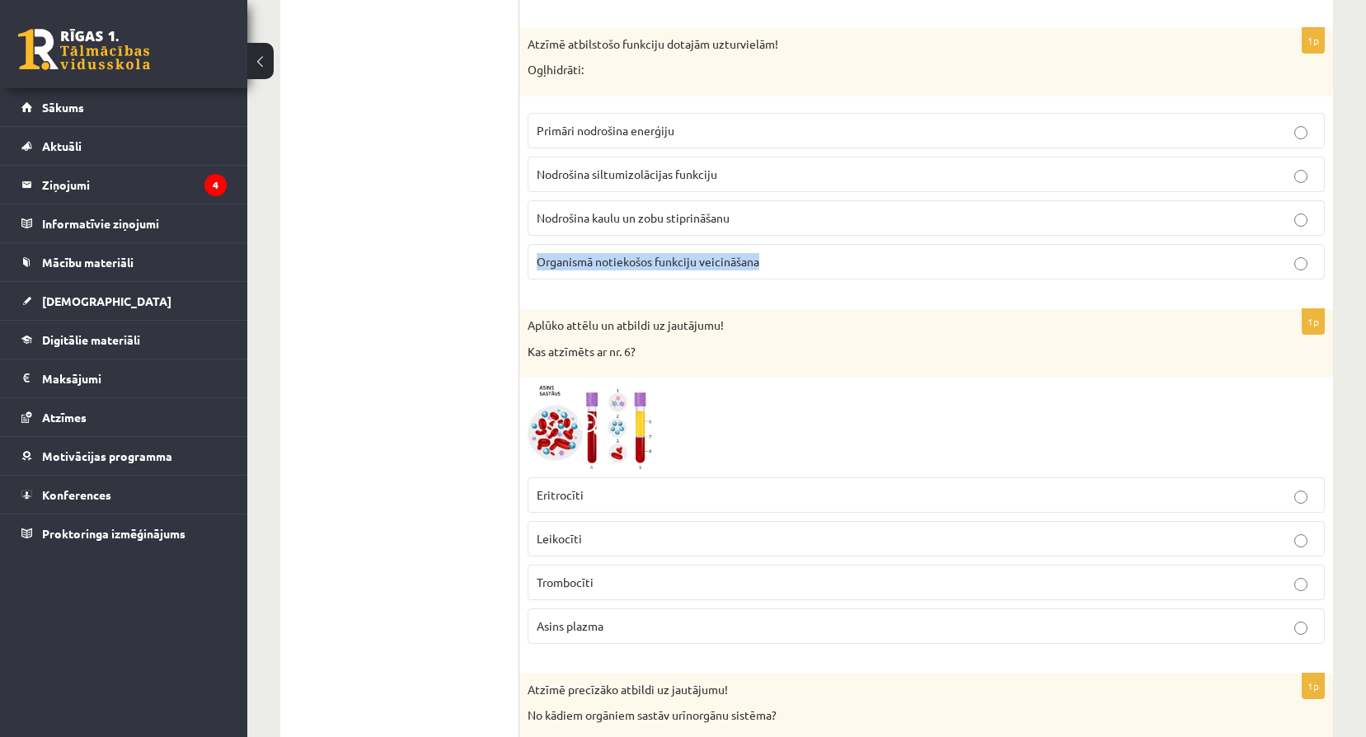
click at [588, 418] on span at bounding box center [590, 425] width 26 height 26
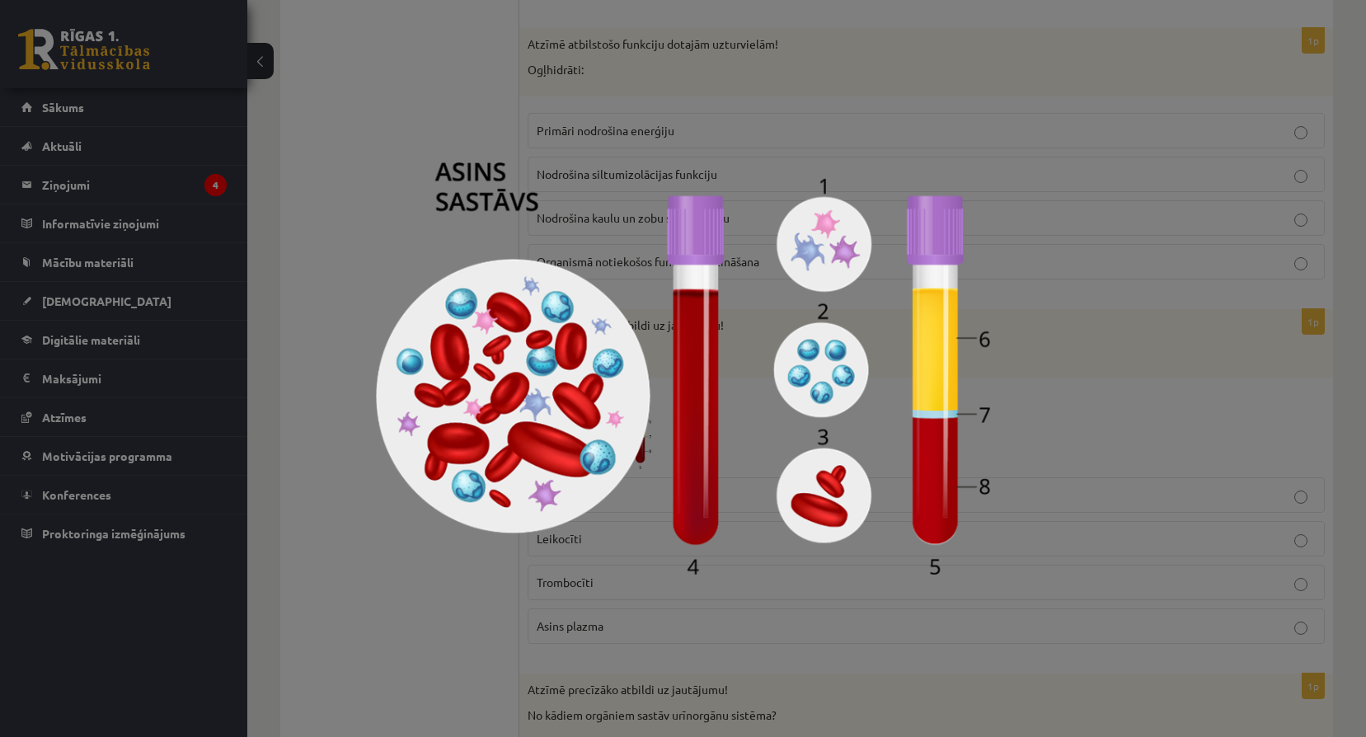
click at [1186, 342] on div at bounding box center [683, 368] width 1366 height 737
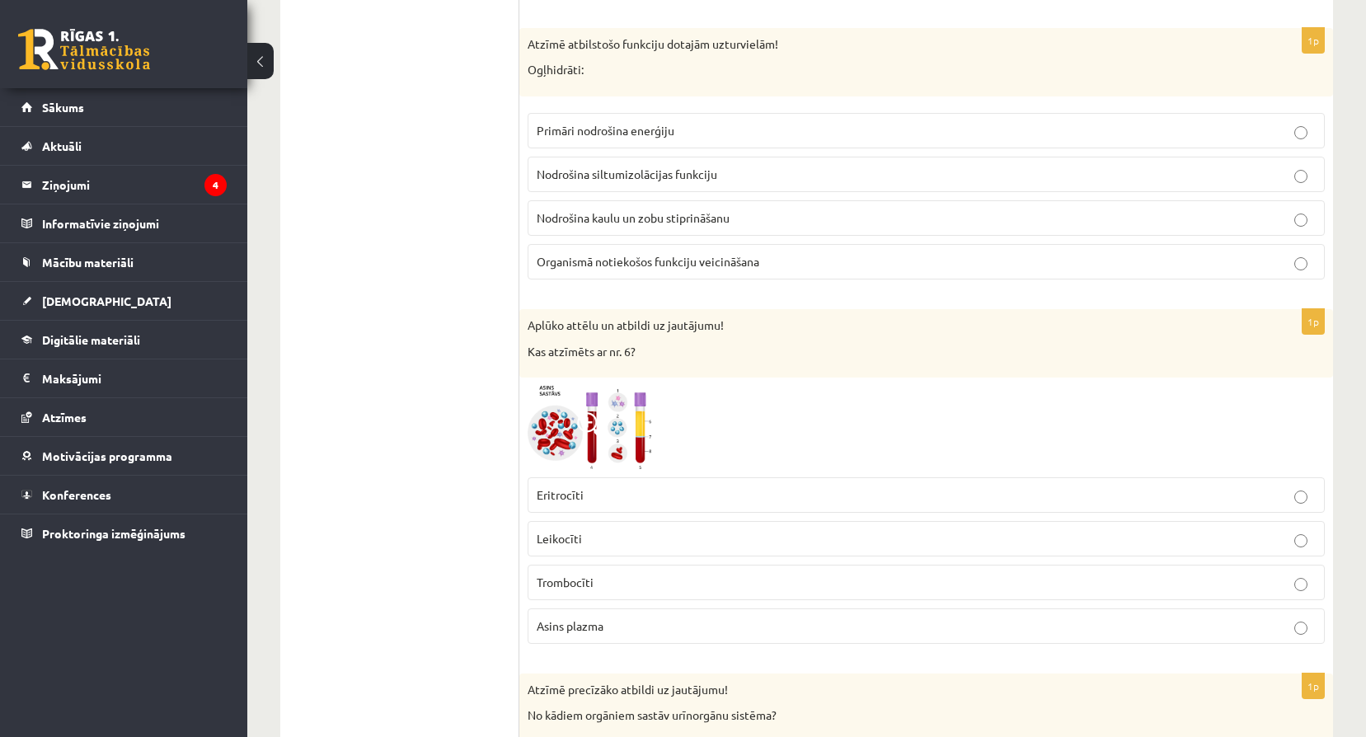
click at [612, 635] on label "Asins plazma" at bounding box center [925, 625] width 797 height 35
click at [598, 445] on img at bounding box center [589, 427] width 124 height 83
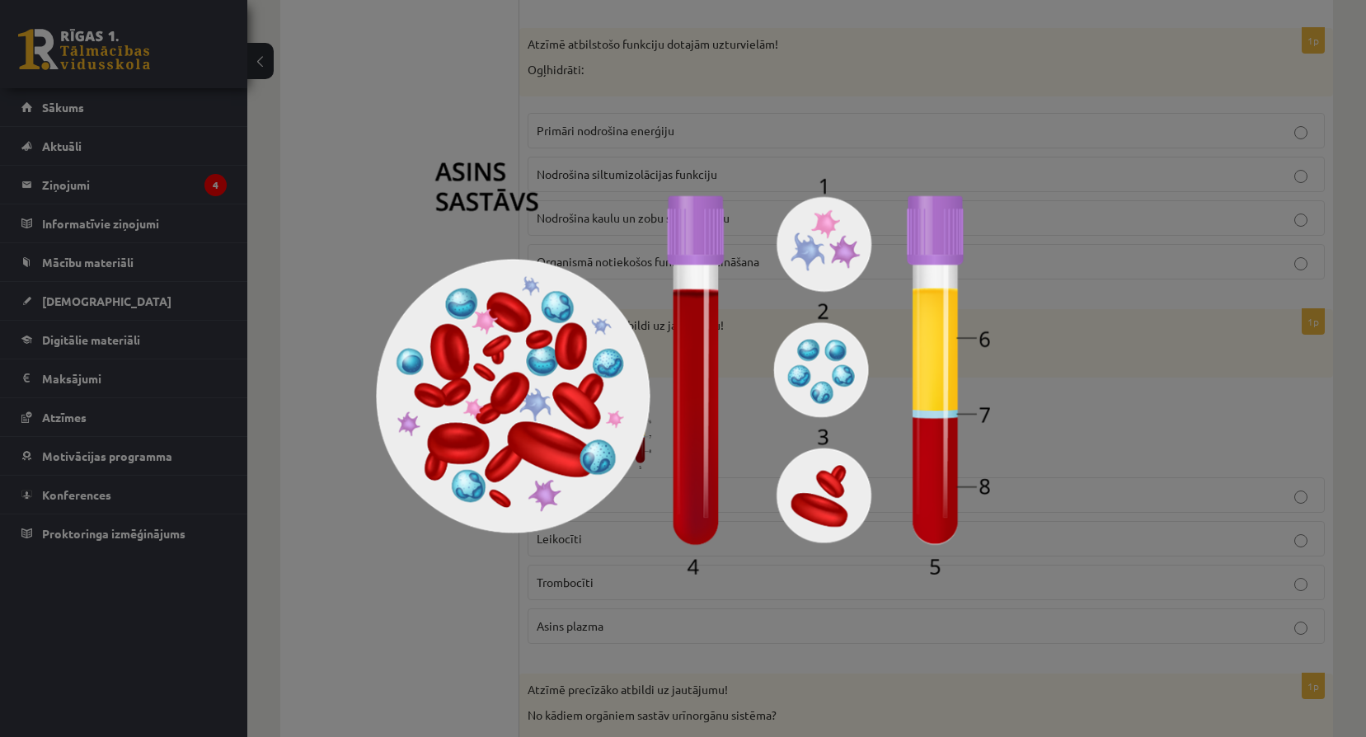
click at [1098, 307] on div at bounding box center [683, 368] width 1366 height 737
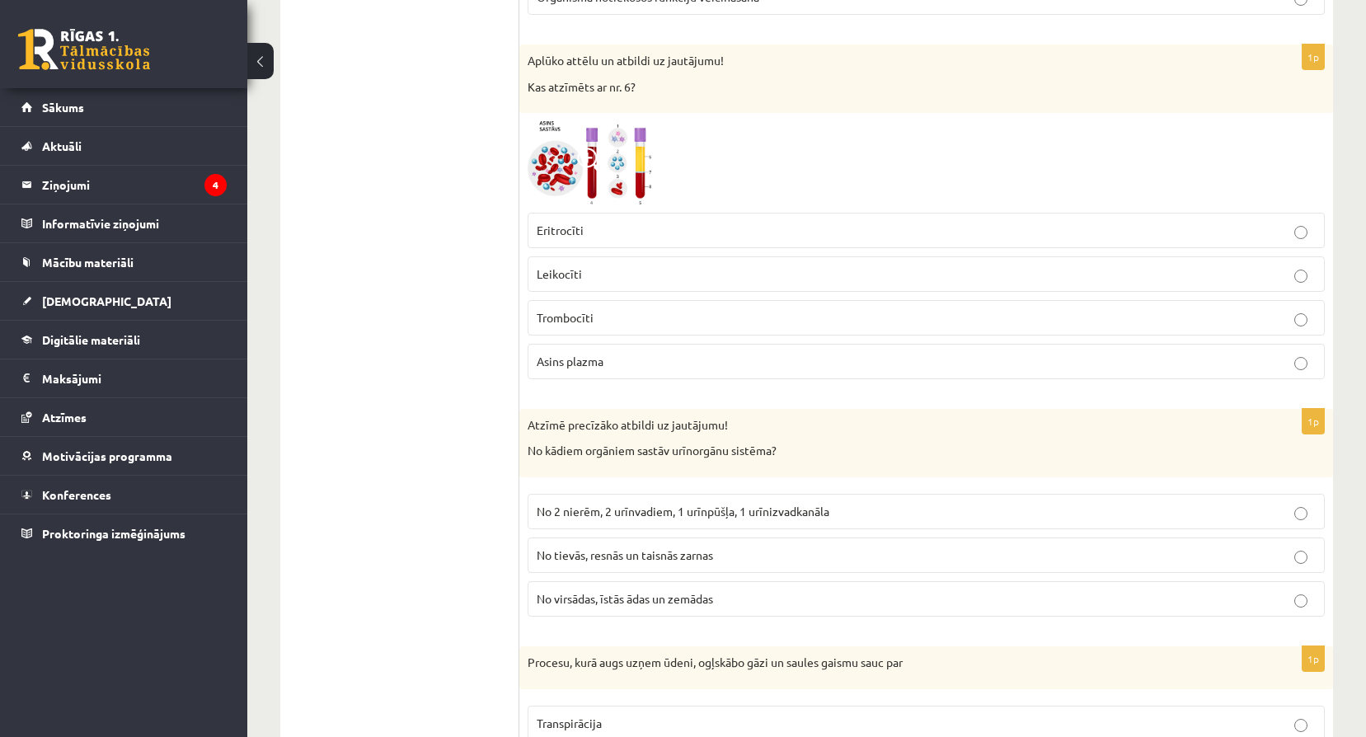
scroll to position [907, 0]
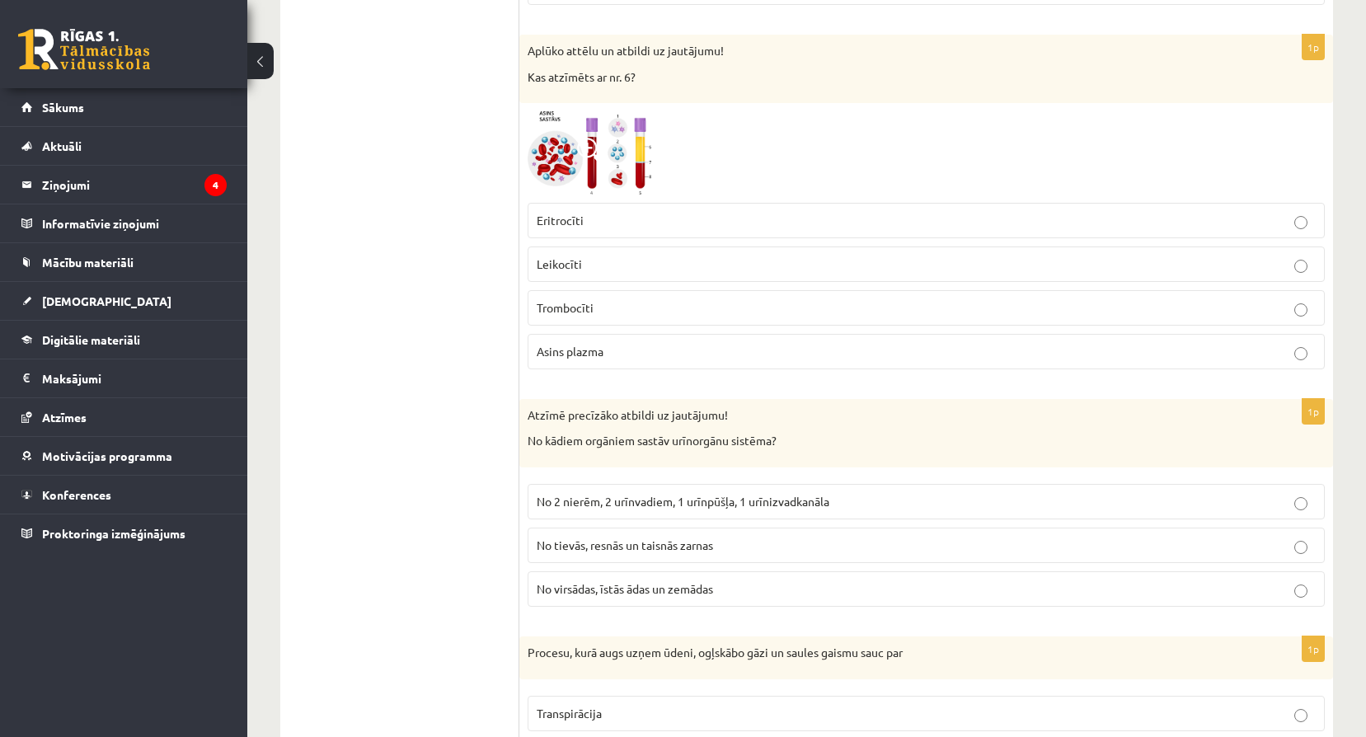
click at [744, 500] on span "No 2 nierēm, 2 urīnvadiem, 1 urīnpūšļa, 1 urīnizvadkanāla" at bounding box center [683, 501] width 293 height 15
drag, startPoint x: 678, startPoint y: 442, endPoint x: 776, endPoint y: 446, distance: 99.0
click at [776, 446] on p "No kādiem orgāniem sastāv urīnorgānu sistēma?" at bounding box center [884, 441] width 715 height 16
click at [652, 434] on p "No kādiem orgāniem sastāv urīnorgānu sistēma?" at bounding box center [884, 441] width 715 height 16
drag, startPoint x: 529, startPoint y: 438, endPoint x: 799, endPoint y: 448, distance: 270.6
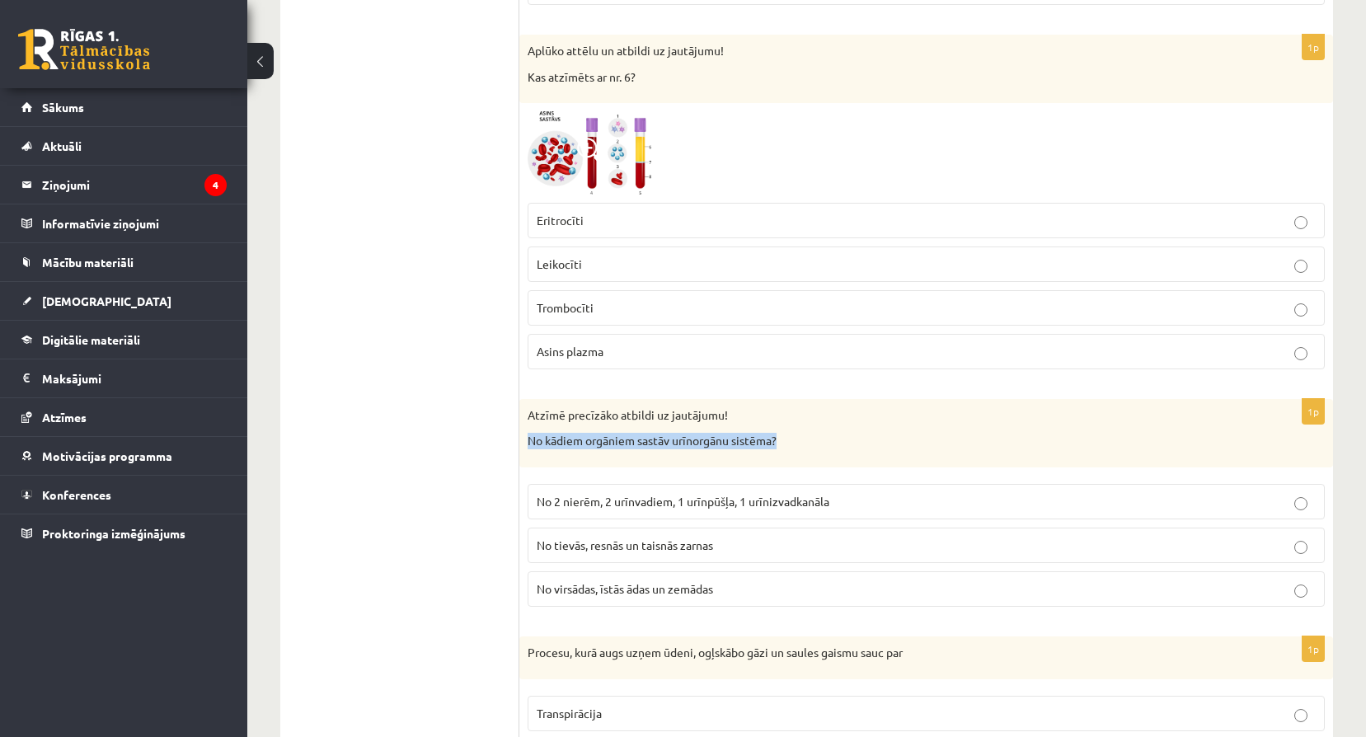
click at [799, 448] on p "No kādiem orgāniem sastāv urīnorgānu sistēma?" at bounding box center [884, 441] width 715 height 16
copy p "No kādiem orgāniem sastāv urīnorgānu sistēma?"
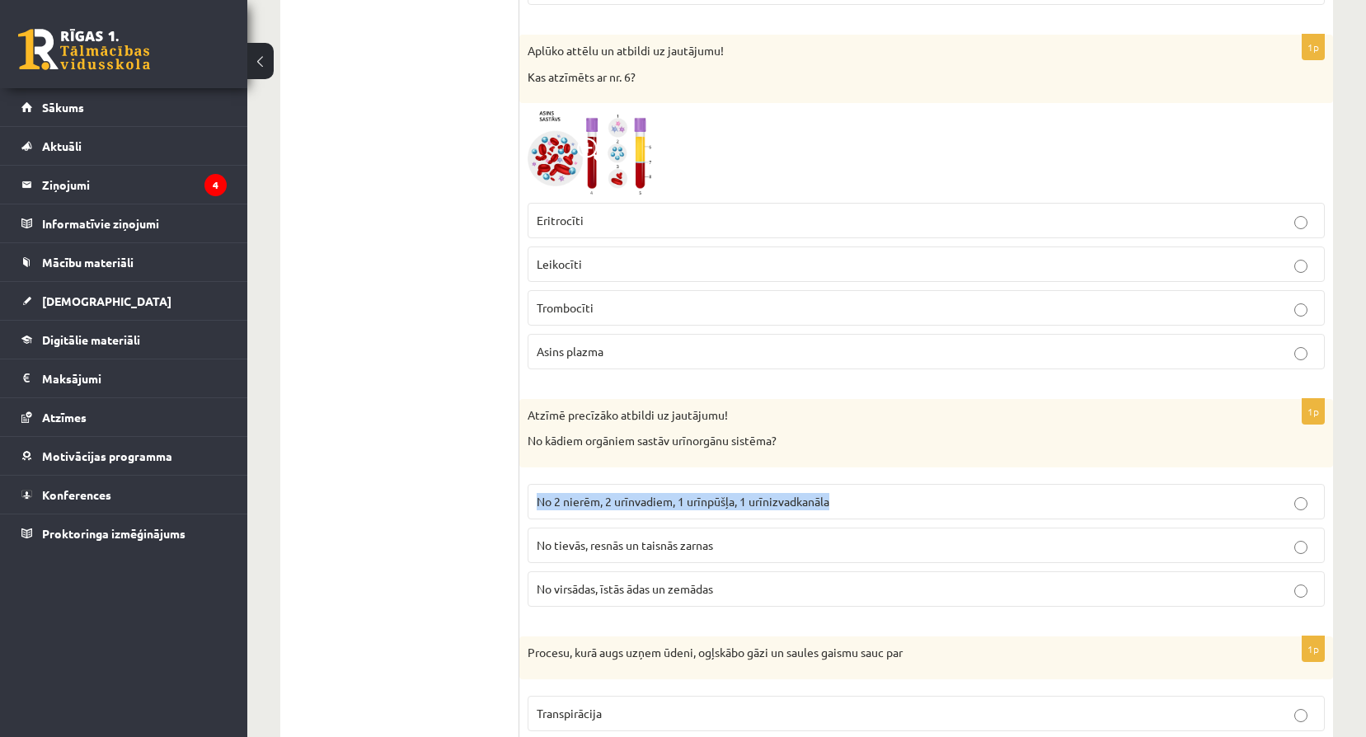
drag, startPoint x: 537, startPoint y: 499, endPoint x: 837, endPoint y: 499, distance: 300.8
click at [837, 499] on p "No 2 nierēm, 2 urīnvadiem, 1 urīnpūšļa, 1 urīnizvadkanāla" at bounding box center [926, 501] width 779 height 17
drag, startPoint x: 837, startPoint y: 499, endPoint x: 930, endPoint y: 451, distance: 104.3
click at [952, 417] on p "Atzīmē precīzāko atbildi uz jautājumu!" at bounding box center [884, 415] width 715 height 16
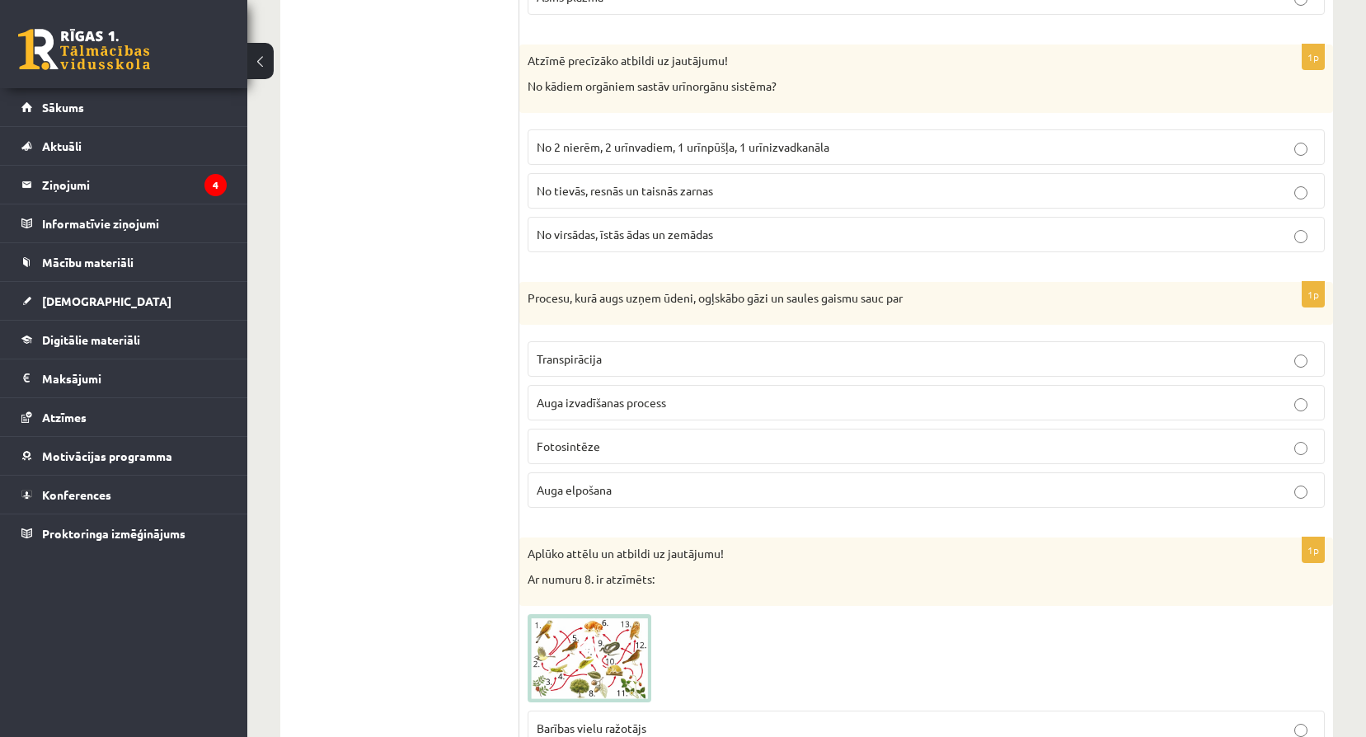
scroll to position [1264, 0]
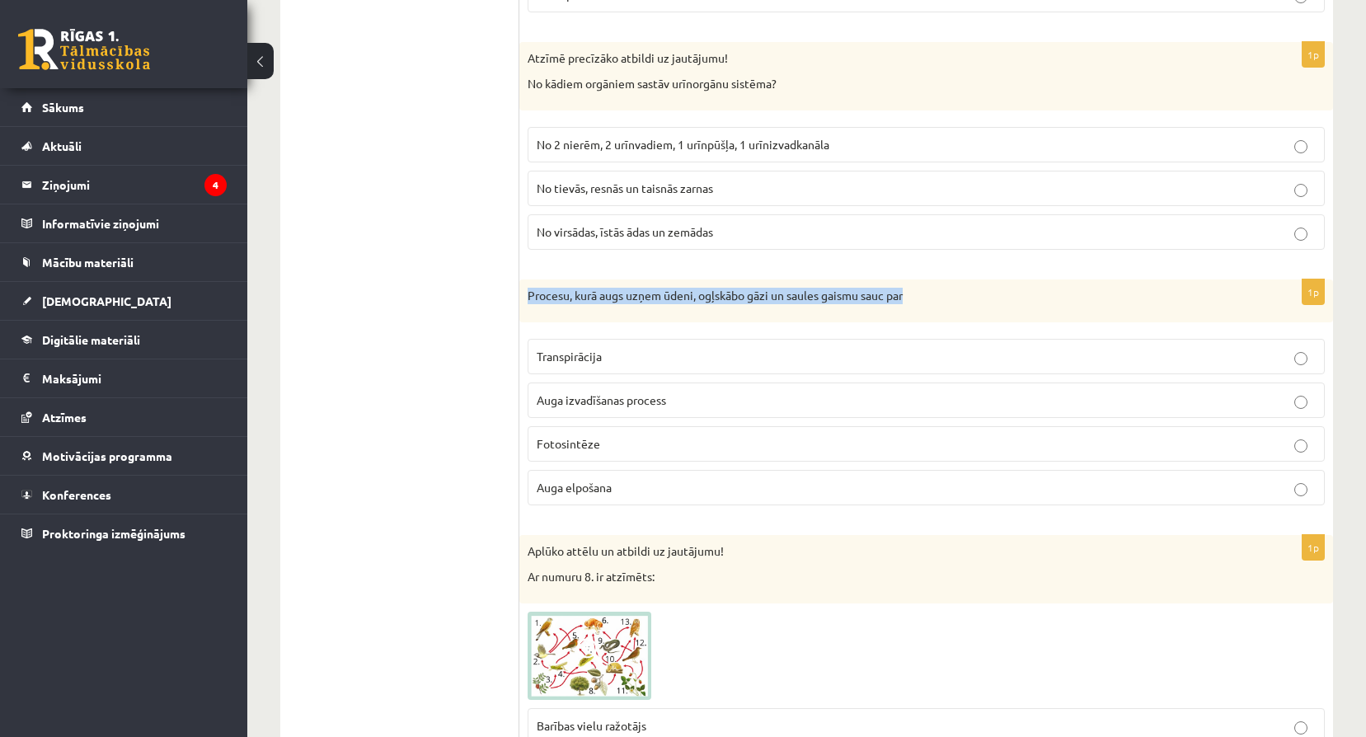
drag, startPoint x: 524, startPoint y: 292, endPoint x: 945, endPoint y: 289, distance: 421.2
click at [945, 289] on div "Procesu, kurā augs uzņem ūdeni, ogļskābo gāzi un saules gaismu sauc par" at bounding box center [925, 300] width 813 height 43
click at [646, 453] on label "Fotosintēze" at bounding box center [925, 443] width 797 height 35
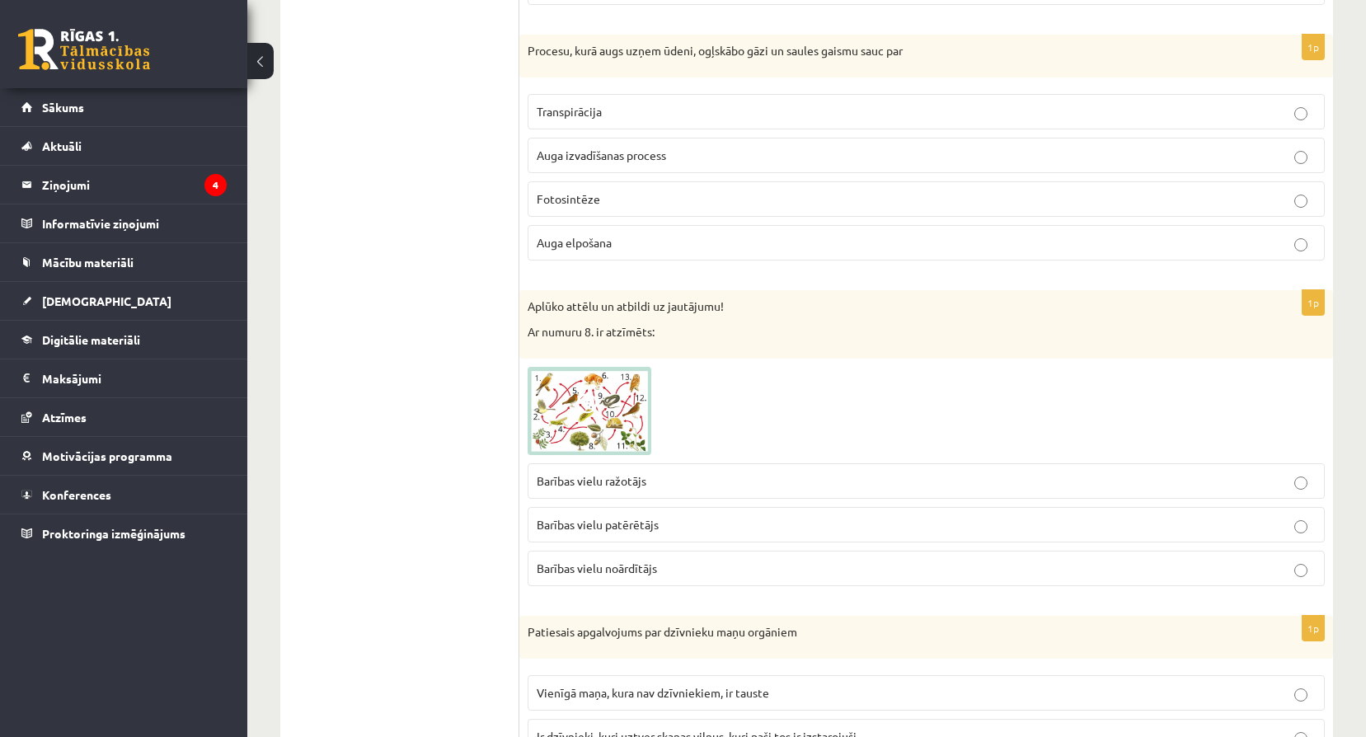
scroll to position [1511, 0]
click at [606, 409] on img at bounding box center [589, 408] width 124 height 89
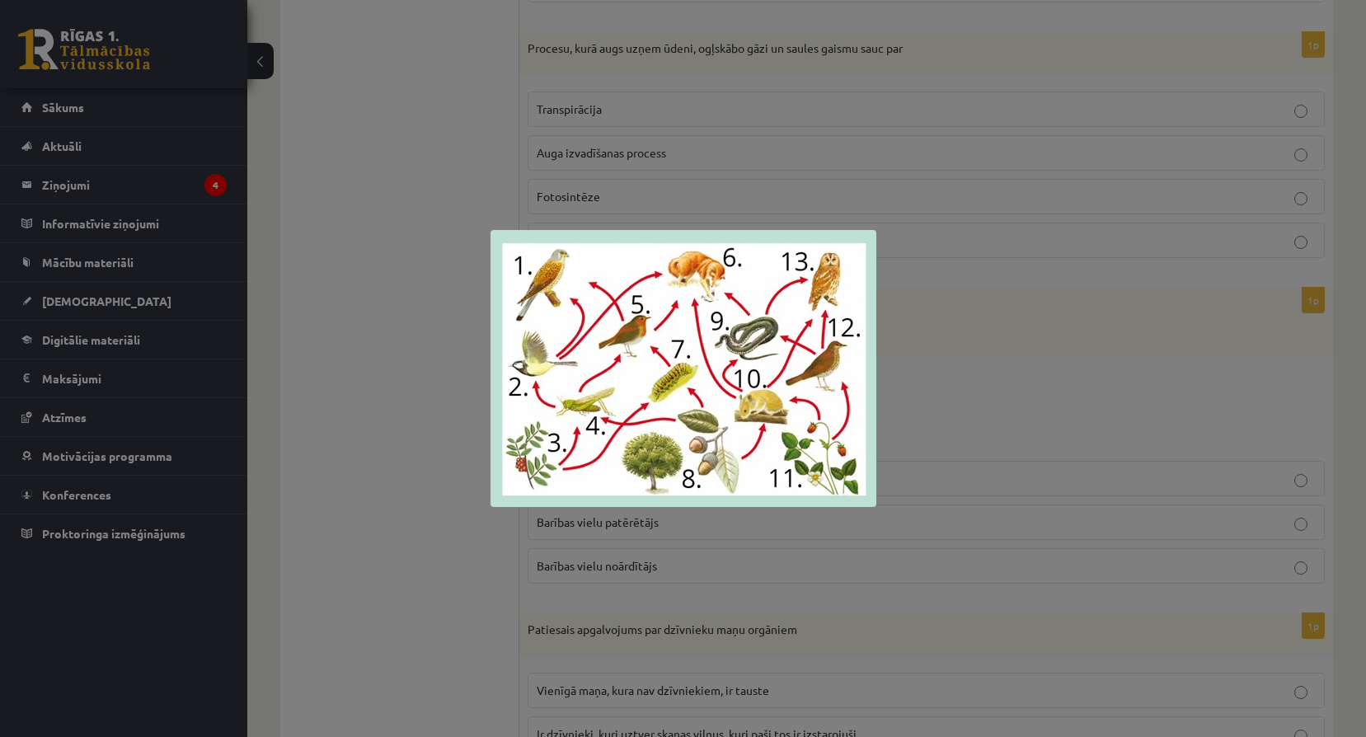
click at [968, 471] on div at bounding box center [683, 368] width 1366 height 737
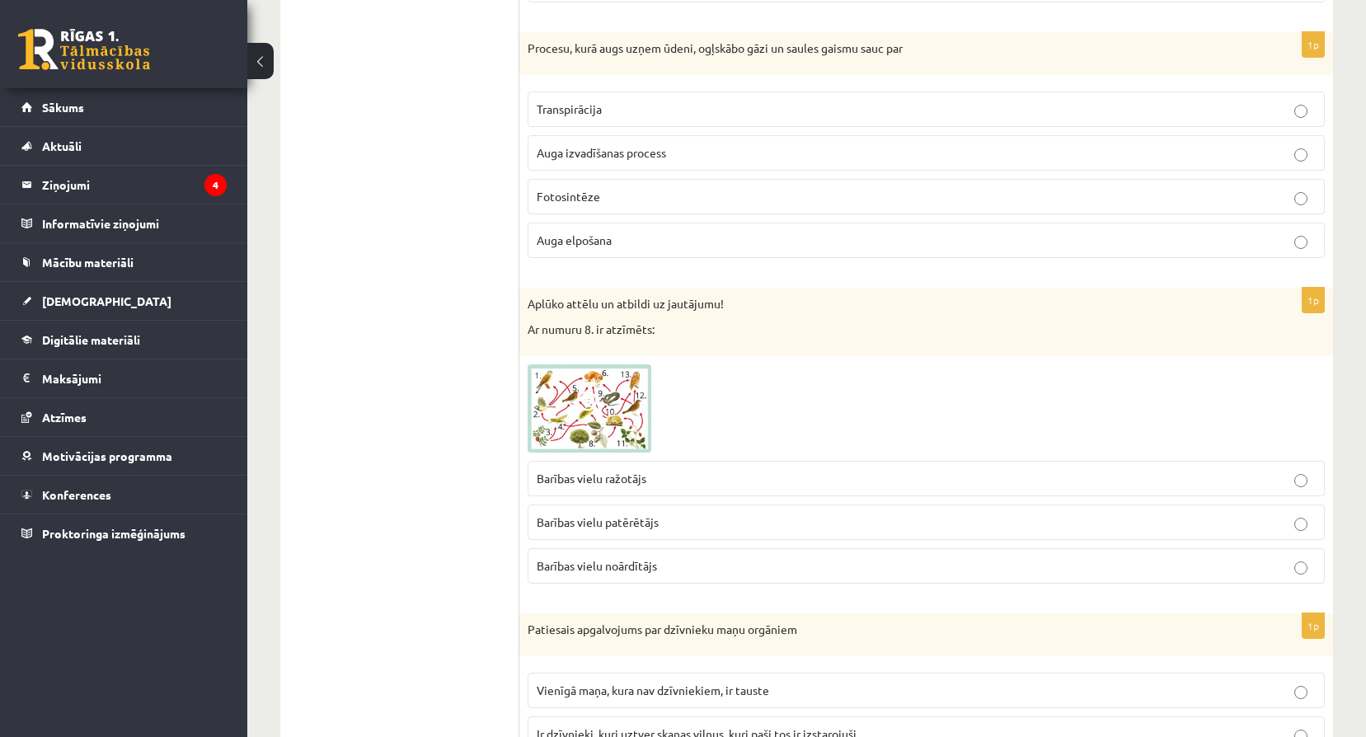
click at [629, 411] on img at bounding box center [589, 408] width 124 height 89
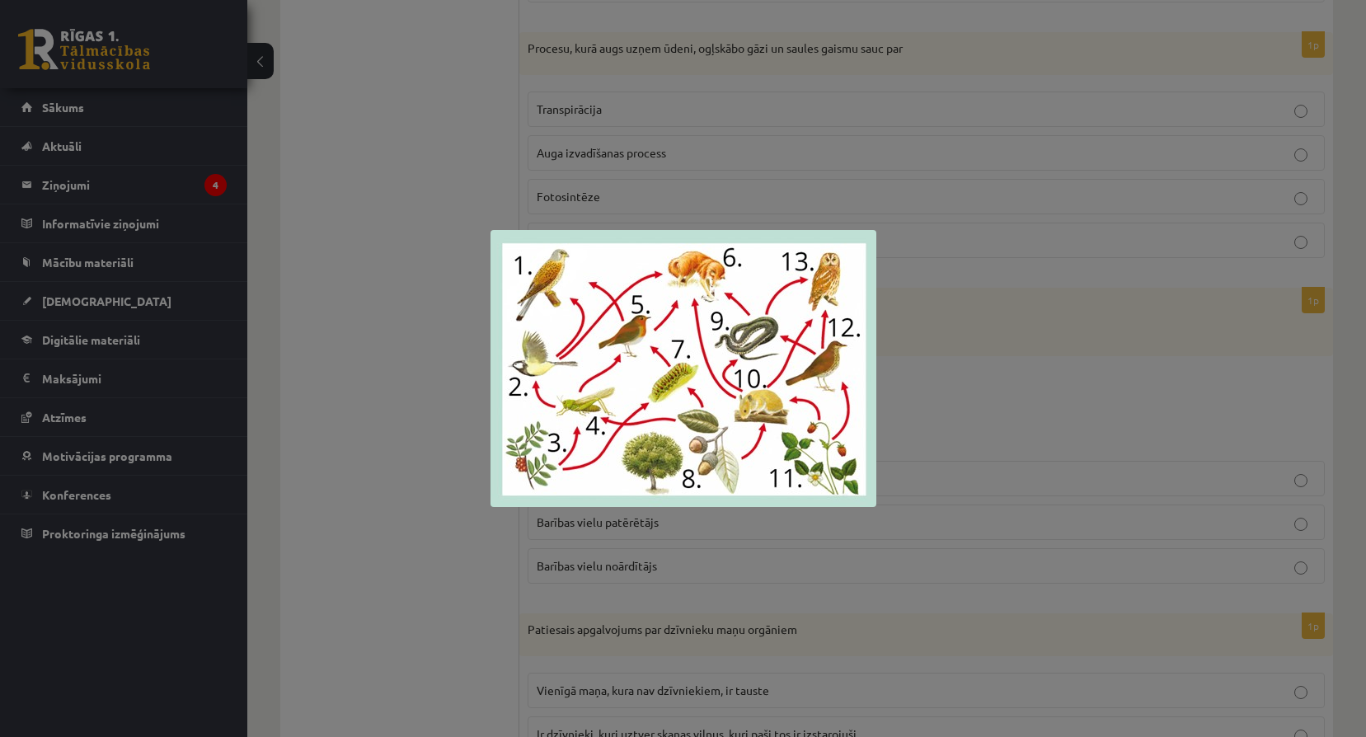
click at [1064, 505] on div at bounding box center [683, 368] width 1366 height 737
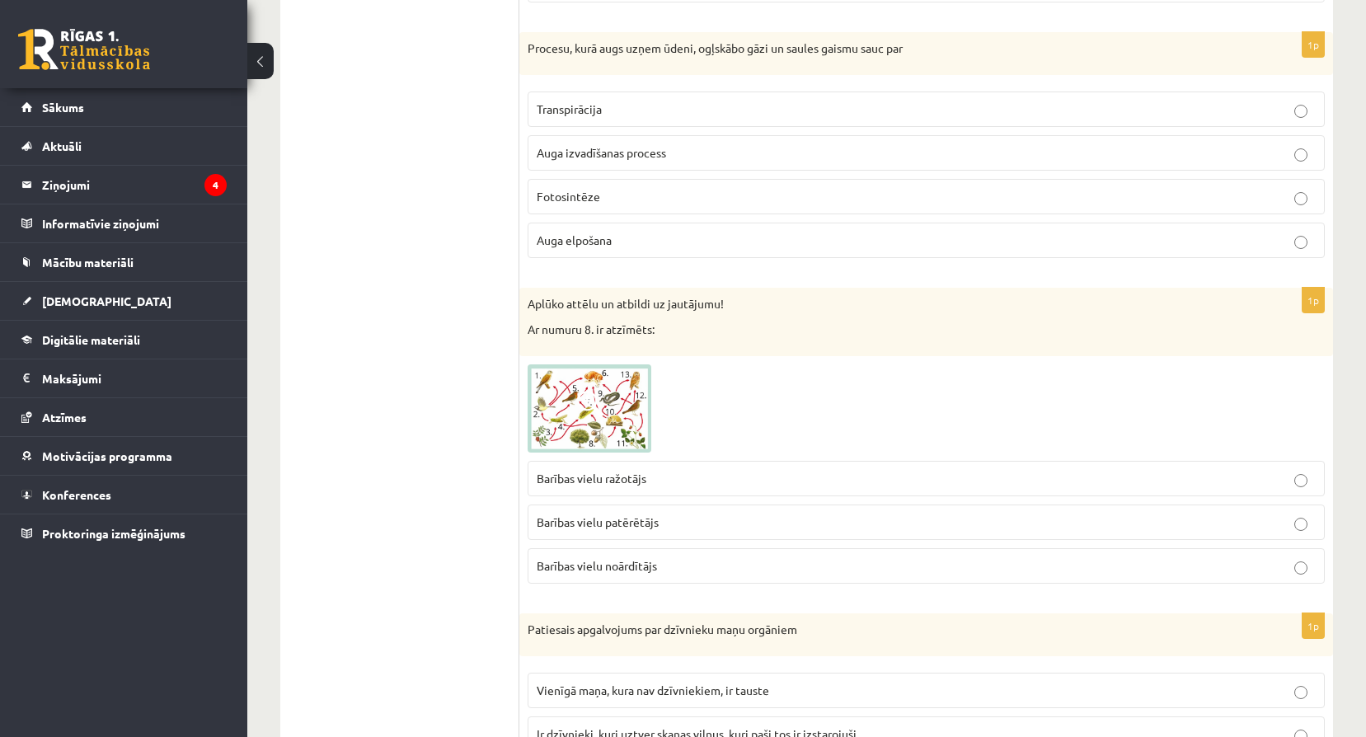
click at [588, 420] on img at bounding box center [589, 408] width 124 height 89
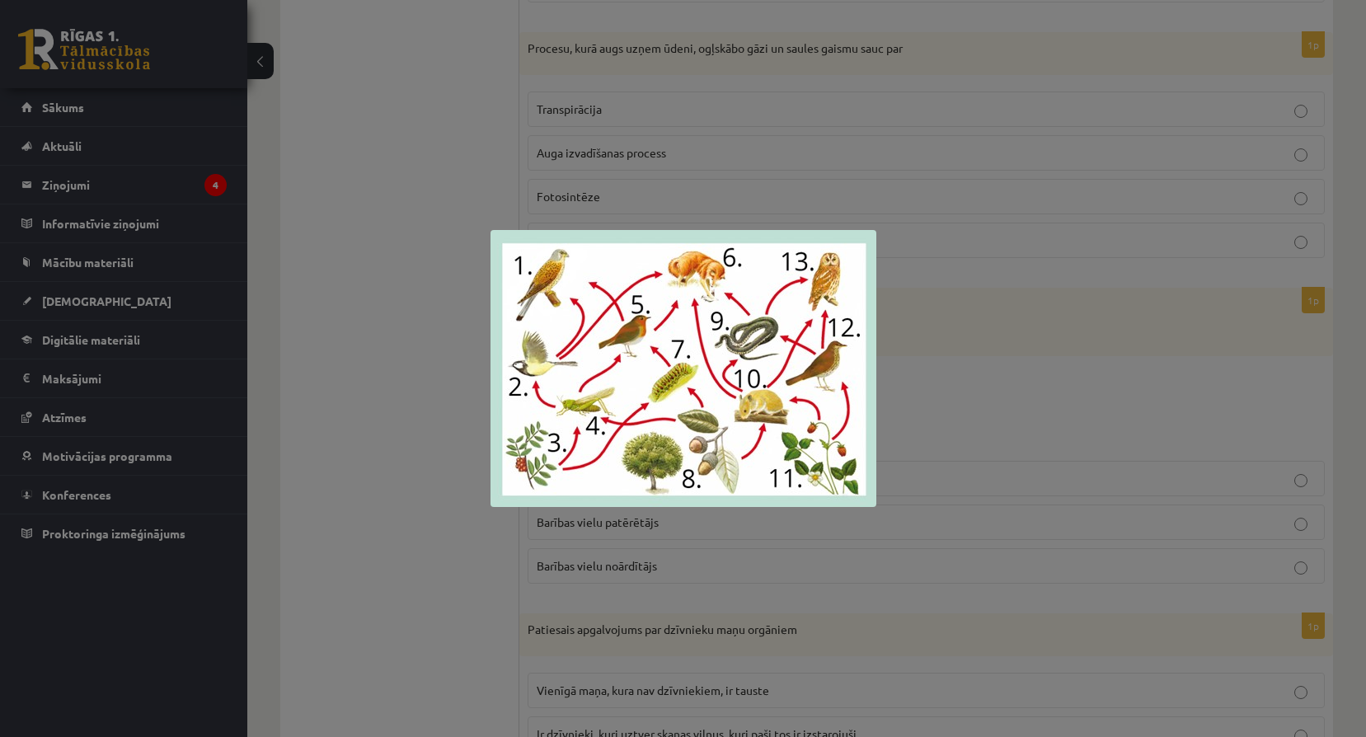
click at [1104, 490] on div at bounding box center [683, 368] width 1366 height 737
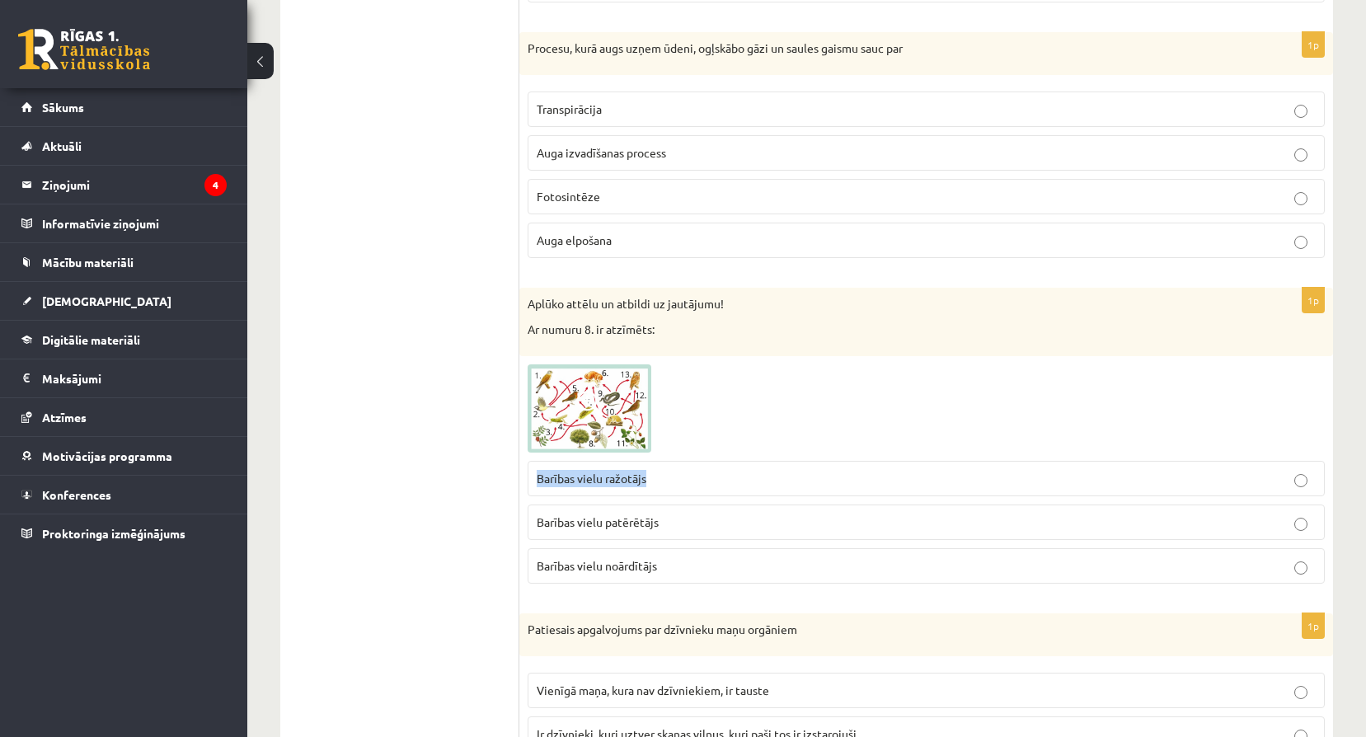
drag, startPoint x: 534, startPoint y: 469, endPoint x: 663, endPoint y: 483, distance: 130.2
click at [663, 483] on label "Barības vielu ražotājs" at bounding box center [925, 478] width 797 height 35
click at [563, 423] on img at bounding box center [589, 408] width 124 height 89
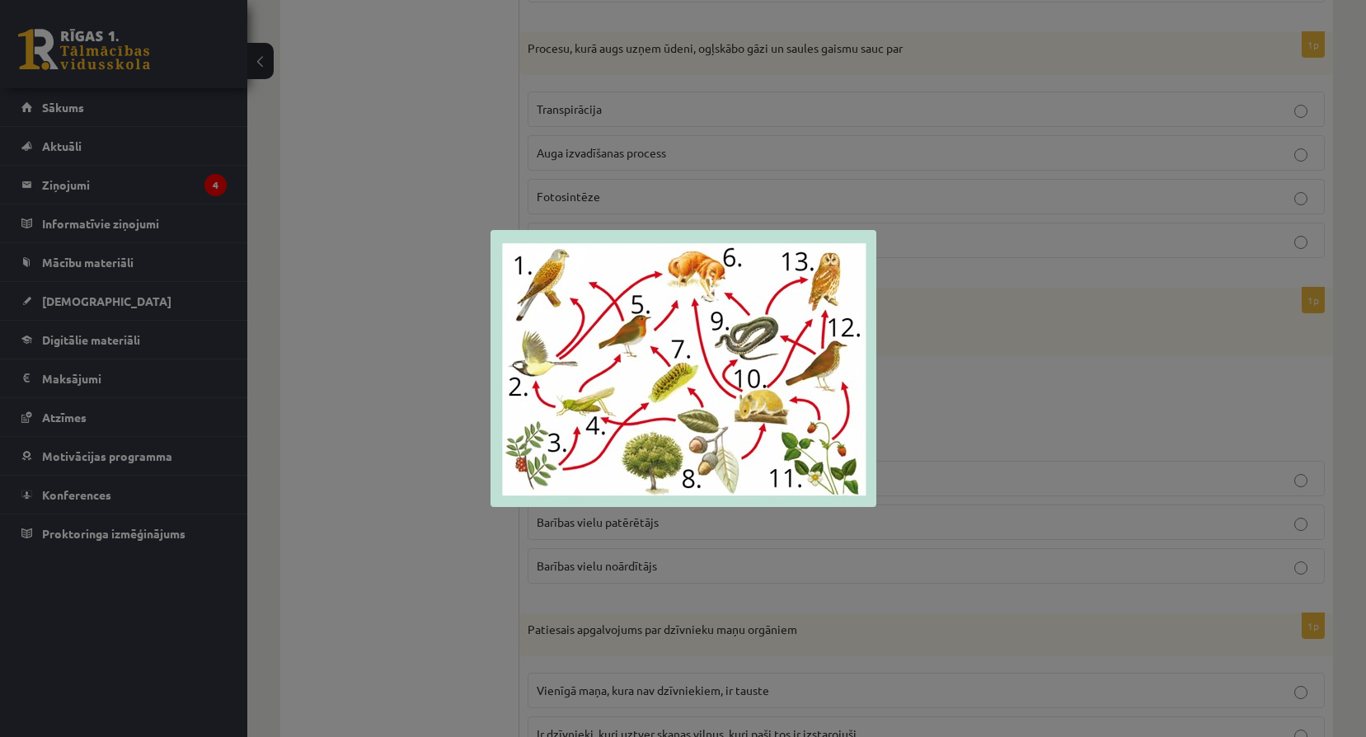
click at [1213, 562] on div at bounding box center [683, 368] width 1366 height 737
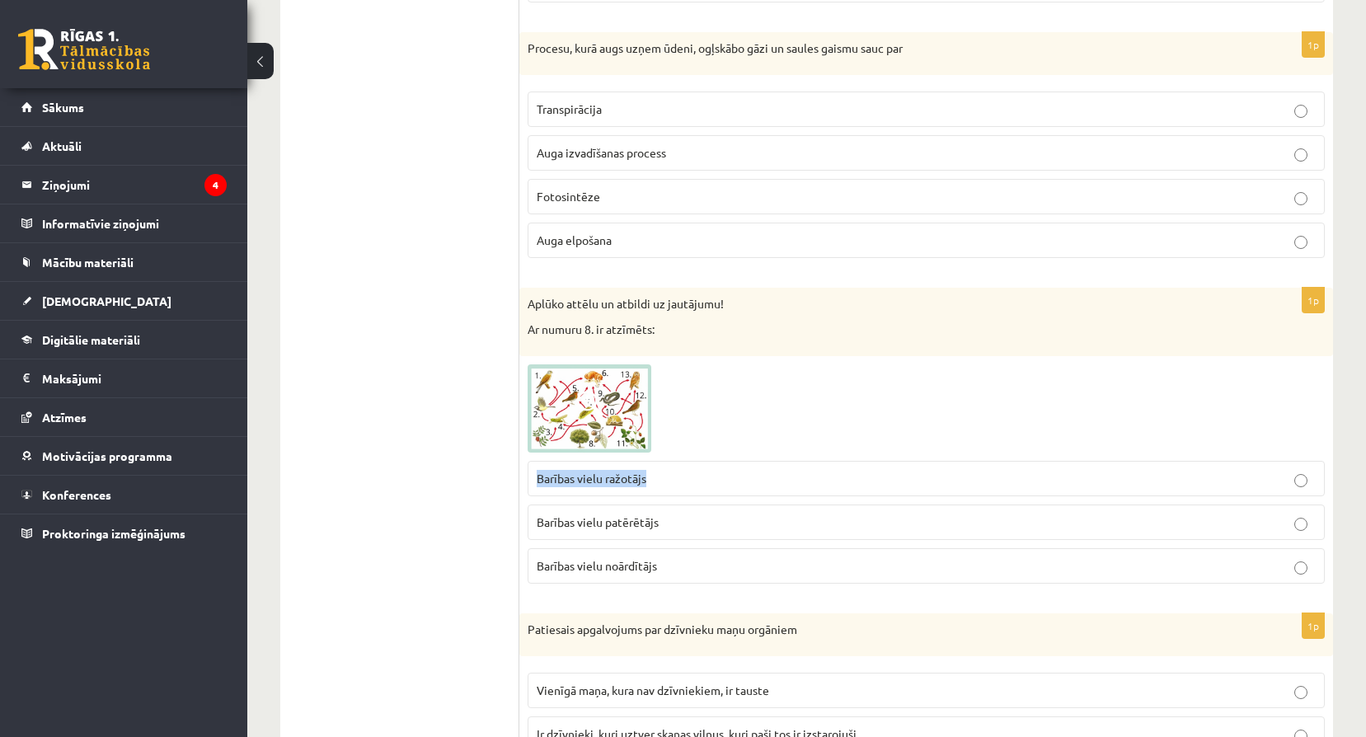
drag, startPoint x: 531, startPoint y: 477, endPoint x: 693, endPoint y: 492, distance: 163.0
click at [693, 492] on label "Barības vielu ražotājs" at bounding box center [925, 478] width 797 height 35
drag, startPoint x: 693, startPoint y: 492, endPoint x: 571, endPoint y: 341, distance: 194.0
click at [571, 341] on div "Aplūko attēlu un atbildi uz jautājumu! Ar numuru 8. ir atzīmēts:" at bounding box center [925, 322] width 813 height 68
drag, startPoint x: 527, startPoint y: 327, endPoint x: 537, endPoint y: 328, distance: 10.7
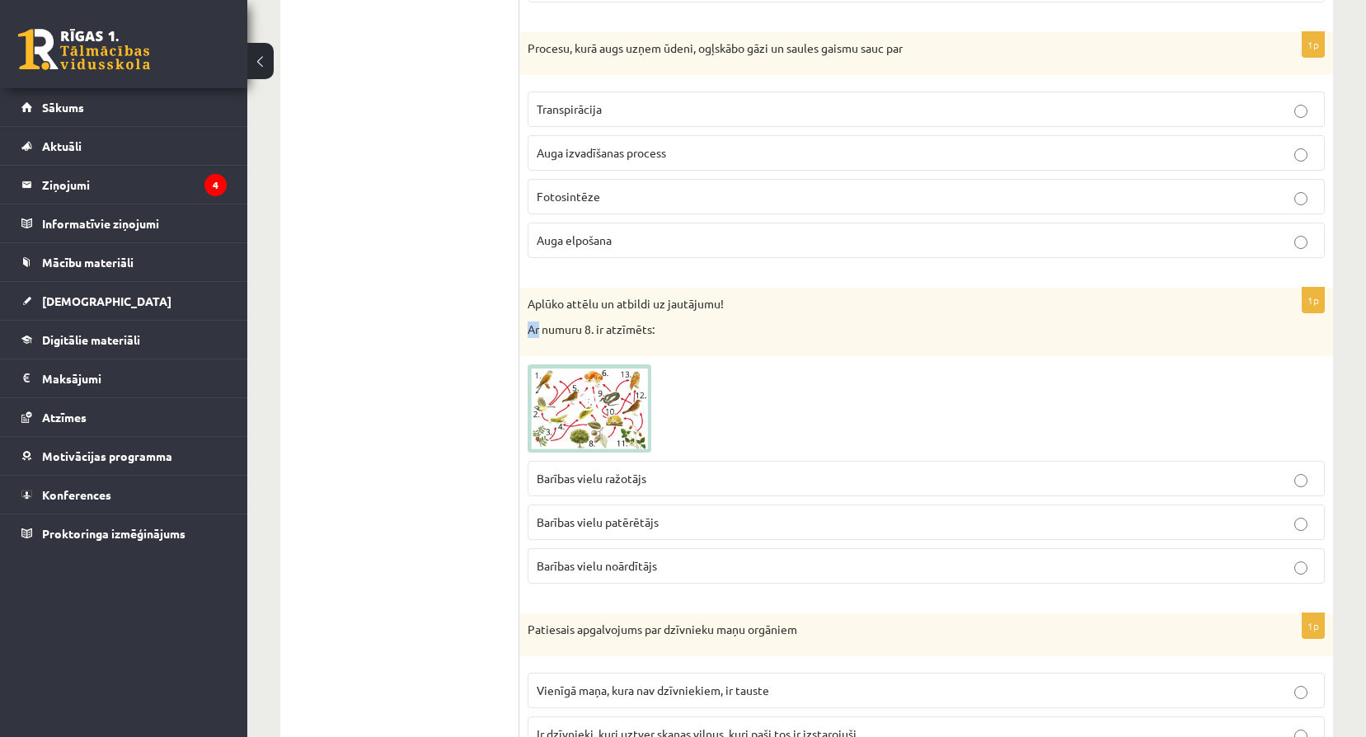
click at [537, 328] on div "Aplūko attēlu un atbildi uz jautājumu! Ar numuru 8. ir atzīmēts:" at bounding box center [925, 322] width 813 height 68
click at [537, 328] on p "Ar numuru 8. ir atzīmēts:" at bounding box center [884, 329] width 715 height 16
drag, startPoint x: 527, startPoint y: 330, endPoint x: 696, endPoint y: 331, distance: 169.0
click at [696, 331] on div "Aplūko attēlu un atbildi uz jautājumu! Ar numuru 8. ir atzīmēts:" at bounding box center [925, 322] width 813 height 68
click at [538, 326] on p "Ar numuru 8. ir atzīmēts:" at bounding box center [884, 329] width 715 height 16
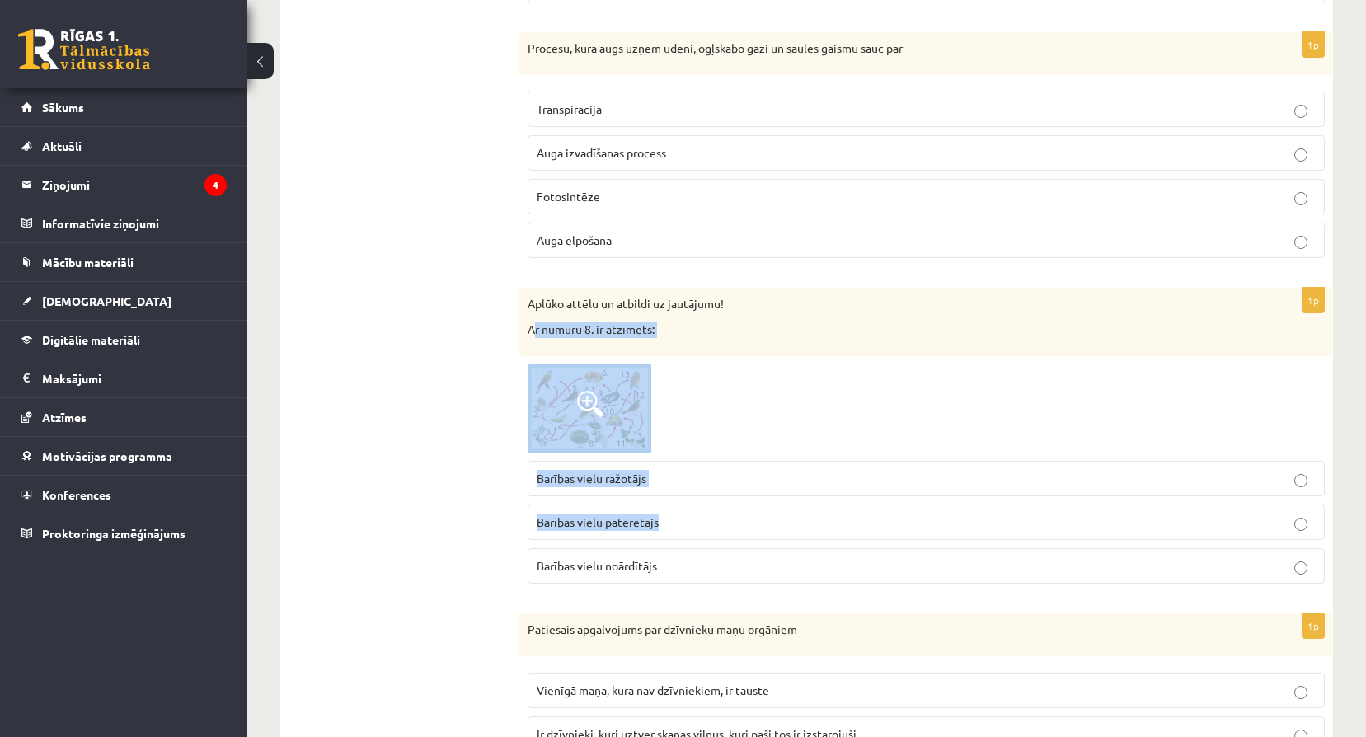
drag, startPoint x: 532, startPoint y: 327, endPoint x: 713, endPoint y: 492, distance: 245.1
click at [713, 492] on div "1p Aplūko attēlu un atbildi uz jautājumu! Ar numuru 8. ir atzīmēts: Barības vie…" at bounding box center [925, 443] width 813 height 310
click at [535, 330] on p "Ar numuru 8. ir atzīmēts:" at bounding box center [884, 329] width 715 height 16
drag, startPoint x: 527, startPoint y: 331, endPoint x: 709, endPoint y: 550, distance: 285.0
click at [709, 550] on div "1p Aplūko attēlu un atbildi uz jautājumu! Ar numuru 8. ir atzīmēts: Barības vie…" at bounding box center [925, 443] width 813 height 310
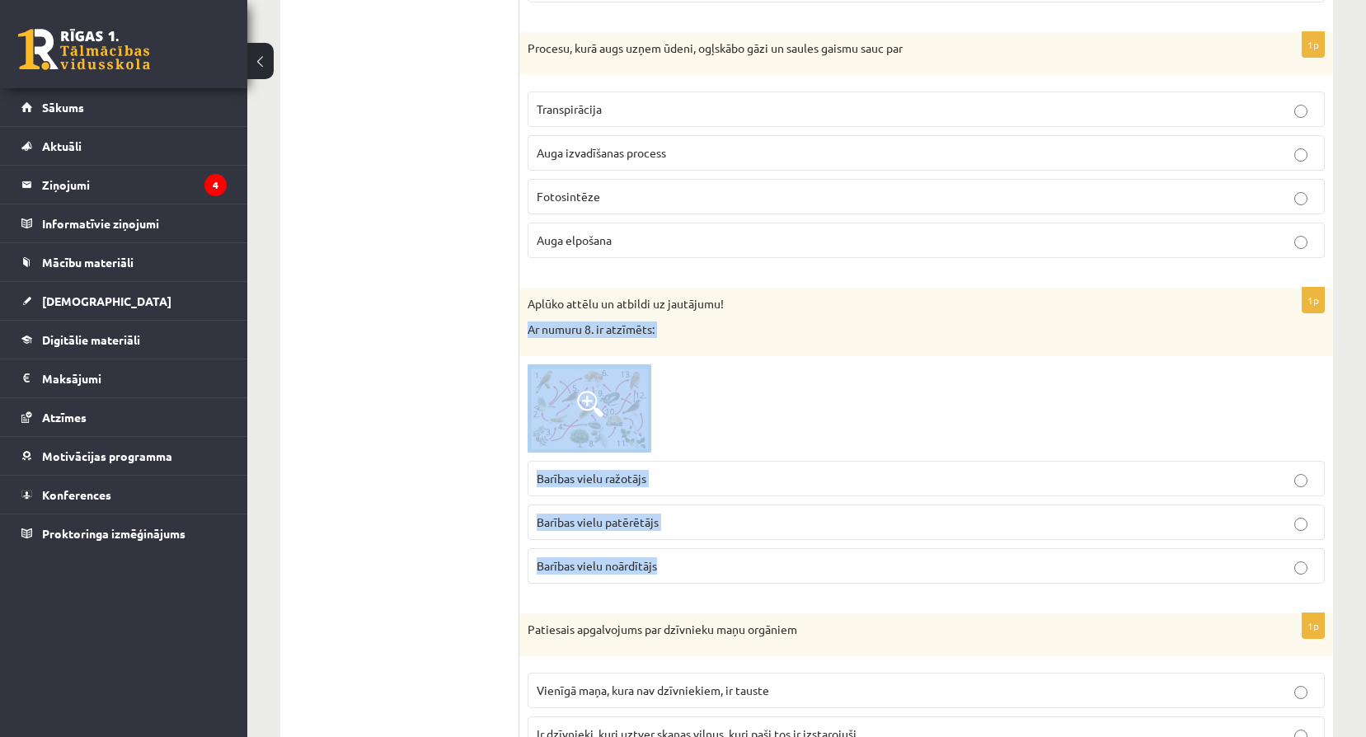
click at [1058, 472] on p "Barības vielu ražotājs" at bounding box center [926, 478] width 779 height 17
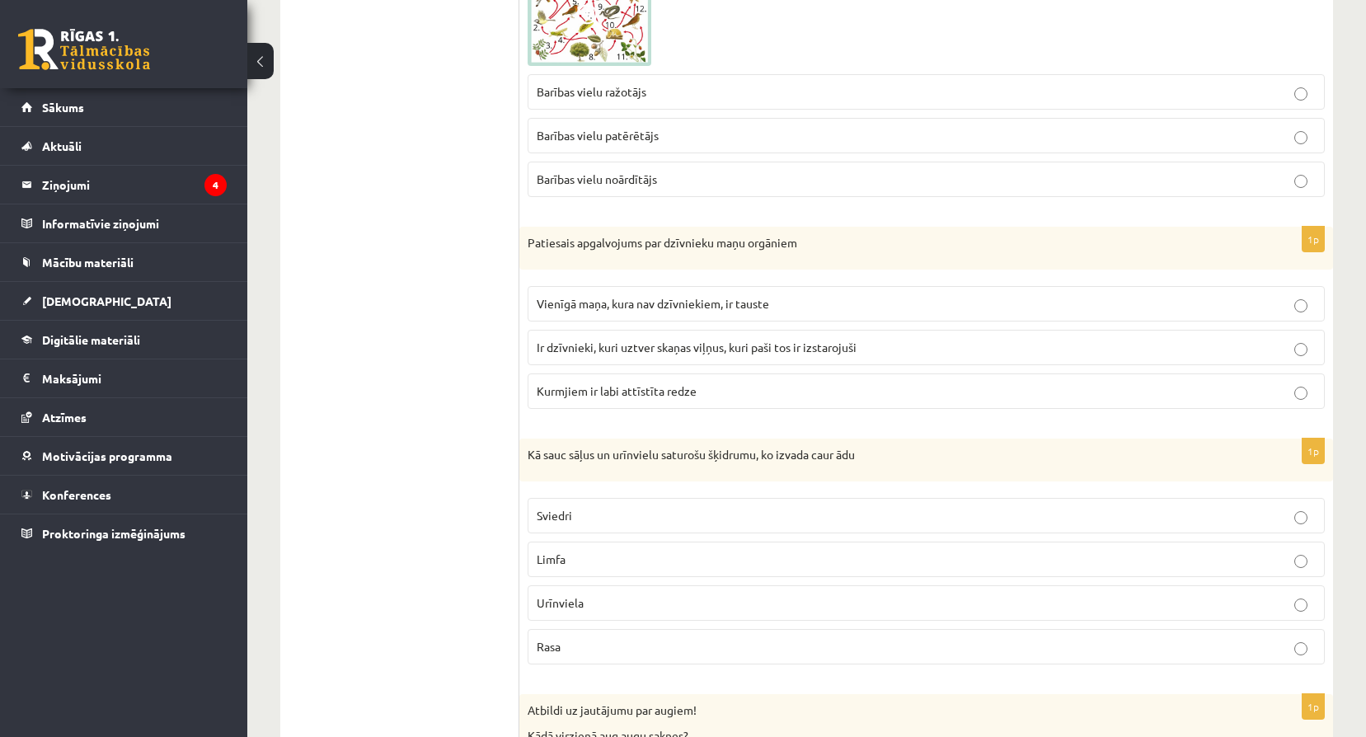
scroll to position [1923, 0]
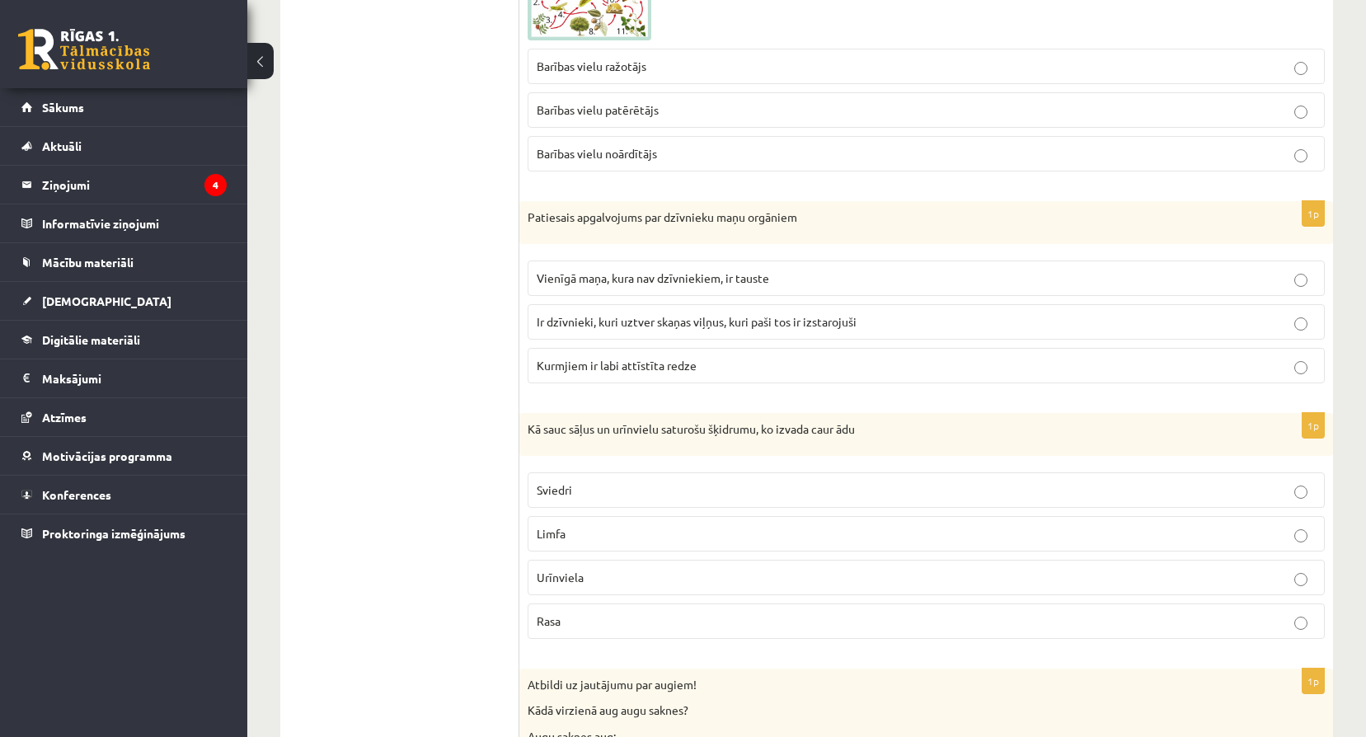
click at [640, 222] on p "Patiesais apgalvojums par dzīvnieku maņu orgāniem" at bounding box center [884, 217] width 715 height 16
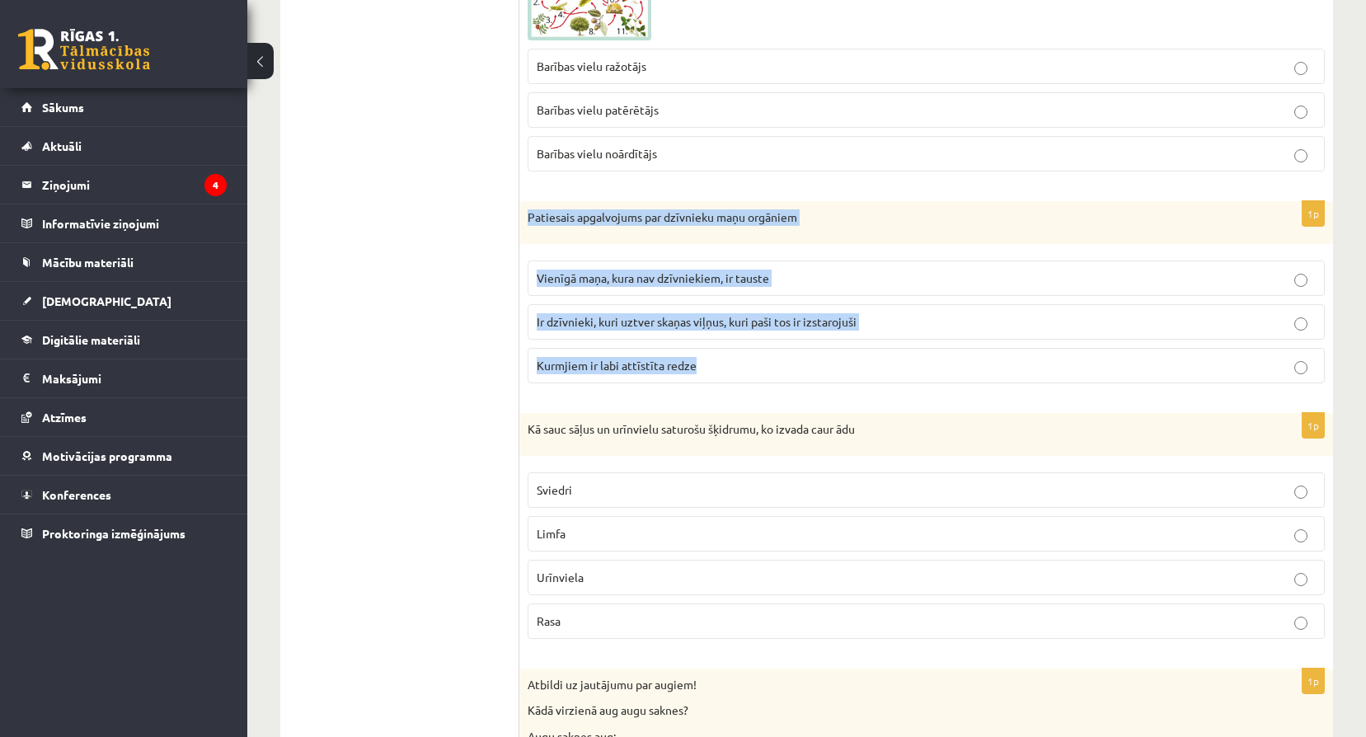
drag, startPoint x: 527, startPoint y: 218, endPoint x: 798, endPoint y: 353, distance: 302.3
click at [798, 353] on div "1p Patiesais apgalvojums par dzīvnieku maņu orgāniem Vienīgā maņa, kura nav dzī…" at bounding box center [925, 298] width 813 height 195
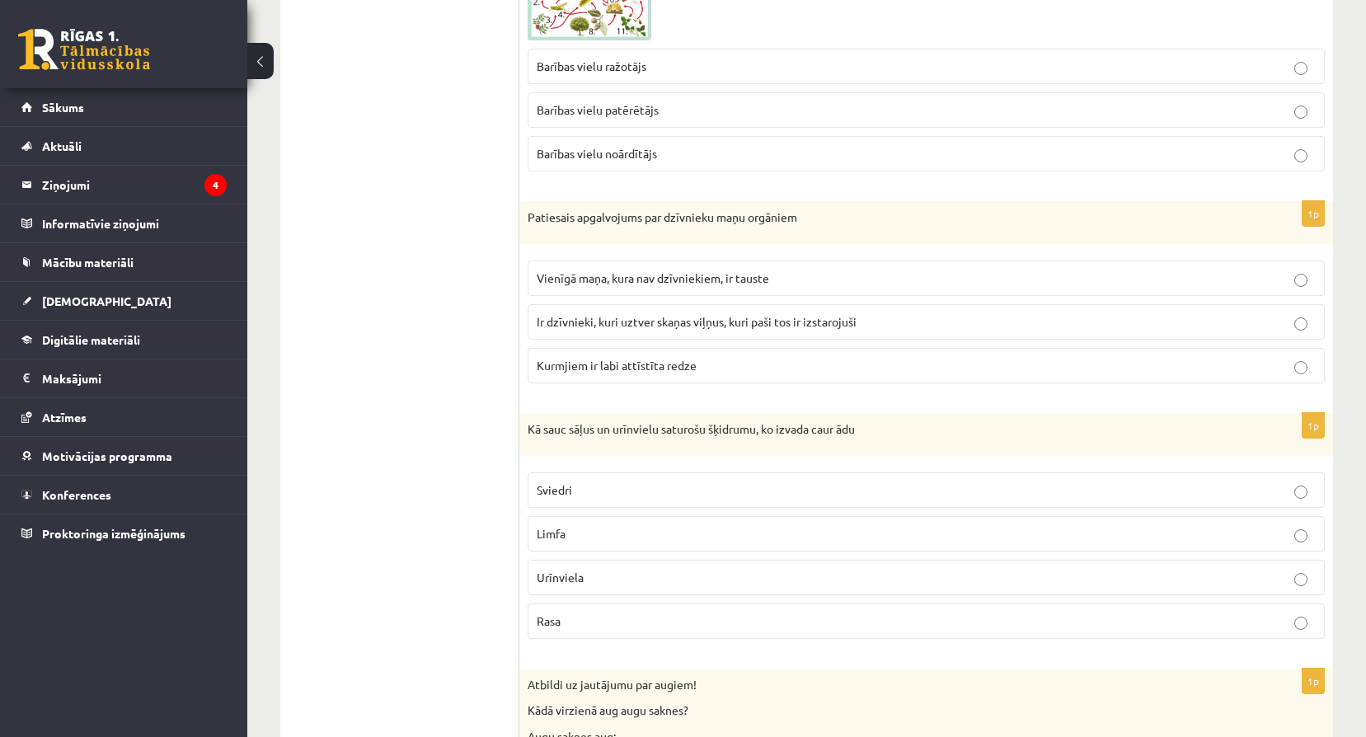
click at [920, 319] on p "Ir dzīvnieki, kuri uztver skaņas viļņus, kuri paši tos ir izstarojuši" at bounding box center [926, 321] width 779 height 17
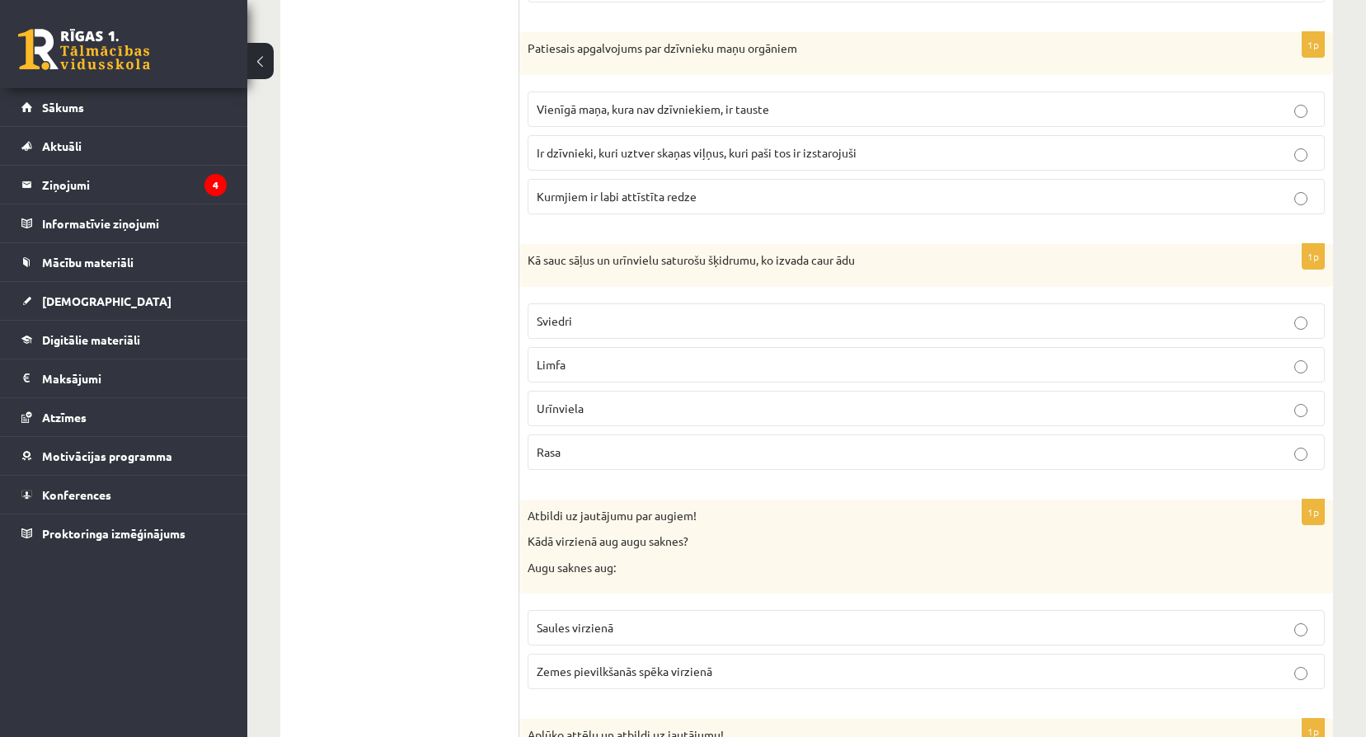
scroll to position [2116, 0]
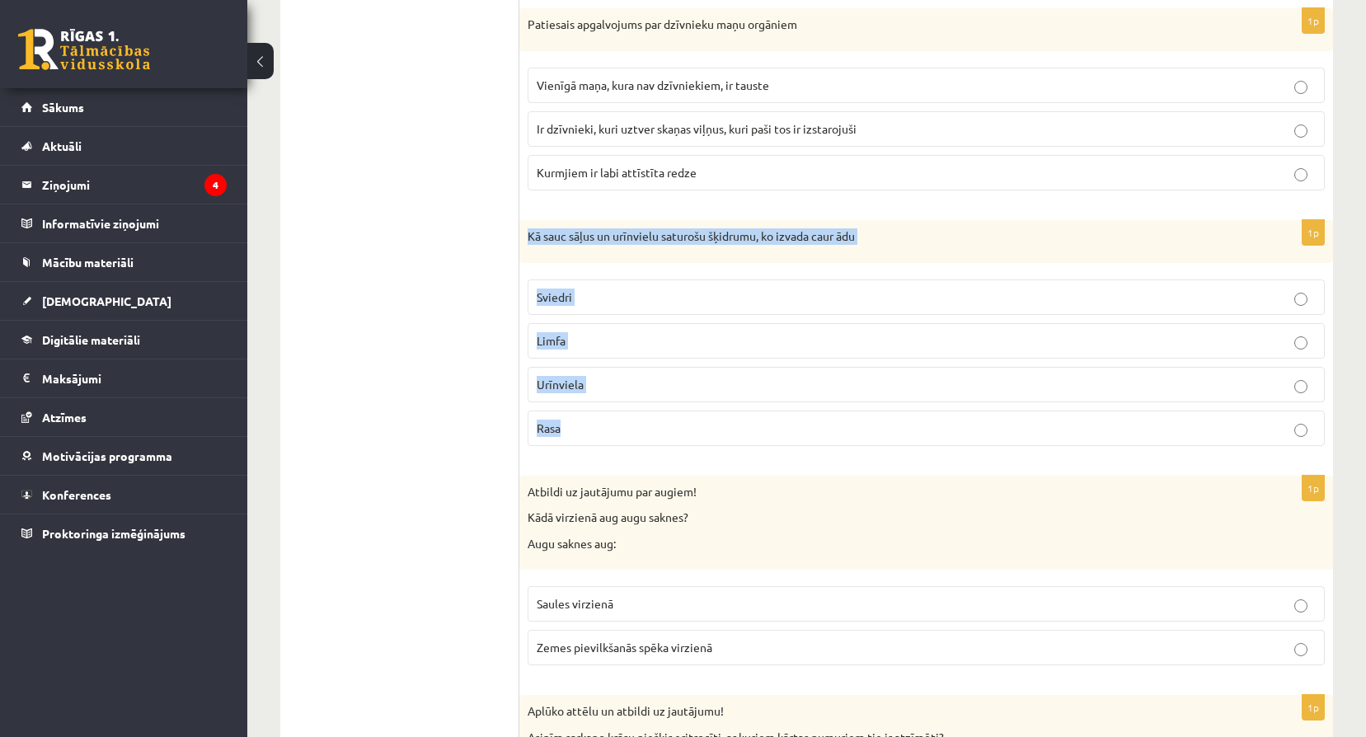
drag, startPoint x: 528, startPoint y: 236, endPoint x: 770, endPoint y: 445, distance: 319.6
click at [770, 445] on div "1p Kā sauc sāļus un urīnvielu saturošu šķidrumu, ko izvada caur ādu Sviedri Lim…" at bounding box center [925, 339] width 813 height 239
click at [666, 302] on p "Sviedri" at bounding box center [926, 296] width 779 height 17
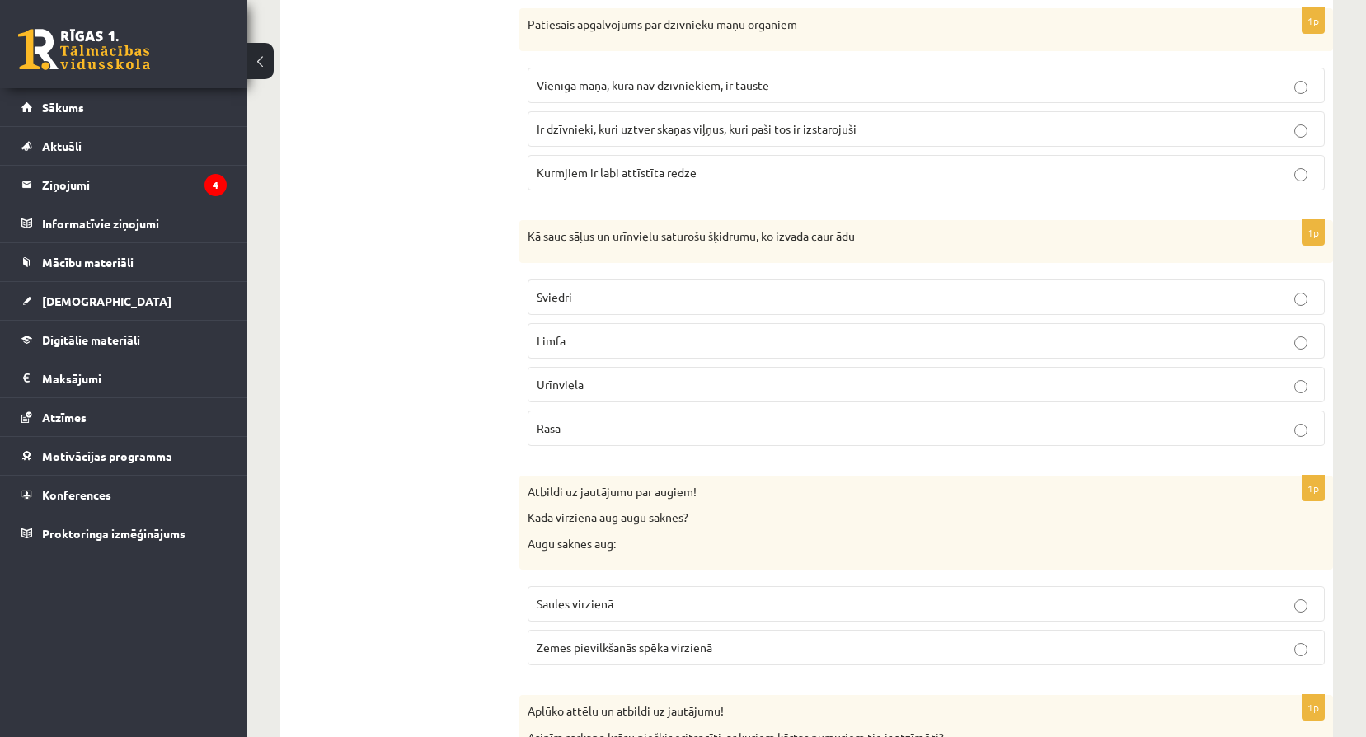
drag, startPoint x: 634, startPoint y: 515, endPoint x: 635, endPoint y: 495, distance: 19.8
click at [635, 495] on div "Atbildi uz jautājumu par augiem! Kādā virzienā aug augu saknes? Augu saknes aug:" at bounding box center [925, 523] width 813 height 95
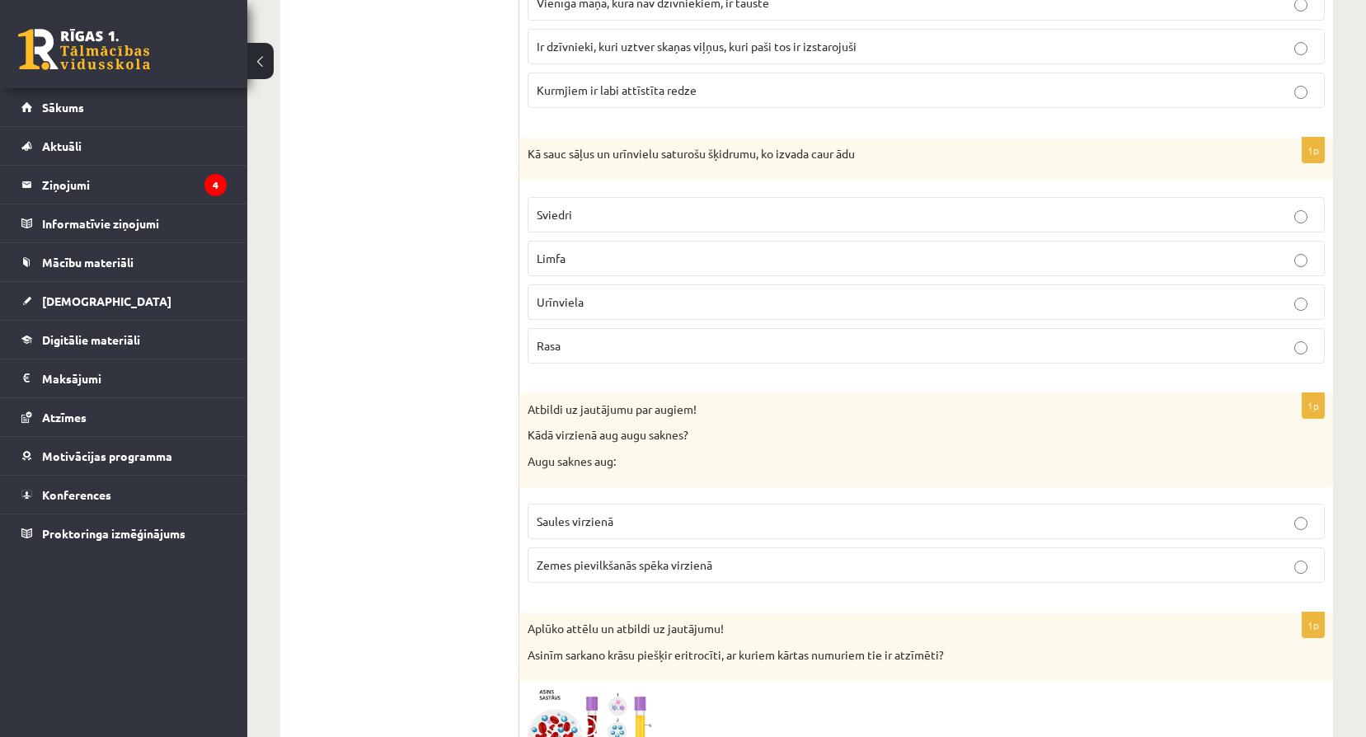
click at [881, 452] on div "Atbildi uz jautājumu par augiem! Kādā virzienā aug augu saknes? Augu saknes aug:" at bounding box center [925, 440] width 813 height 95
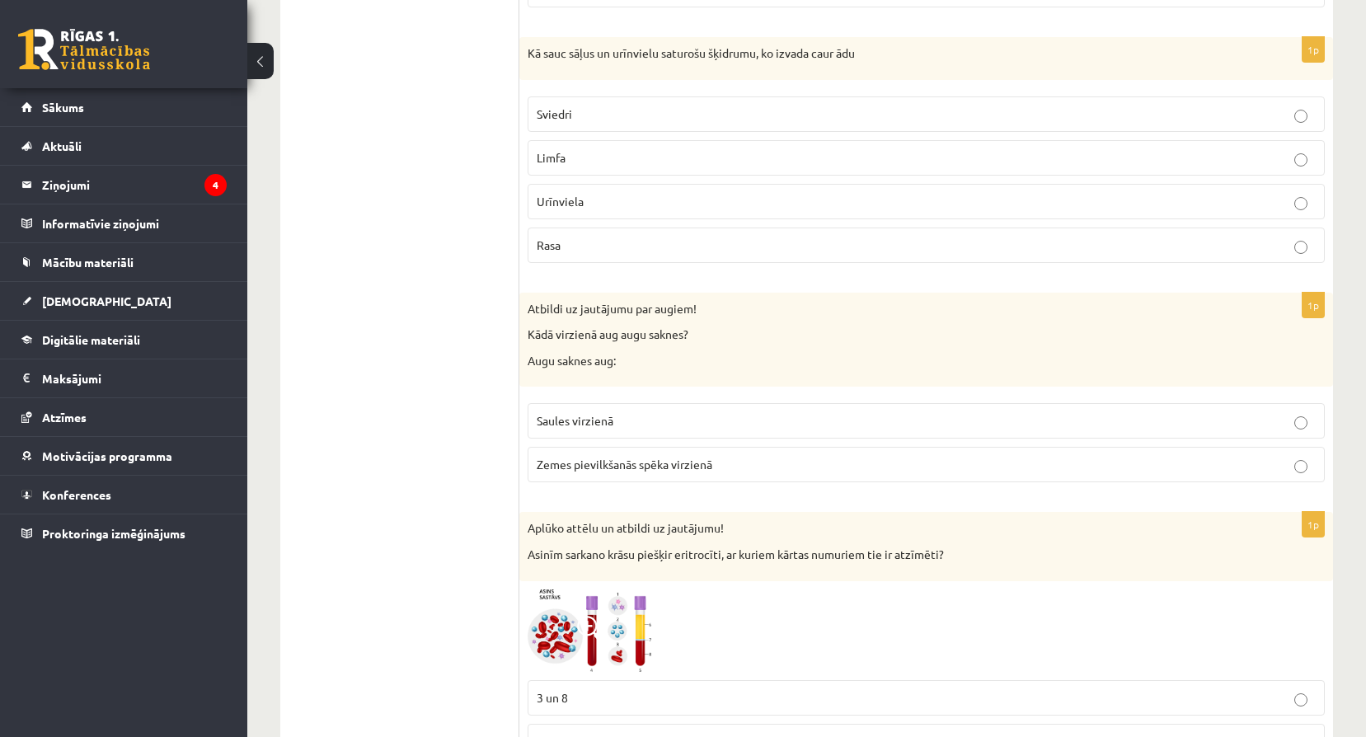
scroll to position [2308, 0]
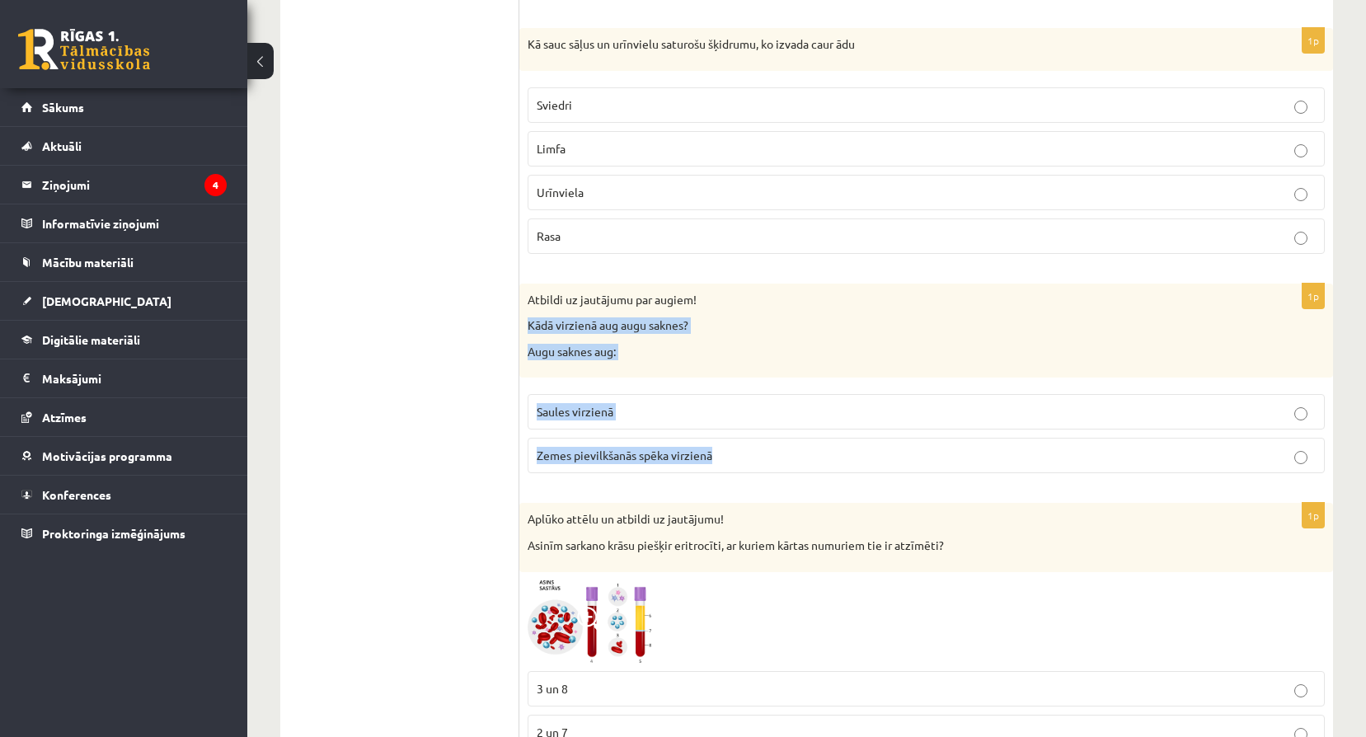
drag, startPoint x: 527, startPoint y: 326, endPoint x: 719, endPoint y: 457, distance: 232.5
click at [719, 457] on div "1p Atbildi uz jautājumu par augiem! Kādā virzienā aug augu saknes? Augu saknes …" at bounding box center [925, 386] width 813 height 204
click at [704, 447] on label "Zemes pievilkšanās spēka virzienā" at bounding box center [925, 455] width 797 height 35
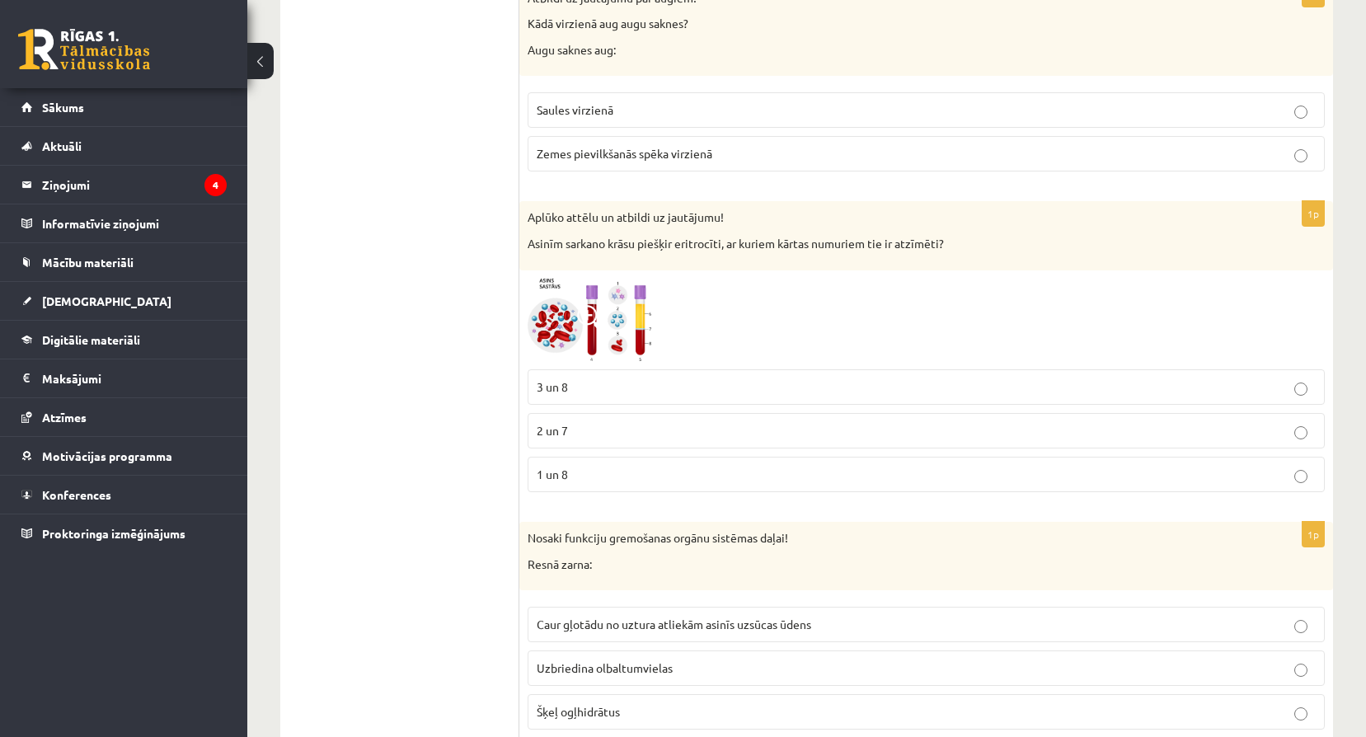
scroll to position [2610, 0]
drag, startPoint x: 527, startPoint y: 244, endPoint x: 951, endPoint y: 253, distance: 423.7
click at [951, 253] on div "Aplūko attēlu un atbildi uz jautājumu! Asinīm sarkano krāsu piešķir eritrocīti,…" at bounding box center [925, 234] width 813 height 68
click at [594, 337] on img at bounding box center [589, 319] width 124 height 83
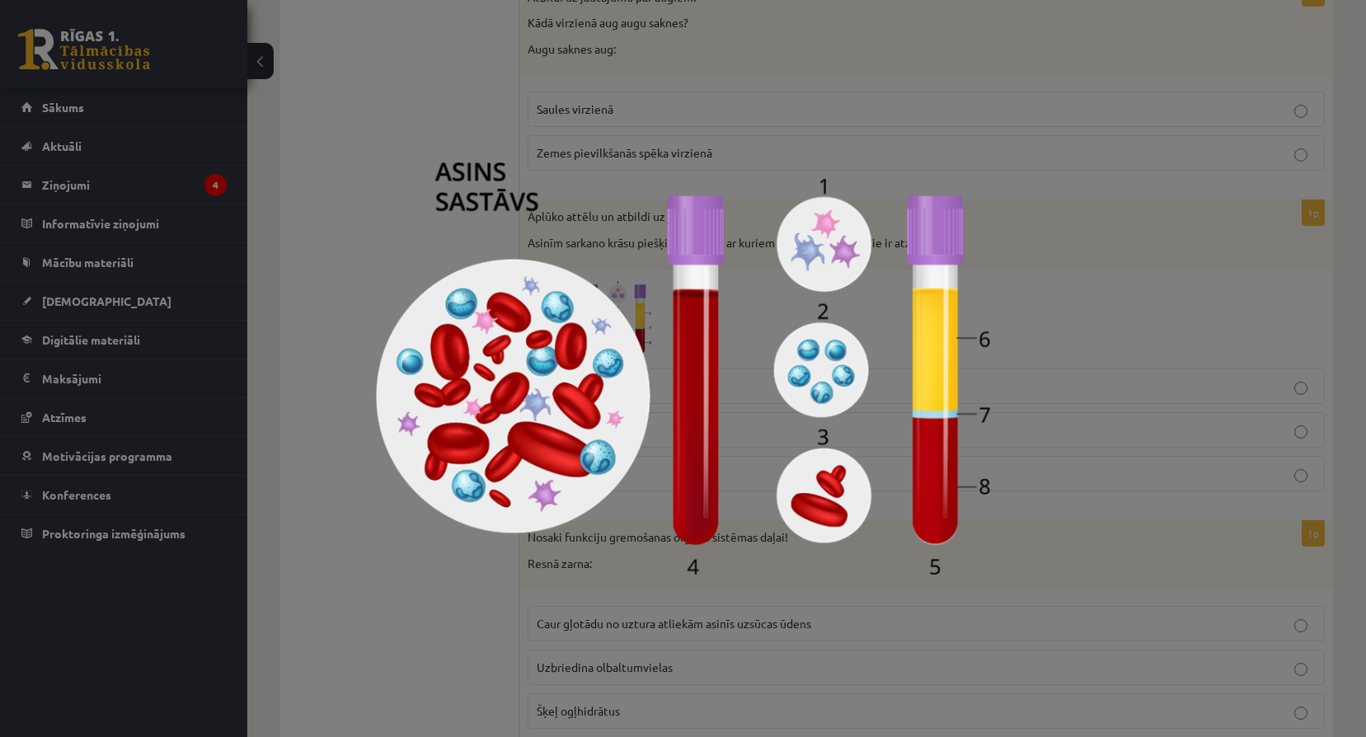
click at [1101, 411] on div at bounding box center [683, 368] width 1366 height 737
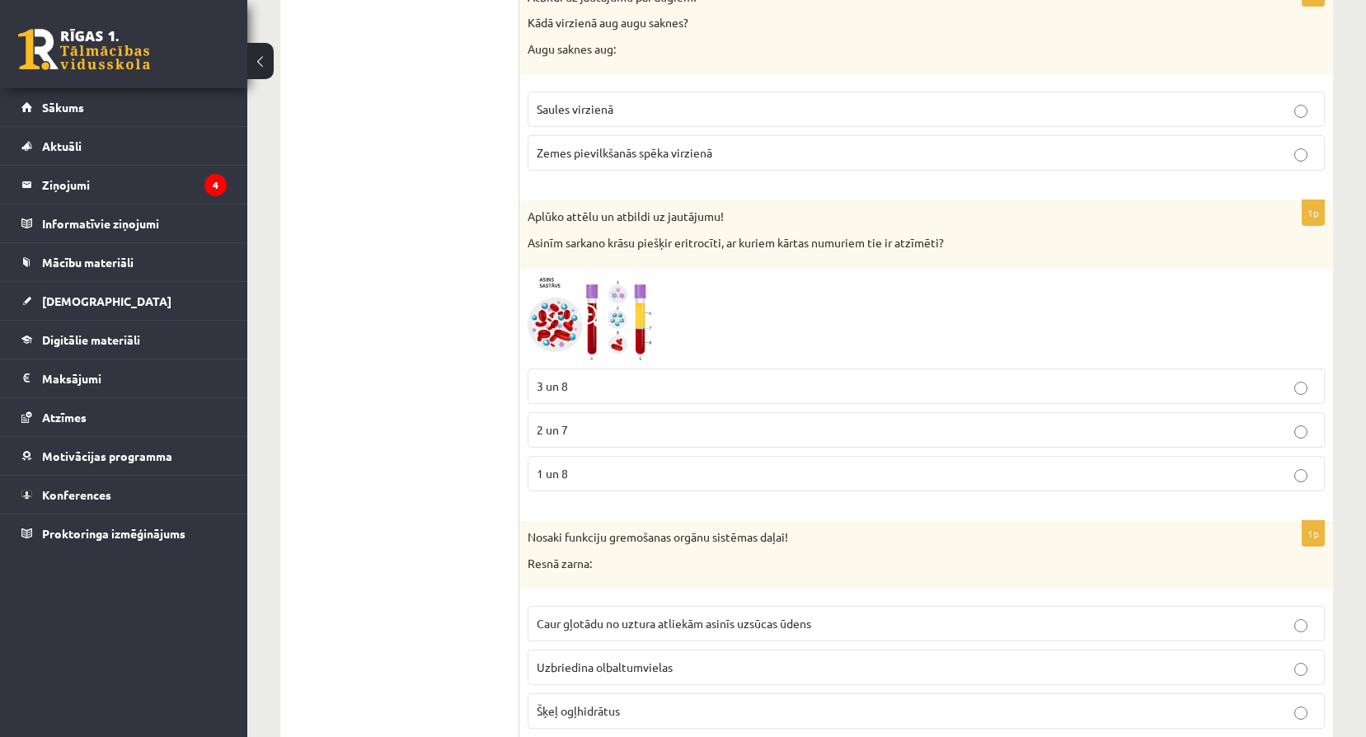
click at [604, 376] on label "3 un 8" at bounding box center [925, 385] width 797 height 35
click at [611, 326] on img at bounding box center [589, 319] width 124 height 83
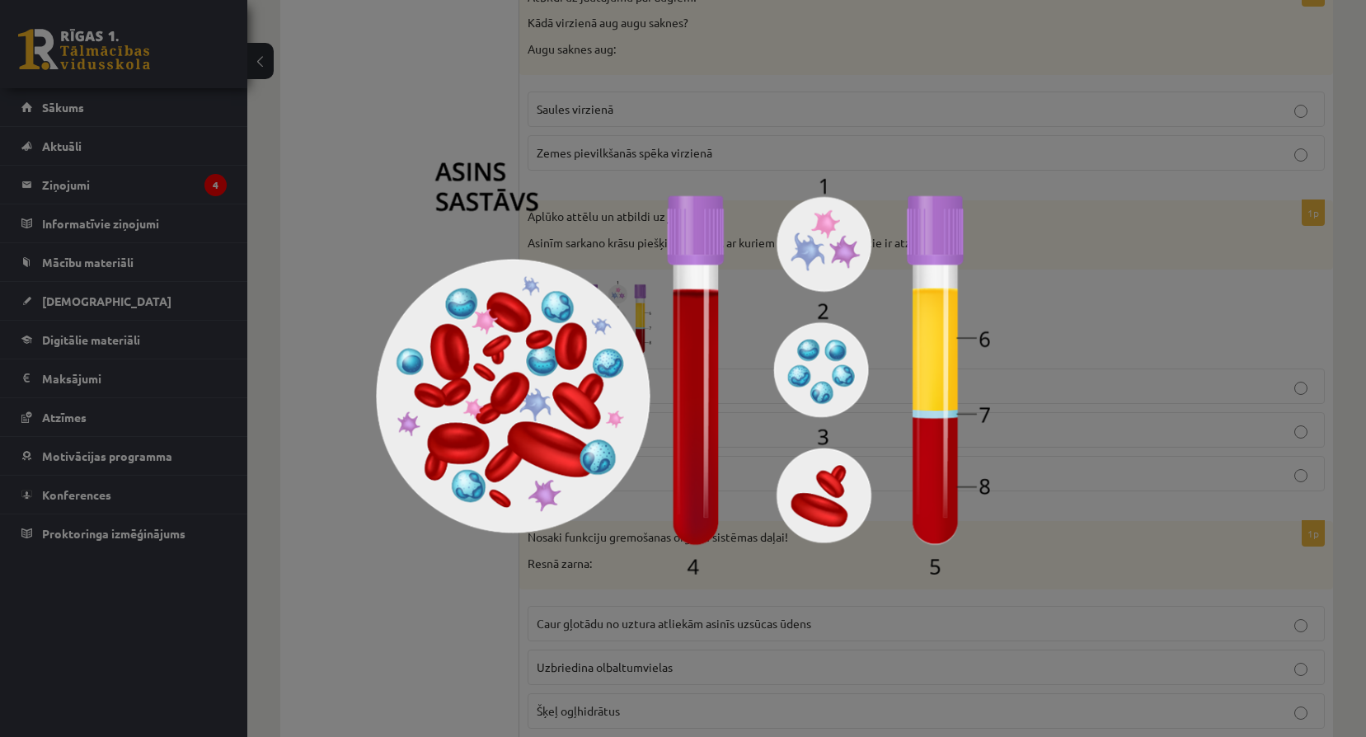
click at [994, 541] on div at bounding box center [683, 368] width 1366 height 737
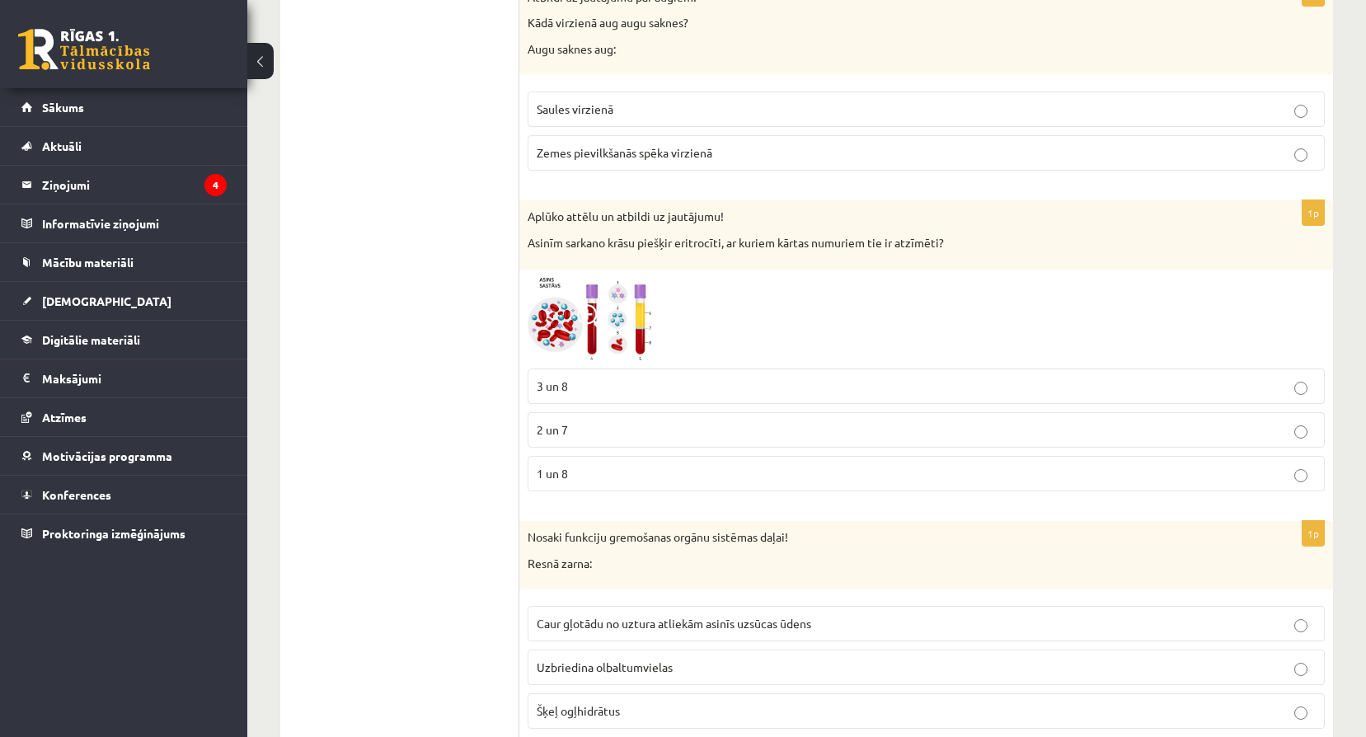
click at [549, 312] on img at bounding box center [589, 319] width 124 height 83
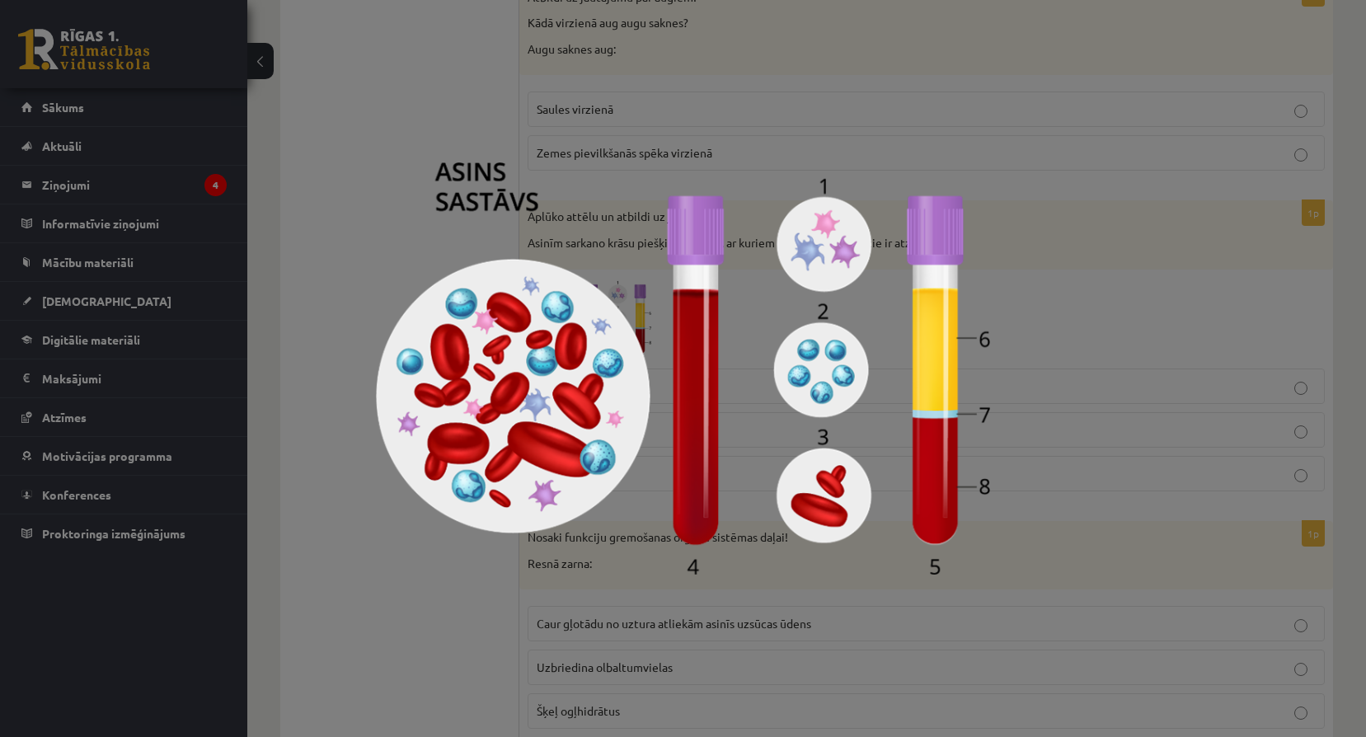
click at [1002, 478] on div at bounding box center [683, 368] width 1366 height 737
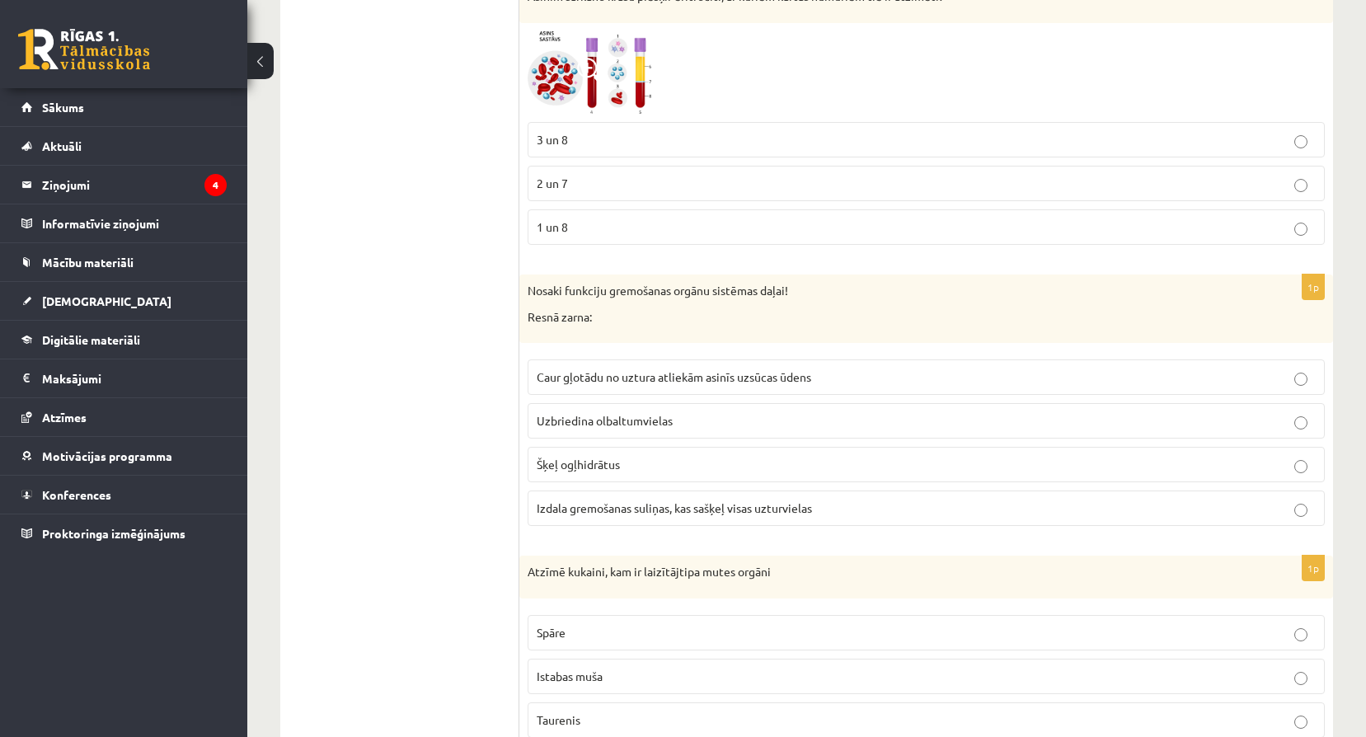
scroll to position [2912, 0]
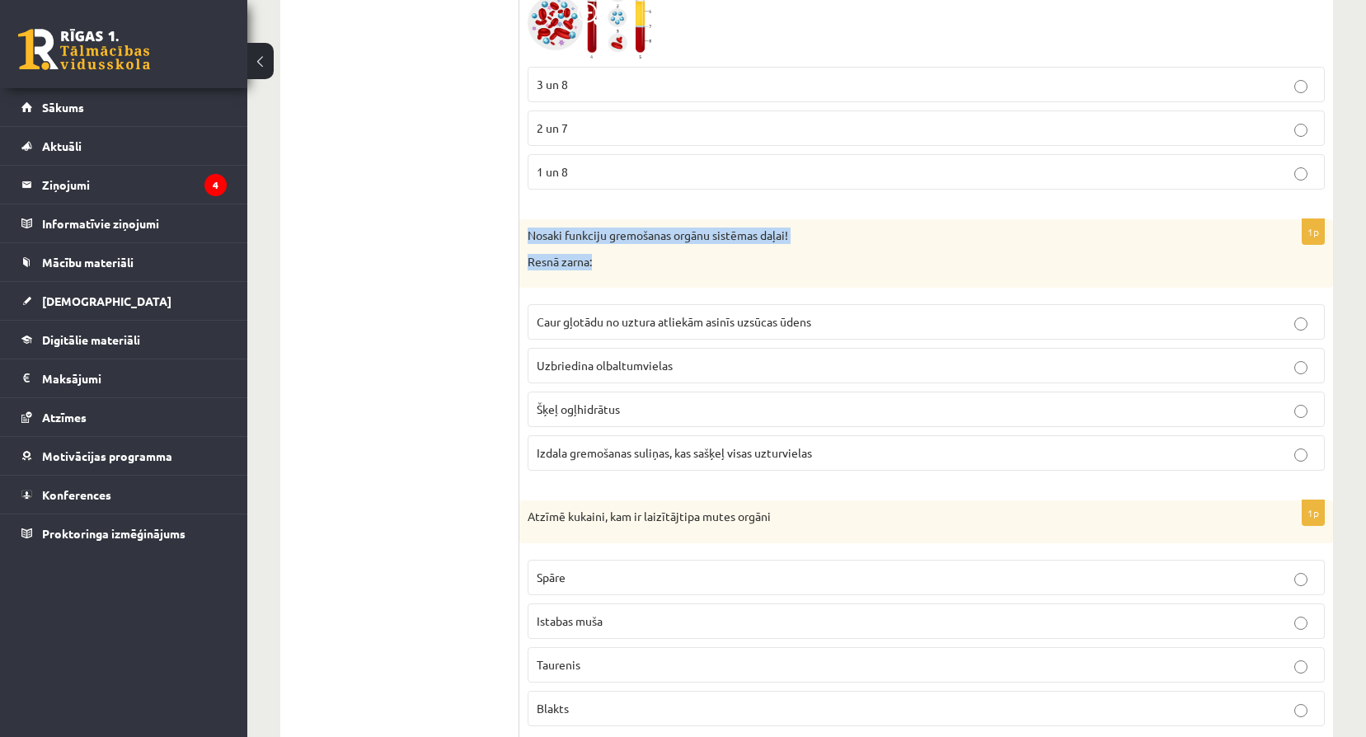
drag, startPoint x: 527, startPoint y: 232, endPoint x: 762, endPoint y: 260, distance: 236.6
click at [762, 260] on div "Nosaki funkciju gremošanas orgānu sistēmas daļai! Resnā zarna:" at bounding box center [925, 253] width 813 height 68
click at [542, 237] on p "Nosaki funkciju gremošanas orgānu sistēmas daļai!" at bounding box center [884, 235] width 715 height 16
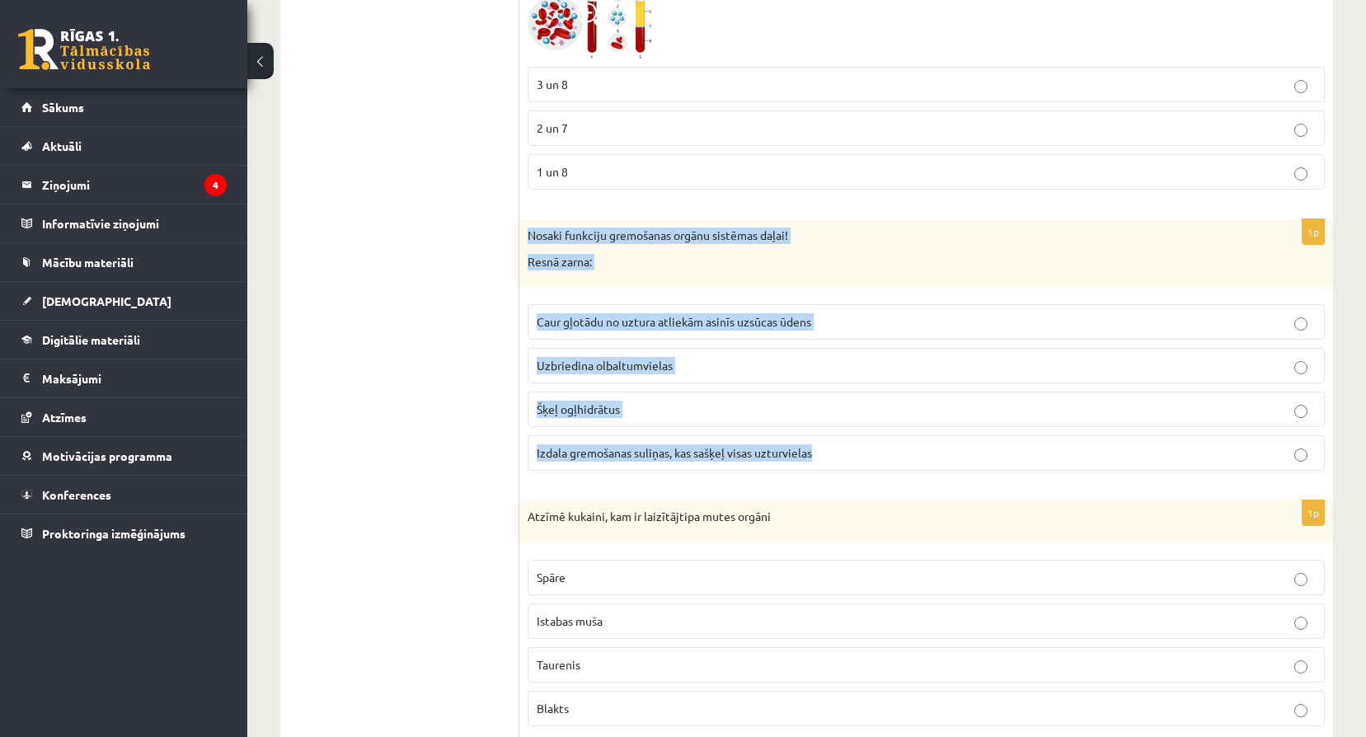
drag, startPoint x: 525, startPoint y: 234, endPoint x: 824, endPoint y: 455, distance: 371.9
click at [824, 455] on div "1p Nosaki funkciju gremošanas orgānu sistēmas daļai! Resnā zarna: Caur gļotādu …" at bounding box center [925, 351] width 813 height 265
click at [797, 290] on div "1p Nosaki funkciju gremošanas orgānu sistēmas daļai! Resnā zarna: Caur gļotādu …" at bounding box center [925, 351] width 813 height 265
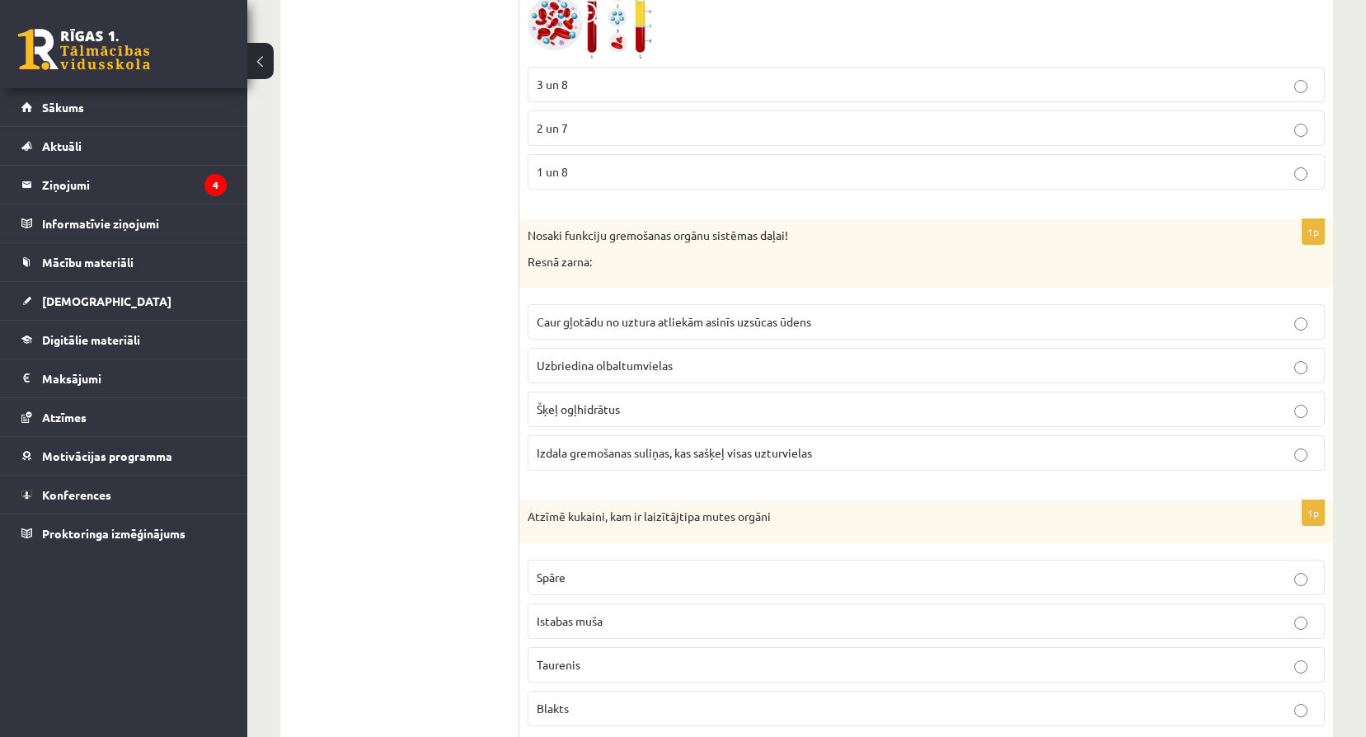
click at [828, 332] on label "Caur gļotādu no uztura atliekām asinīs uzsūcas ūdens" at bounding box center [925, 321] width 797 height 35
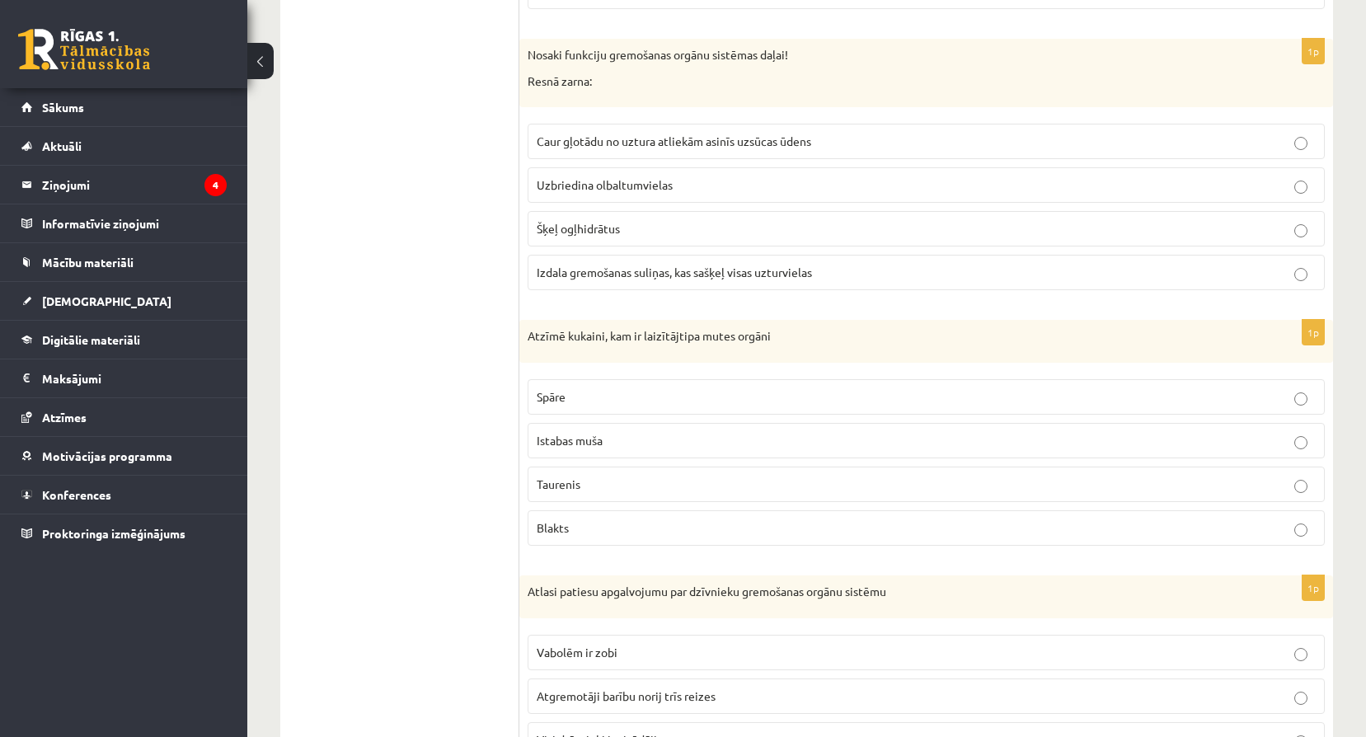
scroll to position [3132, 0]
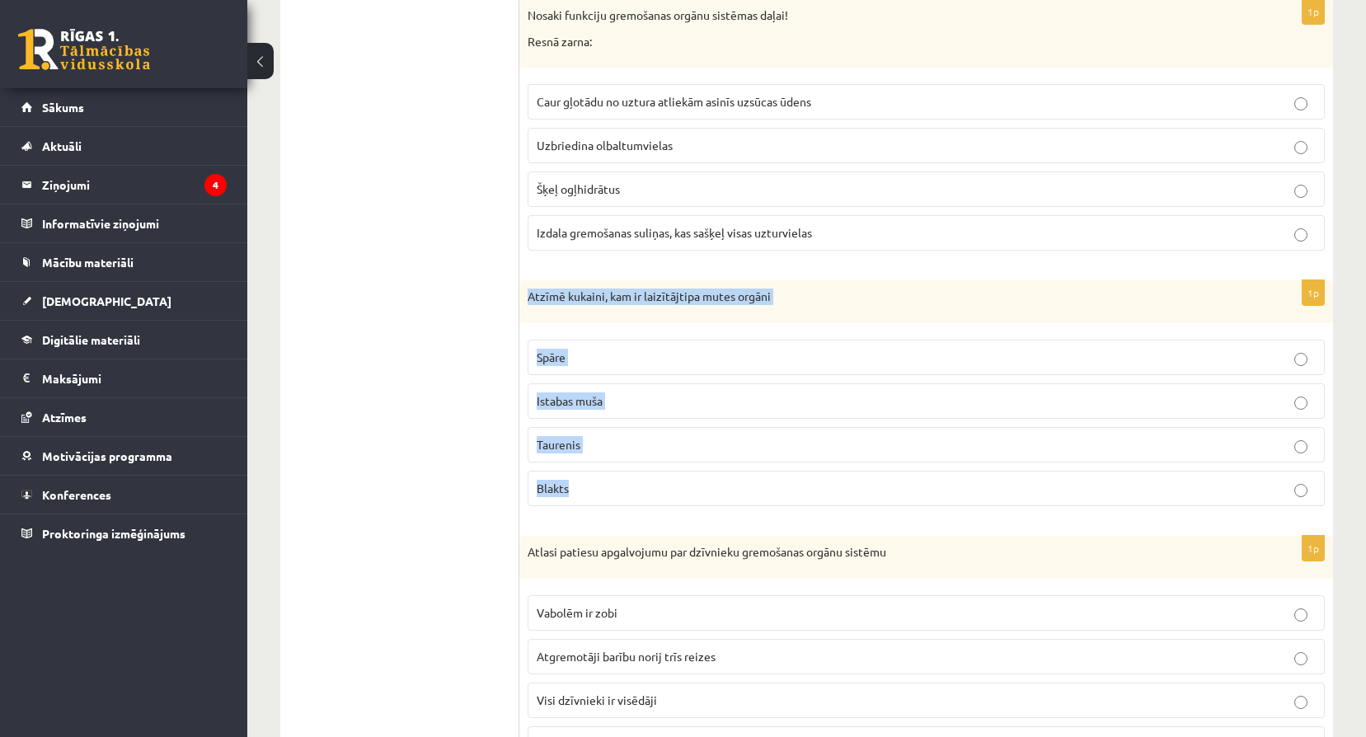
drag, startPoint x: 532, startPoint y: 294, endPoint x: 792, endPoint y: 494, distance: 328.1
click at [792, 494] on div "1p Atzīmē kukaini, kam ir laizītājtipa mutes orgāni Spāre Istabas muša Taurenis…" at bounding box center [925, 399] width 813 height 239
click at [628, 406] on p "Istabas muša" at bounding box center [926, 400] width 779 height 17
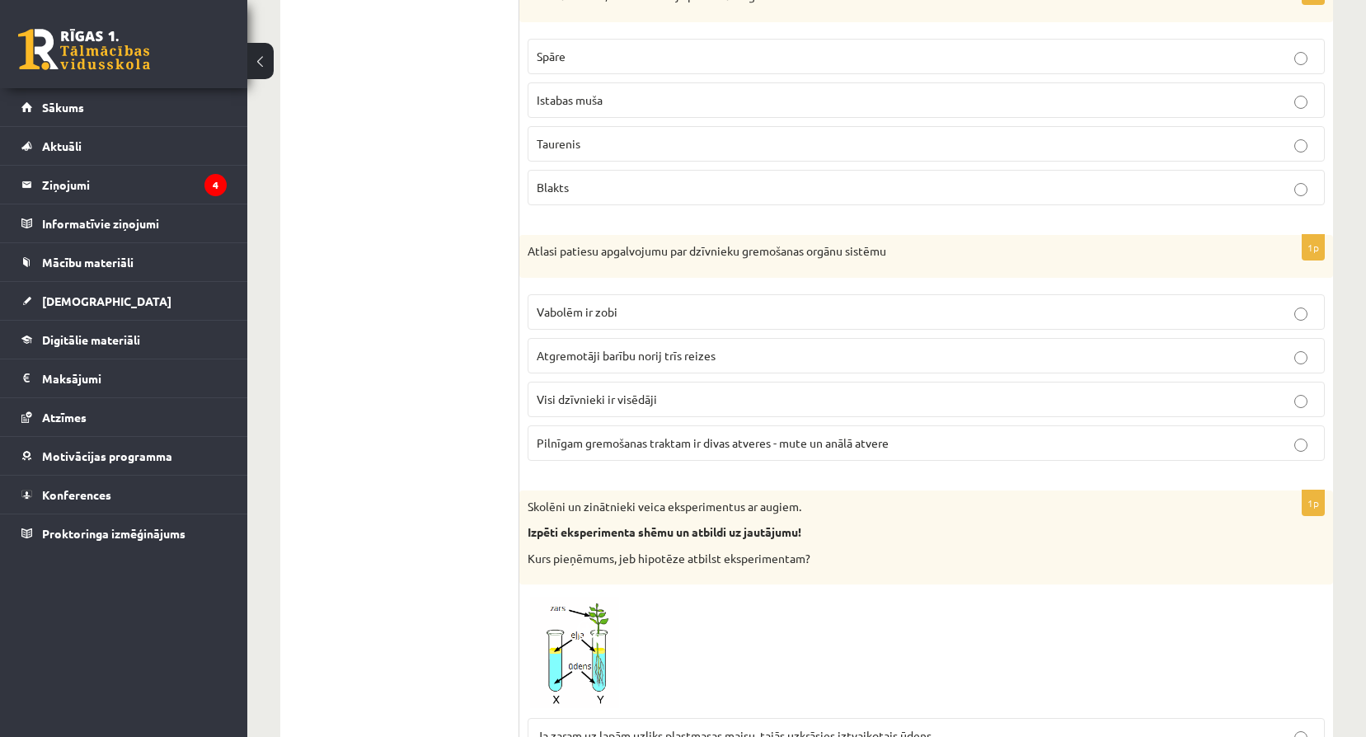
scroll to position [3434, 0]
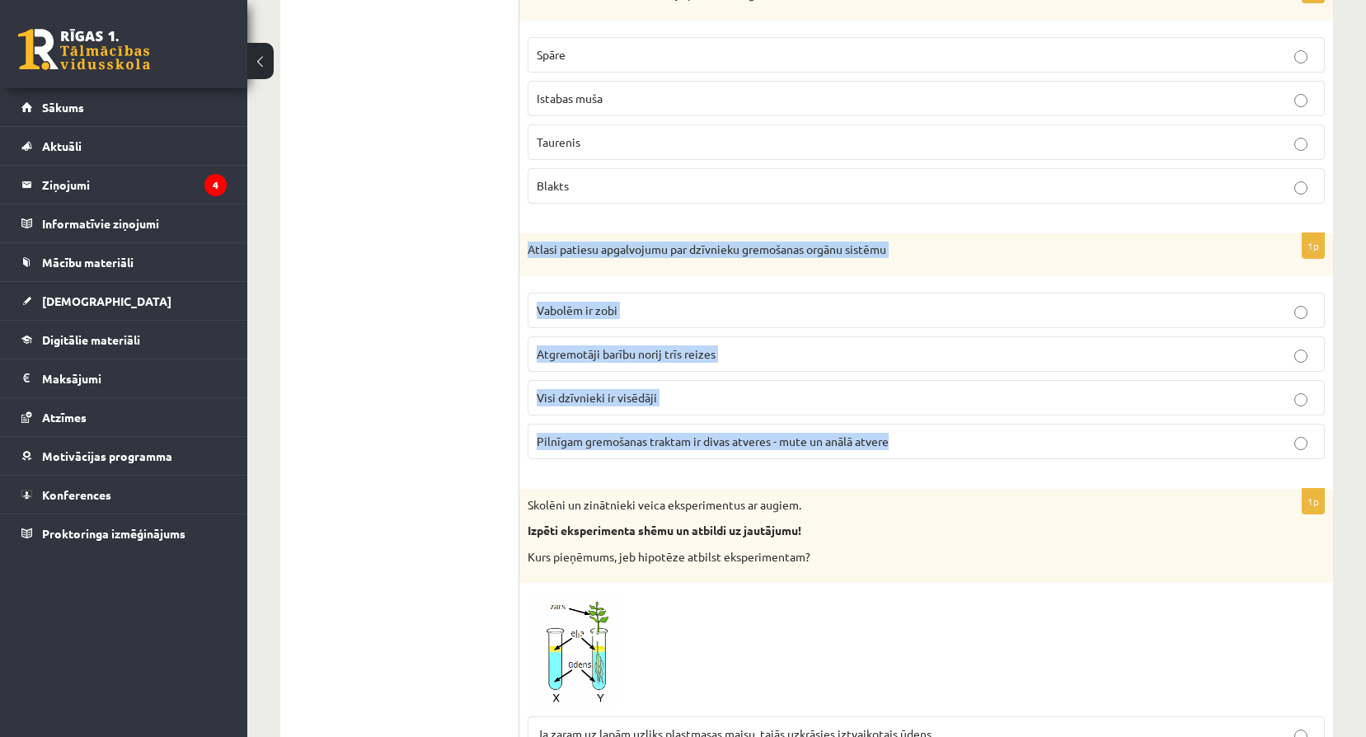
drag, startPoint x: 525, startPoint y: 247, endPoint x: 903, endPoint y: 458, distance: 433.2
click at [903, 458] on div "1p Atlasi patiesu apgalvojumu par dzīvnieku gremošanas orgānu sistēmu Vabolēm i…" at bounding box center [925, 352] width 813 height 239
click at [900, 441] on p "Pilnīgam gremošanas traktam ir divas atveres - mute un anālā atvere" at bounding box center [926, 441] width 779 height 17
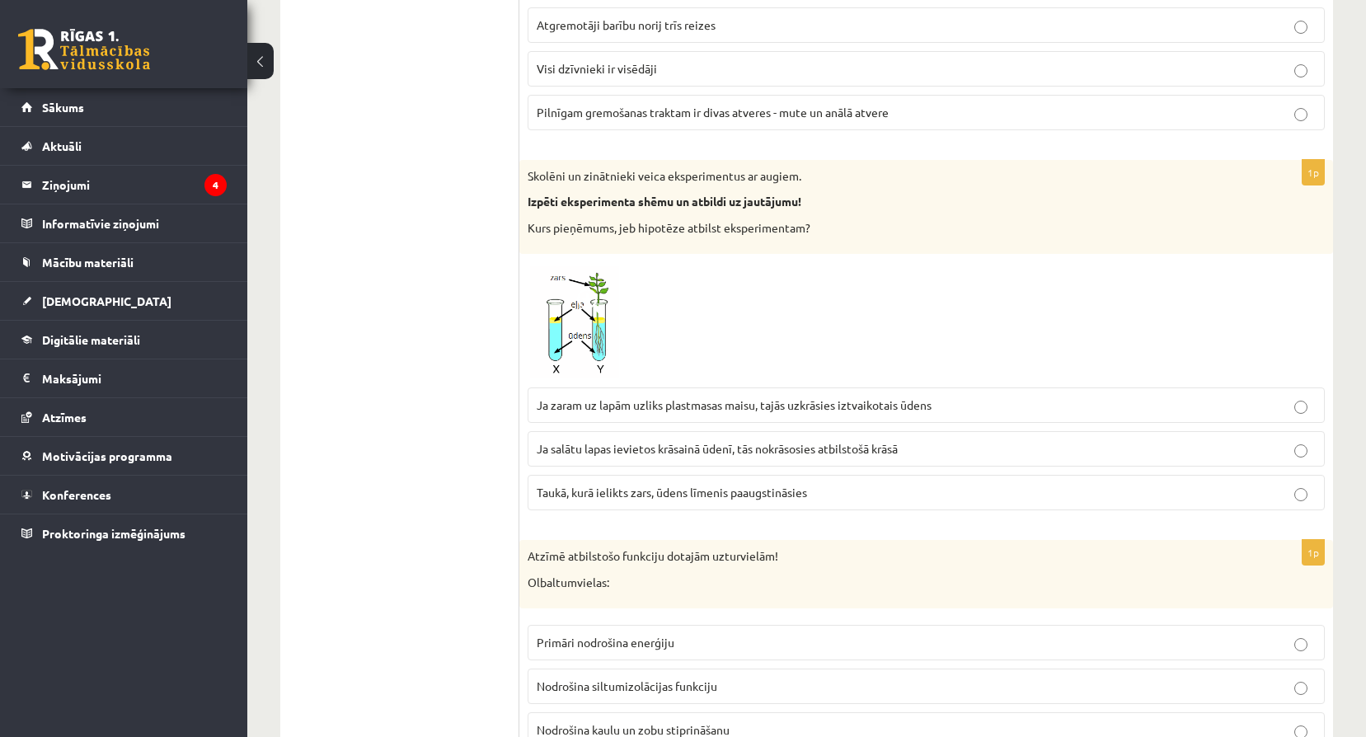
scroll to position [3764, 0]
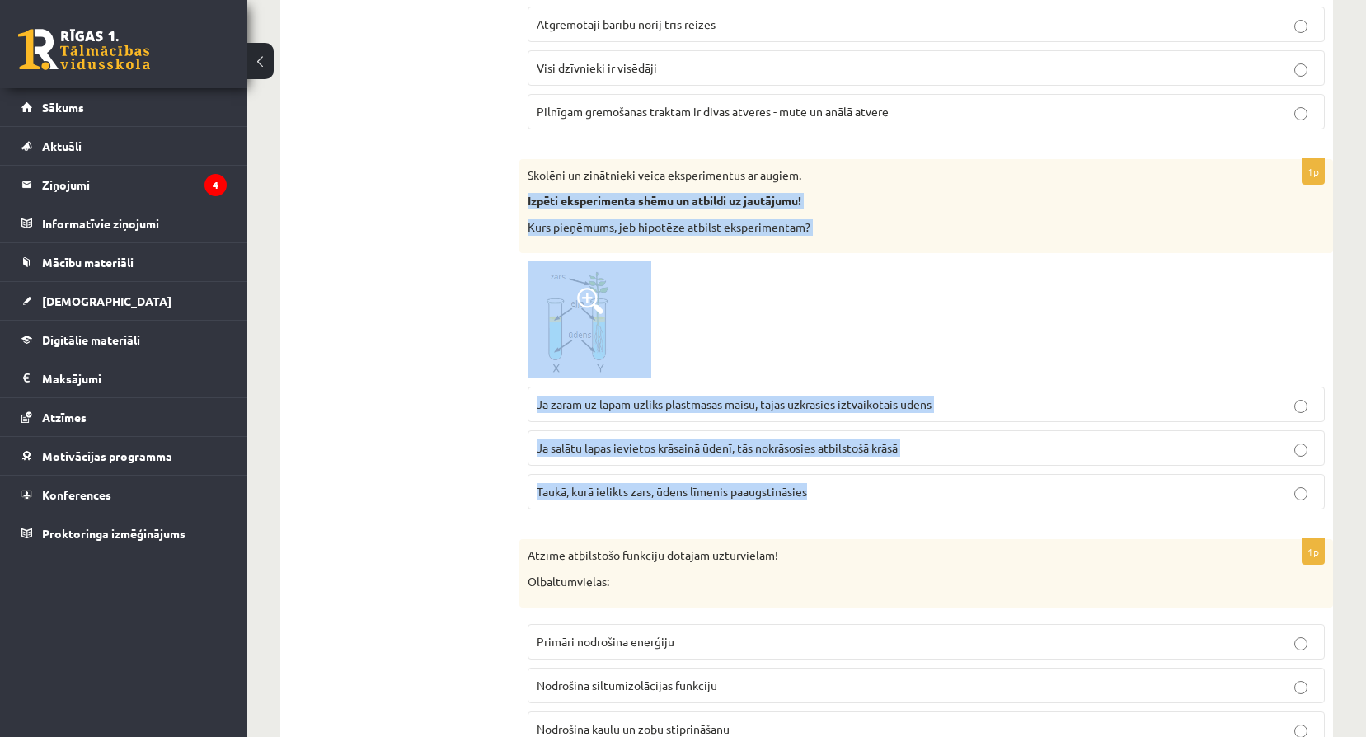
drag, startPoint x: 527, startPoint y: 200, endPoint x: 903, endPoint y: 498, distance: 480.0
click at [903, 498] on div "1p Skolēni un zinātnieki veica eksperimentus ar augiem. Izpēti eksperimenta shē…" at bounding box center [925, 341] width 813 height 364
click at [612, 324] on img at bounding box center [589, 319] width 124 height 117
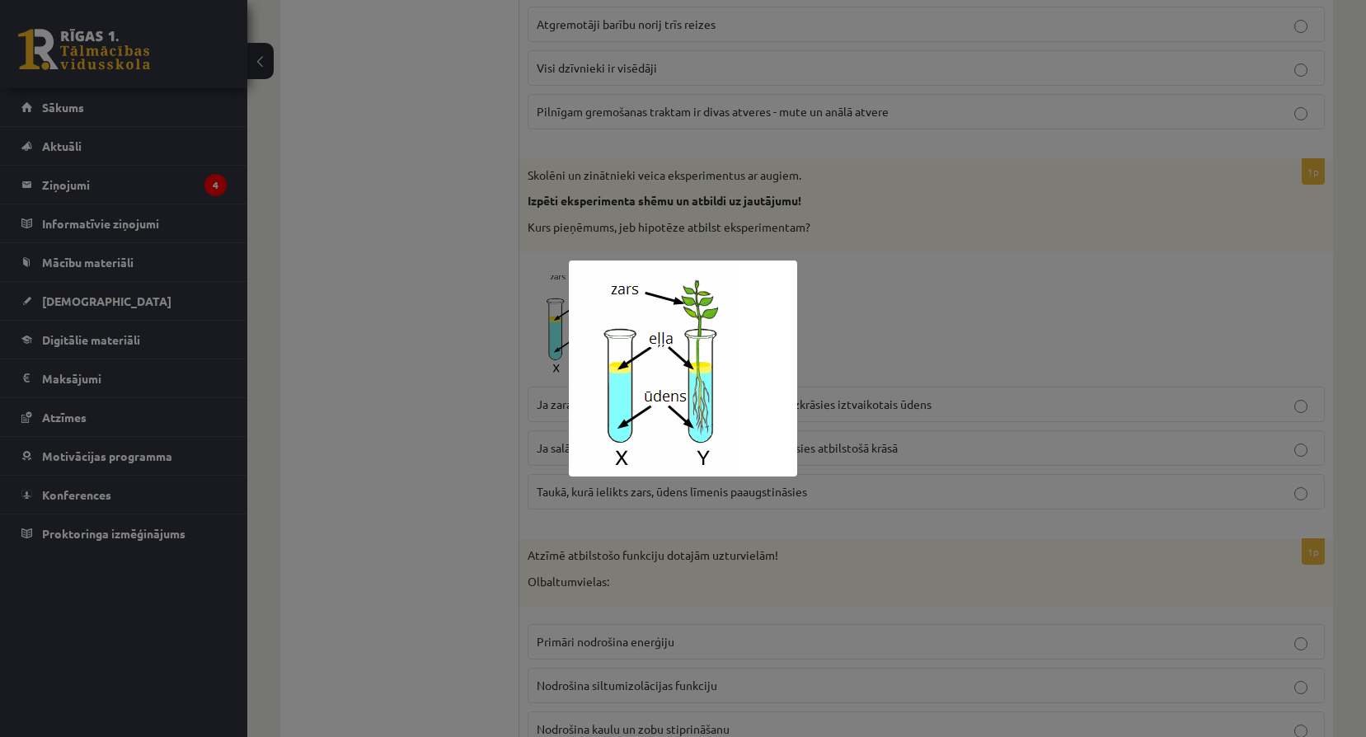
click at [964, 345] on div at bounding box center [683, 368] width 1366 height 737
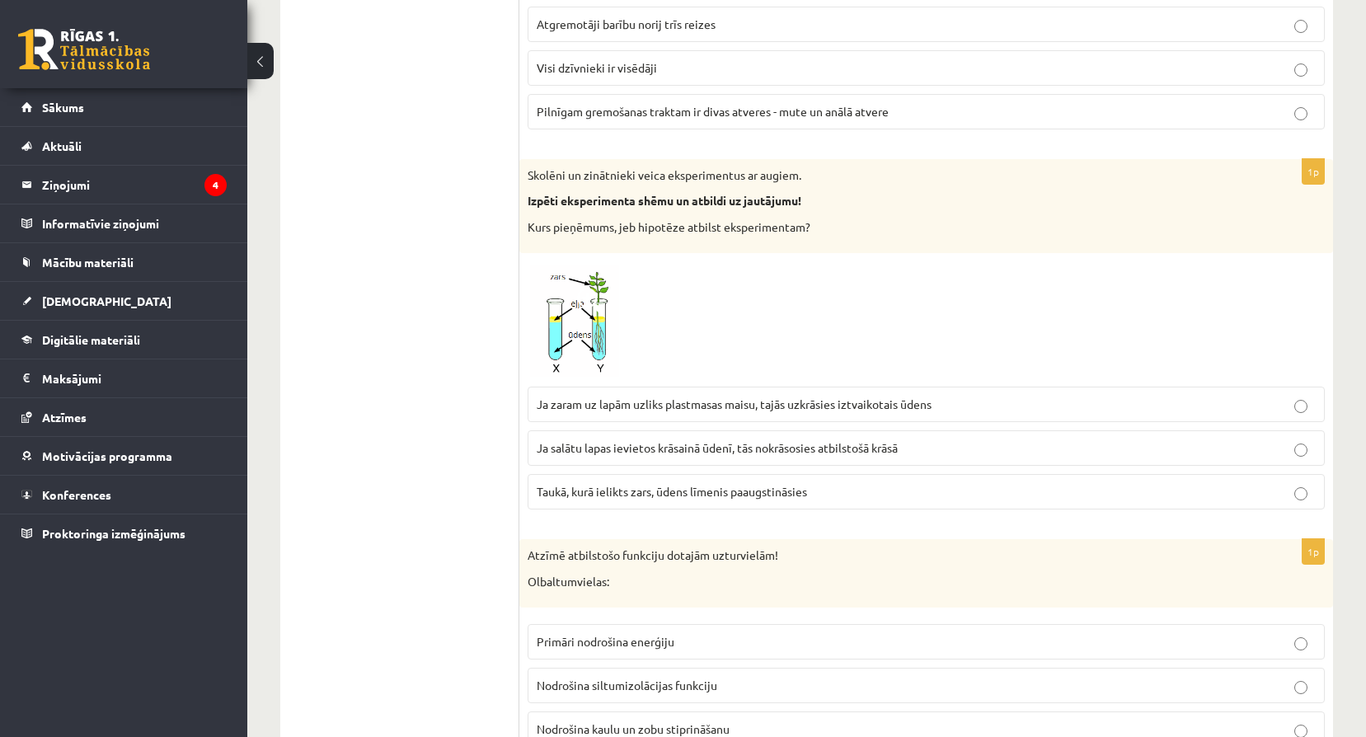
click at [586, 312] on span at bounding box center [590, 301] width 26 height 26
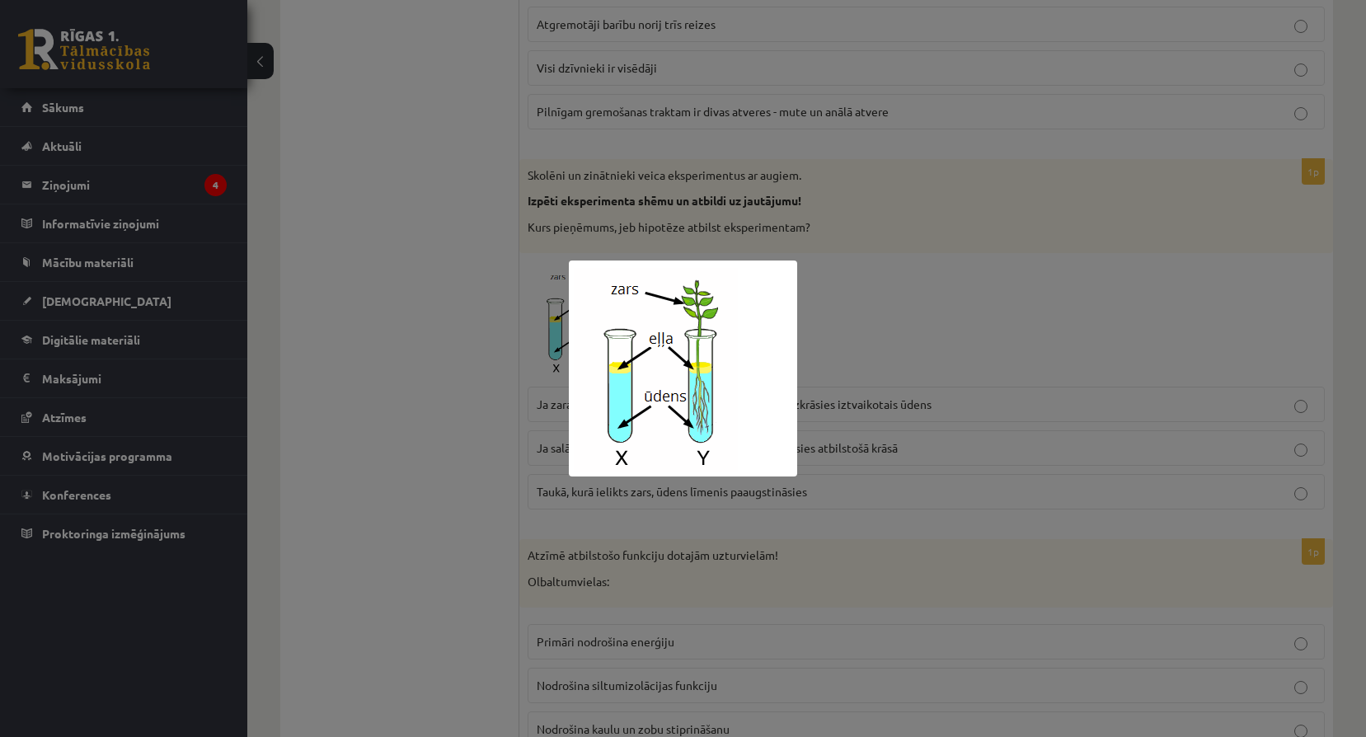
click at [973, 364] on div at bounding box center [683, 368] width 1366 height 737
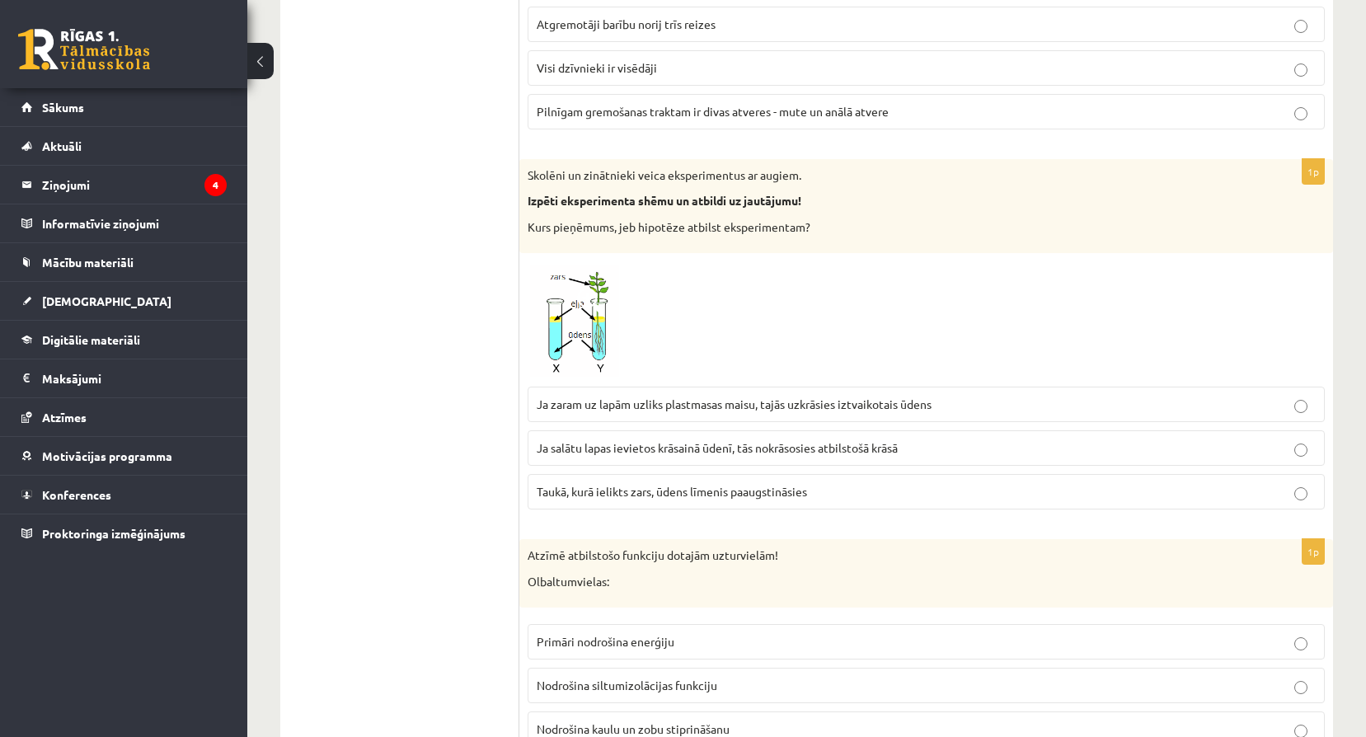
click at [913, 403] on span "Ja zaram uz lapām uzliks plastmasas maisu, tajās uzkrāsies iztvaikotais ūdens" at bounding box center [734, 403] width 395 height 15
click at [566, 349] on img at bounding box center [589, 319] width 124 height 117
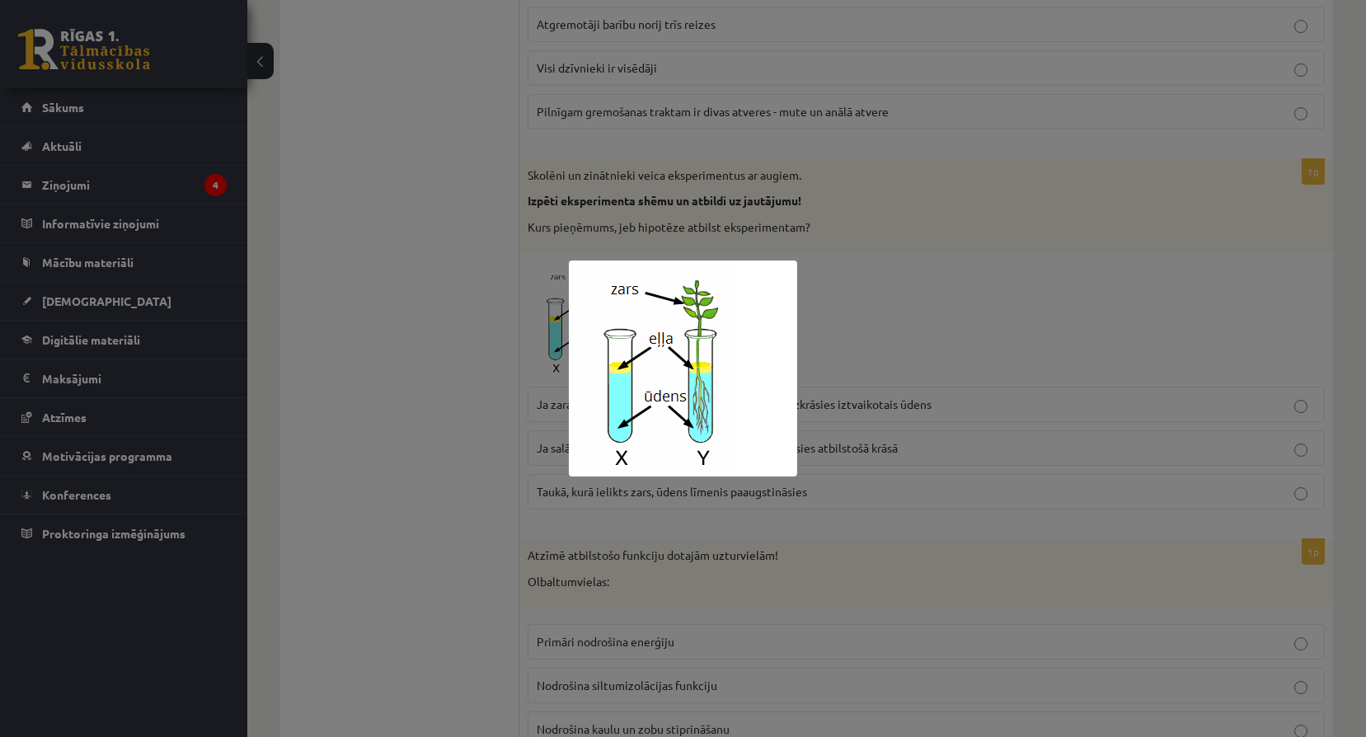
click at [919, 466] on div at bounding box center [683, 368] width 1366 height 737
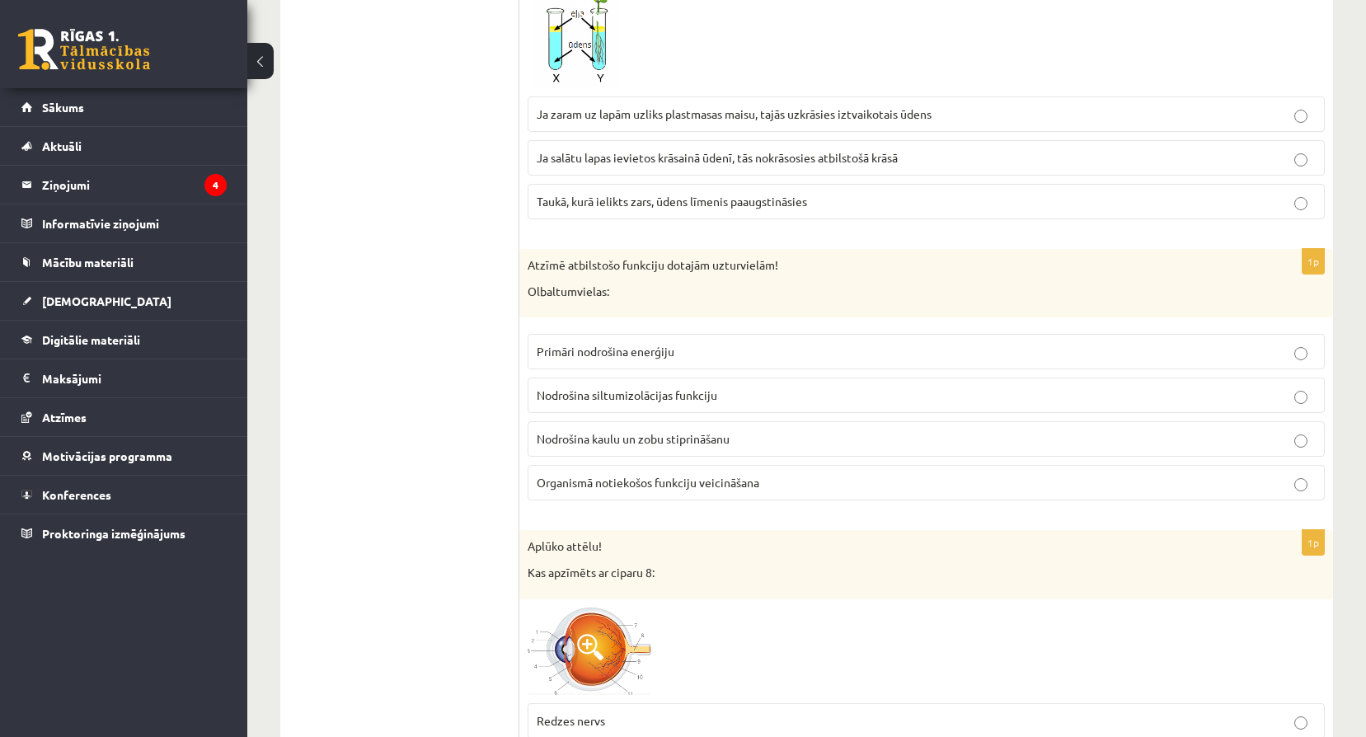
scroll to position [4066, 0]
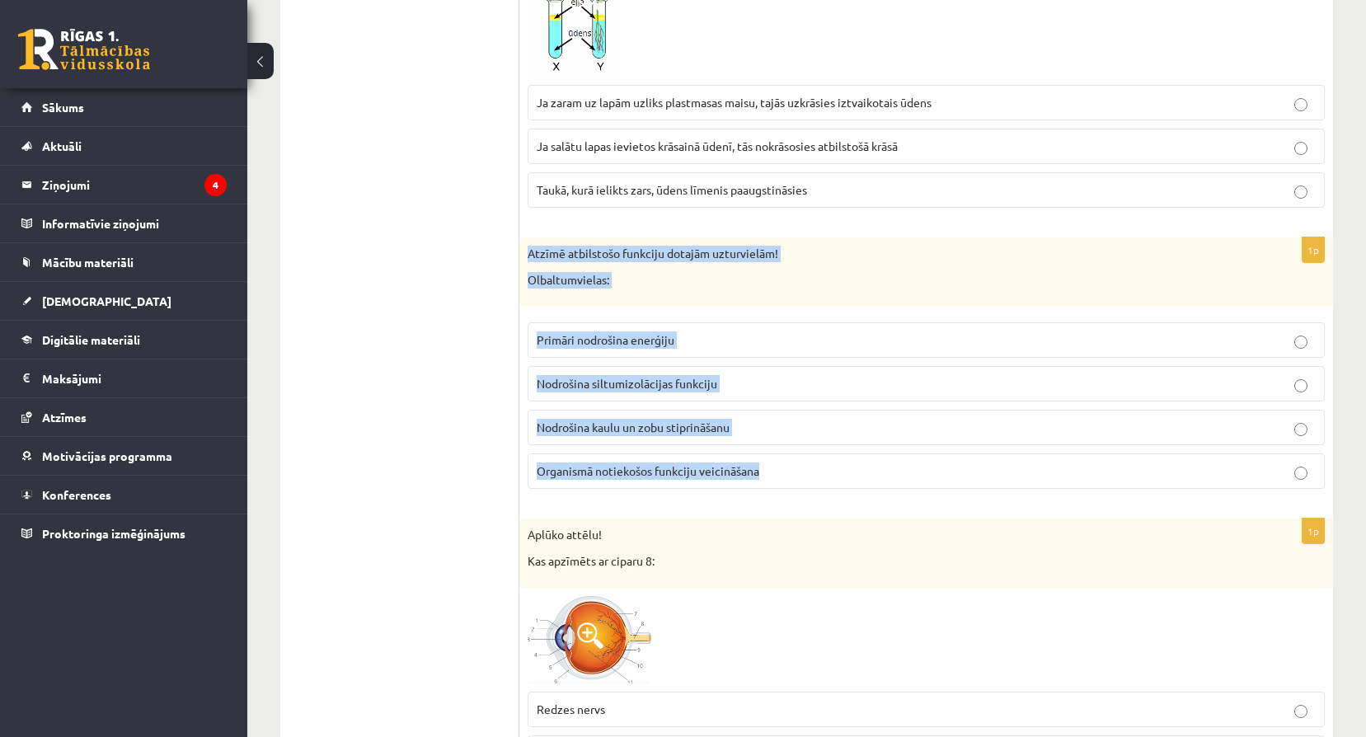
drag, startPoint x: 527, startPoint y: 252, endPoint x: 767, endPoint y: 477, distance: 328.9
click at [767, 477] on div "1p Atzīmē atbilstošo funkciju dotajām uzturvielām! Olbaltumvielas: Primāri nodr…" at bounding box center [925, 369] width 813 height 265
click at [811, 467] on p "Organismā notiekošos funkciju veicināšana" at bounding box center [926, 470] width 779 height 17
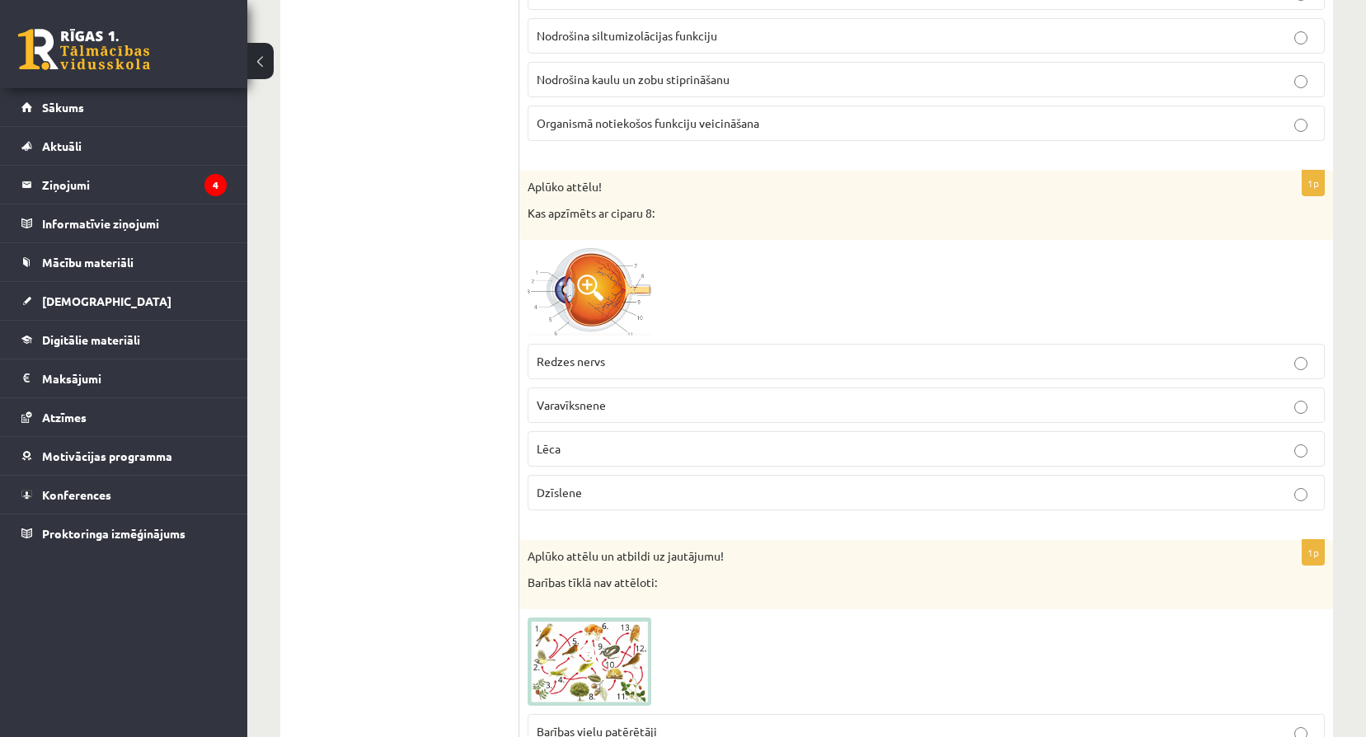
scroll to position [4424, 0]
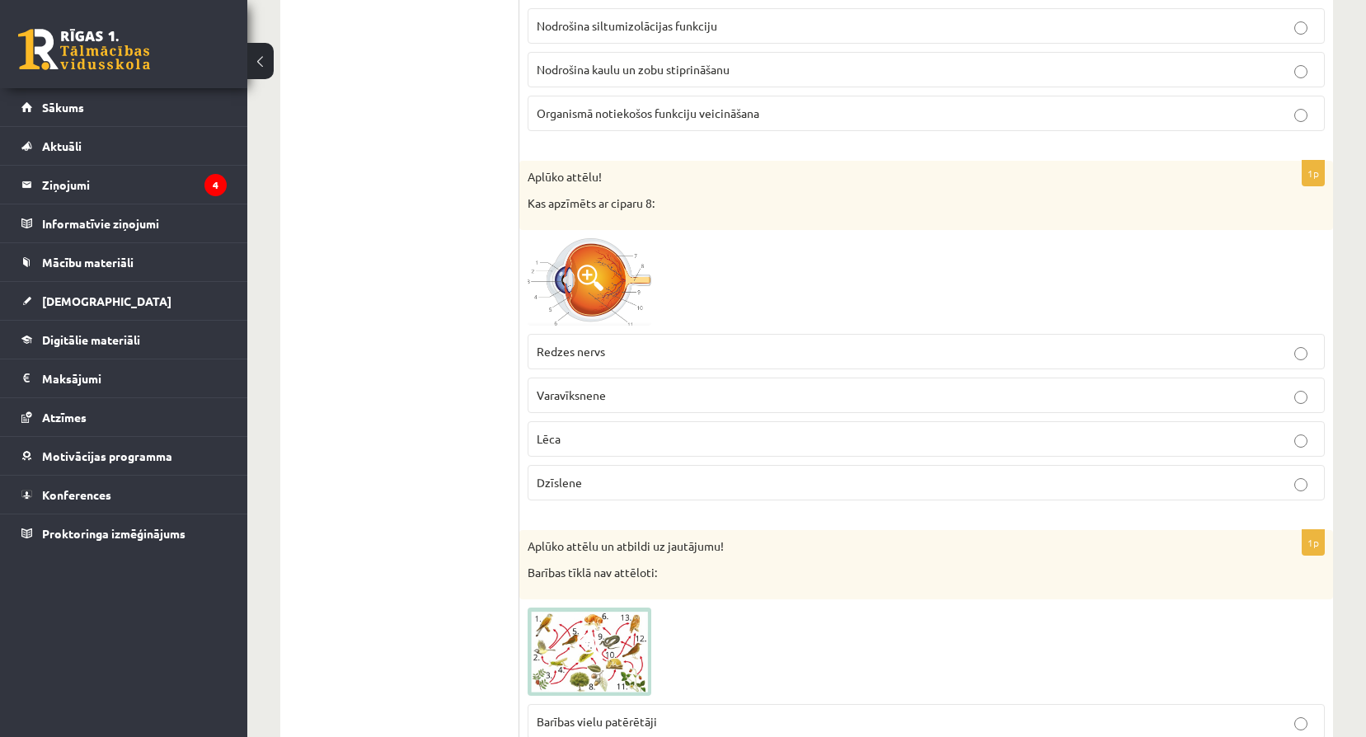
click at [603, 298] on img at bounding box center [589, 282] width 124 height 88
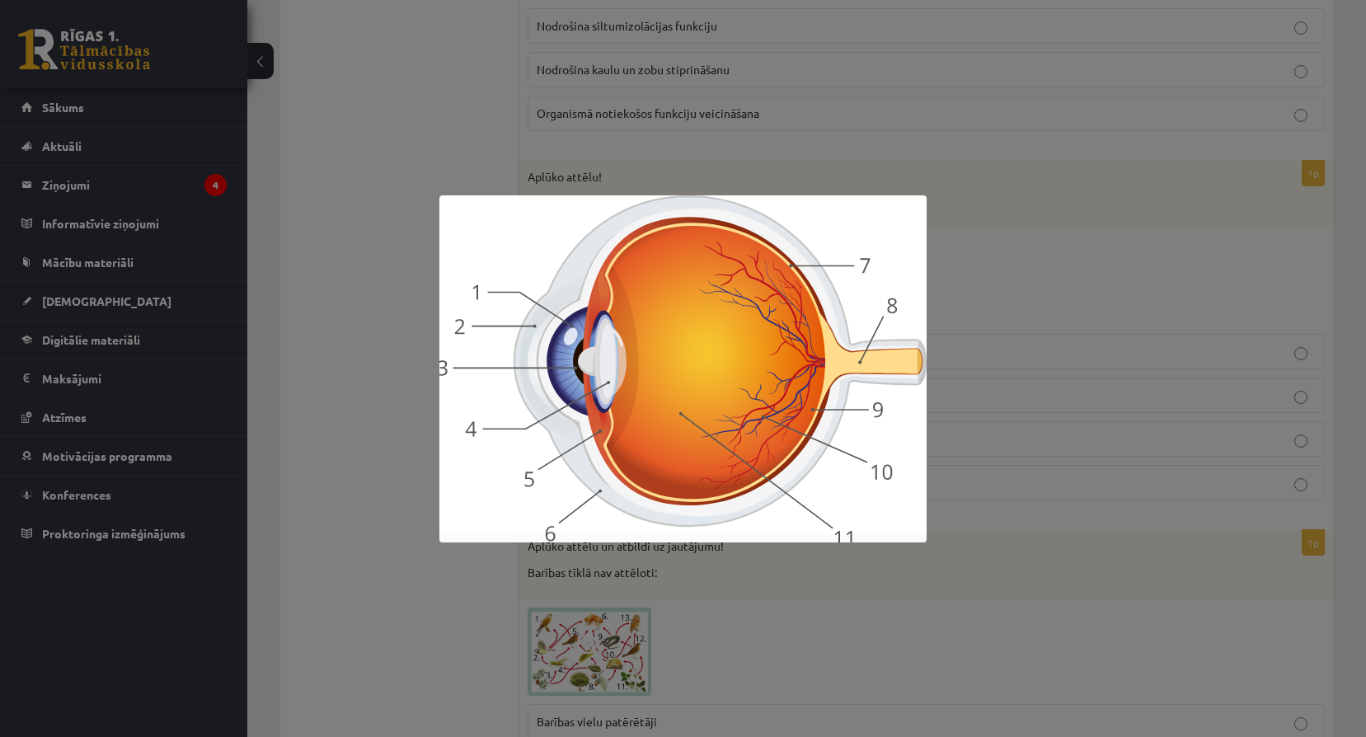
click at [1153, 347] on div at bounding box center [683, 368] width 1366 height 737
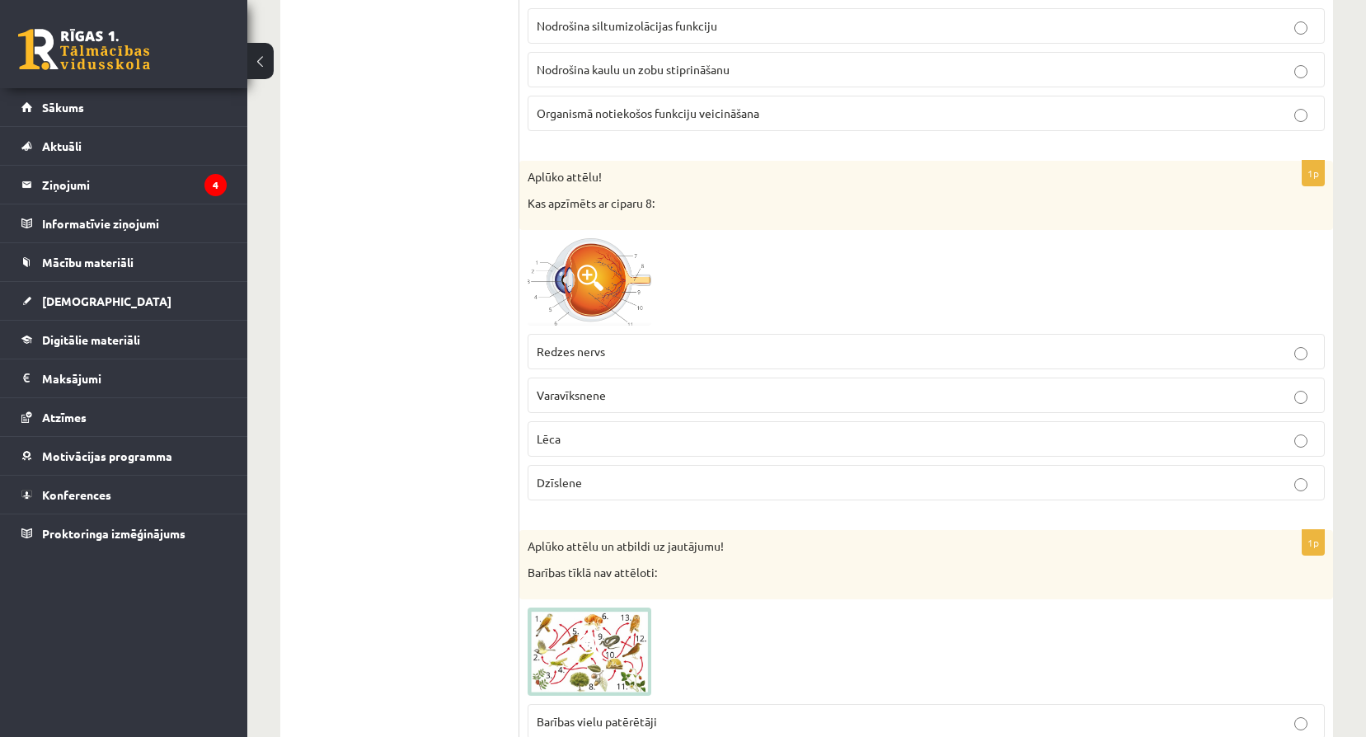
click at [592, 277] on span at bounding box center [590, 278] width 26 height 26
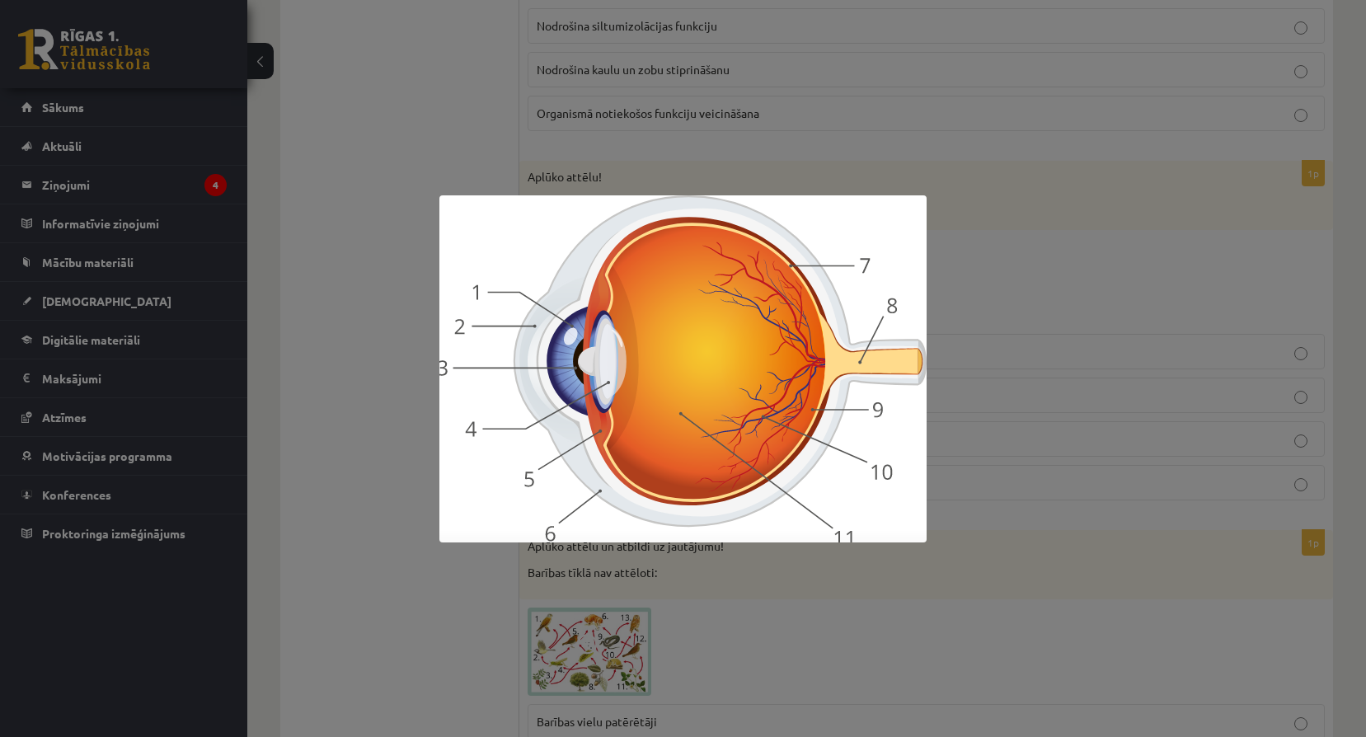
click at [790, 95] on div at bounding box center [683, 368] width 1366 height 737
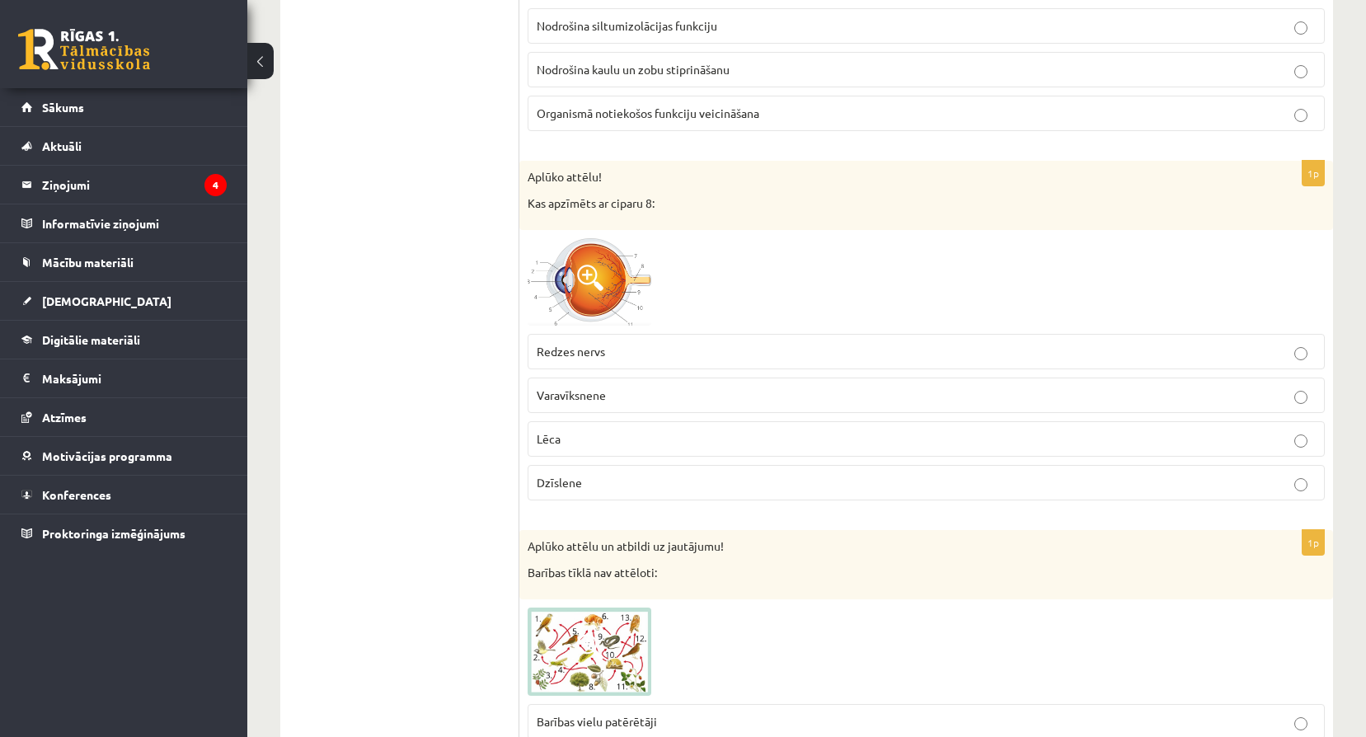
click at [526, 203] on div "Aplūko attēlu! Kas apzīmēts ar ciparu 8:" at bounding box center [925, 195] width 813 height 68
drag, startPoint x: 530, startPoint y: 201, endPoint x: 669, endPoint y: 198, distance: 139.3
click at [669, 198] on p "Kas apzīmēts ar ciparu 8:" at bounding box center [884, 203] width 715 height 16
click at [706, 365] on label "Redzes nervs" at bounding box center [925, 351] width 797 height 35
drag, startPoint x: 526, startPoint y: 201, endPoint x: 710, endPoint y: 215, distance: 185.2
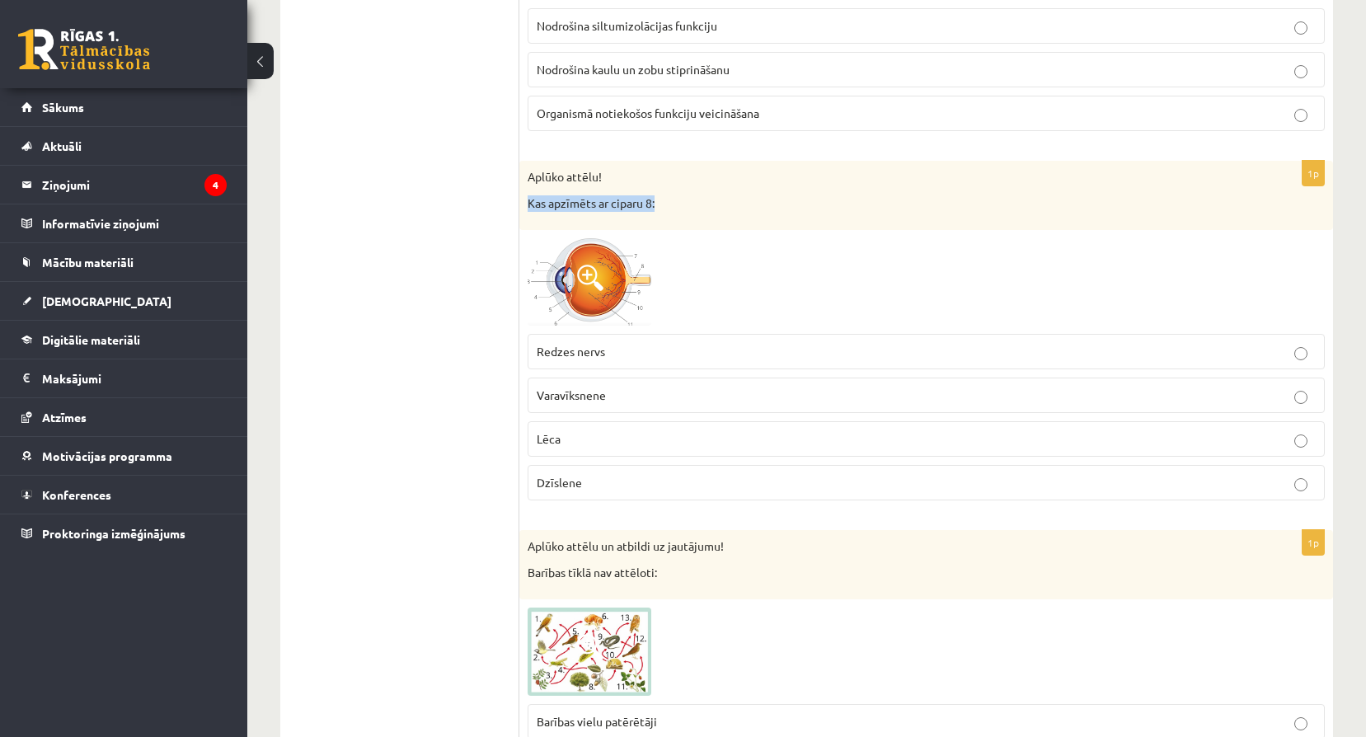
click at [710, 215] on div "Aplūko attēlu! Kas apzīmēts ar ciparu 8:" at bounding box center [925, 195] width 813 height 68
drag, startPoint x: 553, startPoint y: 351, endPoint x: 695, endPoint y: 483, distance: 193.6
click at [695, 483] on fieldset "Redzes nervs Varavīksnene Lēca Dzīslene" at bounding box center [925, 416] width 797 height 180
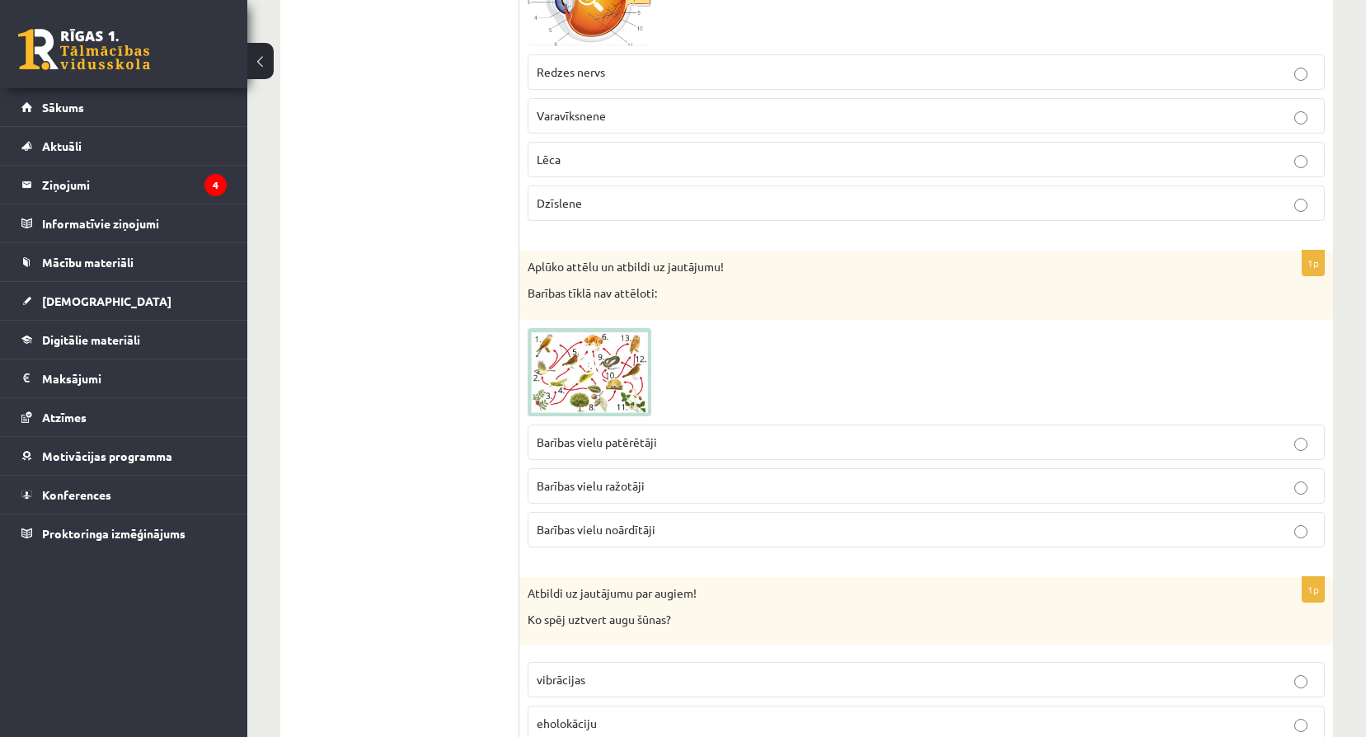
scroll to position [4725, 0]
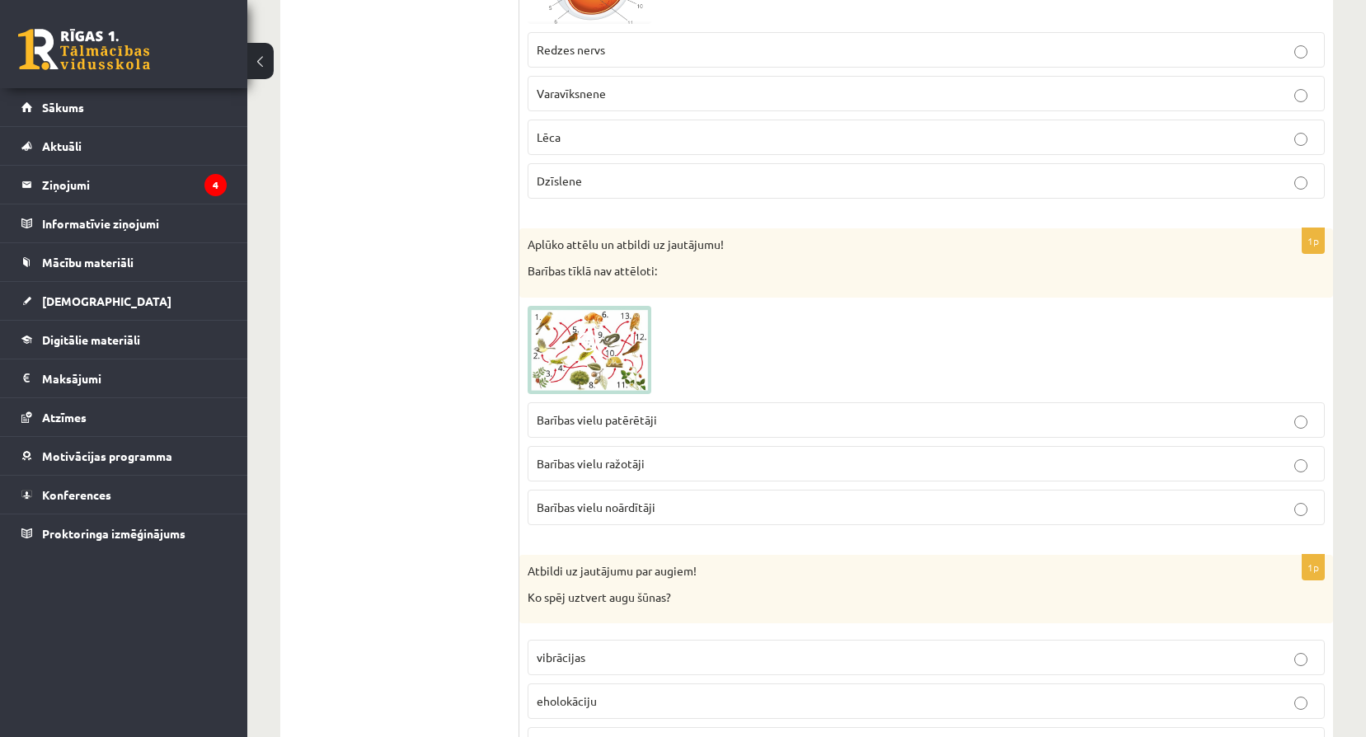
click at [562, 363] on img at bounding box center [589, 350] width 124 height 89
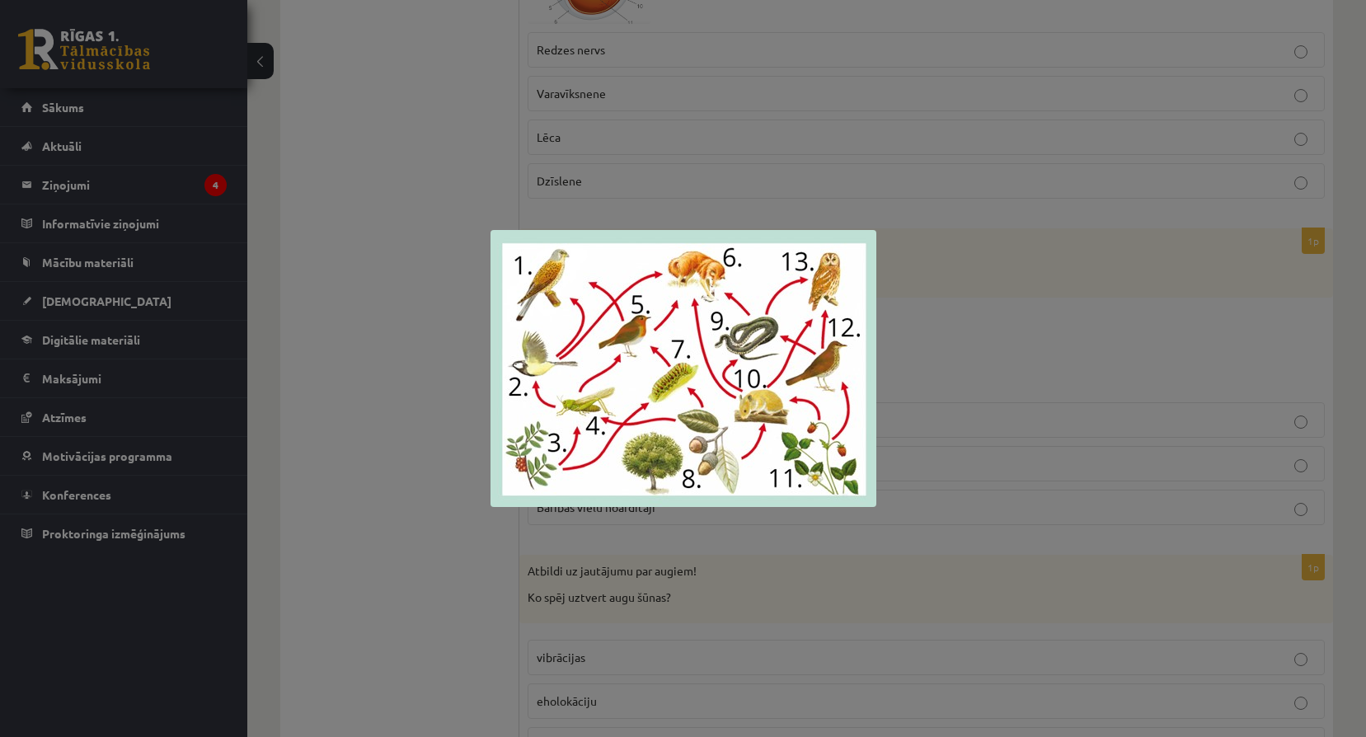
click at [1008, 372] on div at bounding box center [683, 368] width 1366 height 737
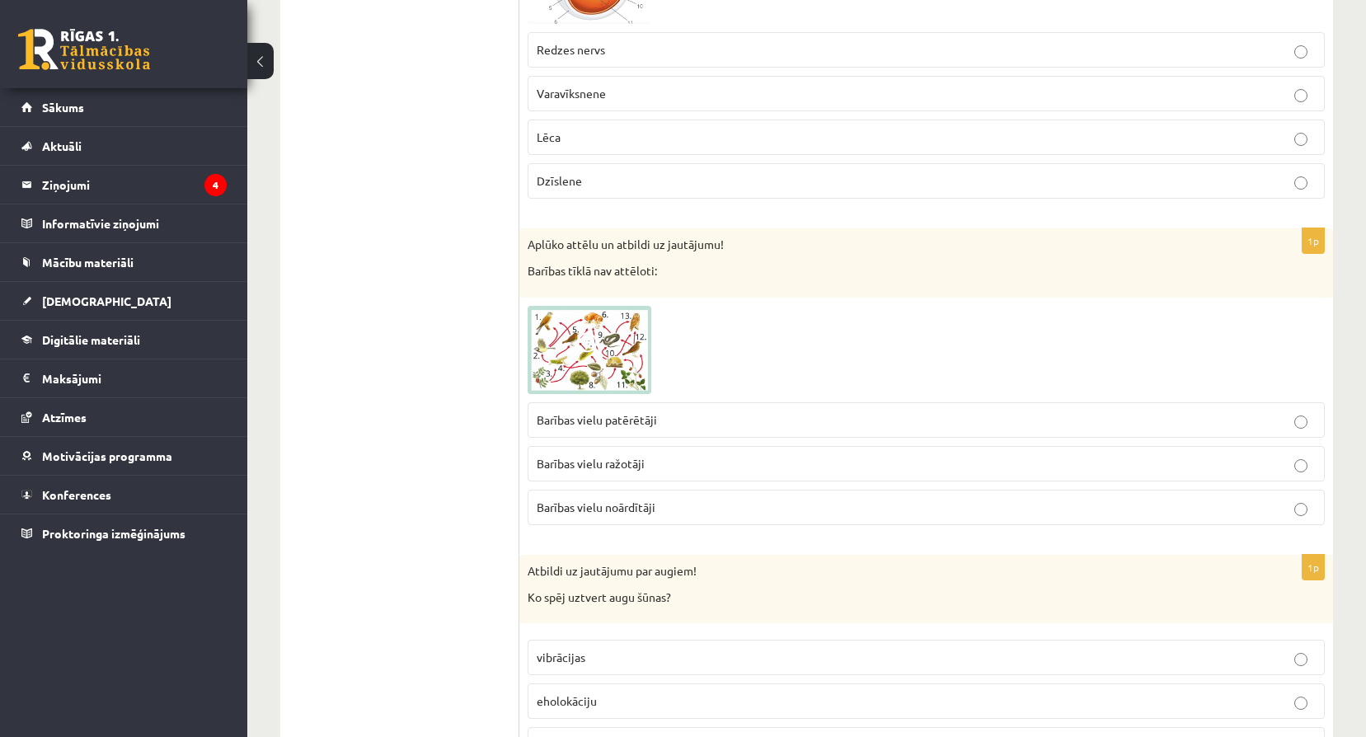
click at [585, 348] on span at bounding box center [590, 345] width 26 height 26
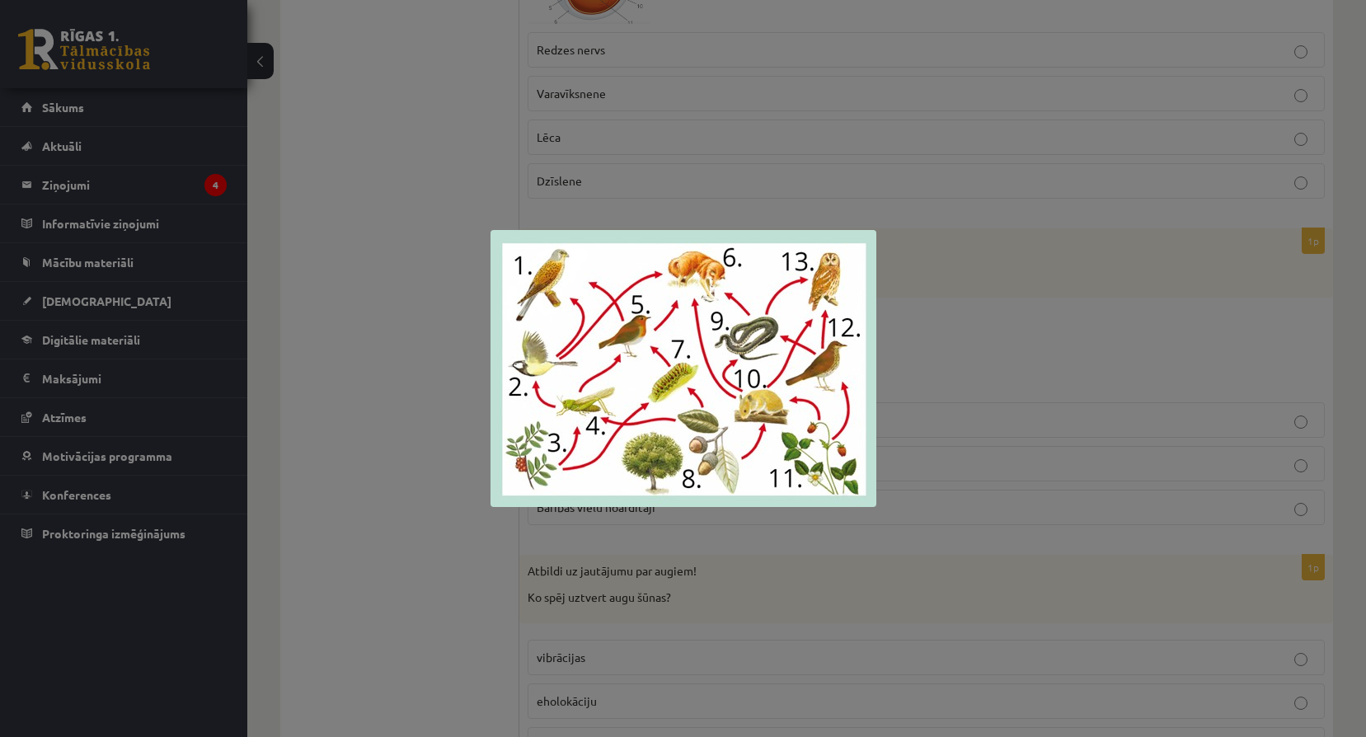
click at [999, 410] on div at bounding box center [683, 368] width 1366 height 737
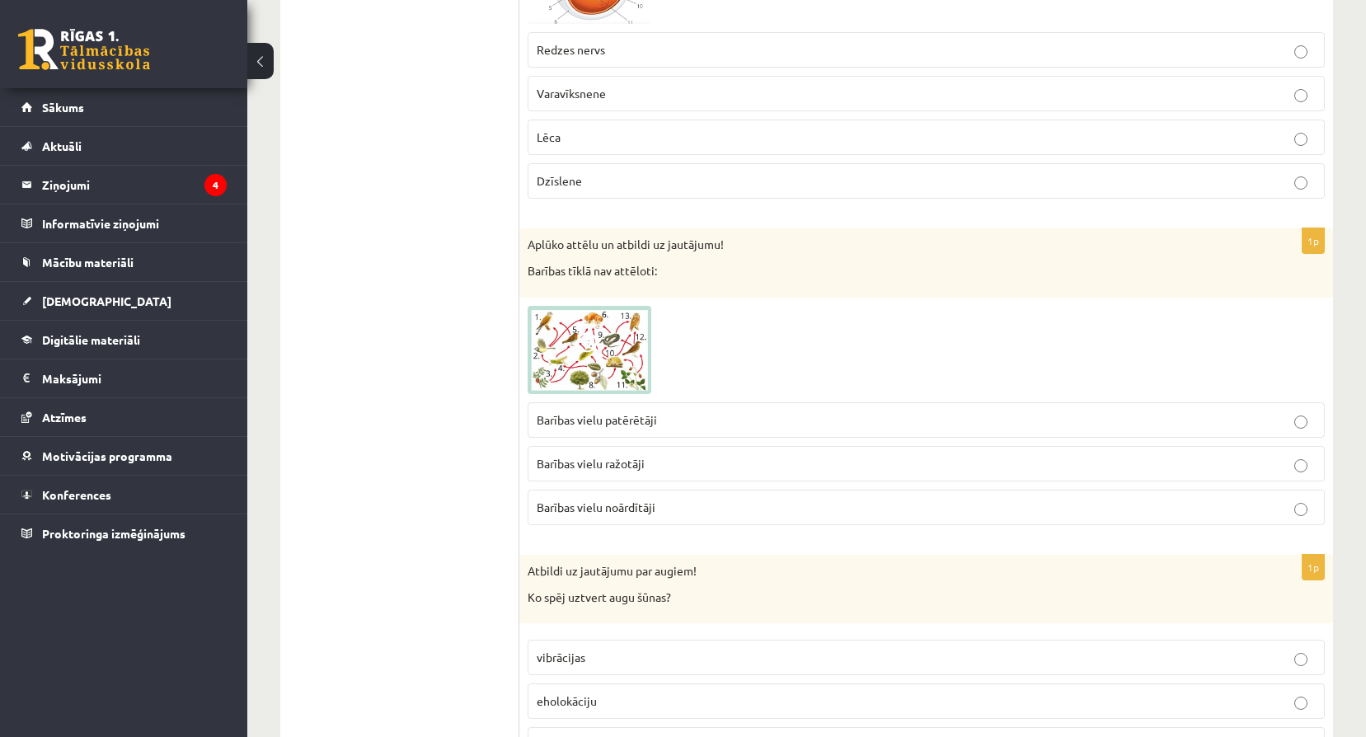
click at [557, 371] on img at bounding box center [589, 350] width 124 height 89
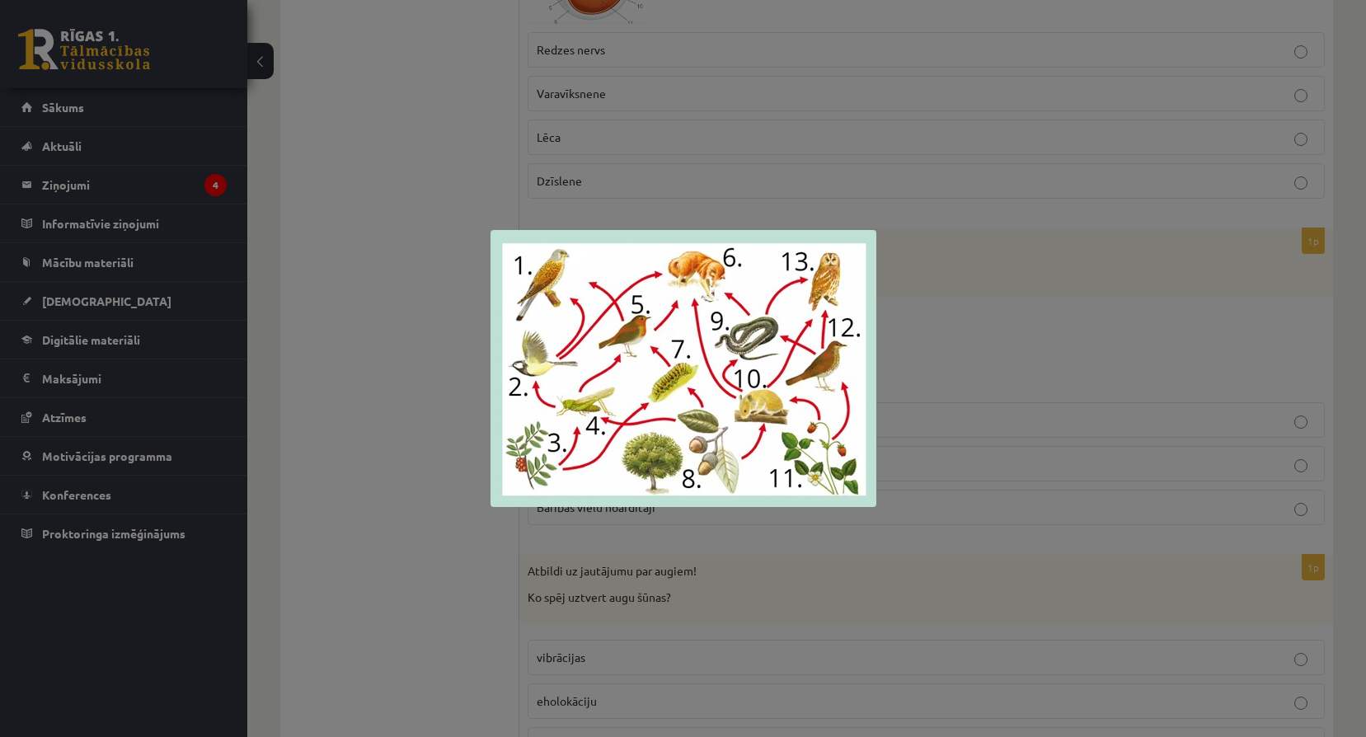
click at [905, 459] on div at bounding box center [683, 368] width 1366 height 737
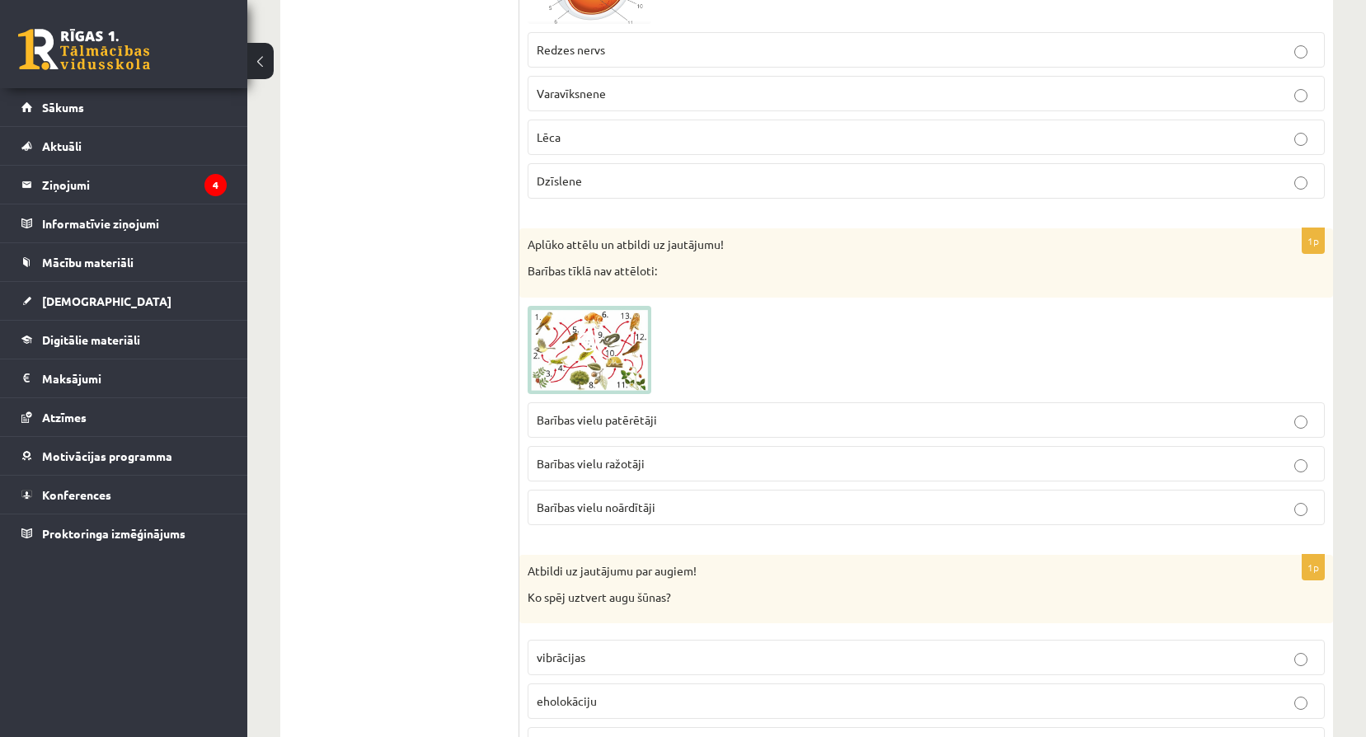
click at [546, 346] on img at bounding box center [589, 350] width 124 height 89
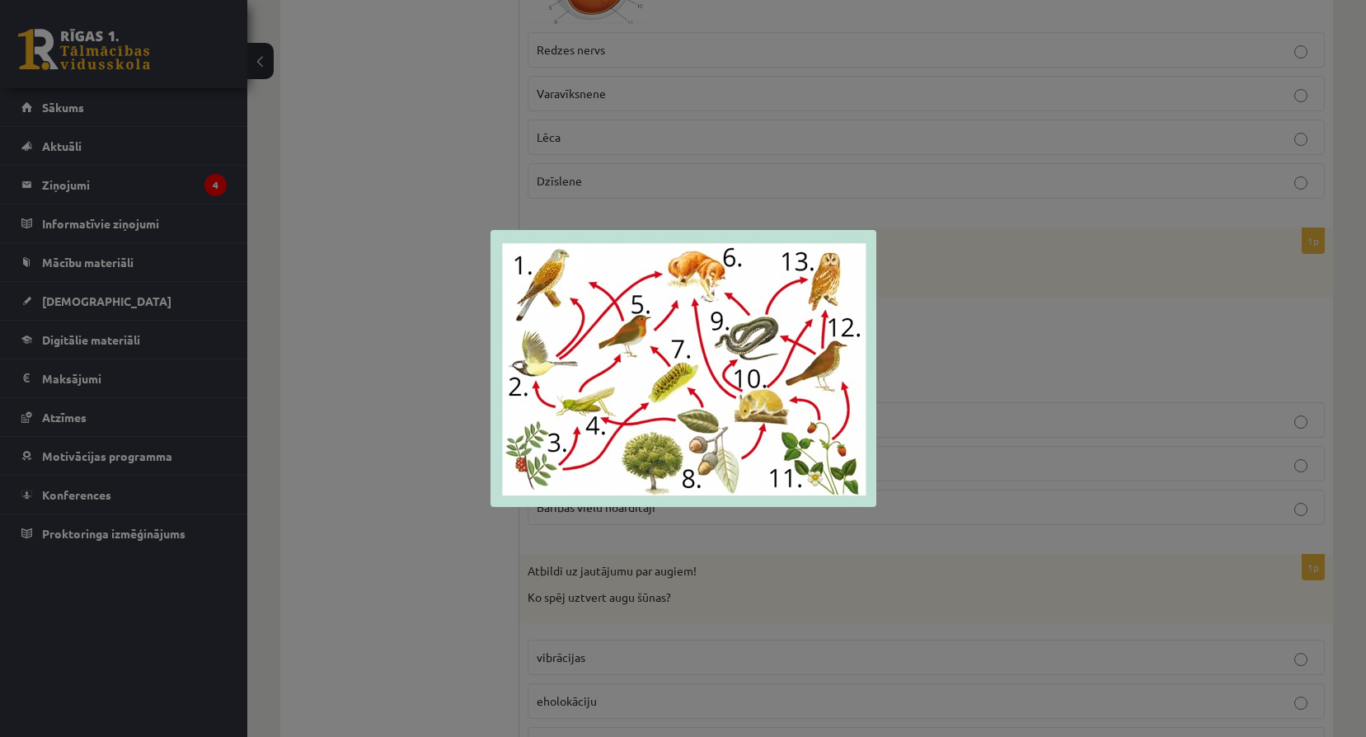
click at [1076, 471] on div at bounding box center [683, 368] width 1366 height 737
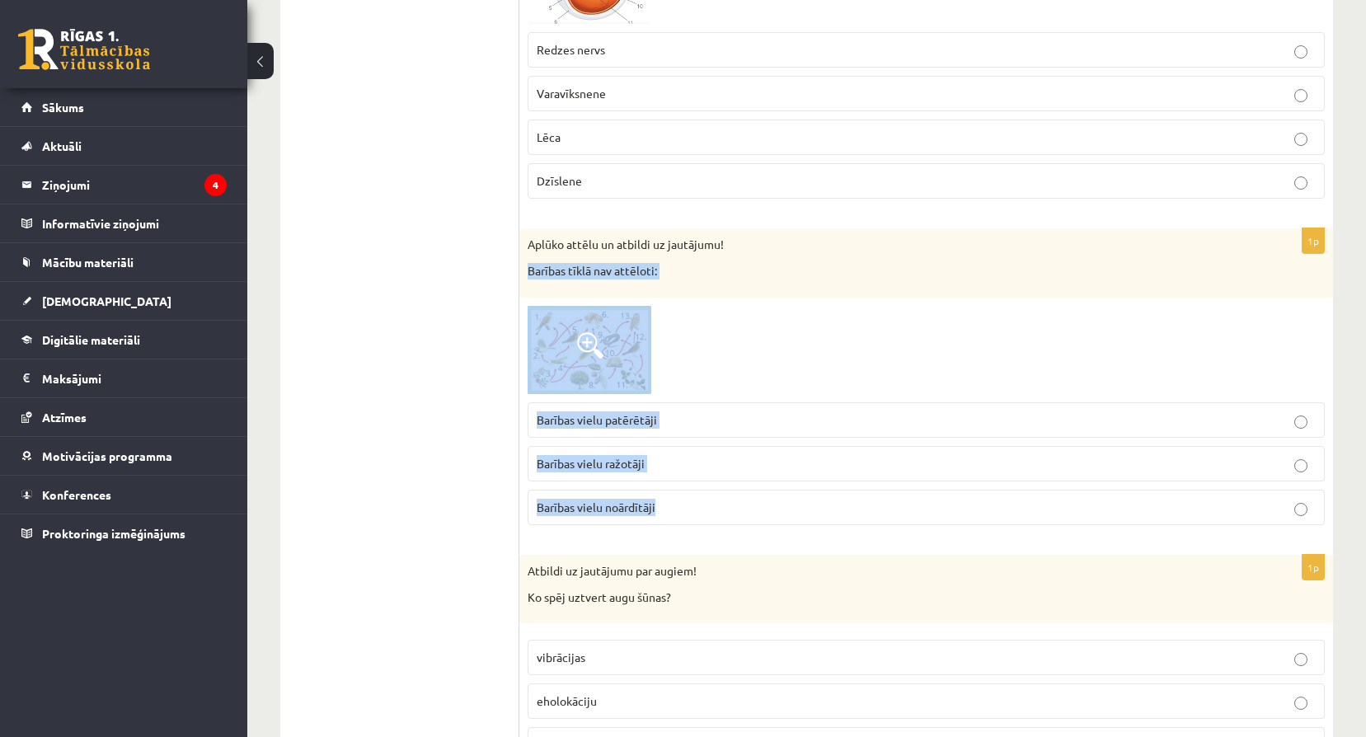
drag, startPoint x: 526, startPoint y: 269, endPoint x: 713, endPoint y: 505, distance: 301.6
click at [713, 505] on div "1p Aplūko attēlu un atbildi uz jautājumu! Barības tīklā nav attēloti: Barības v…" at bounding box center [925, 383] width 813 height 310
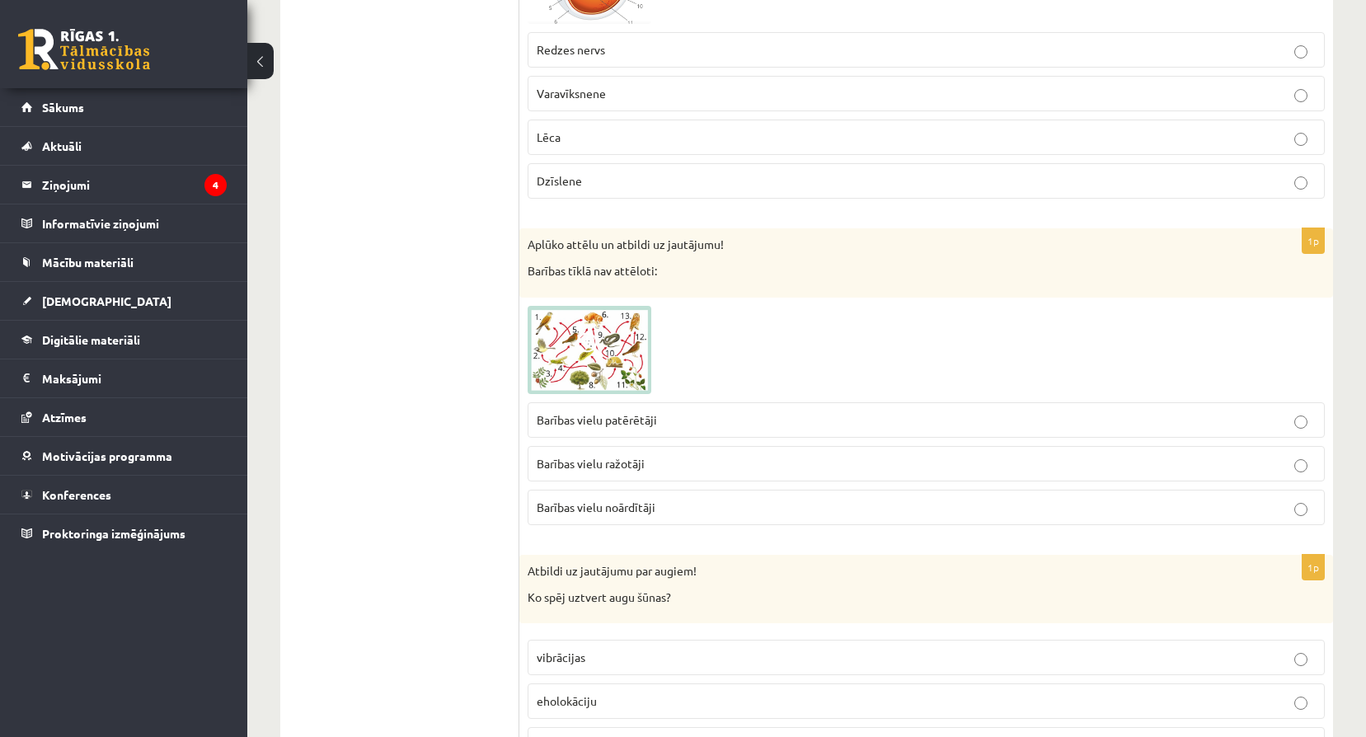
drag, startPoint x: 379, startPoint y: 467, endPoint x: 432, endPoint y: 470, distance: 52.8
click at [720, 514] on p "Barības vielu noārdītāji" at bounding box center [926, 507] width 779 height 17
click at [573, 360] on img at bounding box center [589, 350] width 124 height 89
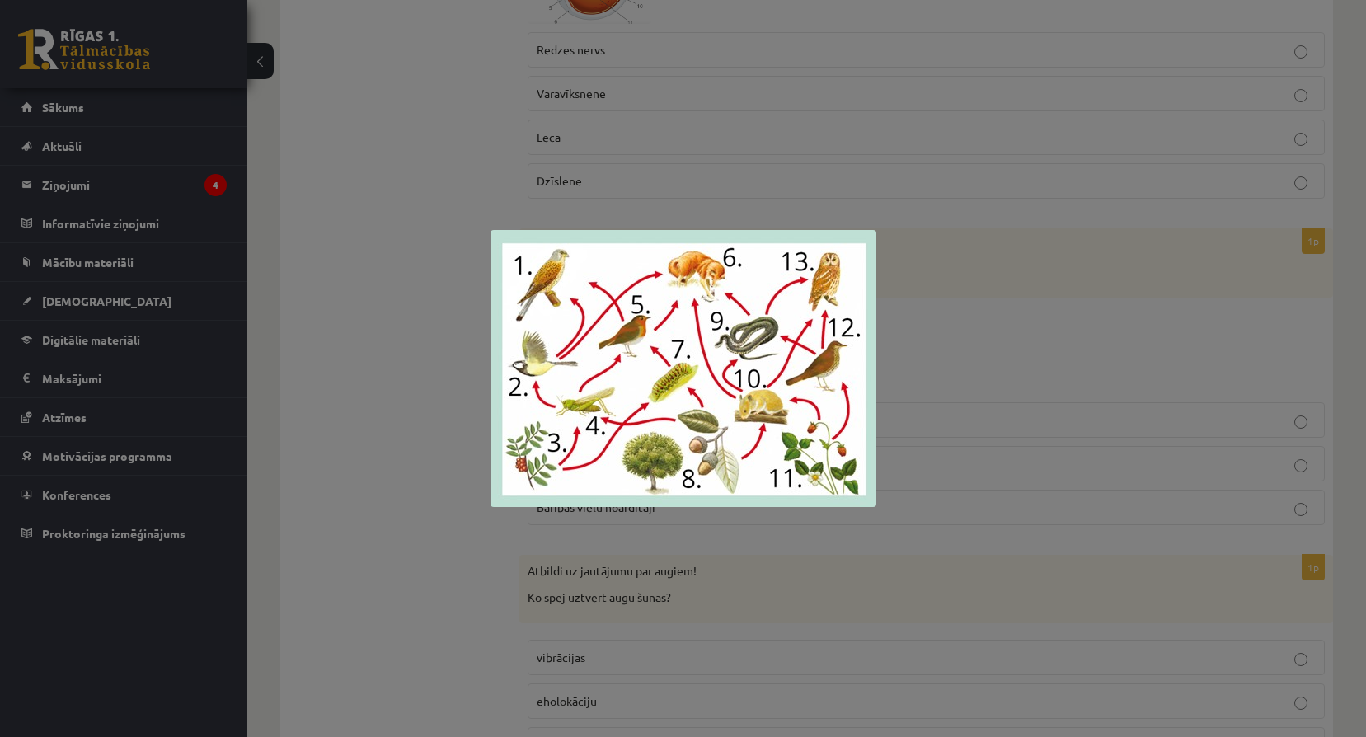
click at [1006, 447] on div at bounding box center [683, 368] width 1366 height 737
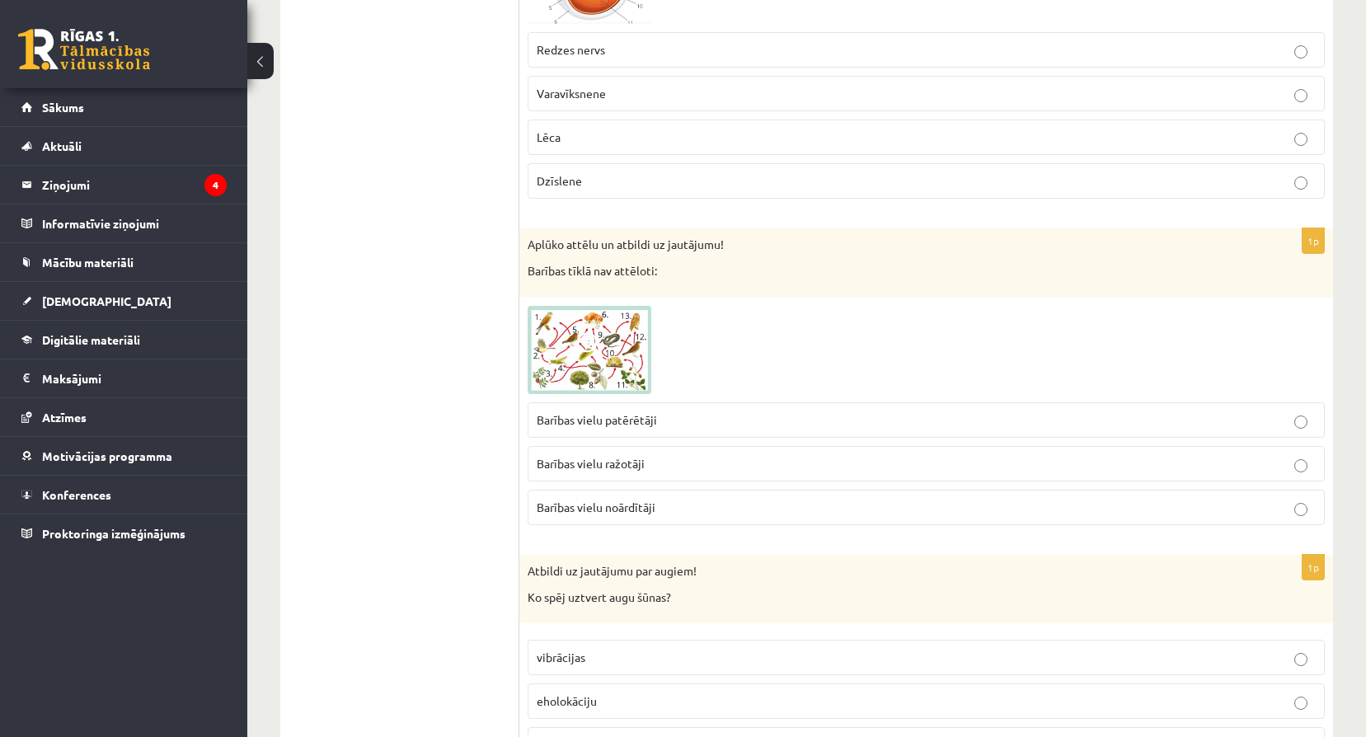
click at [615, 340] on img at bounding box center [589, 350] width 124 height 89
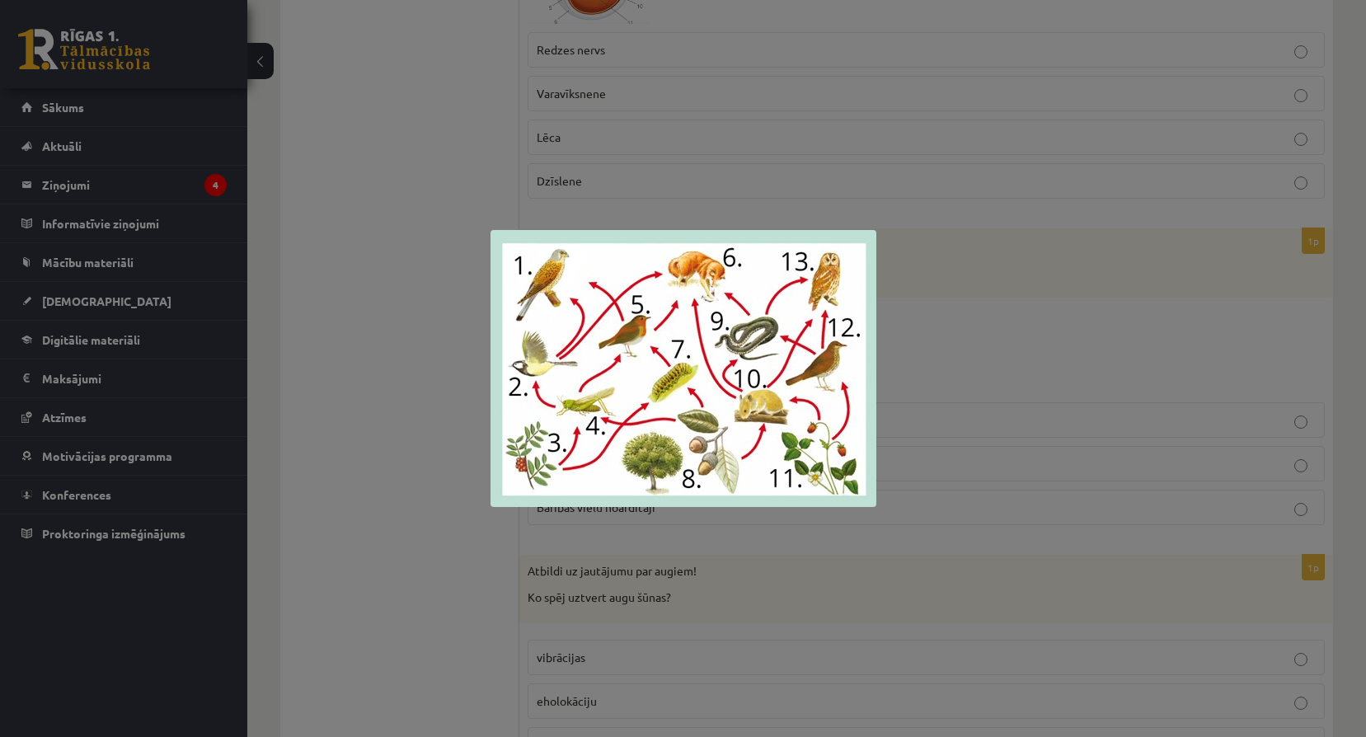
click at [1044, 407] on div at bounding box center [683, 368] width 1366 height 737
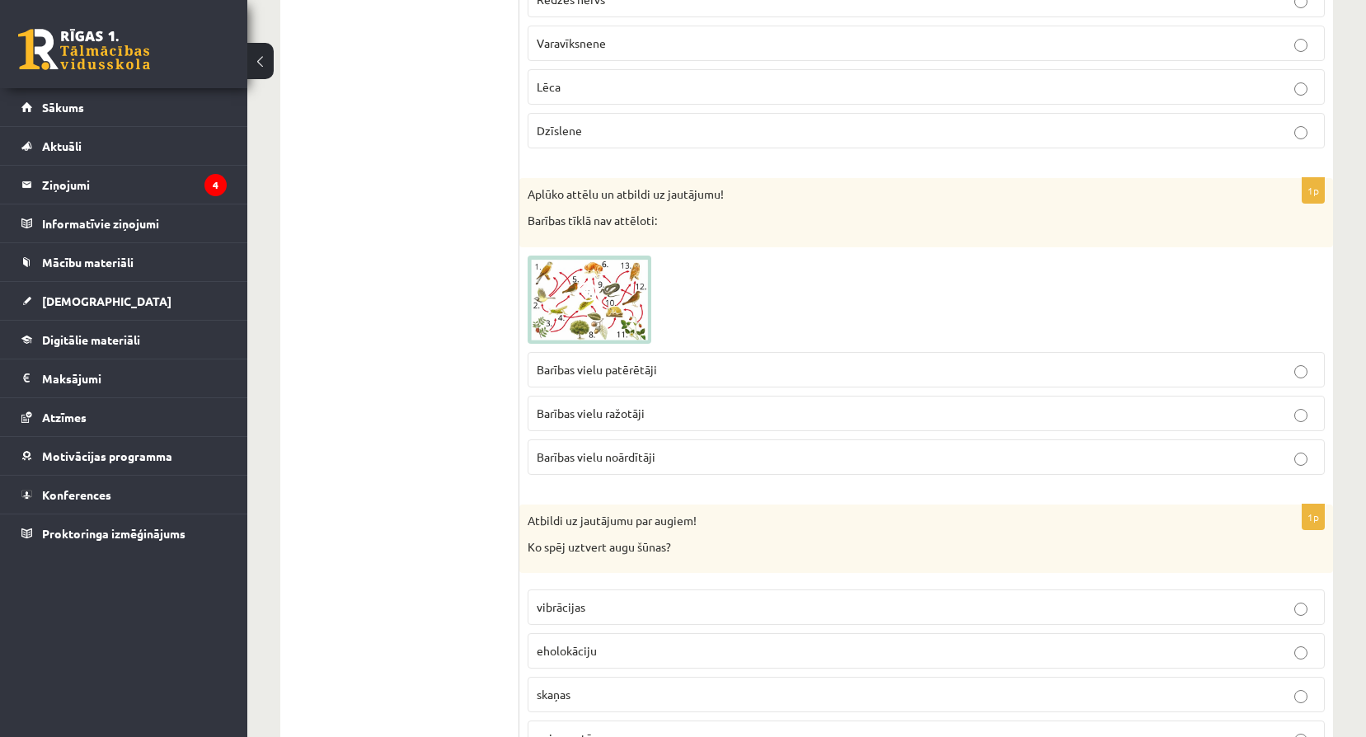
scroll to position [4780, 0]
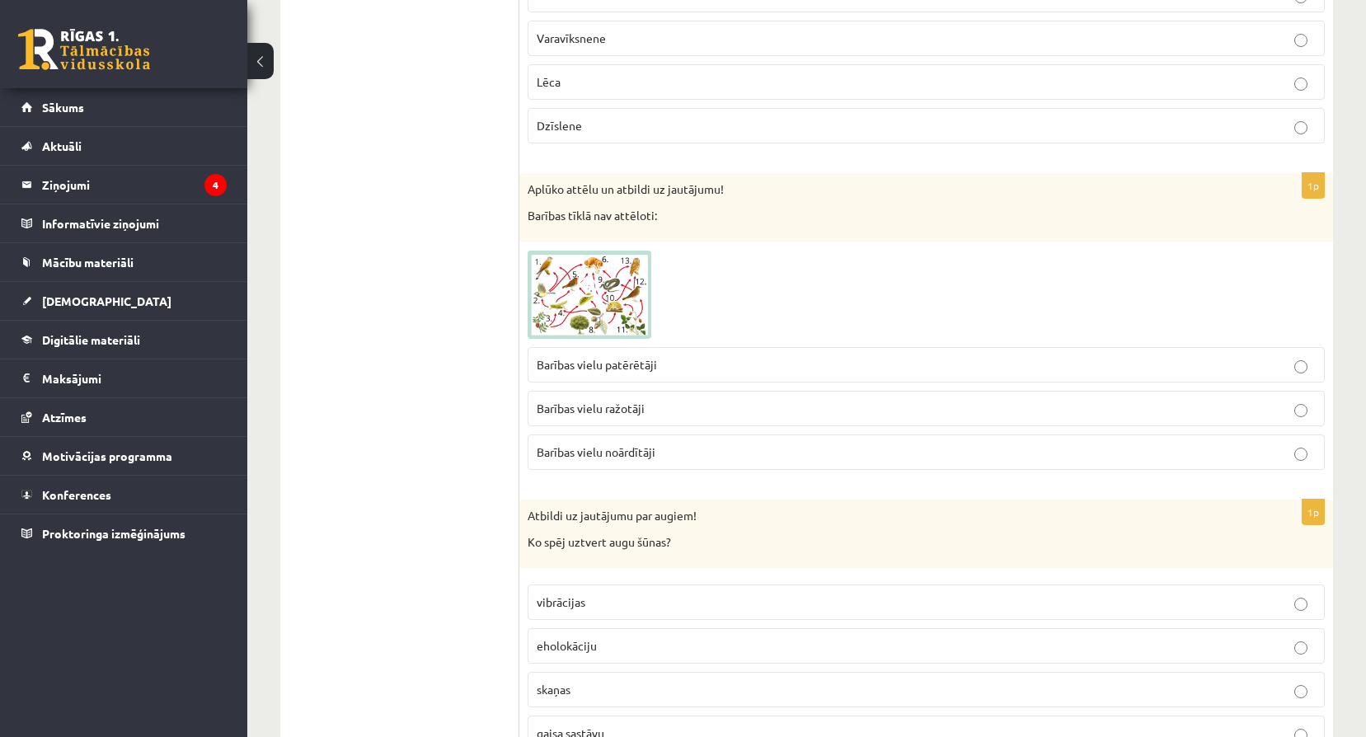
click at [607, 316] on img at bounding box center [589, 295] width 124 height 89
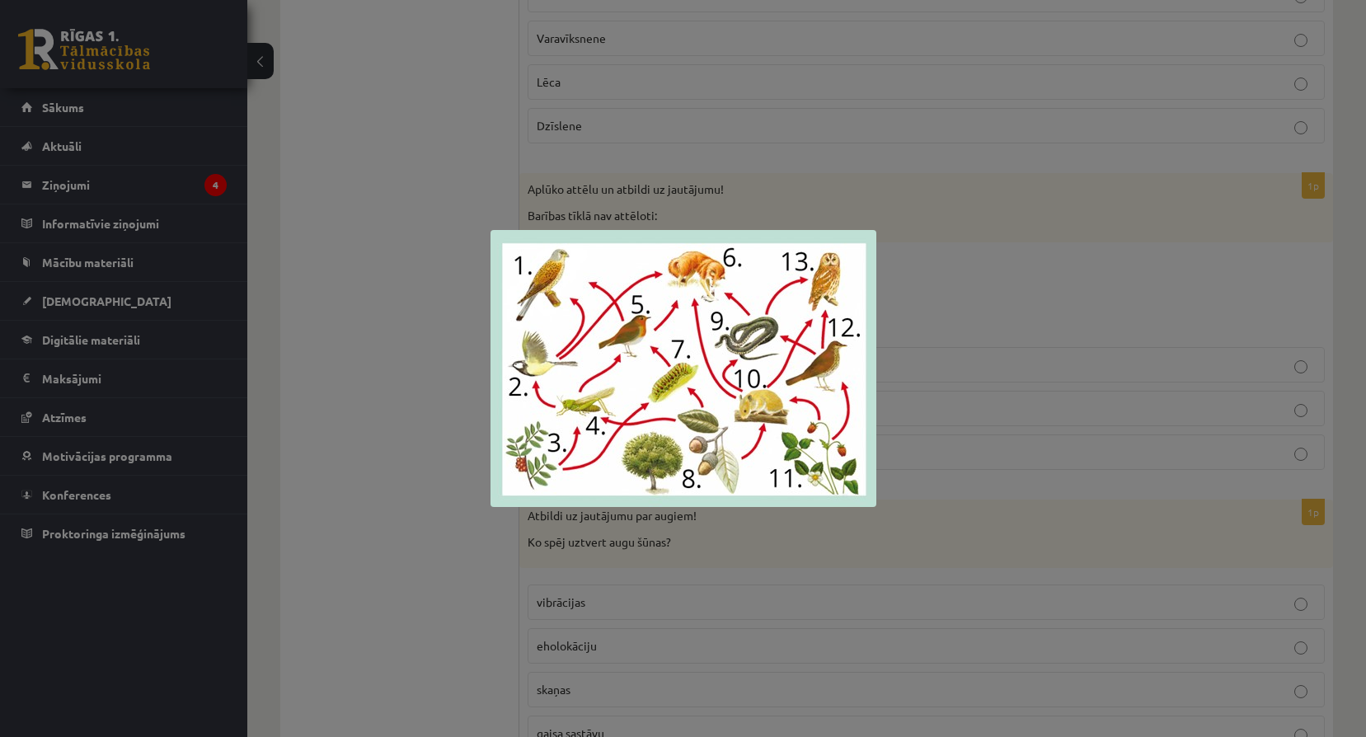
click at [1024, 410] on div at bounding box center [683, 368] width 1366 height 737
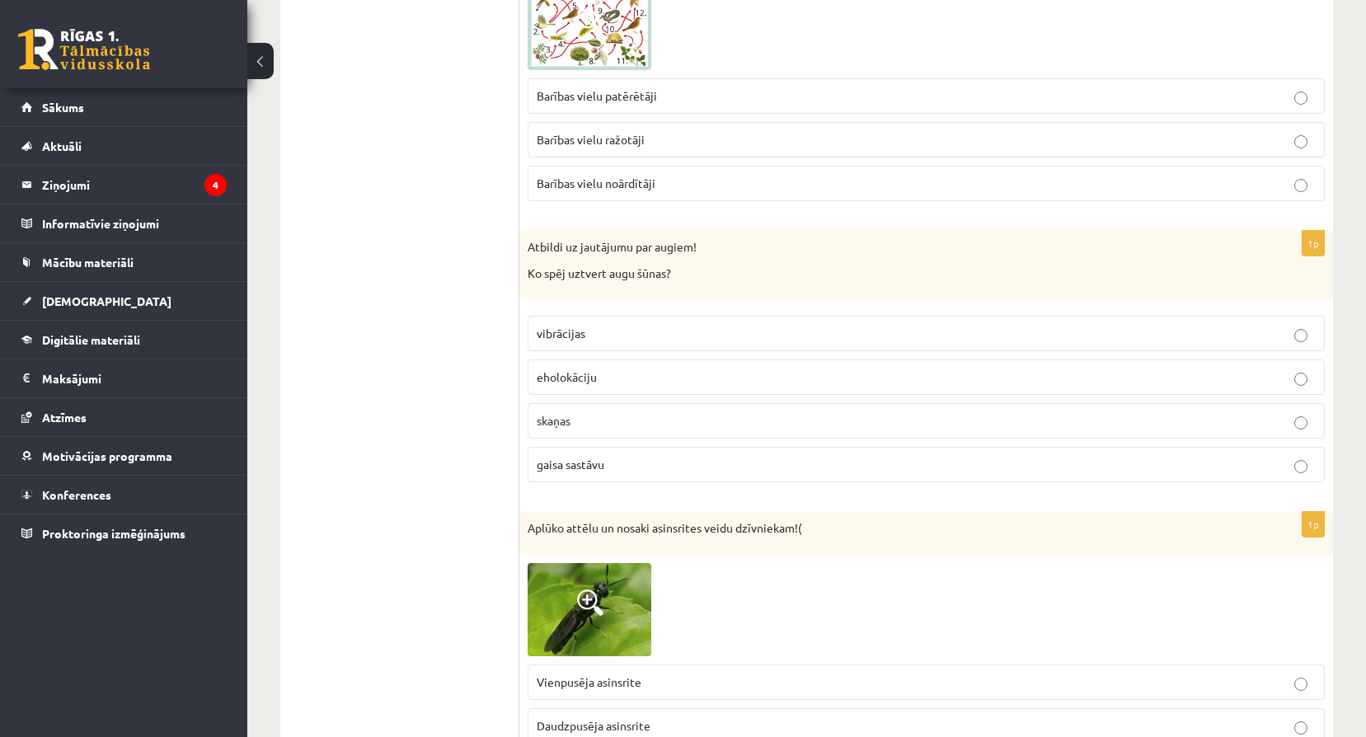
scroll to position [5055, 0]
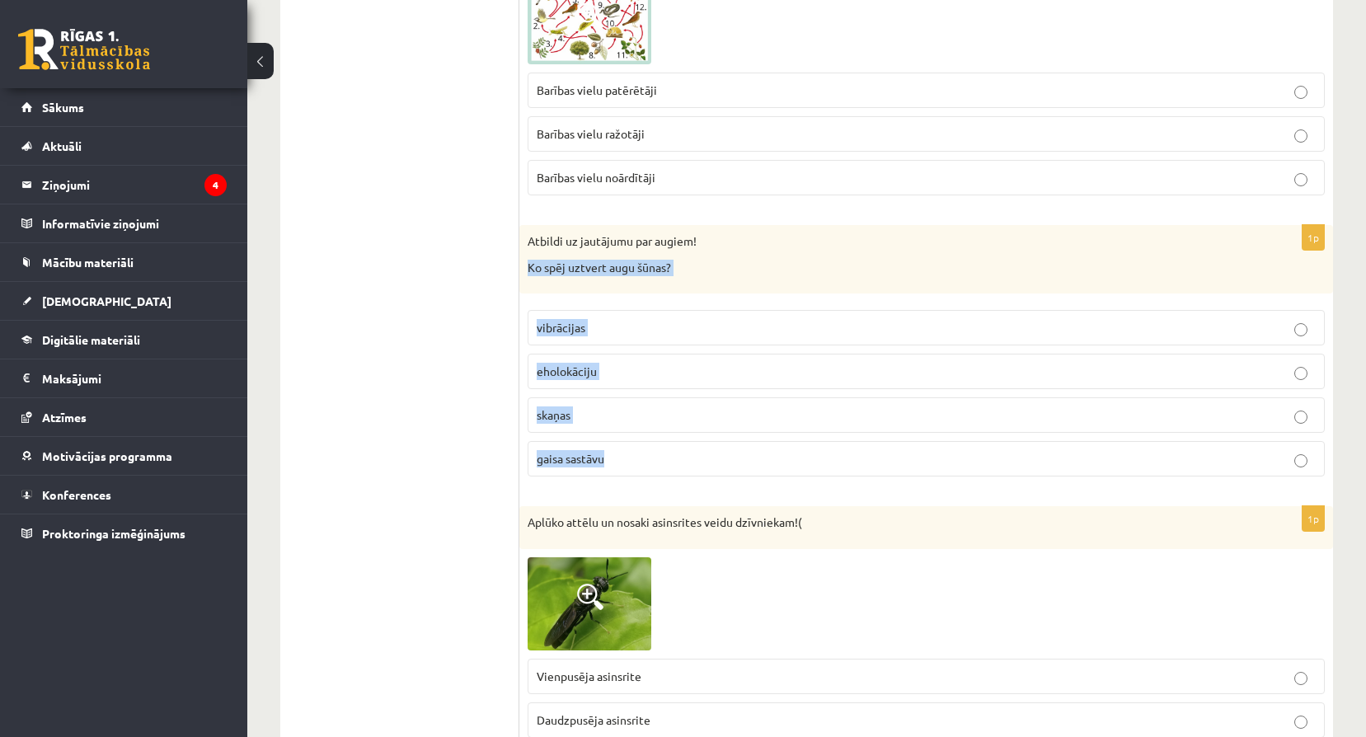
drag, startPoint x: 527, startPoint y: 265, endPoint x: 731, endPoint y: 478, distance: 295.0
click at [731, 478] on div "1p Atbildi uz jautājumu par augiem! Ko spēj uztvert augu šūnas? vibrācijas ehol…" at bounding box center [925, 357] width 813 height 265
click at [659, 464] on p "gaisa sastāvu" at bounding box center [926, 458] width 779 height 17
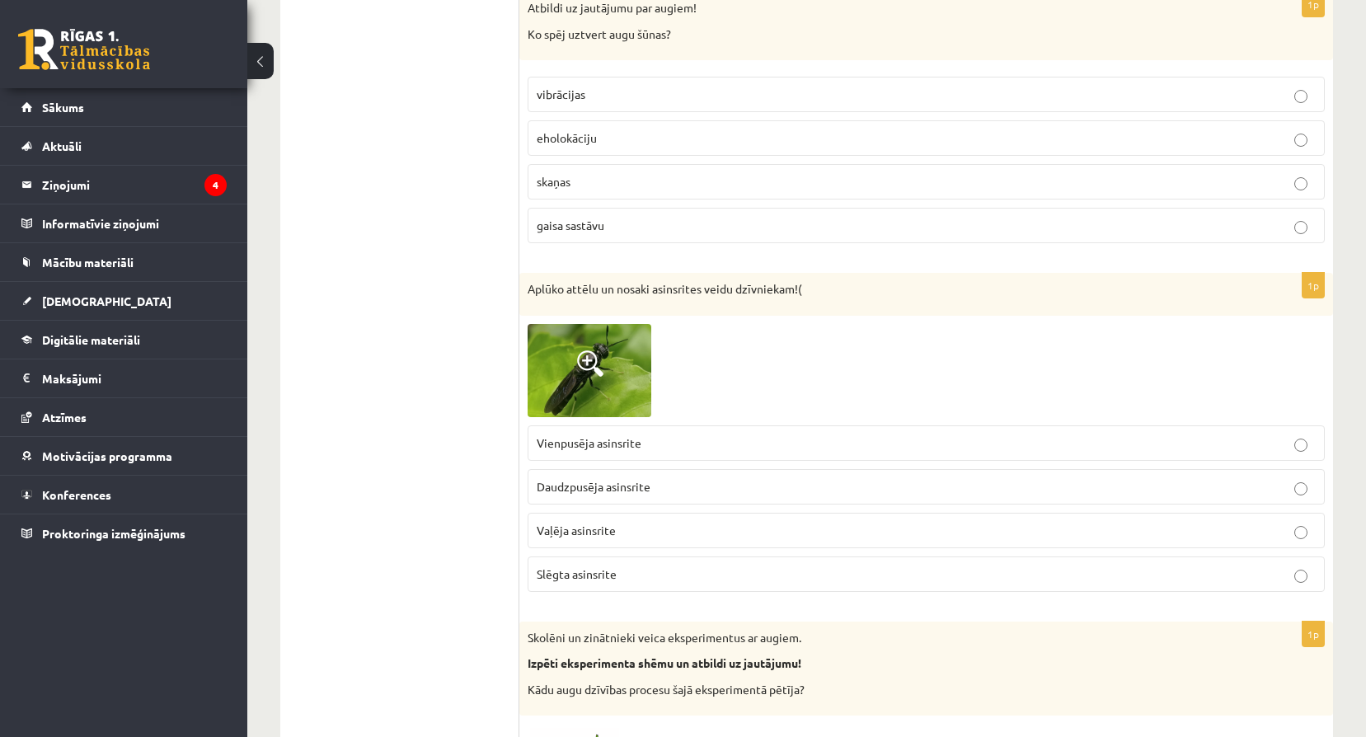
scroll to position [5302, 0]
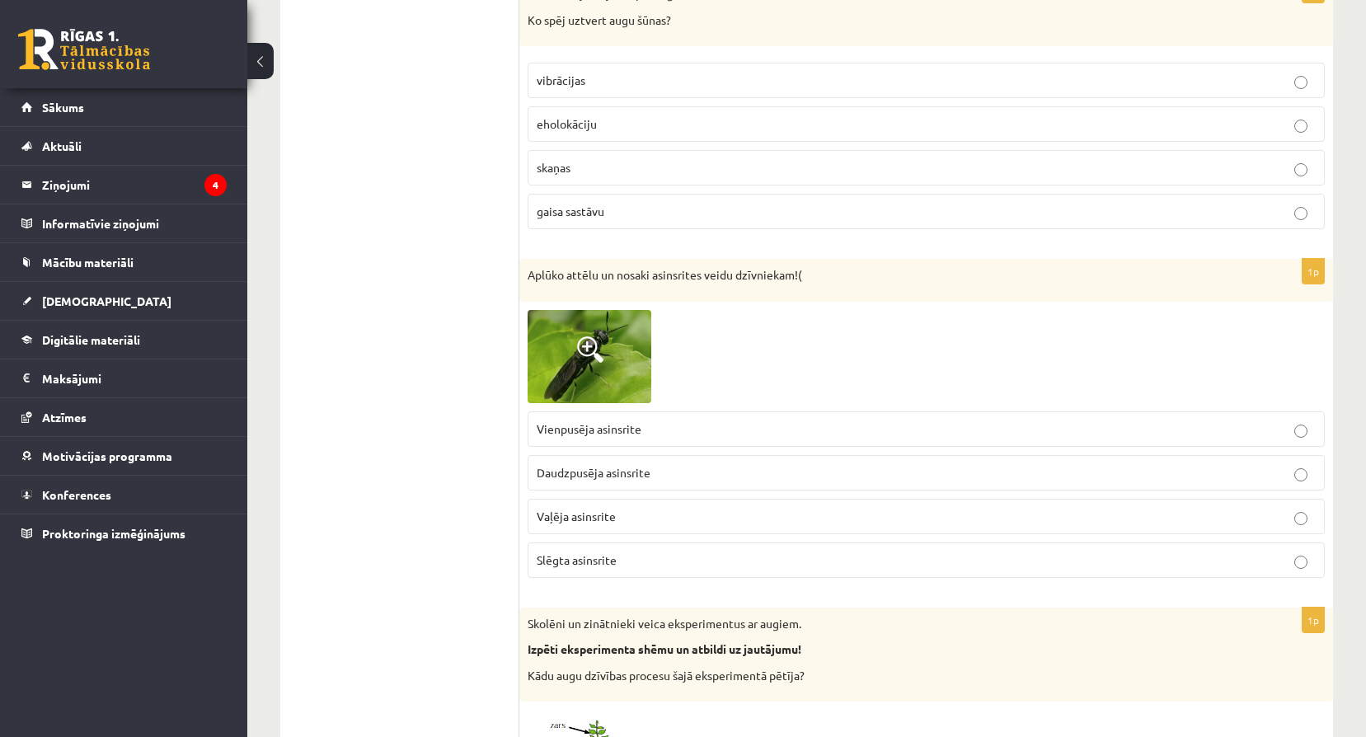
click at [620, 363] on img at bounding box center [589, 356] width 124 height 93
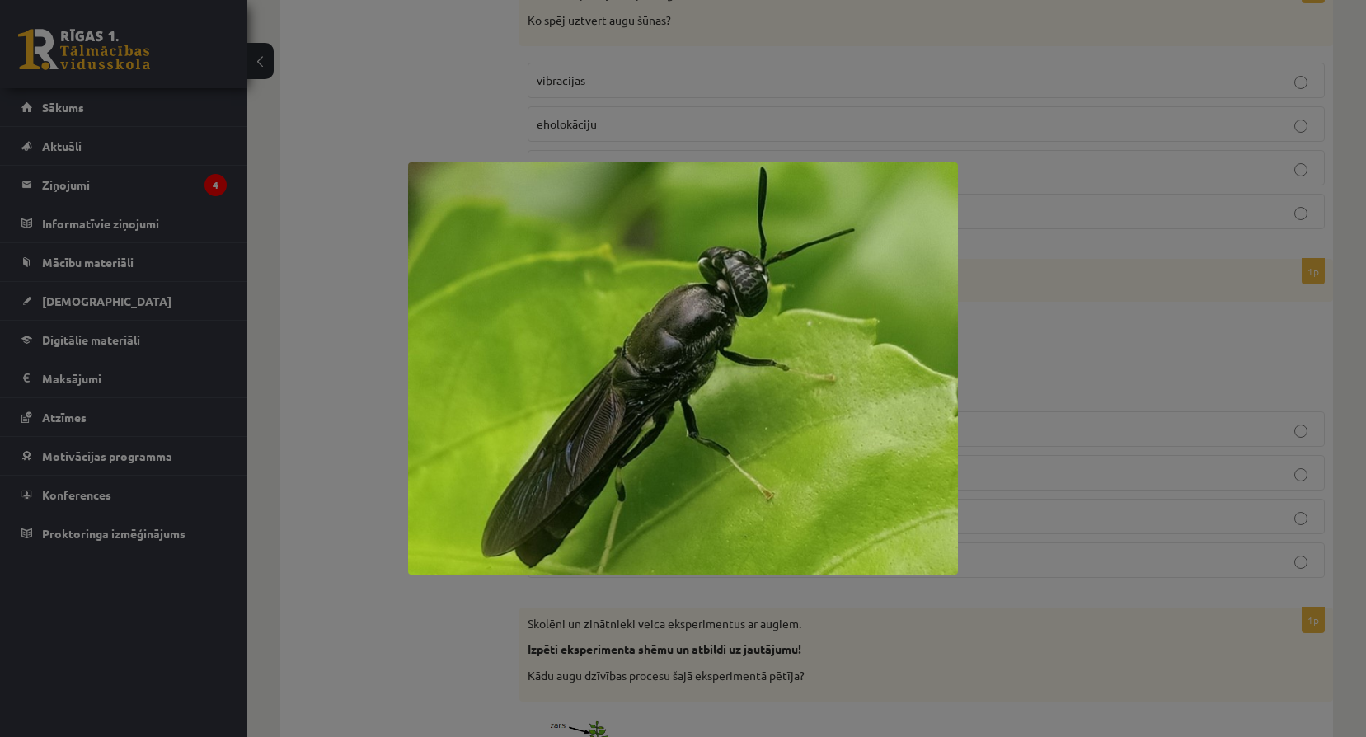
click at [1152, 377] on div at bounding box center [683, 368] width 1366 height 737
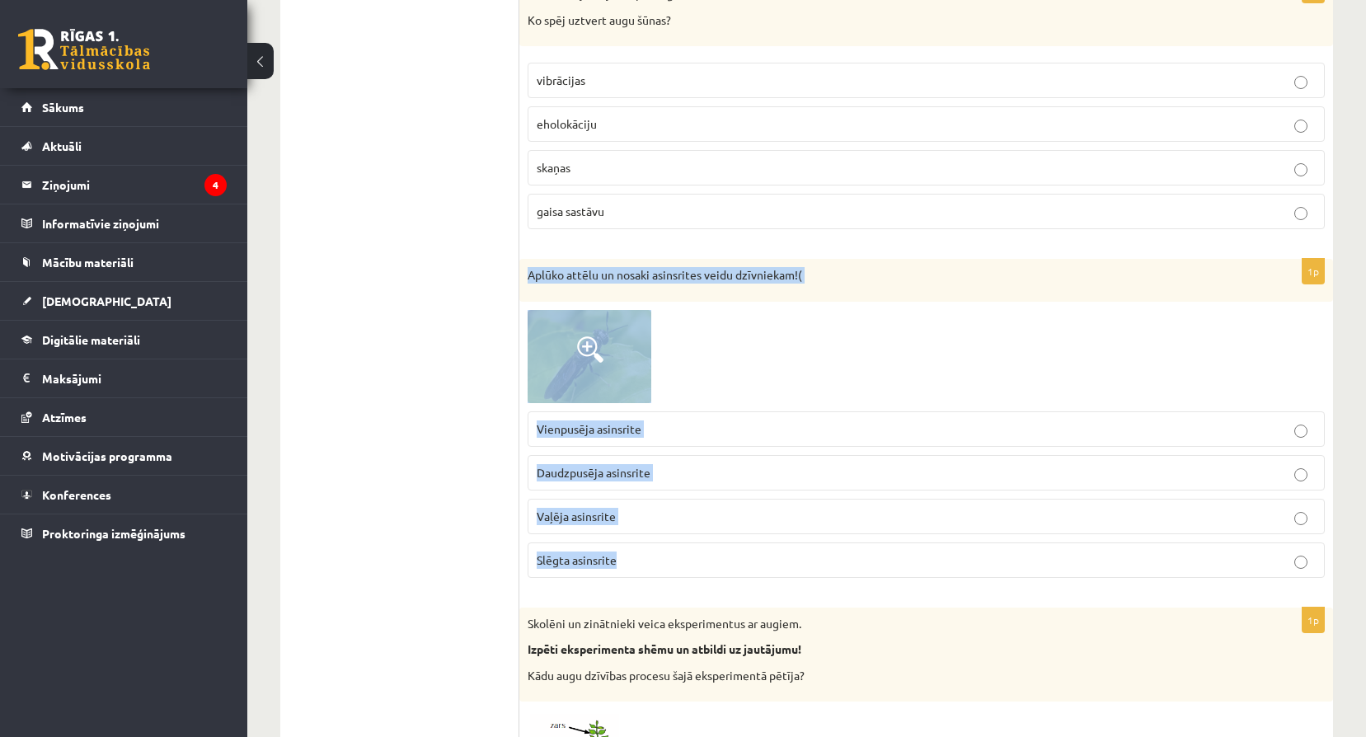
drag, startPoint x: 528, startPoint y: 273, endPoint x: 845, endPoint y: 553, distance: 422.7
click at [845, 553] on div "1p Aplūko attēlu un nosaki asinsrites veidu dzīvniekam!( Vienpusēja asinsrite D…" at bounding box center [925, 424] width 813 height 331
click at [609, 357] on img at bounding box center [589, 356] width 124 height 93
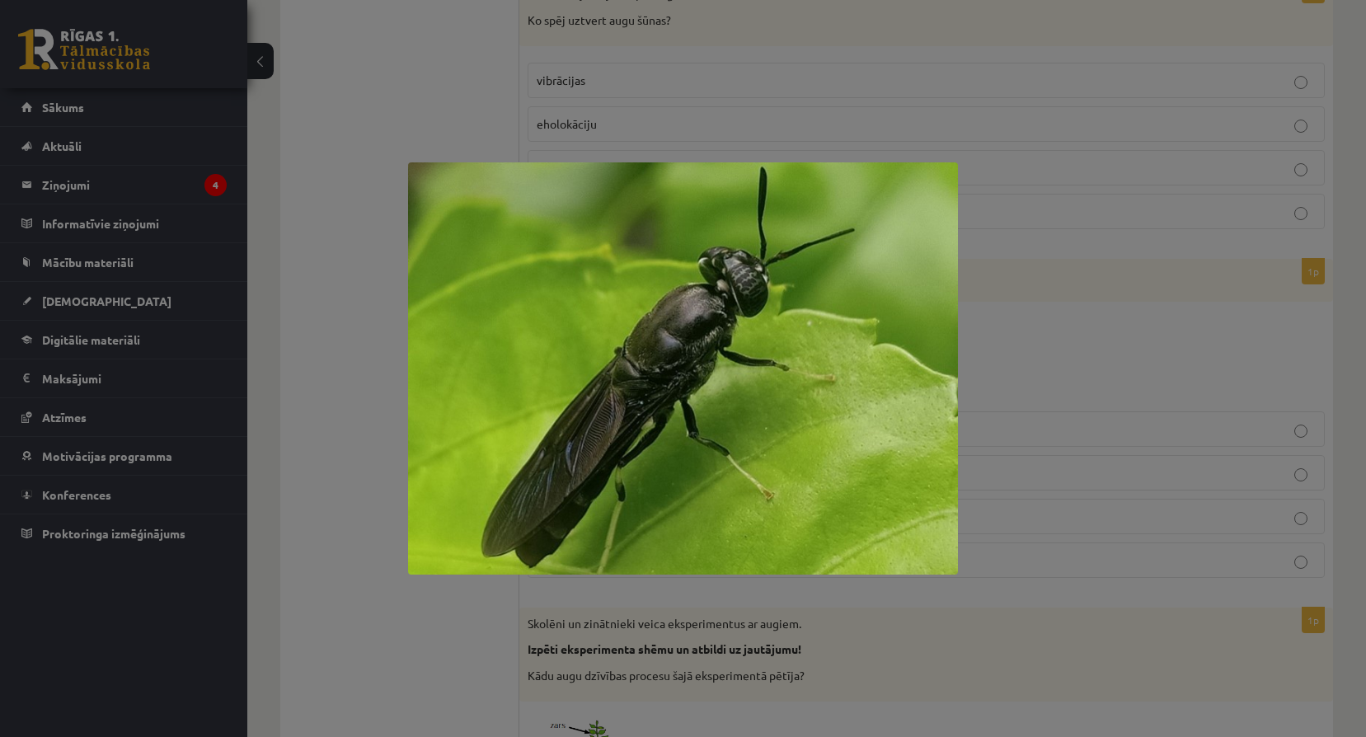
click at [1112, 144] on div at bounding box center [683, 368] width 1366 height 737
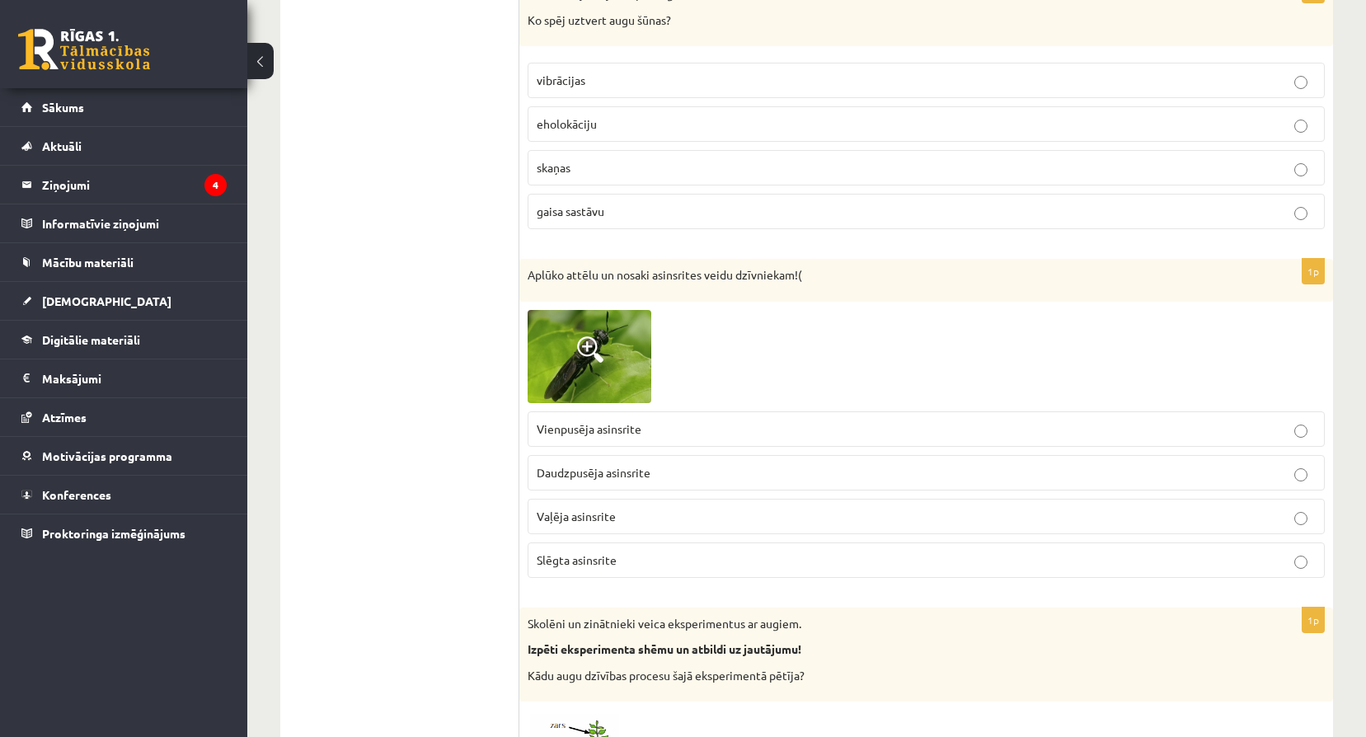
click at [626, 513] on p "Vaļēja asinsrite" at bounding box center [926, 516] width 779 height 17
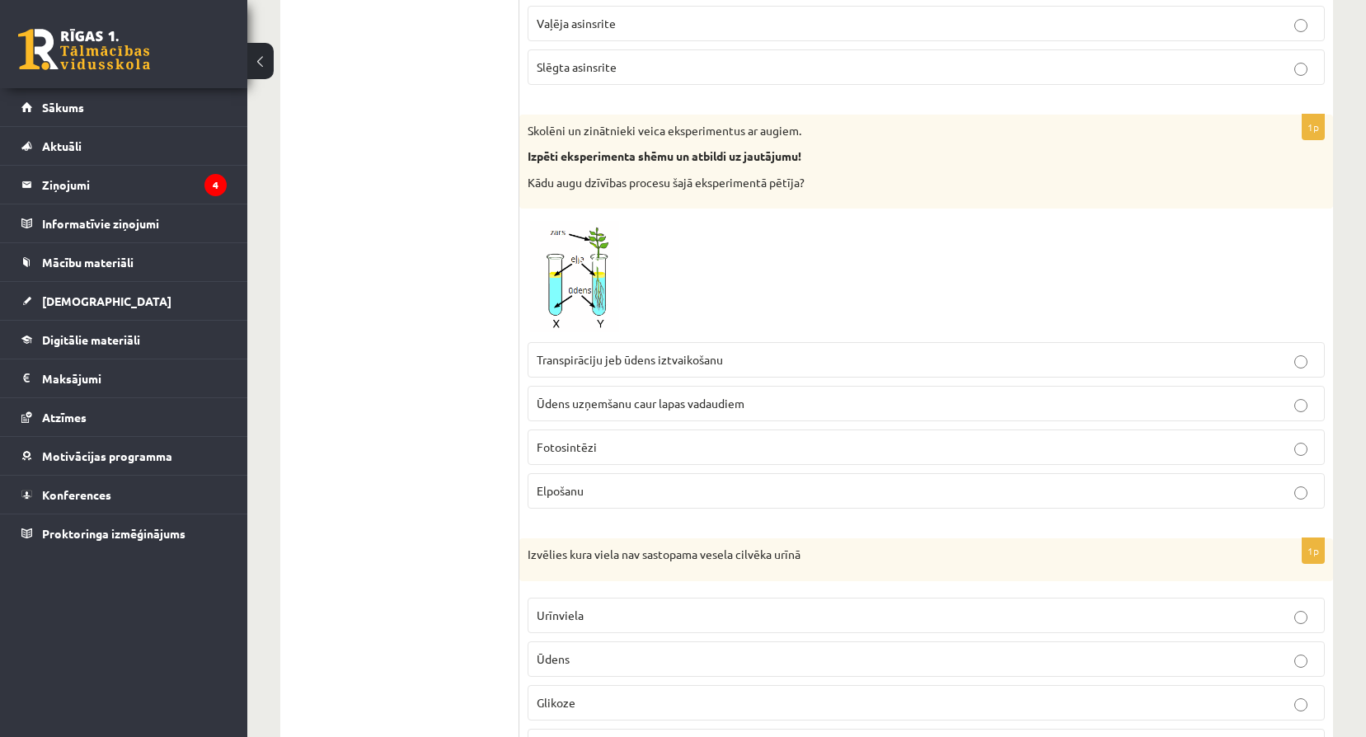
scroll to position [5797, 0]
click at [580, 292] on img at bounding box center [589, 273] width 124 height 117
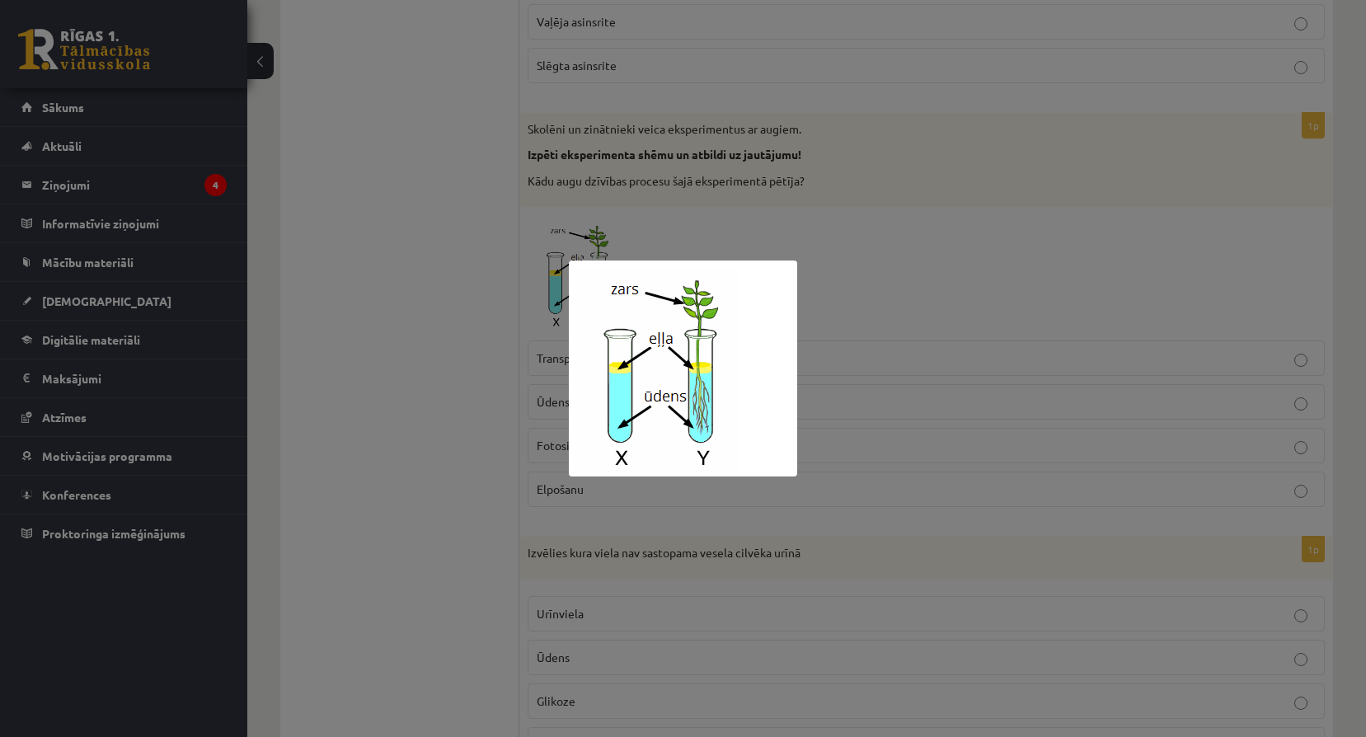
click at [1048, 395] on div at bounding box center [683, 368] width 1366 height 737
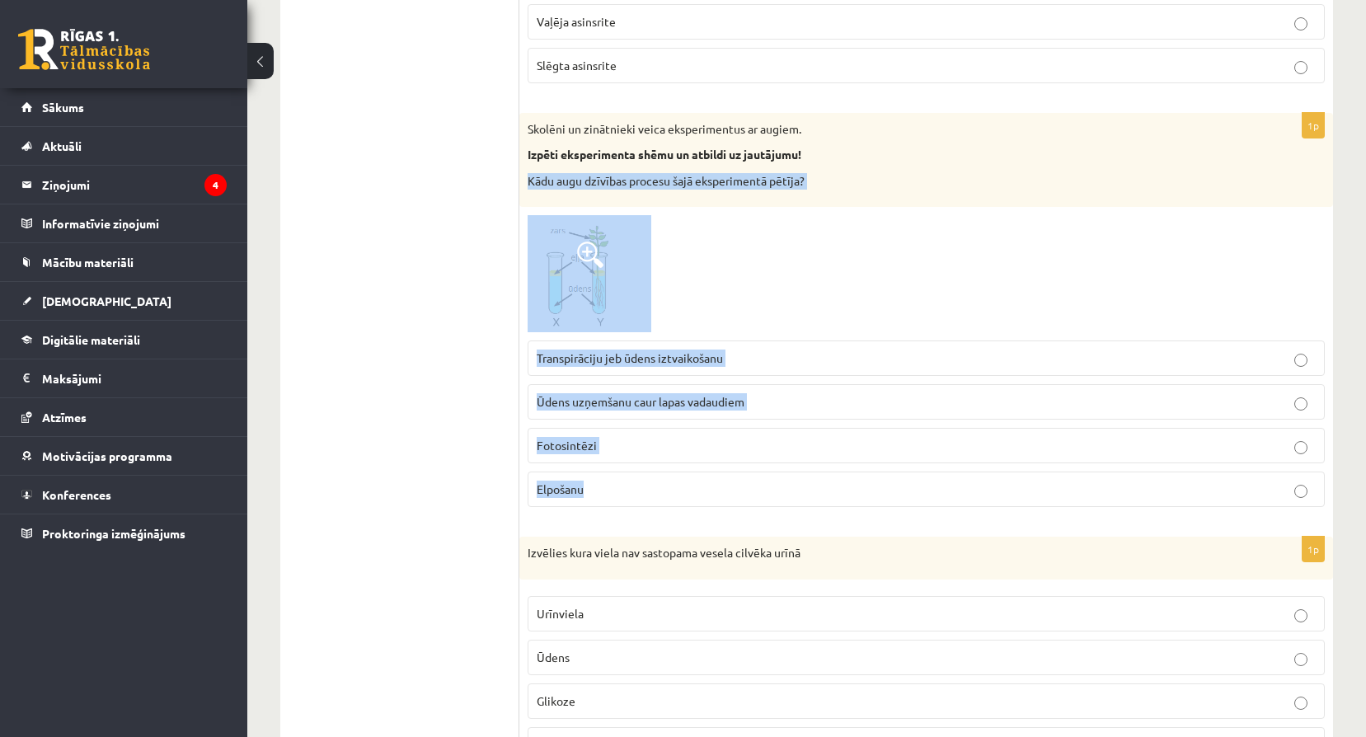
drag, startPoint x: 527, startPoint y: 178, endPoint x: 784, endPoint y: 479, distance: 395.8
click at [784, 479] on div "1p Skolēni un zinātnieki veica eksperimentus ar augiem. Izpēti eksperimenta shē…" at bounding box center [925, 317] width 813 height 408
click at [639, 447] on p "Fotosintēzi" at bounding box center [926, 445] width 779 height 17
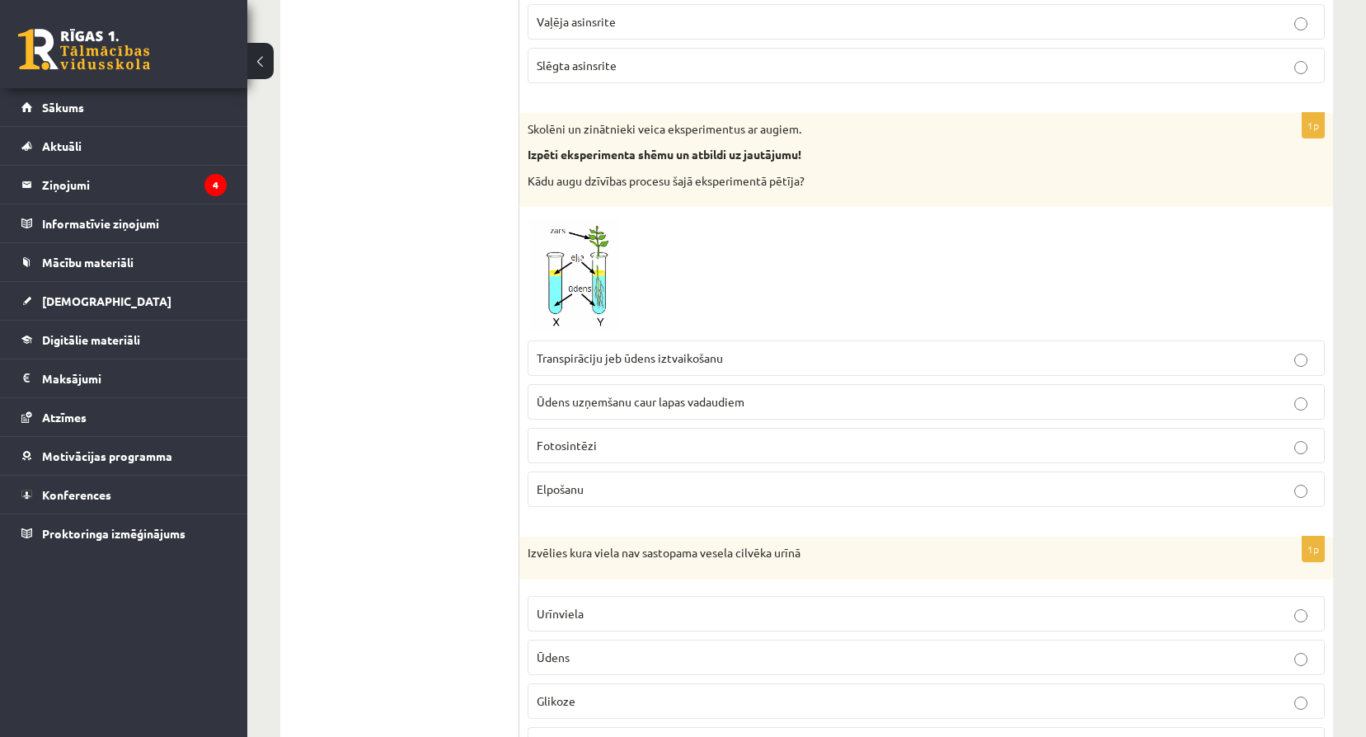
click at [671, 401] on span "Ūdens uzņemšanu caur lapas vadaudiem" at bounding box center [641, 401] width 208 height 15
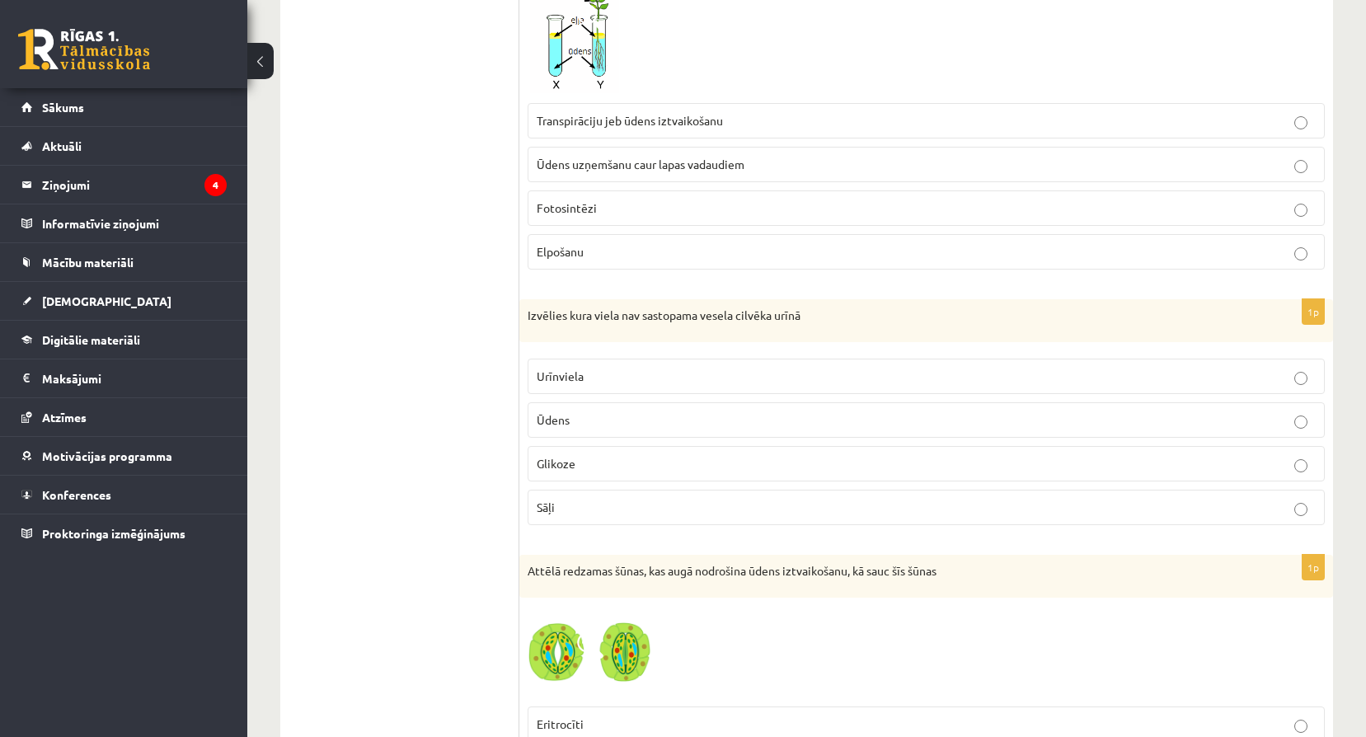
scroll to position [6126, 0]
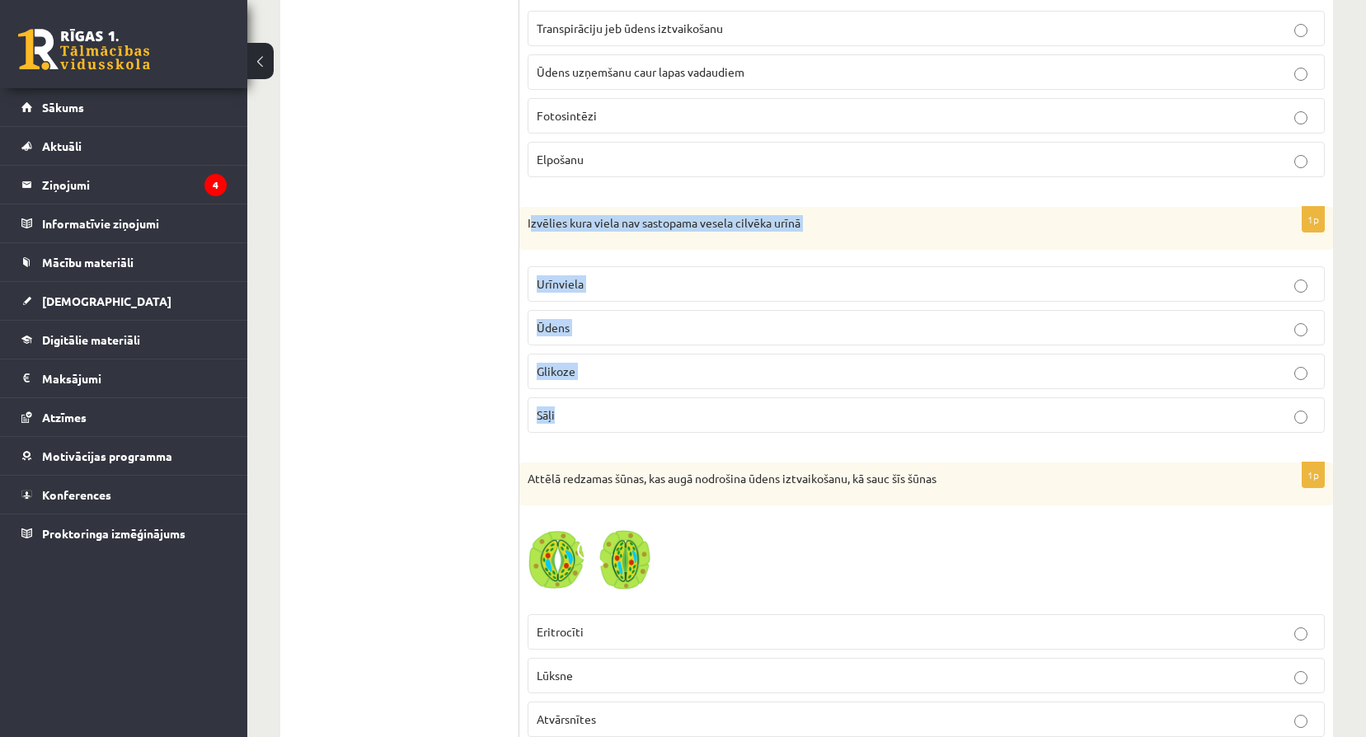
drag, startPoint x: 530, startPoint y: 222, endPoint x: 830, endPoint y: 424, distance: 361.6
click at [830, 424] on div "1p Izvēlies kura viela nav sastopama vesela cilvēka urīnā Urīnviela Ūdens Gliko…" at bounding box center [925, 326] width 813 height 239
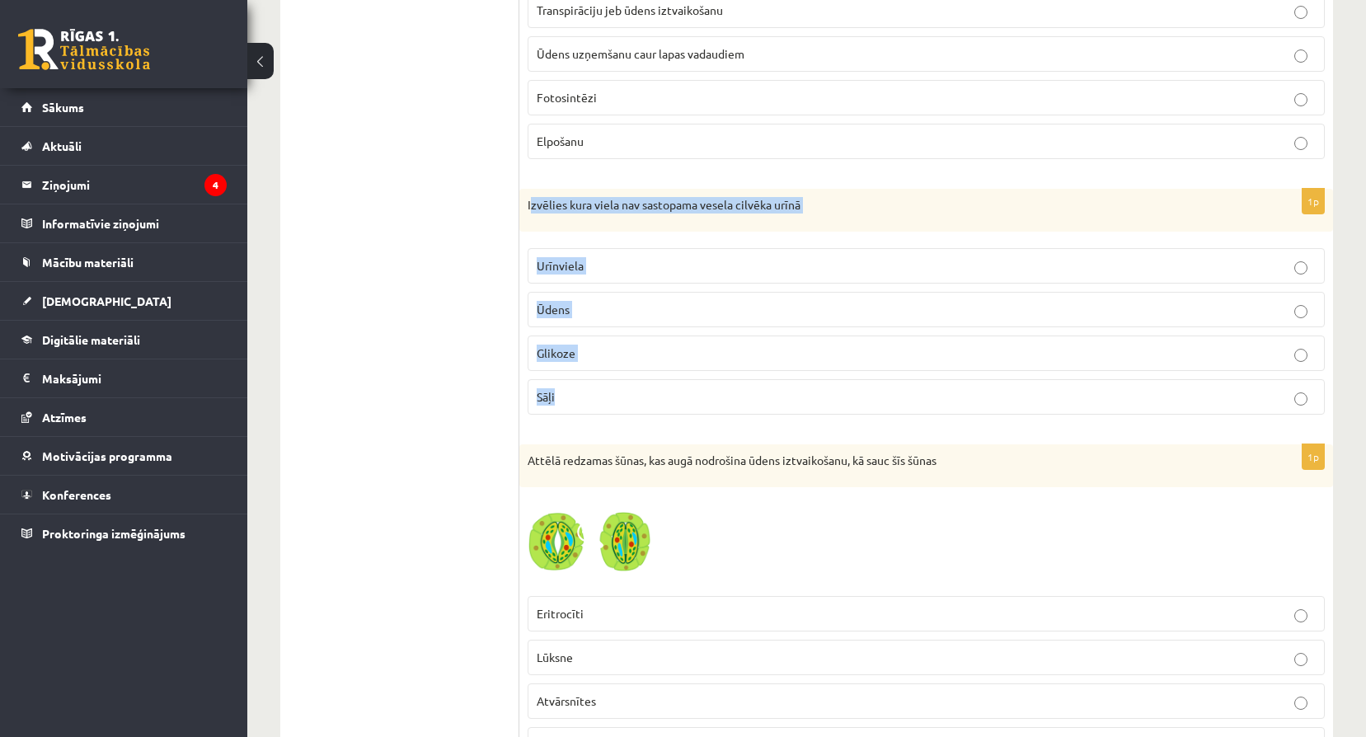
scroll to position [6154, 0]
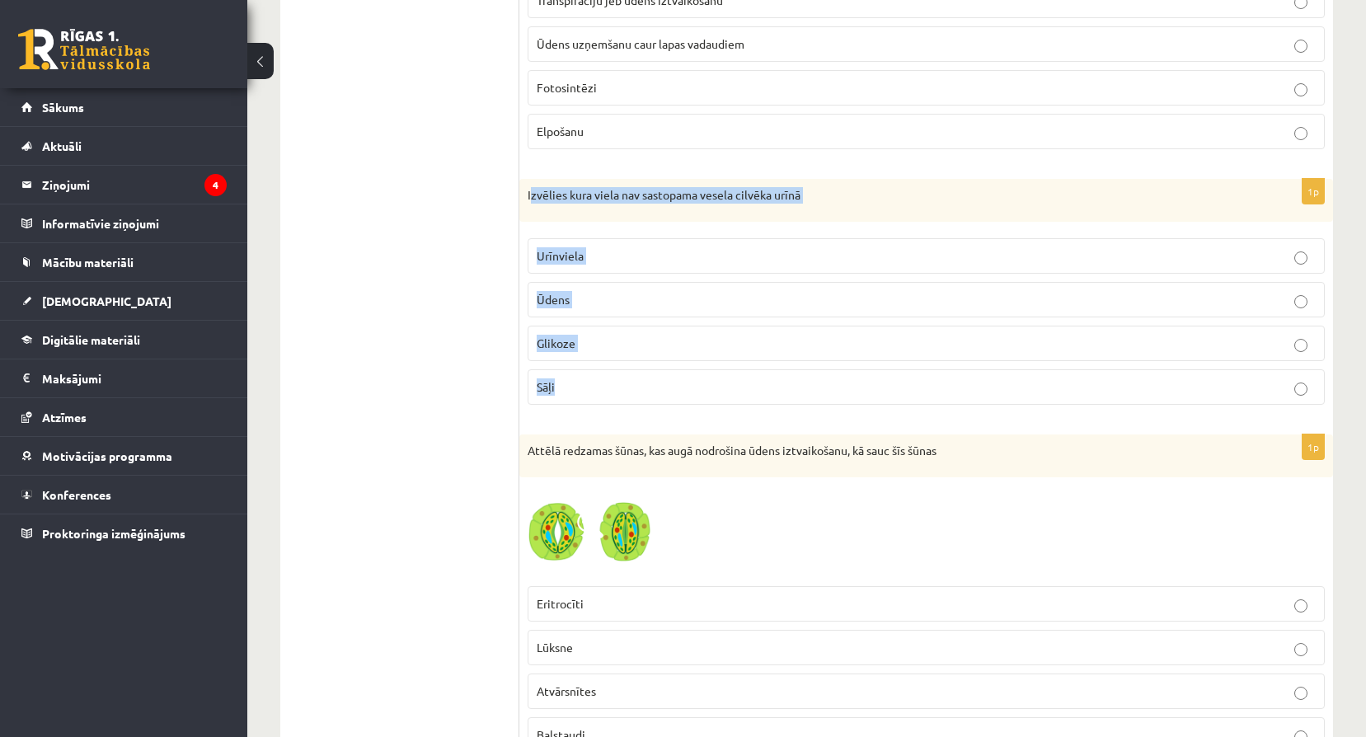
click at [680, 340] on p "Glikoze" at bounding box center [926, 343] width 779 height 17
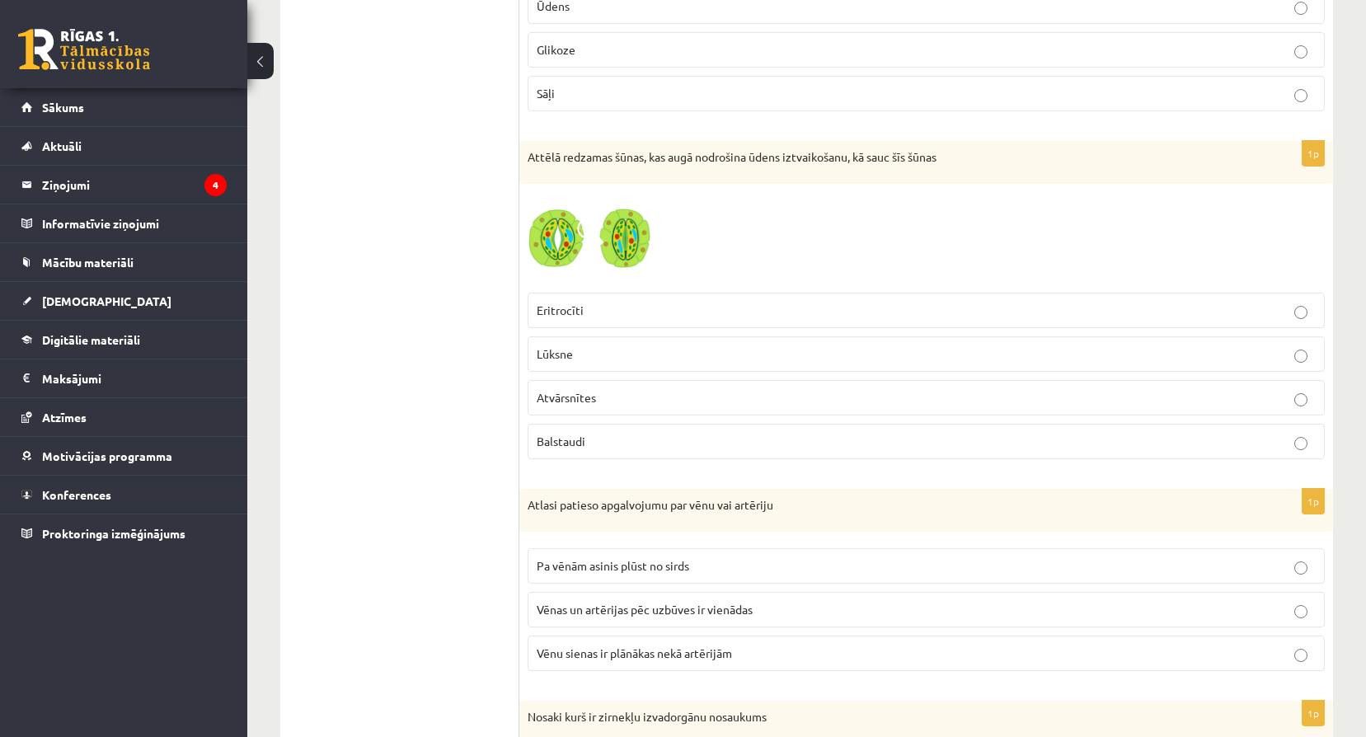
scroll to position [6456, 0]
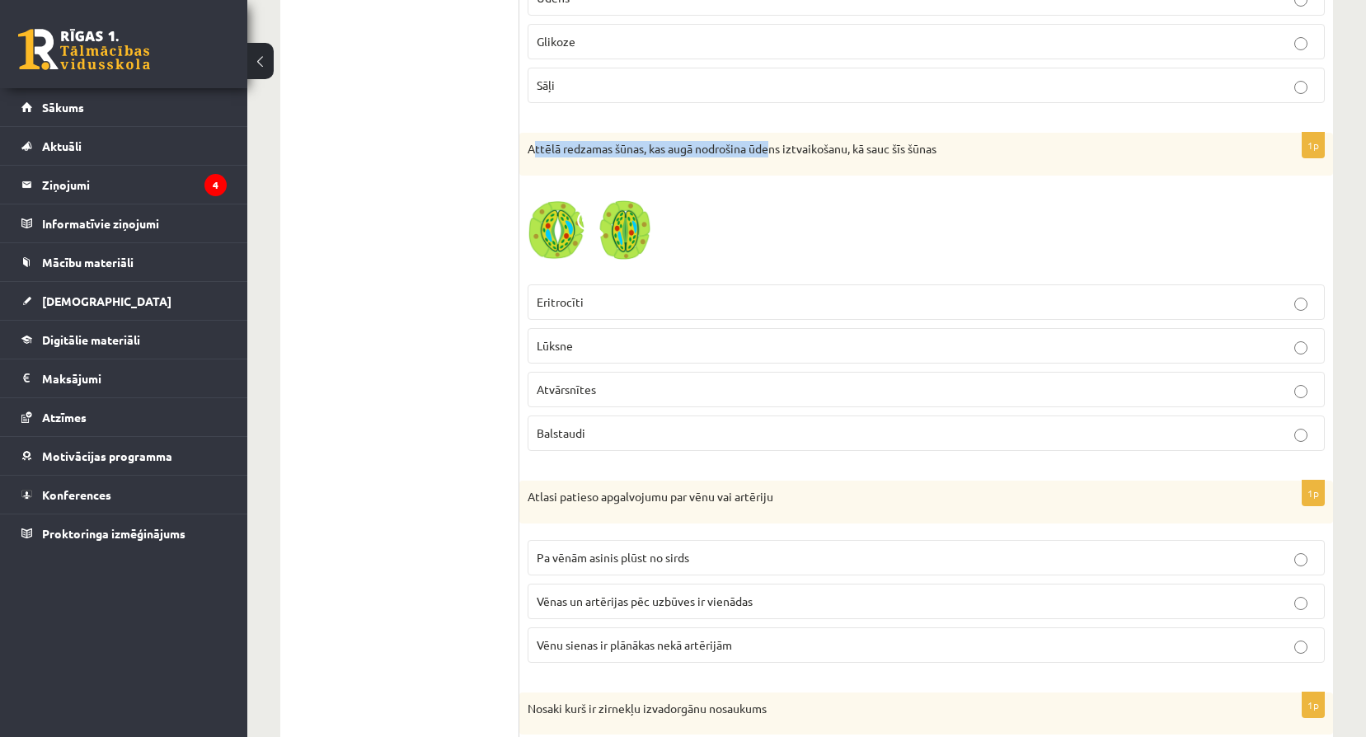
drag, startPoint x: 536, startPoint y: 143, endPoint x: 773, endPoint y: 156, distance: 237.7
click at [773, 156] on p "Attēlā redzamas šūnas, kas augā nodrošina ūdens iztvaikošanu, kā sauc šīs šūnas" at bounding box center [884, 149] width 715 height 16
drag, startPoint x: 773, startPoint y: 156, endPoint x: 494, endPoint y: 173, distance: 279.9
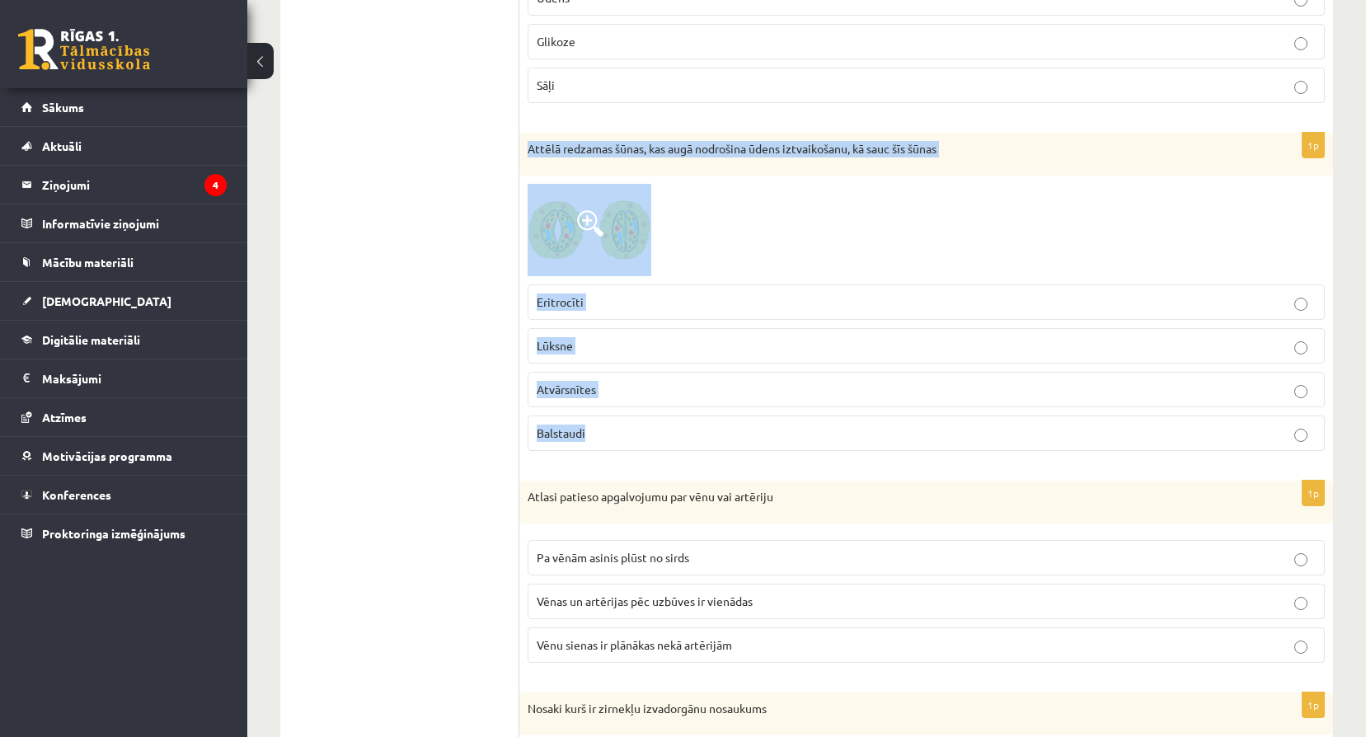
drag, startPoint x: 528, startPoint y: 149, endPoint x: 979, endPoint y: 414, distance: 522.7
click at [979, 414] on div "1p Attēlā redzamas šūnas, kas augā nodrošina ūdens iztvaikošanu, kā sauc šīs šū…" at bounding box center [925, 298] width 813 height 331
click at [607, 245] on img at bounding box center [589, 230] width 124 height 93
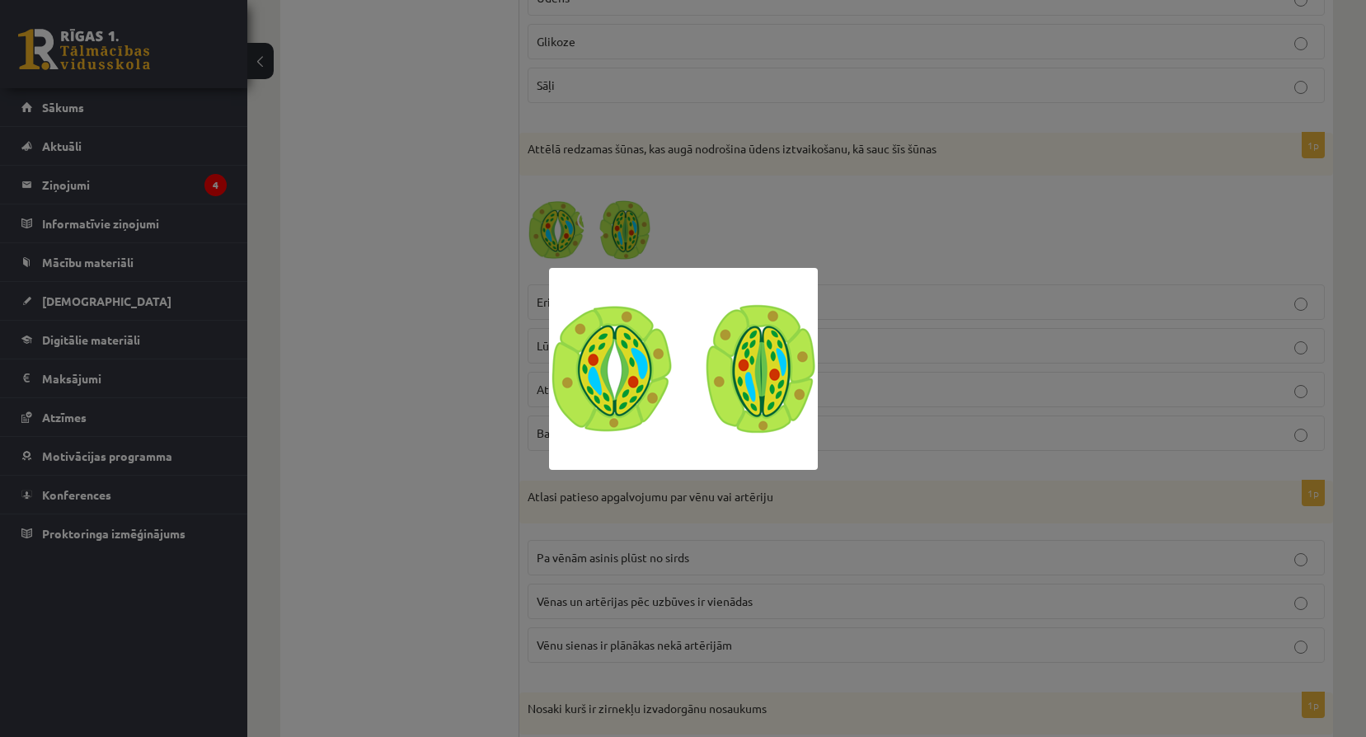
click at [1166, 289] on div at bounding box center [683, 368] width 1366 height 737
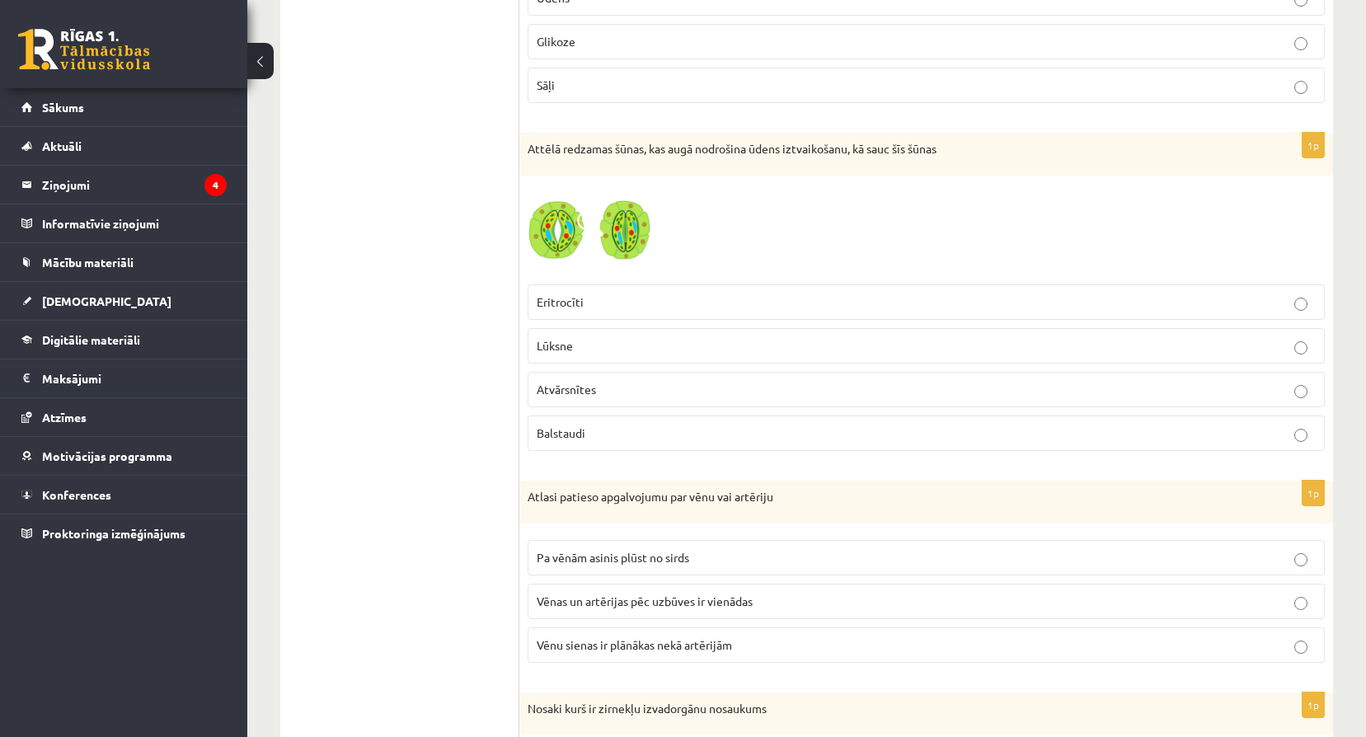
click at [633, 380] on label "Atvārsnītes" at bounding box center [925, 389] width 797 height 35
drag, startPoint x: 534, startPoint y: 388, endPoint x: 652, endPoint y: 398, distance: 118.3
click at [652, 398] on label "Atvārsnītes" at bounding box center [925, 389] width 797 height 35
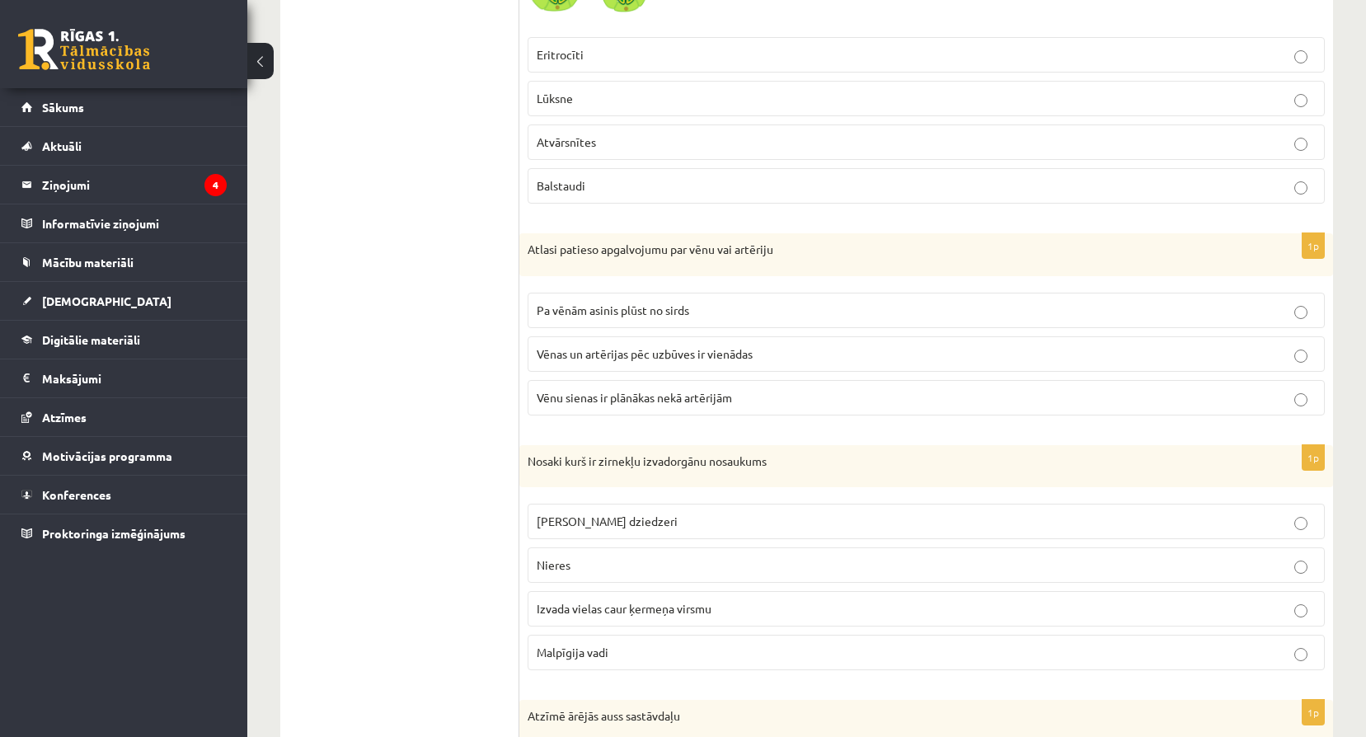
scroll to position [6759, 0]
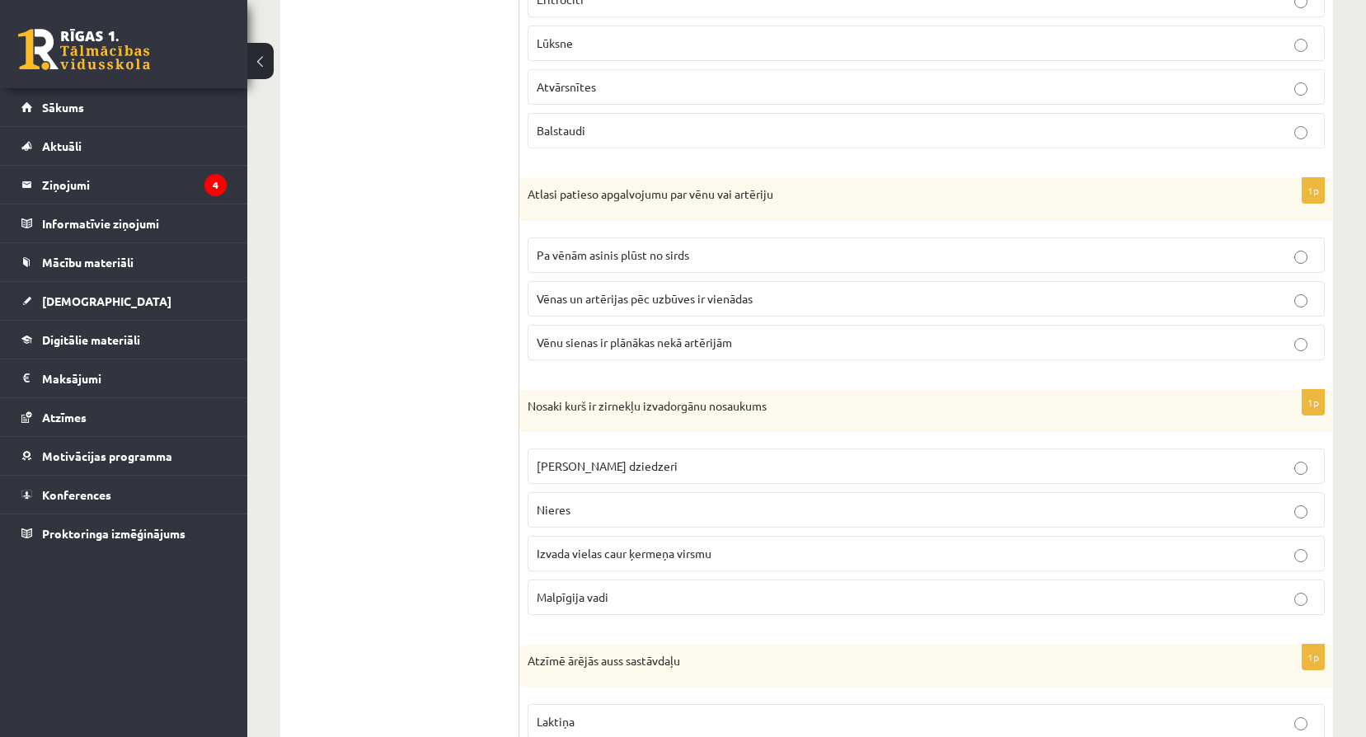
click at [529, 191] on div "Atlasi patieso apgalvojumu par vēnu vai artēriju" at bounding box center [925, 199] width 813 height 43
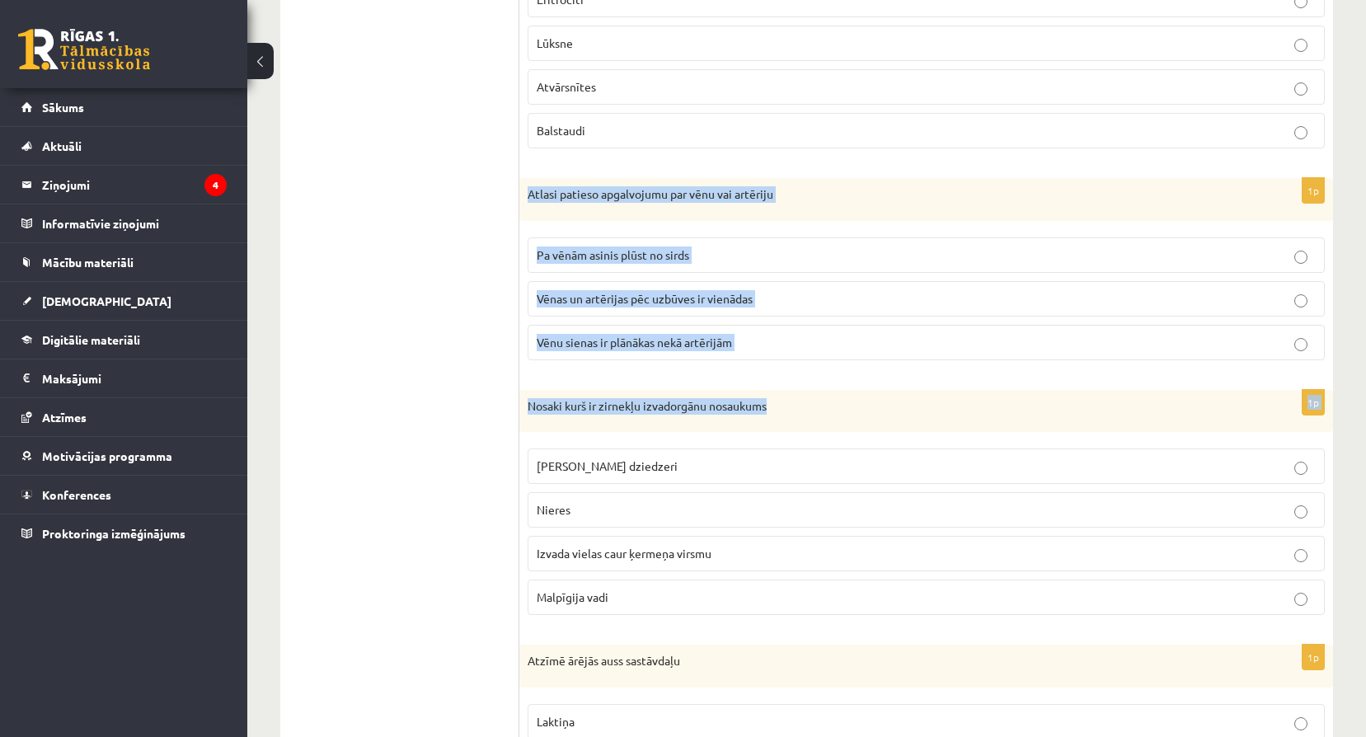
drag, startPoint x: 528, startPoint y: 191, endPoint x: 883, endPoint y: 388, distance: 405.5
drag, startPoint x: 883, startPoint y: 388, endPoint x: 796, endPoint y: 349, distance: 94.8
click at [828, 361] on fieldset "Pa vēnām asinis plūst no sirds Vēnas un artērijas pēc uzbūves ir vienādas Vēnu …" at bounding box center [925, 297] width 797 height 136
drag, startPoint x: 527, startPoint y: 192, endPoint x: 746, endPoint y: 347, distance: 268.5
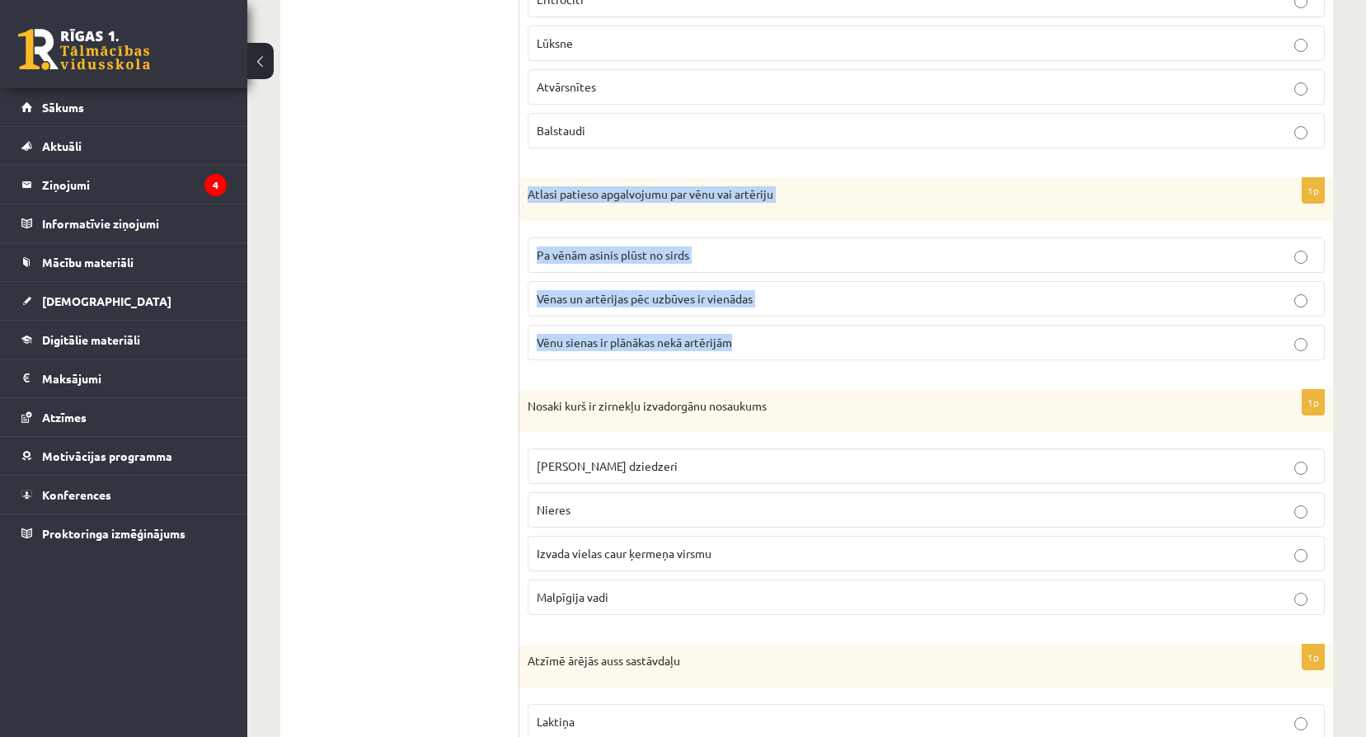
click at [746, 347] on div "1p Atlasi patieso apgalvojumu par vēnu vai artēriju Pa vēnām asinis plūst no si…" at bounding box center [925, 275] width 813 height 195
click at [834, 340] on p "Vēnu sienas ir plānākas nekā artērijām" at bounding box center [926, 342] width 779 height 17
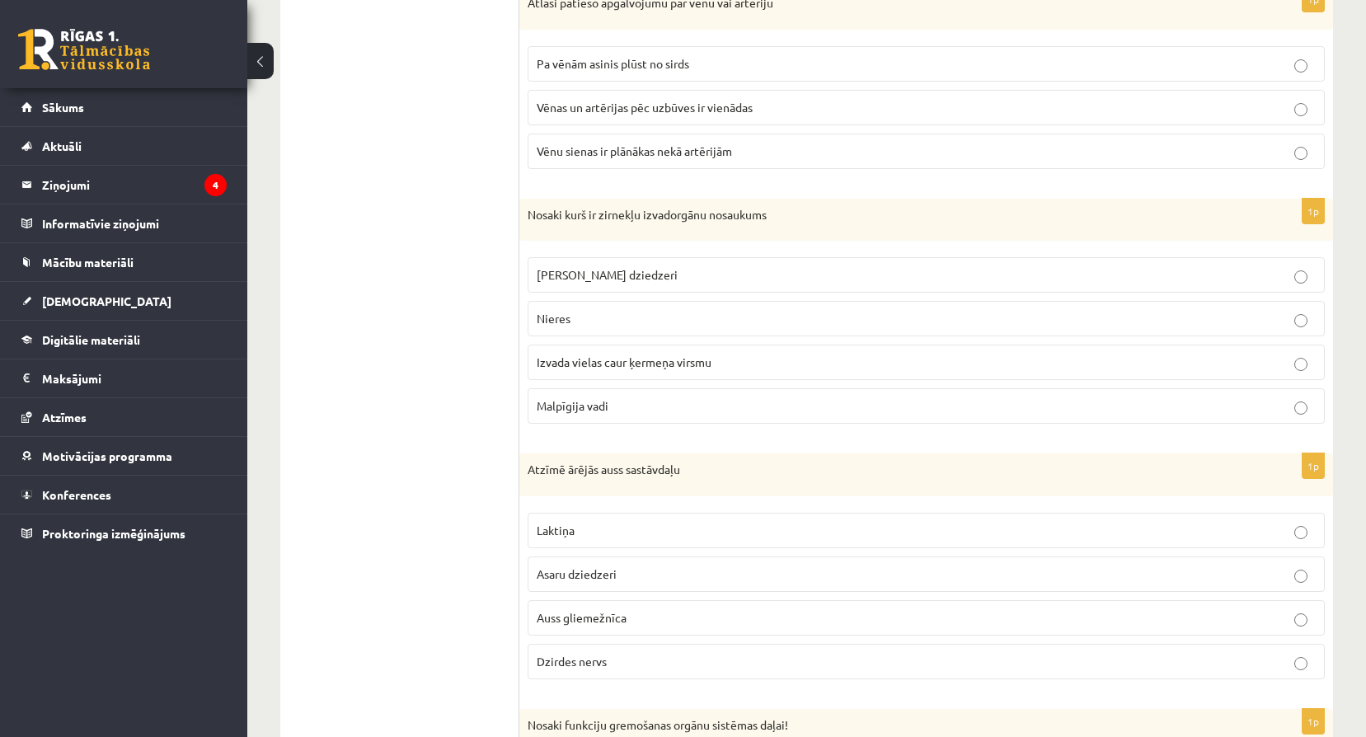
scroll to position [6951, 0]
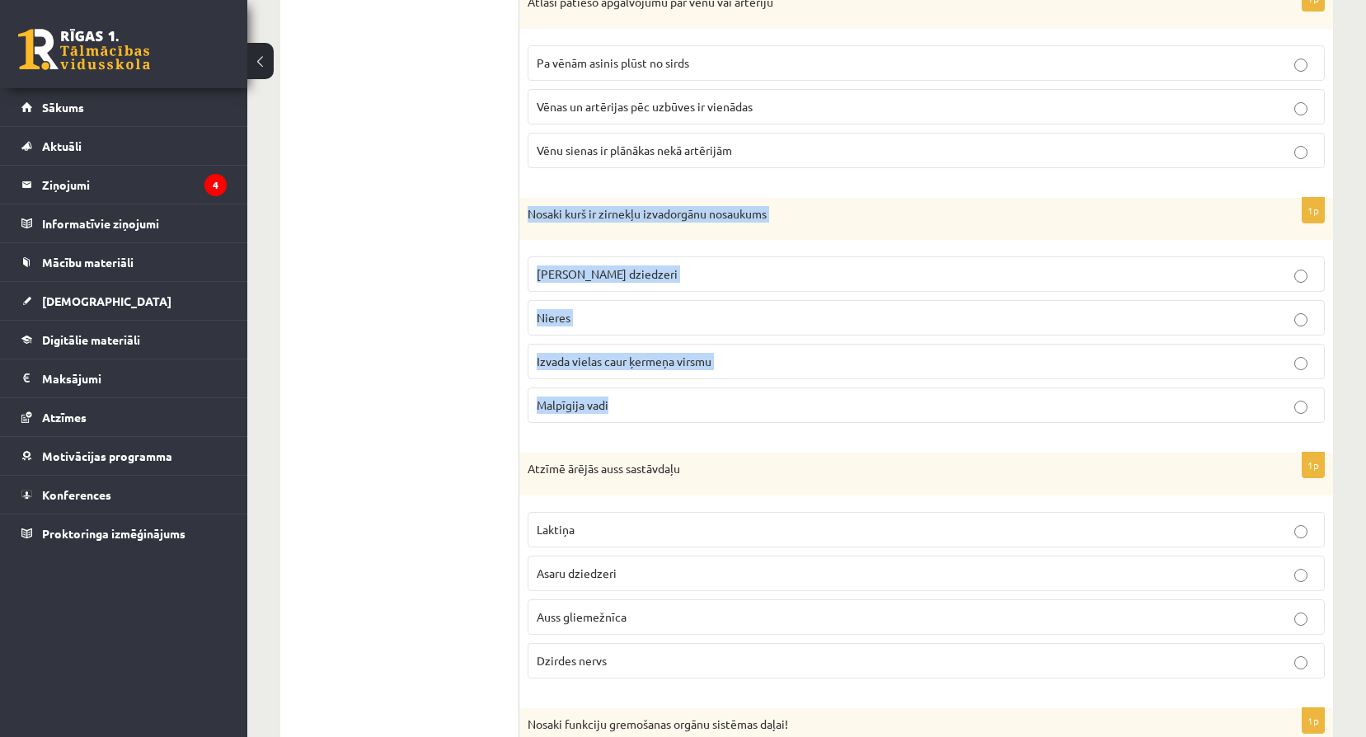
drag, startPoint x: 526, startPoint y: 213, endPoint x: 849, endPoint y: 423, distance: 385.4
click at [849, 423] on div "1p Nosaki kurš ir zirnekļu izvadorgānu nosaukums Zaļie dziedzeri Nieres Izvada …" at bounding box center [925, 317] width 813 height 239
click at [674, 406] on p "Malpīgija vadi" at bounding box center [926, 404] width 779 height 17
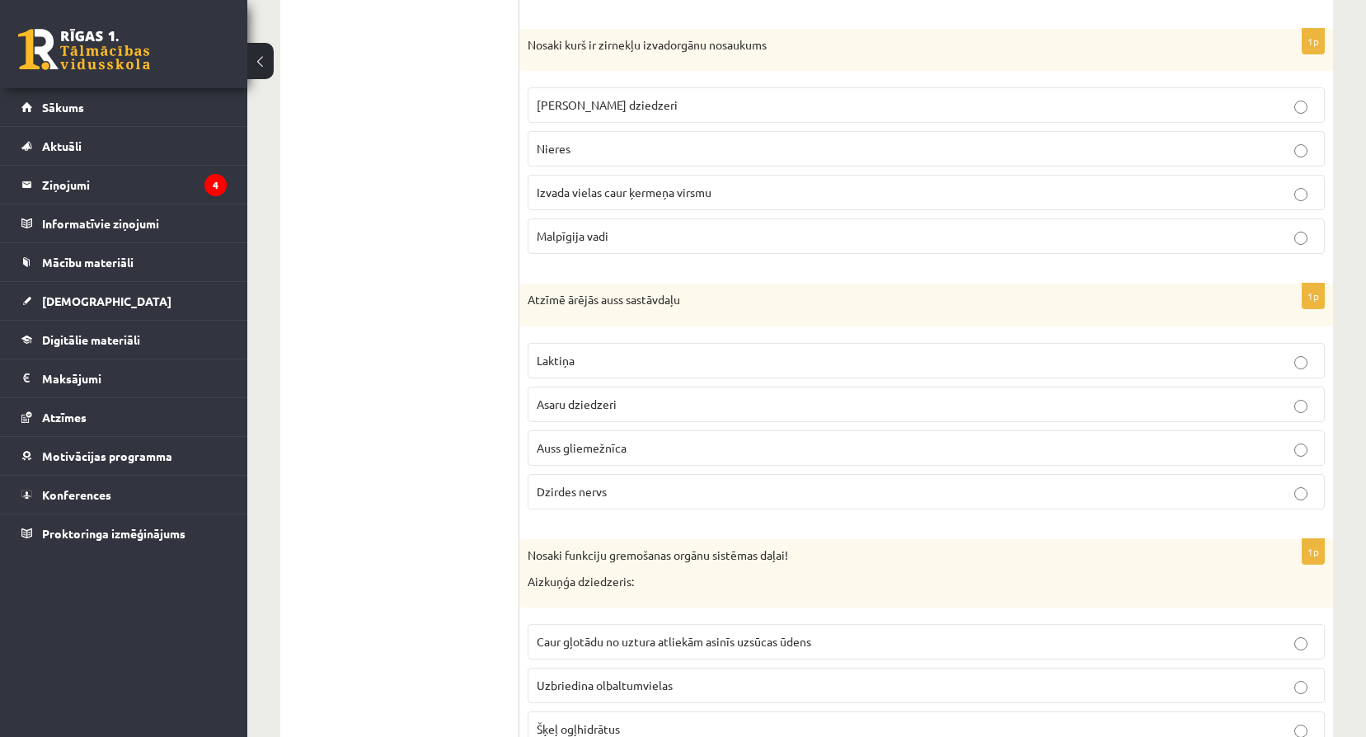
scroll to position [7143, 0]
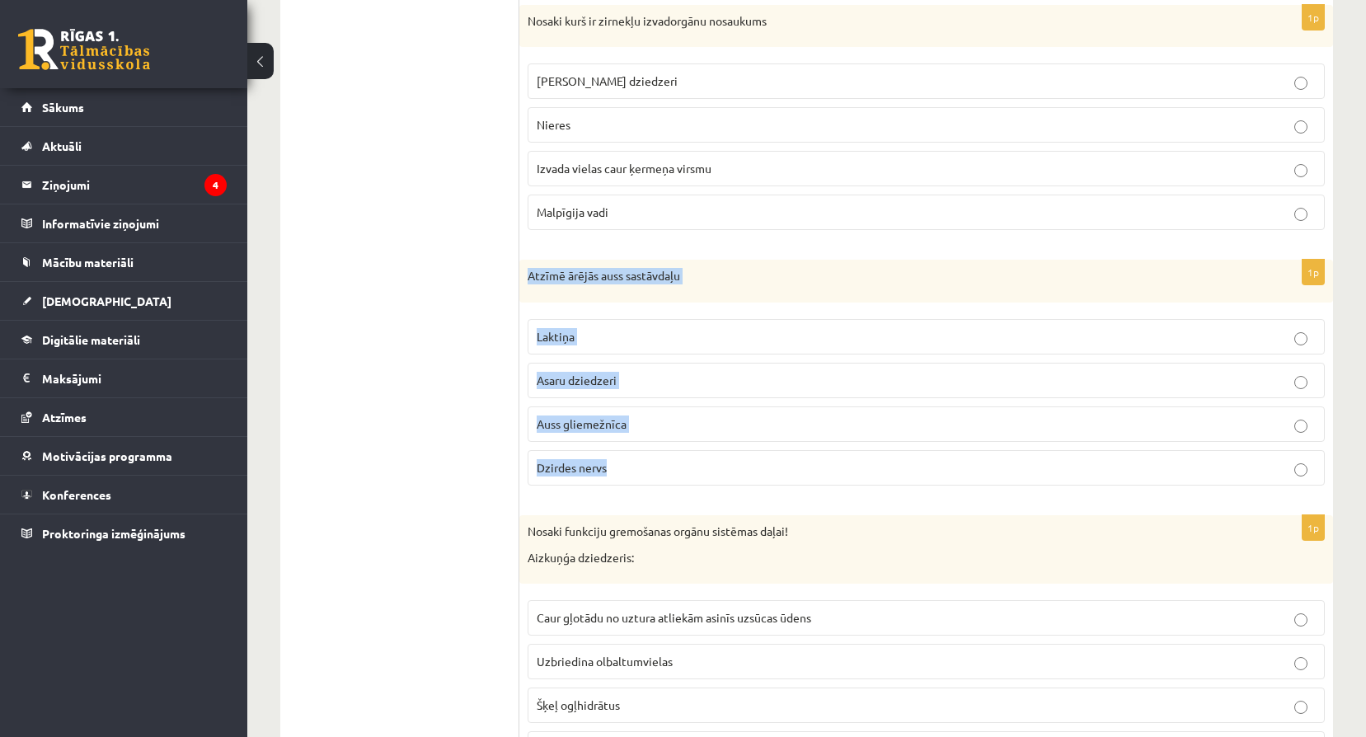
drag, startPoint x: 527, startPoint y: 270, endPoint x: 805, endPoint y: 469, distance: 342.6
click at [805, 469] on div "1p Atzīmē ārējās auss sastāvdaļu Laktiņa Asaru dziedzeri Auss gliemežnīca Dzird…" at bounding box center [925, 379] width 813 height 239
click at [626, 427] on p "Auss gliemežnīca" at bounding box center [926, 423] width 779 height 17
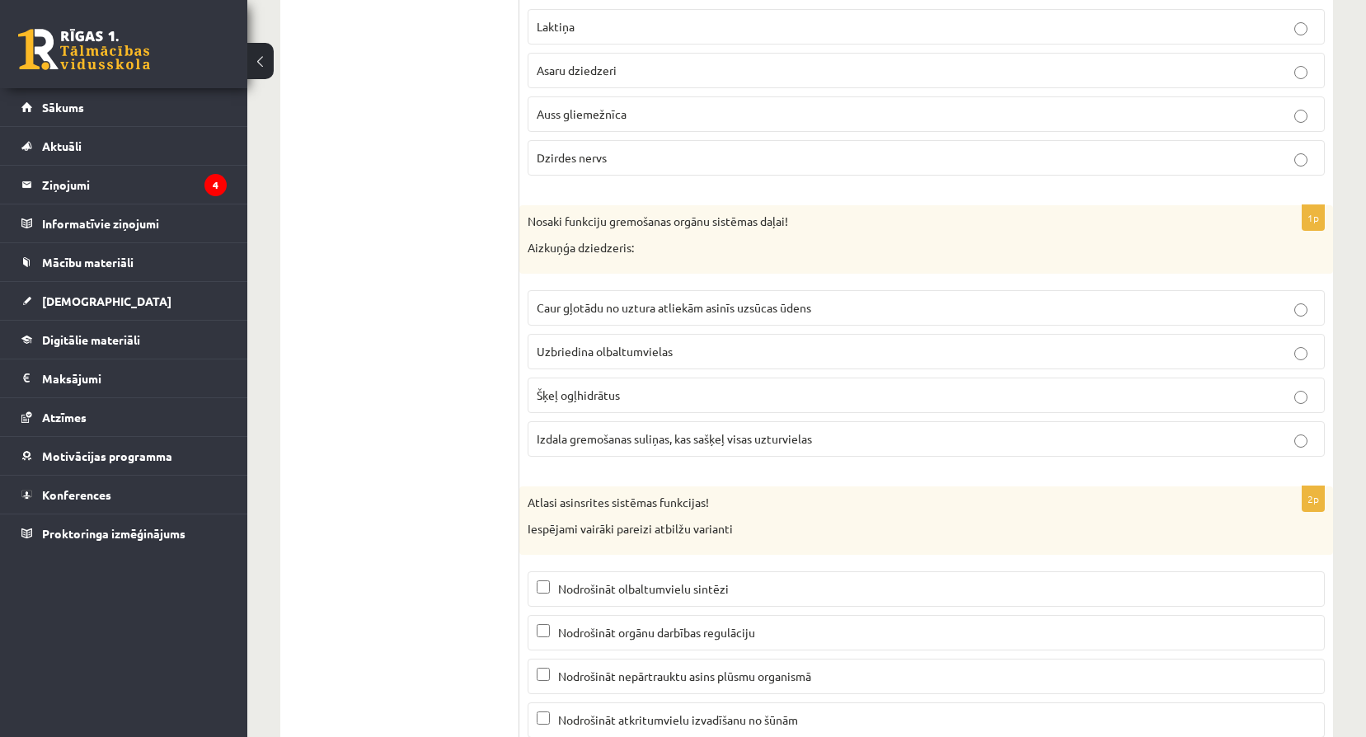
scroll to position [7500, 0]
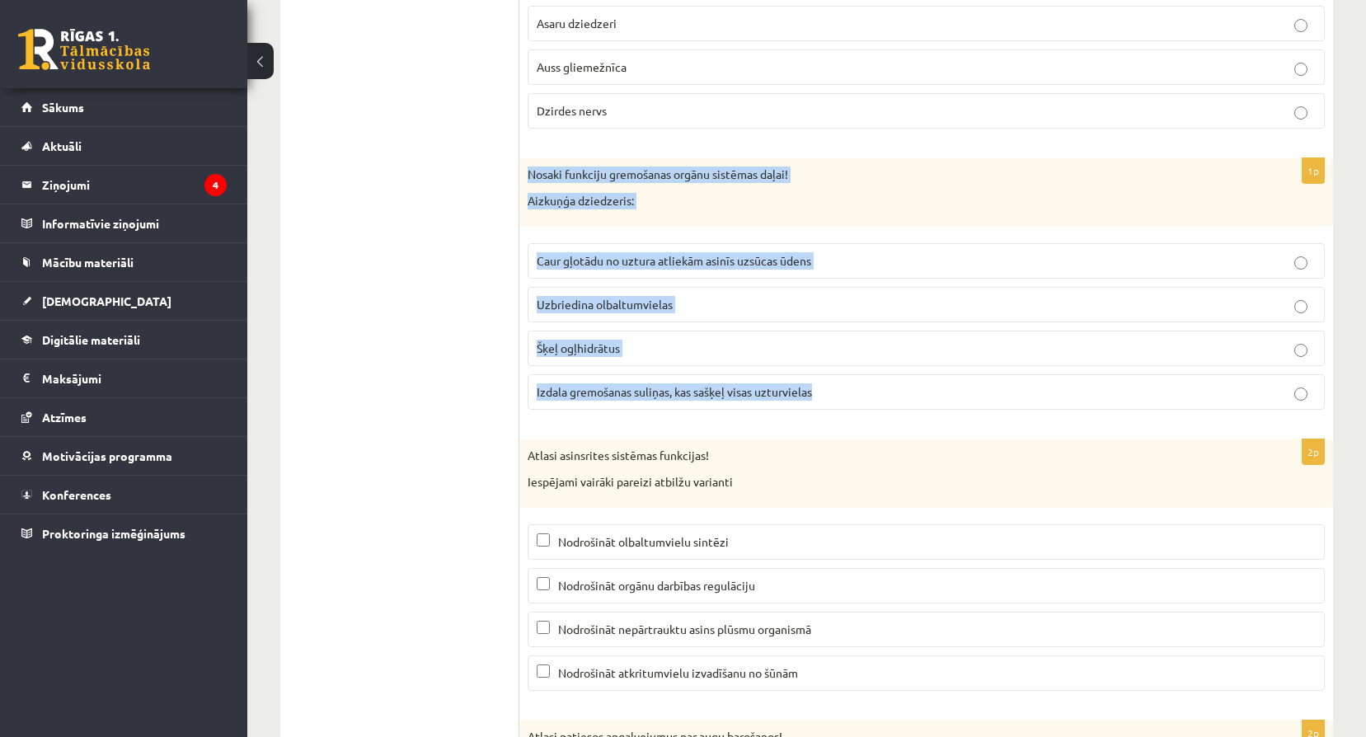
drag, startPoint x: 523, startPoint y: 171, endPoint x: 828, endPoint y: 406, distance: 383.8
click at [828, 406] on div "1p Nosaki funkciju gremošanas orgānu sistēmas daļai! Aizkuņģa dziedzeris: Caur …" at bounding box center [925, 290] width 813 height 265
click at [912, 395] on p "Izdala gremošanas suliņas, kas sašķeļ visas uzturvielas" at bounding box center [926, 391] width 779 height 17
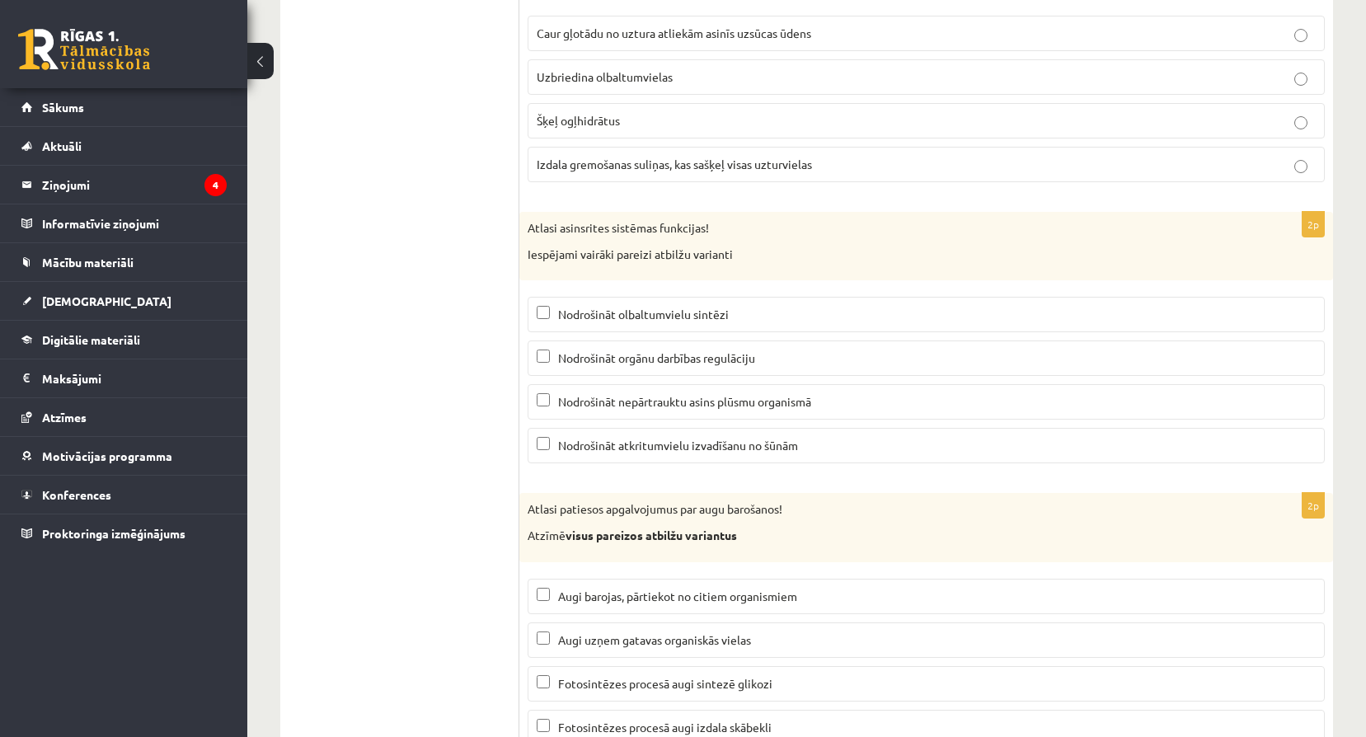
scroll to position [7775, 0]
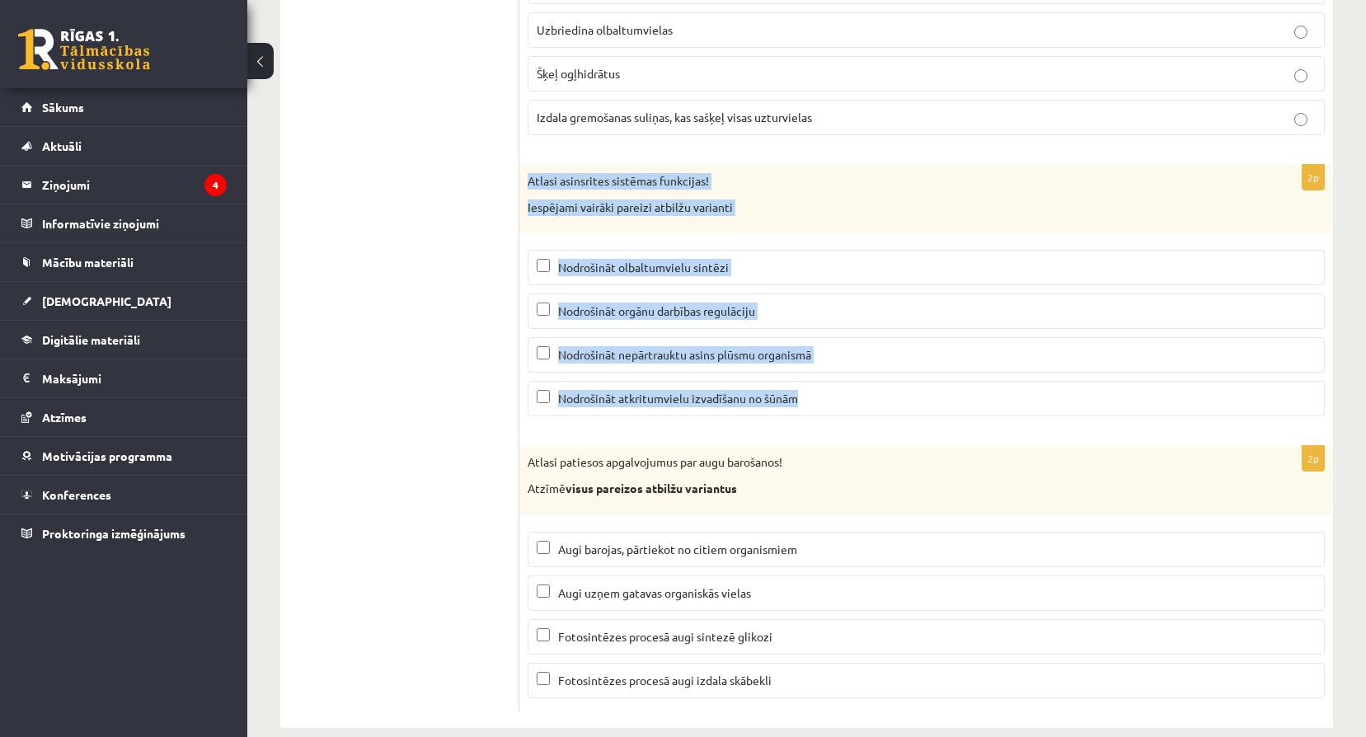
drag, startPoint x: 530, startPoint y: 180, endPoint x: 809, endPoint y: 410, distance: 361.9
click at [809, 410] on div "2p Atlasi asinsrites sistēmas funkcijas! Iespējami vairāki pareizi atbilžu vari…" at bounding box center [925, 297] width 813 height 265
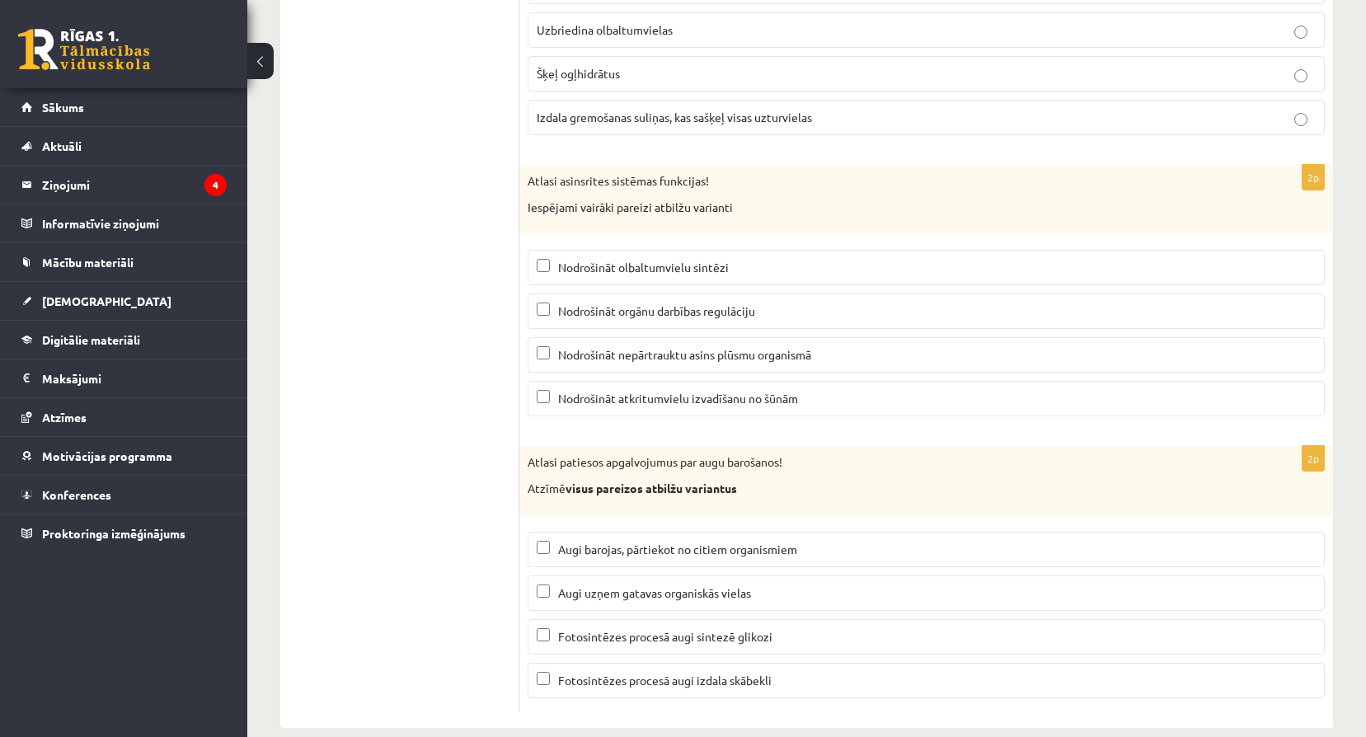
click at [903, 499] on div "Atlasi patiesos apgalvojumus par augu barošanos! Atzīmē visus pareizos atbilžu …" at bounding box center [925, 480] width 813 height 68
click at [897, 477] on div "Atlasi patiesos apgalvojumus par augu barošanos! Atzīmē visus pareizos atbilžu …" at bounding box center [925, 480] width 813 height 68
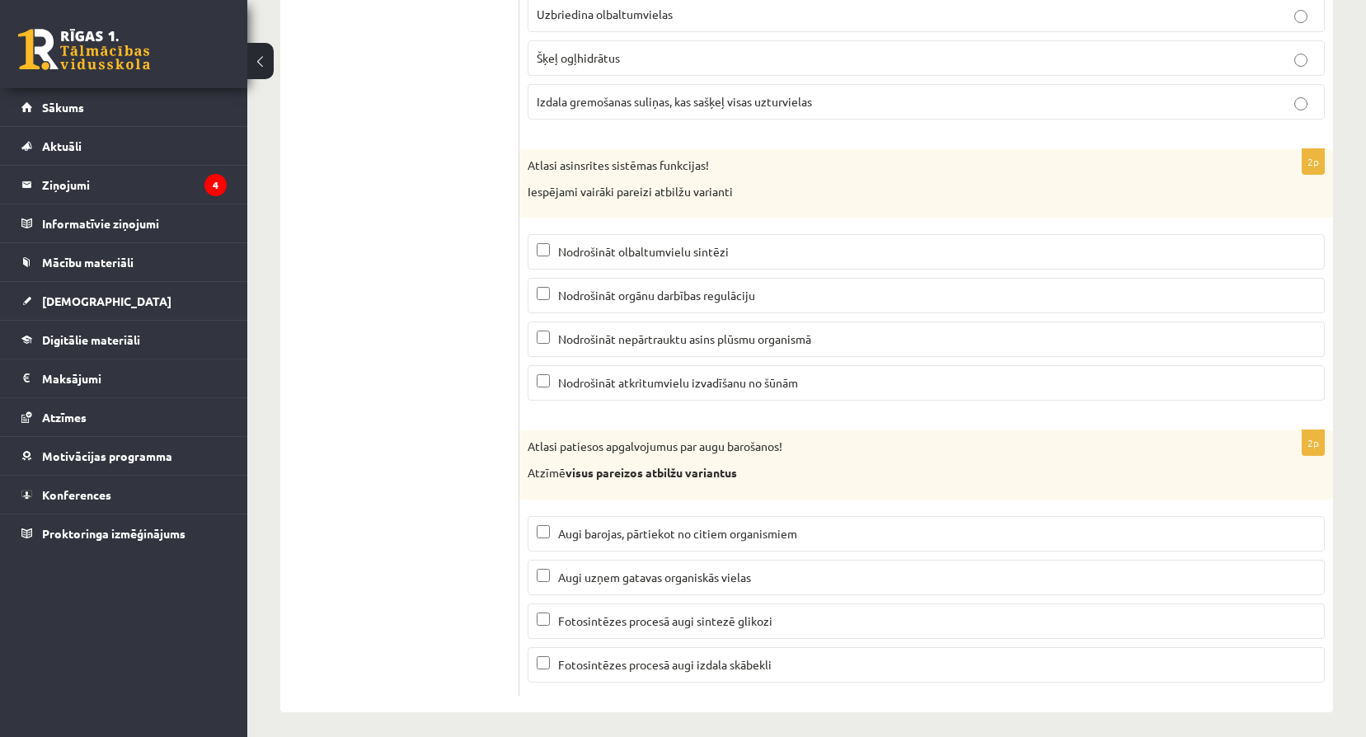
scroll to position [7800, 0]
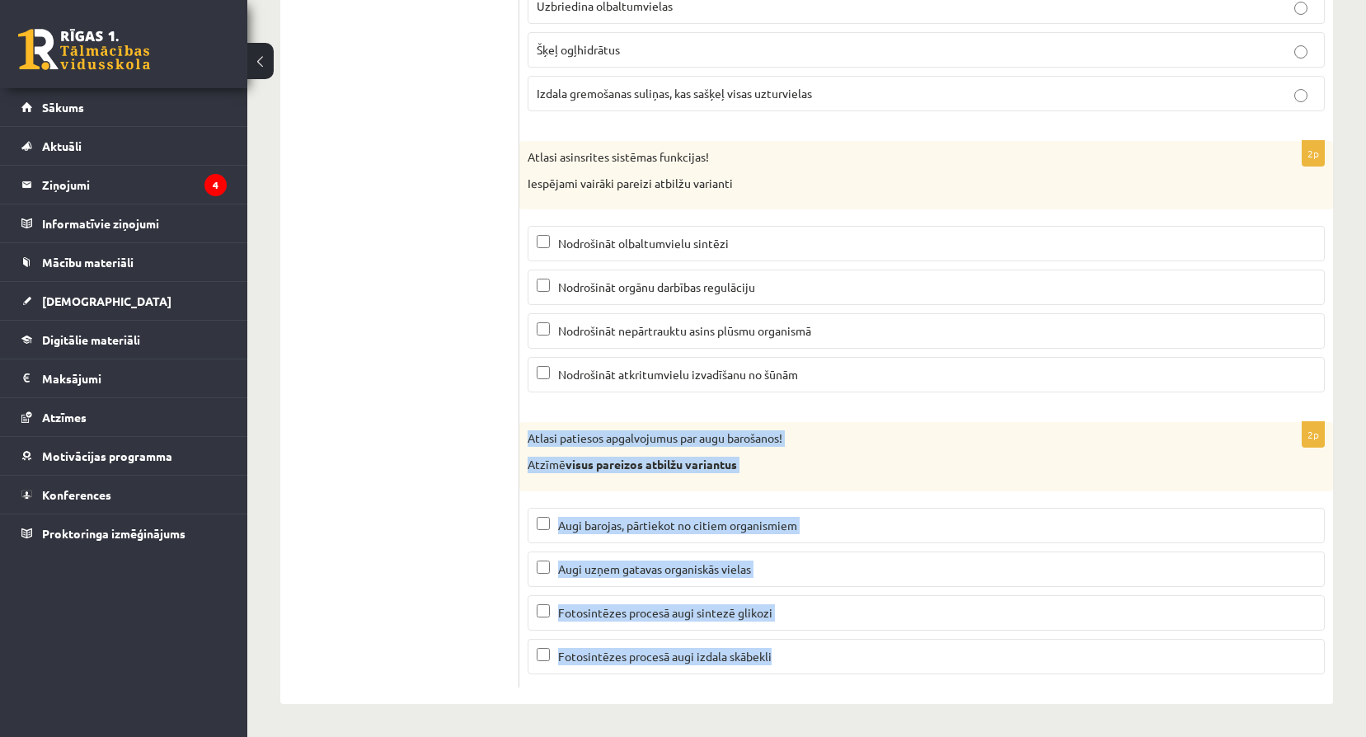
drag, startPoint x: 527, startPoint y: 438, endPoint x: 854, endPoint y: 667, distance: 398.3
click at [854, 667] on div "2p Atlasi patiesos apgalvojumus par augu barošanos! Atzīmē visus pareizos atbil…" at bounding box center [925, 554] width 813 height 265
click at [550, 607] on p "Fotosintēzes procesā augi sintezē glikozi" at bounding box center [926, 612] width 779 height 17
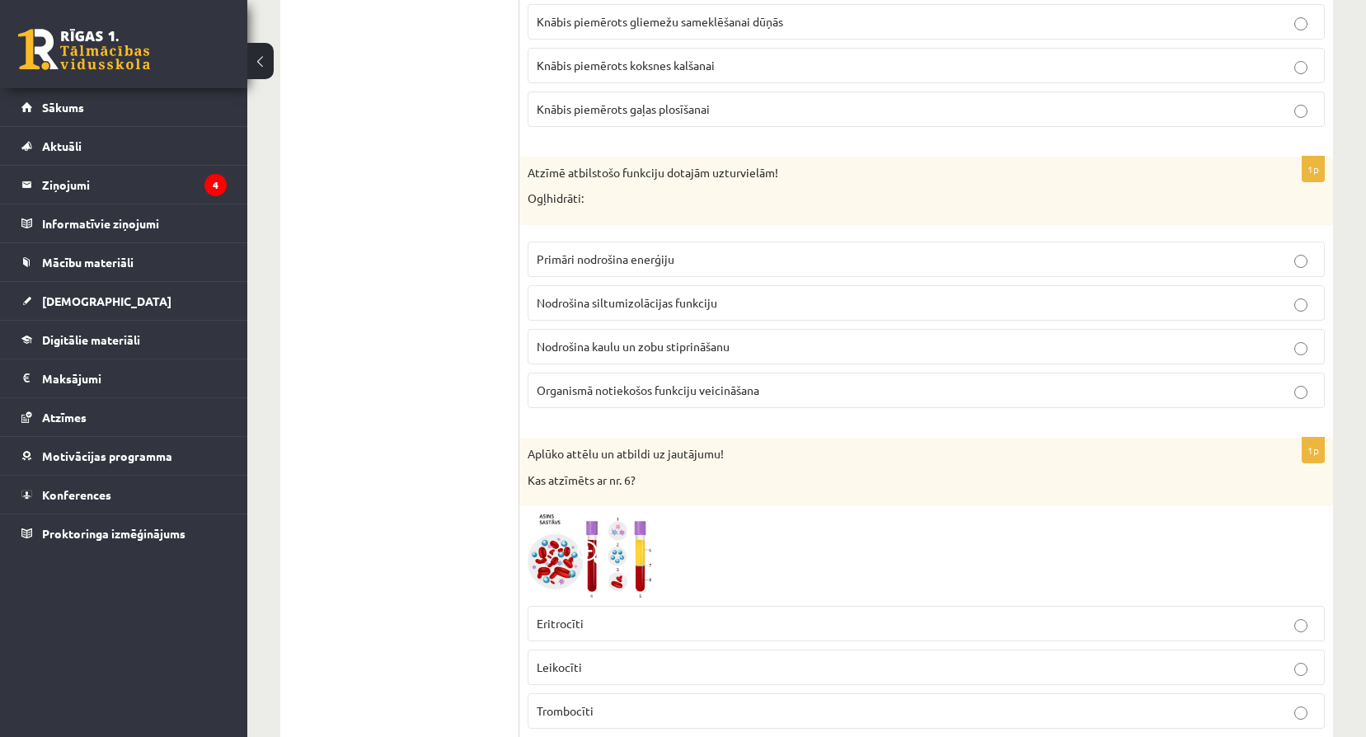
scroll to position [0, 0]
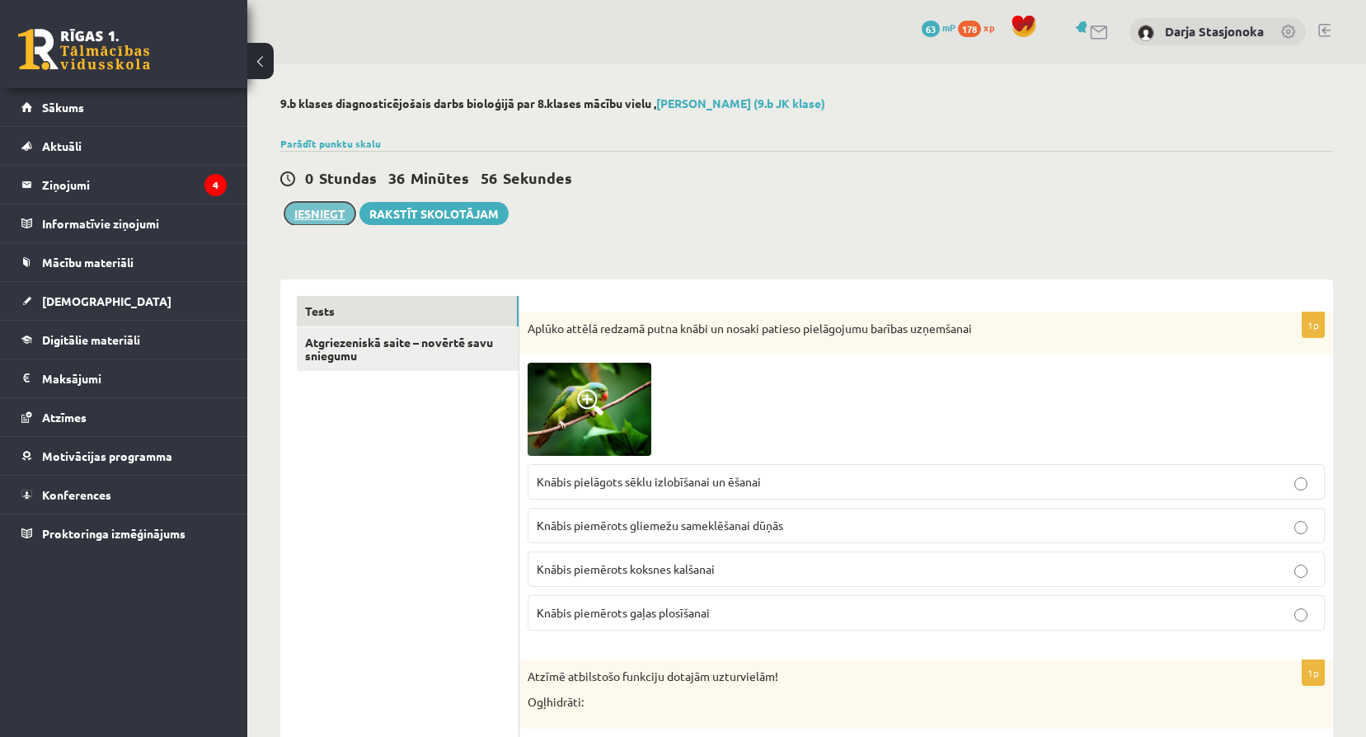
click at [313, 218] on button "Iesniegt" at bounding box center [319, 213] width 71 height 23
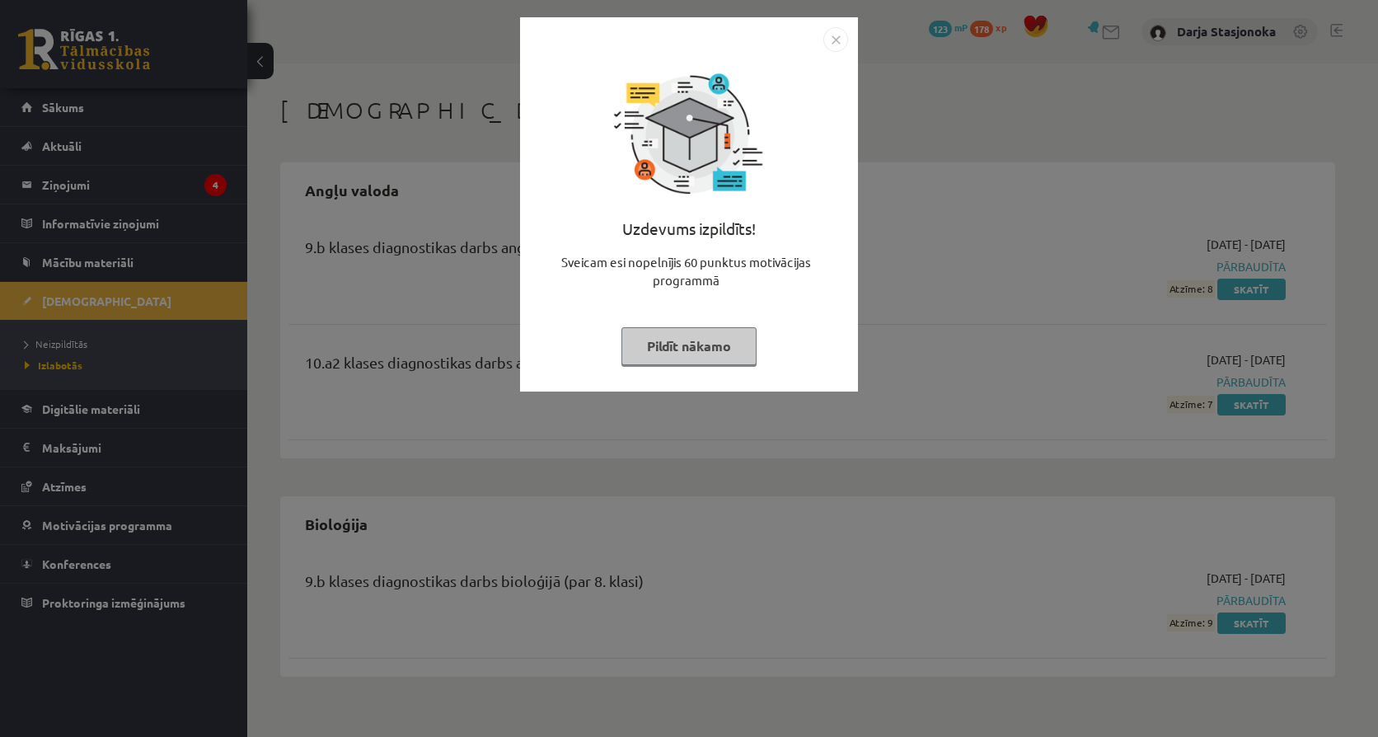
click at [652, 352] on button "Pildīt nākamo" at bounding box center [688, 346] width 135 height 38
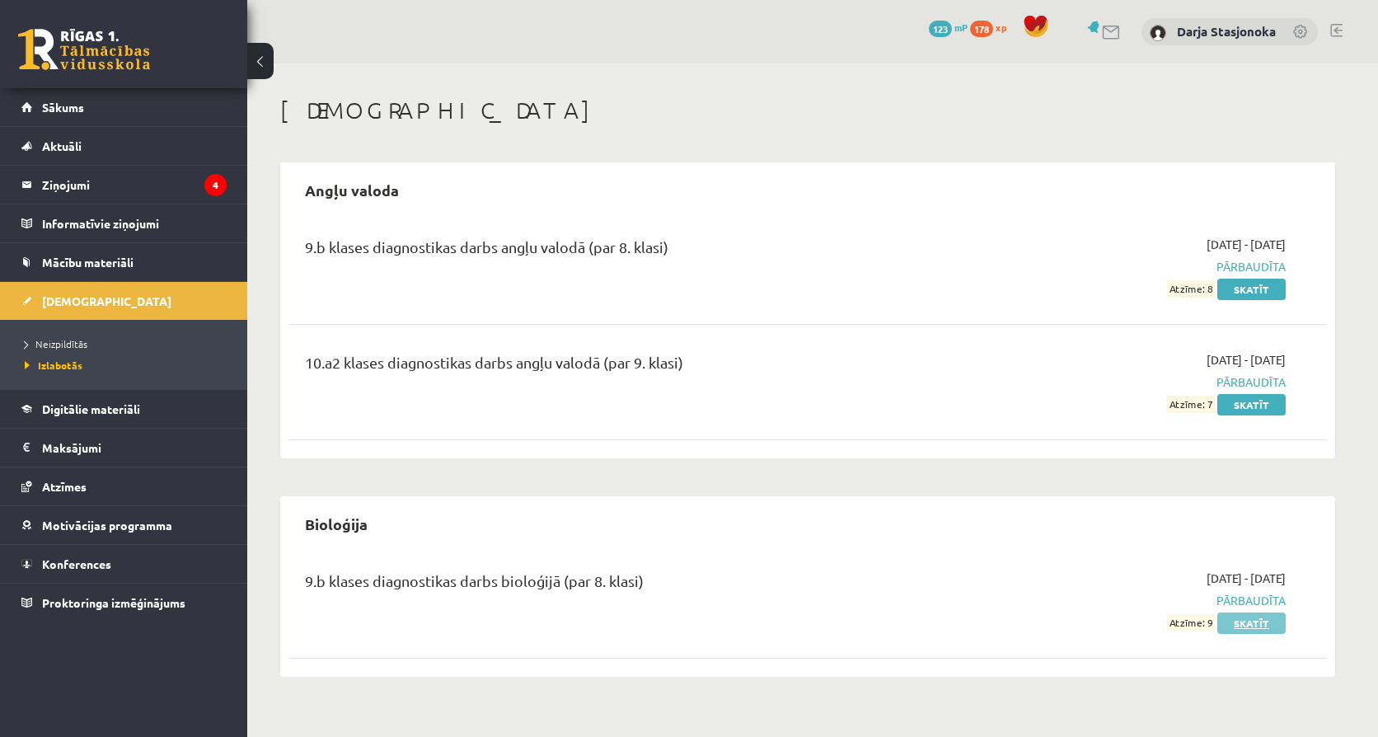
click at [1249, 624] on link "Skatīt" at bounding box center [1251, 622] width 68 height 21
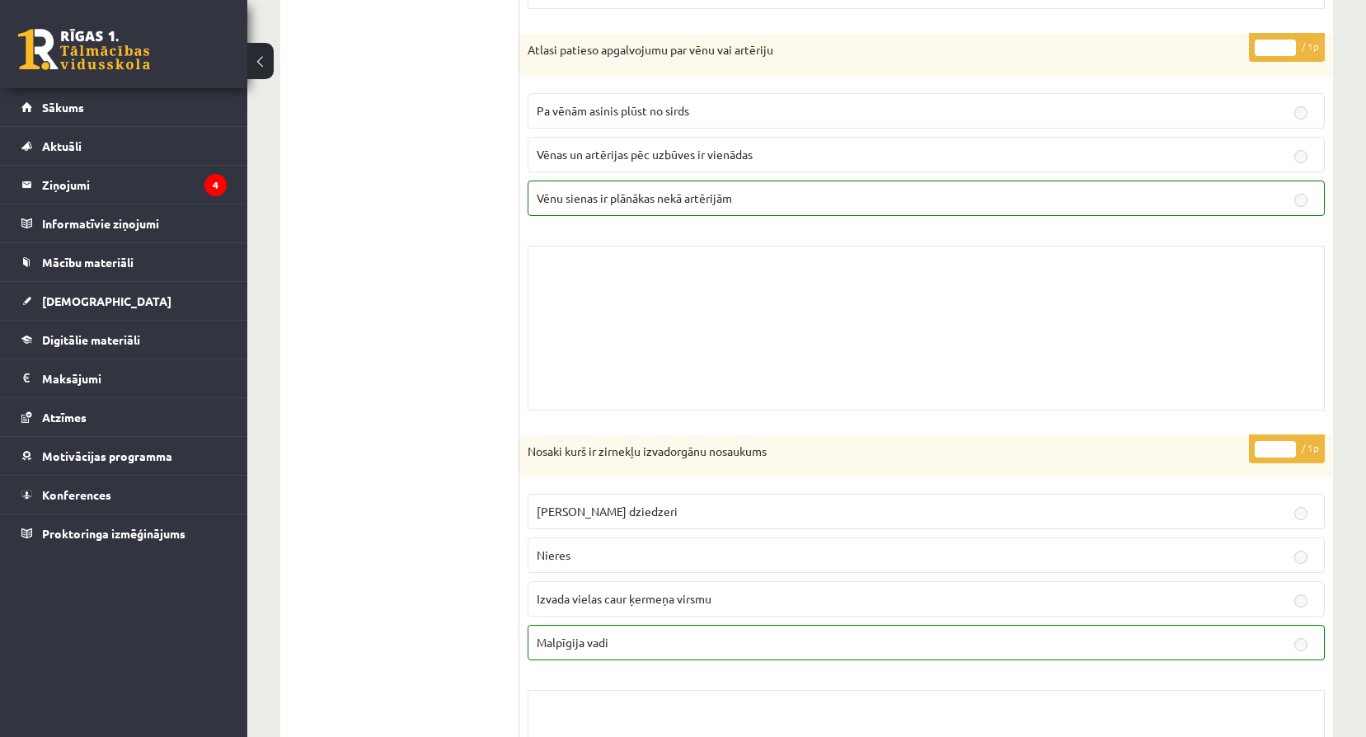
scroll to position [165, 0]
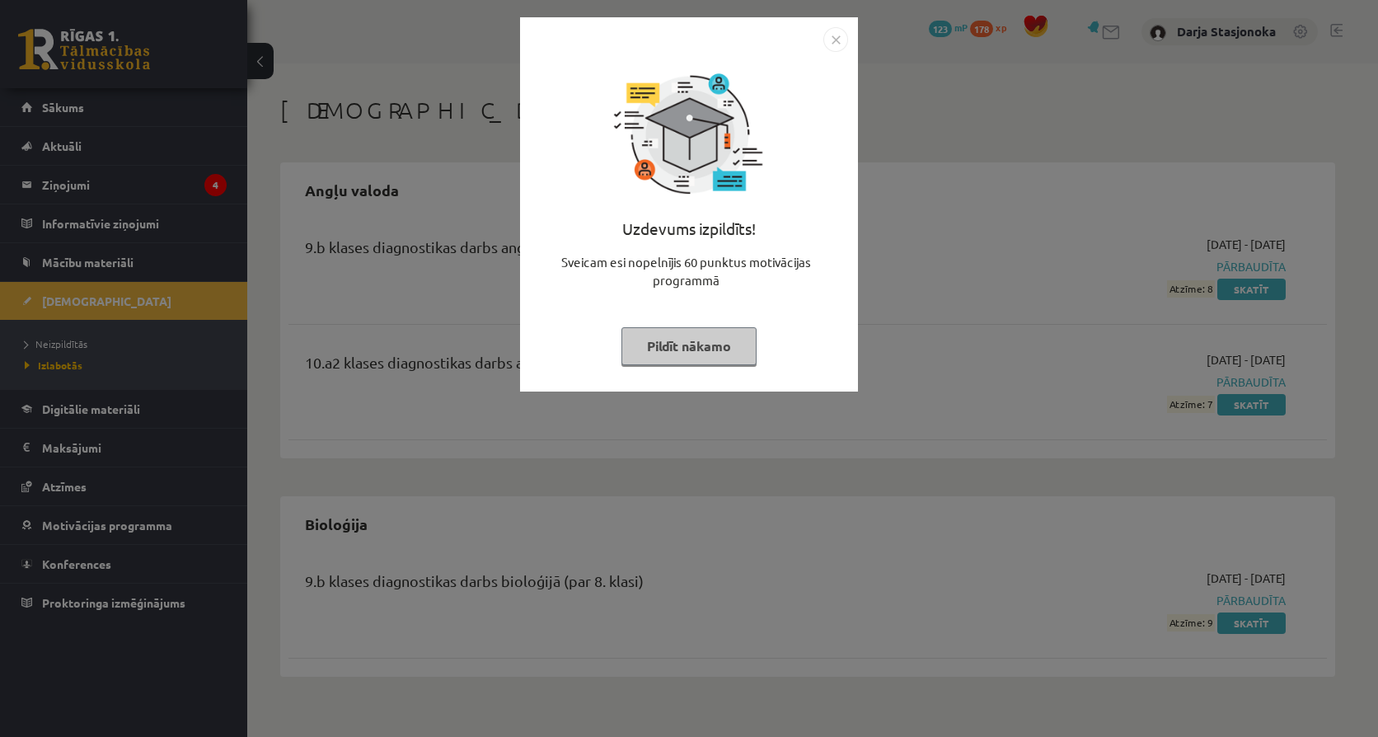
click at [831, 38] on img "Close" at bounding box center [835, 39] width 25 height 25
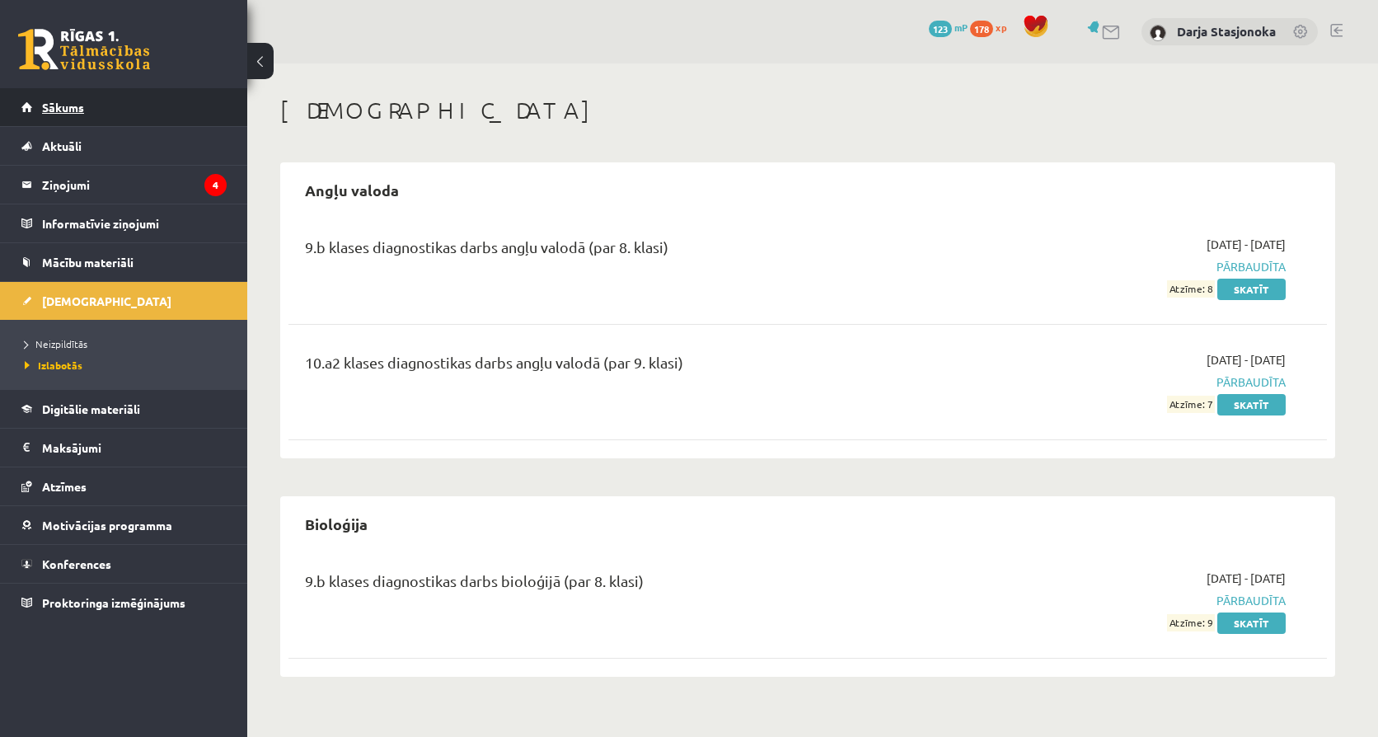
click at [77, 110] on span "Sākums" at bounding box center [63, 107] width 42 height 15
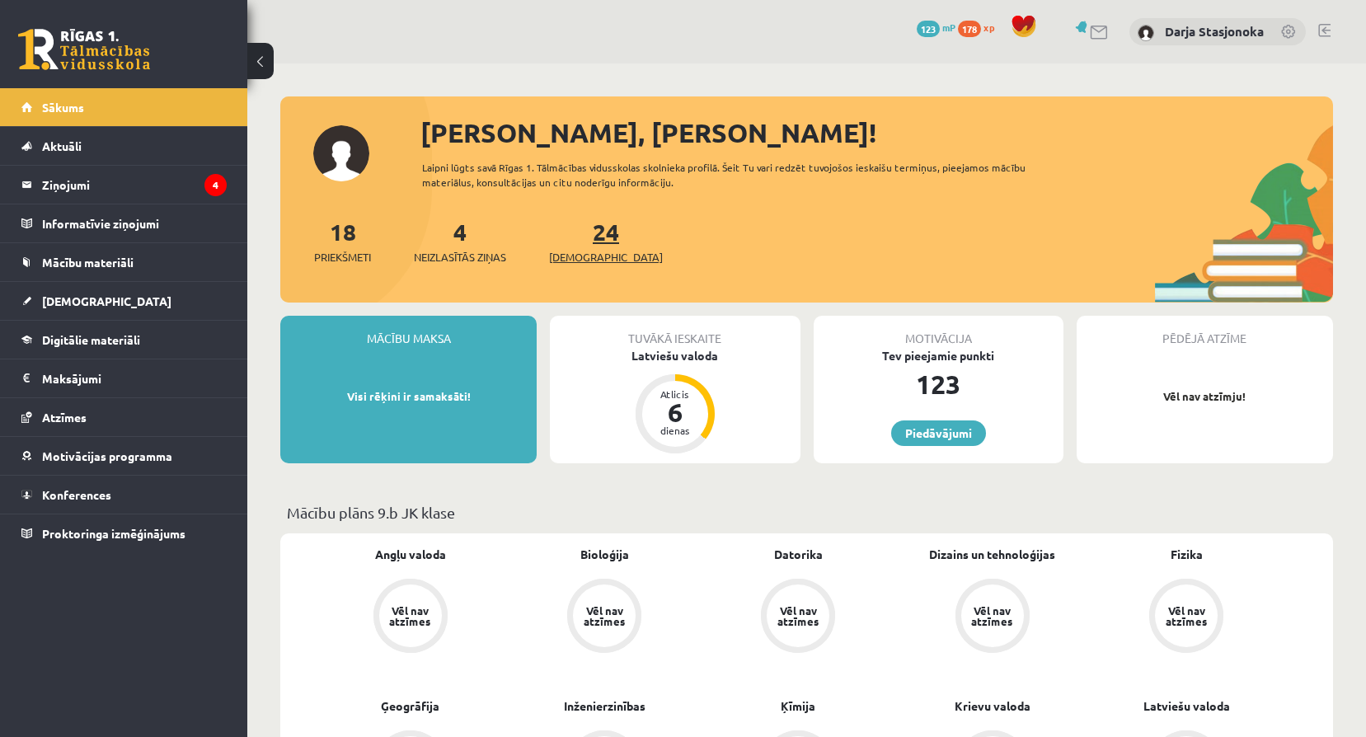
click at [574, 256] on span "[DEMOGRAPHIC_DATA]" at bounding box center [606, 257] width 114 height 16
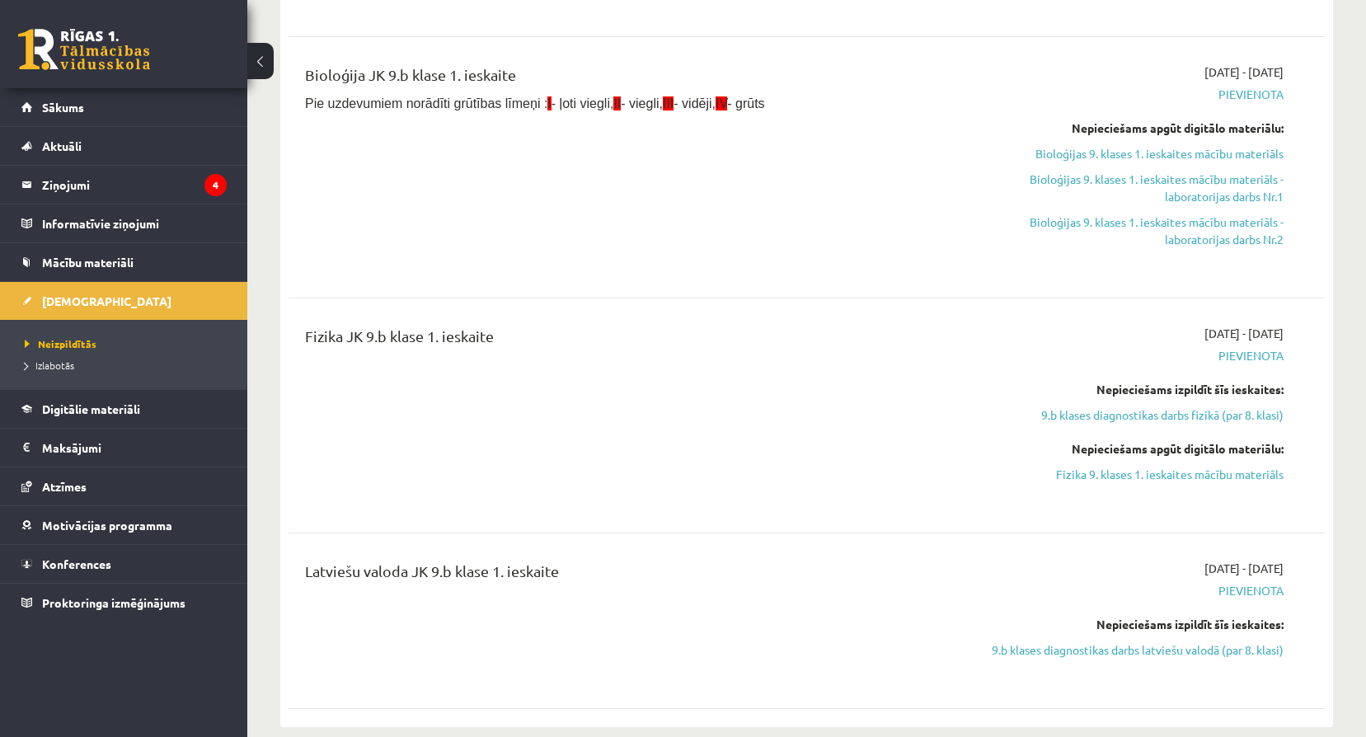
scroll to position [1869, 0]
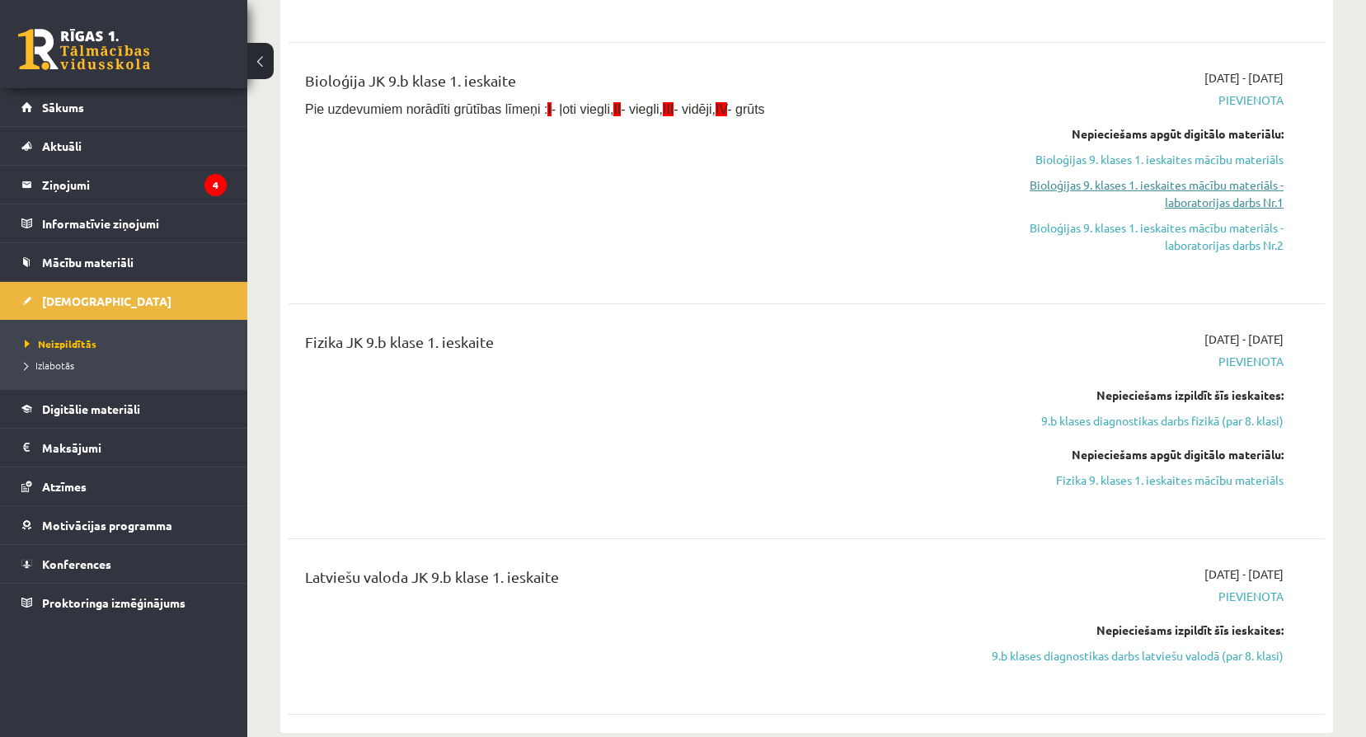
click at [1139, 186] on link "Bioloģijas 9. klases 1. ieskaites mācību materiāls - laboratorijas darbs Nr.1" at bounding box center [1128, 193] width 310 height 35
click at [1172, 161] on link "Bioloģijas 9. klases 1. ieskaites mācību materiāls" at bounding box center [1128, 159] width 310 height 17
click at [1088, 162] on link "Bioloģijas 9. klases 1. ieskaites mācību materiāls" at bounding box center [1128, 159] width 310 height 17
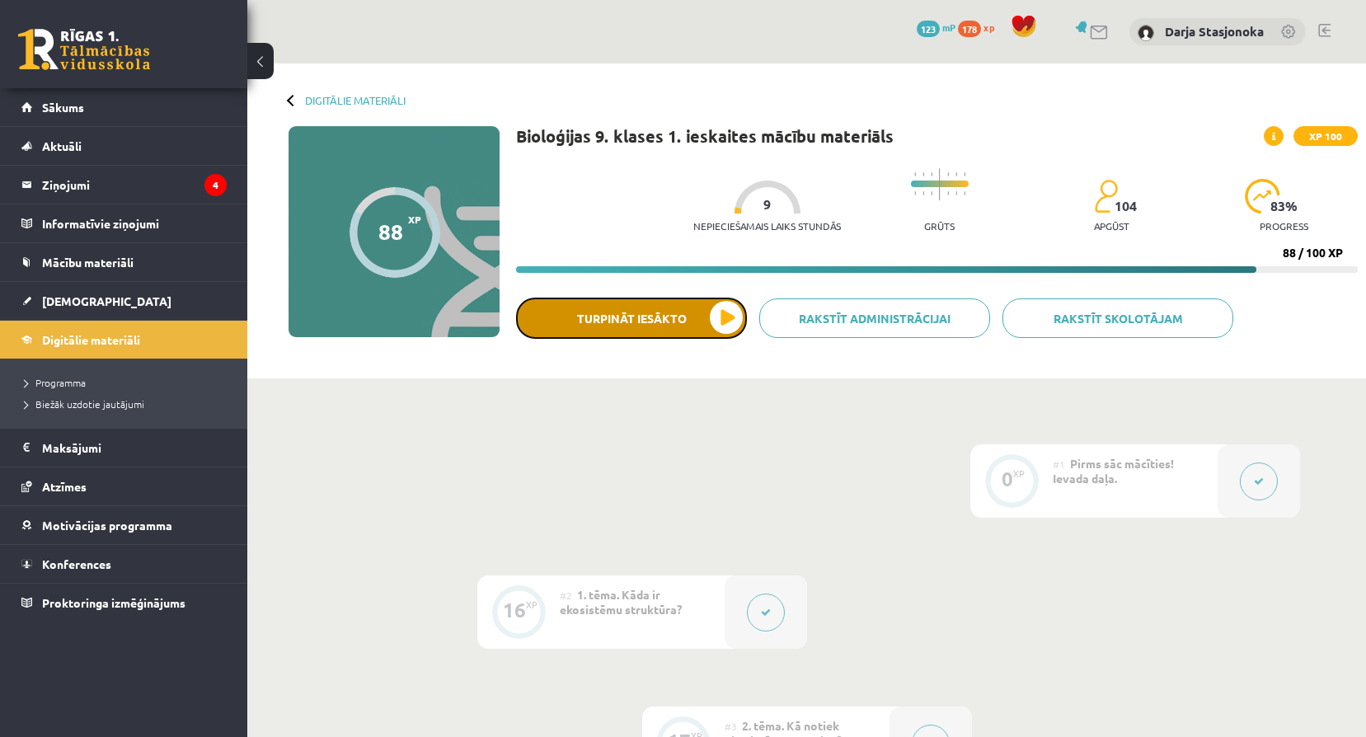
click at [719, 332] on button "Turpināt iesākto" at bounding box center [631, 318] width 231 height 41
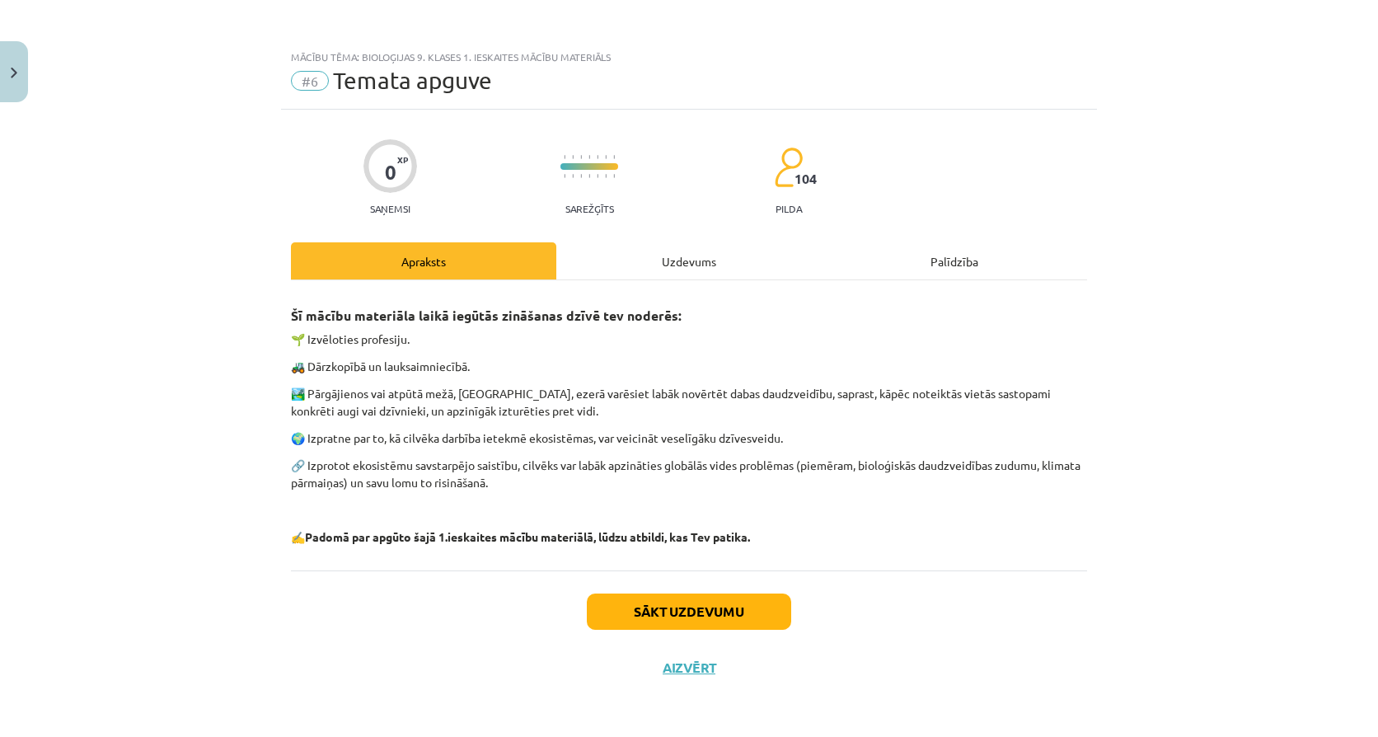
click at [660, 267] on div "Uzdevums" at bounding box center [688, 260] width 265 height 37
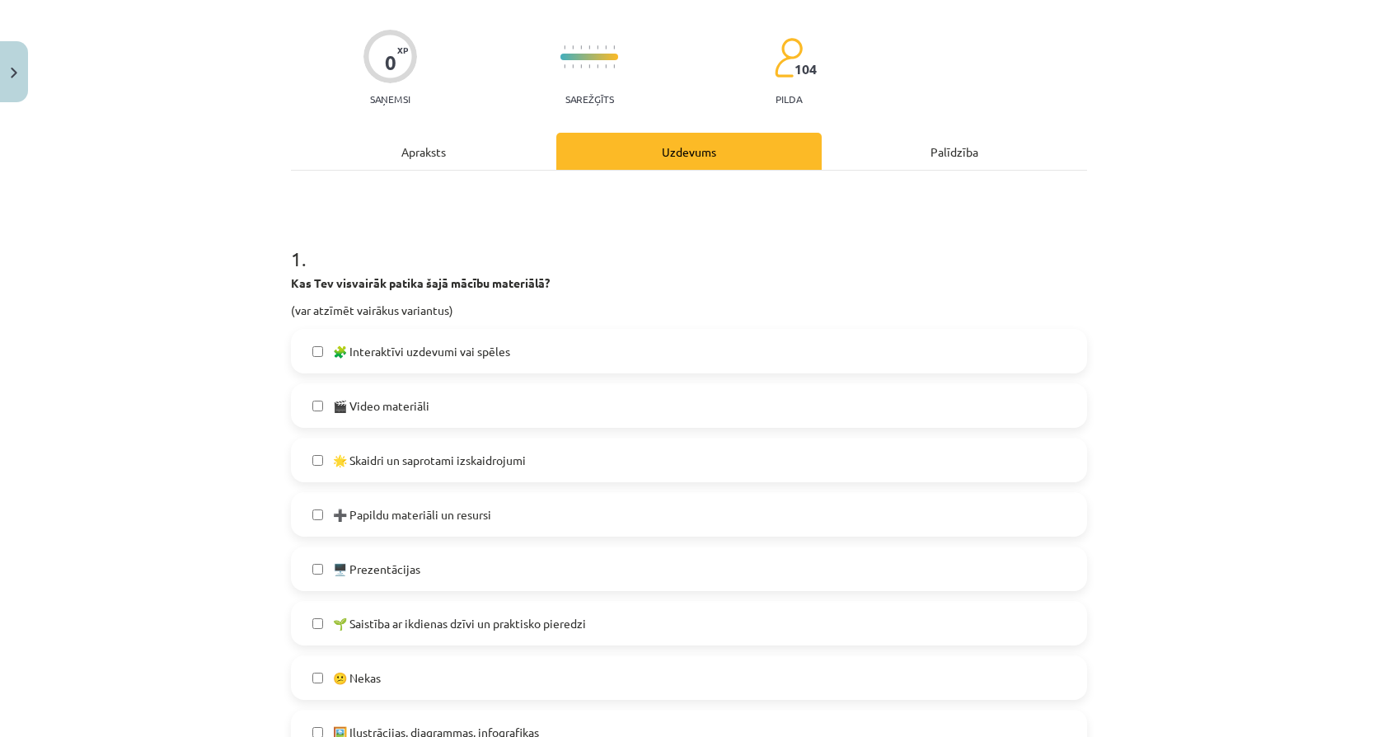
scroll to position [138, 0]
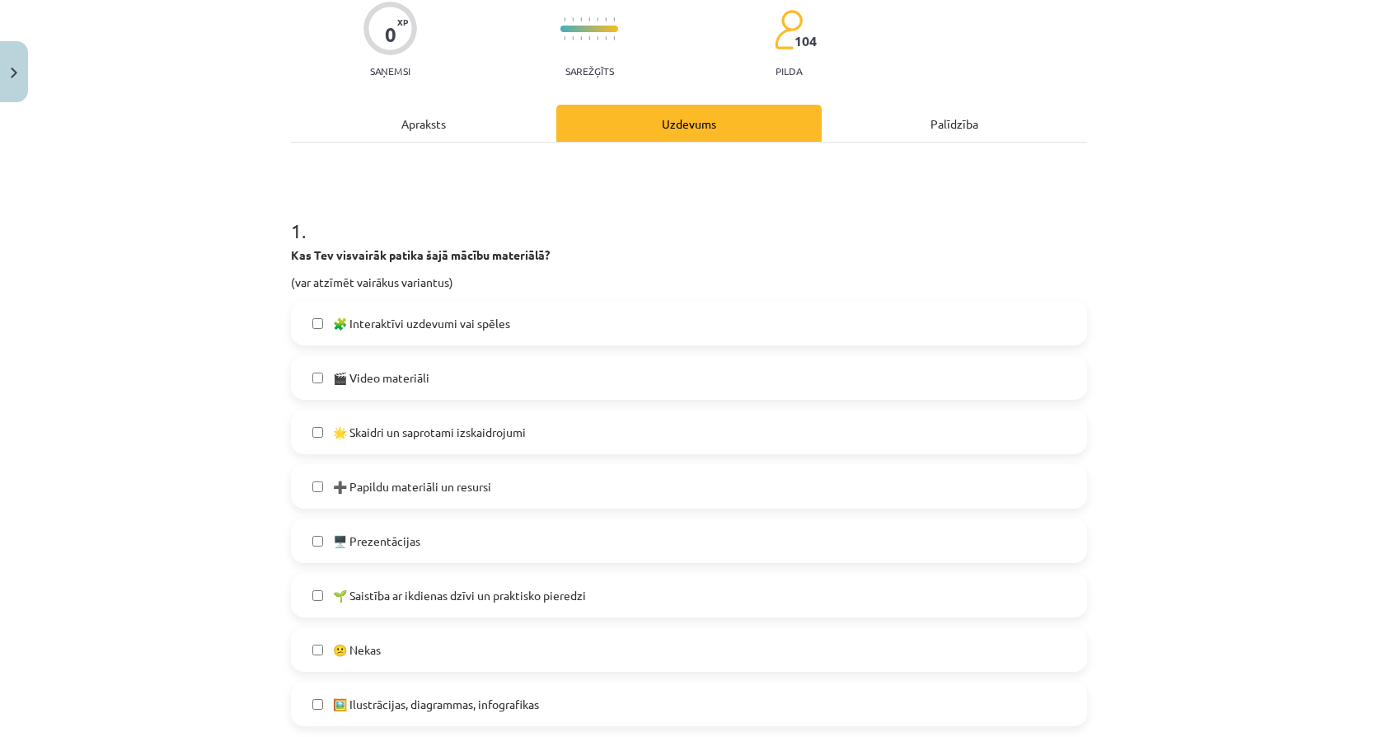
click at [460, 119] on div "Apraksts" at bounding box center [423, 123] width 265 height 37
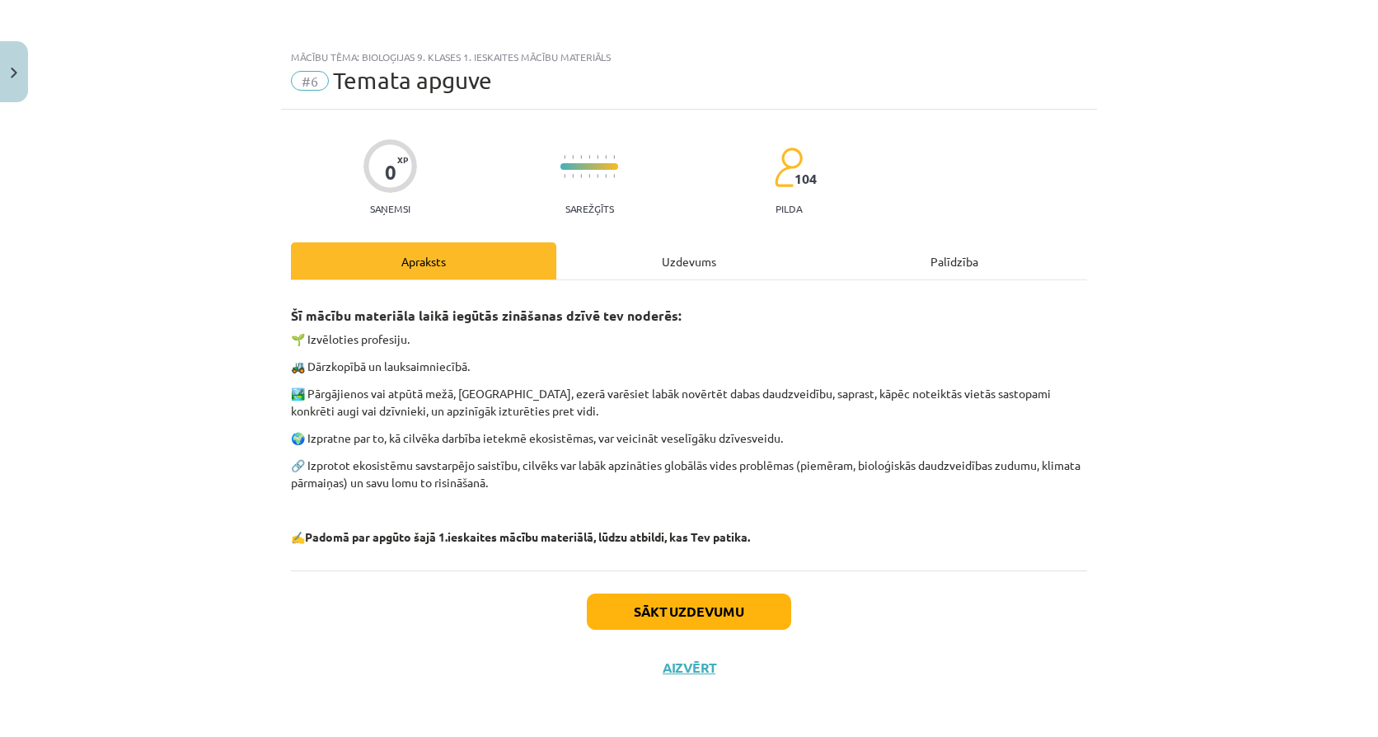
scroll to position [0, 0]
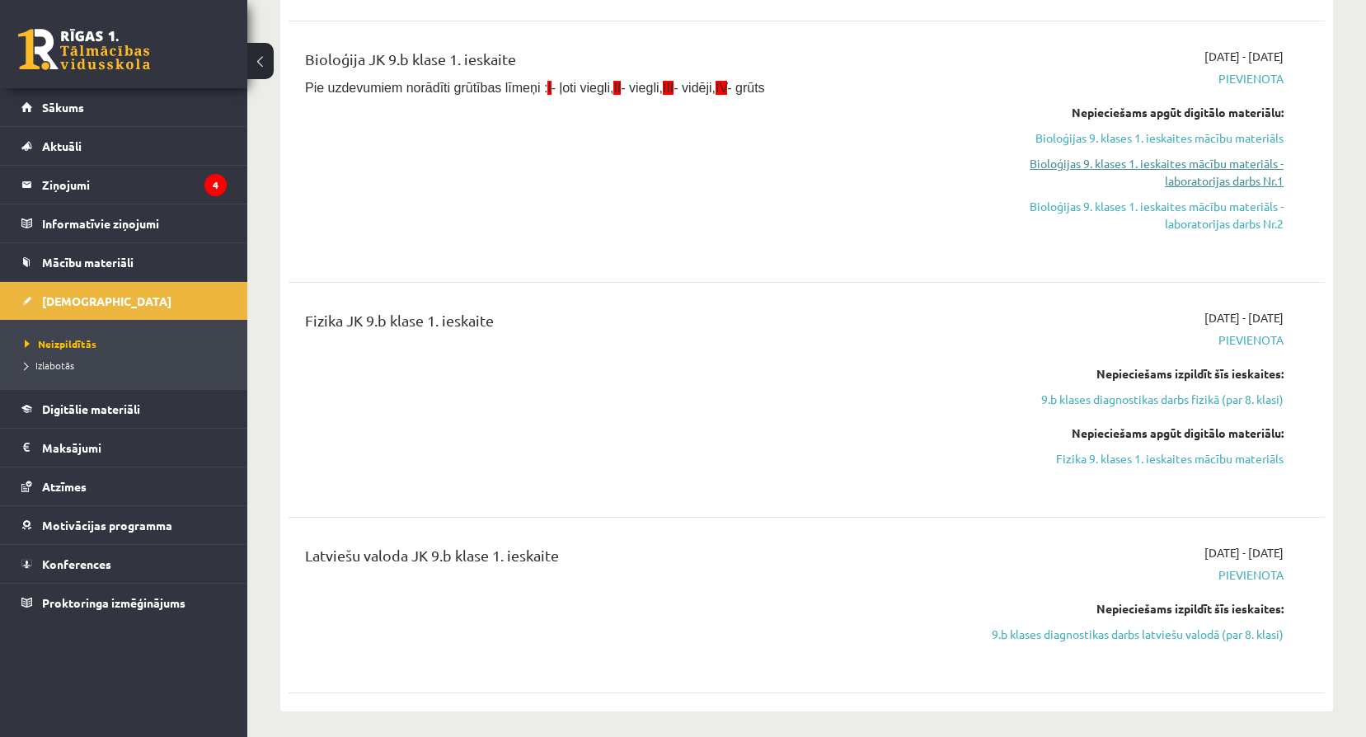
scroll to position [1897, 0]
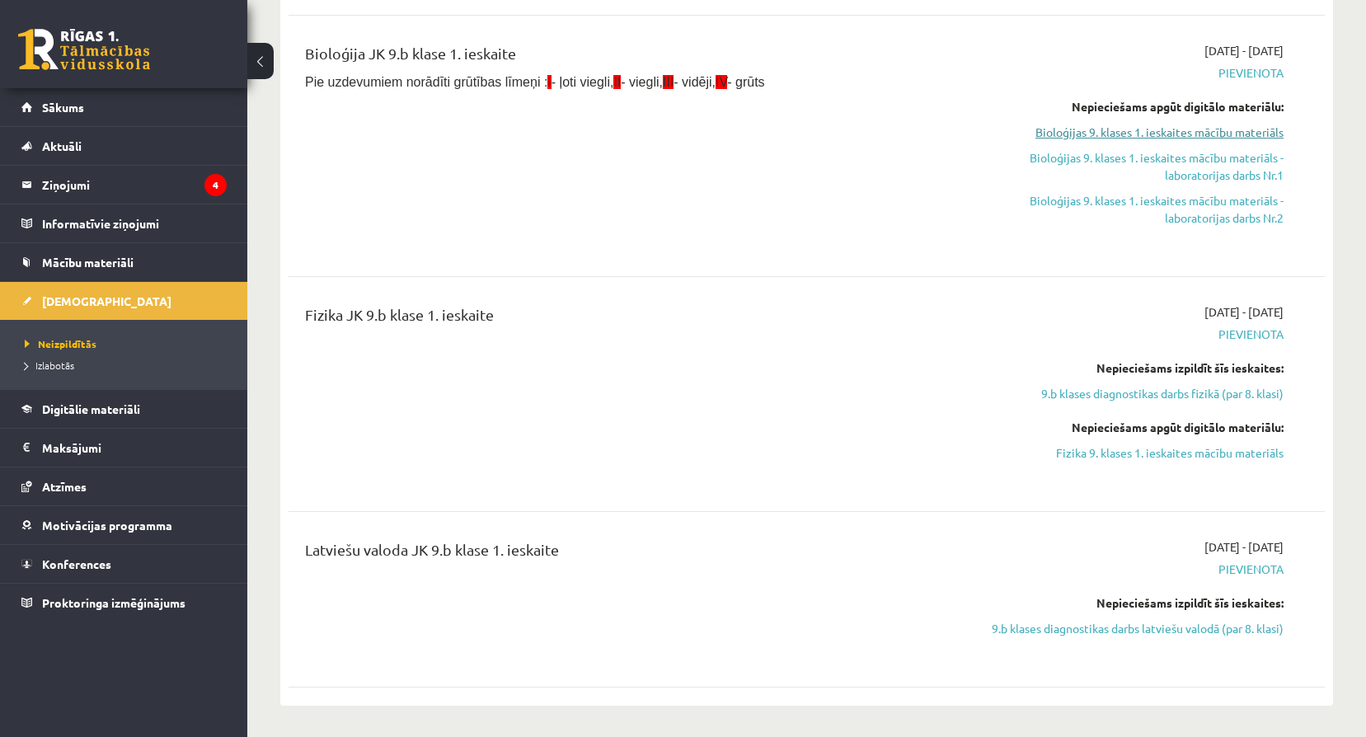
click at [1086, 134] on link "Bioloģijas 9. klases 1. ieskaites mācību materiāls" at bounding box center [1128, 132] width 310 height 17
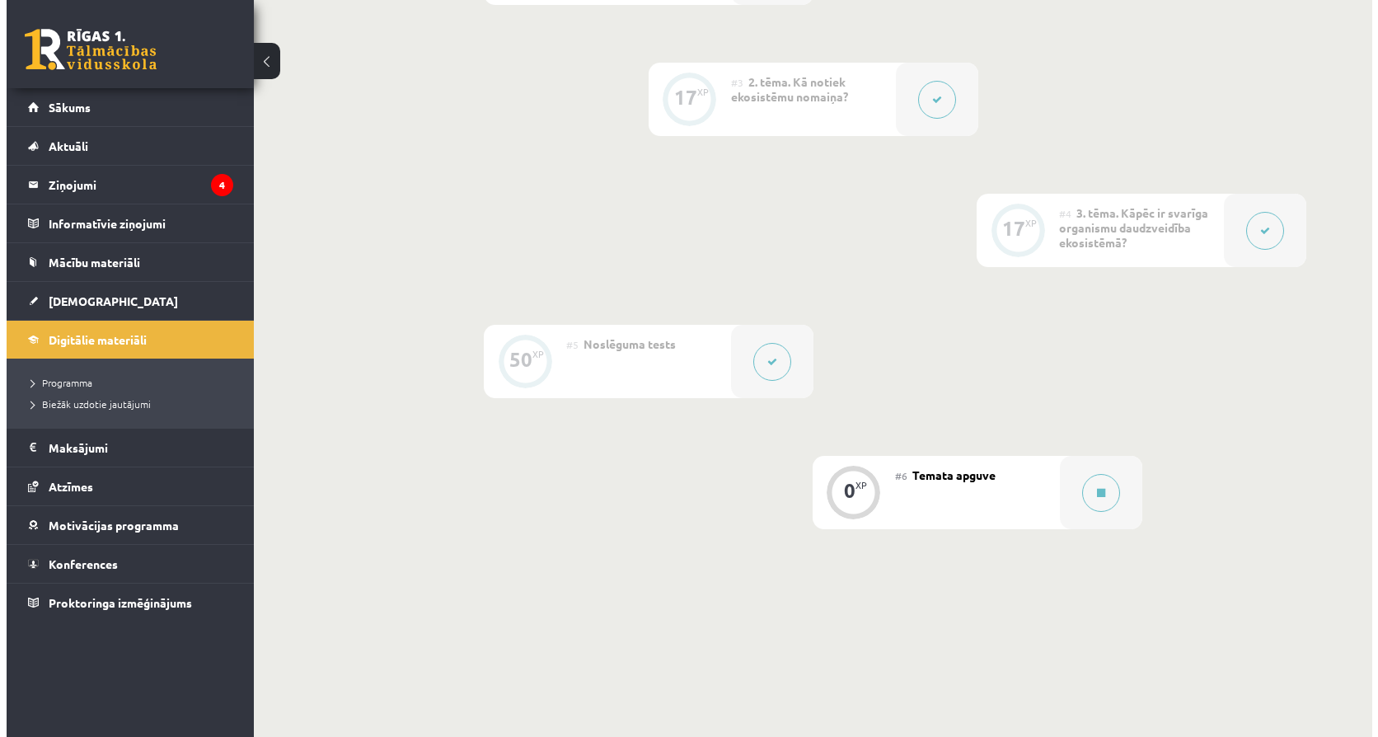
scroll to position [659, 0]
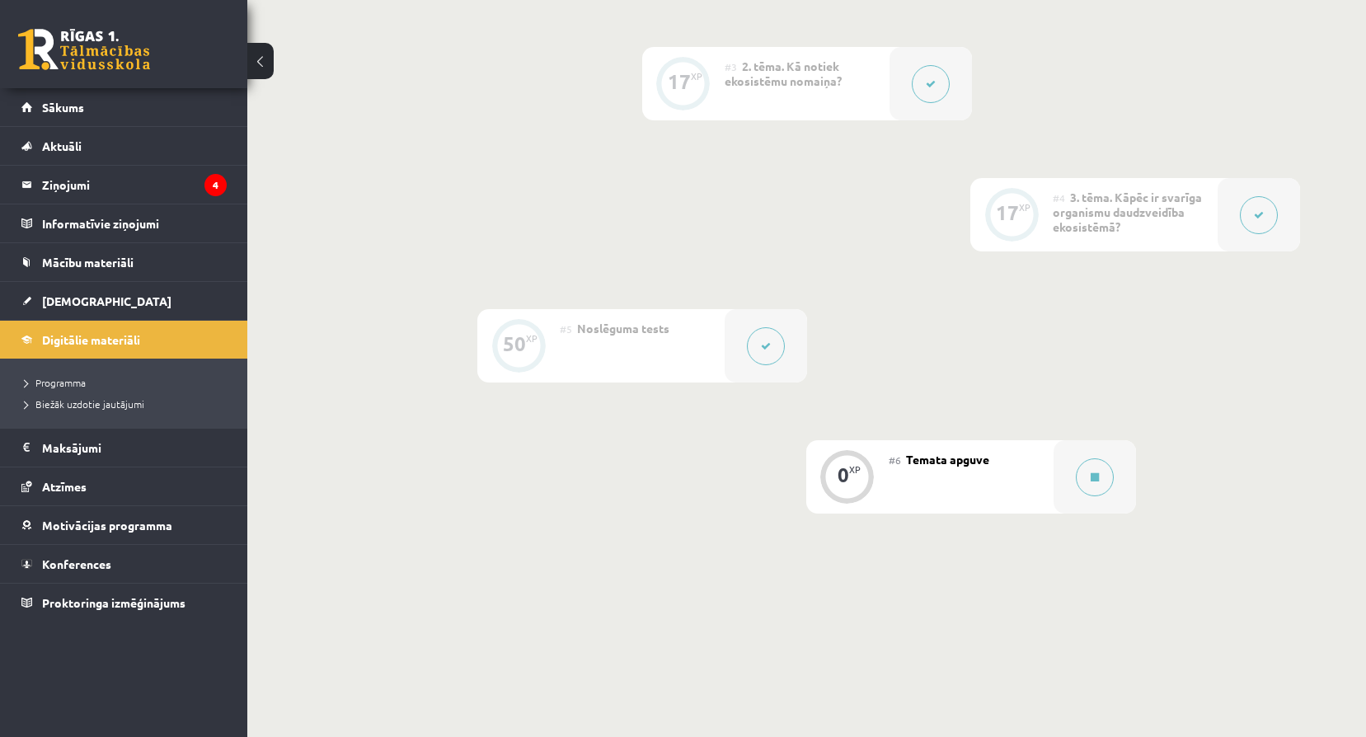
click at [1047, 483] on div "#6 Temata apguve" at bounding box center [971, 476] width 165 height 73
click at [1083, 483] on button at bounding box center [1095, 477] width 38 height 38
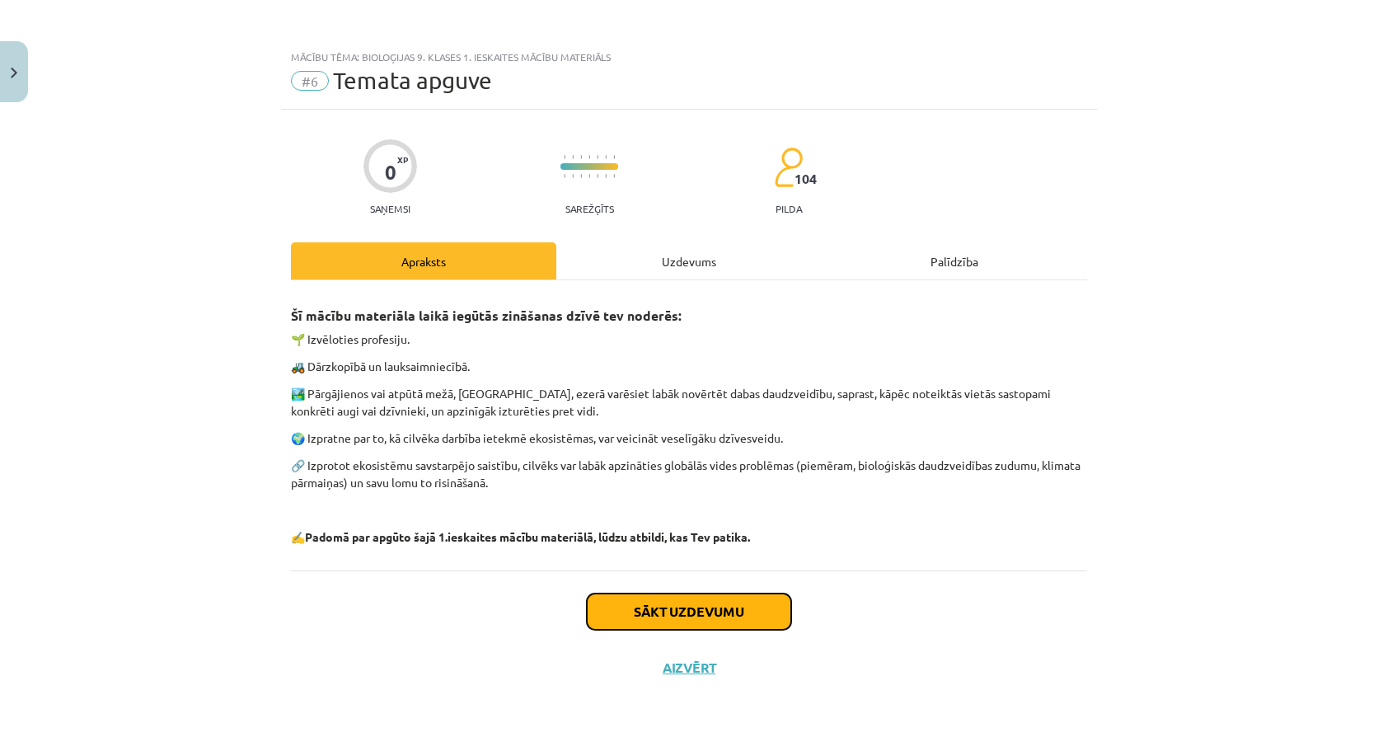
click at [631, 616] on button "Sākt uzdevumu" at bounding box center [689, 611] width 204 height 36
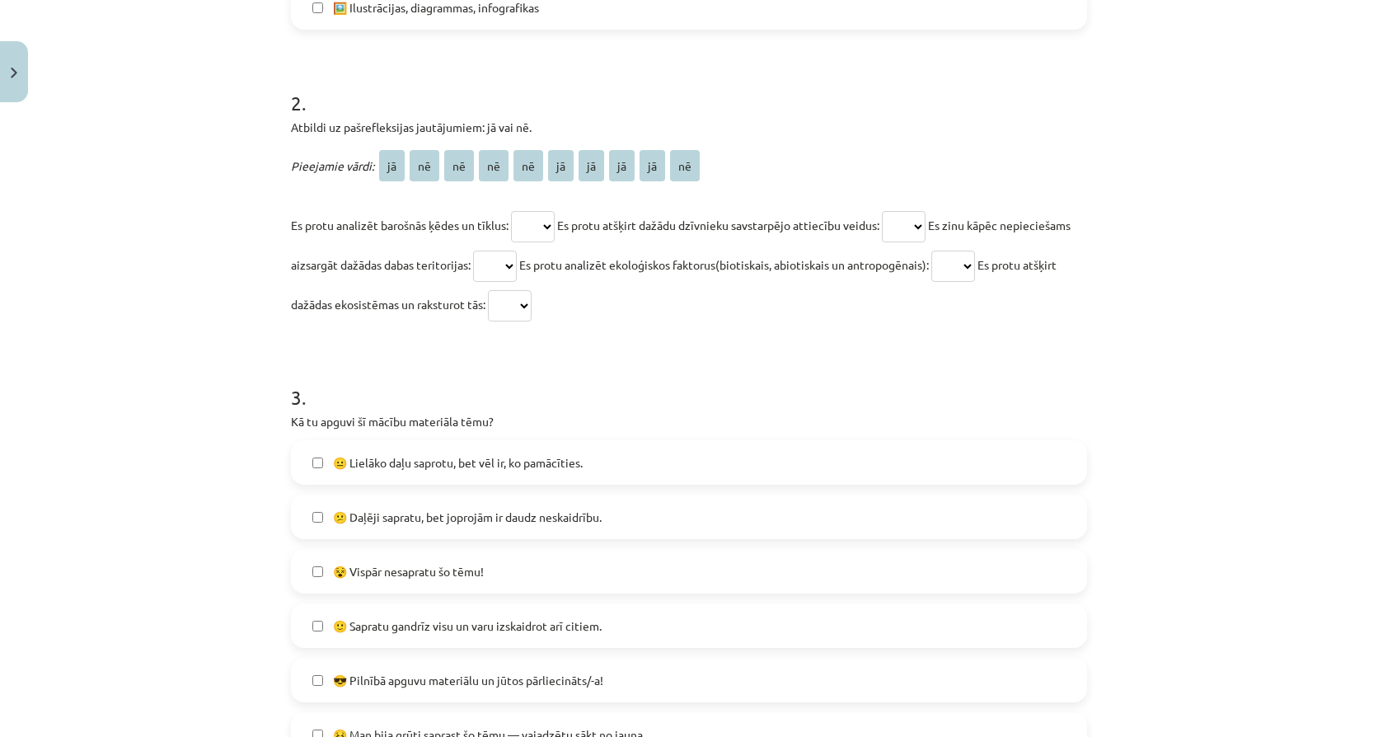
scroll to position [879, 0]
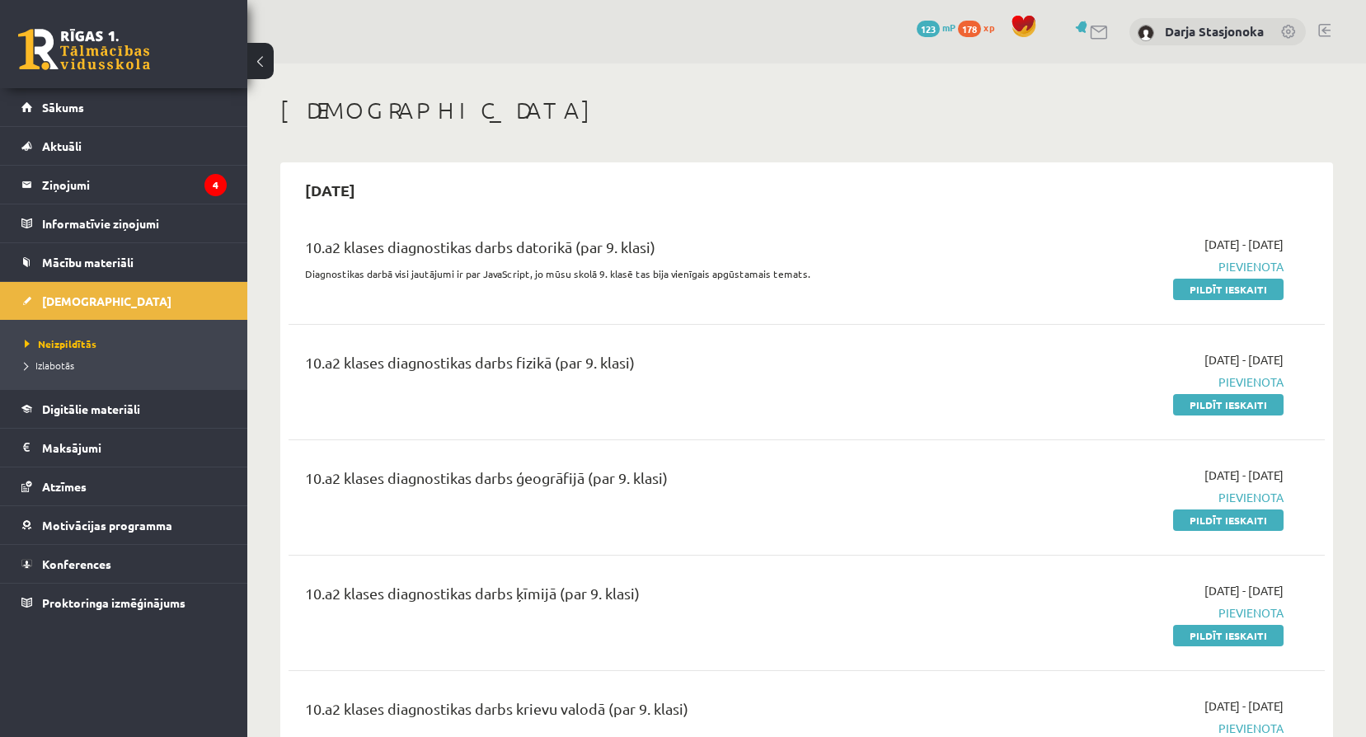
scroll to position [1897, 0]
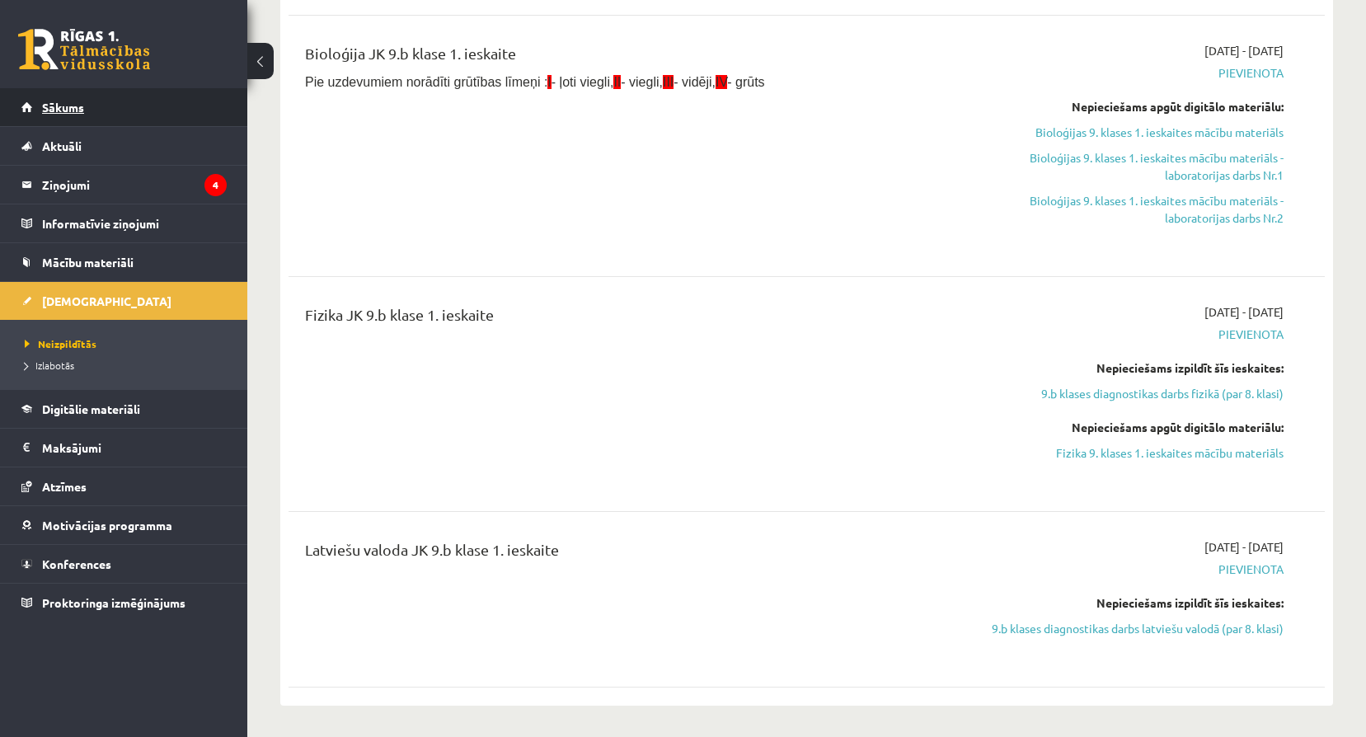
click at [82, 114] on link "Sākums" at bounding box center [123, 107] width 205 height 38
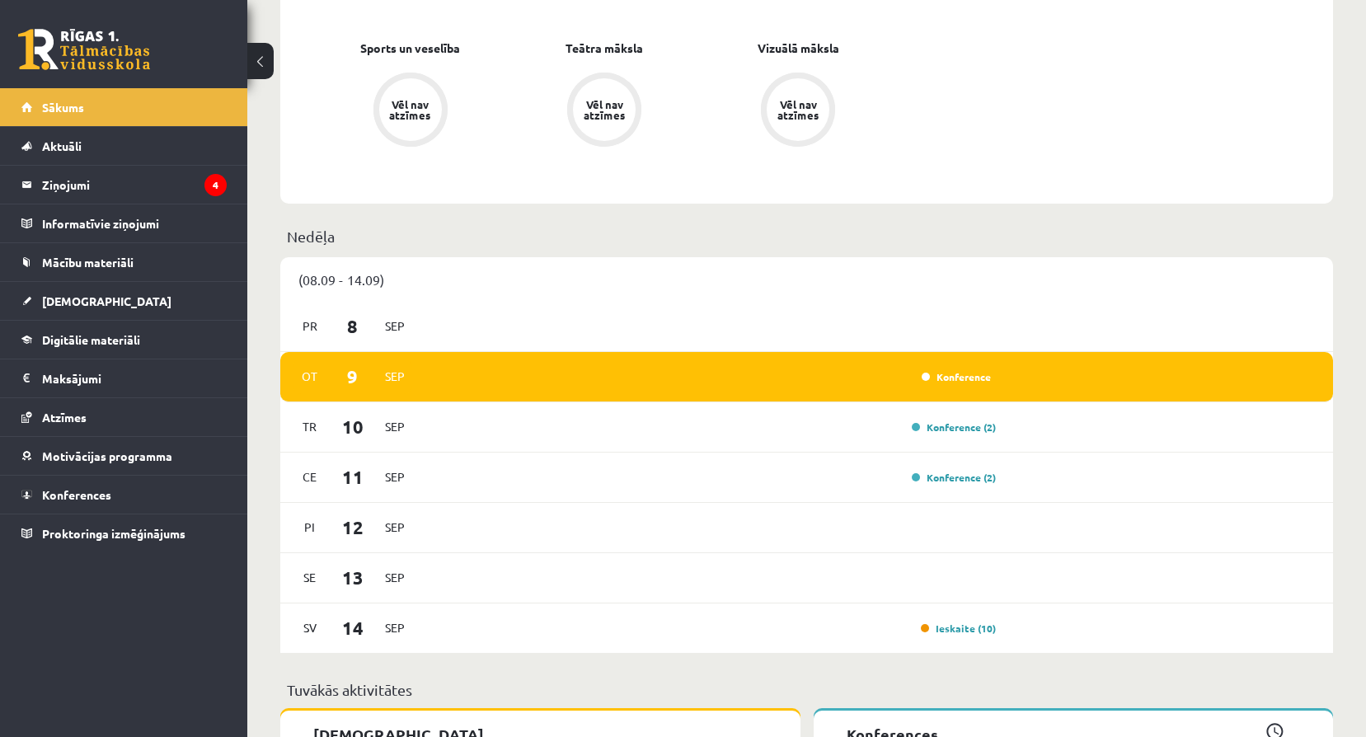
scroll to position [962, 0]
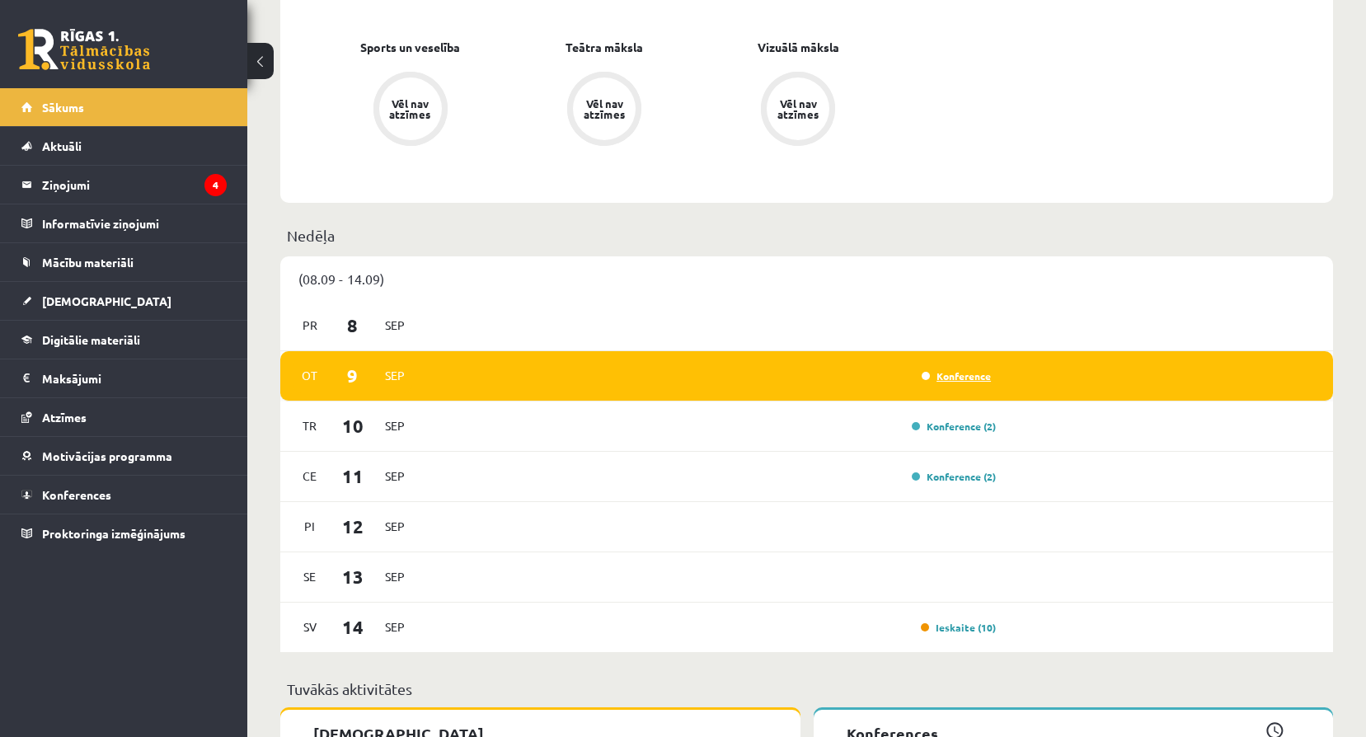
click at [926, 377] on link "Konference" at bounding box center [955, 375] width 69 height 13
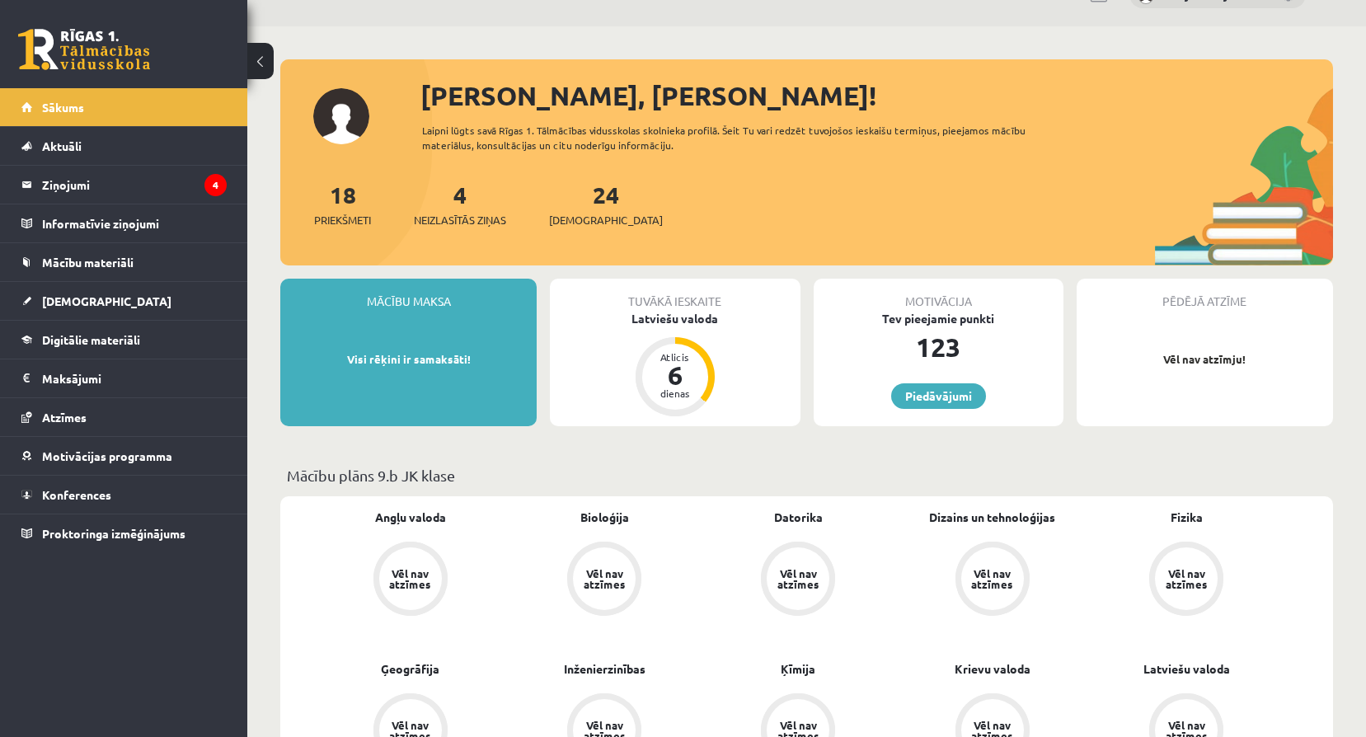
scroll to position [24, 0]
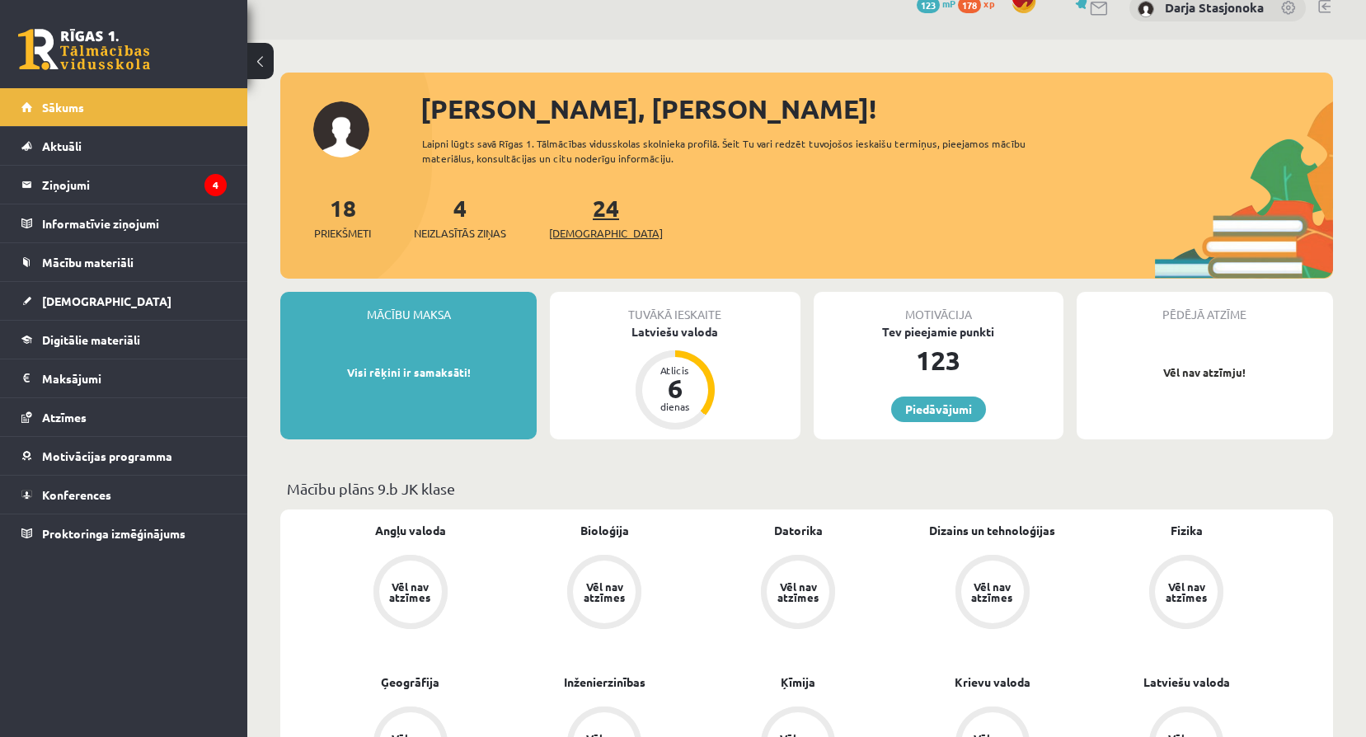
click at [579, 210] on link "24 Ieskaites" at bounding box center [606, 217] width 114 height 49
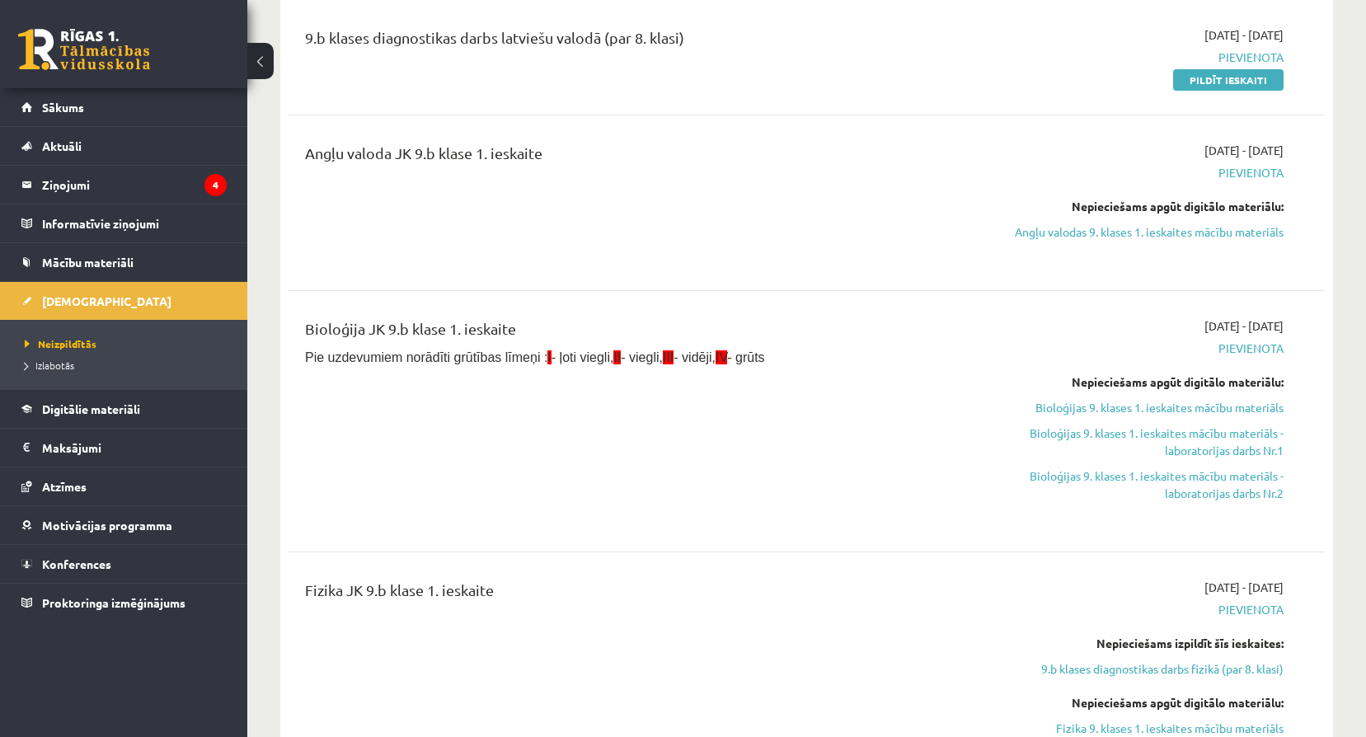
scroll to position [1676, 0]
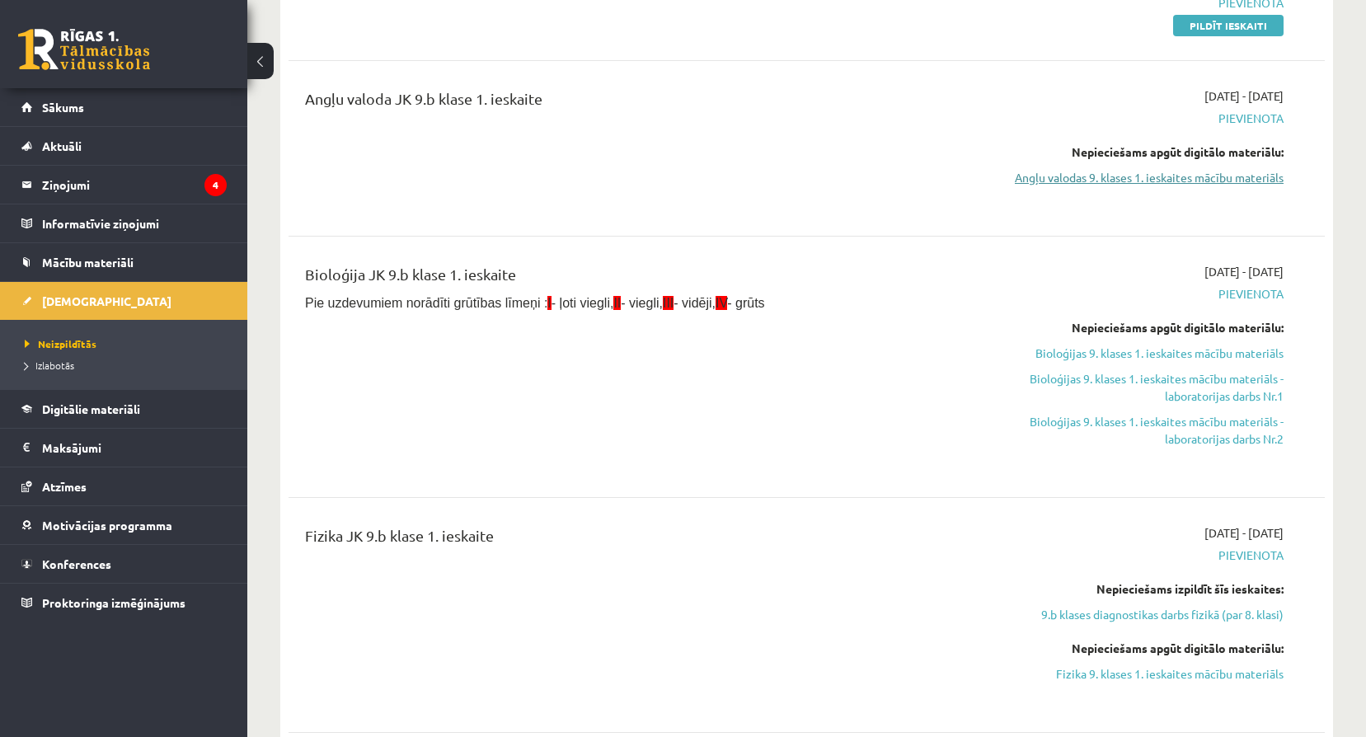
click at [1207, 172] on link "Angļu valodas 9. klases 1. ieskaites mācību materiāls" at bounding box center [1128, 177] width 310 height 17
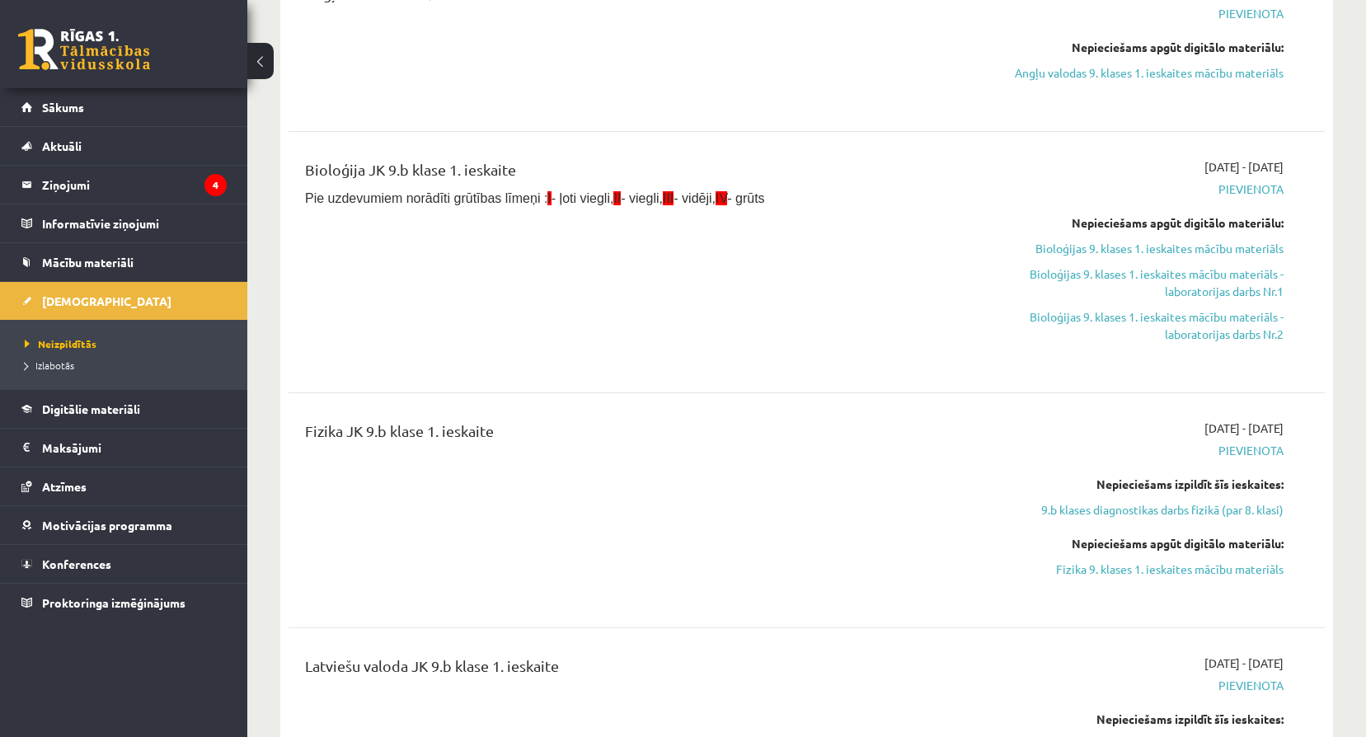
scroll to position [1785, 0]
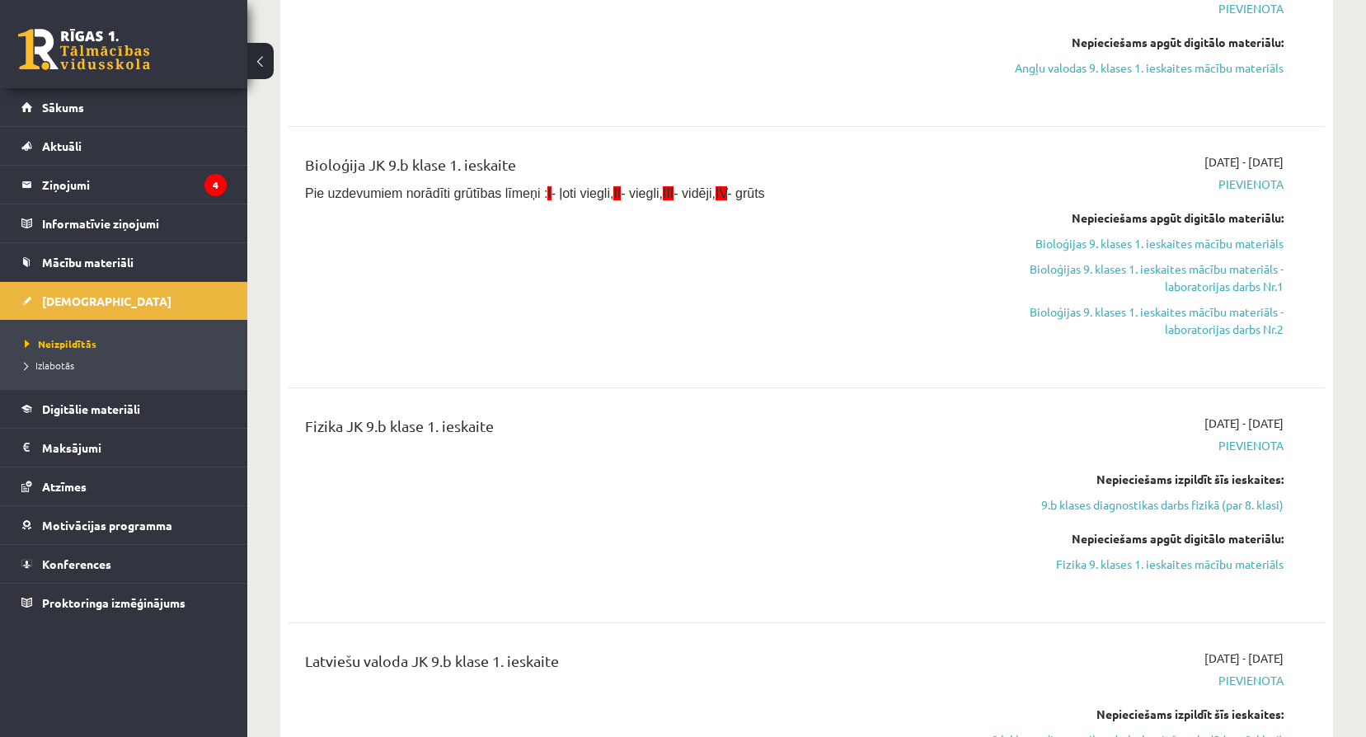
click at [1238, 177] on span "Pievienota" at bounding box center [1128, 184] width 310 height 17
click at [607, 259] on div "Bioloģija JK 9.b klase 1. ieskaite Pie uzdevumiem norādīti grūtības līmeņi : I …" at bounding box center [627, 257] width 668 height 208
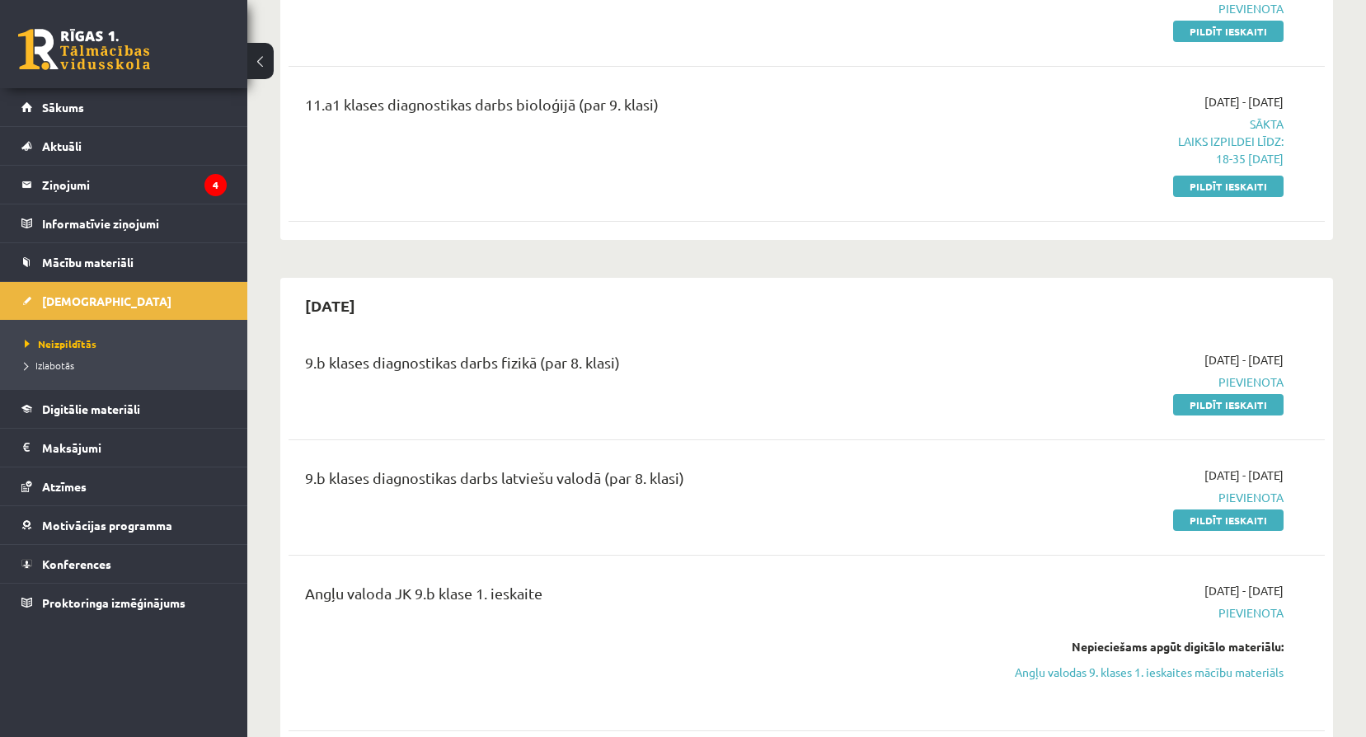
scroll to position [1154, 0]
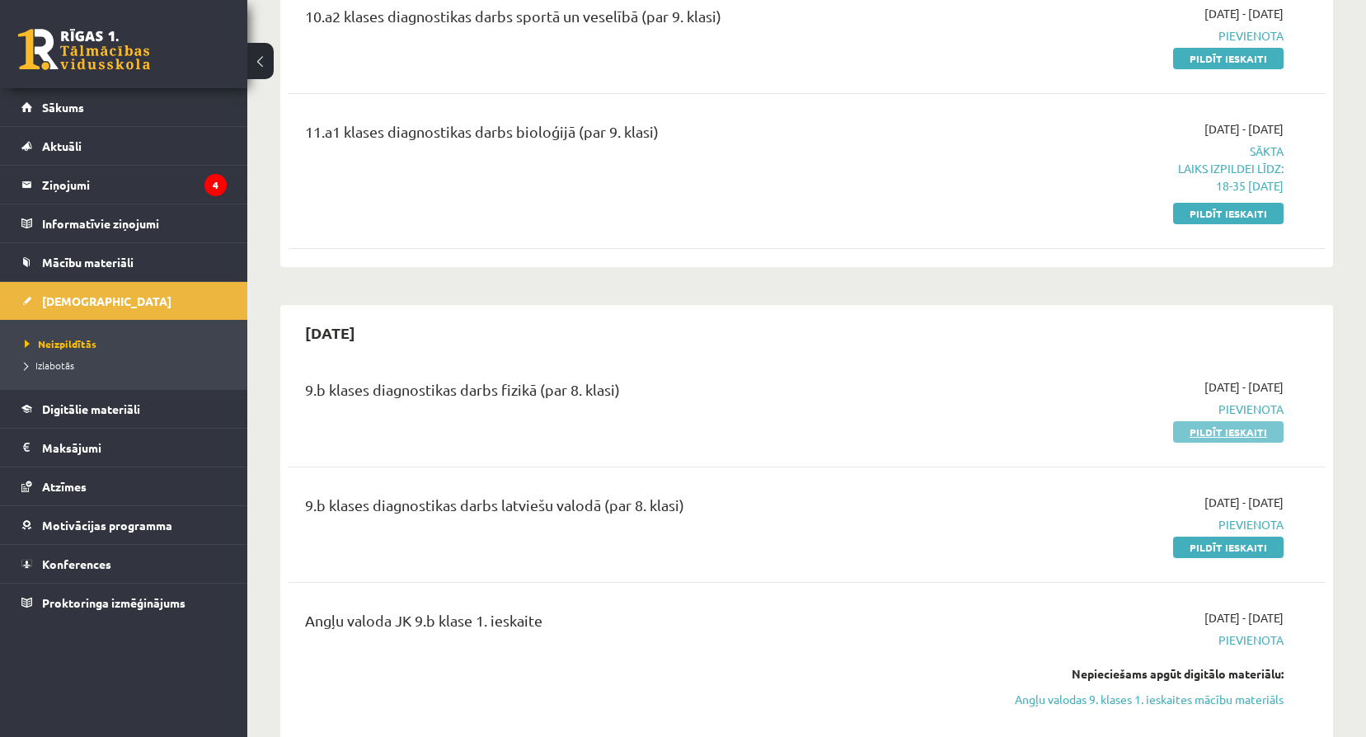
click at [1220, 435] on link "Pildīt ieskaiti" at bounding box center [1228, 431] width 110 height 21
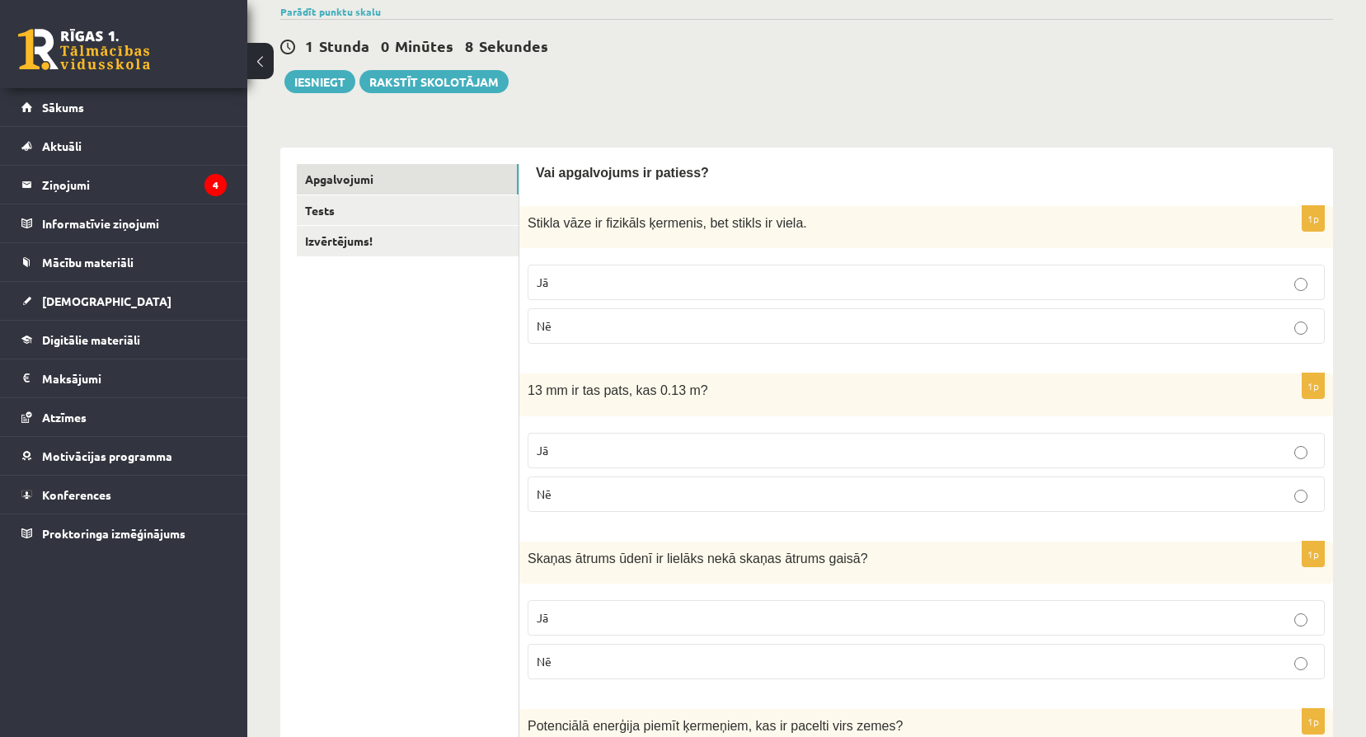
scroll to position [165, 0]
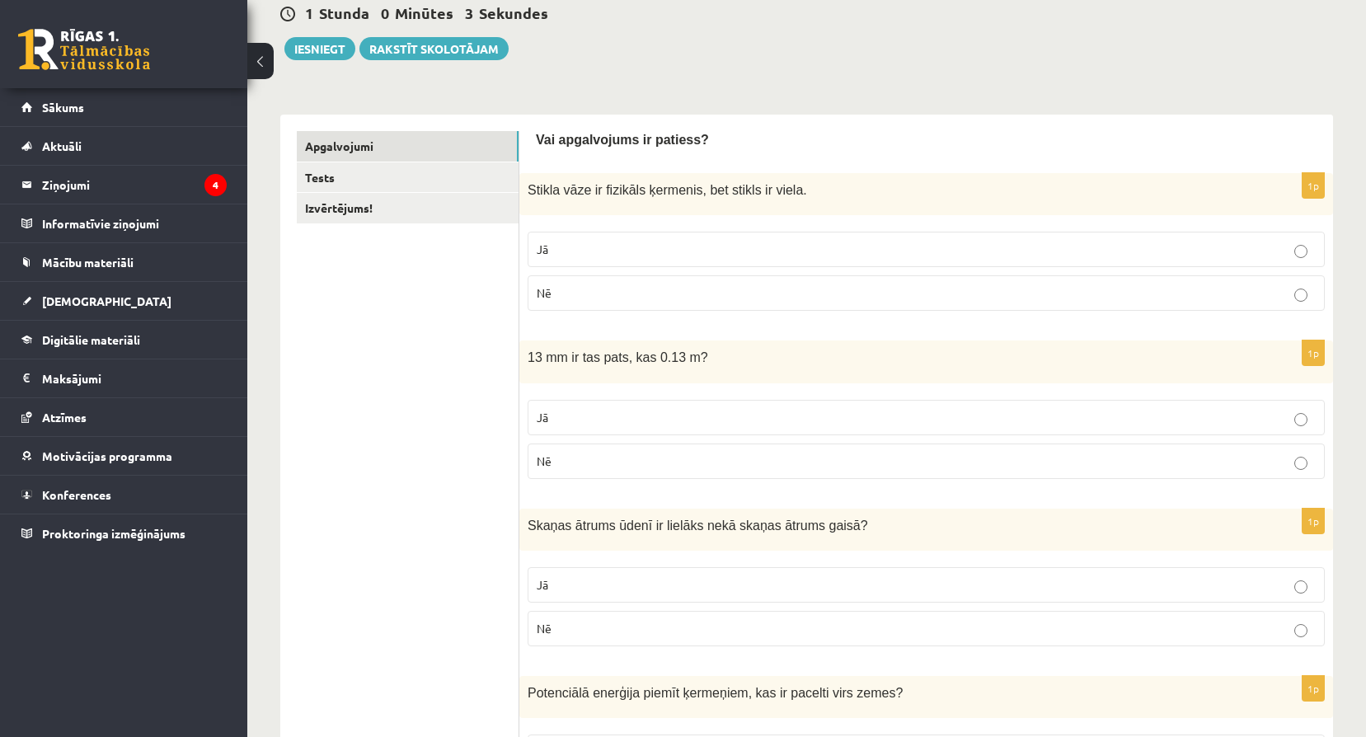
click at [586, 248] on p "Jā" at bounding box center [926, 249] width 779 height 17
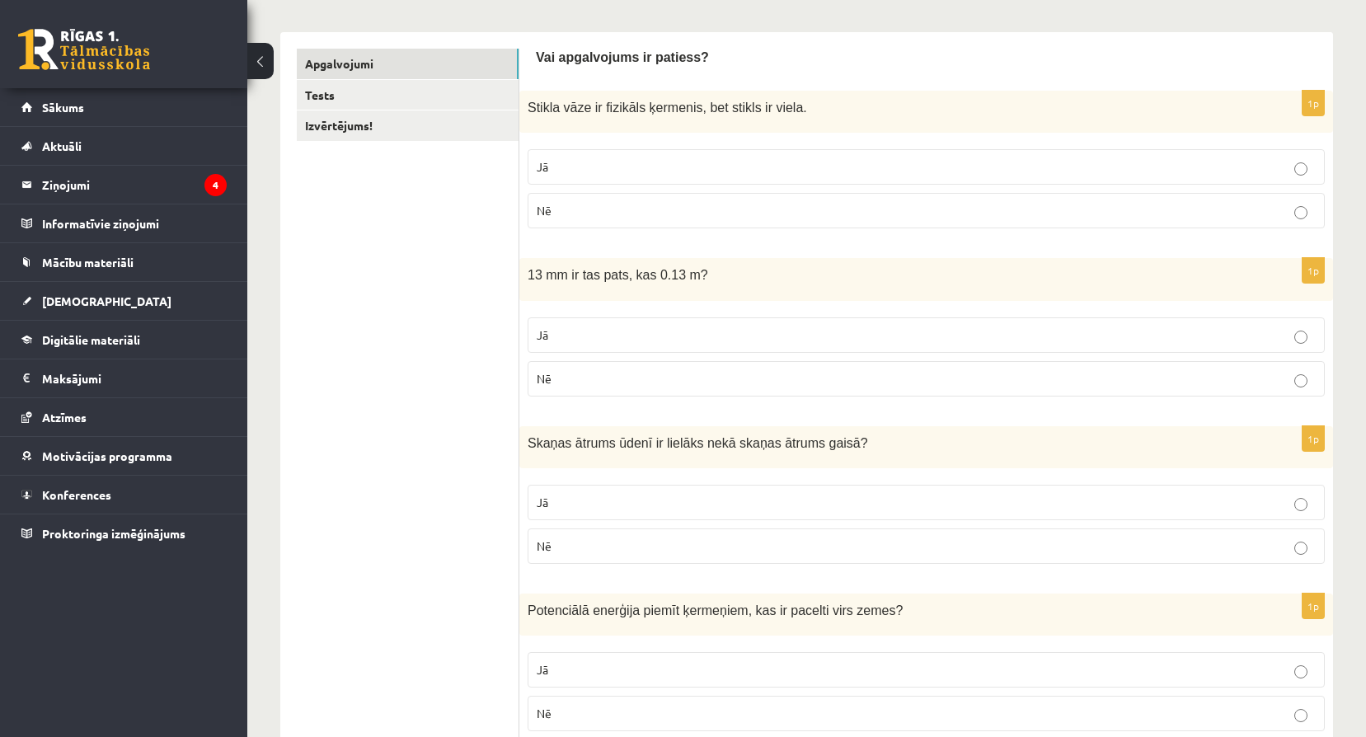
scroll to position [302, 0]
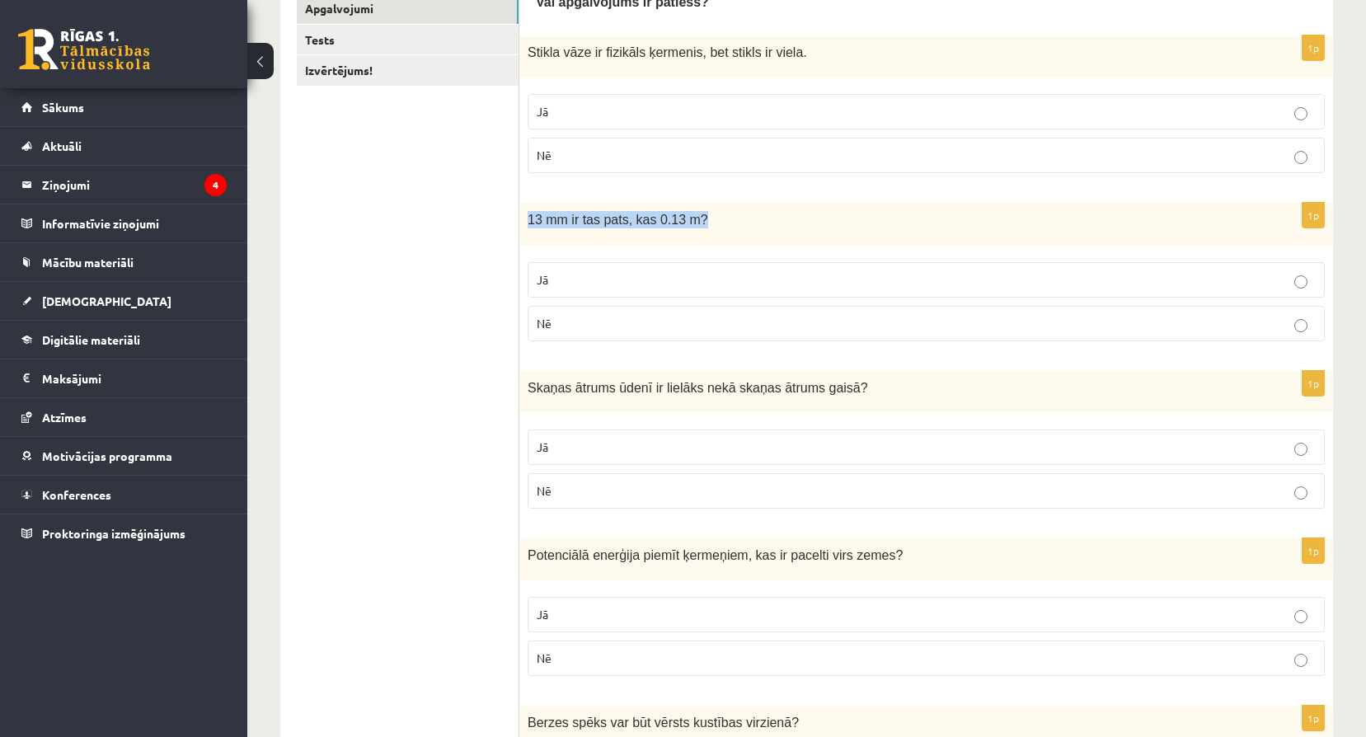
drag, startPoint x: 527, startPoint y: 221, endPoint x: 693, endPoint y: 223, distance: 165.7
click at [693, 223] on p "13 mm ir tas pats, kas 0.13 m?" at bounding box center [884, 219] width 715 height 17
copy span "13 mm ir tas pats, kas 0.13 m?"
click at [641, 324] on p "Nē" at bounding box center [926, 323] width 779 height 17
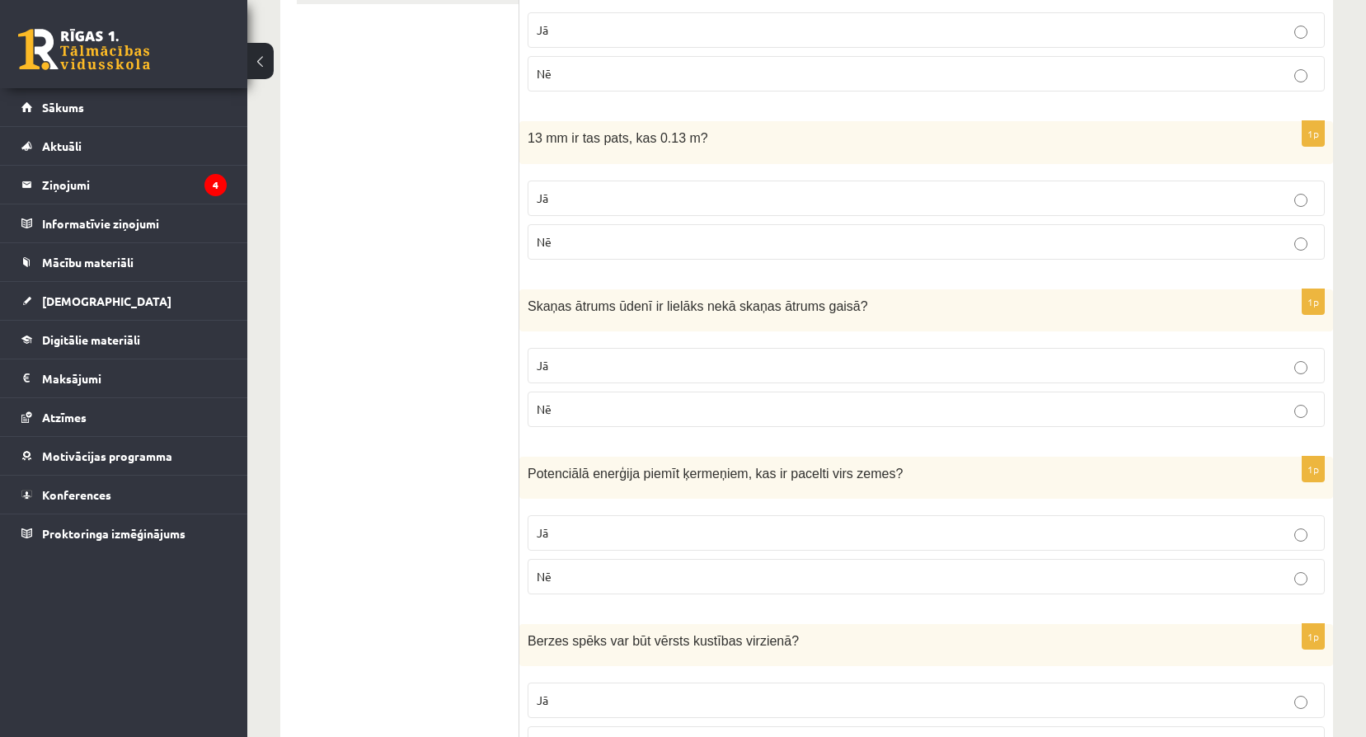
scroll to position [385, 0]
drag, startPoint x: 528, startPoint y: 301, endPoint x: 832, endPoint y: 312, distance: 304.3
click at [832, 312] on p "Skaņas ātrums ūdenī ir lielāks nekā skaņas ātrums gaisā ?" at bounding box center [884, 305] width 715 height 17
copy span "Skaņas ātrums ūdenī ir lielāks nekā skaņas ātrums gaisā ?"
click at [646, 365] on p "Jā" at bounding box center [926, 364] width 779 height 17
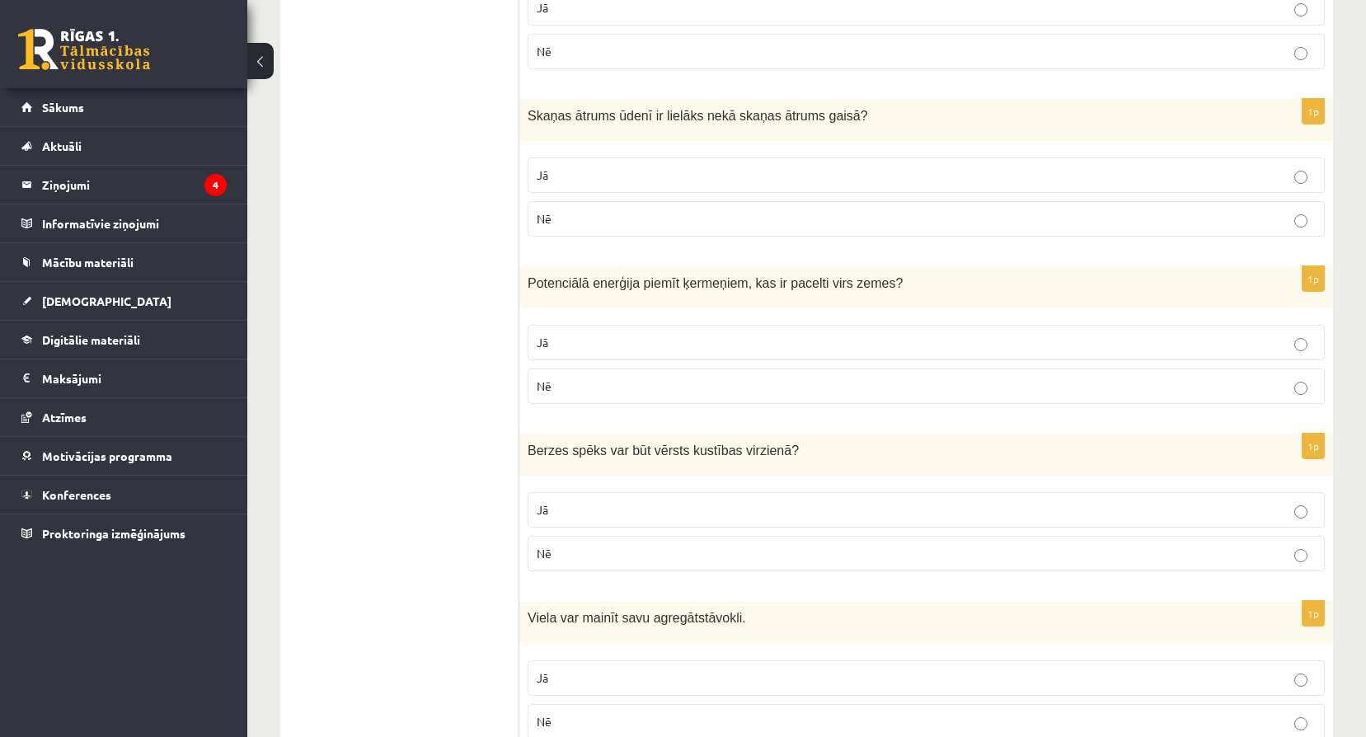
scroll to position [577, 0]
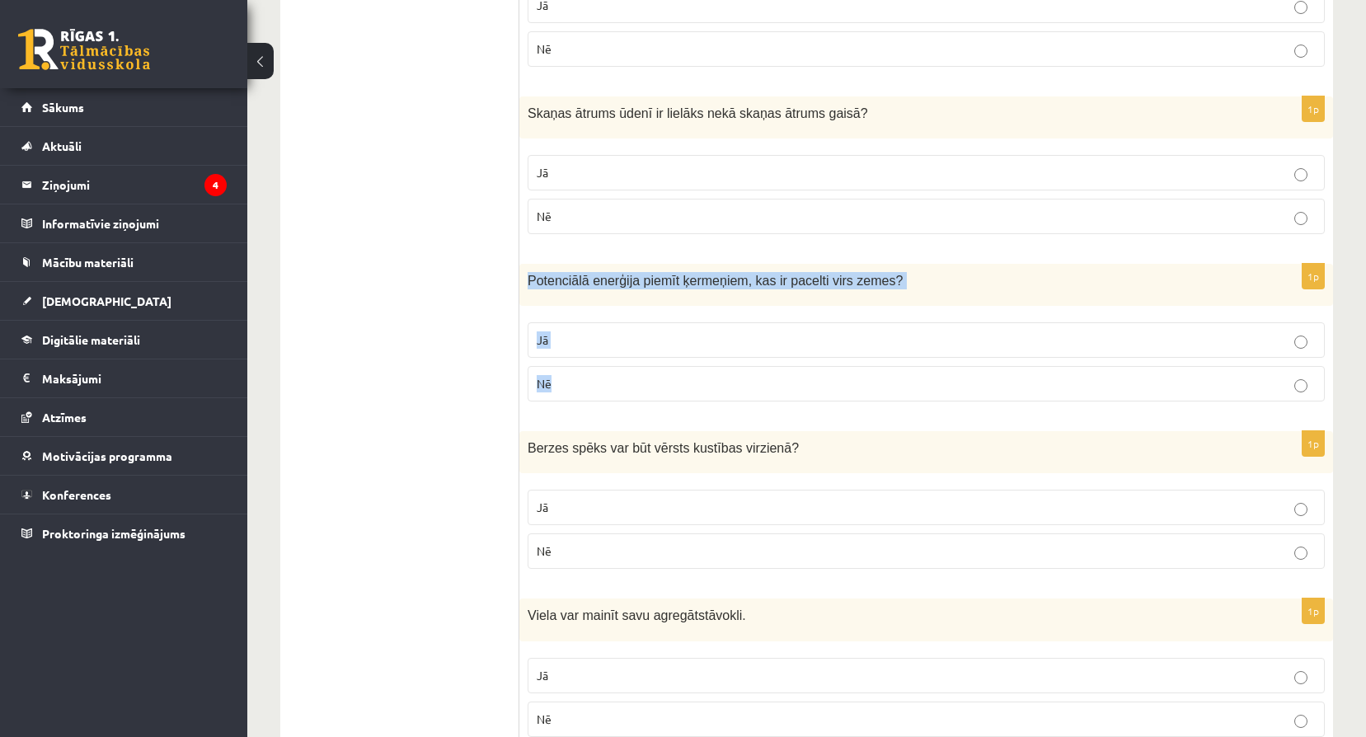
drag, startPoint x: 527, startPoint y: 280, endPoint x: 849, endPoint y: 399, distance: 343.4
click at [849, 399] on div "1p Potenciālā enerģija piemīt ķermeņiem, kas ir pacelti virs zemes ? Jā Nē" at bounding box center [925, 339] width 813 height 151
copy div "Potenciālā enerģija piemīt ķermeņiem, kas ir pacelti virs zemes ? Jā Nē"
click at [641, 345] on p "Jā" at bounding box center [926, 339] width 779 height 17
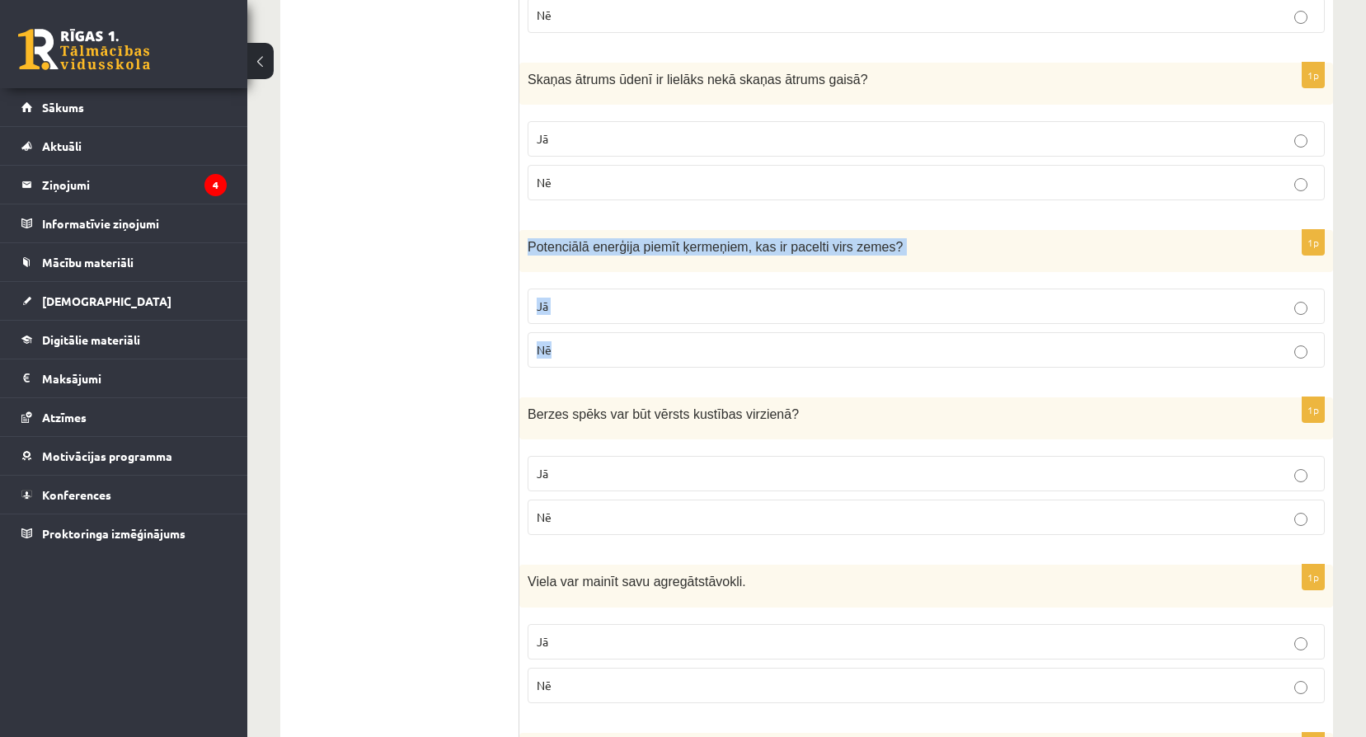
scroll to position [659, 0]
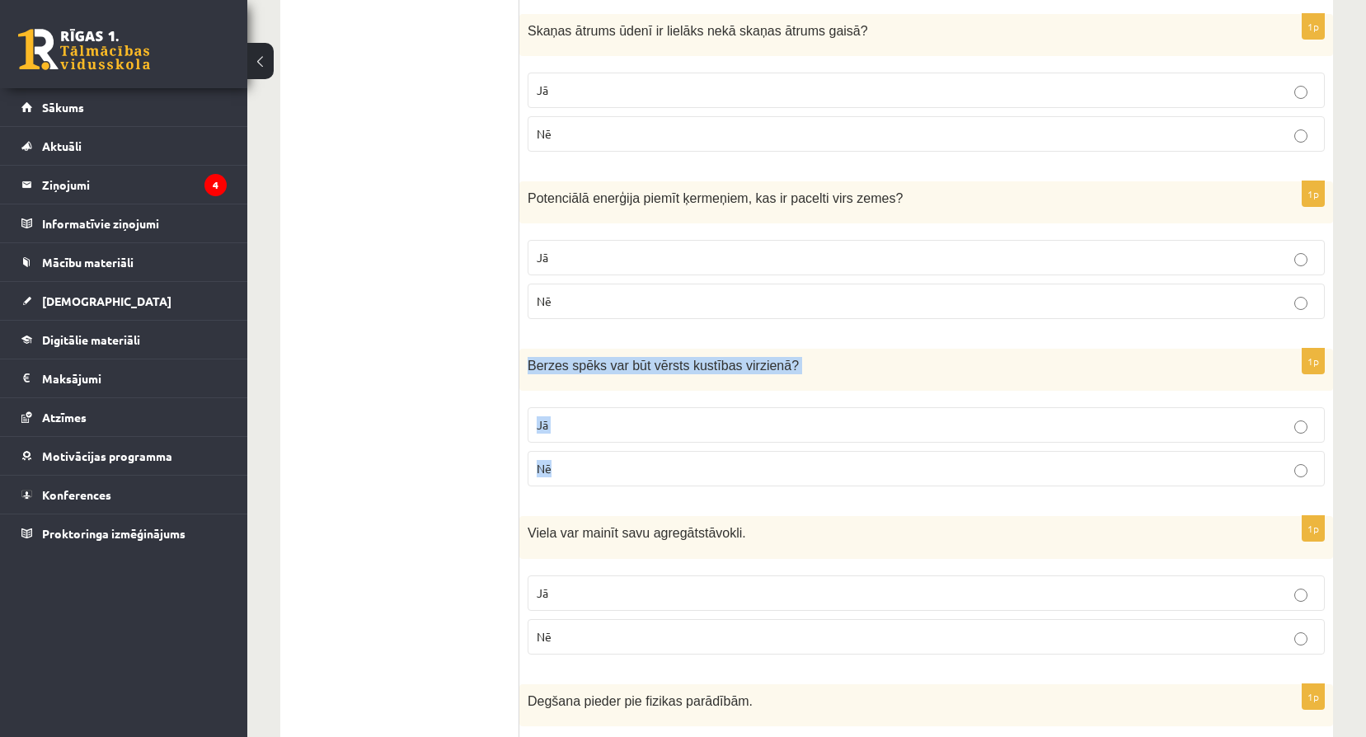
drag, startPoint x: 527, startPoint y: 367, endPoint x: 750, endPoint y: 454, distance: 239.8
click at [750, 454] on div "1p Berzes spēks var būt vērsts kustības virzienā ? Jā Nē" at bounding box center [925, 424] width 813 height 151
copy div "Berzes spēks var būt vērsts kustības virzienā ? Jā Nē"
click at [610, 470] on p "Nē" at bounding box center [926, 468] width 779 height 17
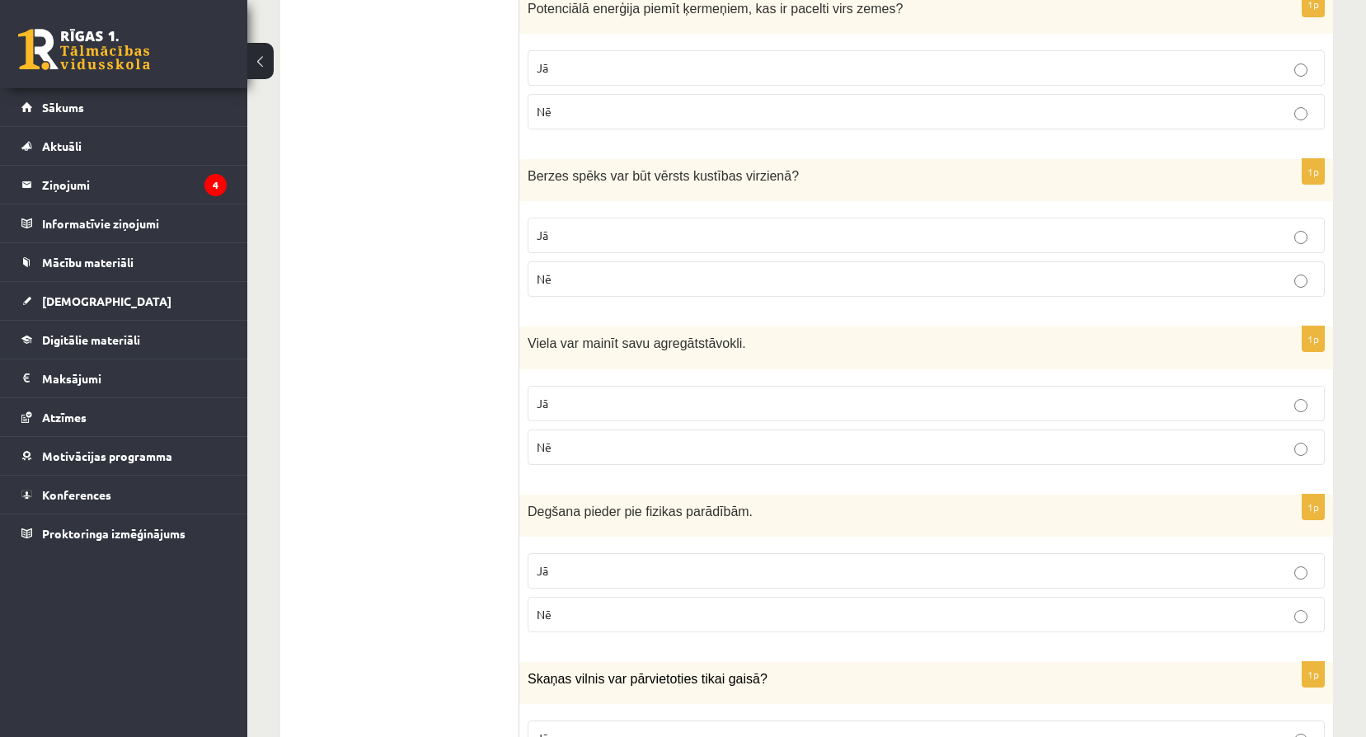
scroll to position [851, 0]
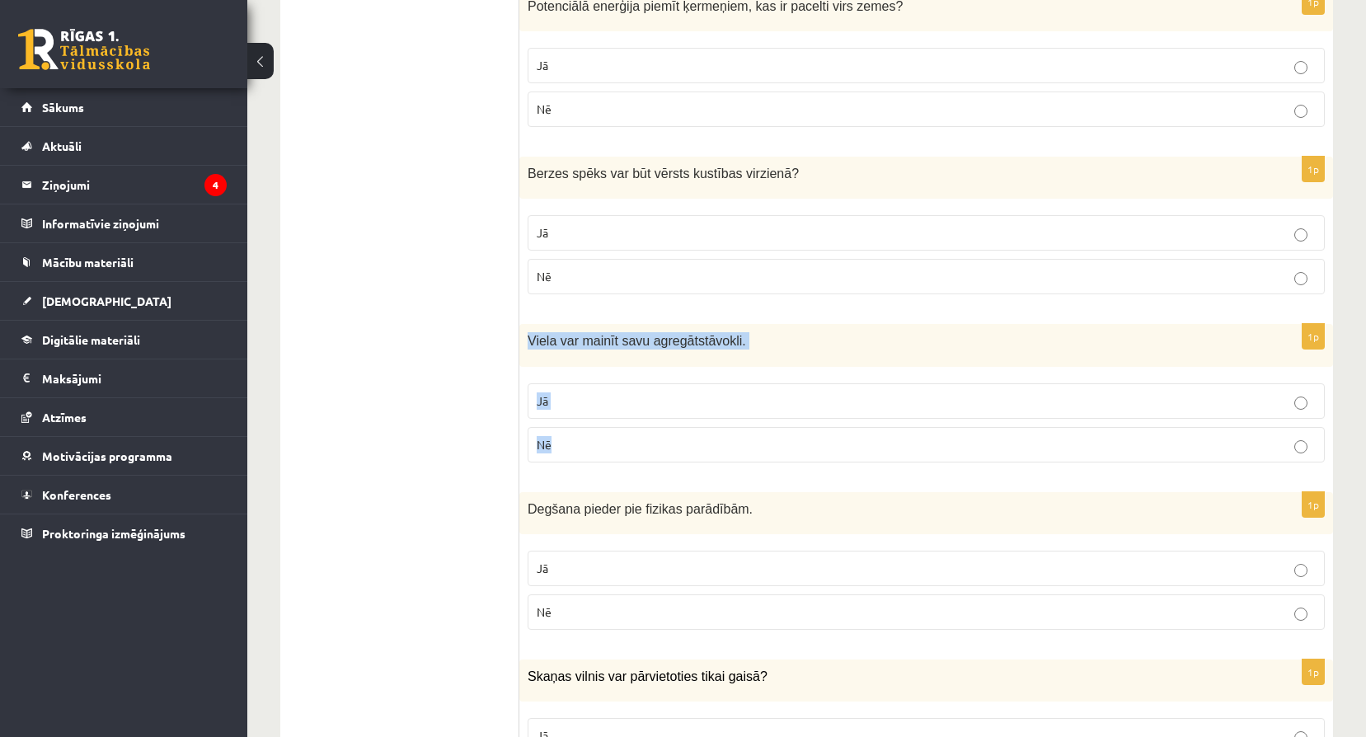
drag, startPoint x: 534, startPoint y: 340, endPoint x: 735, endPoint y: 432, distance: 221.3
click at [735, 432] on div "1p Viela var mainīt savu agregātstāvokli. Jā Nē" at bounding box center [925, 399] width 813 height 151
copy div "Viela var mainīt savu agregātstāvokli. Jā Nē"
click at [574, 414] on label "Jā" at bounding box center [925, 400] width 797 height 35
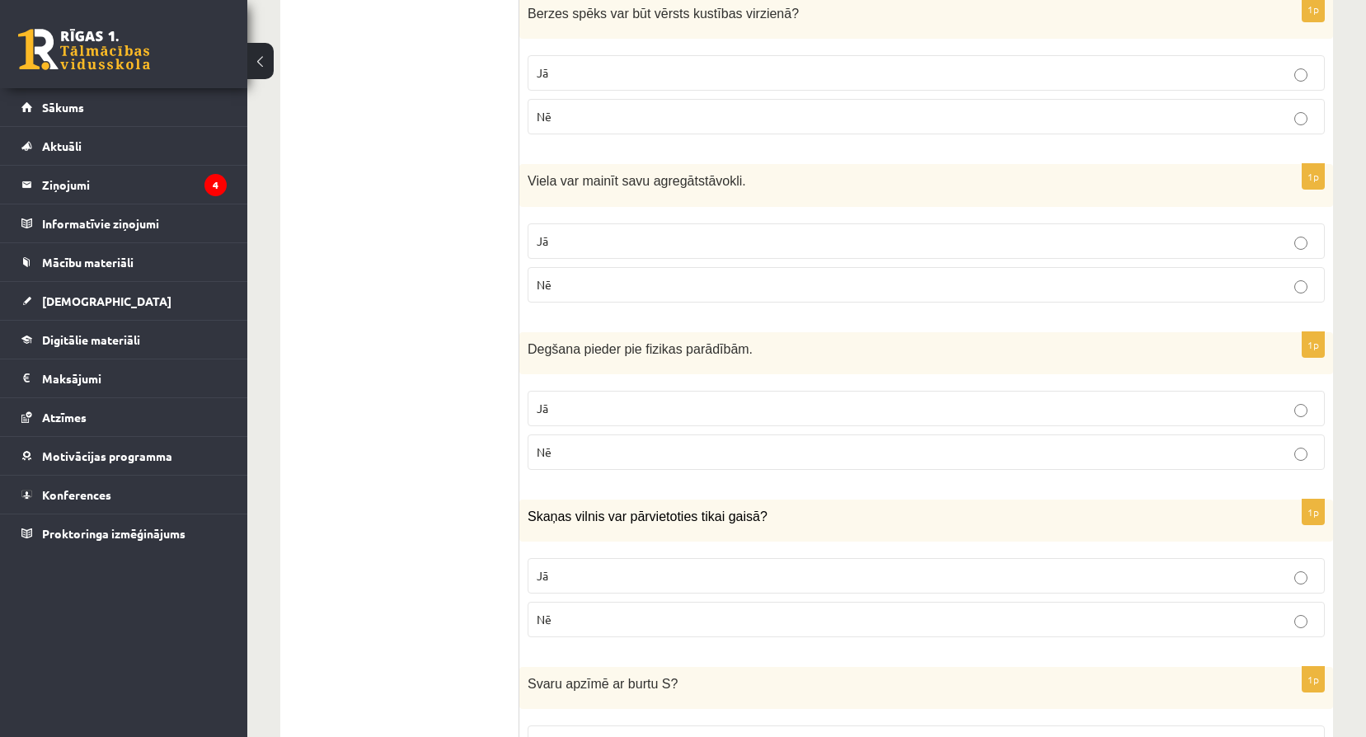
scroll to position [1016, 0]
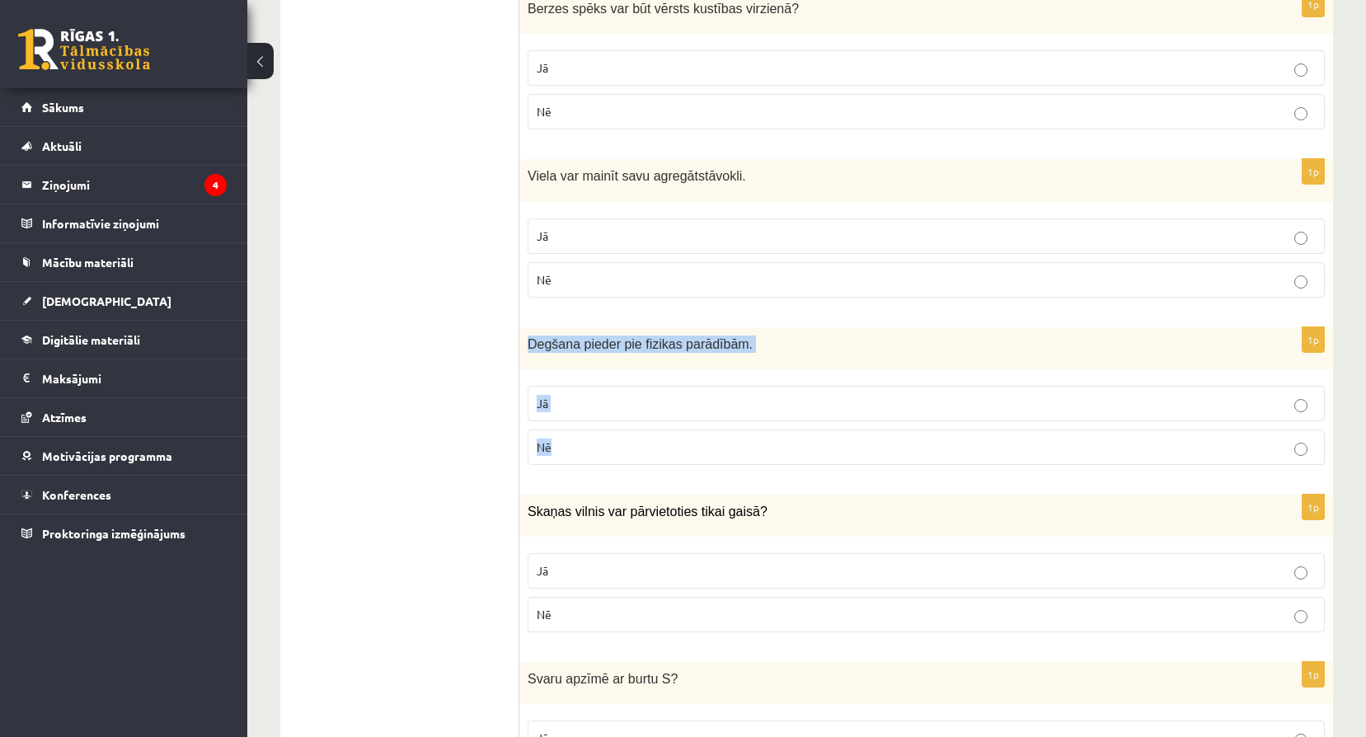
drag, startPoint x: 530, startPoint y: 342, endPoint x: 759, endPoint y: 443, distance: 250.2
click at [759, 443] on div "1p Degšana pieder pie fizikas parādībām. Jā Nē" at bounding box center [925, 402] width 813 height 151
copy div "Degšana pieder pie fizikas parādībām. Jā Nē"
click at [684, 467] on fieldset "Jā Nē" at bounding box center [925, 423] width 797 height 92
click at [675, 450] on p "Nē" at bounding box center [926, 446] width 779 height 17
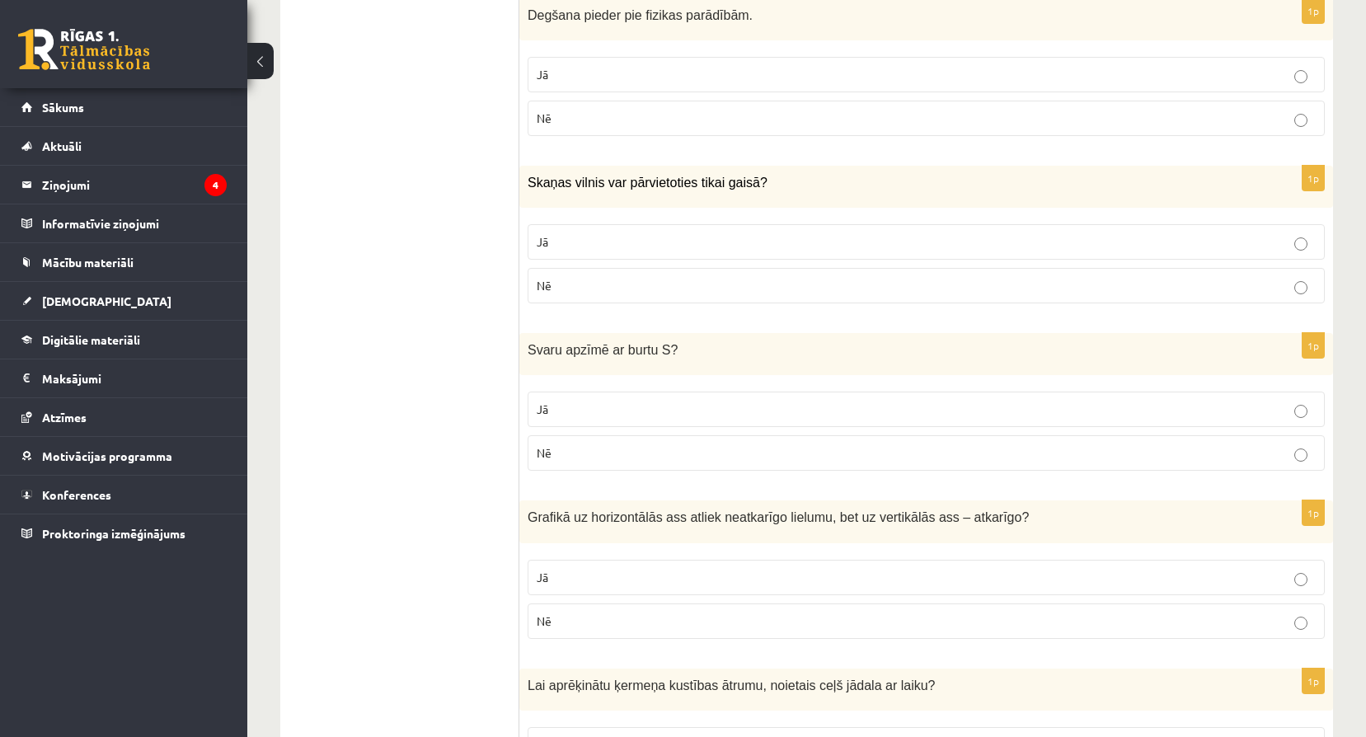
scroll to position [1346, 0]
drag, startPoint x: 525, startPoint y: 179, endPoint x: 829, endPoint y: 285, distance: 322.2
click at [829, 285] on div "1p Skaņas vilnis var pārvietoties tikai gaisā? Jā Nē" at bounding box center [925, 240] width 813 height 151
copy div "Skaņas vilnis var pārvietoties tikai gaisā? Jā Nē"
click at [639, 298] on label "Nē" at bounding box center [925, 284] width 797 height 35
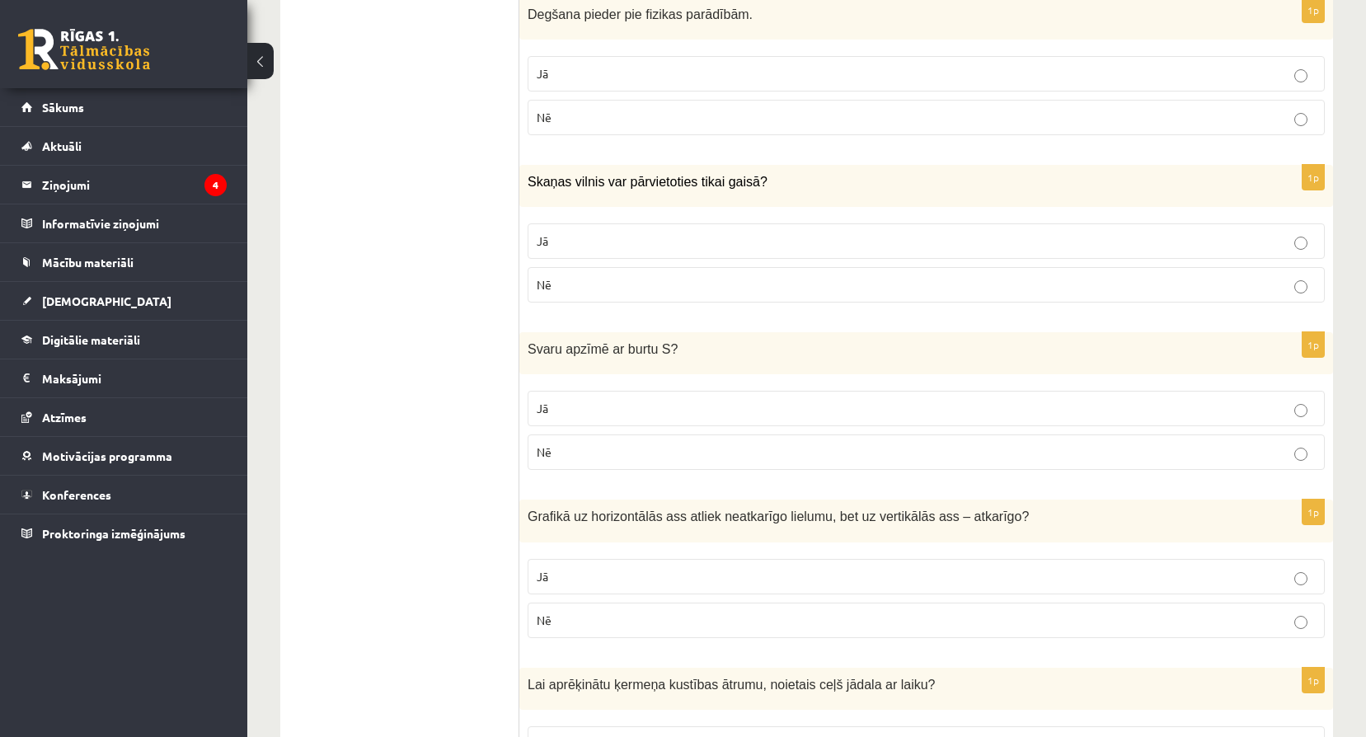
click at [424, 360] on ul "Apgalvojumi Tests Izvērtējums!" at bounding box center [408, 470] width 223 height 3041
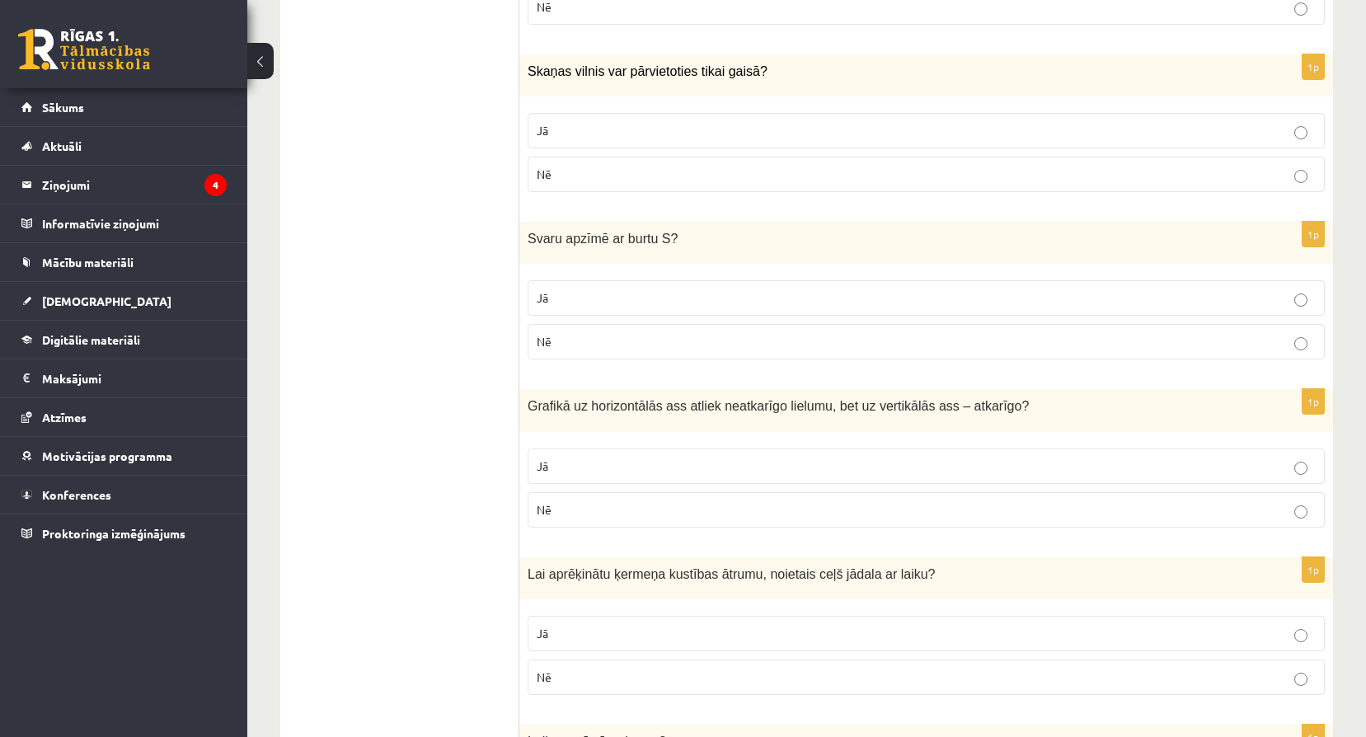
scroll to position [1539, 0]
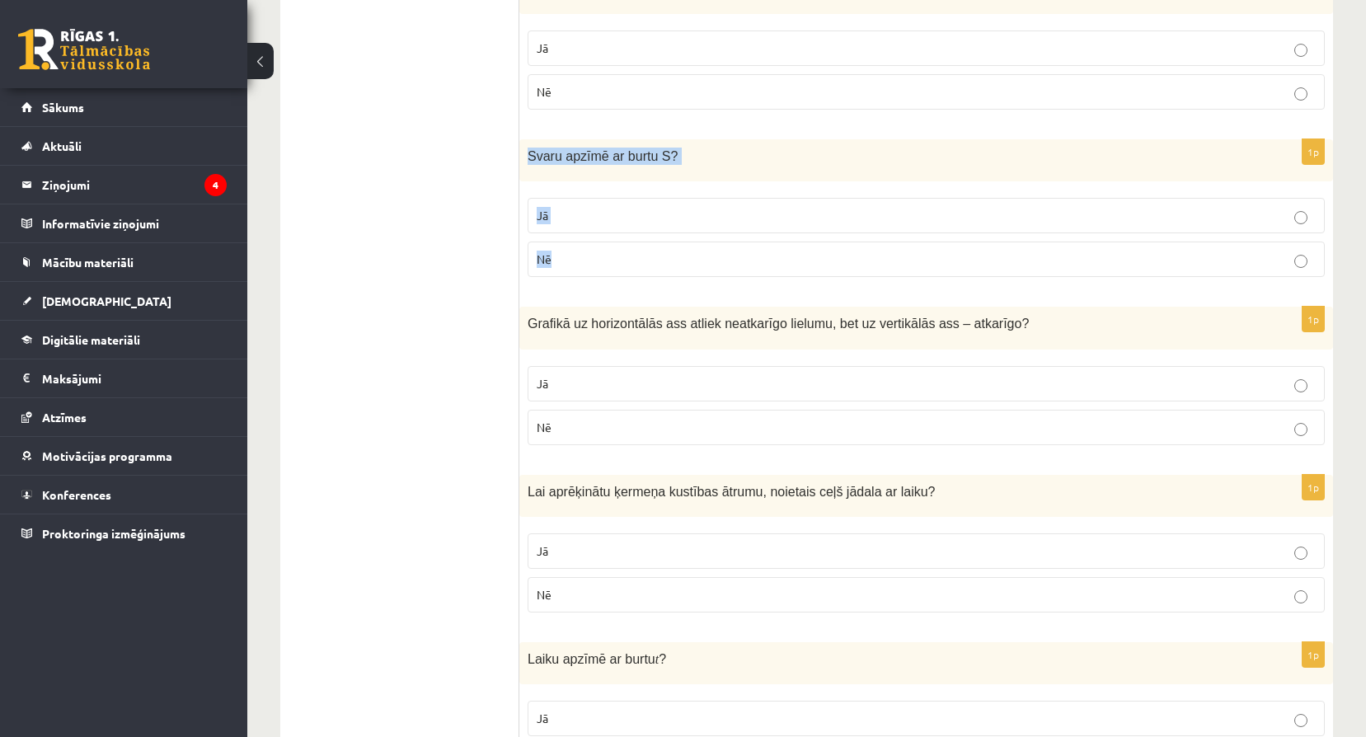
drag, startPoint x: 529, startPoint y: 153, endPoint x: 682, endPoint y: 251, distance: 181.3
click at [682, 251] on div "1p Svaru apzīmē ar burtu S ? Jā Nē" at bounding box center [925, 214] width 813 height 151
drag, startPoint x: 766, startPoint y: 171, endPoint x: 567, endPoint y: 168, distance: 198.7
click at [767, 172] on div "Svaru apzīmē ar burtu S ?" at bounding box center [925, 160] width 813 height 42
click at [524, 156] on div "Svaru apzīmē ar burtu S ?" at bounding box center [925, 160] width 813 height 42
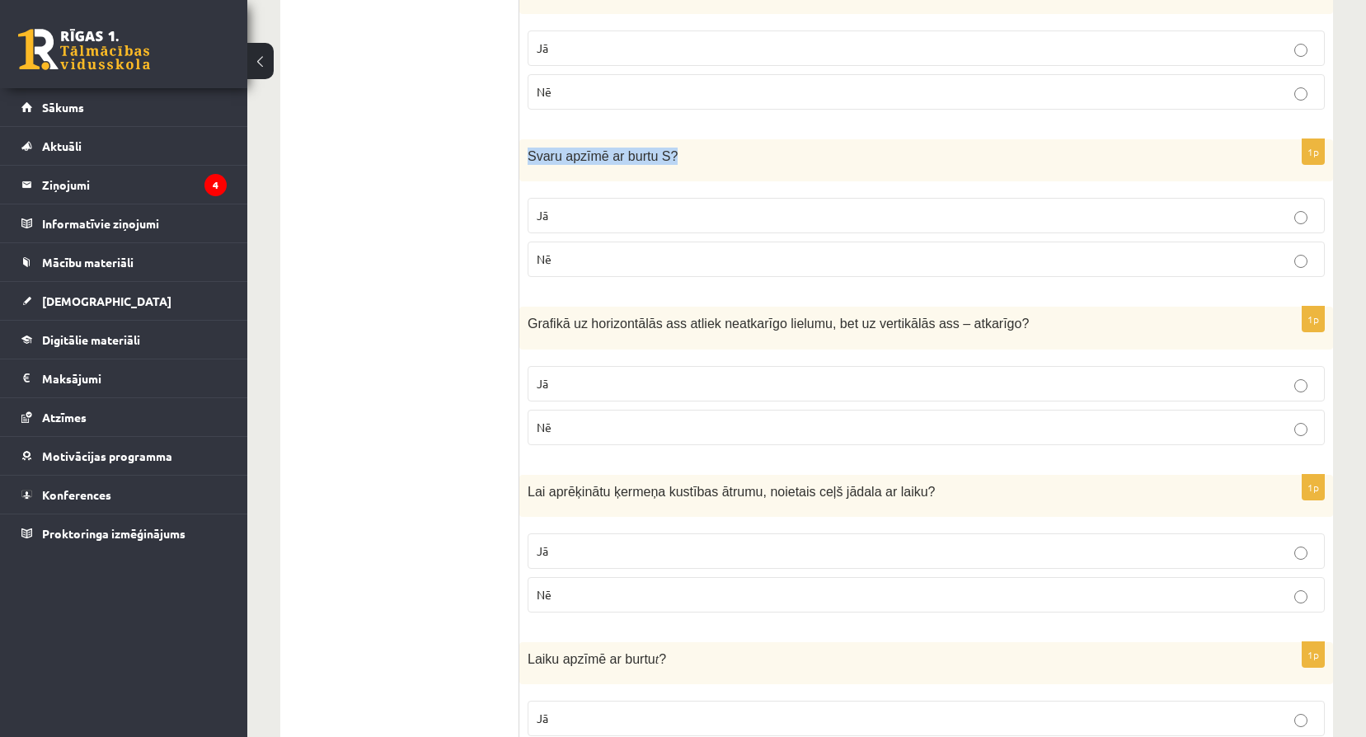
drag, startPoint x: 530, startPoint y: 152, endPoint x: 665, endPoint y: 159, distance: 135.4
click at [665, 159] on p "Svaru apzīmē ar burtu S ?" at bounding box center [884, 156] width 715 height 17
copy span "Svaru apzīmē ar burtu S ?"
click at [635, 253] on p "Nē" at bounding box center [926, 259] width 779 height 17
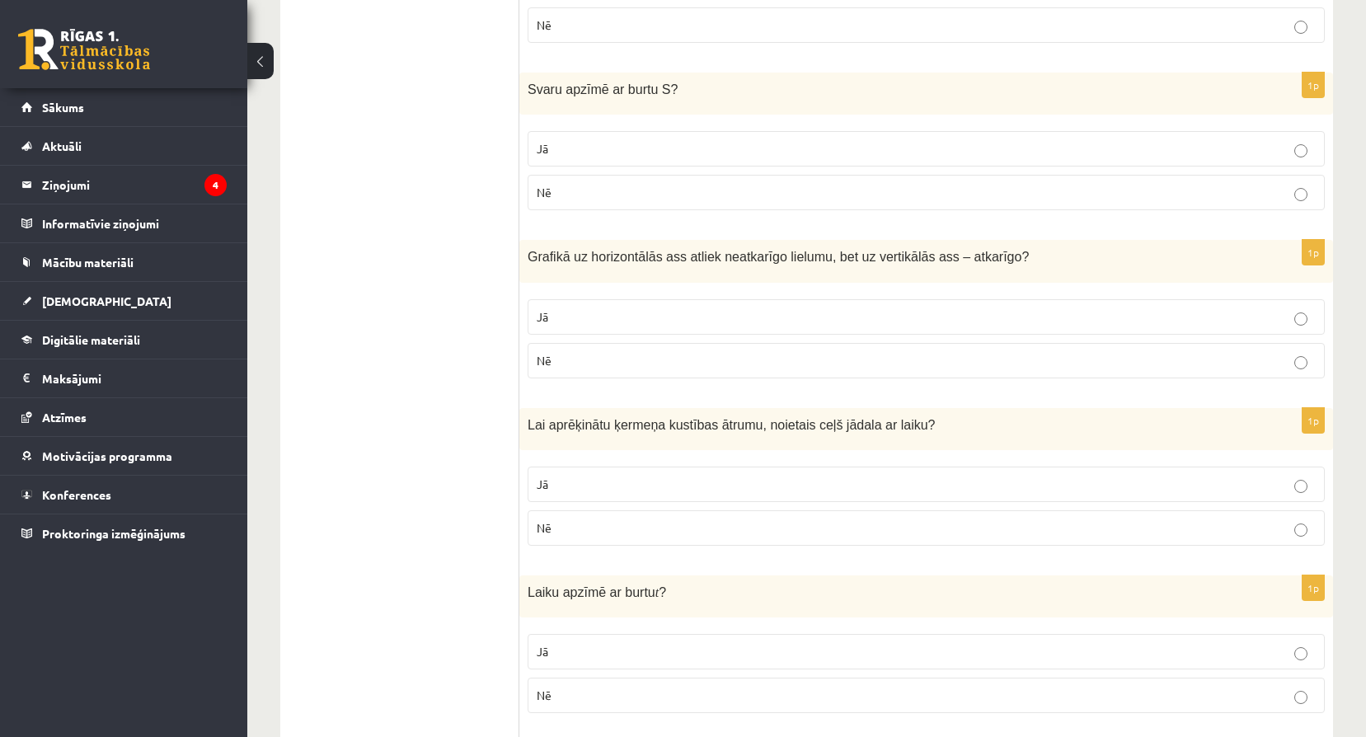
scroll to position [1648, 0]
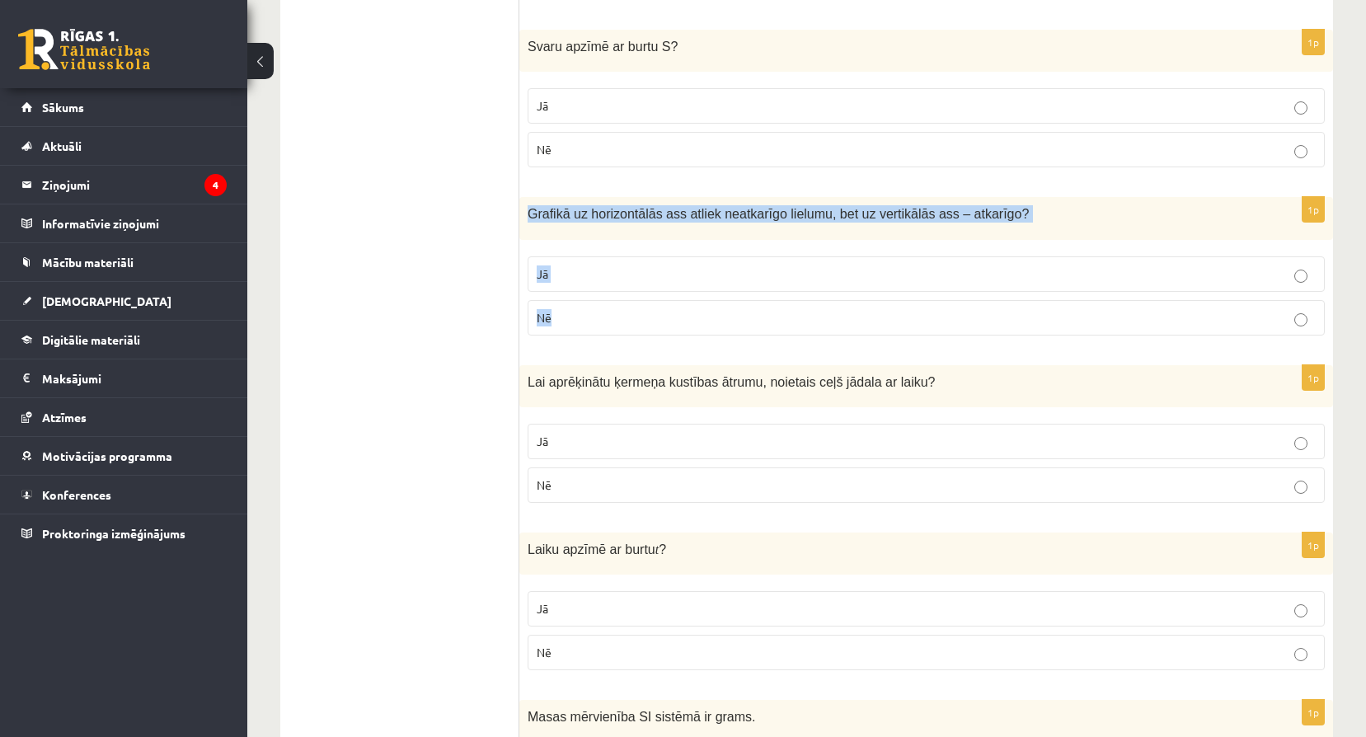
drag, startPoint x: 532, startPoint y: 212, endPoint x: 1123, endPoint y: 330, distance: 603.4
click at [1123, 330] on div "1p Grafikā uz horizontālās ass atliek neatkarīgo lielumu, bet uz vertikālās ass…" at bounding box center [925, 272] width 813 height 151
copy div "Grafikā uz horizontālās ass atliek neatkarīgo lielumu, bet uz vertikālās ass – …"
click at [661, 284] on label "Jā" at bounding box center [925, 273] width 797 height 35
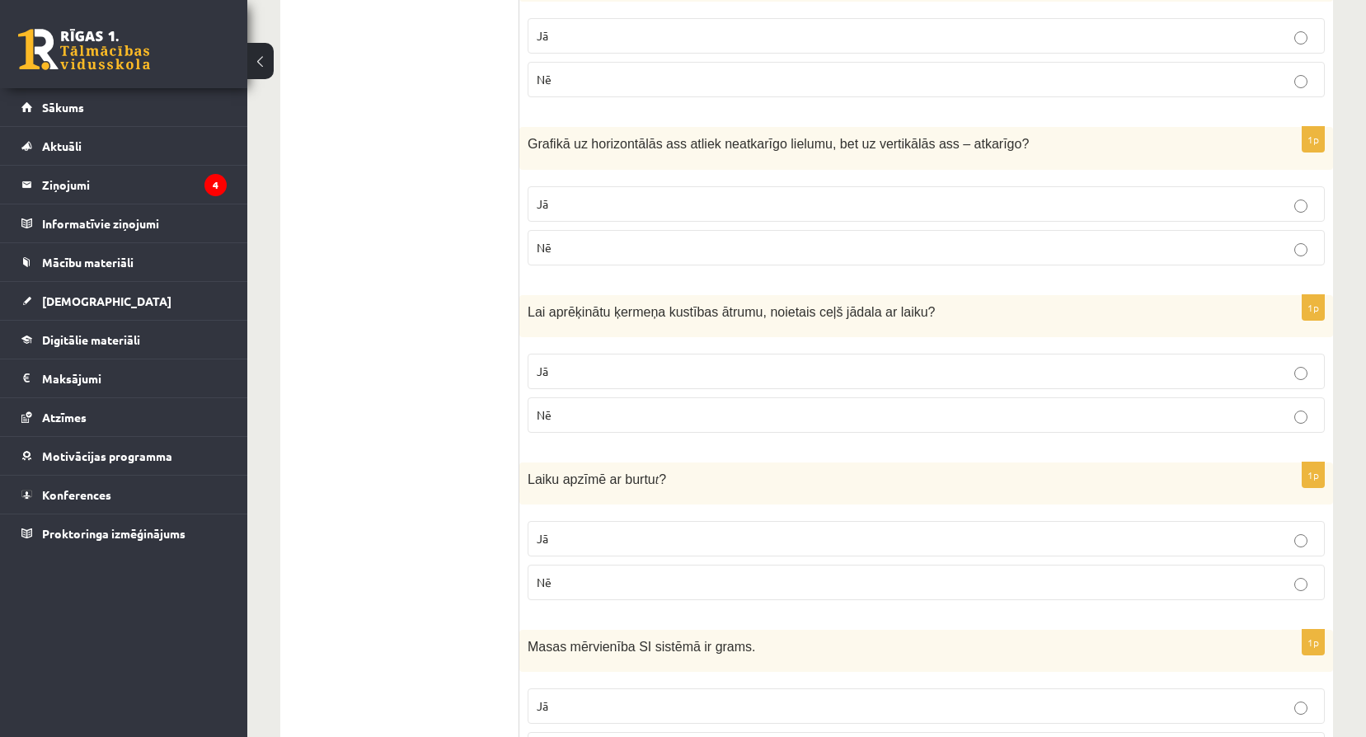
scroll to position [1731, 0]
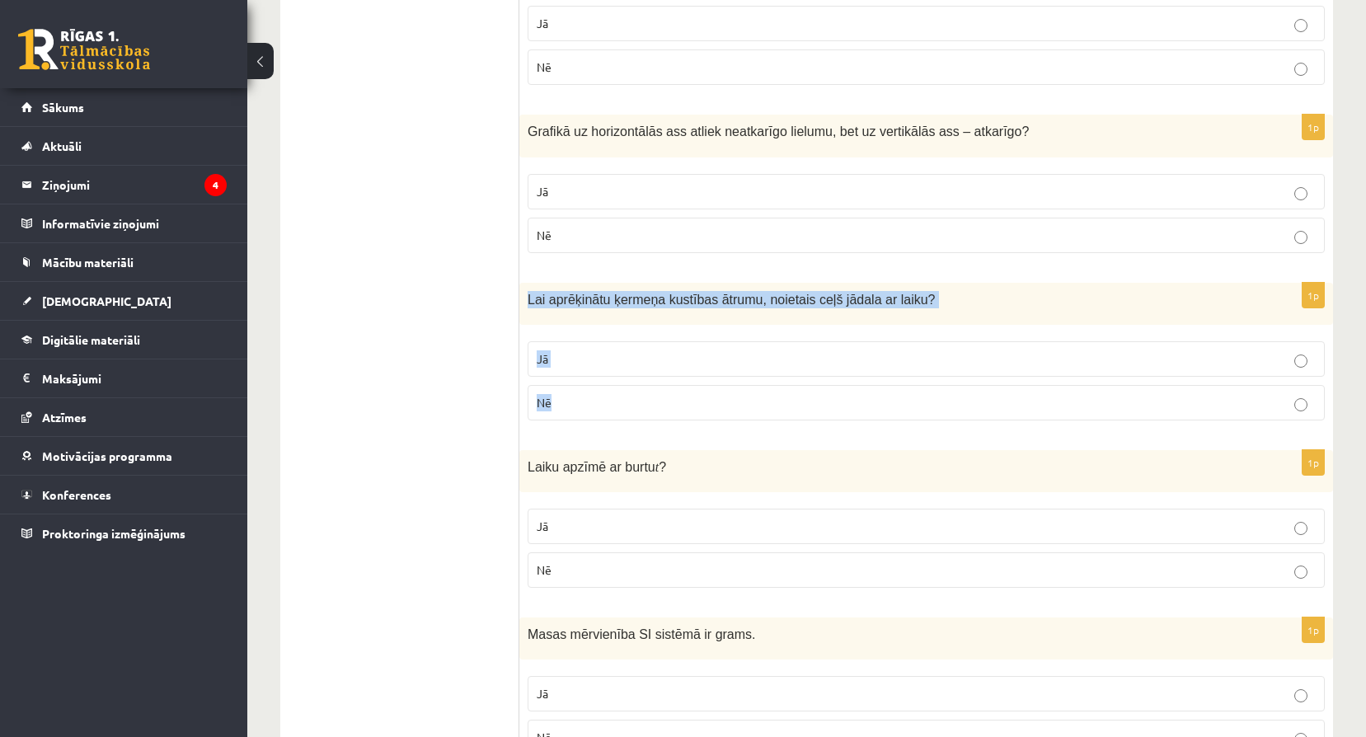
drag, startPoint x: 527, startPoint y: 295, endPoint x: 922, endPoint y: 408, distance: 410.6
click at [922, 408] on div "1p Lai aprēķinātu ķermeņa kustības ātrumu, noietais ceļš jādala ar laiku? Jā Nē" at bounding box center [925, 358] width 813 height 151
copy div "Lai aprēķinātu ķermeņa kustības ātrumu, noietais ceļš jādala ar laiku? Jā Nē"
click at [632, 356] on p "Jā" at bounding box center [926, 358] width 779 height 17
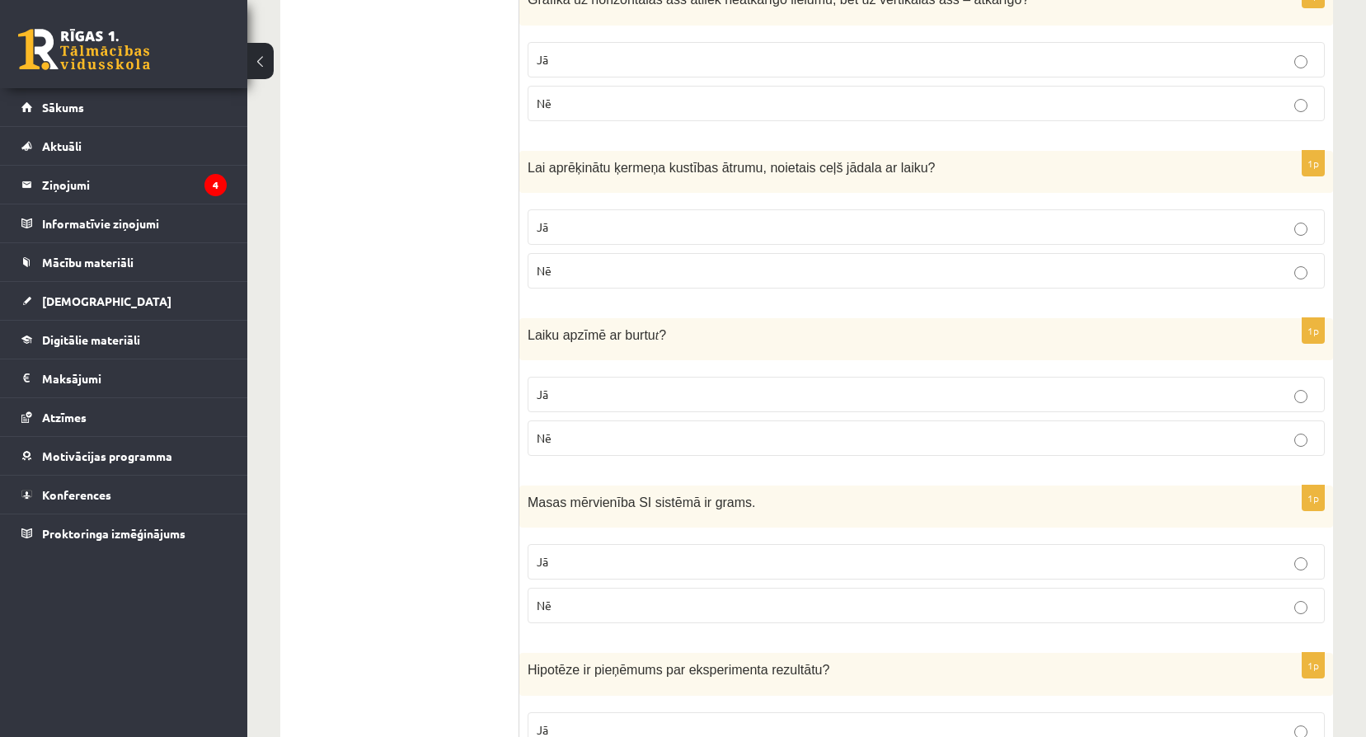
scroll to position [1868, 0]
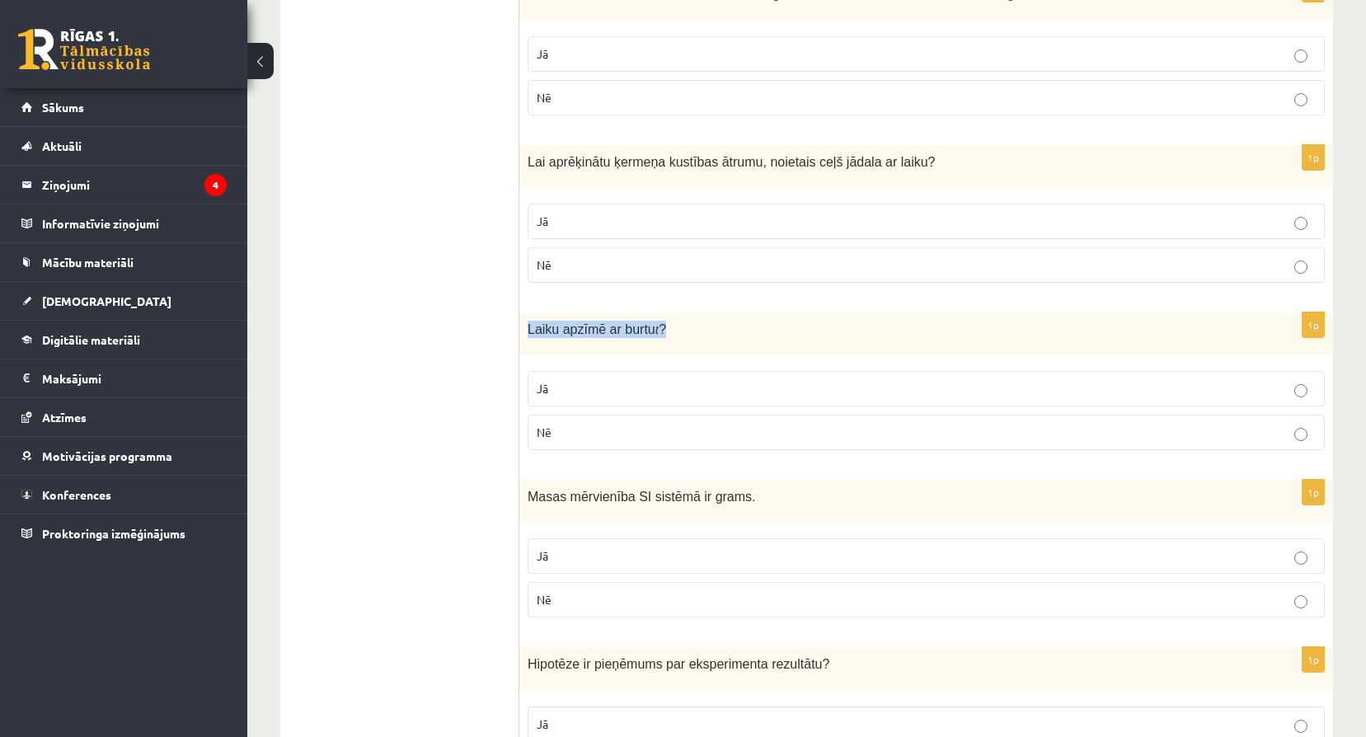
drag, startPoint x: 525, startPoint y: 327, endPoint x: 679, endPoint y: 326, distance: 154.1
click at [679, 326] on div "Laiku apzīmē ar burtu t ?" at bounding box center [925, 333] width 813 height 42
click at [631, 396] on p "Jā" at bounding box center [926, 388] width 779 height 17
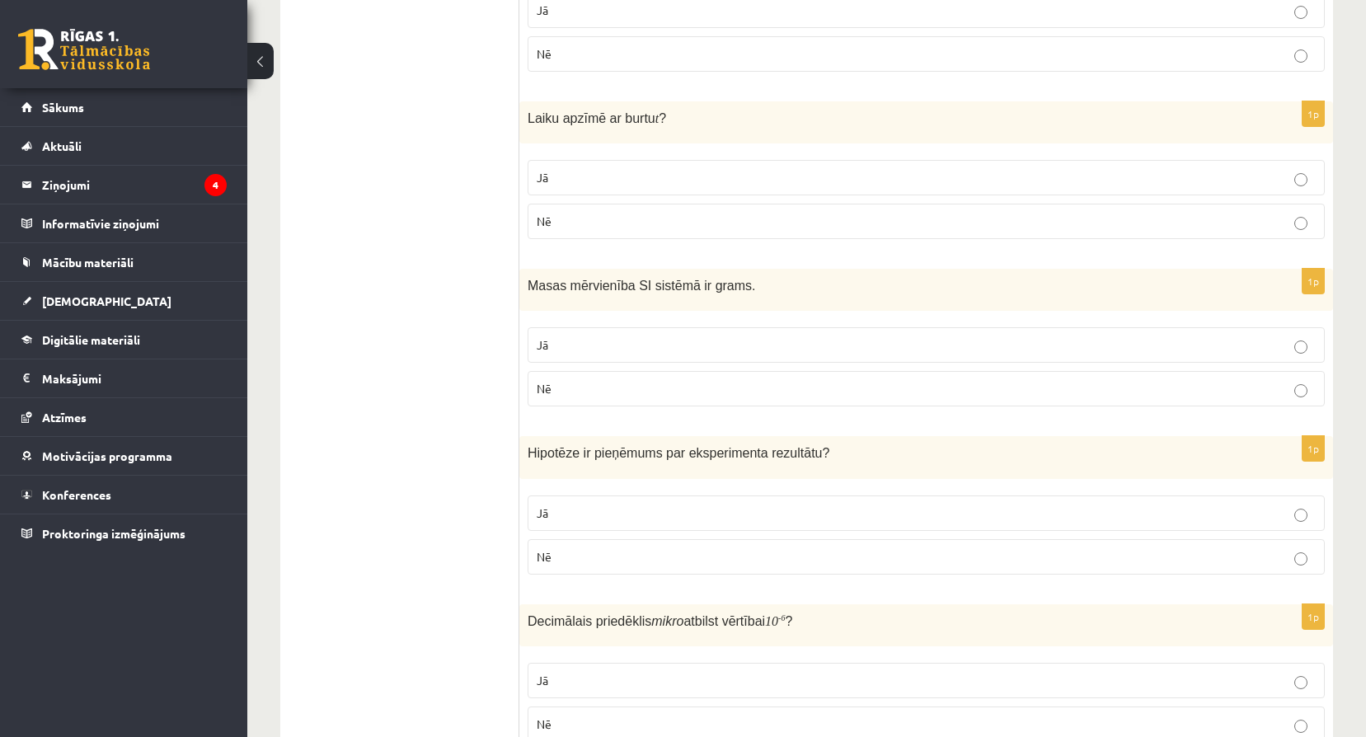
scroll to position [2088, 0]
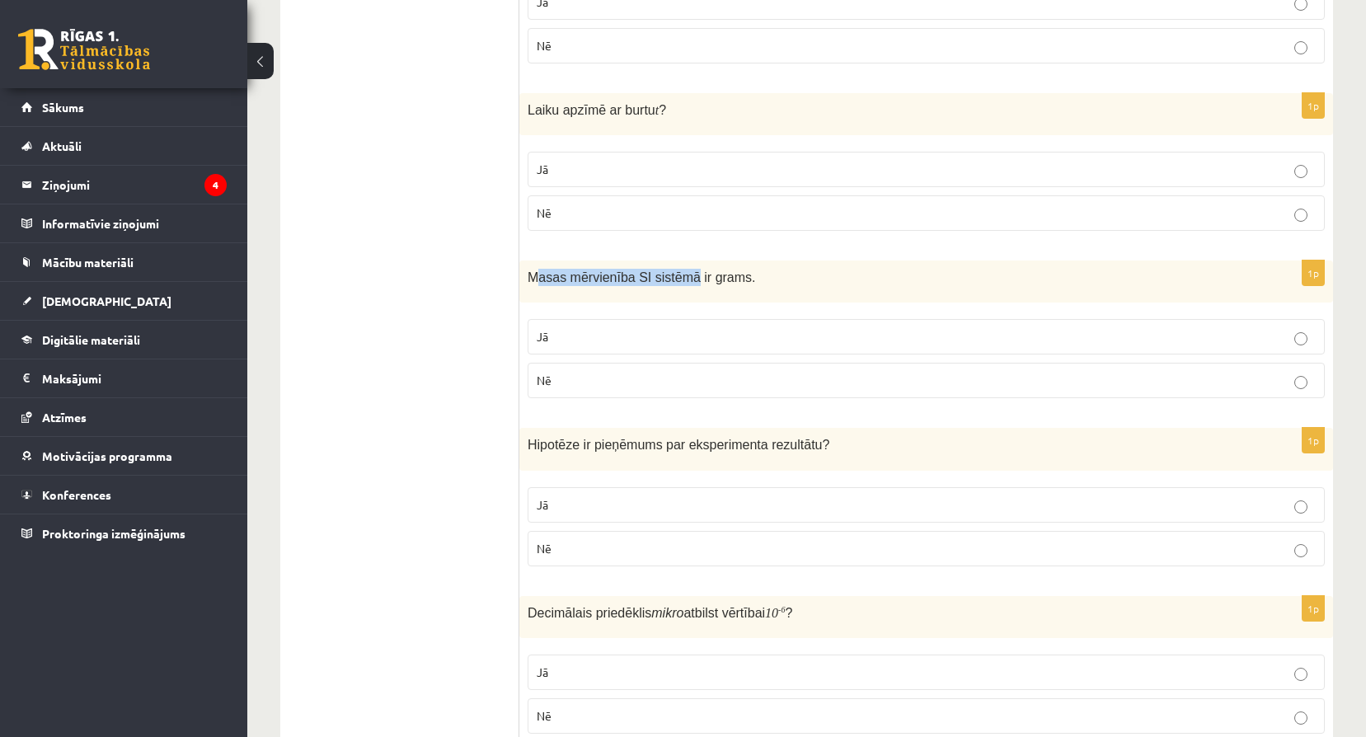
drag, startPoint x: 535, startPoint y: 274, endPoint x: 682, endPoint y: 303, distance: 149.5
click at [682, 302] on div "Masas mērvienība SI sistēmā ir grams." at bounding box center [925, 281] width 813 height 42
drag, startPoint x: 682, startPoint y: 303, endPoint x: 556, endPoint y: 282, distance: 127.9
click at [556, 282] on span "Masas mērvienība SI sistēmā ir grams." at bounding box center [641, 277] width 228 height 14
drag, startPoint x: 525, startPoint y: 276, endPoint x: 771, endPoint y: 390, distance: 270.7
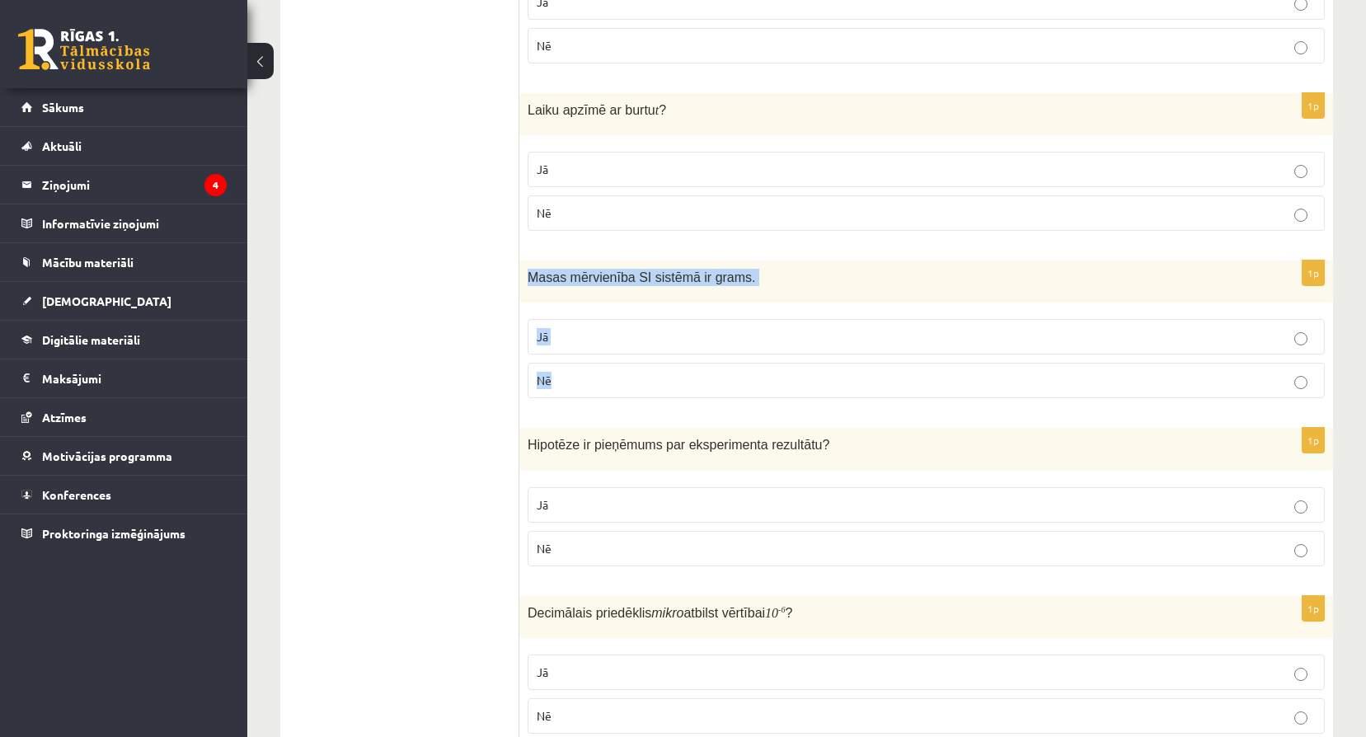
click at [771, 390] on div "1p Masas mērvienība SI sistēmā ir grams. Jā Nē" at bounding box center [925, 335] width 813 height 151
click at [626, 377] on p "Nē" at bounding box center [926, 380] width 779 height 17
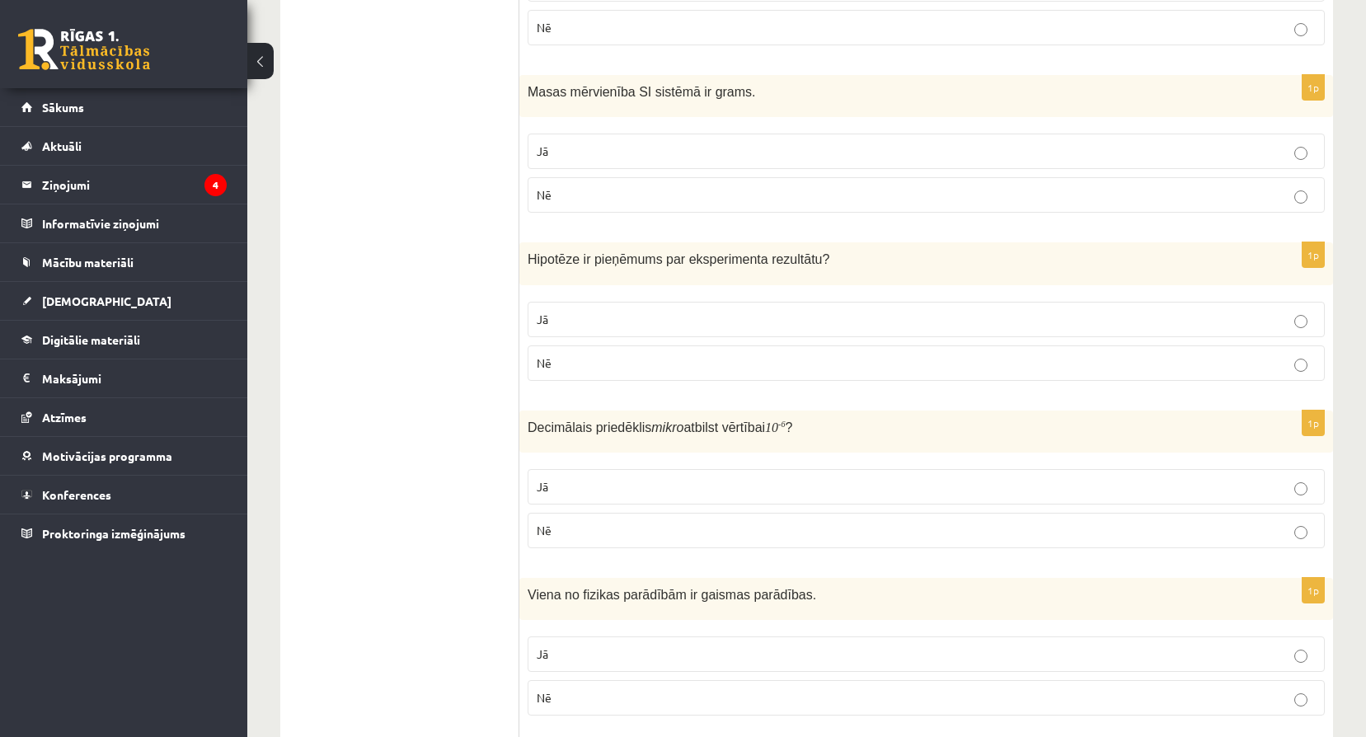
scroll to position [2281, 0]
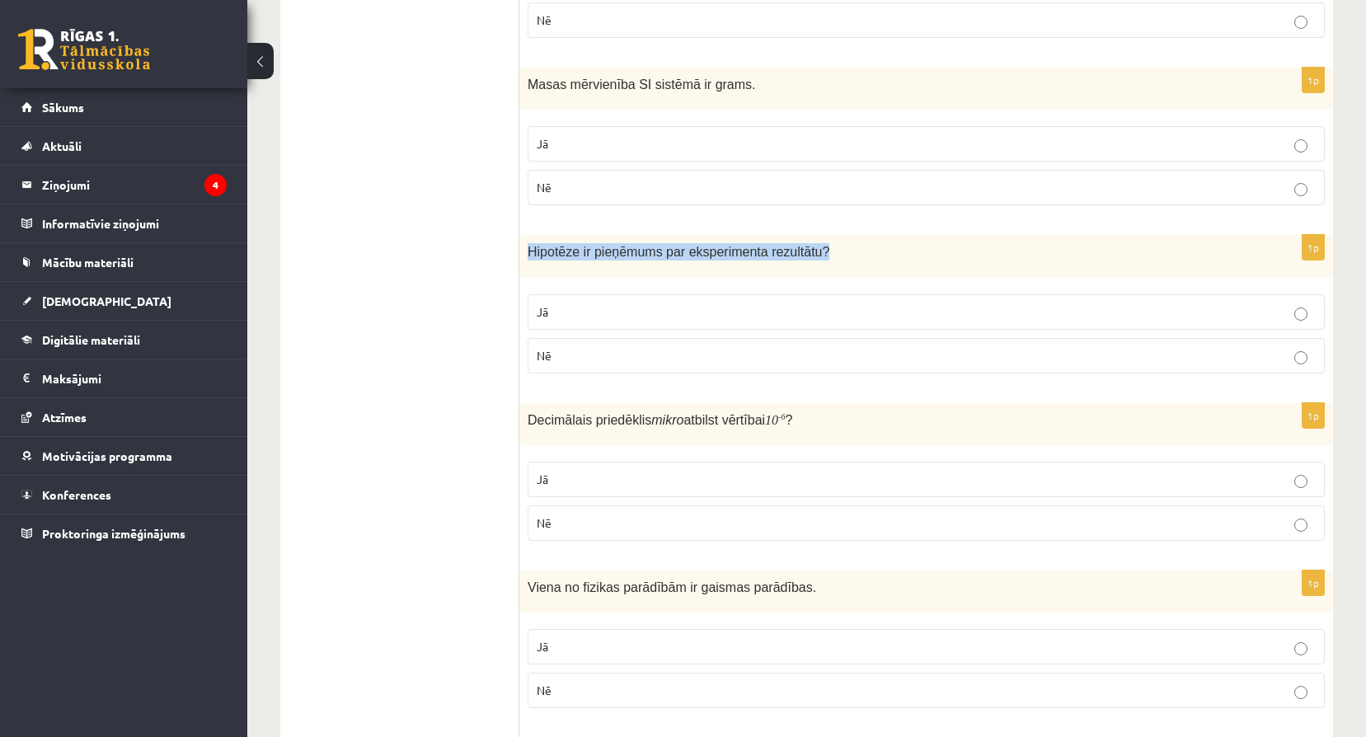
drag, startPoint x: 529, startPoint y: 253, endPoint x: 956, endPoint y: 260, distance: 427.0
click at [956, 260] on p "Hipotēze ir pieņēmums par eksperimenta rezultātu ?" at bounding box center [884, 251] width 715 height 17
click at [628, 270] on div "Hipotēze ir pieņēmums par eksperimenta rezultātu ?" at bounding box center [925, 256] width 813 height 42
drag, startPoint x: 532, startPoint y: 248, endPoint x: 744, endPoint y: 387, distance: 254.2
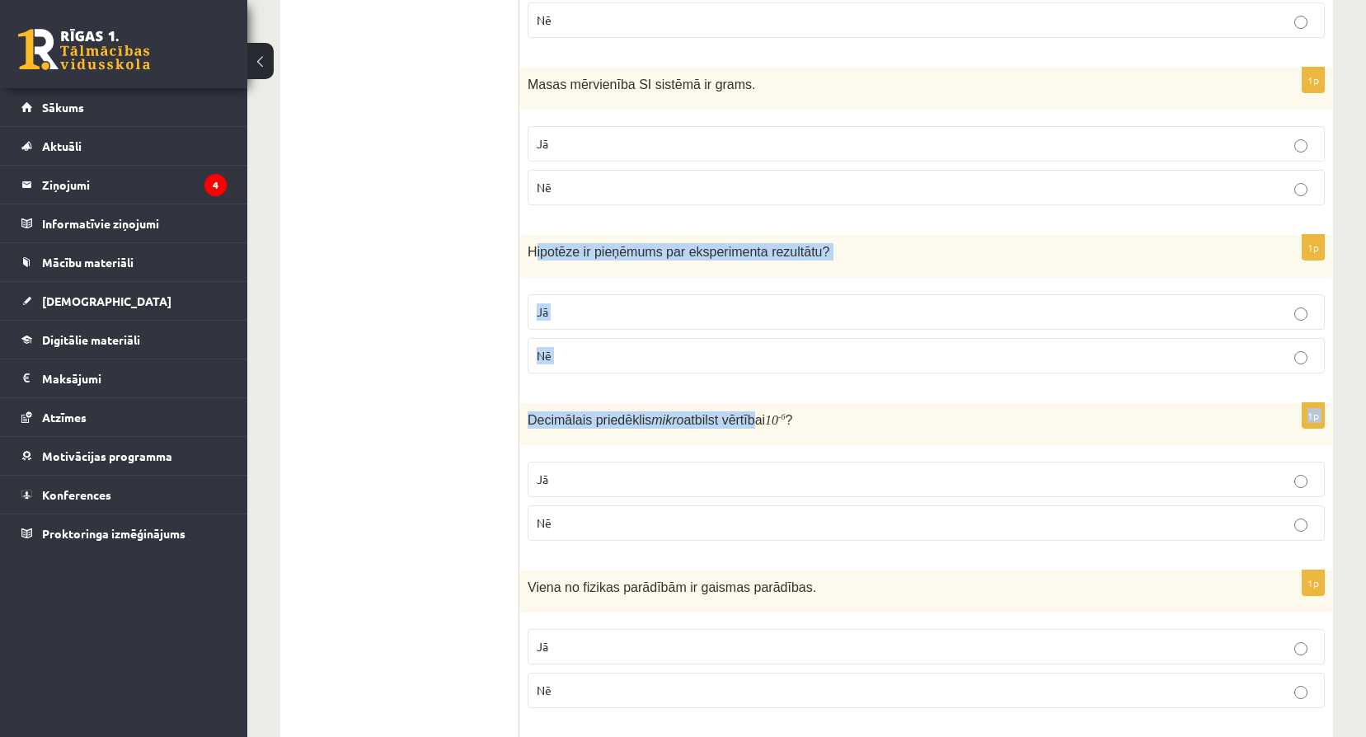
click at [696, 356] on p "Nē" at bounding box center [926, 355] width 779 height 17
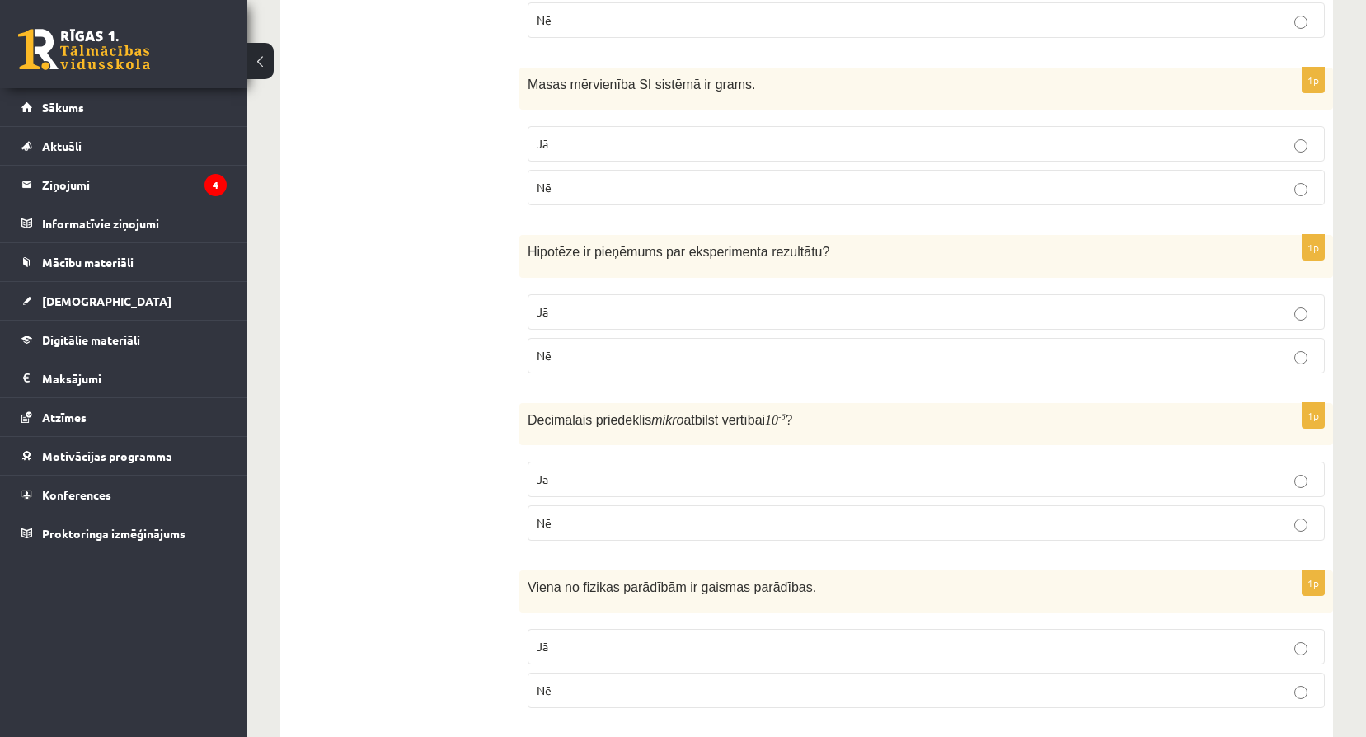
click at [527, 254] on div "Hipotēze ir pieņēmums par eksperimenta rezultātu ?" at bounding box center [925, 256] width 813 height 42
drag, startPoint x: 528, startPoint y: 251, endPoint x: 631, endPoint y: 352, distance: 143.4
click at [631, 352] on div "1p Hipotēze ir pieņēmums par eksperimenta rezultātu ? Jā Nē" at bounding box center [925, 310] width 813 height 151
click at [616, 306] on p "Jā" at bounding box center [926, 311] width 779 height 17
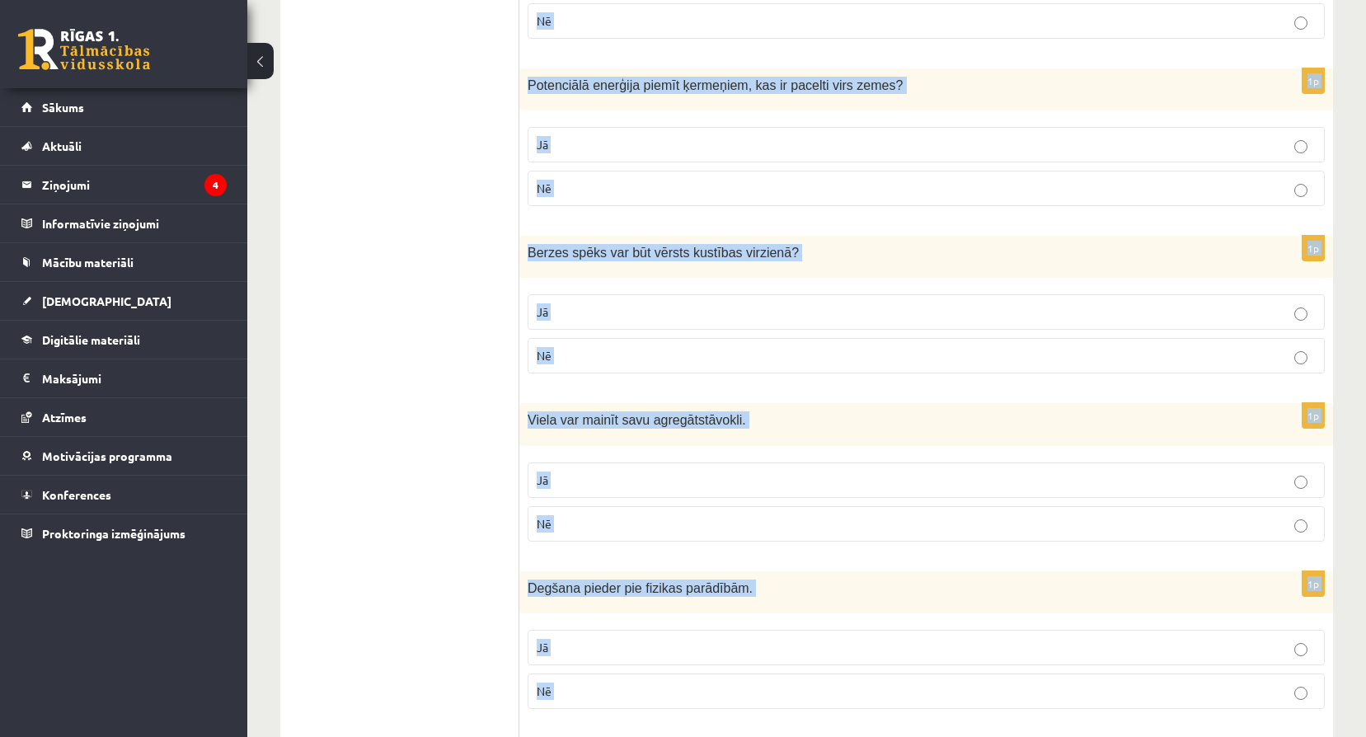
scroll to position [456, 0]
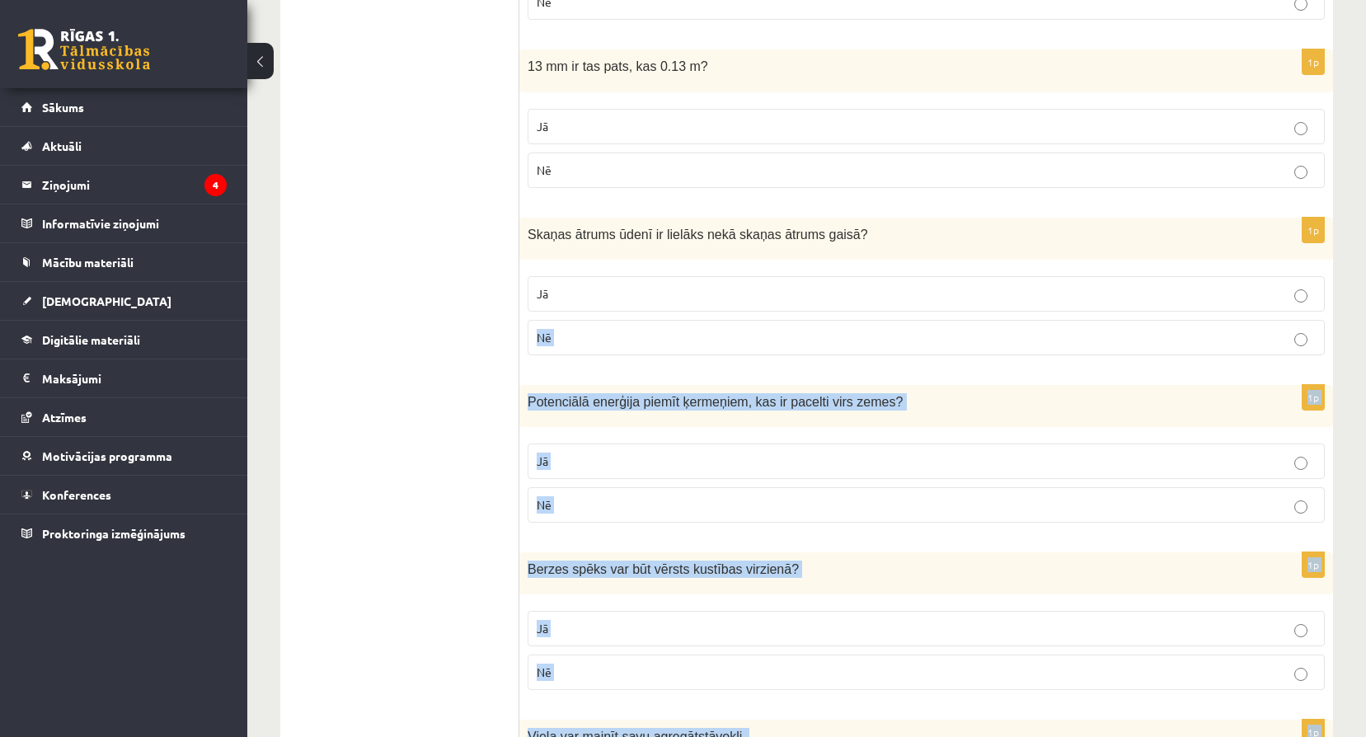
drag, startPoint x: 528, startPoint y: 171, endPoint x: 947, endPoint y: 310, distance: 441.3
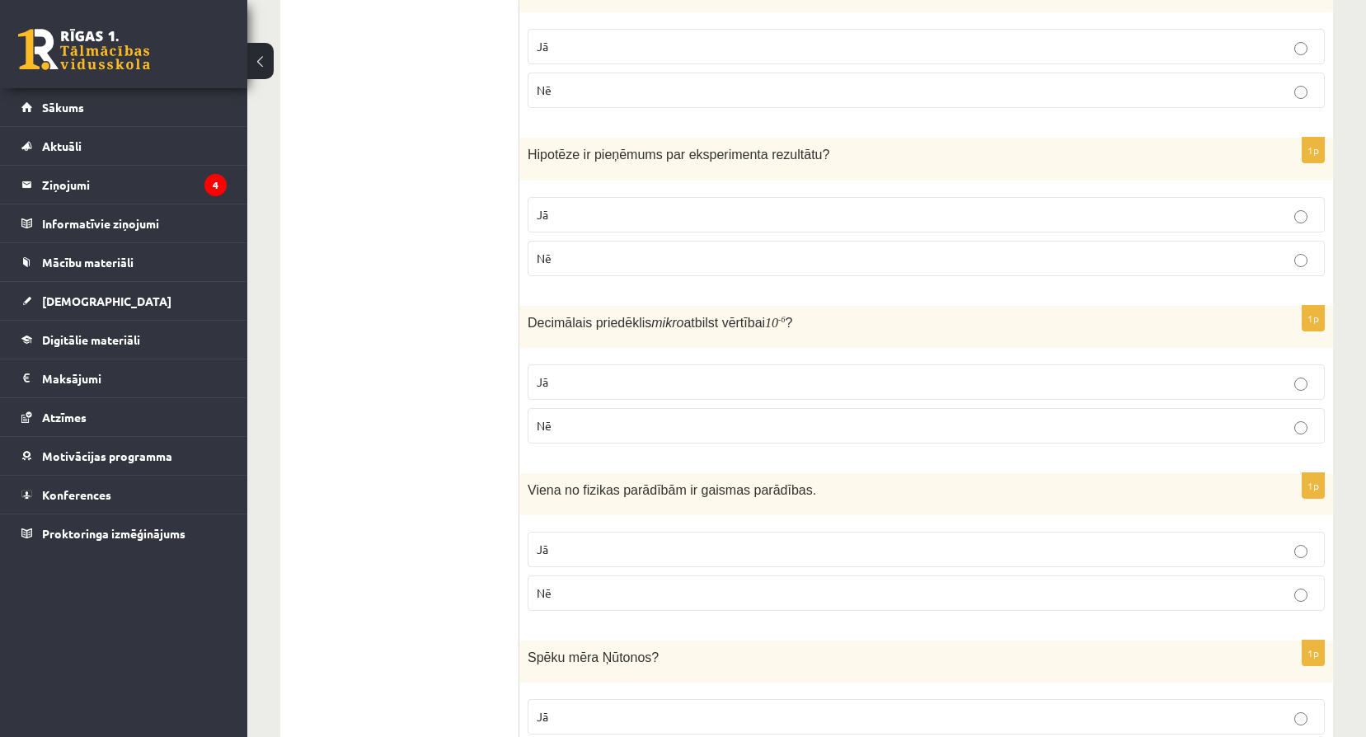
scroll to position [2352, 0]
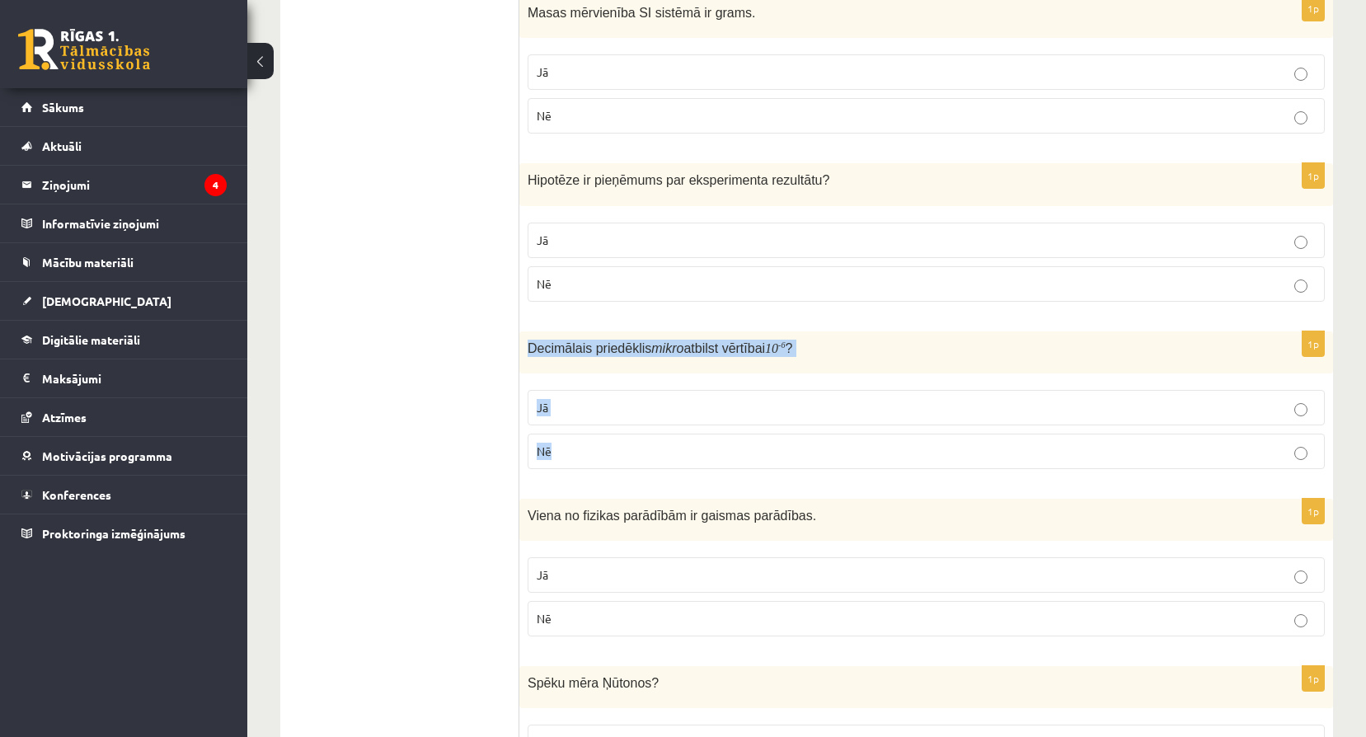
drag, startPoint x: 529, startPoint y: 345, endPoint x: 805, endPoint y: 444, distance: 293.3
click at [805, 444] on div "1p Decimālais priedēklis mikro atbilst vērtībai 10 - 6 ? Jā Nē" at bounding box center [925, 406] width 813 height 151
click at [633, 415] on p "Jā" at bounding box center [926, 407] width 779 height 17
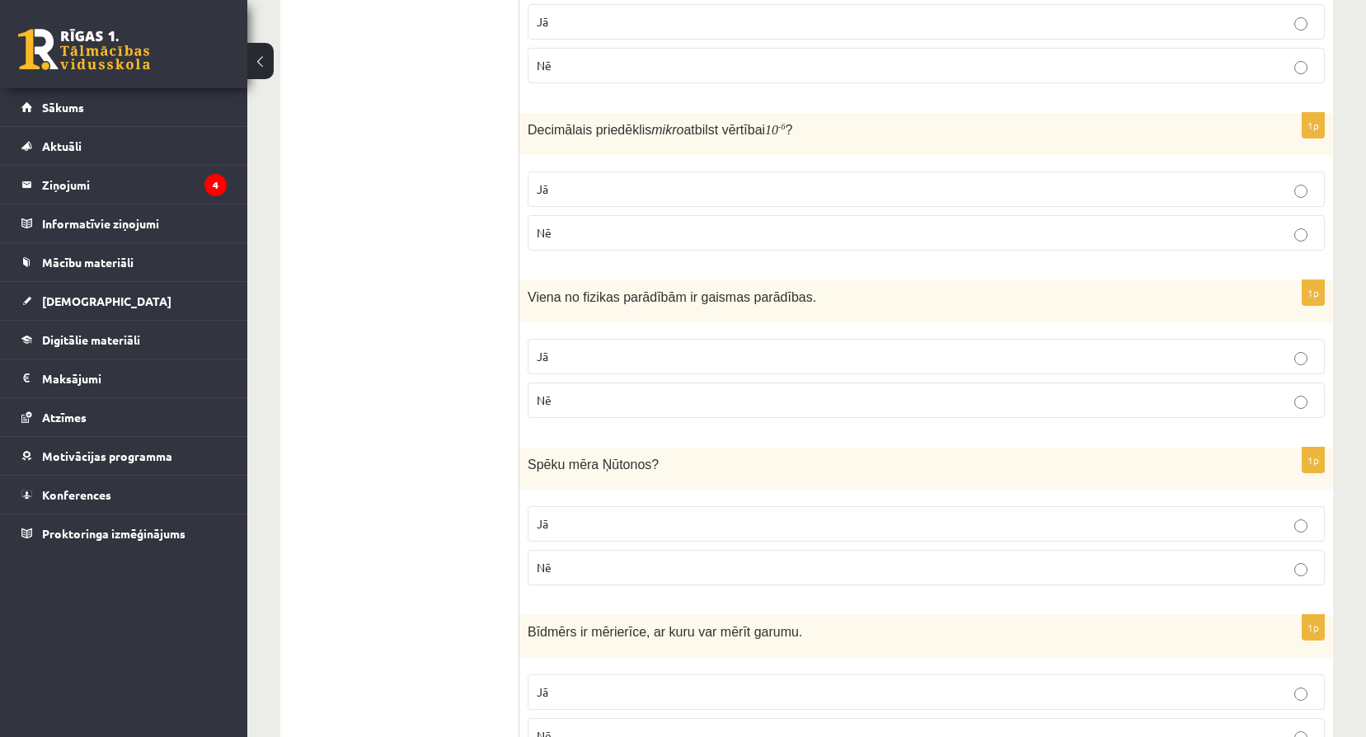
scroll to position [2572, 0]
drag, startPoint x: 527, startPoint y: 298, endPoint x: 690, endPoint y: 395, distance: 188.8
click at [690, 395] on div "1p Viena no fizikas parādībām ir gaismas parādības. Jā Nē" at bounding box center [925, 354] width 813 height 151
click at [723, 359] on p "Jā" at bounding box center [926, 354] width 779 height 17
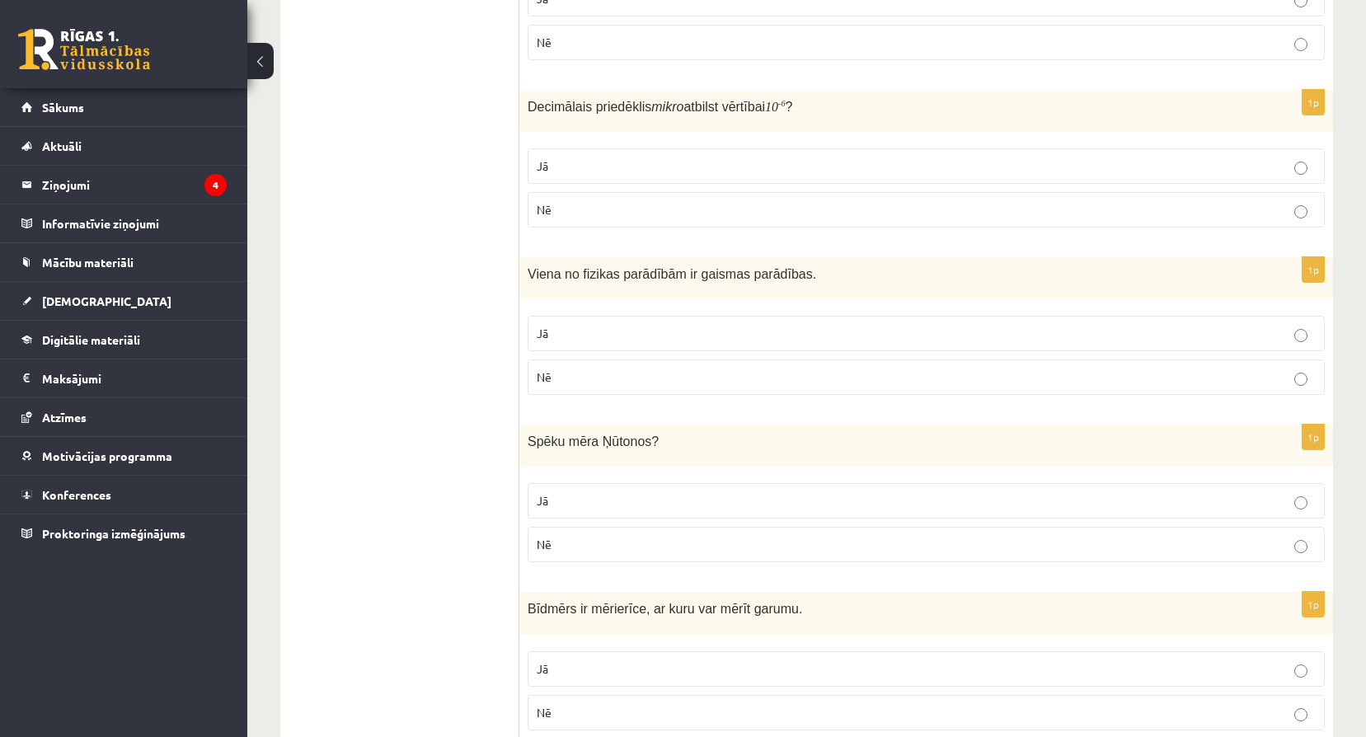
scroll to position [2651, 0]
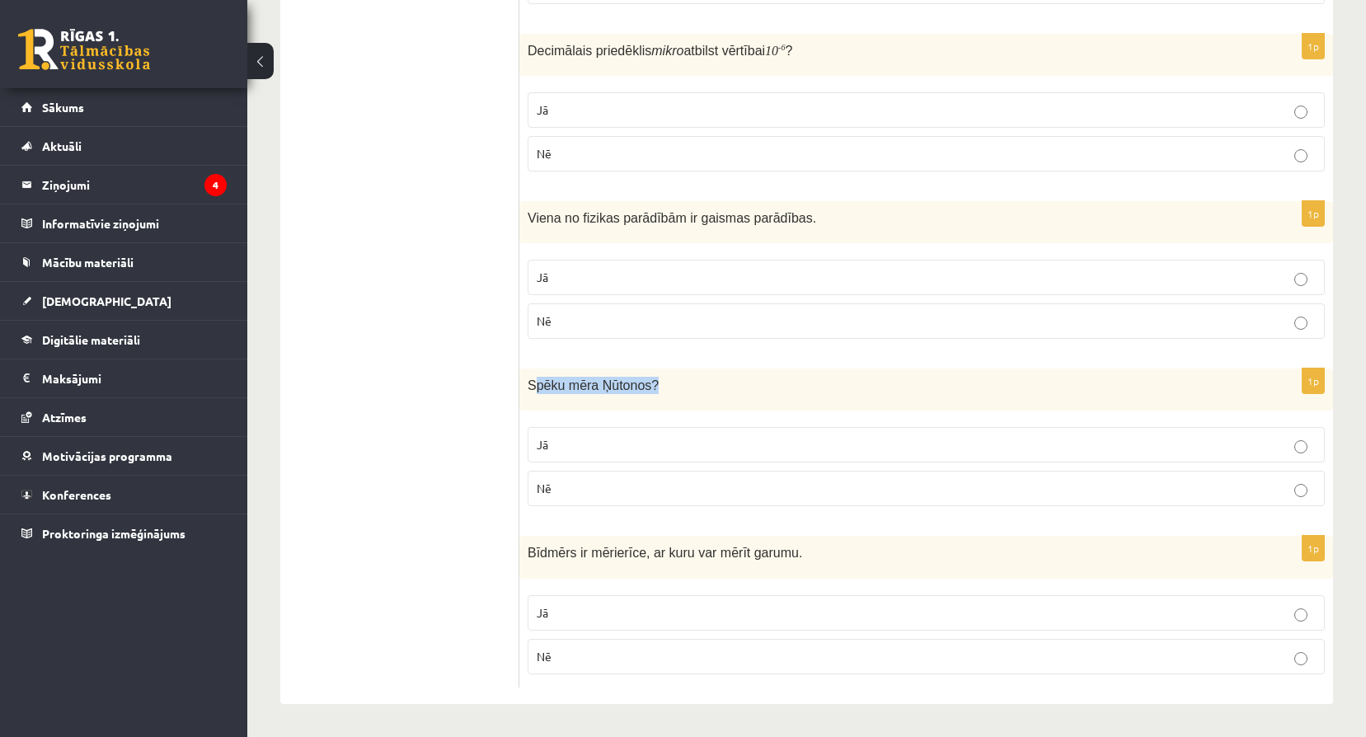
drag, startPoint x: 531, startPoint y: 381, endPoint x: 647, endPoint y: 397, distance: 117.4
click at [647, 397] on div "Spēku mēra Ņūtonos ?" at bounding box center [925, 389] width 813 height 42
drag, startPoint x: 647, startPoint y: 397, endPoint x: 556, endPoint y: 396, distance: 90.7
click at [559, 396] on div "Spēku mēra Ņūtonos ?" at bounding box center [925, 389] width 813 height 42
drag, startPoint x: 527, startPoint y: 383, endPoint x: 706, endPoint y: 402, distance: 179.0
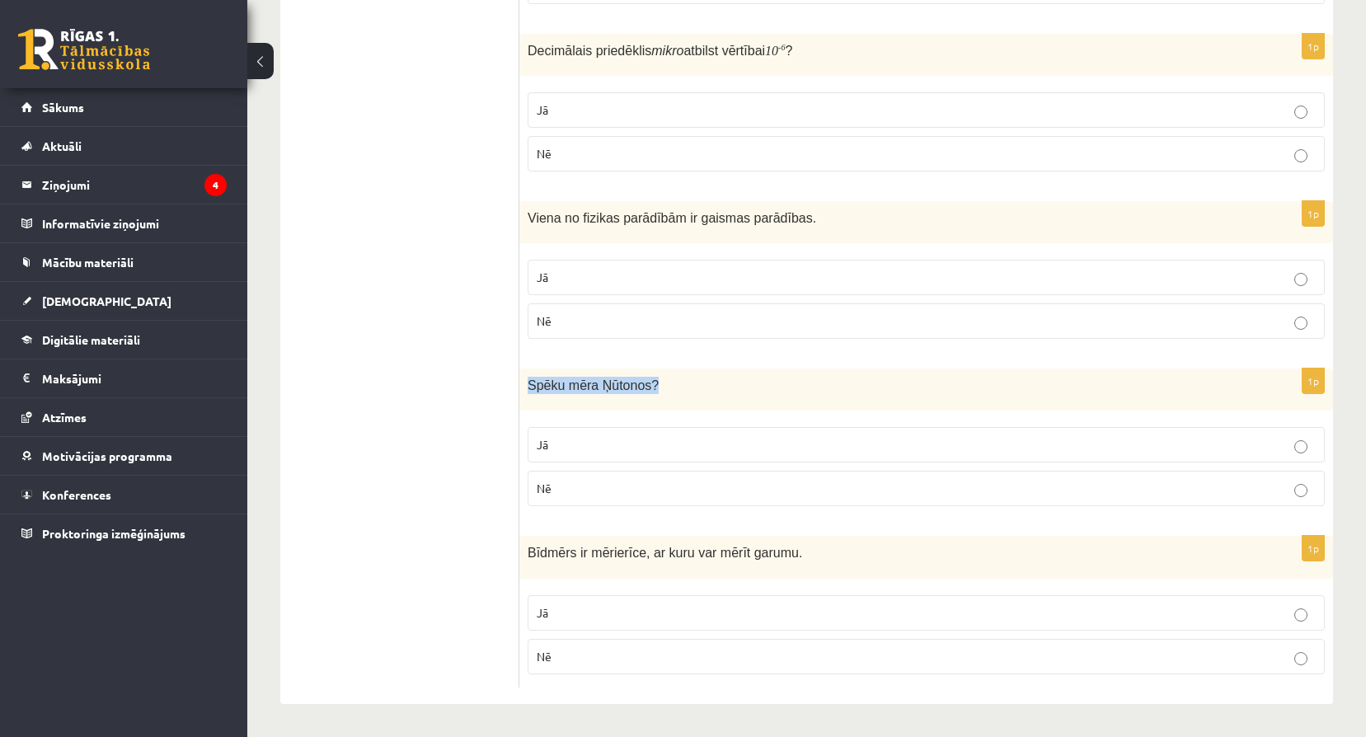
click at [706, 402] on div "Spēku mēra Ņūtonos ?" at bounding box center [925, 389] width 813 height 42
click at [600, 441] on p "Jā" at bounding box center [926, 444] width 779 height 17
drag, startPoint x: 528, startPoint y: 550, endPoint x: 737, endPoint y: 662, distance: 236.7
click at [737, 662] on div "1p Bīdmērs ir mērierīce, ar kuru var mērīt garumu. Jā Nē" at bounding box center [925, 611] width 813 height 151
click at [667, 653] on p "Nē" at bounding box center [926, 656] width 779 height 17
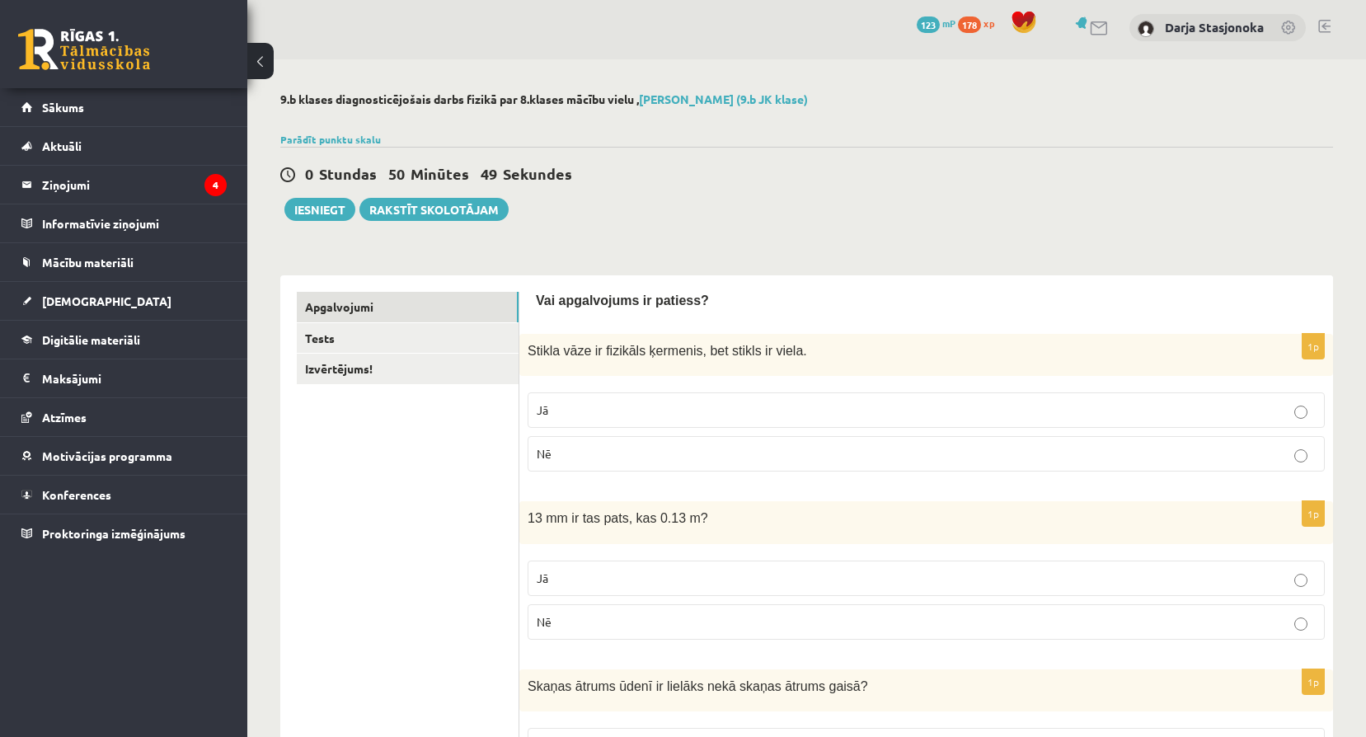
scroll to position [0, 0]
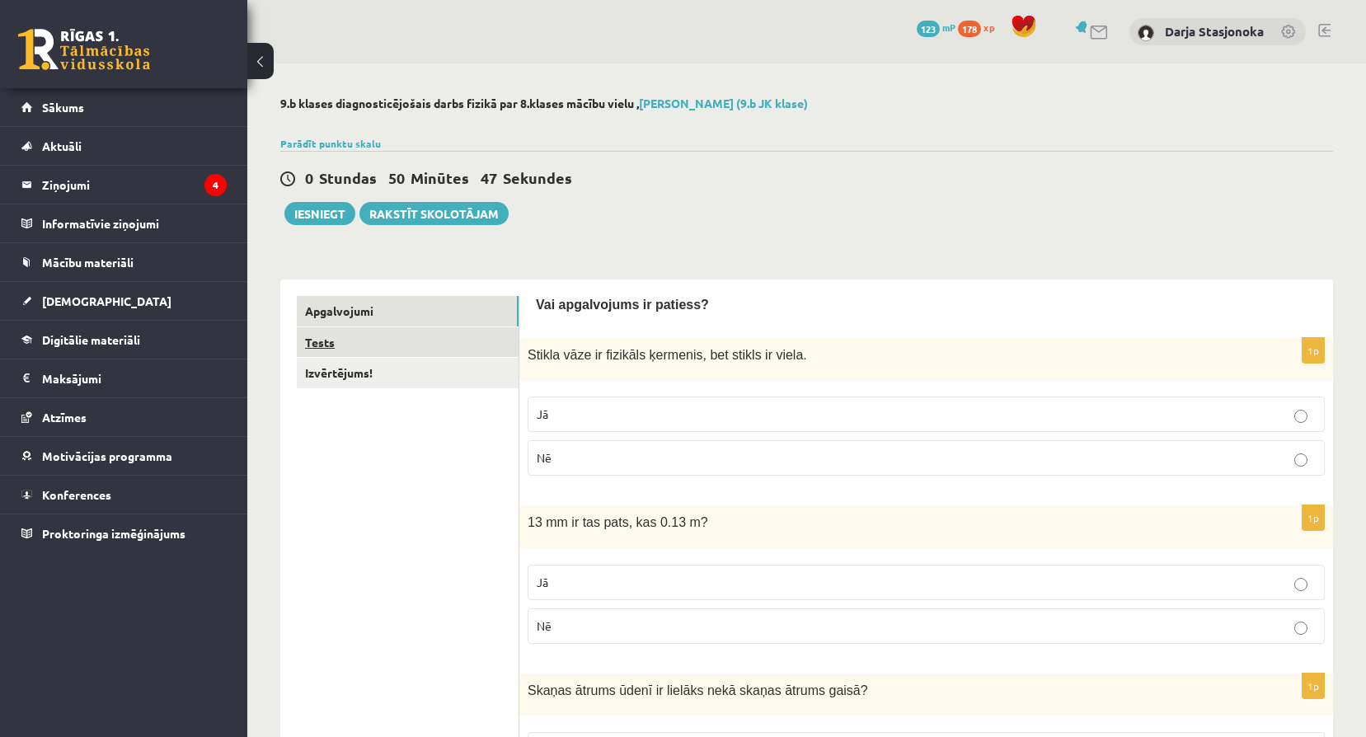
click at [349, 343] on link "Tests" at bounding box center [408, 342] width 222 height 30
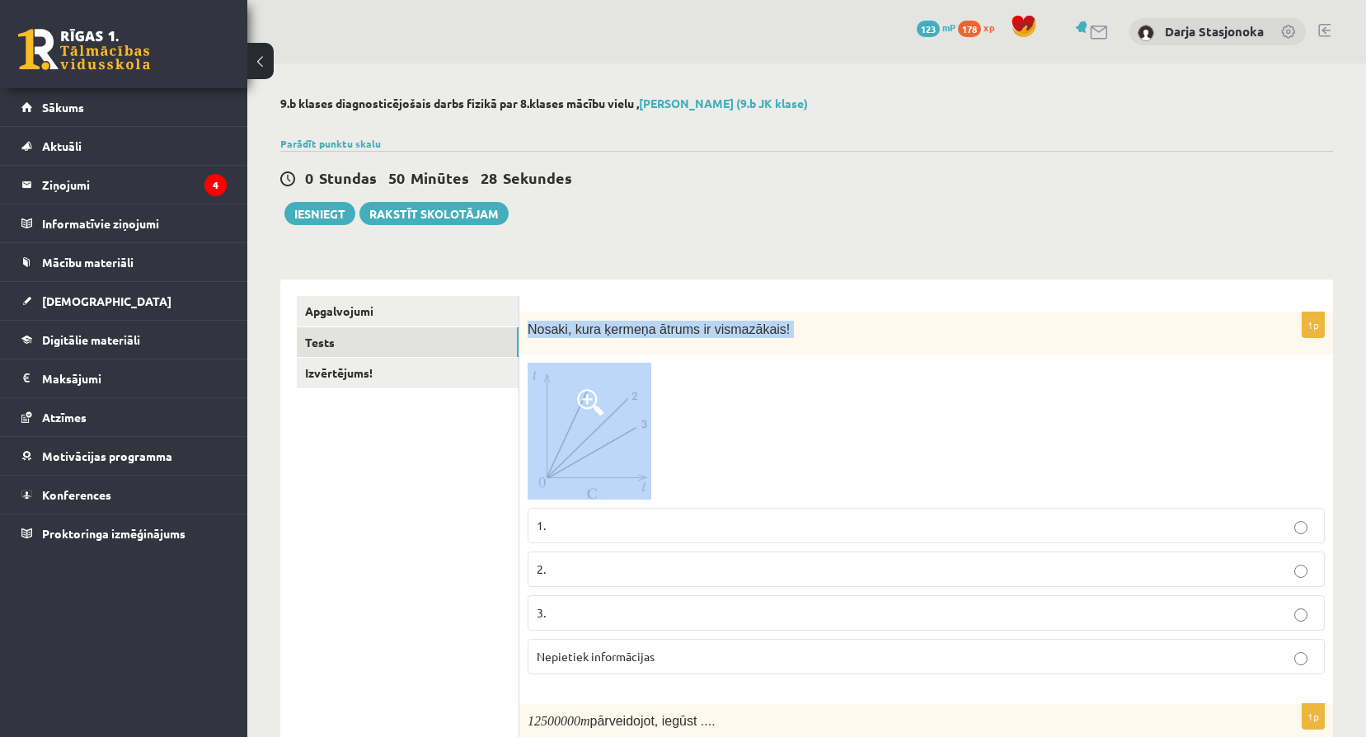
drag, startPoint x: 527, startPoint y: 190, endPoint x: 887, endPoint y: 424, distance: 429.3
click at [887, 424] on div "1p Nosaki, kura ķermeņa ātrums ir vismazākais! 1. 2. 3. Nepietiek informācijas" at bounding box center [925, 499] width 813 height 375
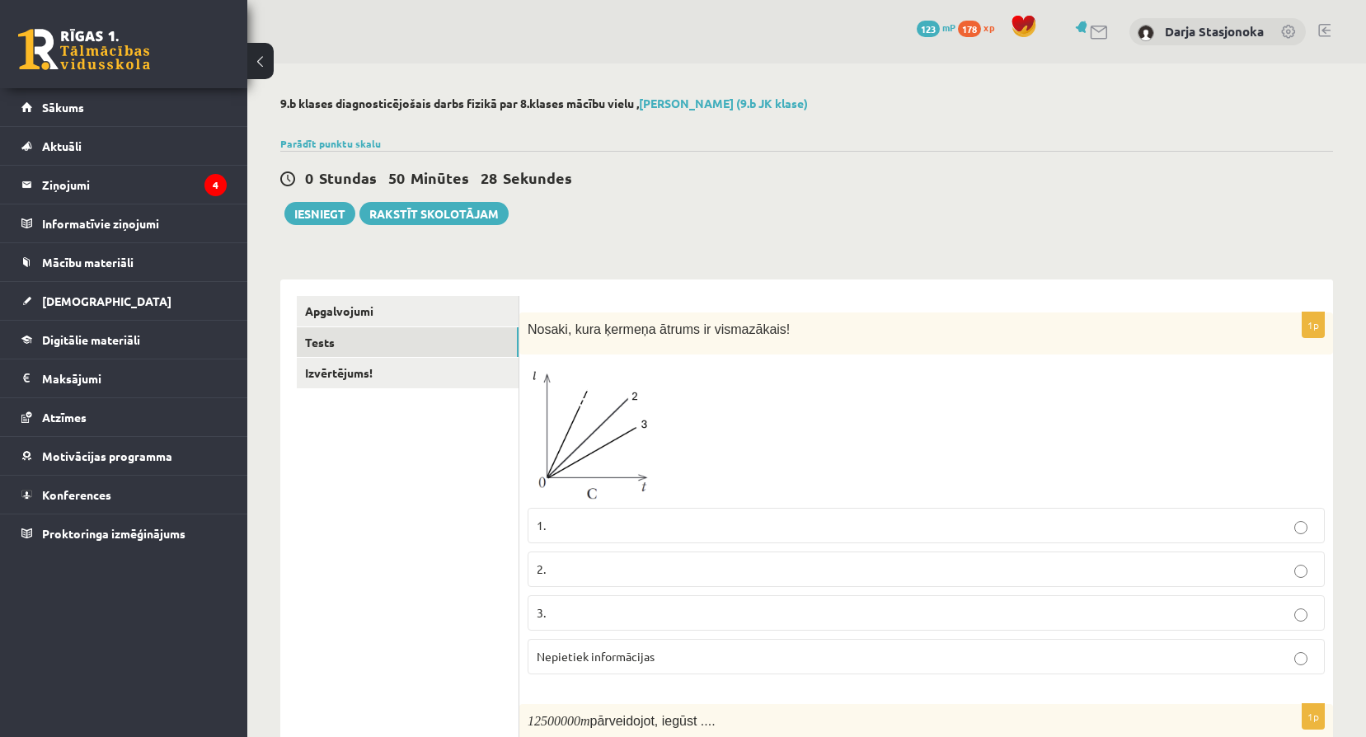
click at [809, 396] on div at bounding box center [925, 431] width 797 height 137
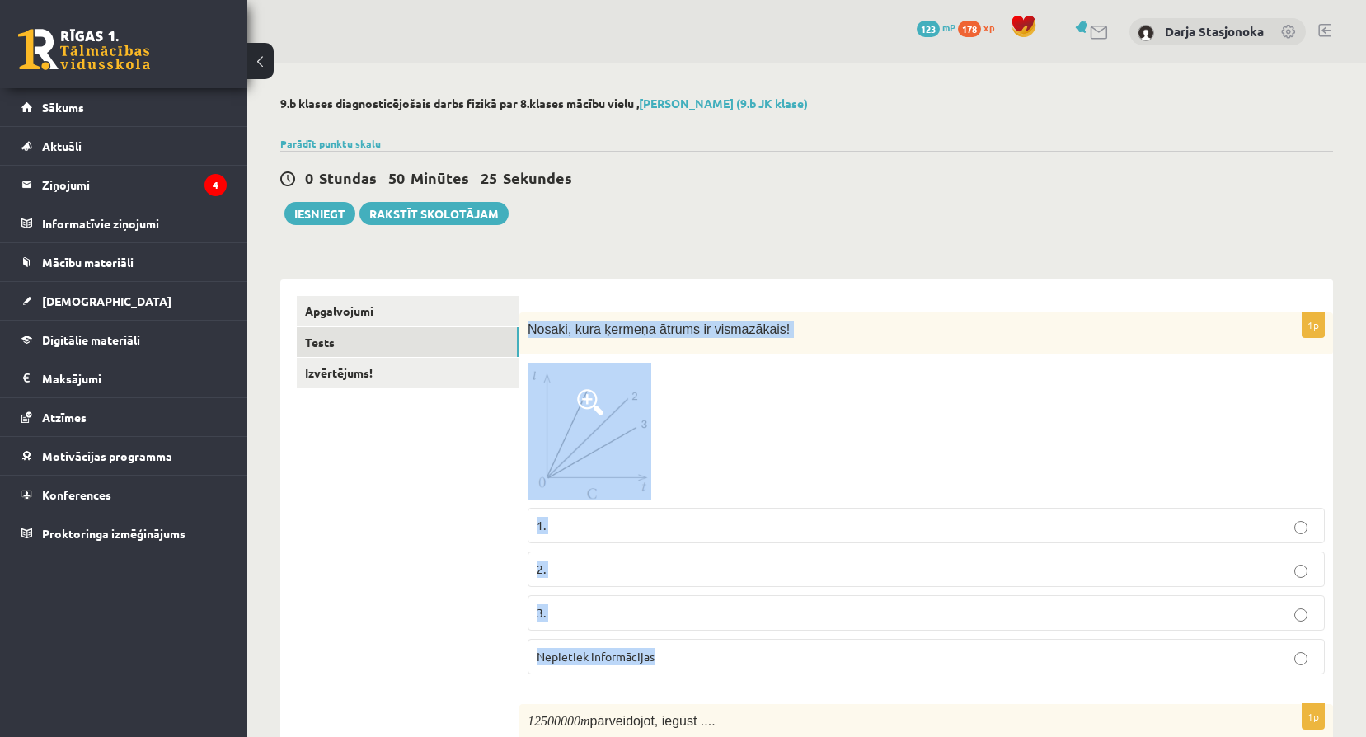
drag, startPoint x: 530, startPoint y: 328, endPoint x: 687, endPoint y: 659, distance: 366.1
click at [687, 659] on div "1p Nosaki, kura ķermeņa ātrums ir vismazākais! 1. 2. 3. Nepietiek informācijas" at bounding box center [925, 499] width 813 height 375
click at [596, 430] on img at bounding box center [589, 431] width 124 height 137
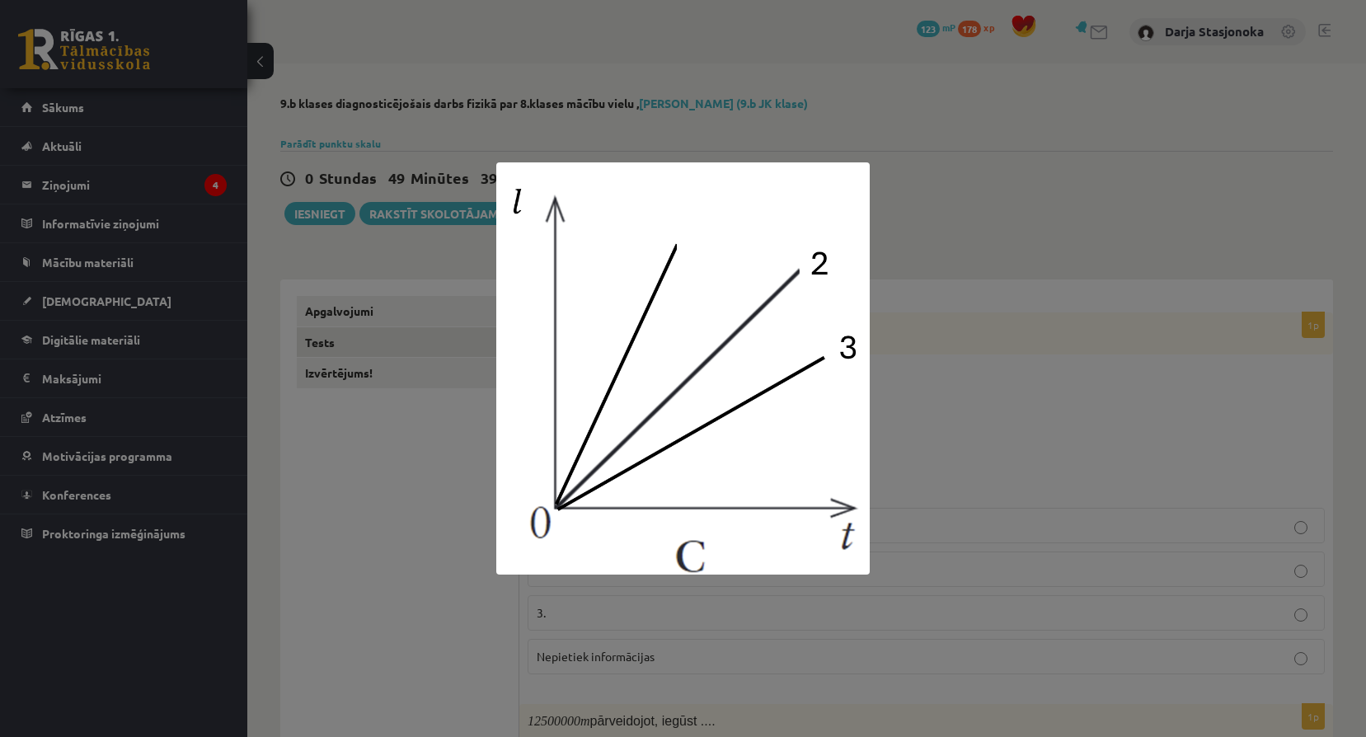
click at [1344, 185] on div at bounding box center [683, 368] width 1366 height 737
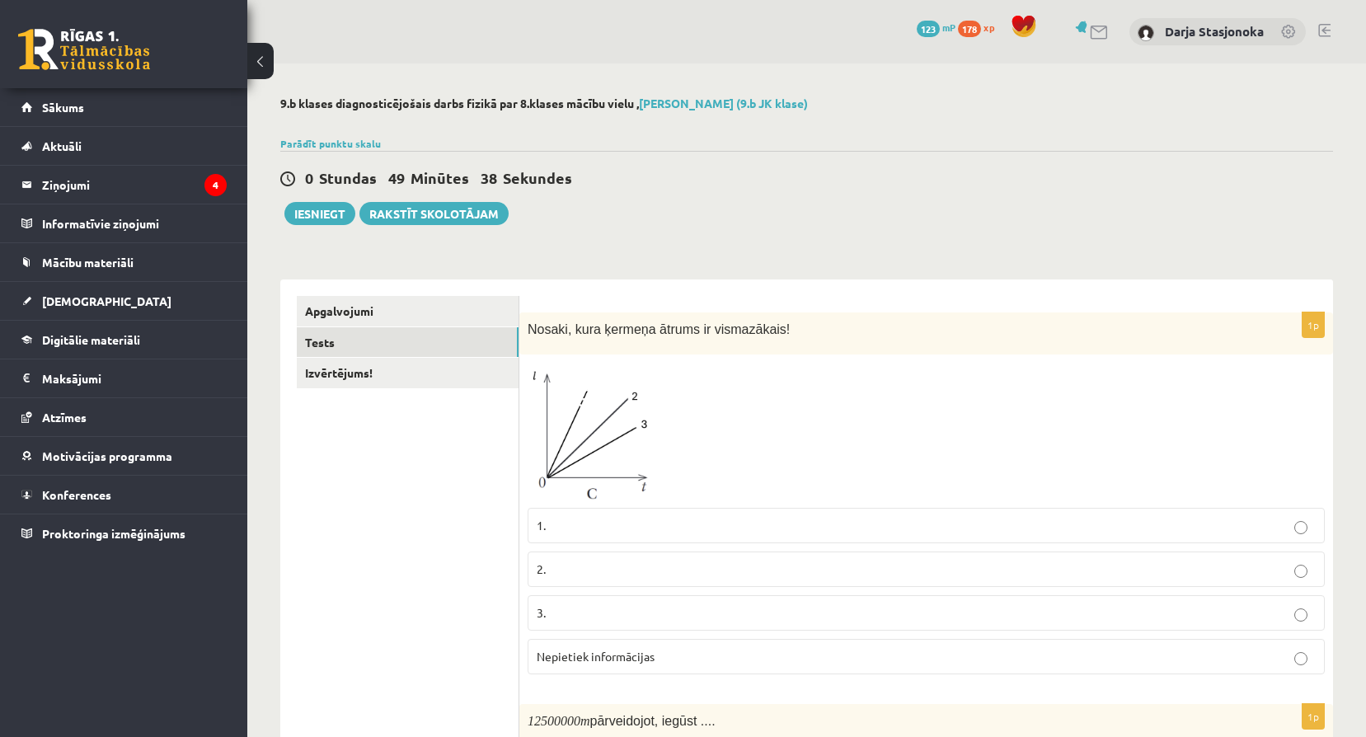
click at [767, 516] on label "1." at bounding box center [925, 525] width 797 height 35
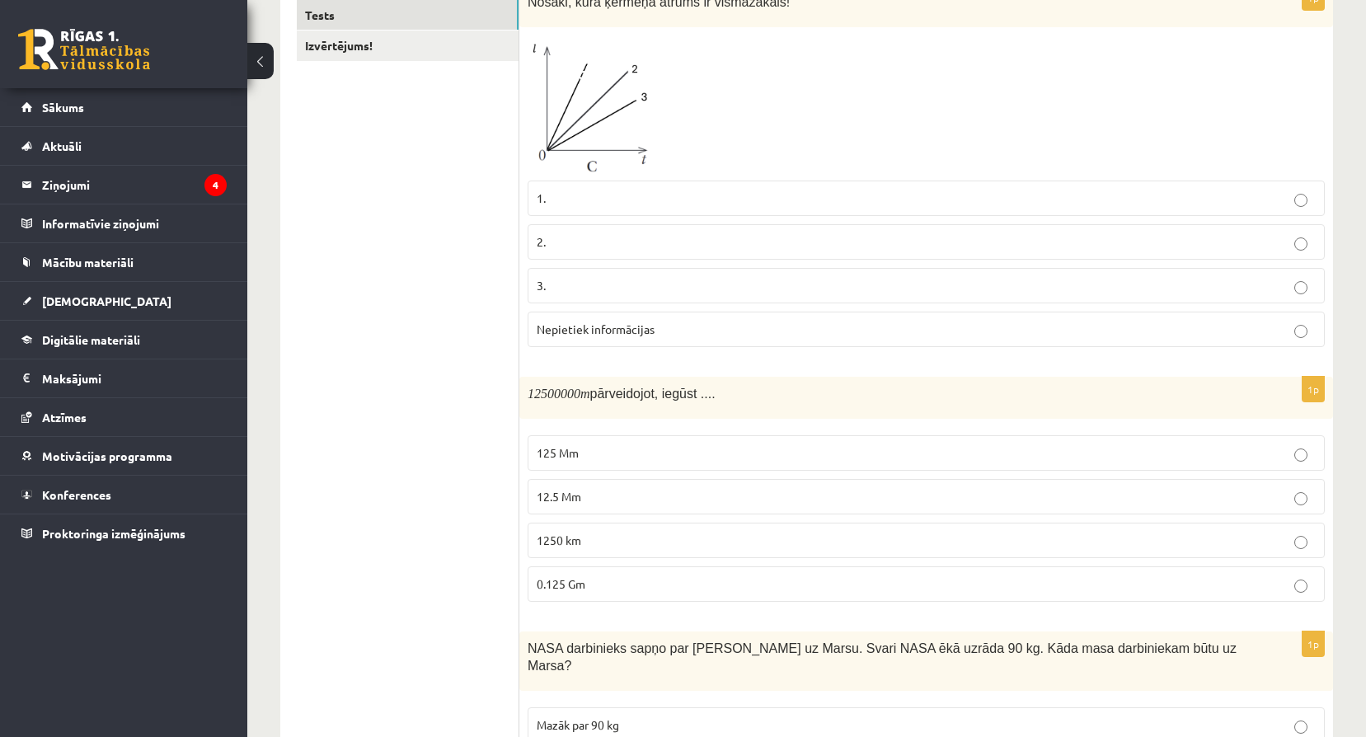
scroll to position [330, 0]
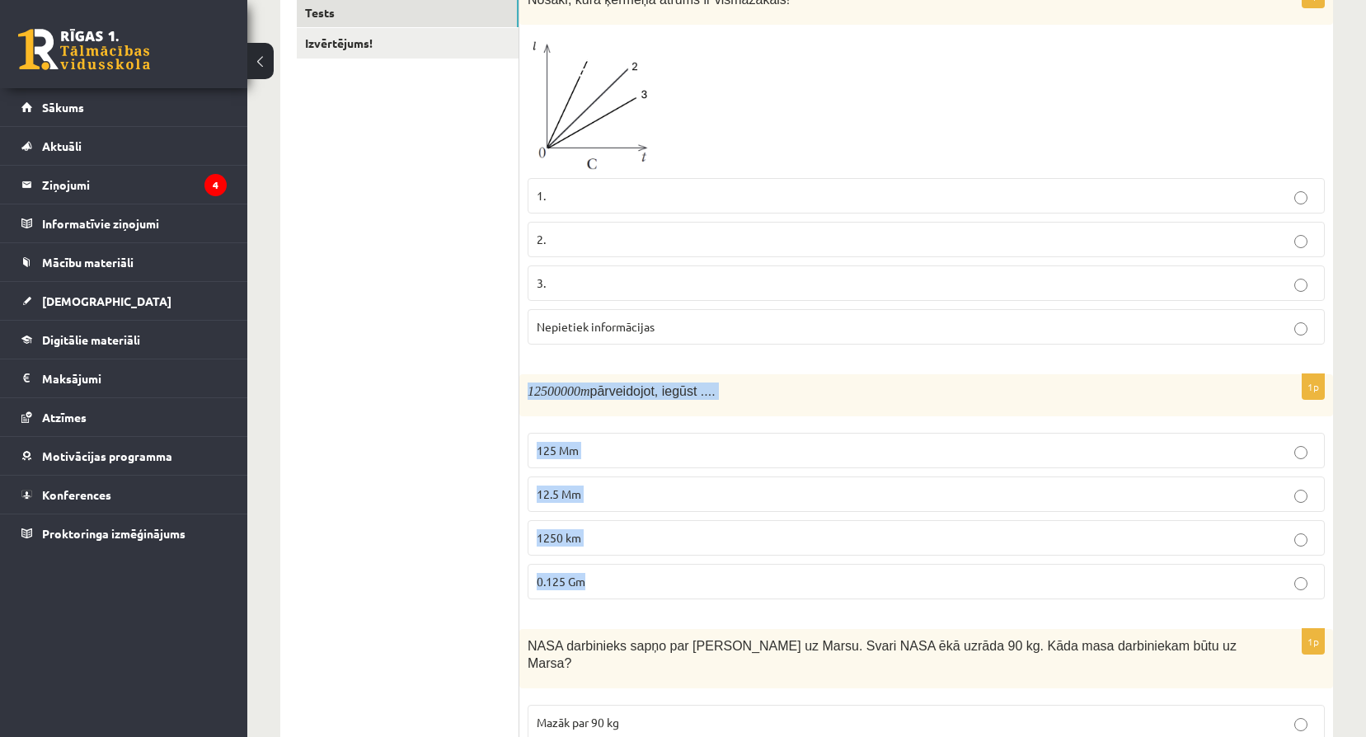
drag, startPoint x: 529, startPoint y: 390, endPoint x: 784, endPoint y: 607, distance: 334.4
click at [784, 607] on div "1p 12500000 m pārveidojot, iegūst .... 125 Mm 12.5 Mm 1250 km 0.125 Gm" at bounding box center [925, 493] width 813 height 238
drag, startPoint x: 527, startPoint y: 391, endPoint x: 598, endPoint y: 400, distance: 71.5
click at [598, 400] on p "12500000 m pārveidojot, iegūst ...." at bounding box center [884, 390] width 715 height 17
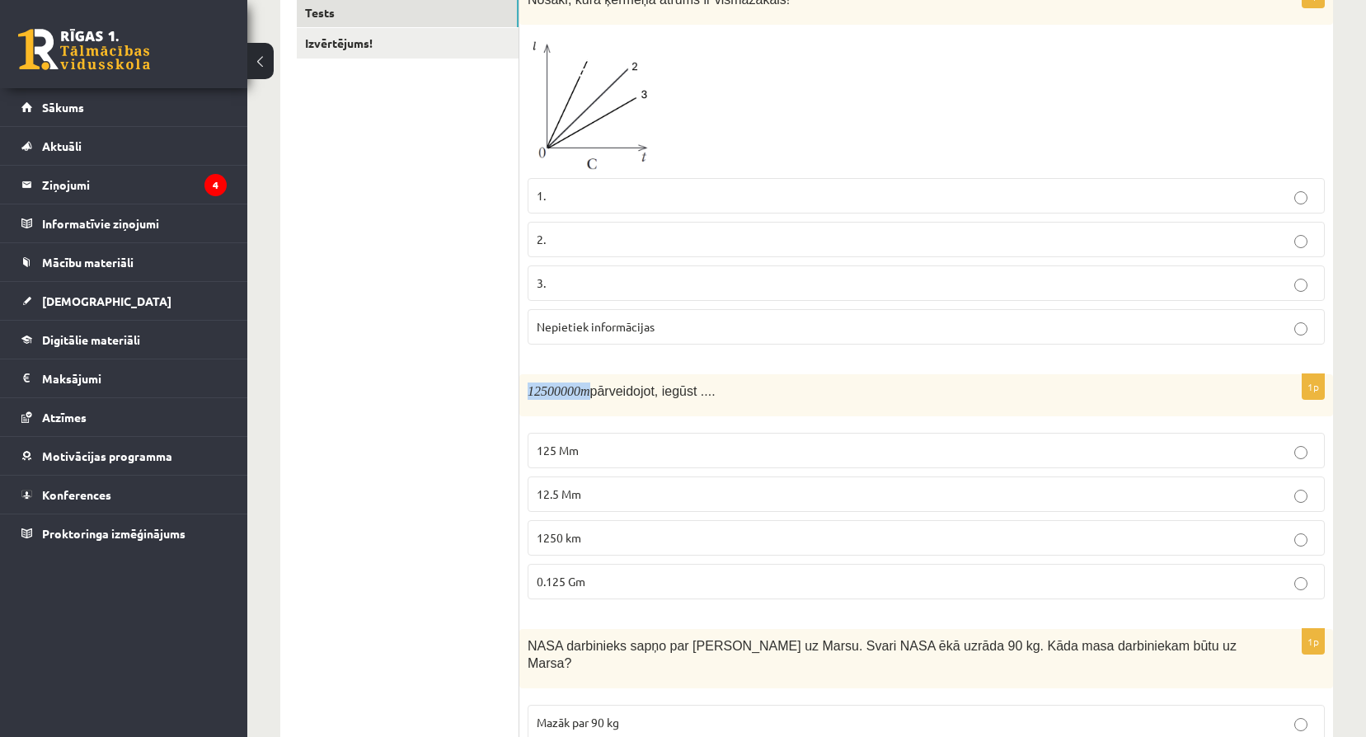
click at [578, 543] on span "1250 km" at bounding box center [559, 537] width 45 height 15
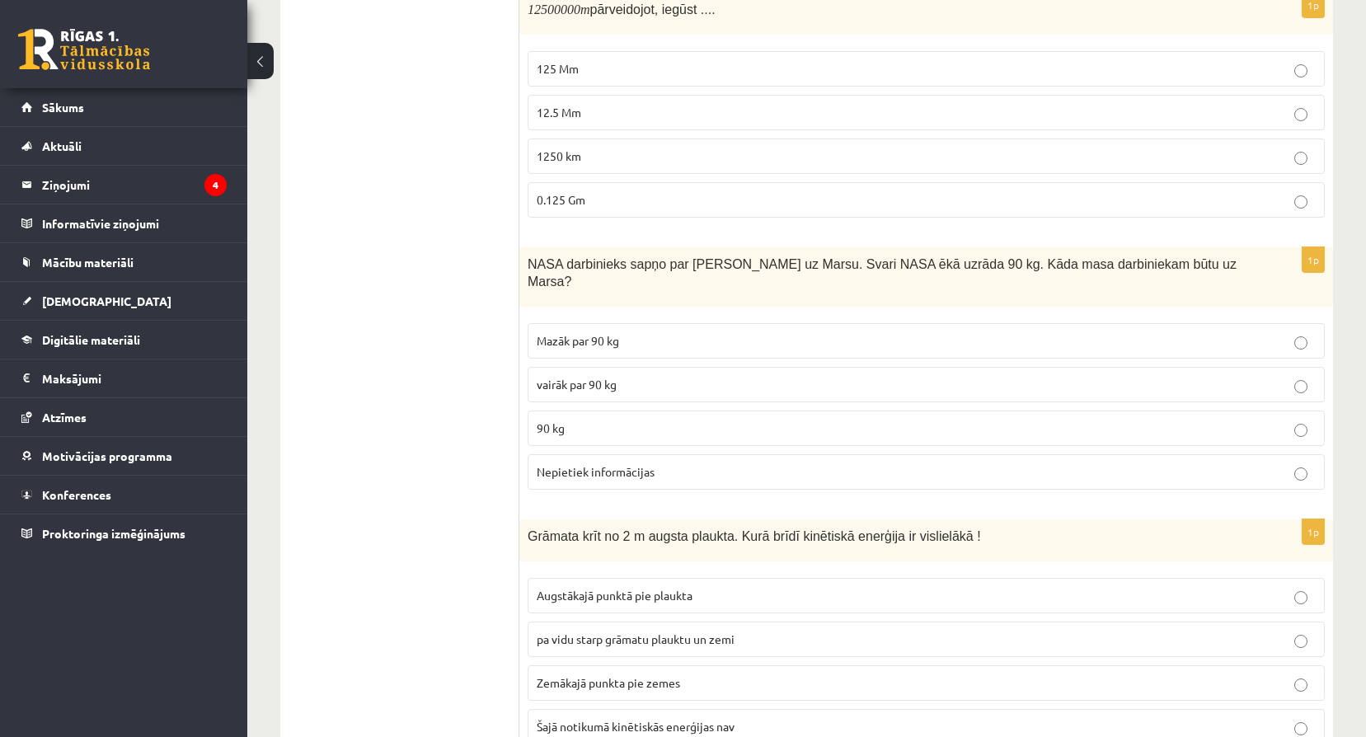
scroll to position [715, 0]
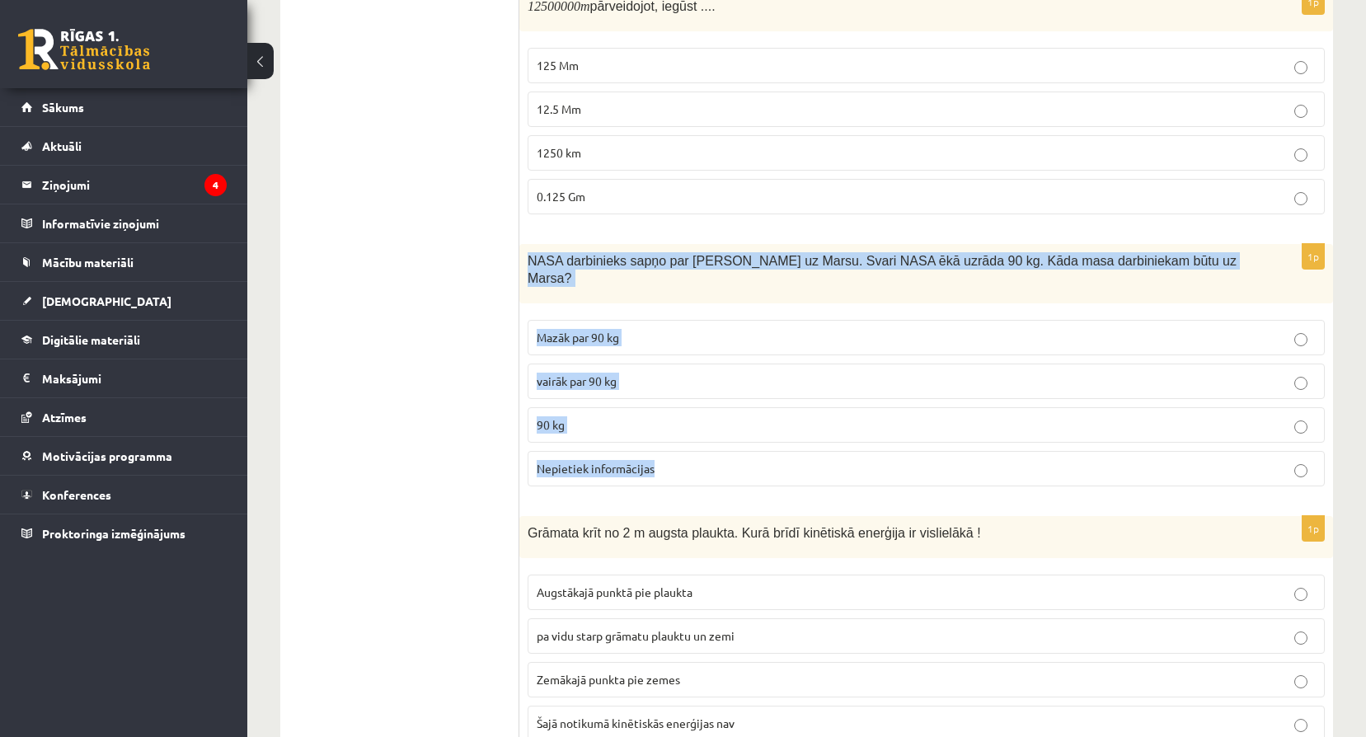
drag, startPoint x: 527, startPoint y: 259, endPoint x: 796, endPoint y: 443, distance: 325.5
click at [796, 443] on div "1p NASA darbinieks sapņo par ceļošanu uz Marsu. Svari NASA ēkā uzrāda 90 kg. Kā…" at bounding box center [925, 372] width 813 height 256
click at [688, 419] on label "90 kg" at bounding box center [925, 424] width 797 height 35
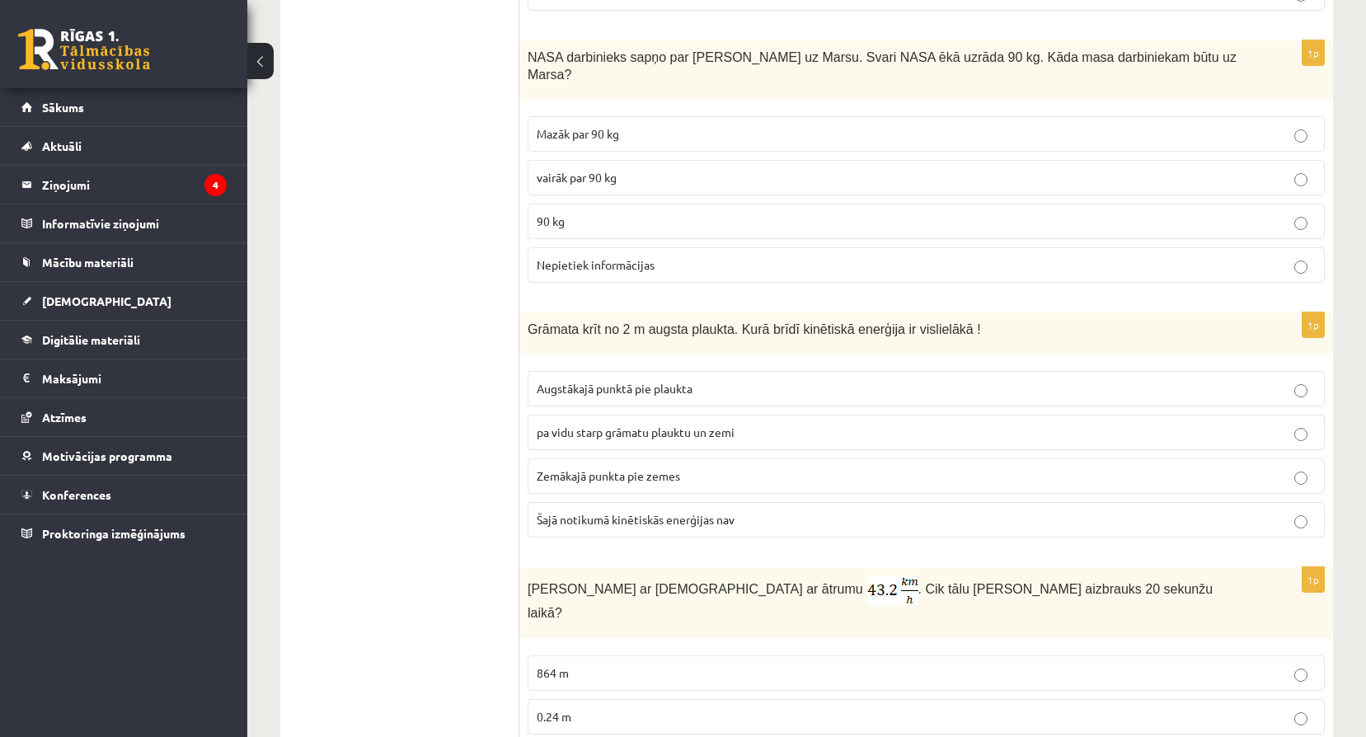
scroll to position [934, 0]
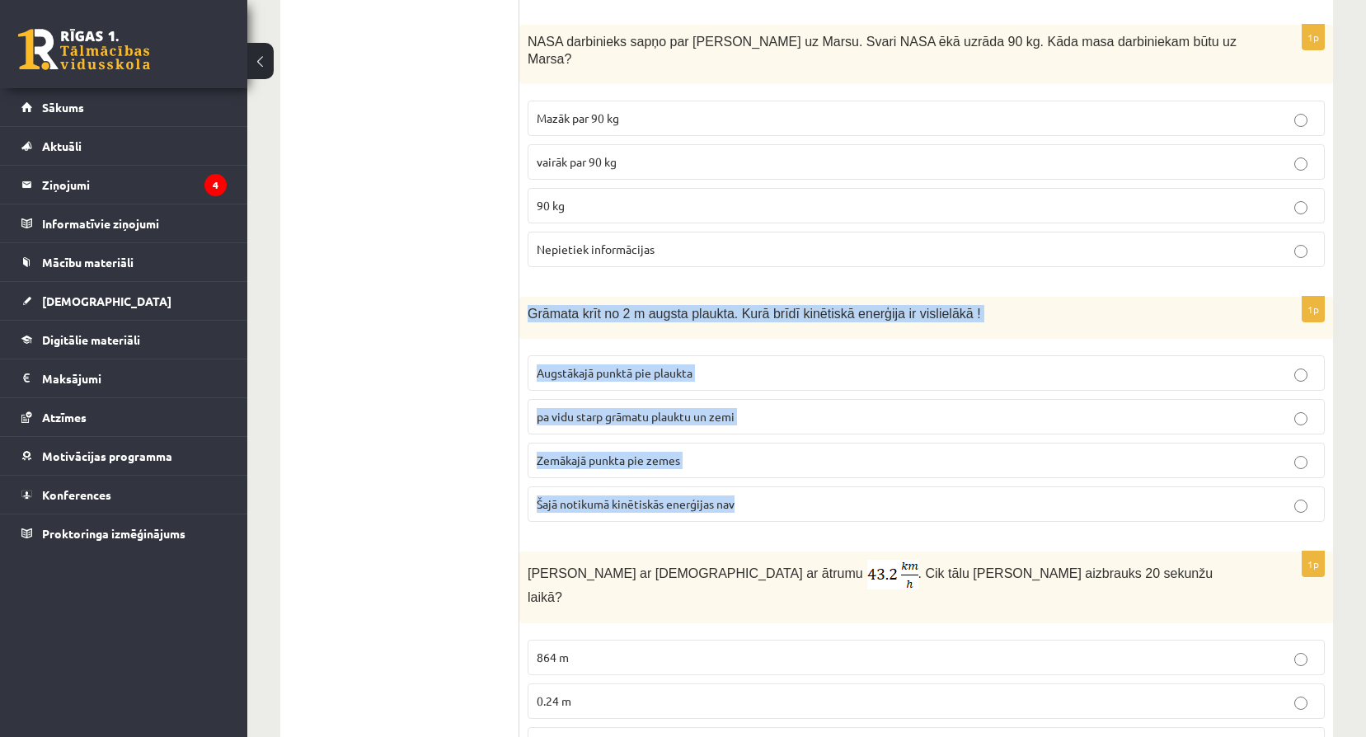
drag, startPoint x: 528, startPoint y: 294, endPoint x: 809, endPoint y: 490, distance: 342.1
click at [809, 490] on div "1p Grāmata krīt no 2 m augsta plaukta. Kurā brīdī kinētiskā enerģija ir visliel…" at bounding box center [925, 416] width 813 height 238
click at [800, 452] on p "Zemākajā punkta pie zemes" at bounding box center [926, 460] width 779 height 17
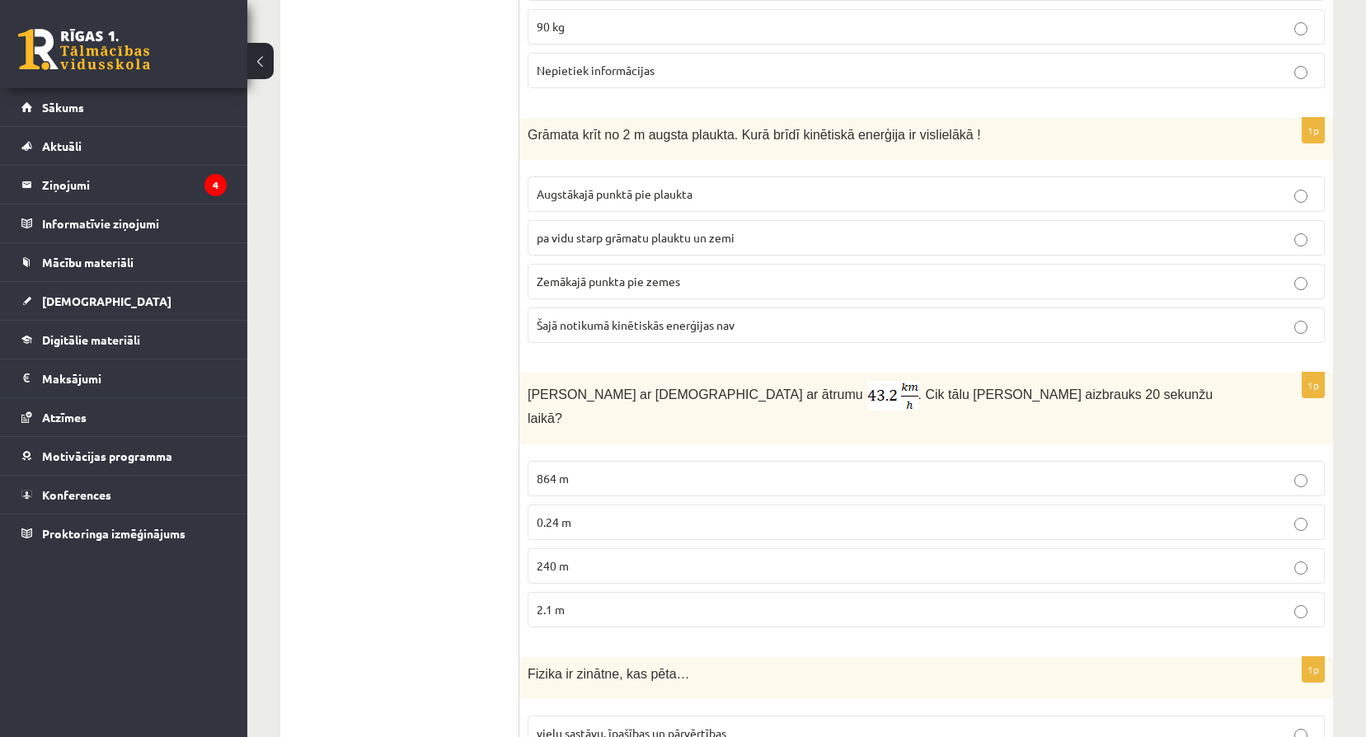
scroll to position [1127, 0]
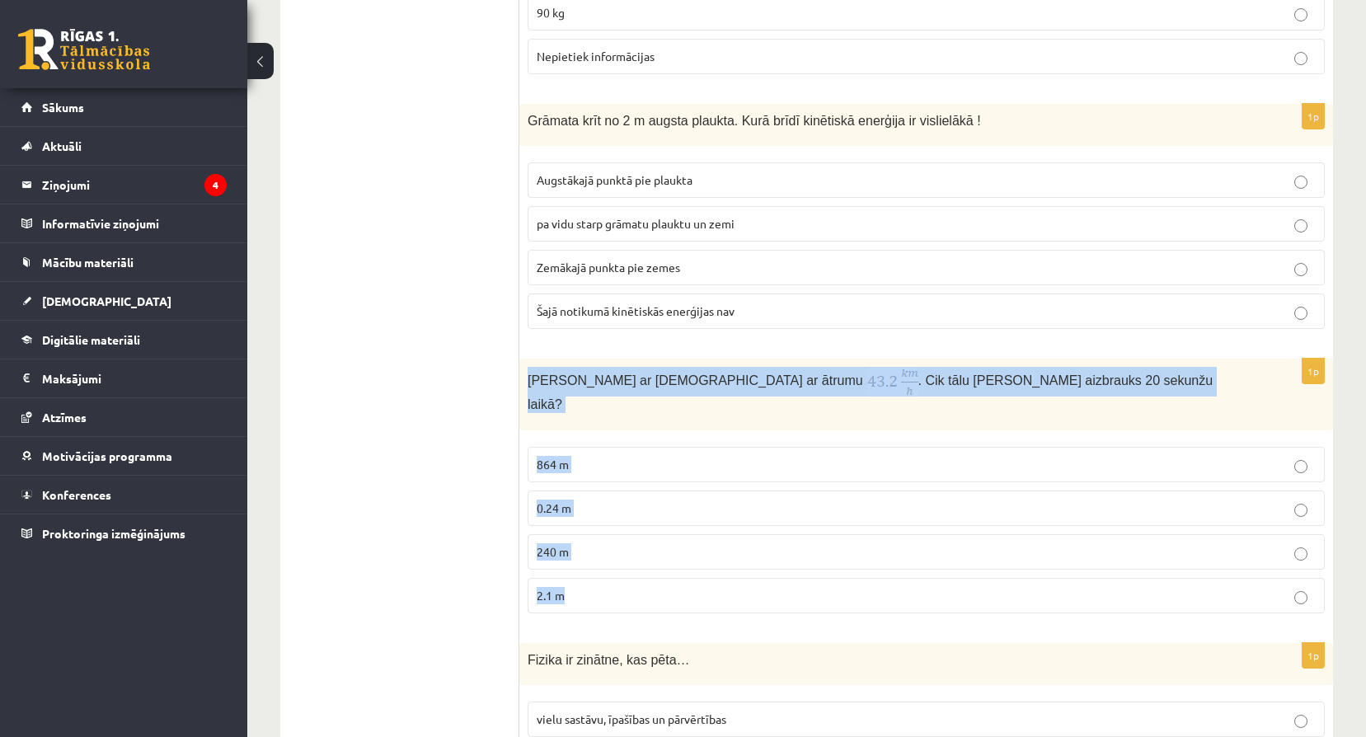
drag, startPoint x: 528, startPoint y: 361, endPoint x: 886, endPoint y: 569, distance: 413.6
click at [886, 569] on div "1p Anna brauc ar skrituļslidām ar ātrumu . Cik tālu Anna aizbrauks 20 sekunžu l…" at bounding box center [925, 492] width 813 height 267
click at [860, 447] on label "864 m" at bounding box center [925, 464] width 797 height 35
click at [775, 390] on div "Anna brauc ar skrituļslidām ar ātrumu . Cik tālu Anna aizbrauks 20 sekunžu laik…" at bounding box center [925, 394] width 813 height 71
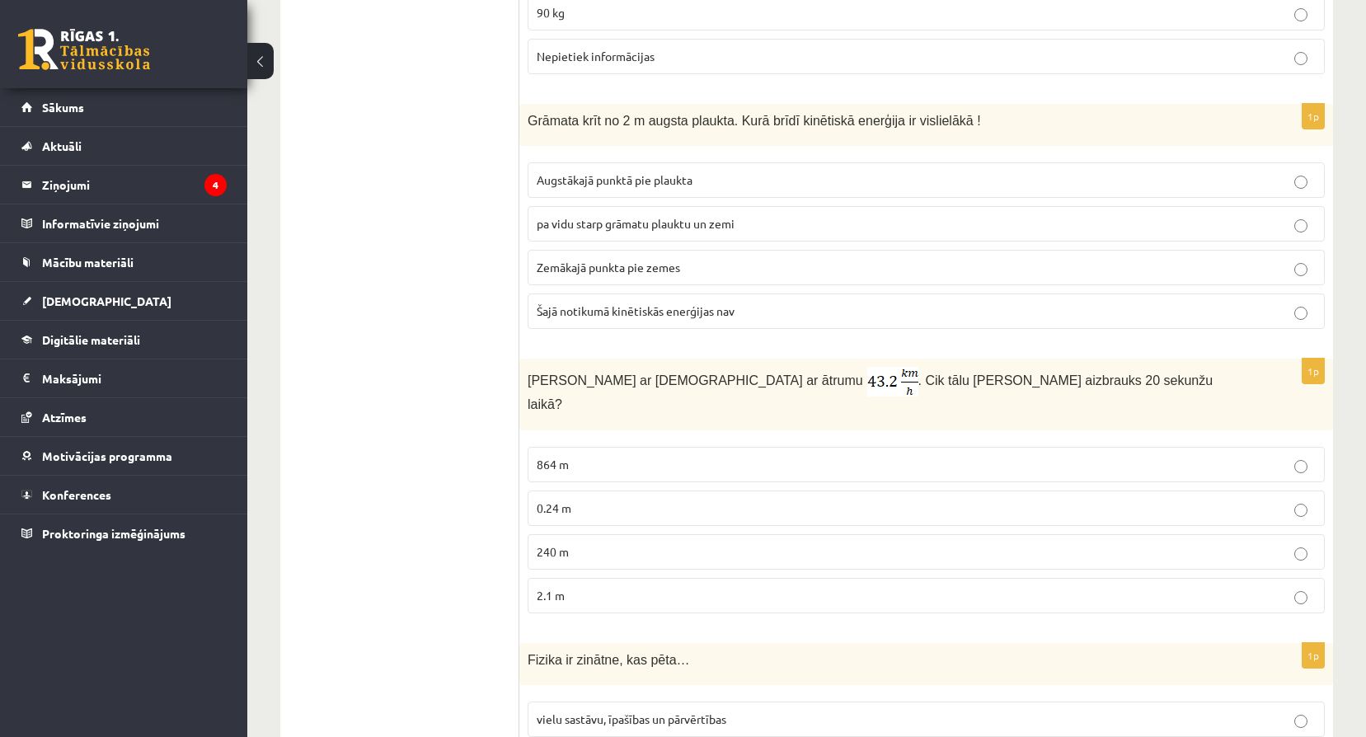
click at [867, 367] on img at bounding box center [892, 382] width 51 height 30
click at [635, 543] on p "240 m" at bounding box center [926, 551] width 779 height 17
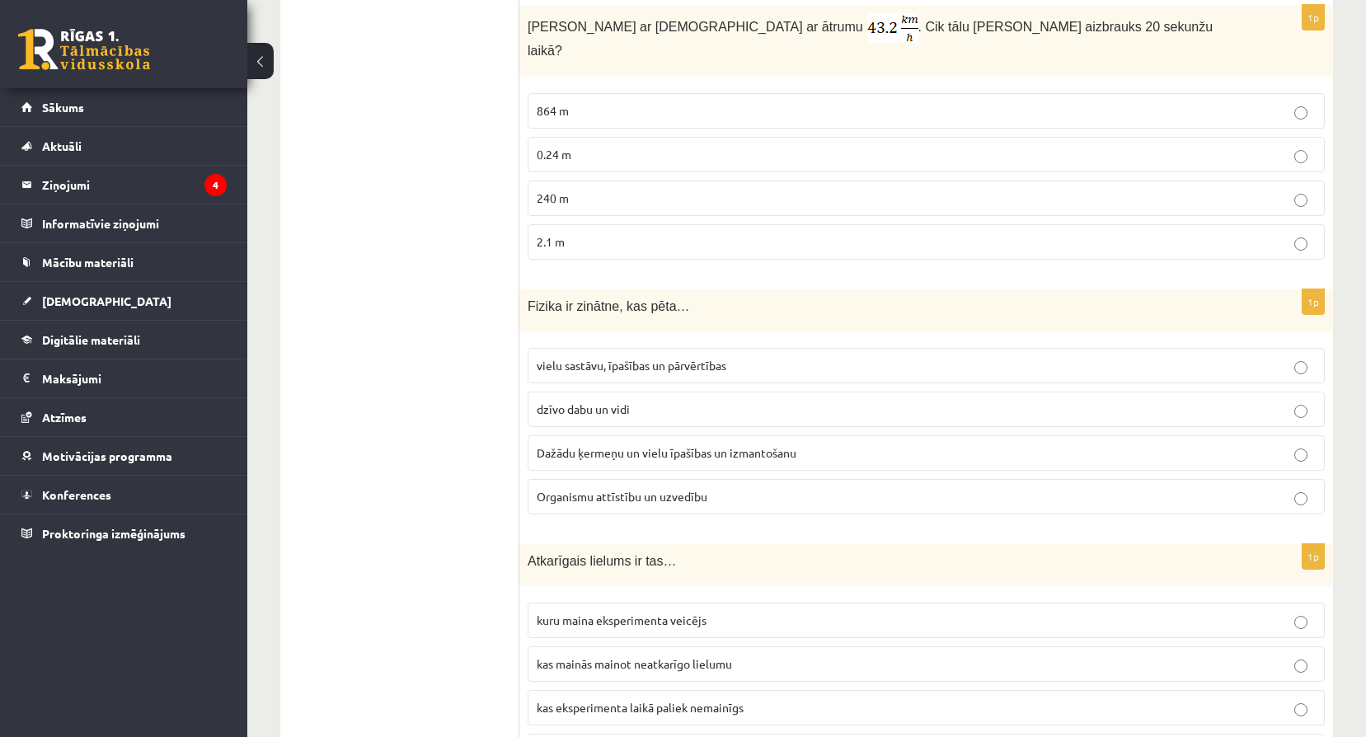
scroll to position [1484, 0]
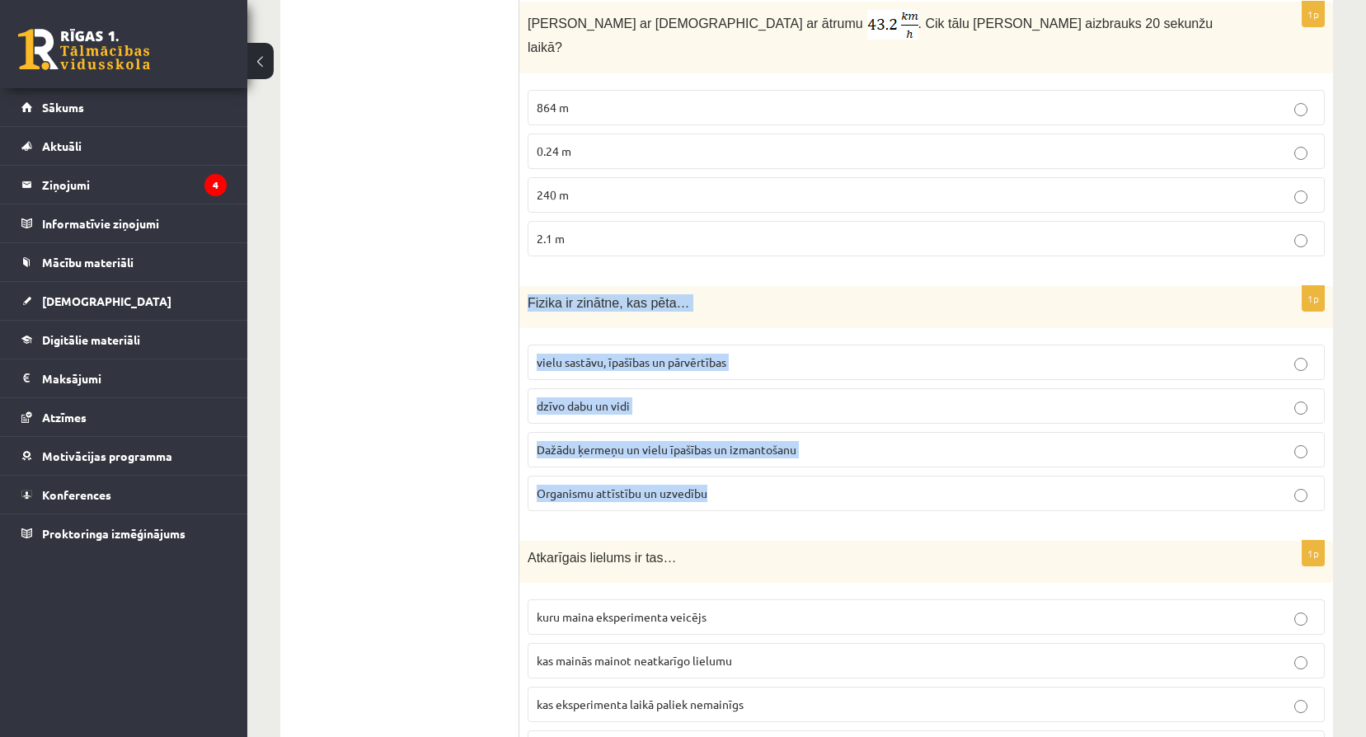
drag, startPoint x: 529, startPoint y: 269, endPoint x: 783, endPoint y: 476, distance: 327.5
click at [783, 476] on div "1p Fizika ir zinātne, kas pēta… vielu sastāvu, īpašības un pārvērtības dzīvo da…" at bounding box center [925, 405] width 813 height 238
click at [790, 354] on p "vielu sastāvu, īpašības un pārvērtības" at bounding box center [926, 362] width 779 height 17
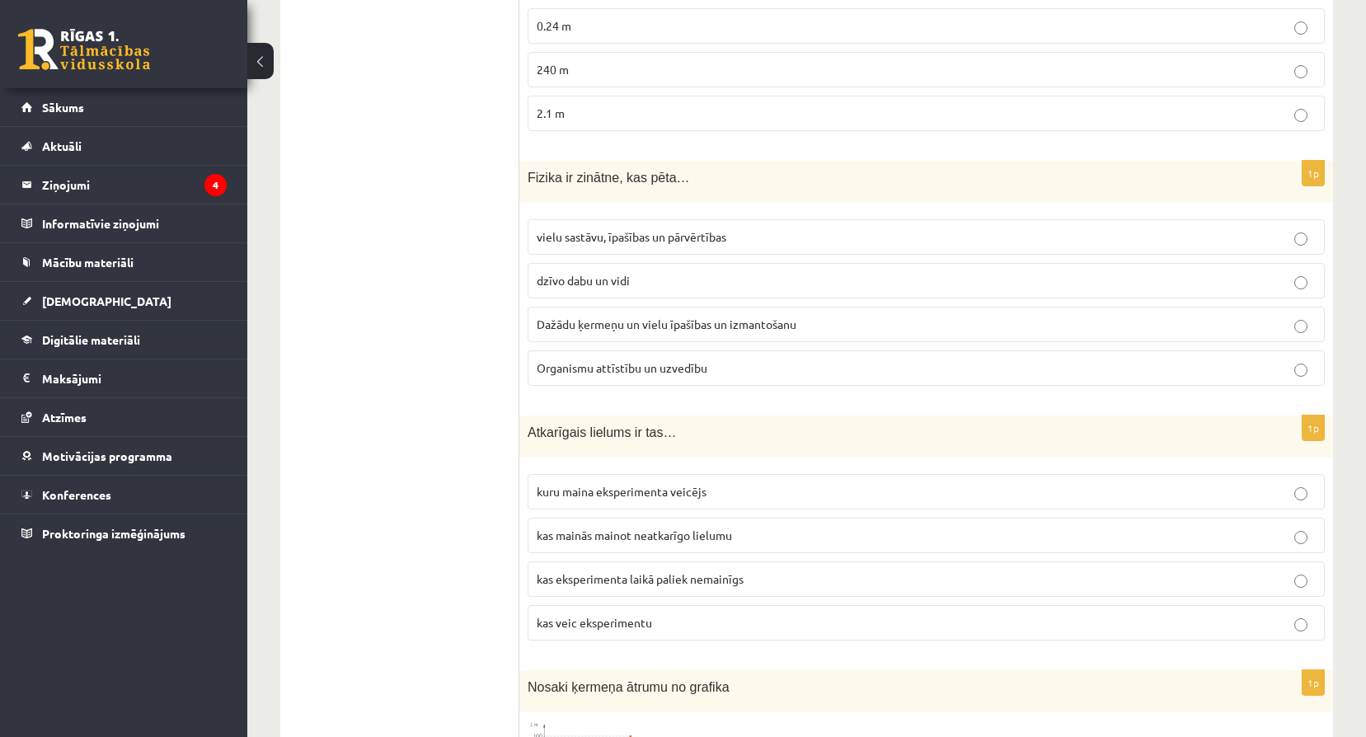
scroll to position [1676, 0]
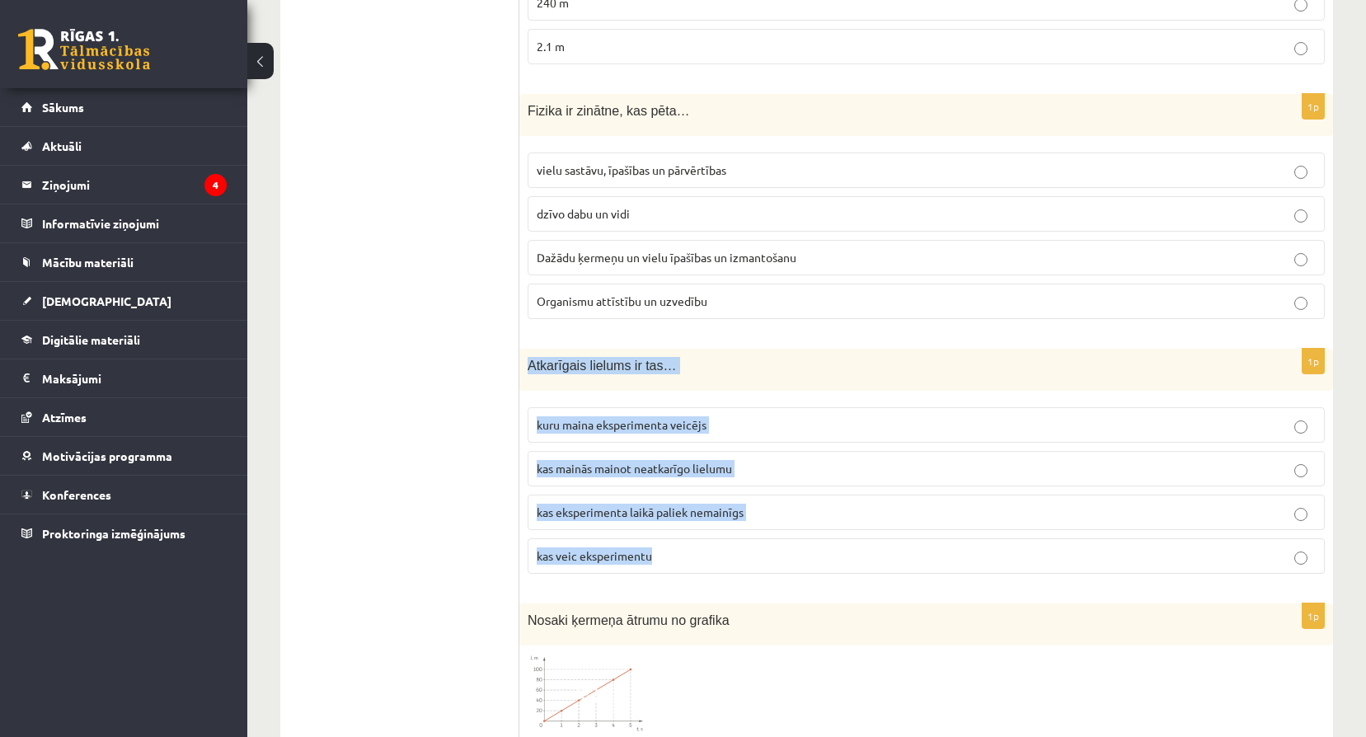
drag, startPoint x: 527, startPoint y: 332, endPoint x: 753, endPoint y: 528, distance: 299.1
click at [753, 528] on div "1p Atkarīgais lielums ir tas… kuru maina eksperimenta veicējs kas mainās mainot…" at bounding box center [925, 468] width 813 height 238
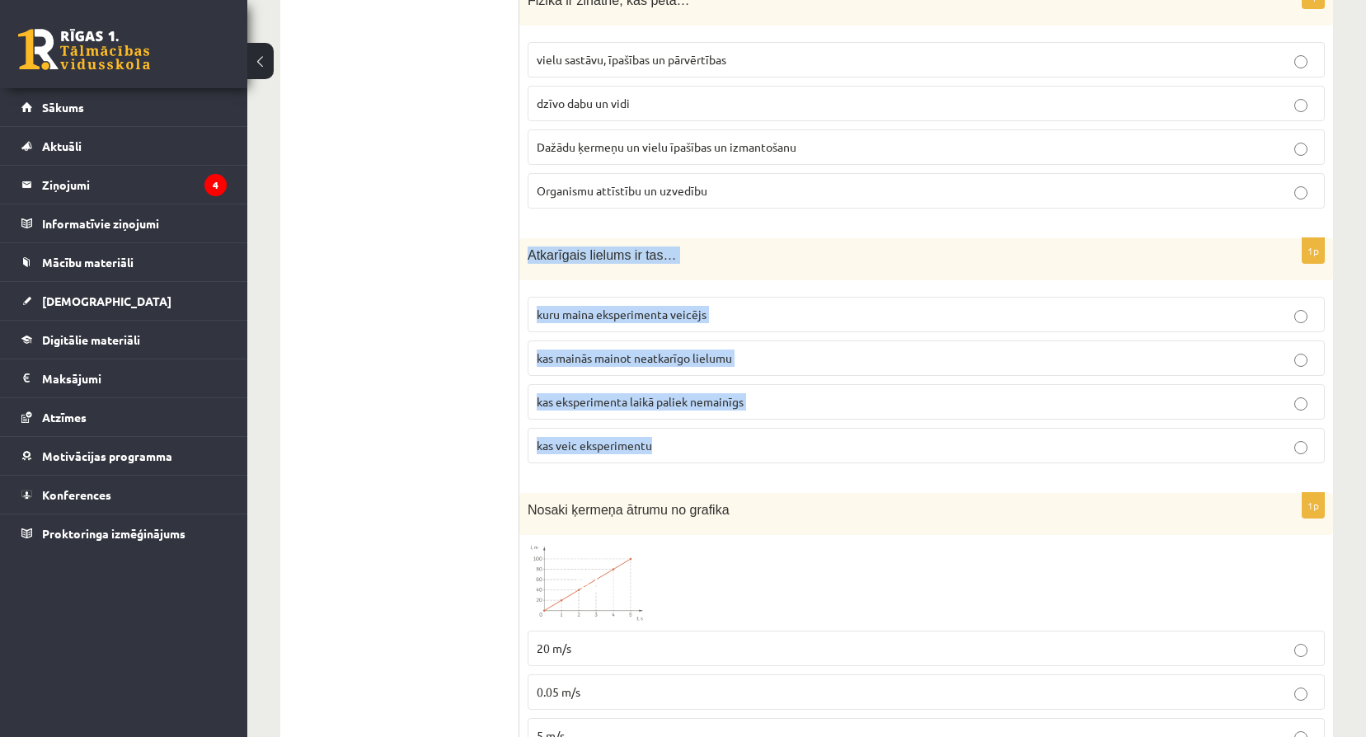
scroll to position [1813, 0]
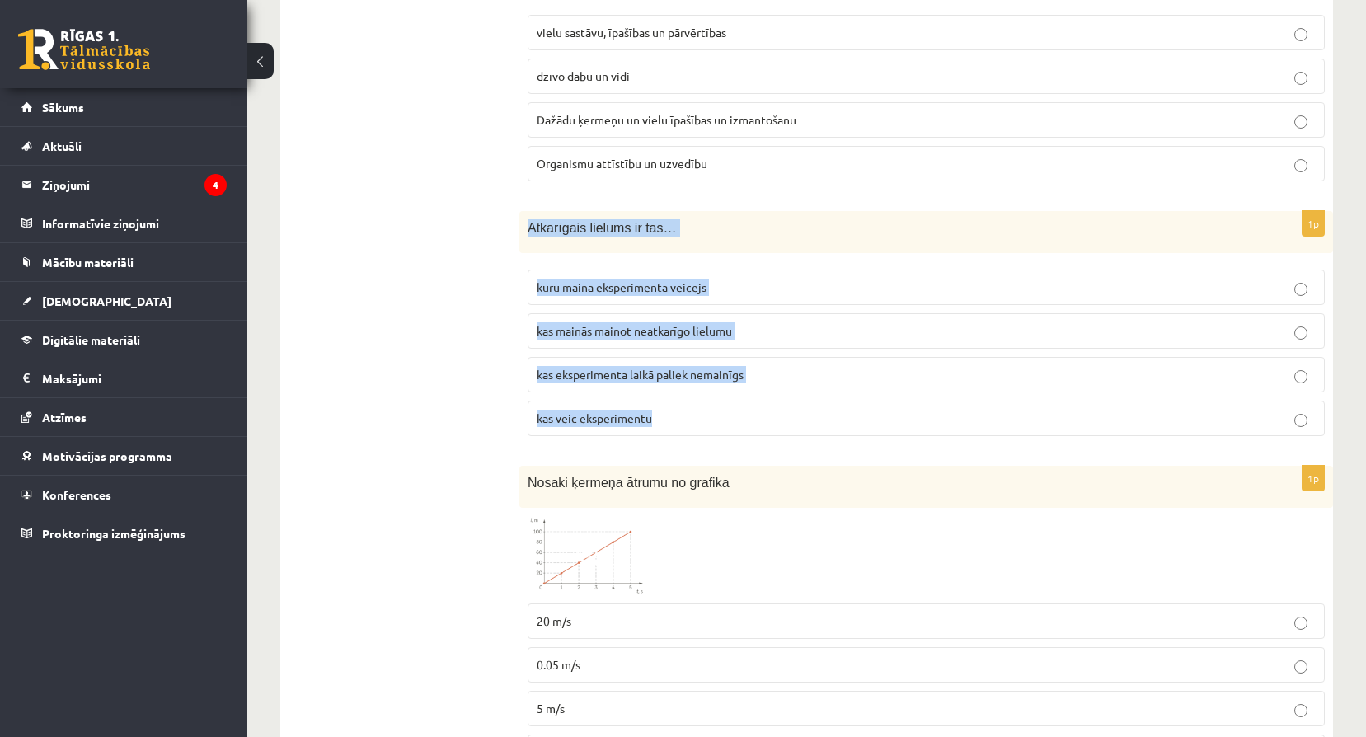
click at [830, 313] on label "kas mainās mainot neatkarīgo lielumu" at bounding box center [925, 330] width 797 height 35
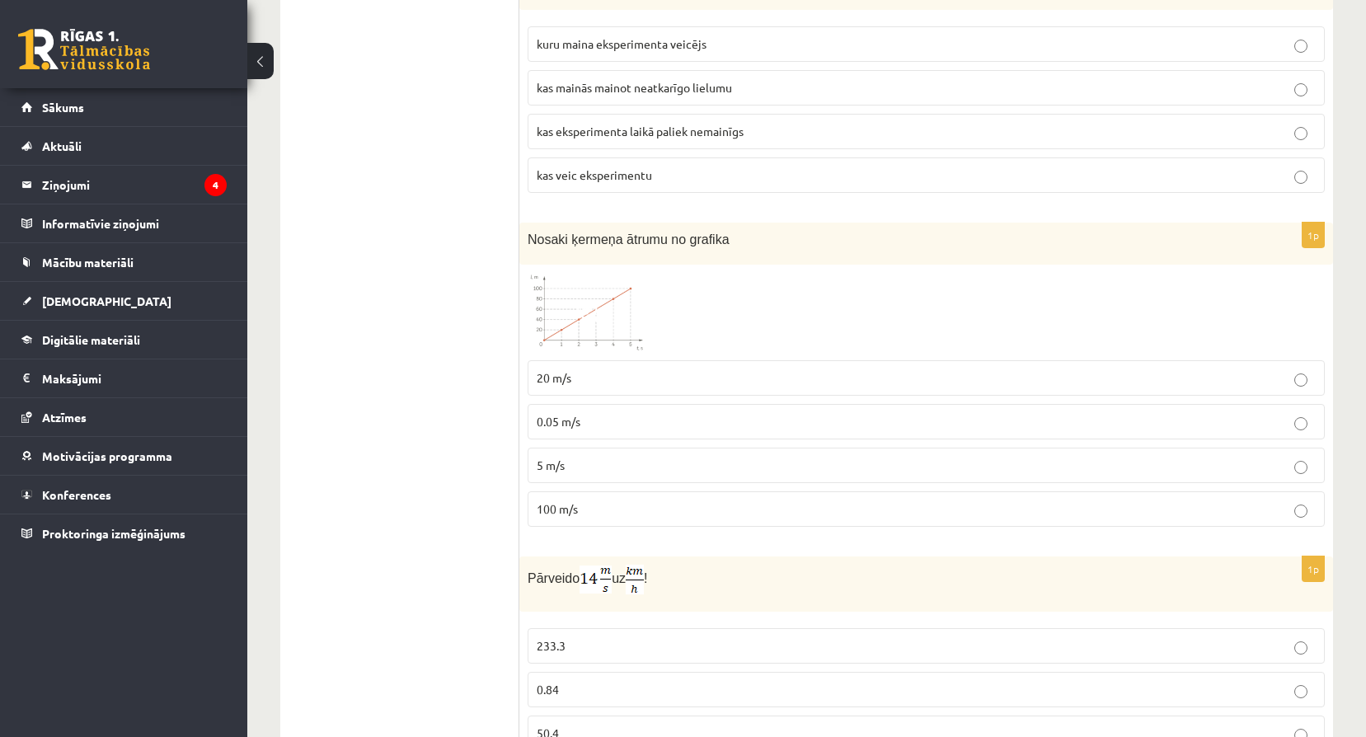
scroll to position [2061, 0]
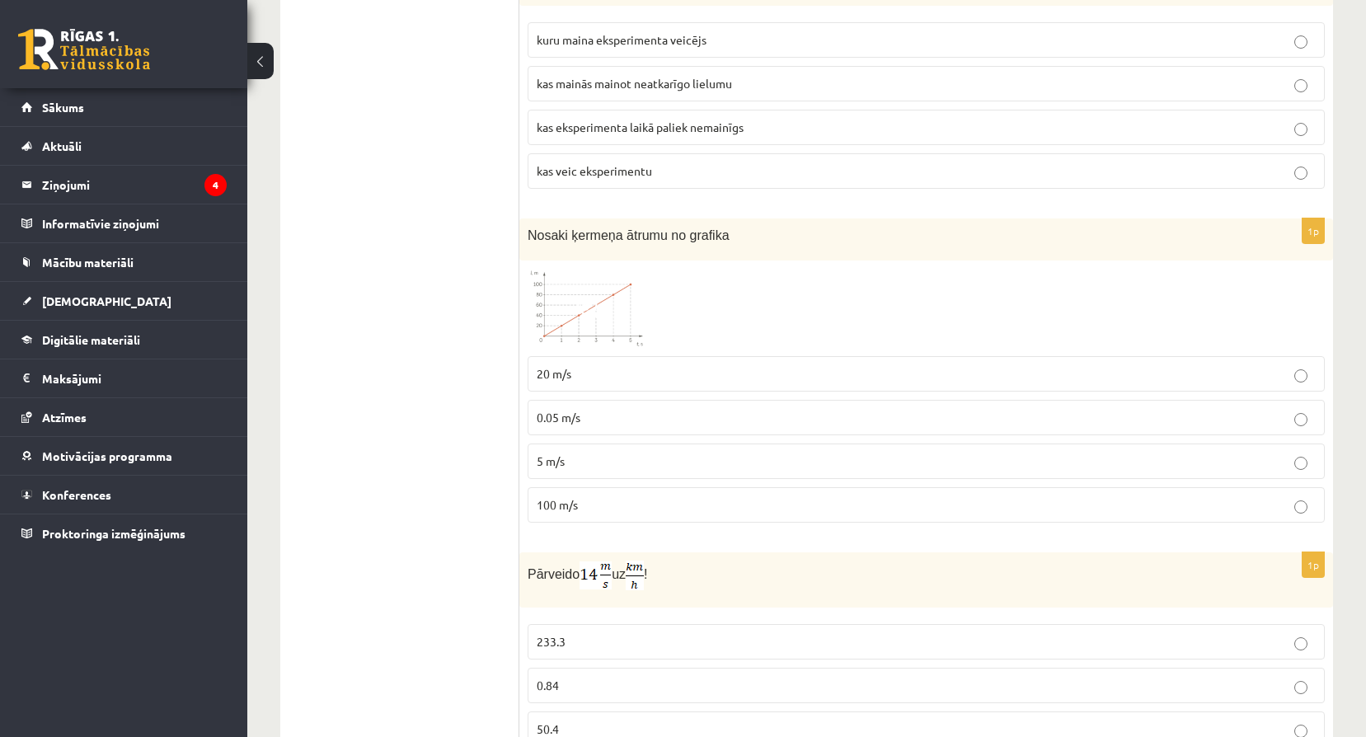
click at [564, 269] on img at bounding box center [589, 308] width 124 height 79
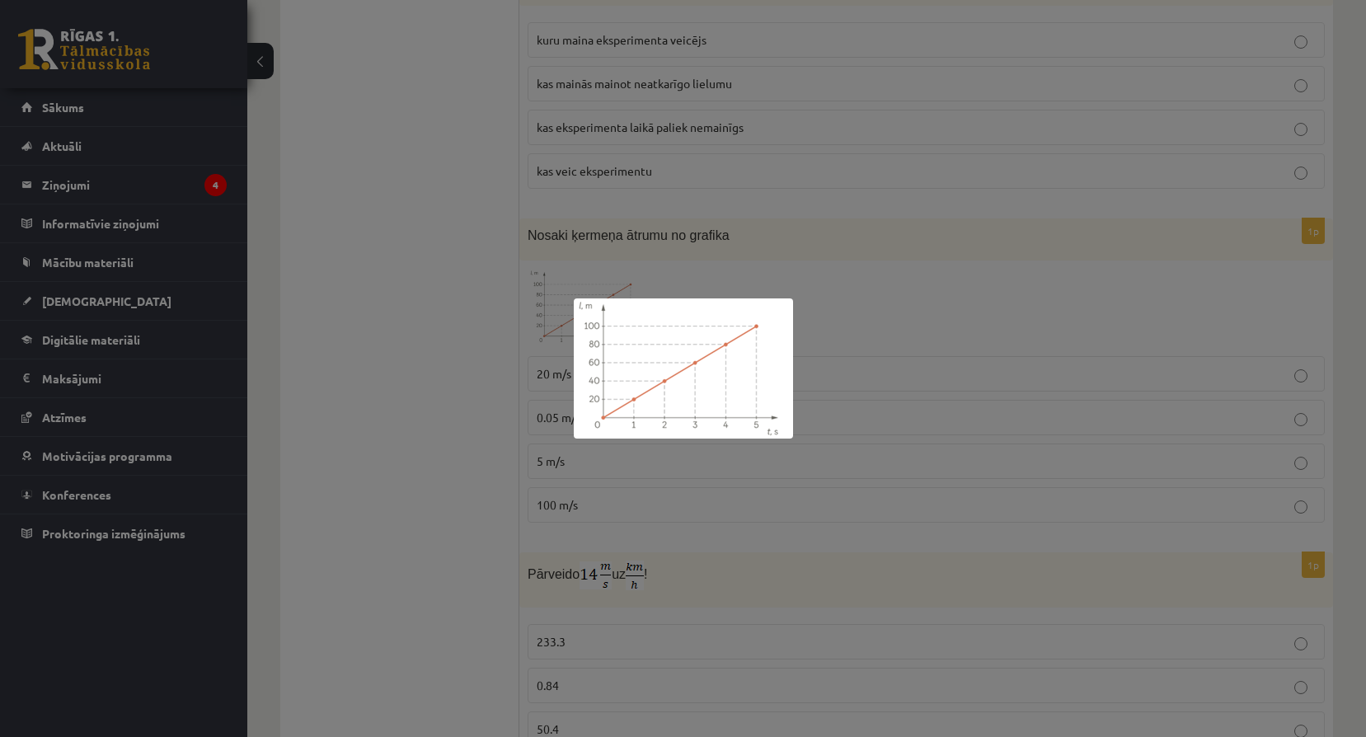
click at [956, 251] on div at bounding box center [683, 368] width 1366 height 737
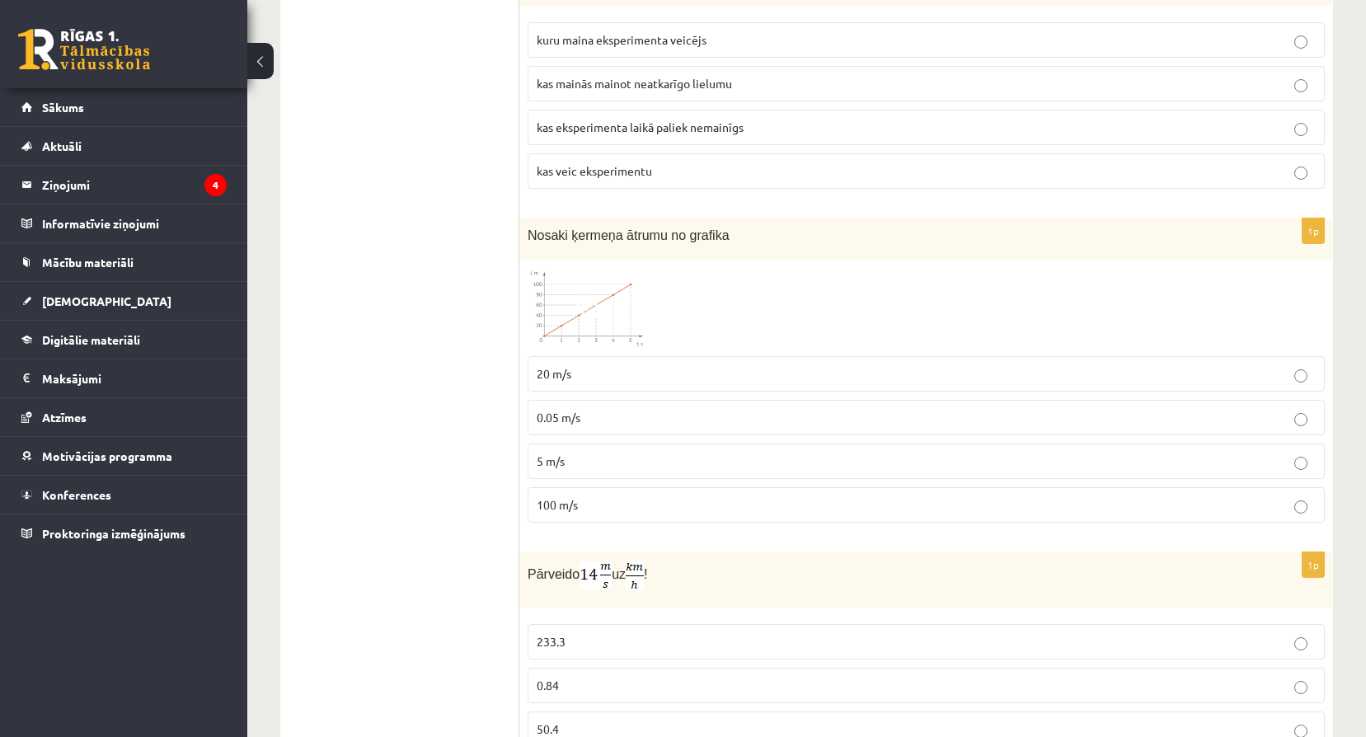
click at [609, 276] on img at bounding box center [589, 308] width 124 height 79
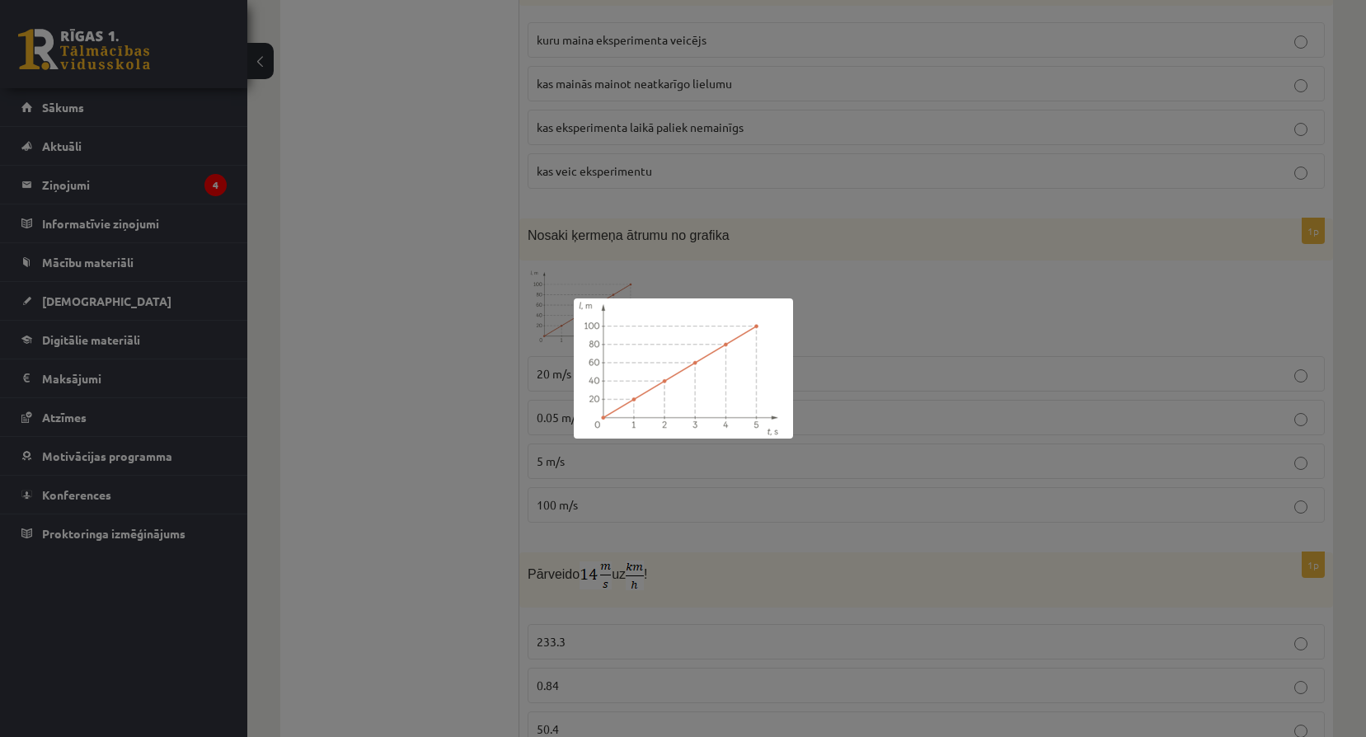
click at [1024, 309] on div at bounding box center [683, 368] width 1366 height 737
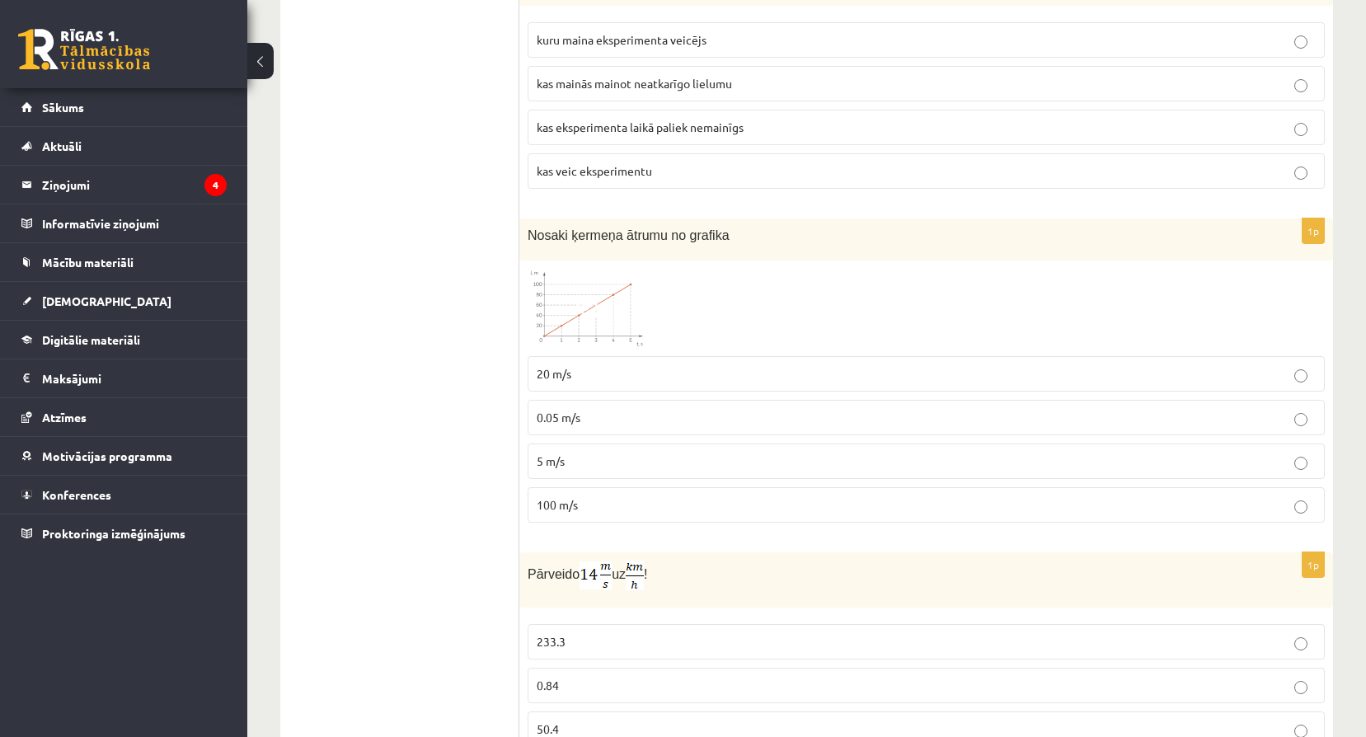
click at [601, 365] on p "20 m/s" at bounding box center [926, 373] width 779 height 17
click at [578, 269] on img at bounding box center [589, 308] width 124 height 79
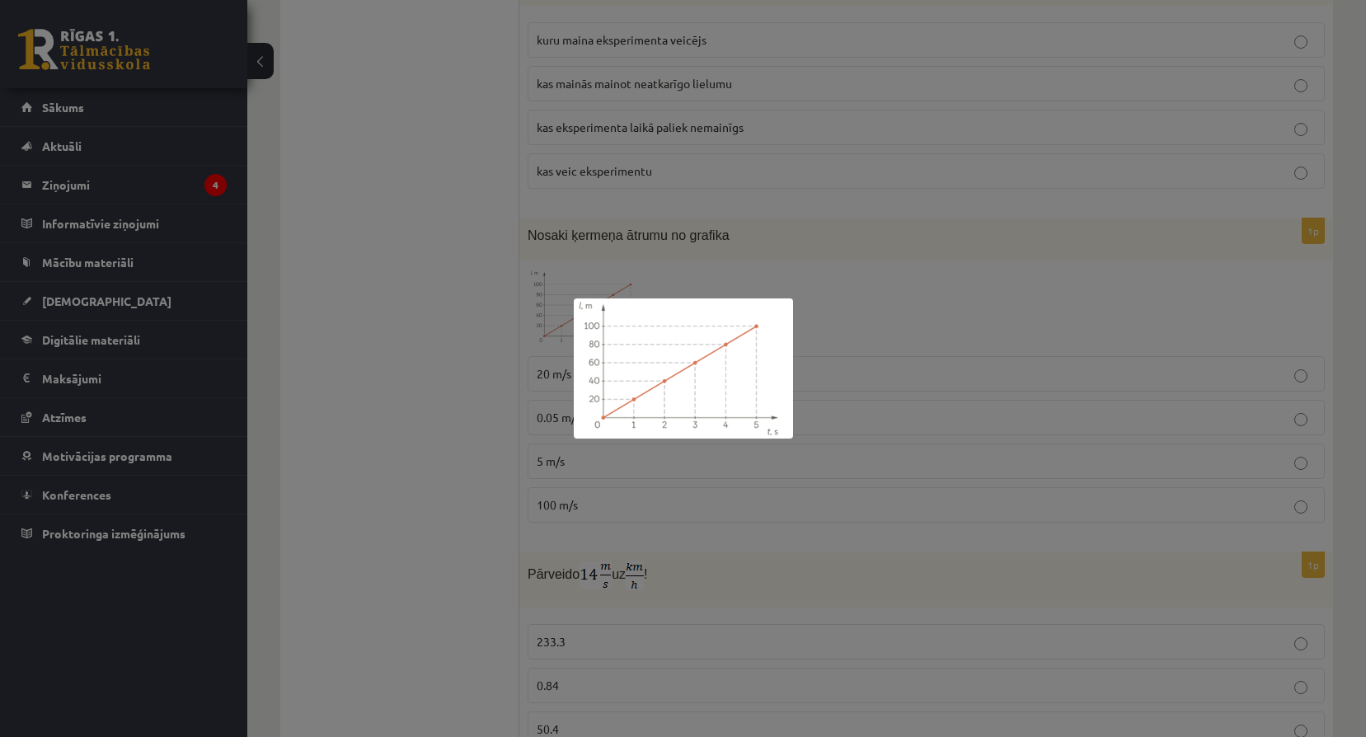
click at [878, 409] on div at bounding box center [683, 368] width 1366 height 737
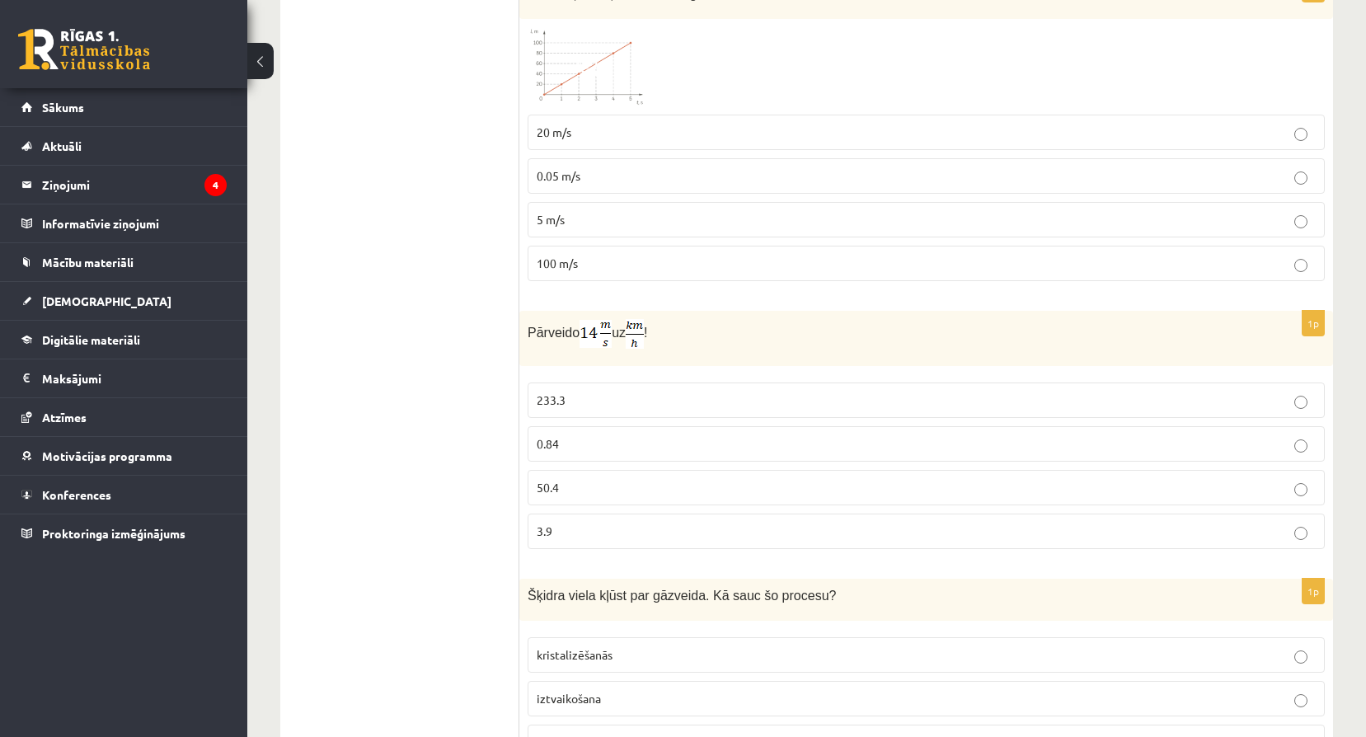
scroll to position [2308, 0]
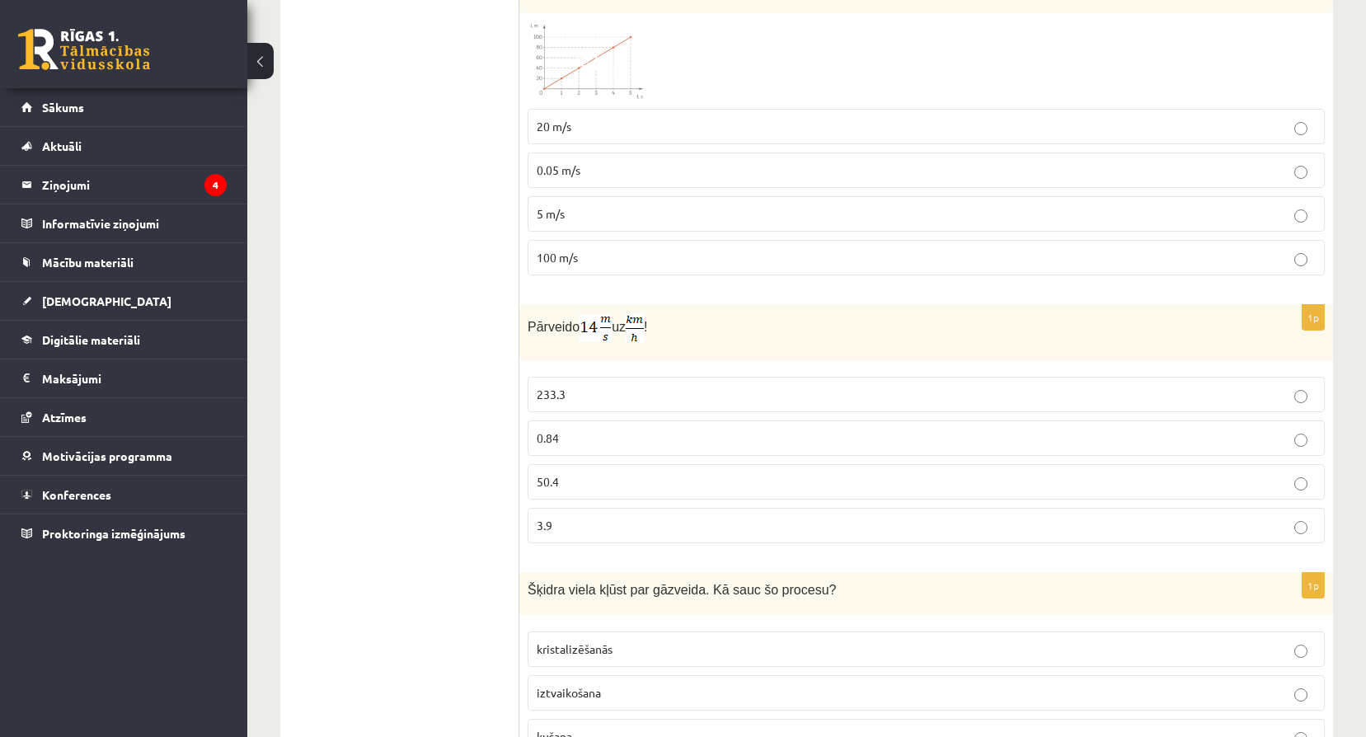
click at [612, 473] on p "50.4" at bounding box center [926, 481] width 779 height 17
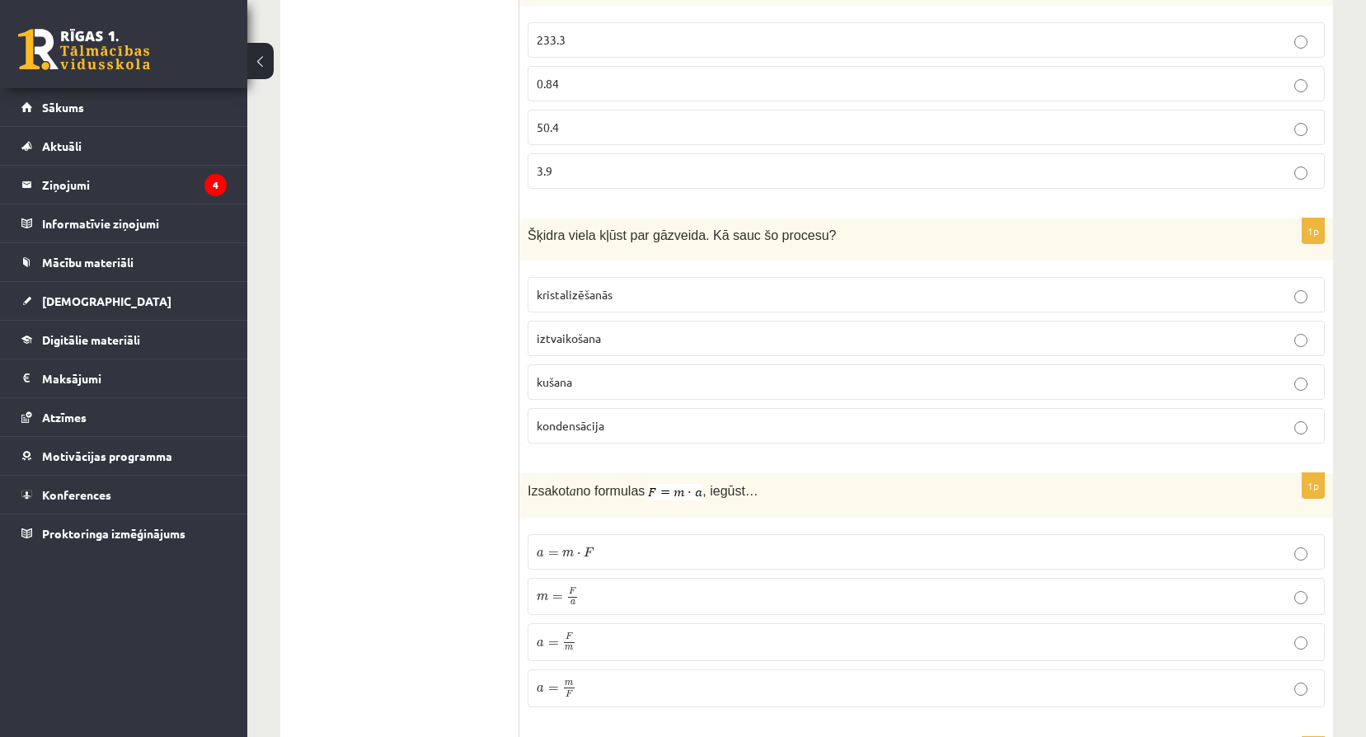
scroll to position [2665, 0]
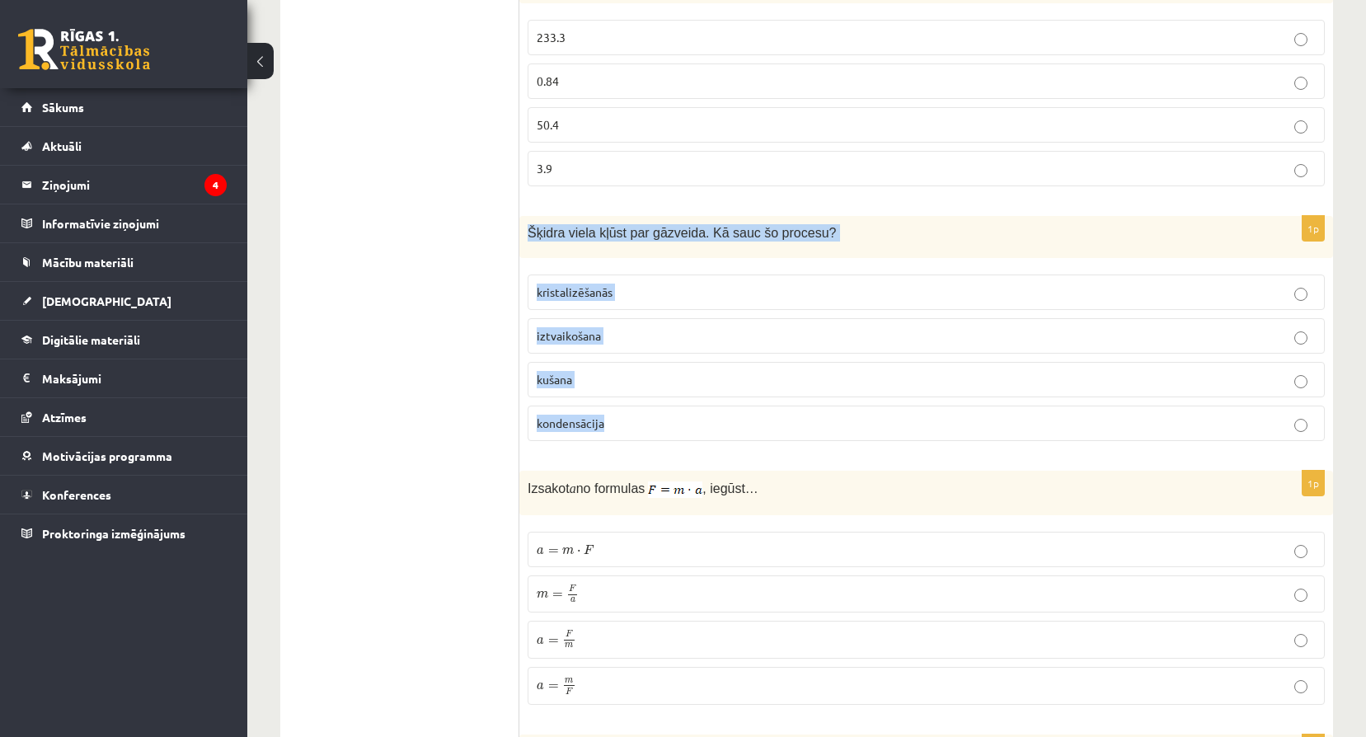
drag, startPoint x: 529, startPoint y: 198, endPoint x: 892, endPoint y: 378, distance: 405.1
click at [892, 378] on div "1p Šķidra viela kļūst par gāzveida. Kā sauc šo procesu? kristalizēšanās iztvaik…" at bounding box center [925, 335] width 813 height 238
click at [654, 327] on p "iztvaikošana" at bounding box center [926, 335] width 779 height 17
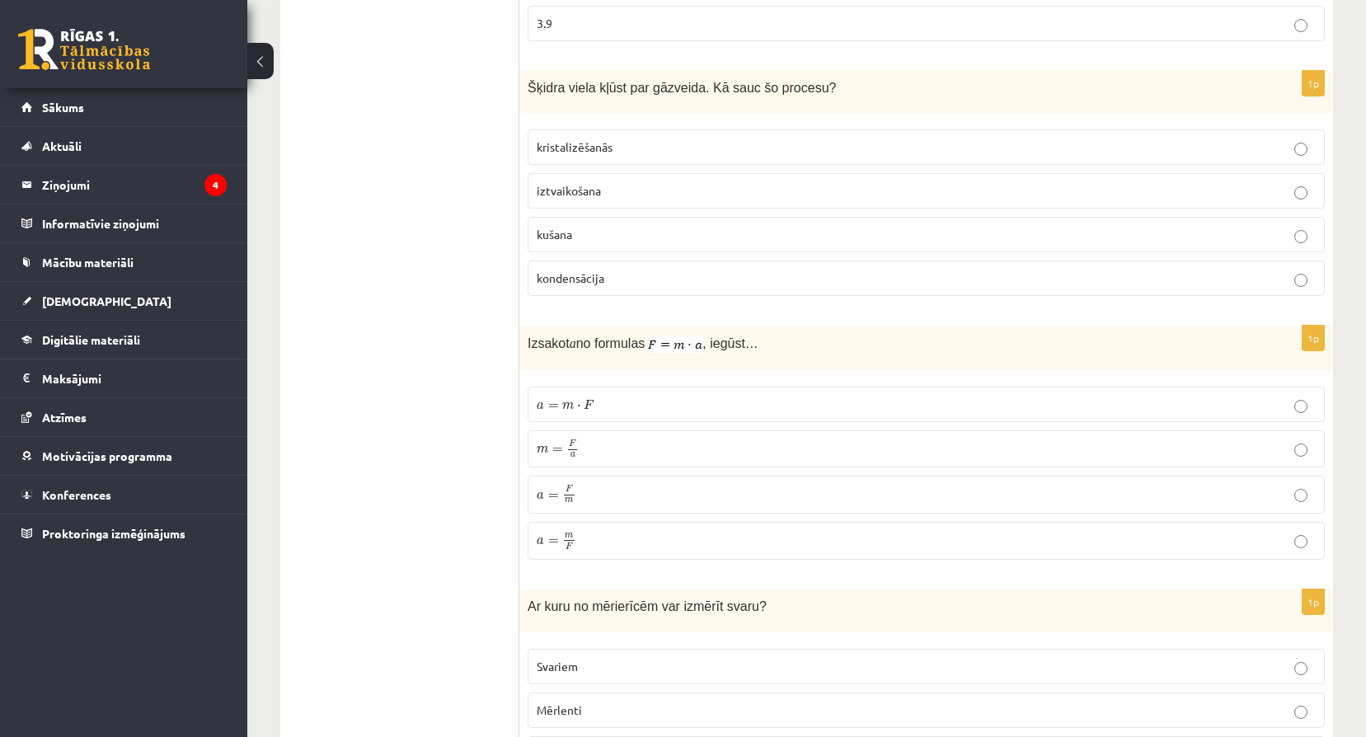
scroll to position [2858, 0]
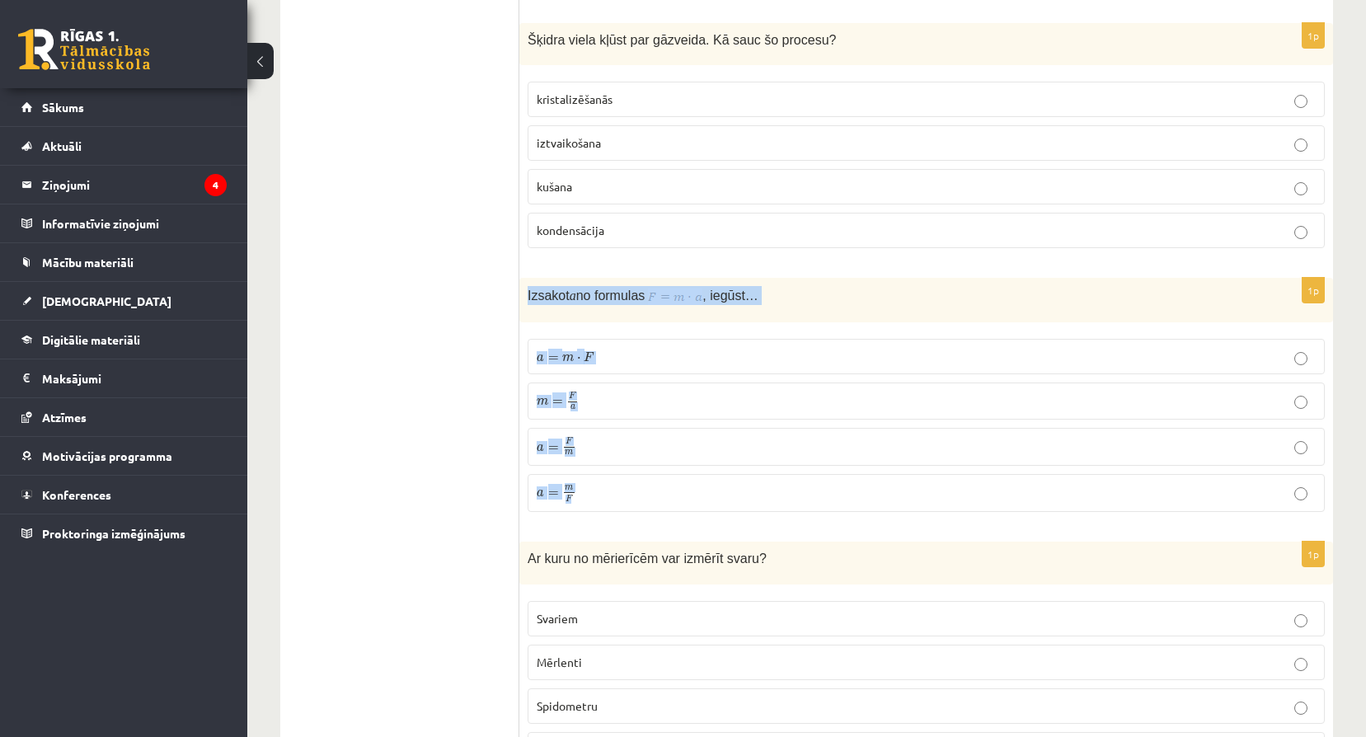
drag, startPoint x: 529, startPoint y: 260, endPoint x: 678, endPoint y: 455, distance: 244.6
click at [678, 455] on div "1p Izsakot a no formulas , iegūst… a = m ⋅ F a = m ⋅ F m = F a m = F a a = F m …" at bounding box center [925, 401] width 813 height 247
click at [597, 437] on p "a = F m a = F m" at bounding box center [926, 447] width 779 height 20
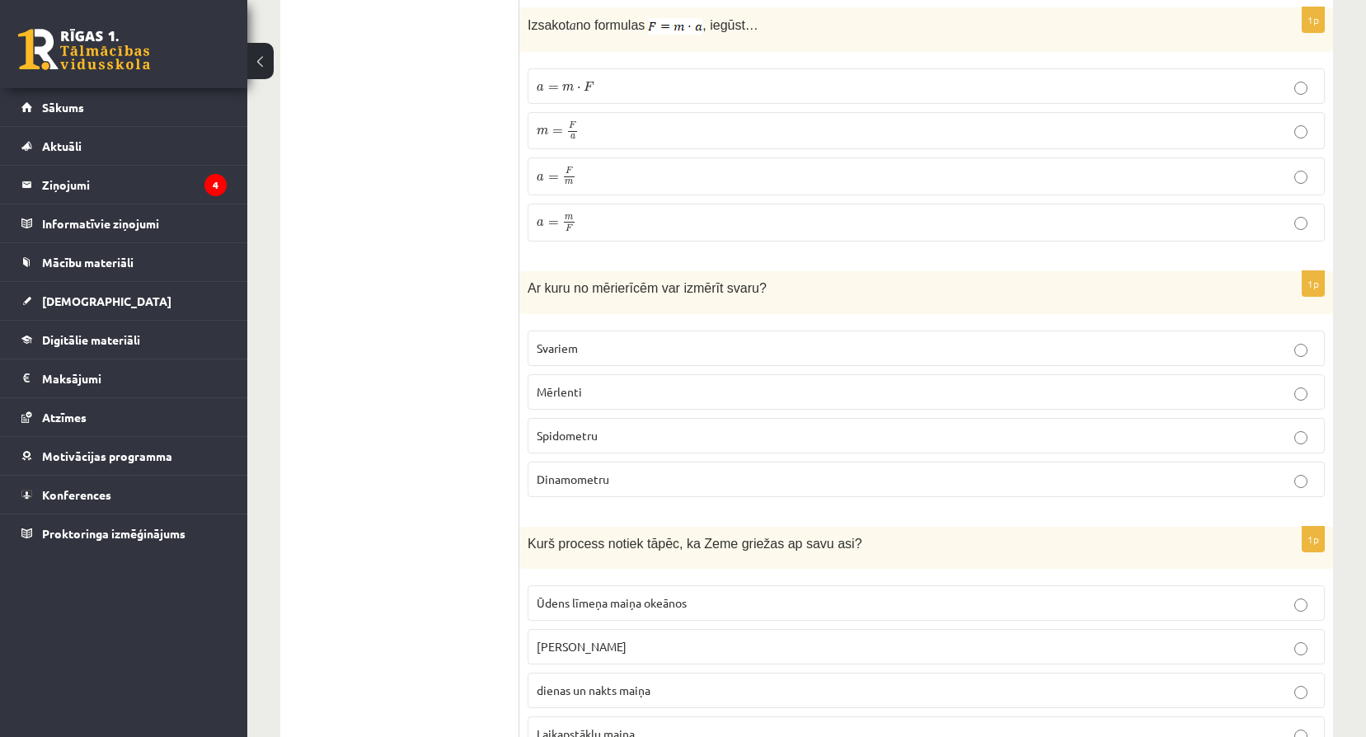
scroll to position [3132, 0]
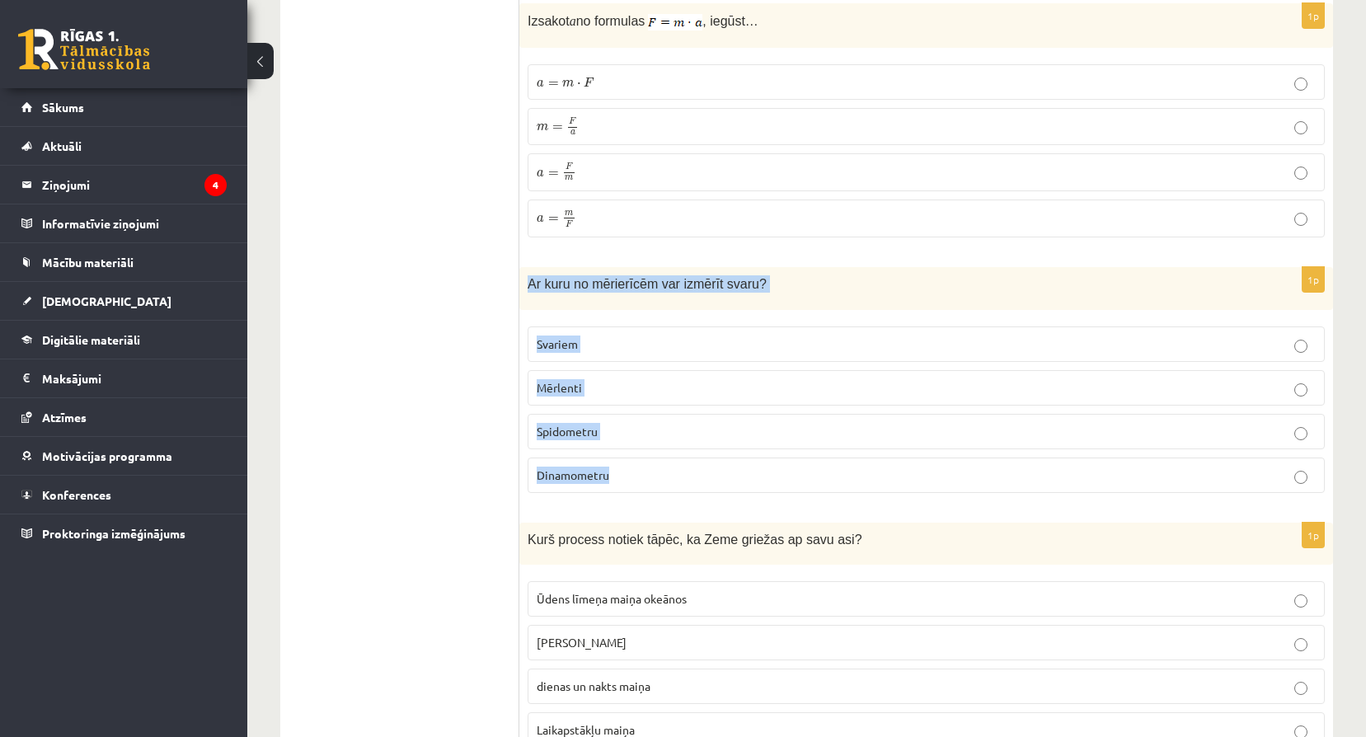
drag, startPoint x: 524, startPoint y: 251, endPoint x: 762, endPoint y: 423, distance: 292.8
click at [762, 423] on div "1p Ar kuru no mērierīcēm var izmērīt svaru? Svariem Mērlenti Spidometru Dinamom…" at bounding box center [925, 386] width 813 height 238
click at [559, 336] on span "Svariem" at bounding box center [557, 343] width 41 height 15
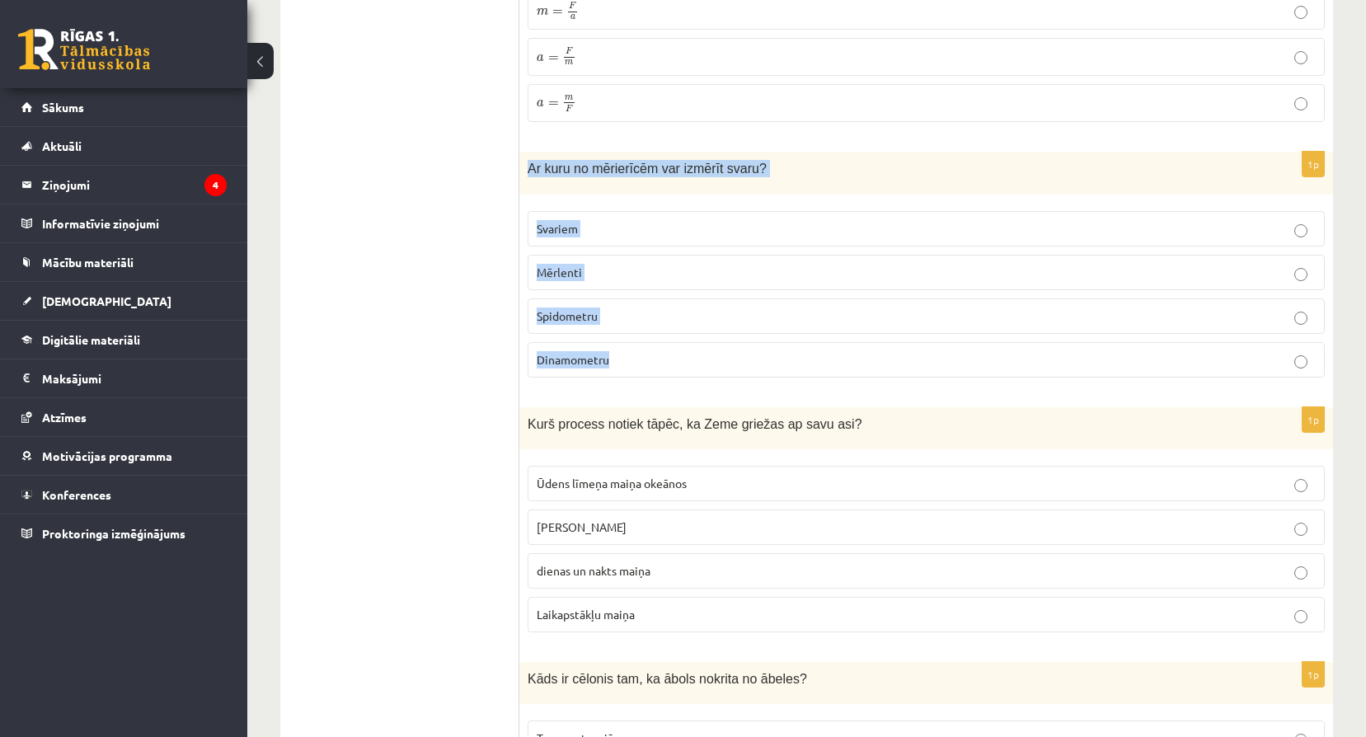
scroll to position [3270, 0]
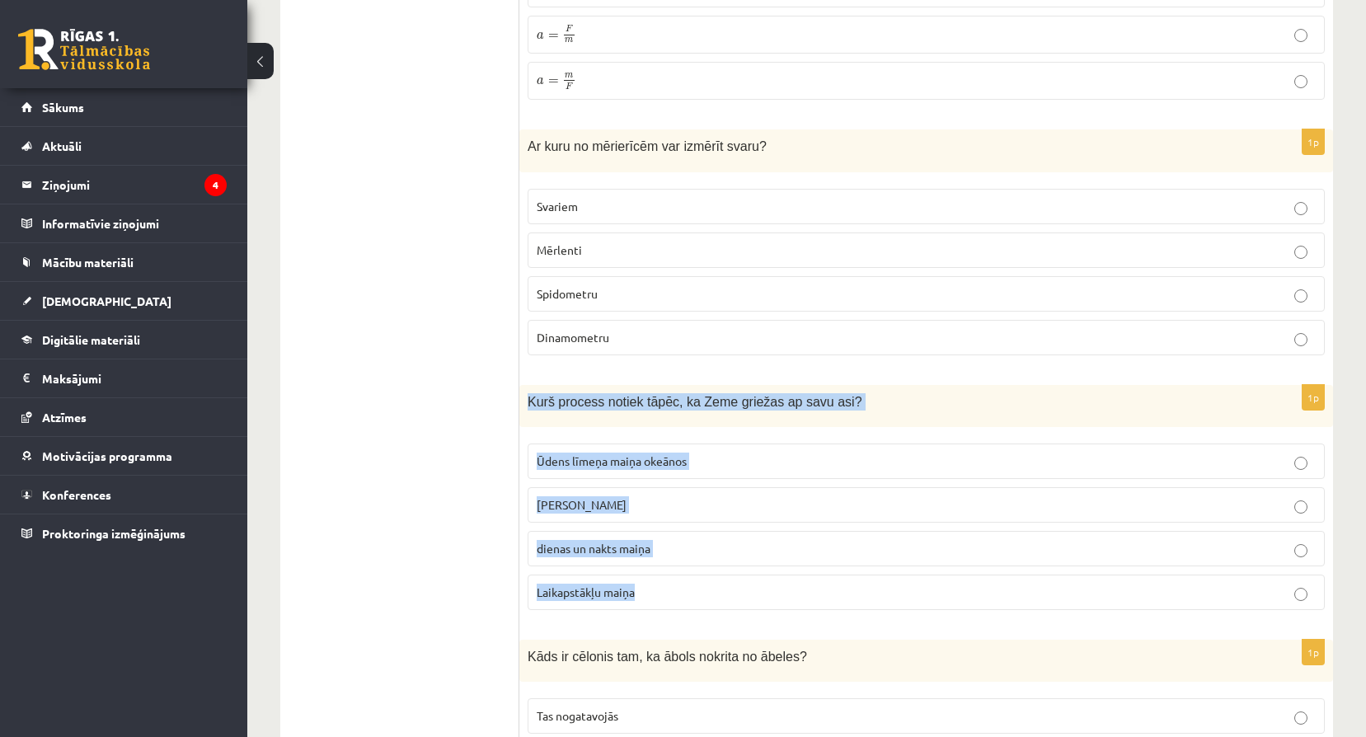
drag, startPoint x: 529, startPoint y: 363, endPoint x: 794, endPoint y: 555, distance: 326.9
click at [794, 555] on div "1p Kurš process notiek tāpēc, ka Zeme griežas ap savu asi? Ūdens līmeņa maiņa o…" at bounding box center [925, 504] width 813 height 238
click at [679, 540] on p "dienas un nakts maiņa" at bounding box center [926, 548] width 779 height 17
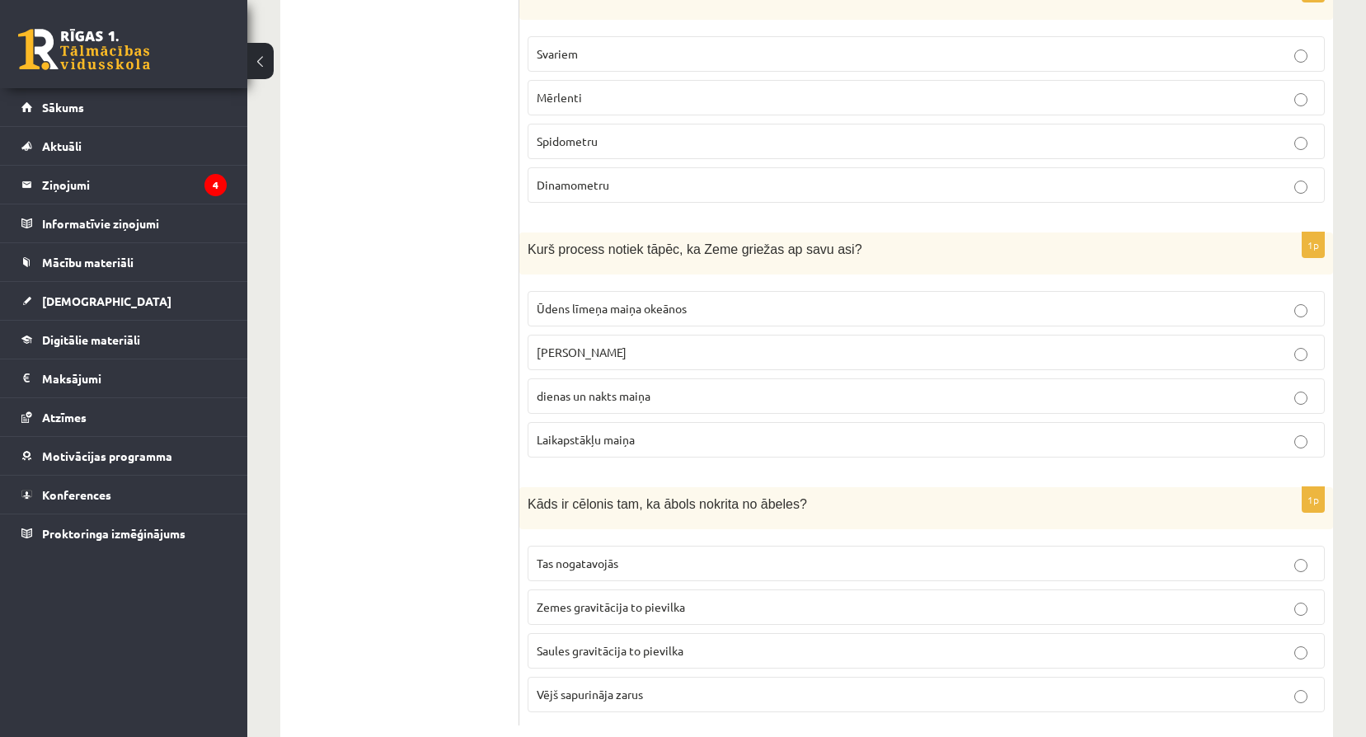
scroll to position [3425, 0]
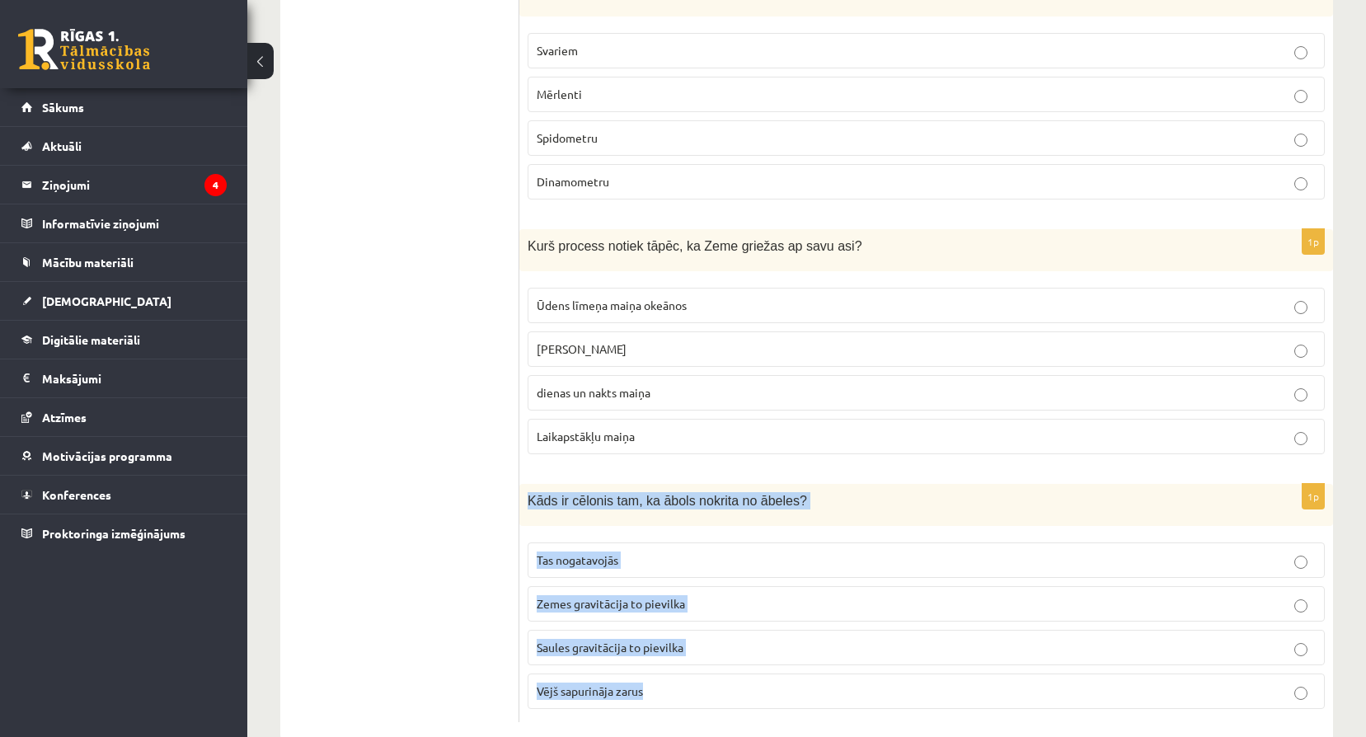
drag, startPoint x: 527, startPoint y: 467, endPoint x: 799, endPoint y: 659, distance: 332.3
click at [799, 659] on div "1p Kāds ir cēlonis tam, ka ābols nokrita no ābeles? Tas nogatavojās Zemes gravi…" at bounding box center [925, 603] width 813 height 238
click at [696, 595] on p "Zemes gravitācija to pievilka" at bounding box center [926, 603] width 779 height 17
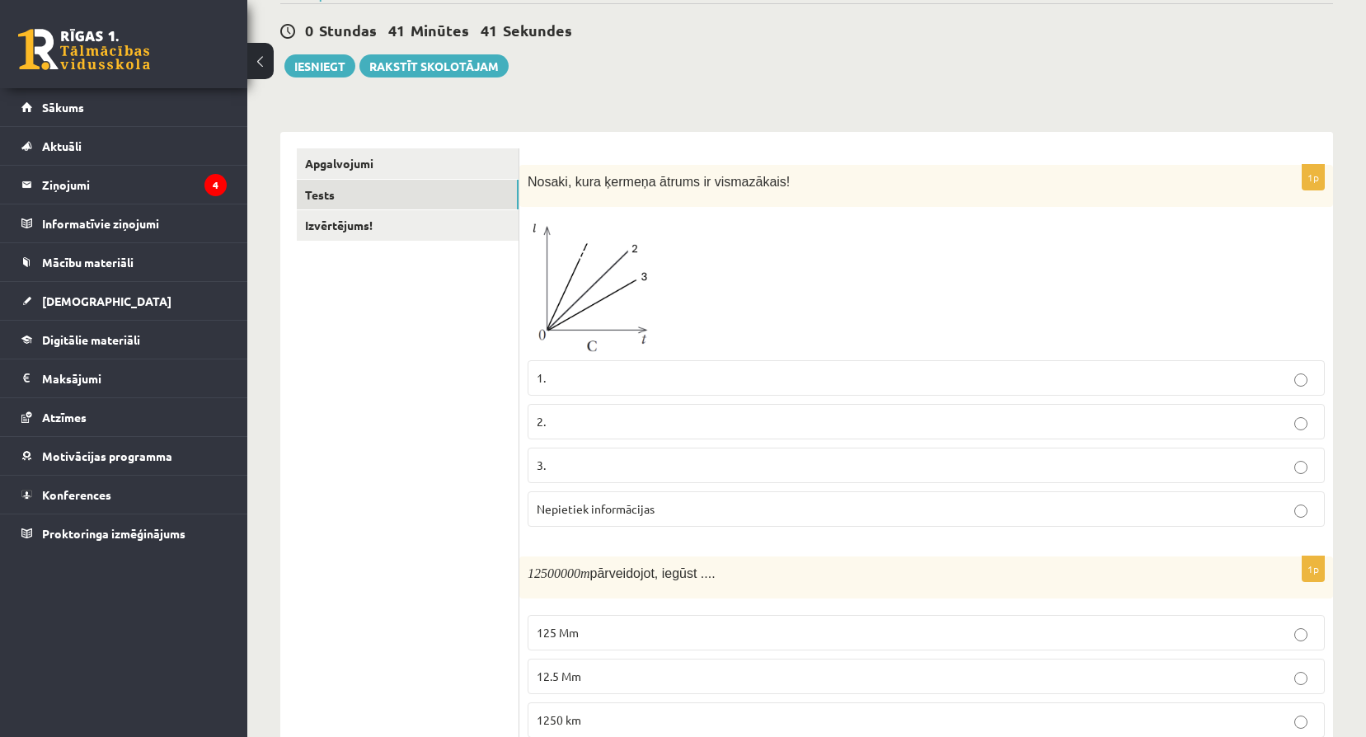
scroll to position [20, 0]
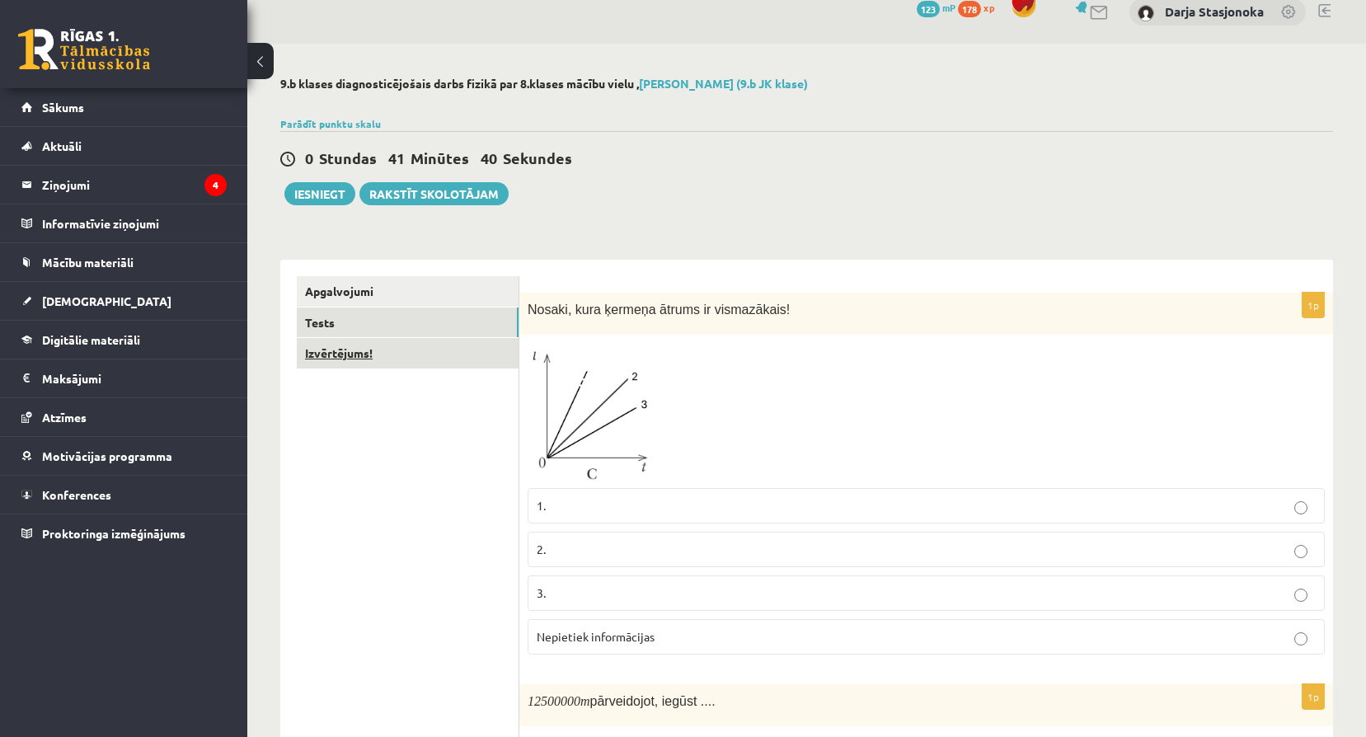
click at [410, 361] on link "Izvērtējums!" at bounding box center [408, 353] width 222 height 30
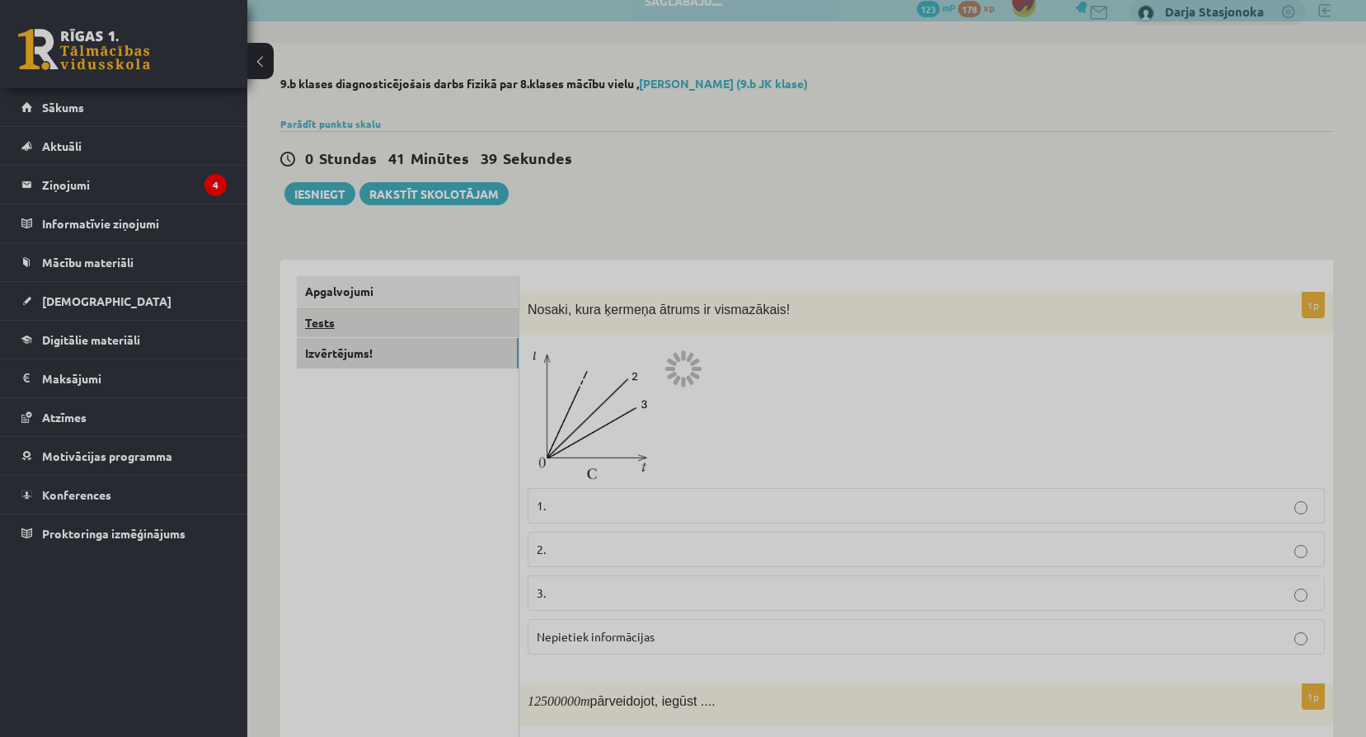
scroll to position [0, 0]
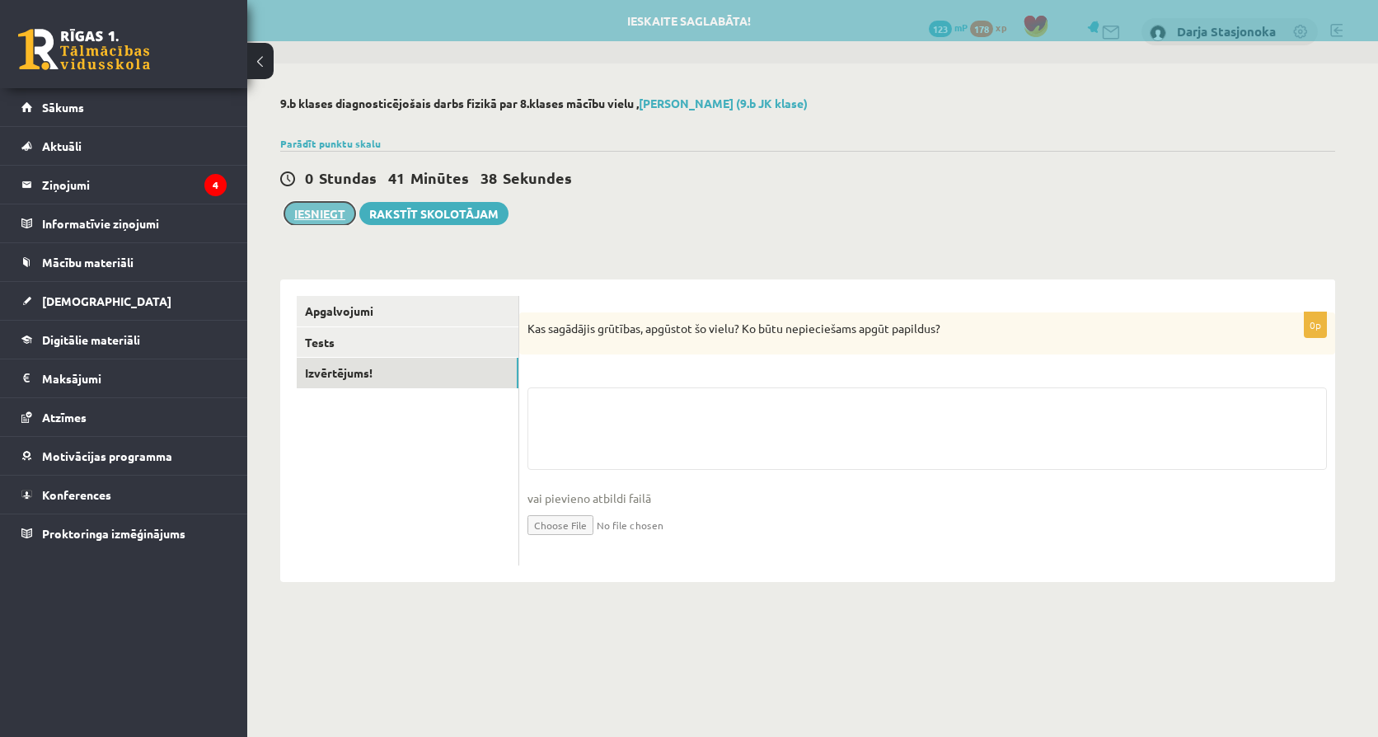
click at [306, 209] on button "Iesniegt" at bounding box center [319, 213] width 71 height 23
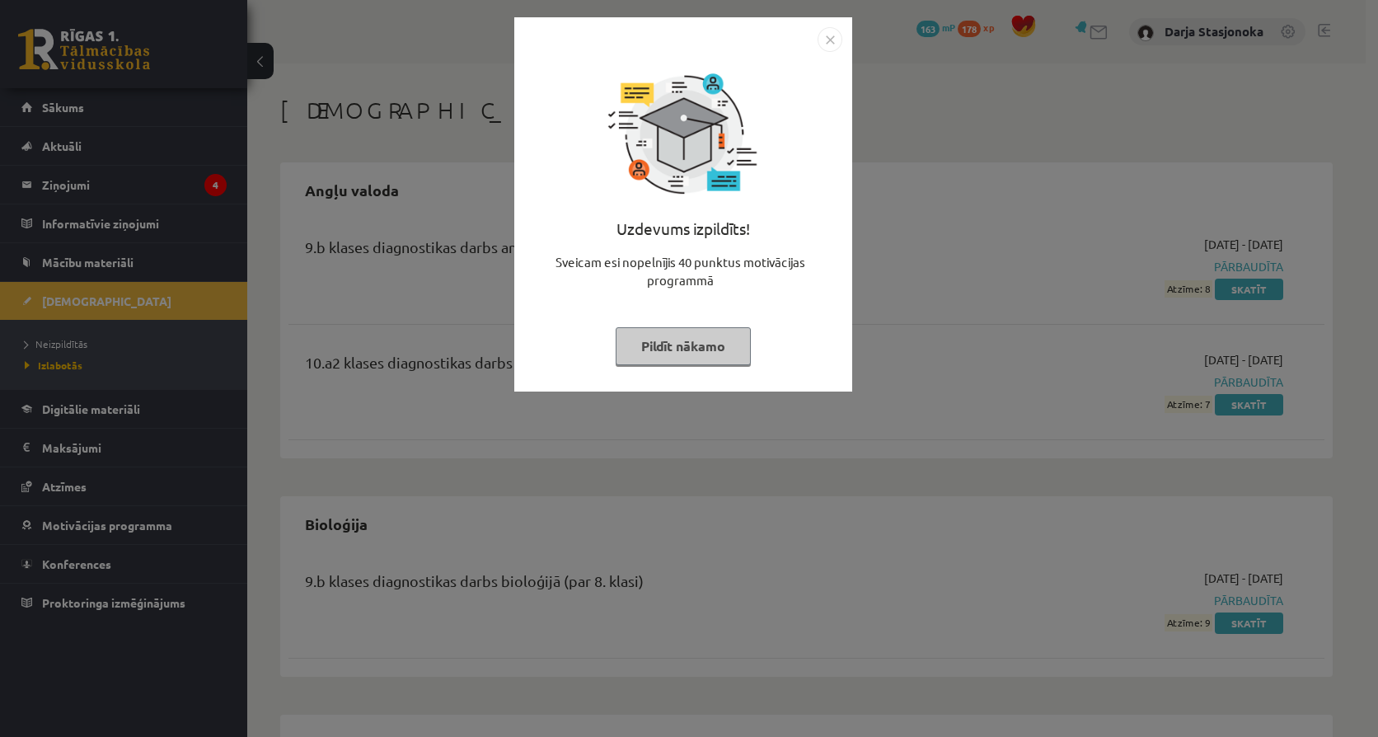
click at [826, 49] on img "Close" at bounding box center [830, 39] width 25 height 25
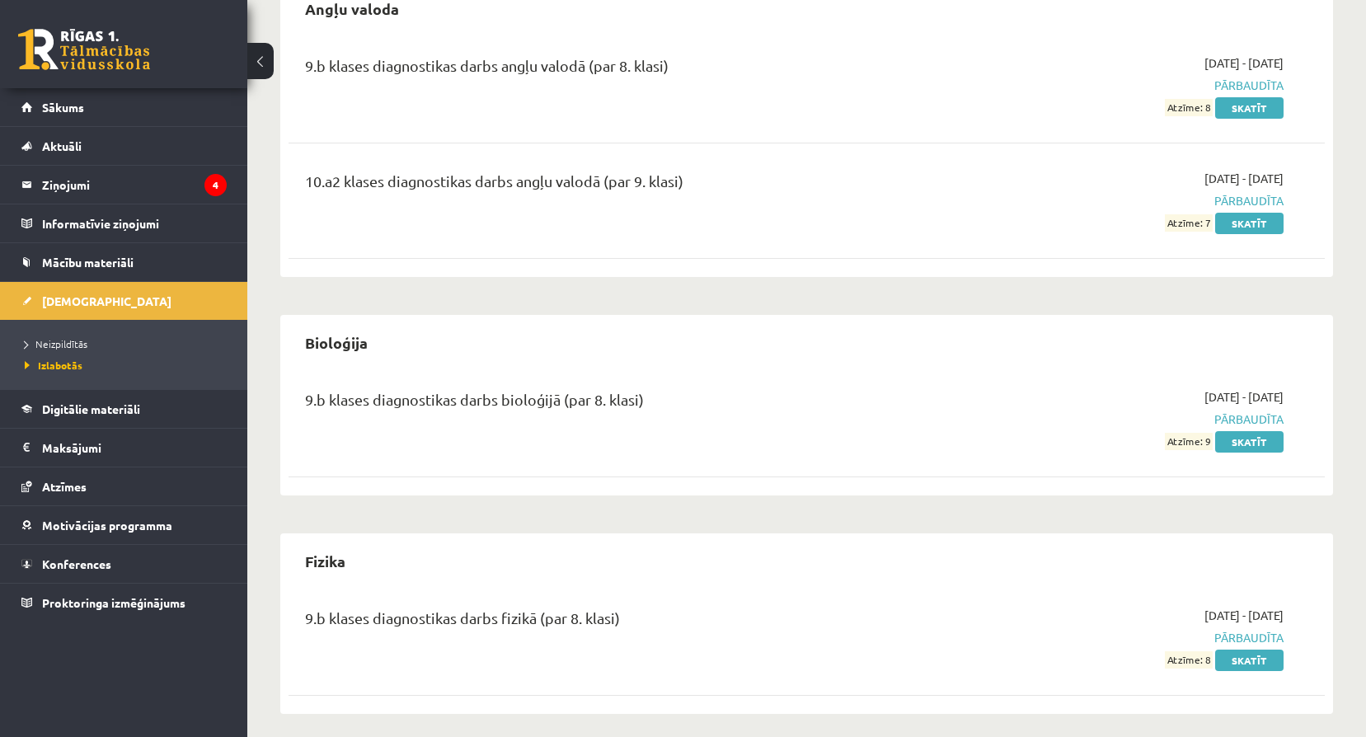
scroll to position [191, 0]
